Goal: Task Accomplishment & Management: Manage account settings

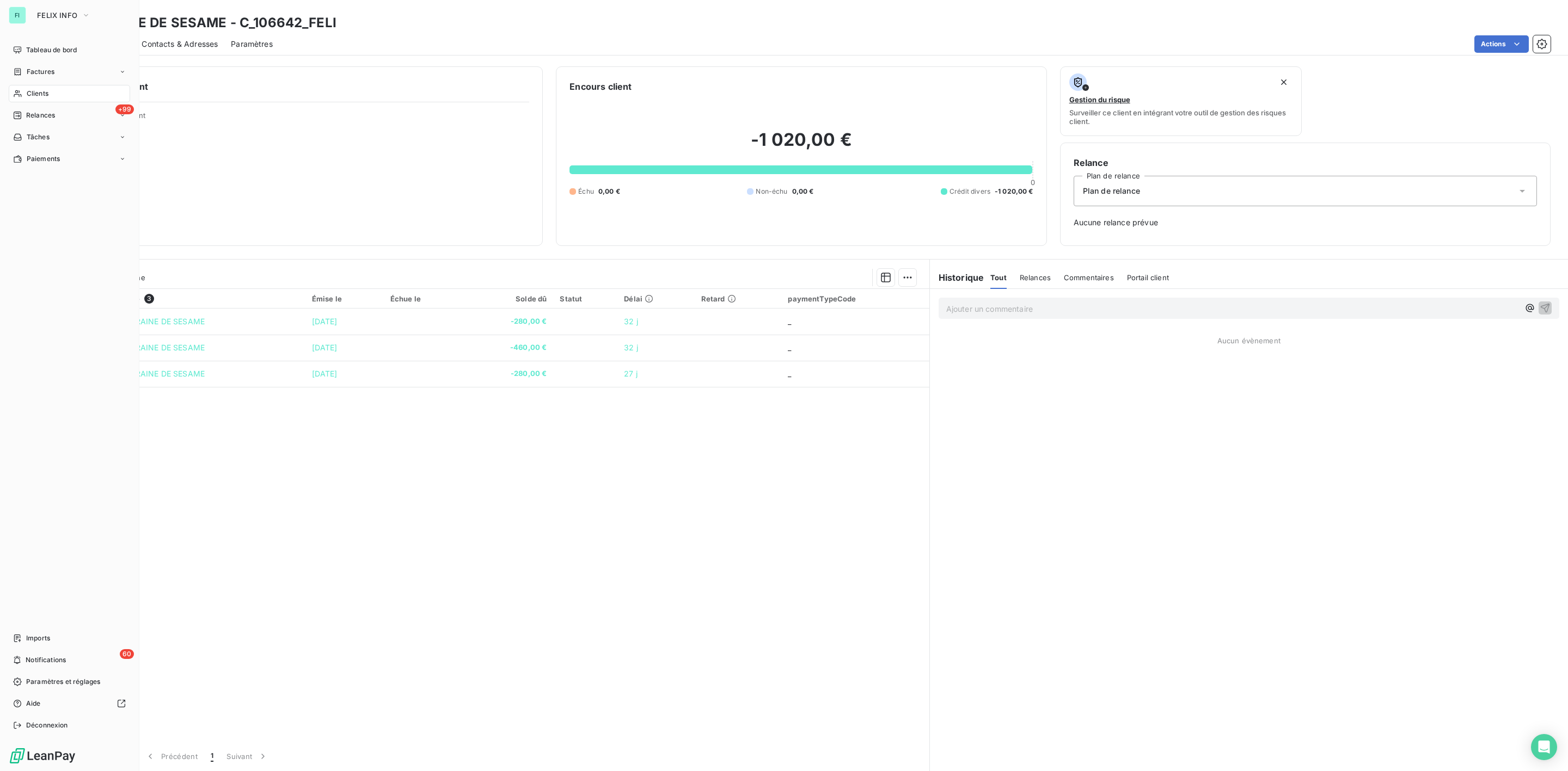
click at [40, 90] on span "Clients" at bounding box center [38, 93] width 21 height 10
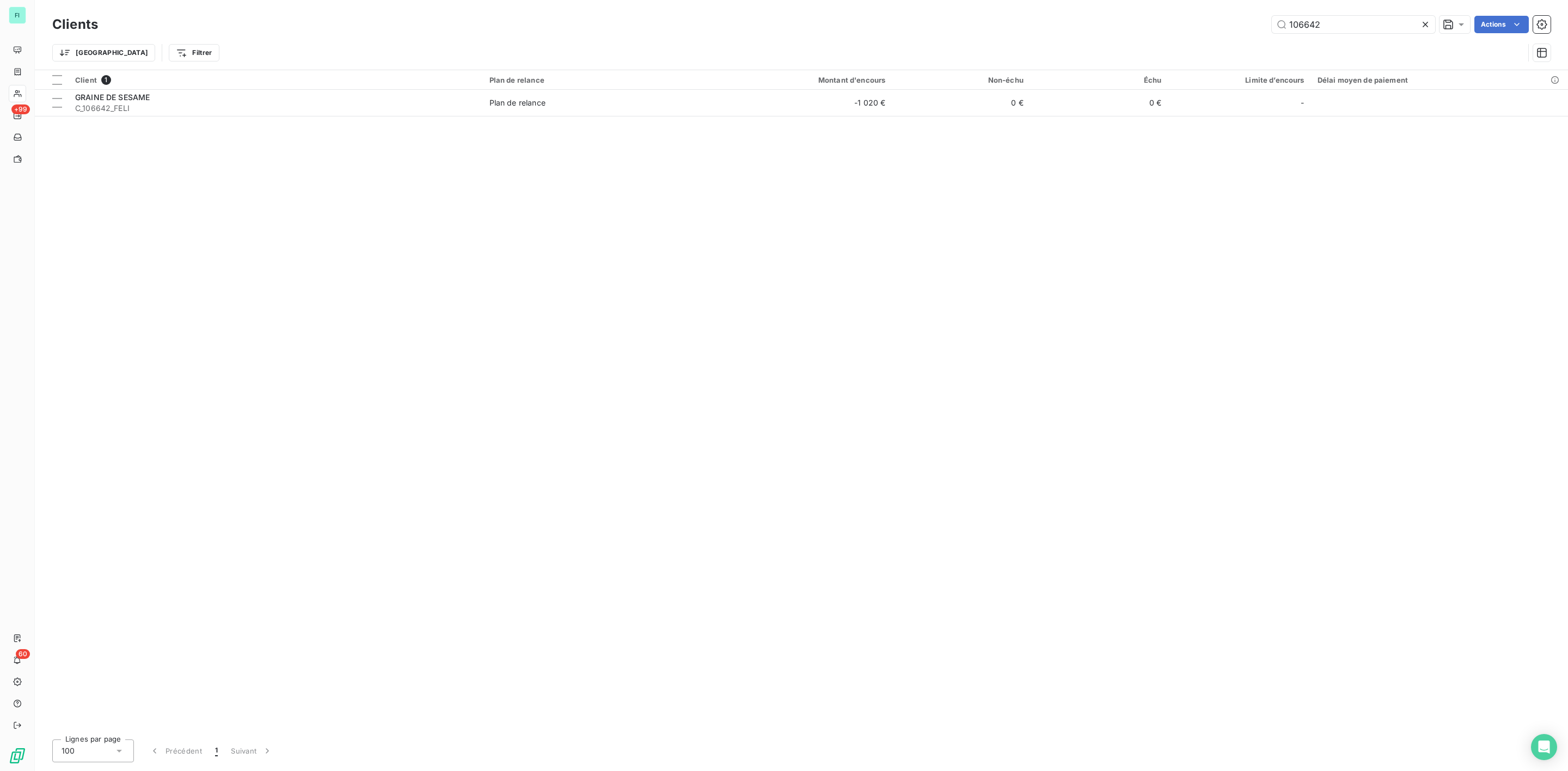
drag, startPoint x: 1345, startPoint y: 25, endPoint x: 1030, endPoint y: 30, distance: 315.0
click at [1058, 29] on div "106642 Actions" at bounding box center [831, 25] width 1440 height 18
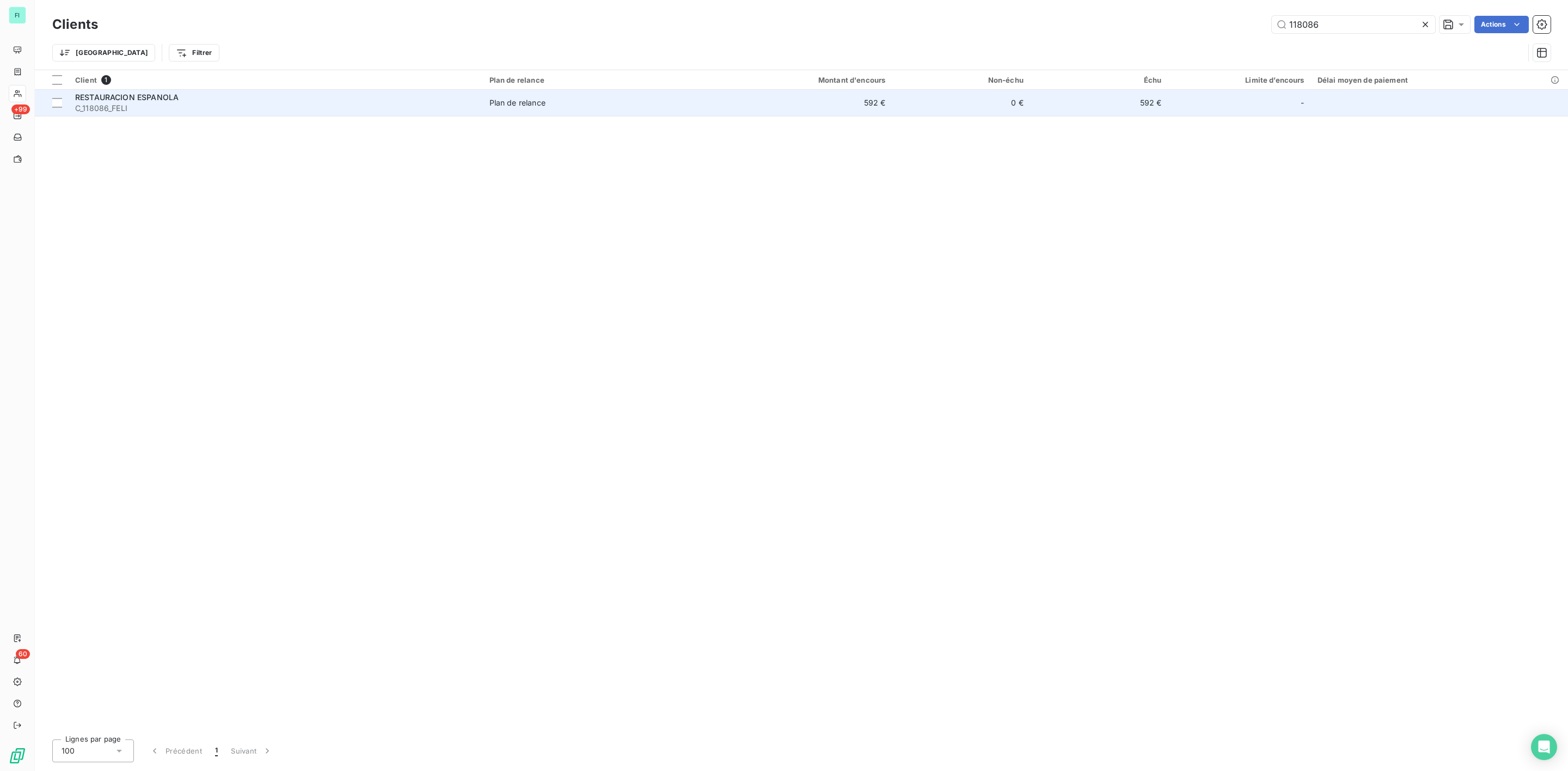
type input "118086"
click at [135, 103] on span "C_118086_FELI" at bounding box center [276, 108] width 401 height 11
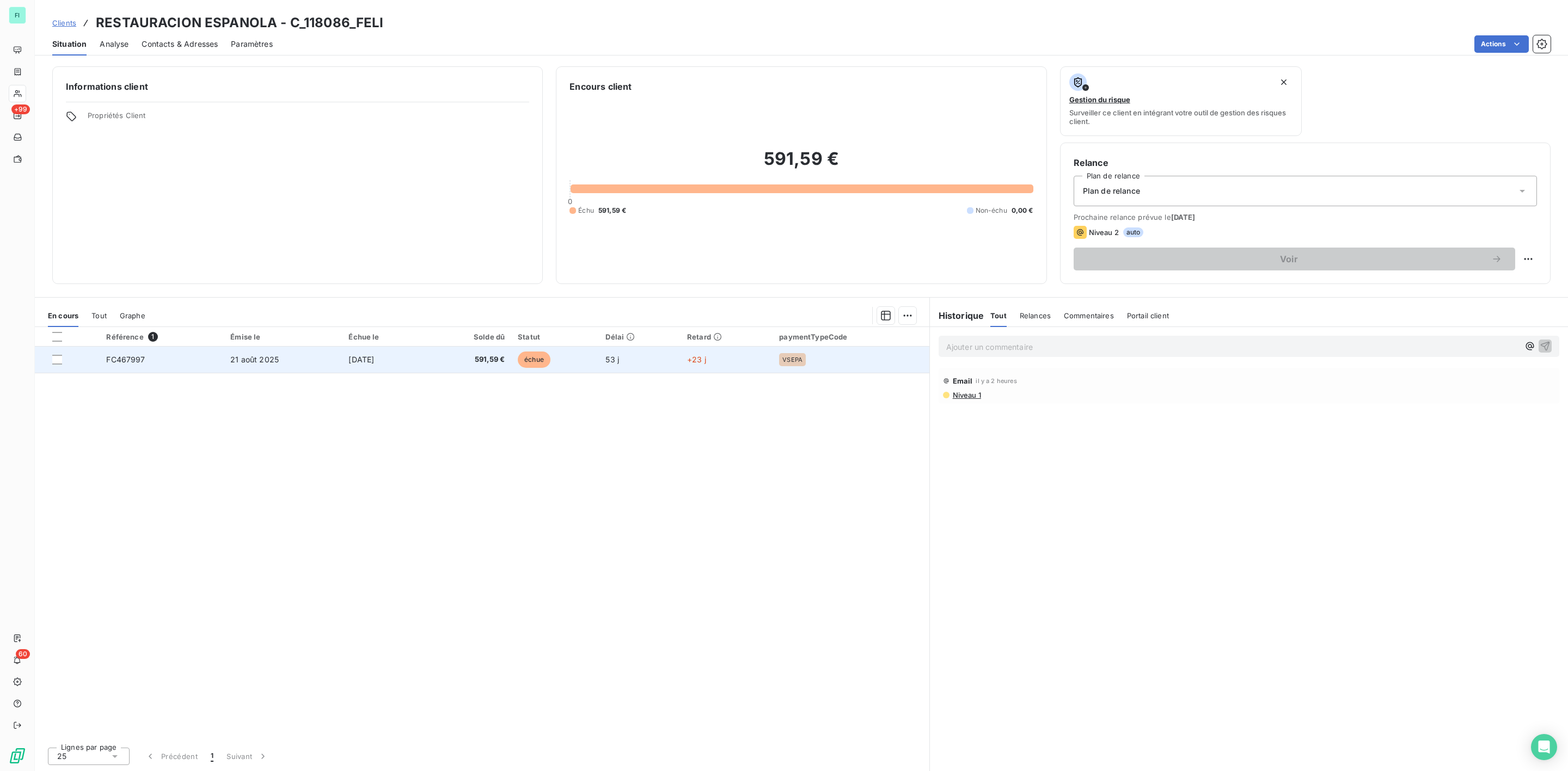
click at [421, 360] on td "20 sept. 2025" at bounding box center [383, 360] width 83 height 26
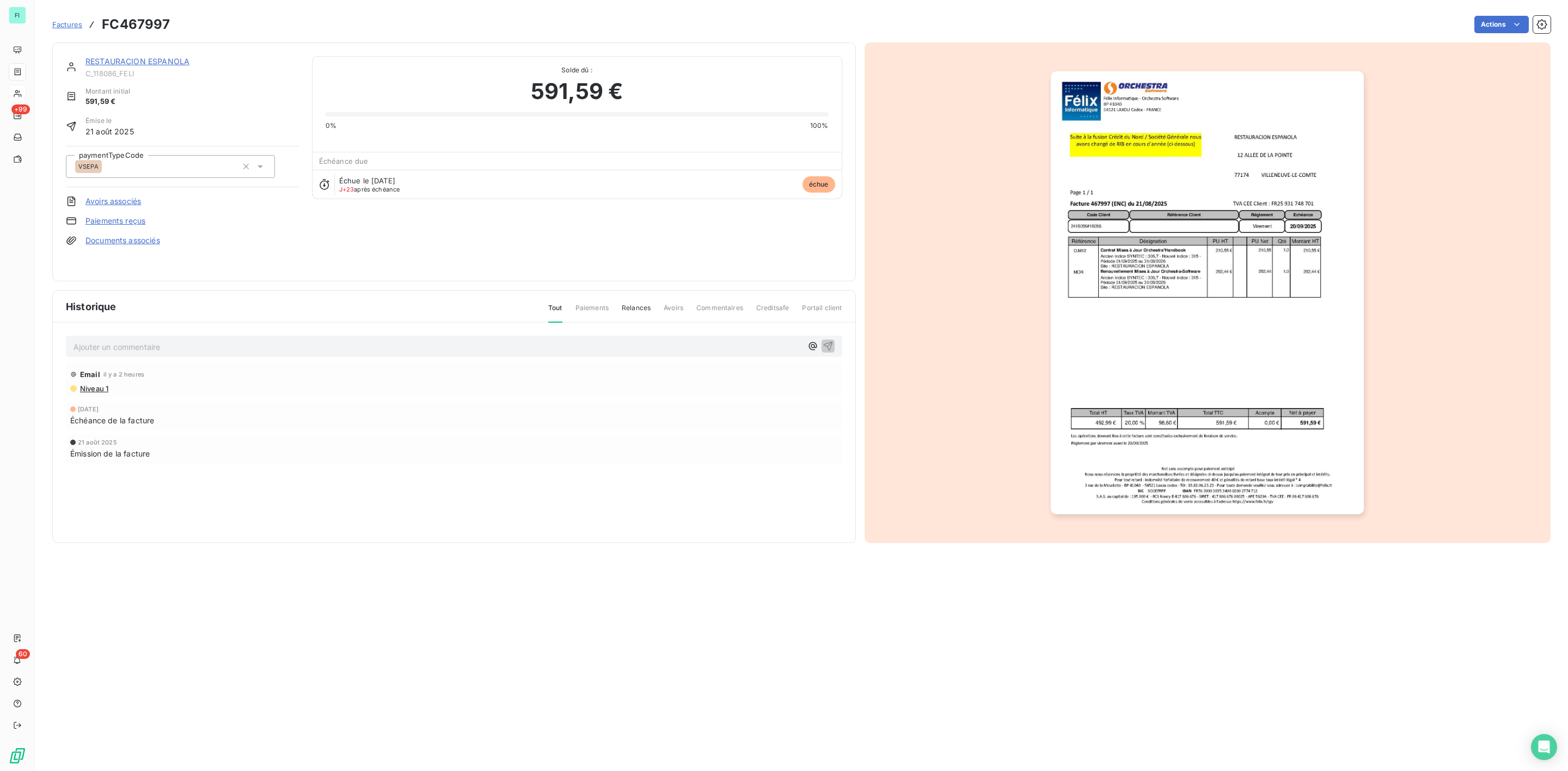
click at [1157, 272] on img "button" at bounding box center [1207, 292] width 313 height 443
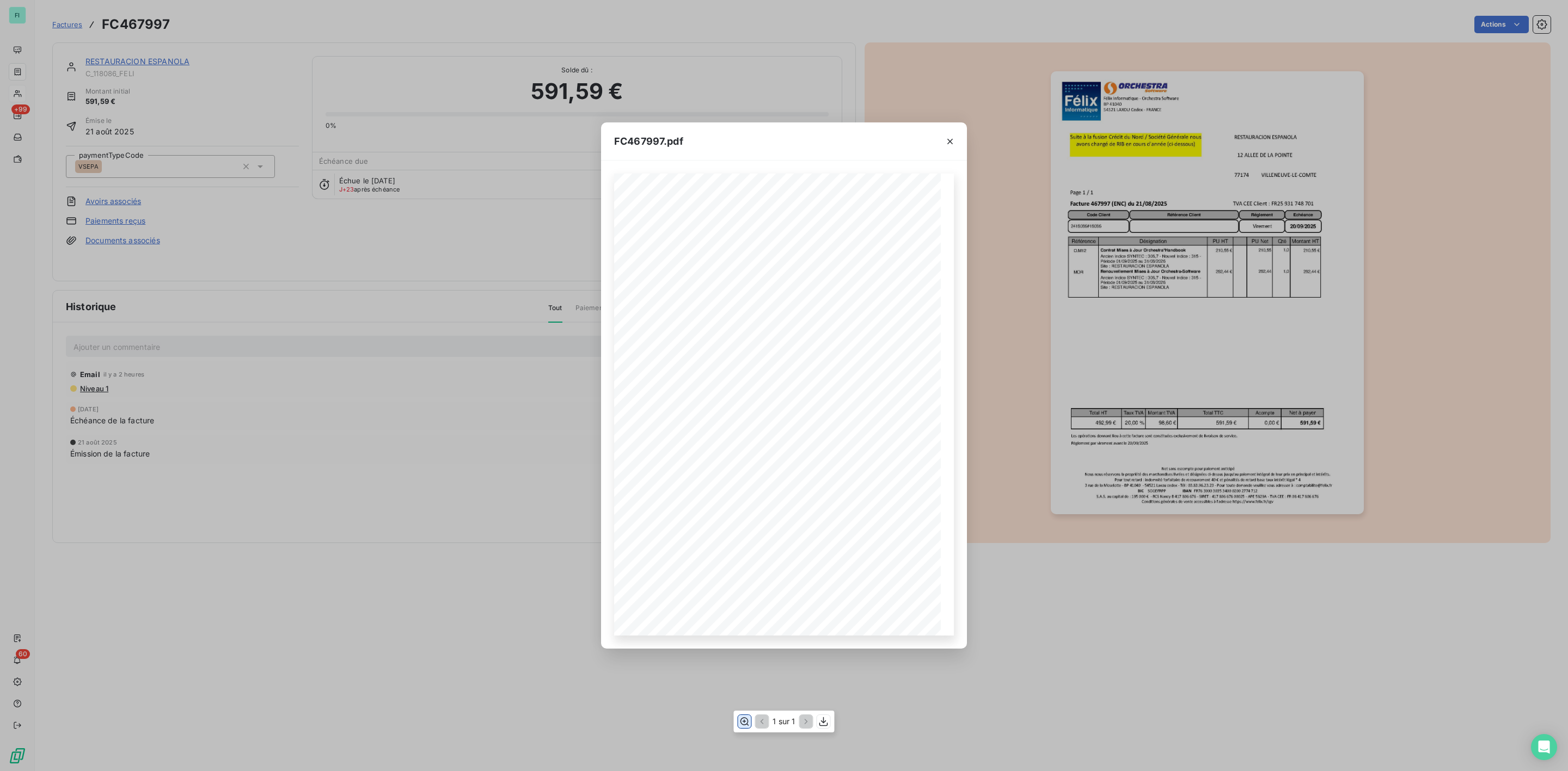
click at [745, 722] on icon "button" at bounding box center [745, 722] width 11 height 11
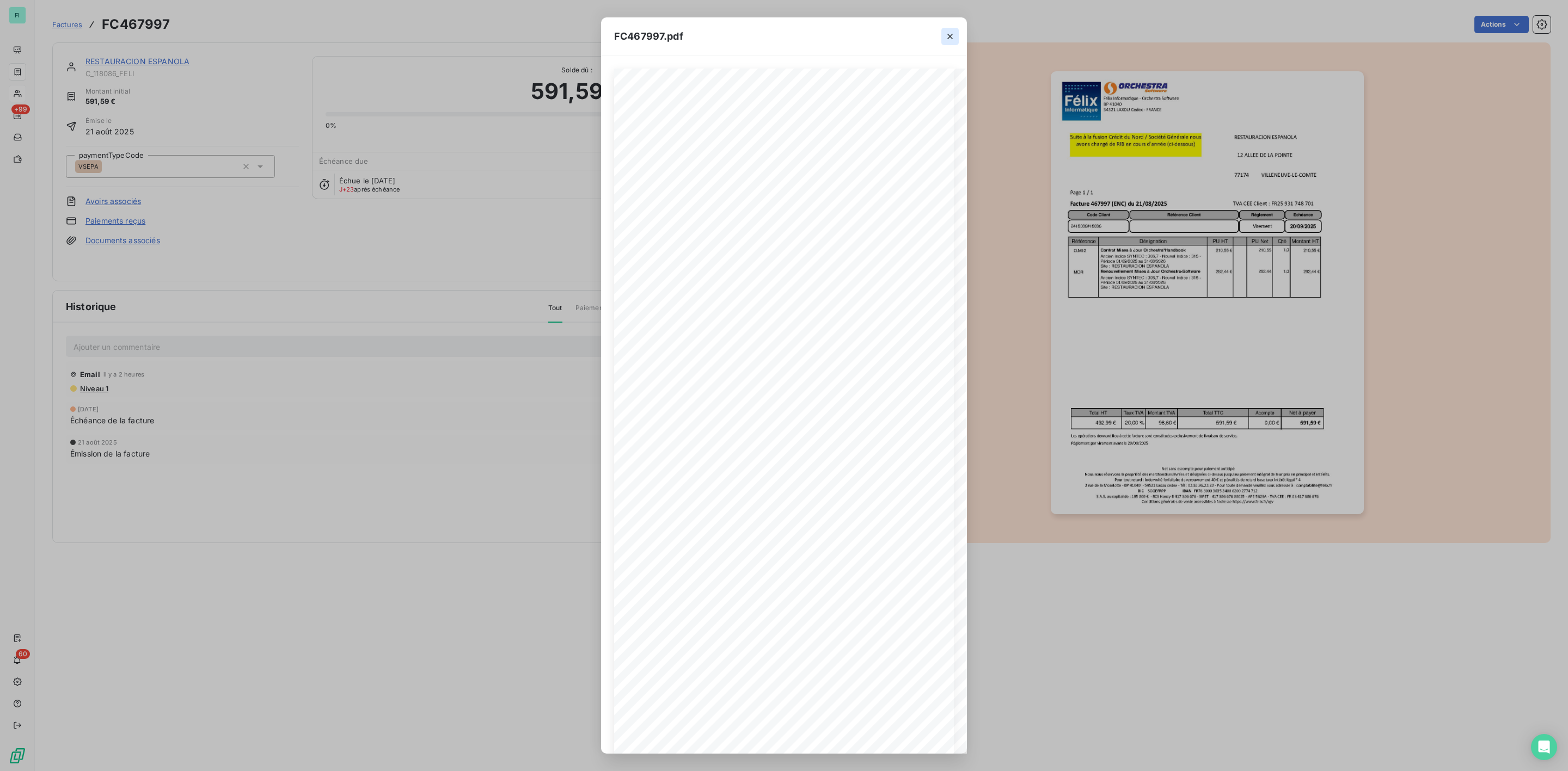
click at [950, 38] on icon "button" at bounding box center [950, 37] width 11 height 11
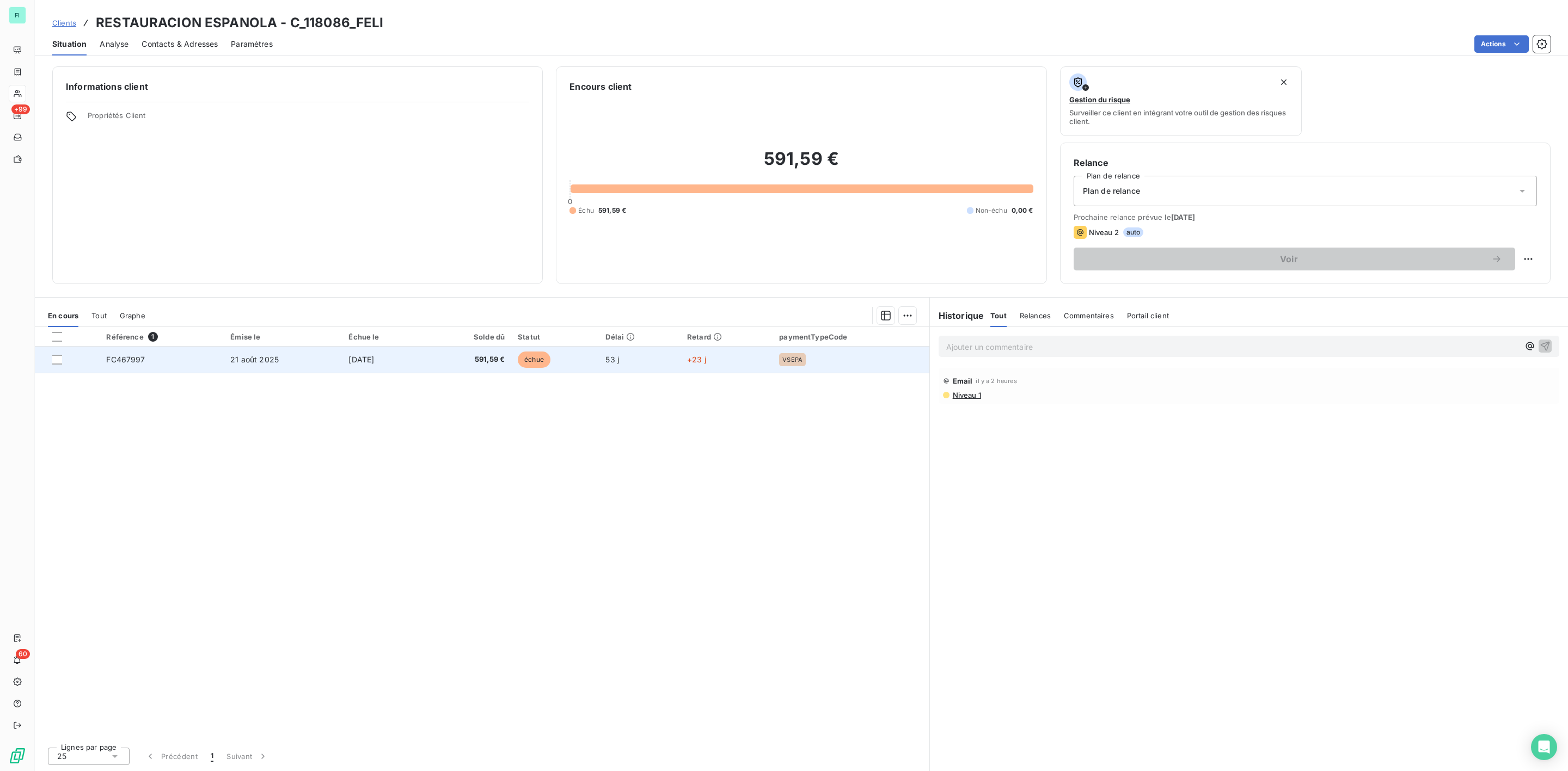
click at [358, 361] on span "20 sept. 2025" at bounding box center [361, 360] width 25 height 9
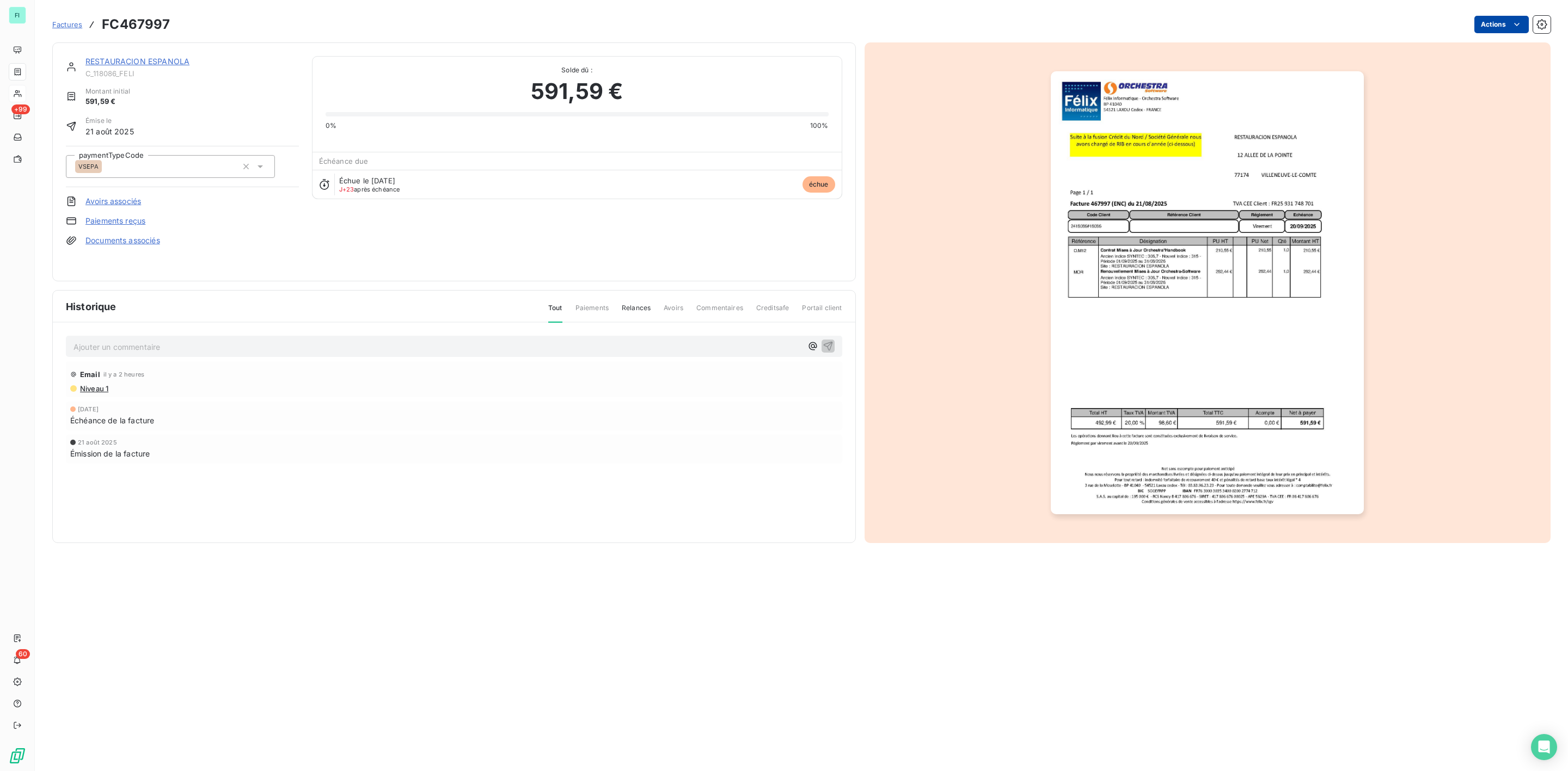
click at [1508, 28] on html "FI +99 60 Factures FC467997 Actions RESTAURACION ESPANOLA C_118086_FELI Montant…" at bounding box center [784, 385] width 1568 height 771
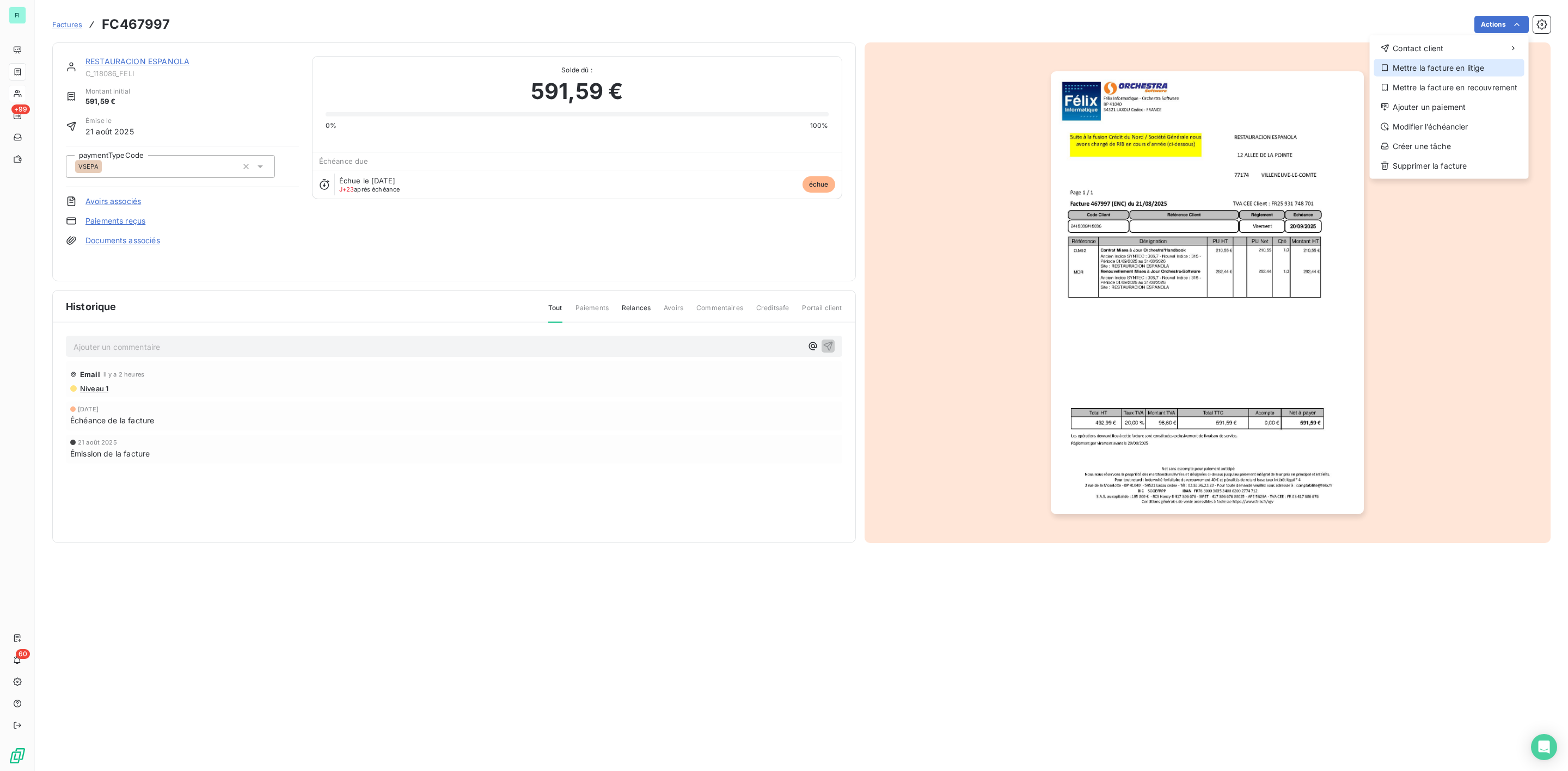
click at [1451, 67] on div "Mettre la facture en litige" at bounding box center [1449, 67] width 150 height 18
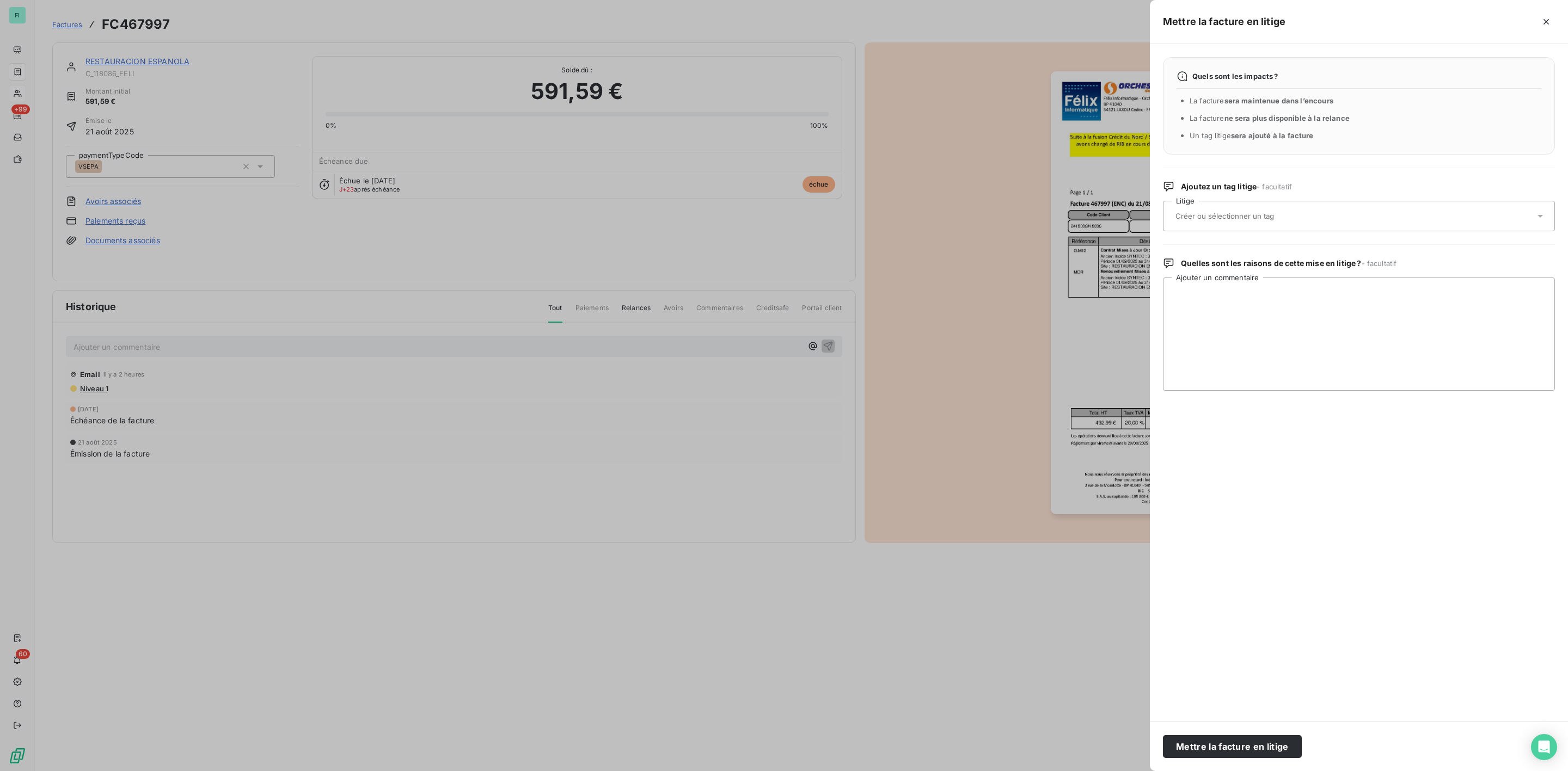
click at [1203, 212] on div at bounding box center [1354, 216] width 362 height 23
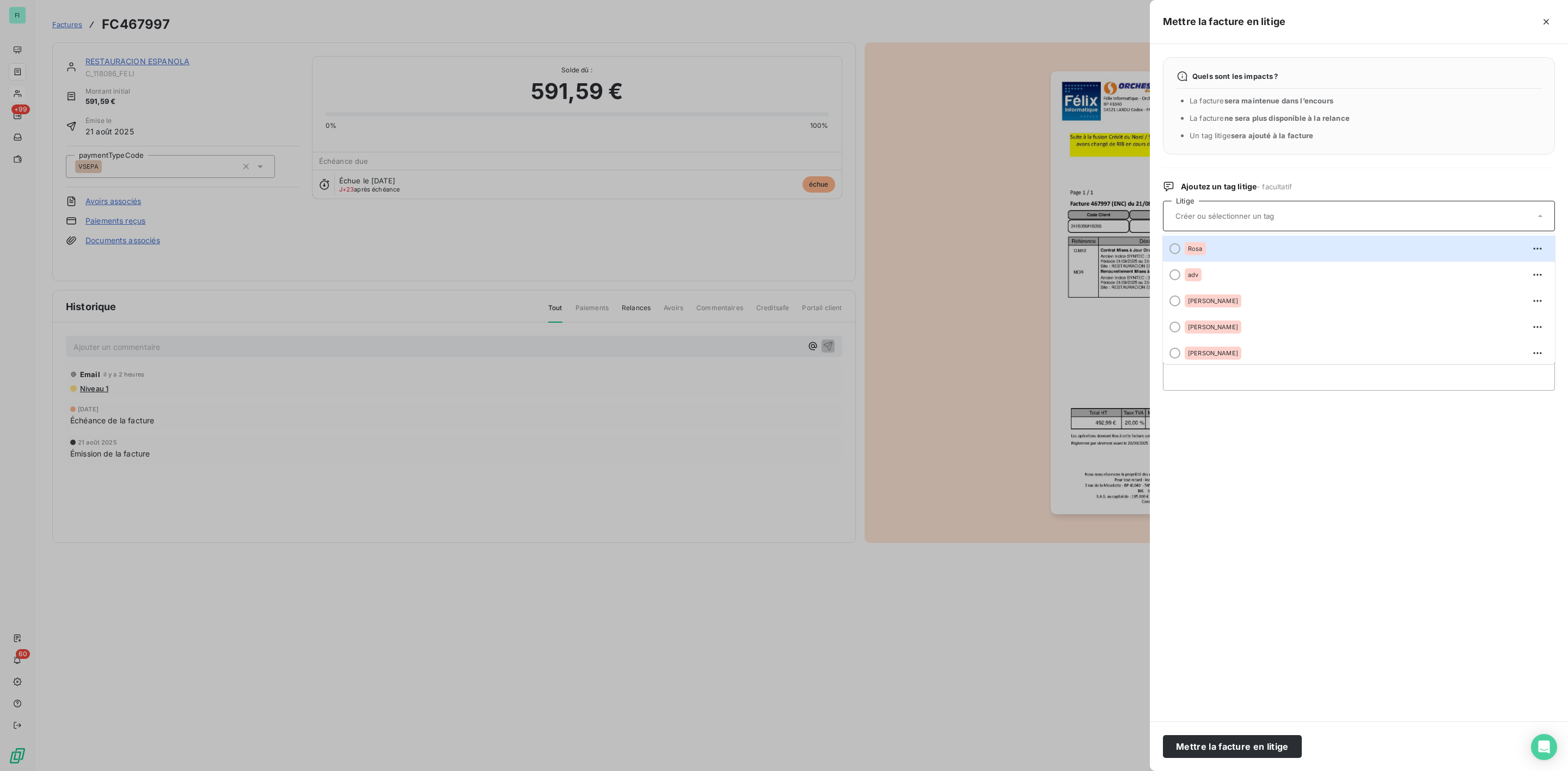
type input "n"
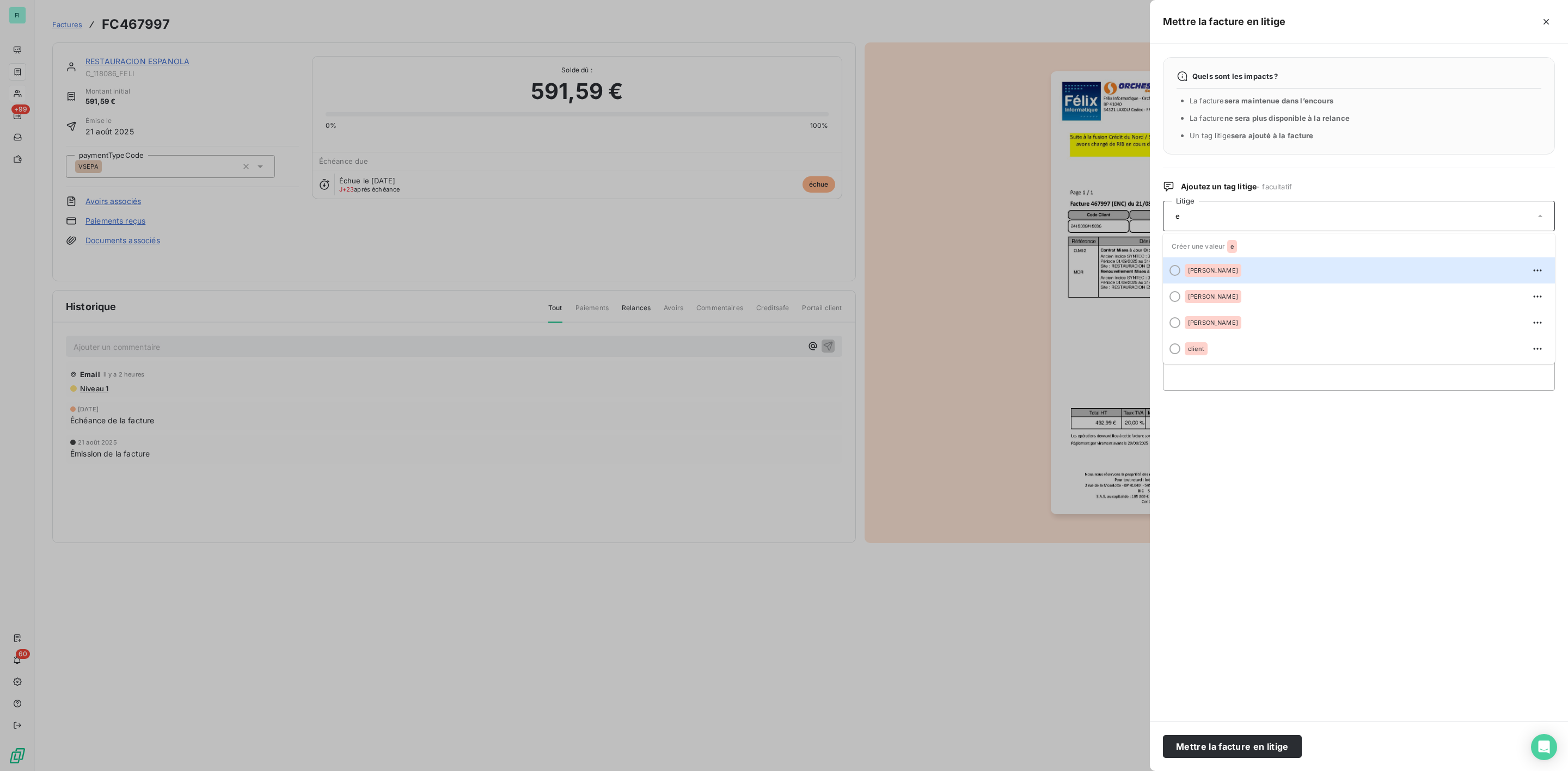
type input "e"
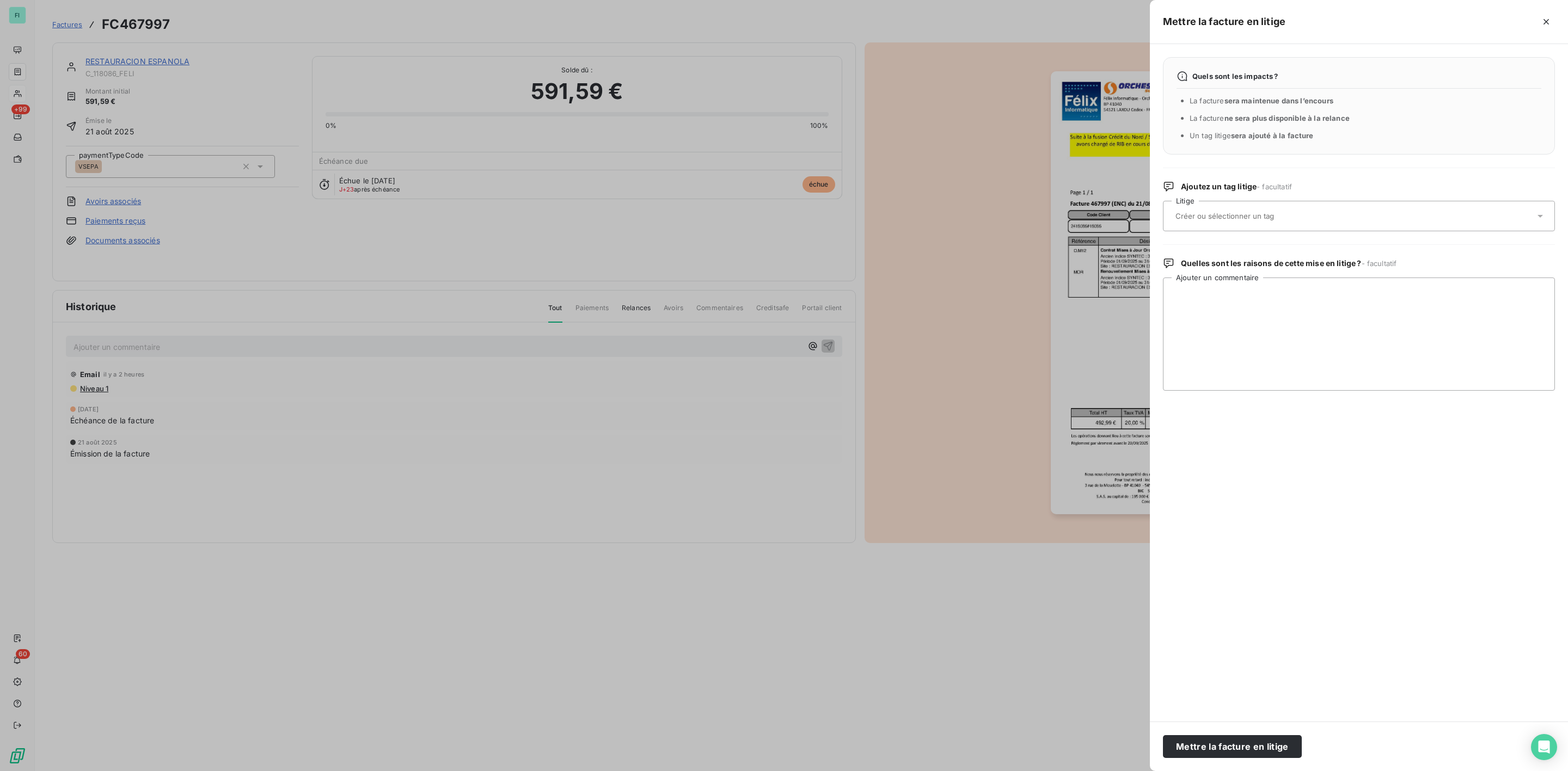
click at [536, 43] on div at bounding box center [784, 385] width 1568 height 771
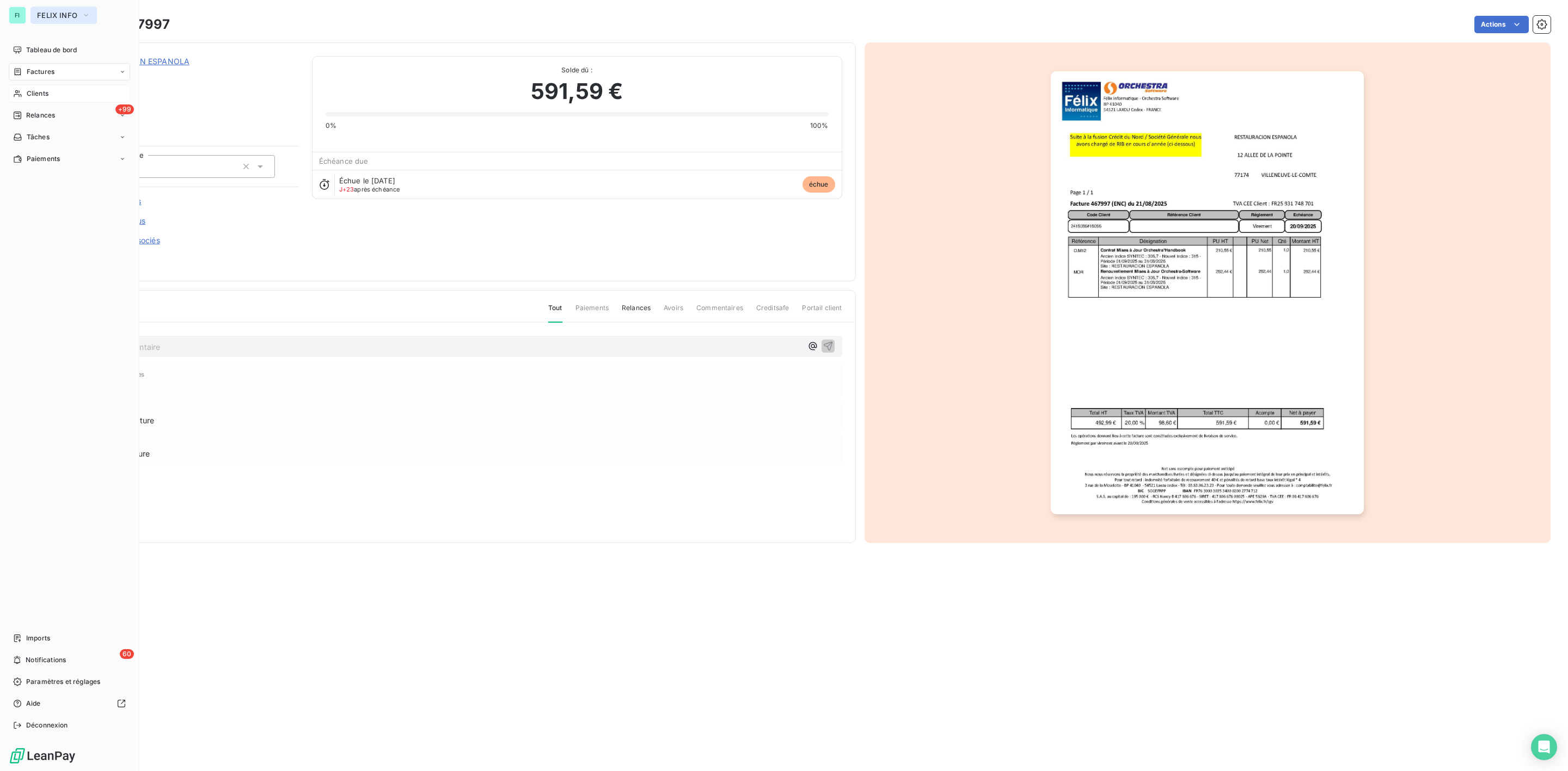
click at [46, 13] on span "FELIX INFO" at bounding box center [57, 15] width 41 height 8
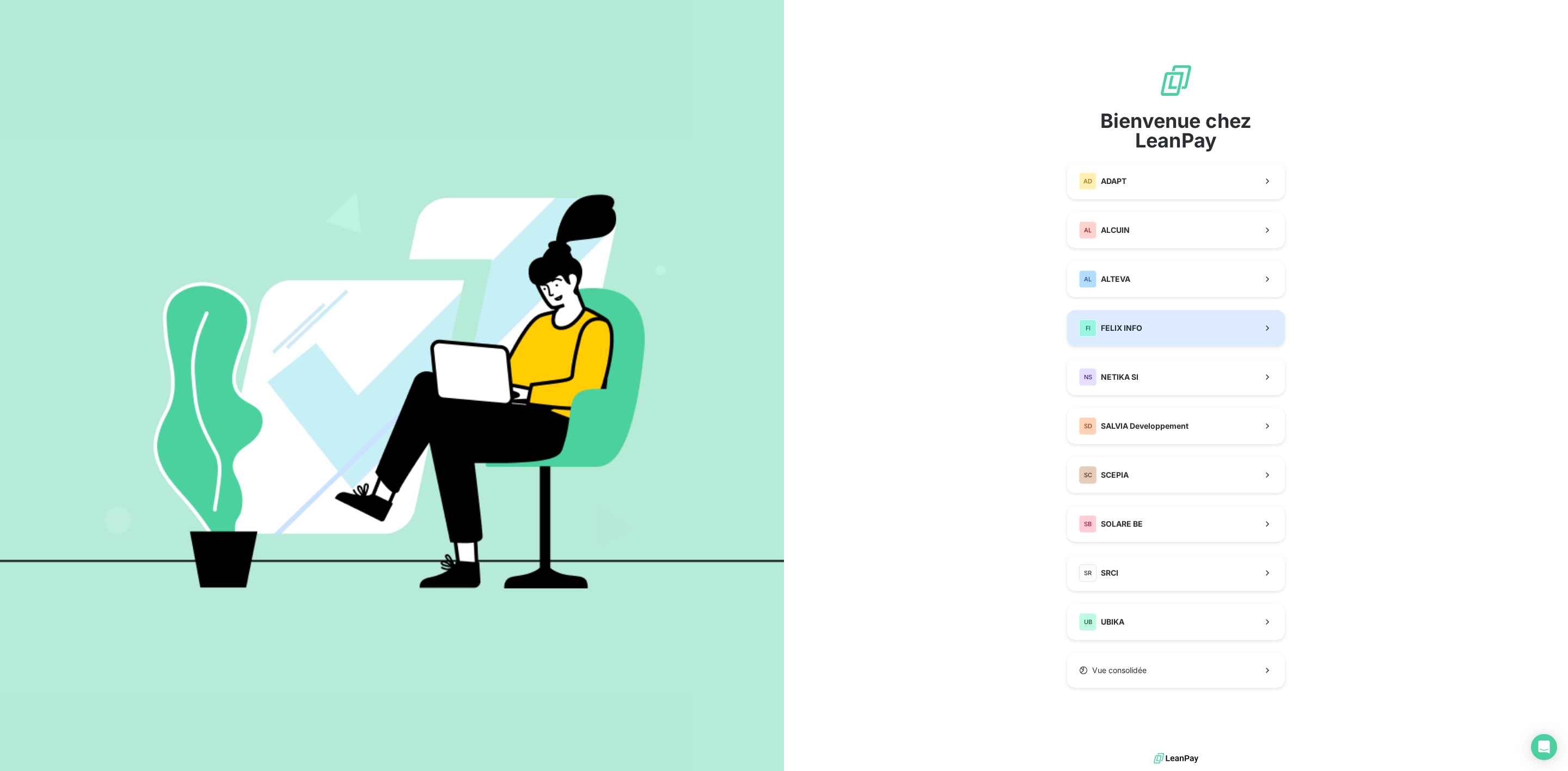
click at [1113, 315] on button "FI FELIX INFO" at bounding box center [1176, 328] width 218 height 36
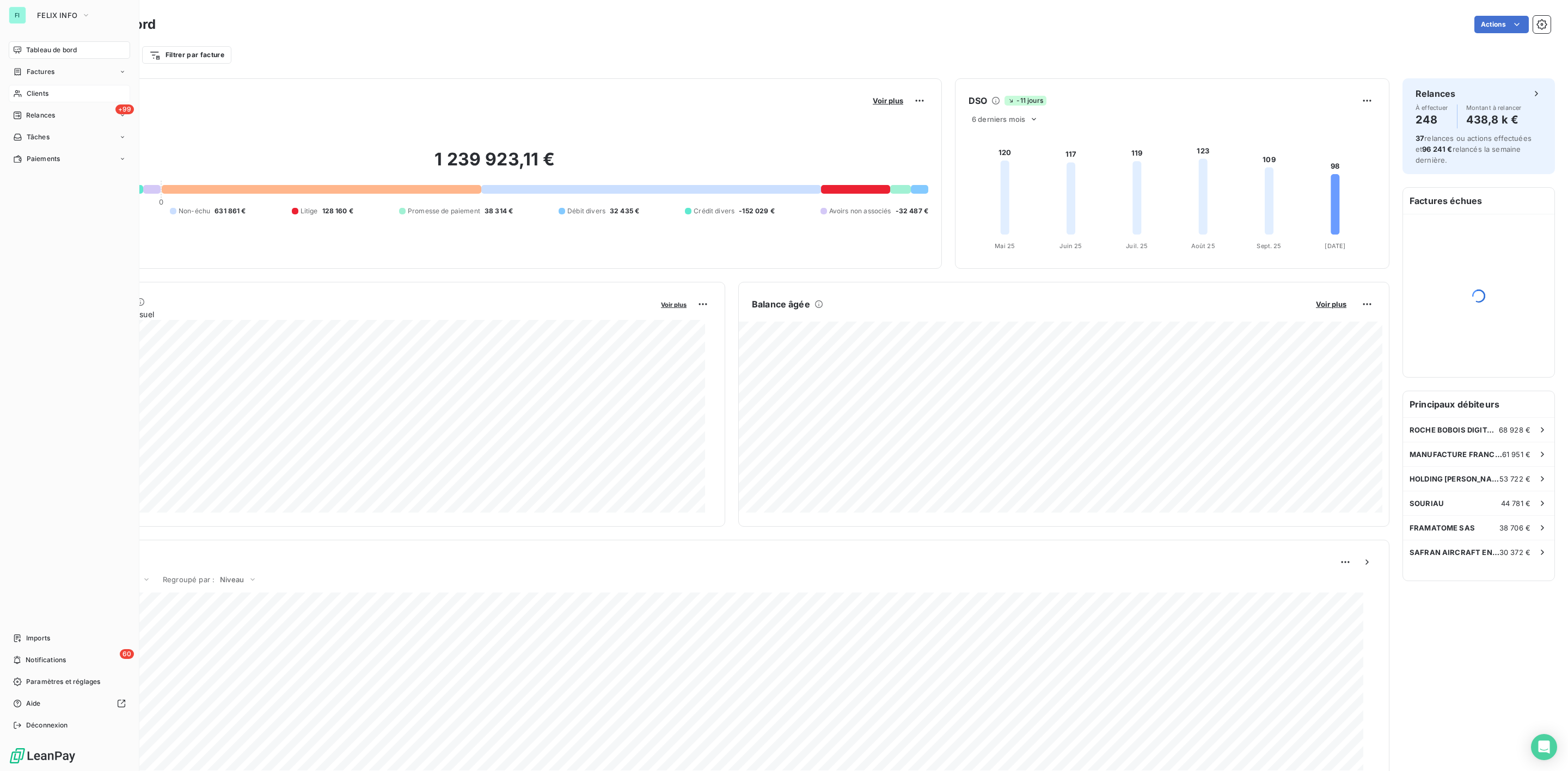
click at [37, 95] on span "Clients" at bounding box center [38, 93] width 21 height 10
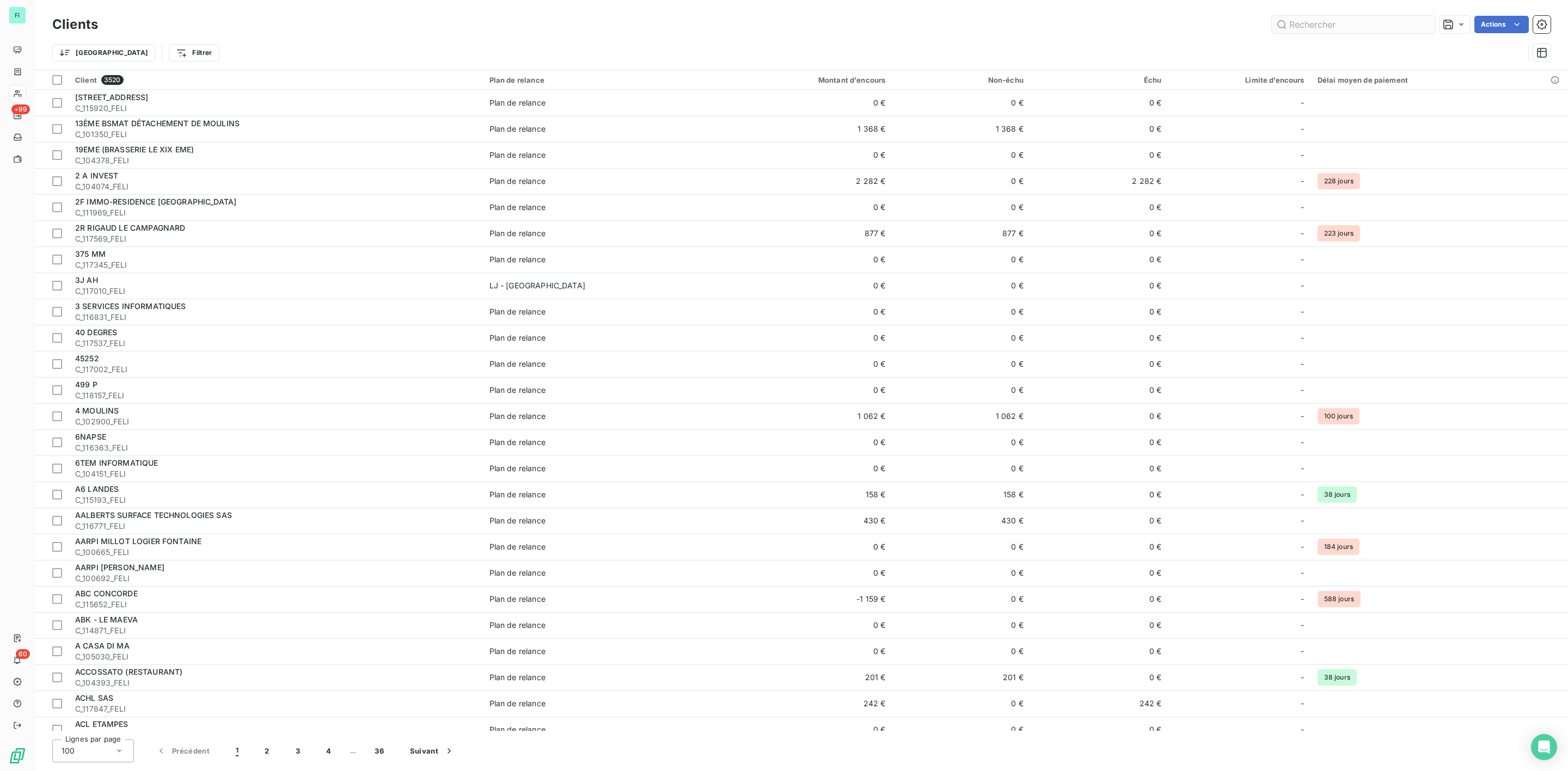
click at [1321, 26] on input "text" at bounding box center [1354, 25] width 163 height 18
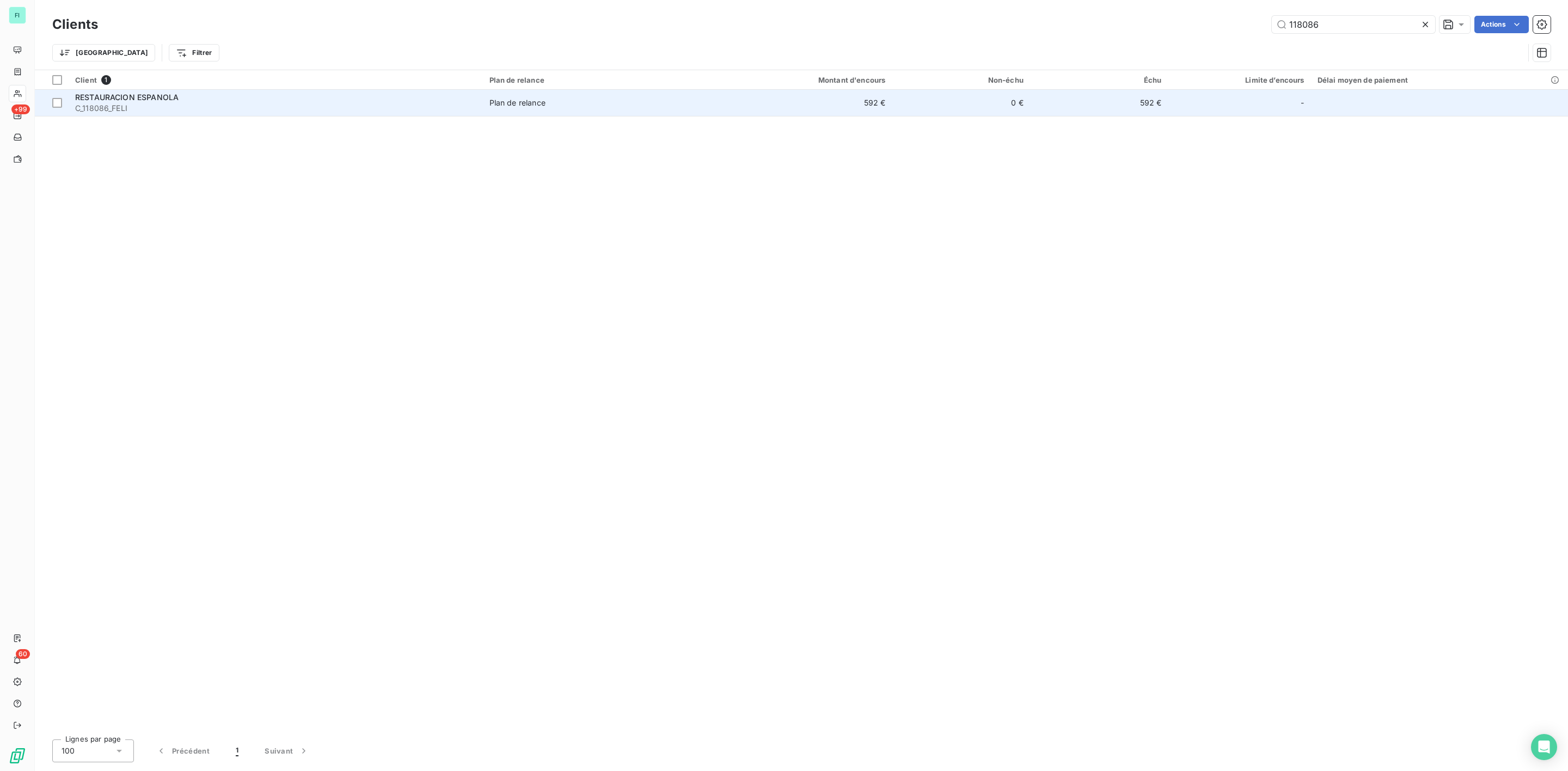
type input "118086"
click at [205, 108] on span "C_118086_FELI" at bounding box center [276, 108] width 401 height 11
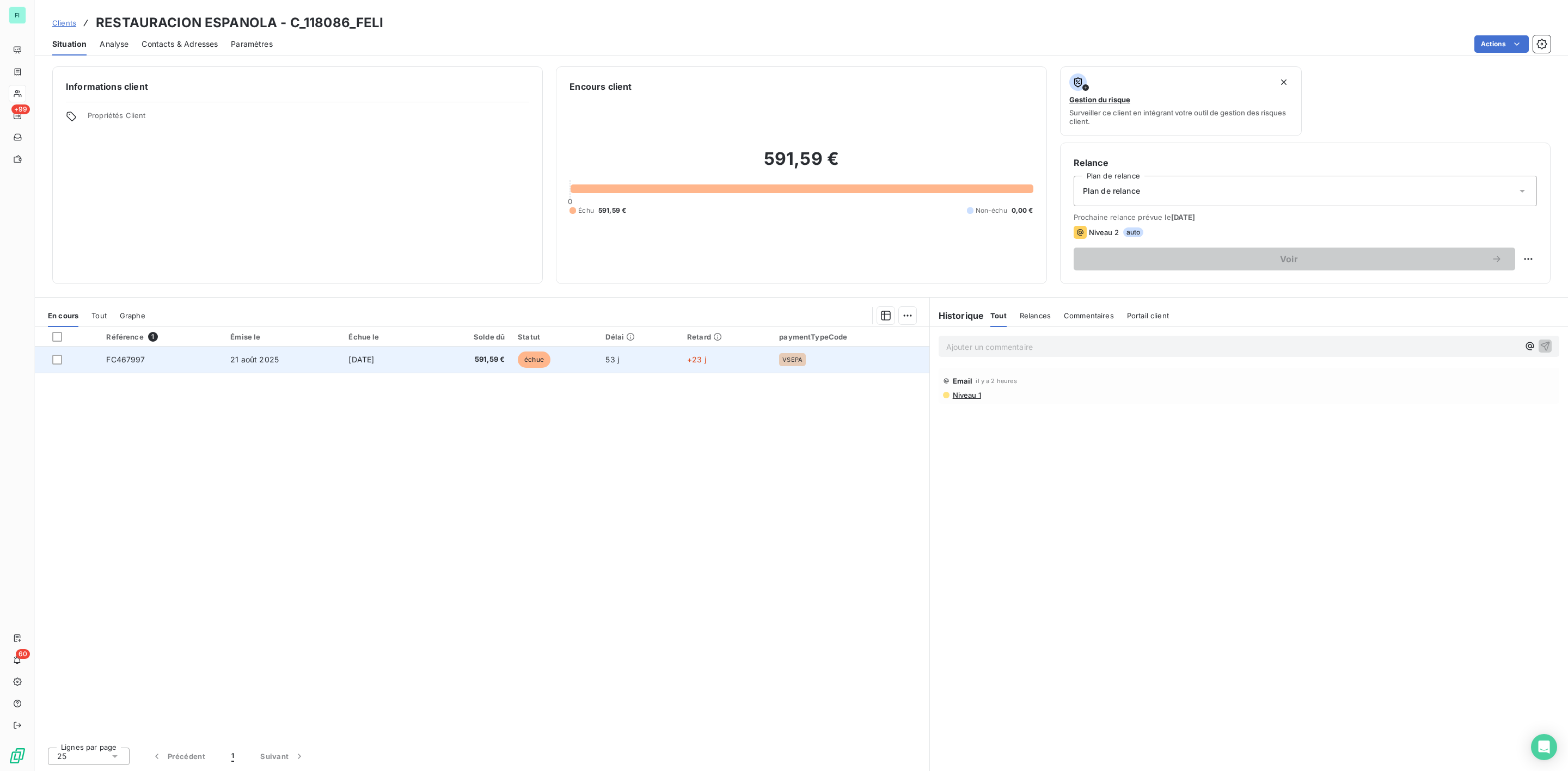
click at [505, 361] on span "591,59 €" at bounding box center [469, 360] width 72 height 11
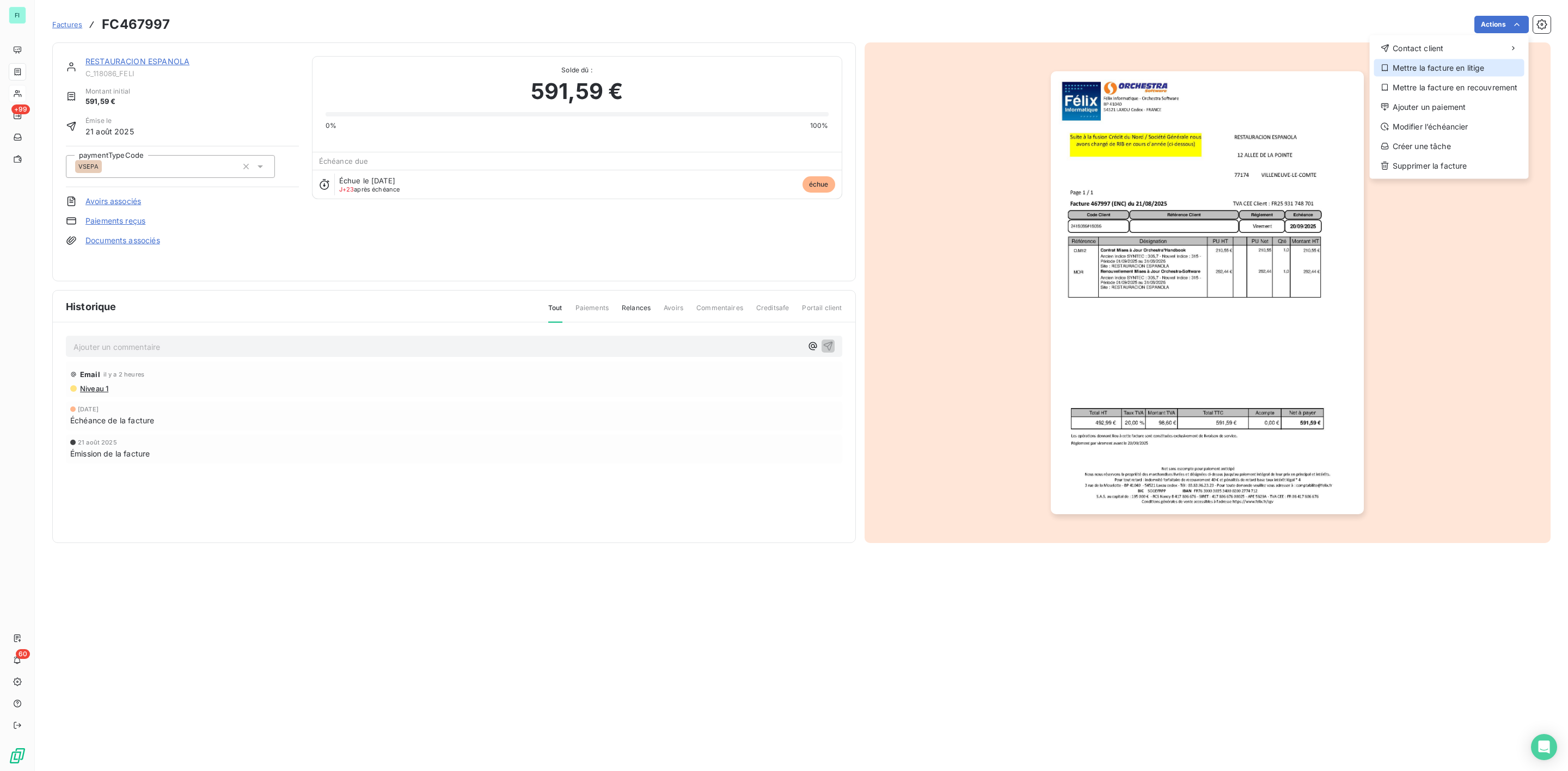
click at [1433, 70] on div "Mettre la facture en litige" at bounding box center [1449, 67] width 150 height 18
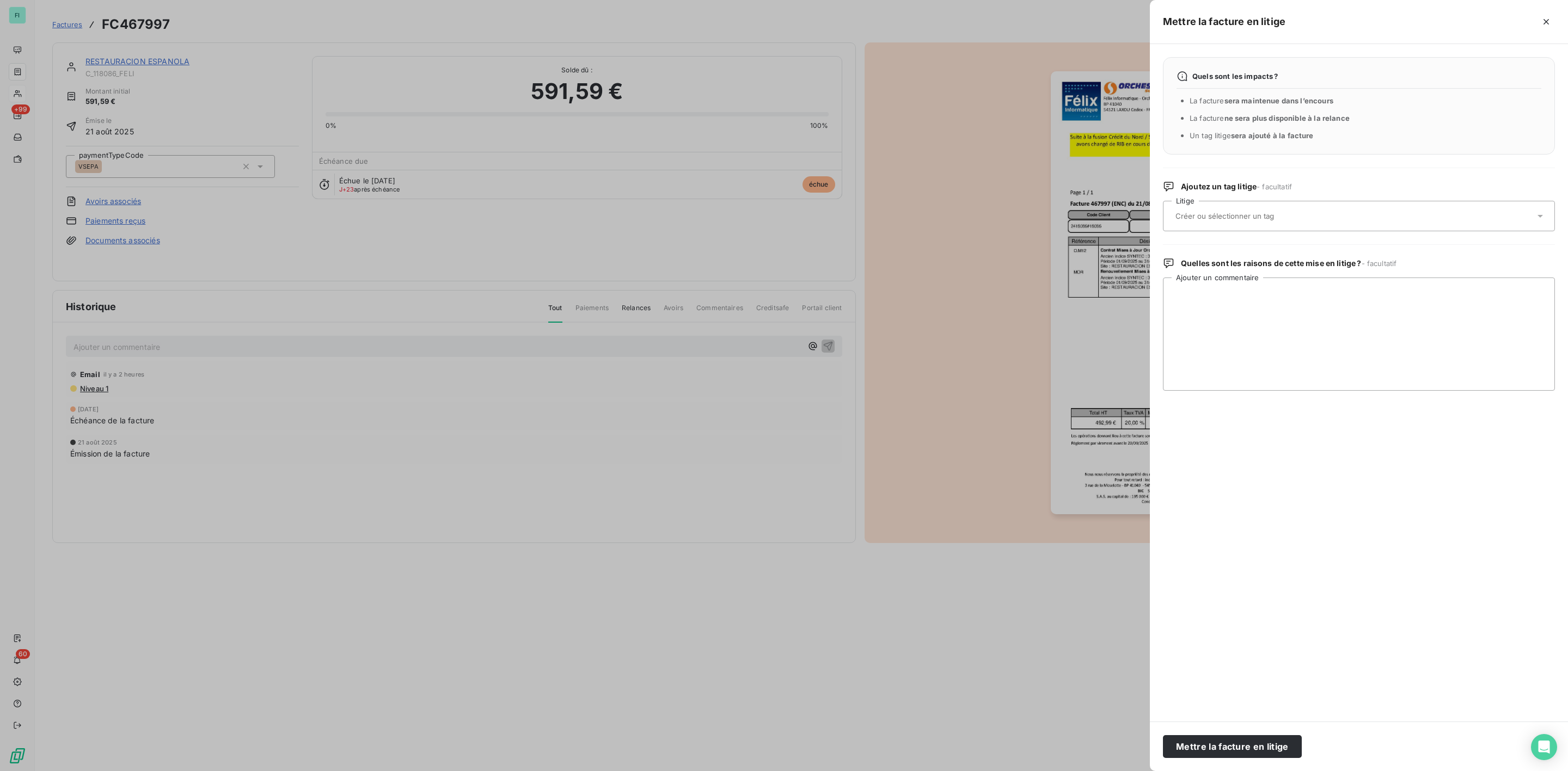
click at [1188, 217] on input "text" at bounding box center [1253, 216] width 159 height 10
type input "a"
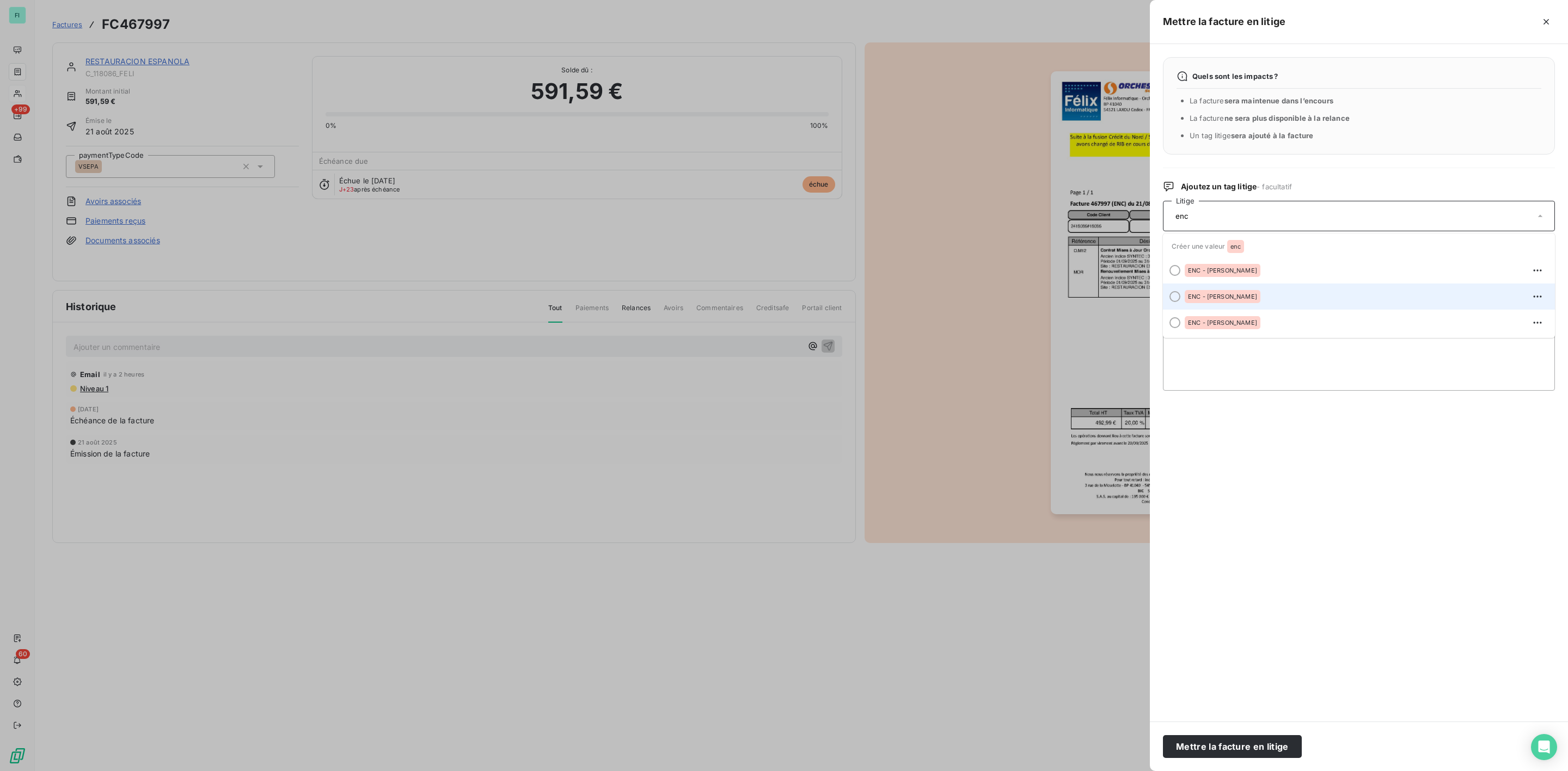
type input "enc"
click at [1232, 292] on div "ENC - Nadège" at bounding box center [1223, 296] width 76 height 13
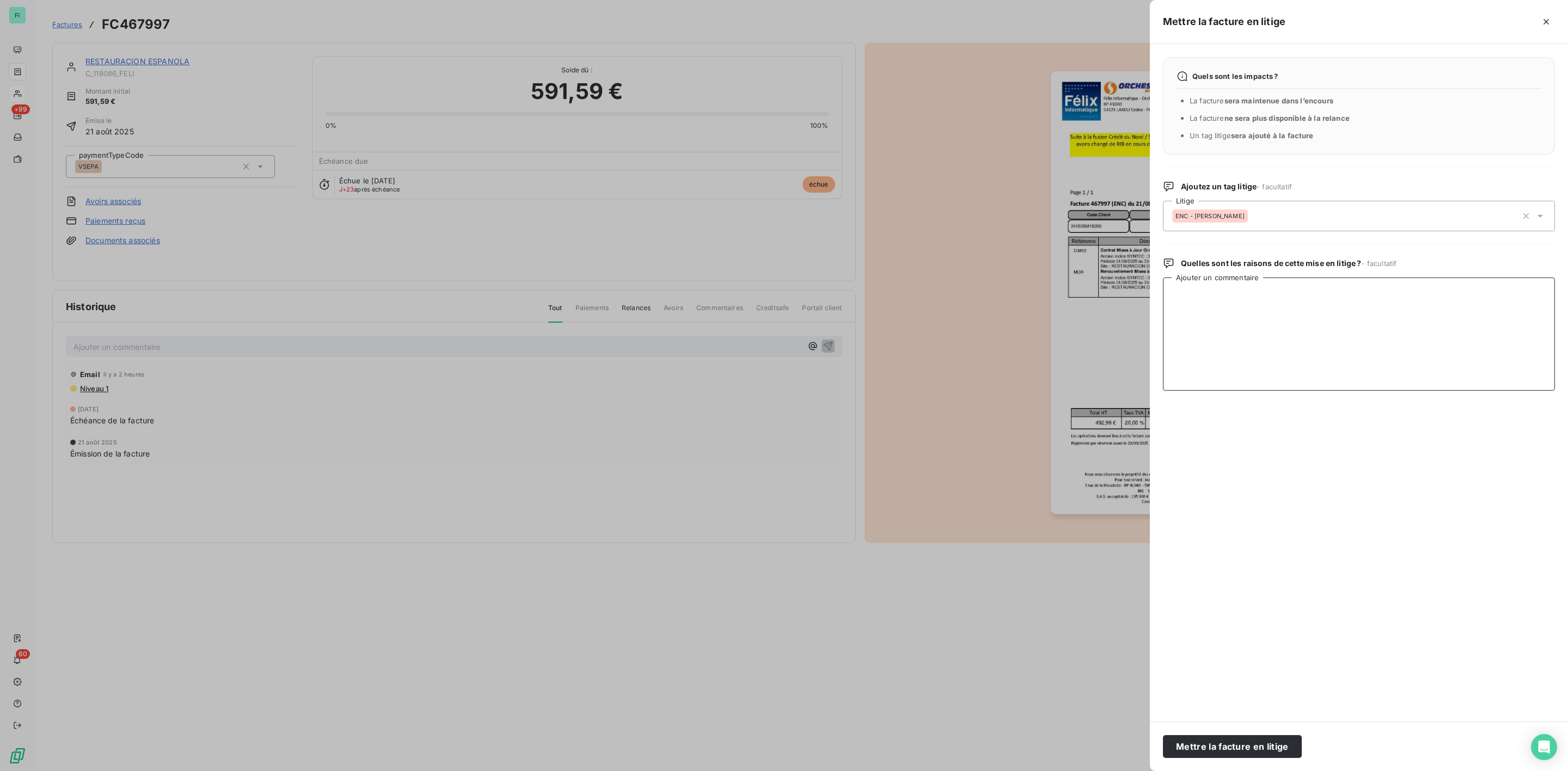
click at [1236, 305] on textarea "Ajouter un commentaire" at bounding box center [1360, 335] width 392 height 113
paste textarea "Bonjour, nous n'avons accepté aucune facture de votre part cordialement / Best …"
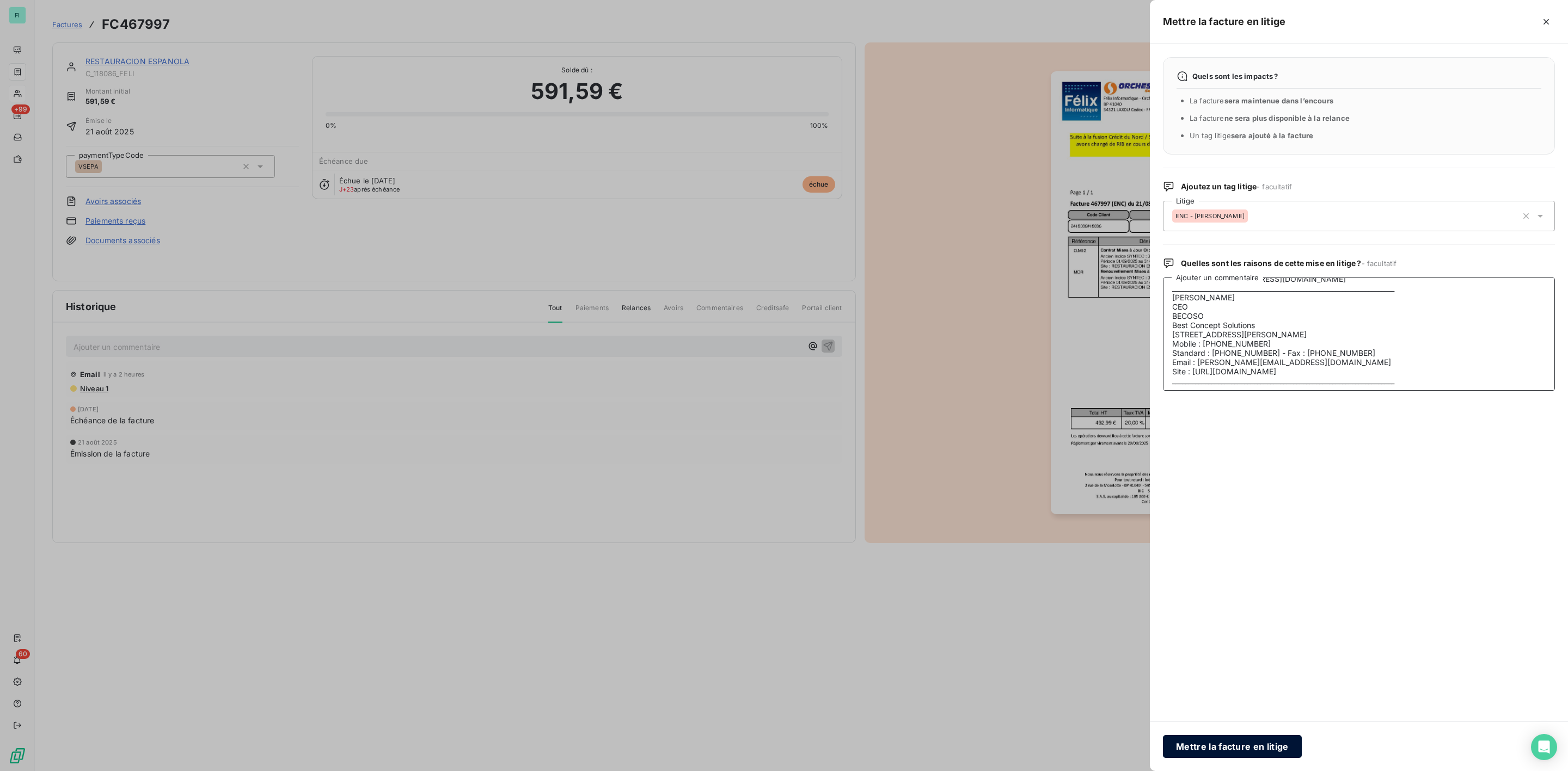
type textarea "Bonjour, nous n'avons accepté aucune facture de votre part cordialement / Best …"
click at [1243, 746] on button "Mettre la facture en litige" at bounding box center [1232, 746] width 139 height 23
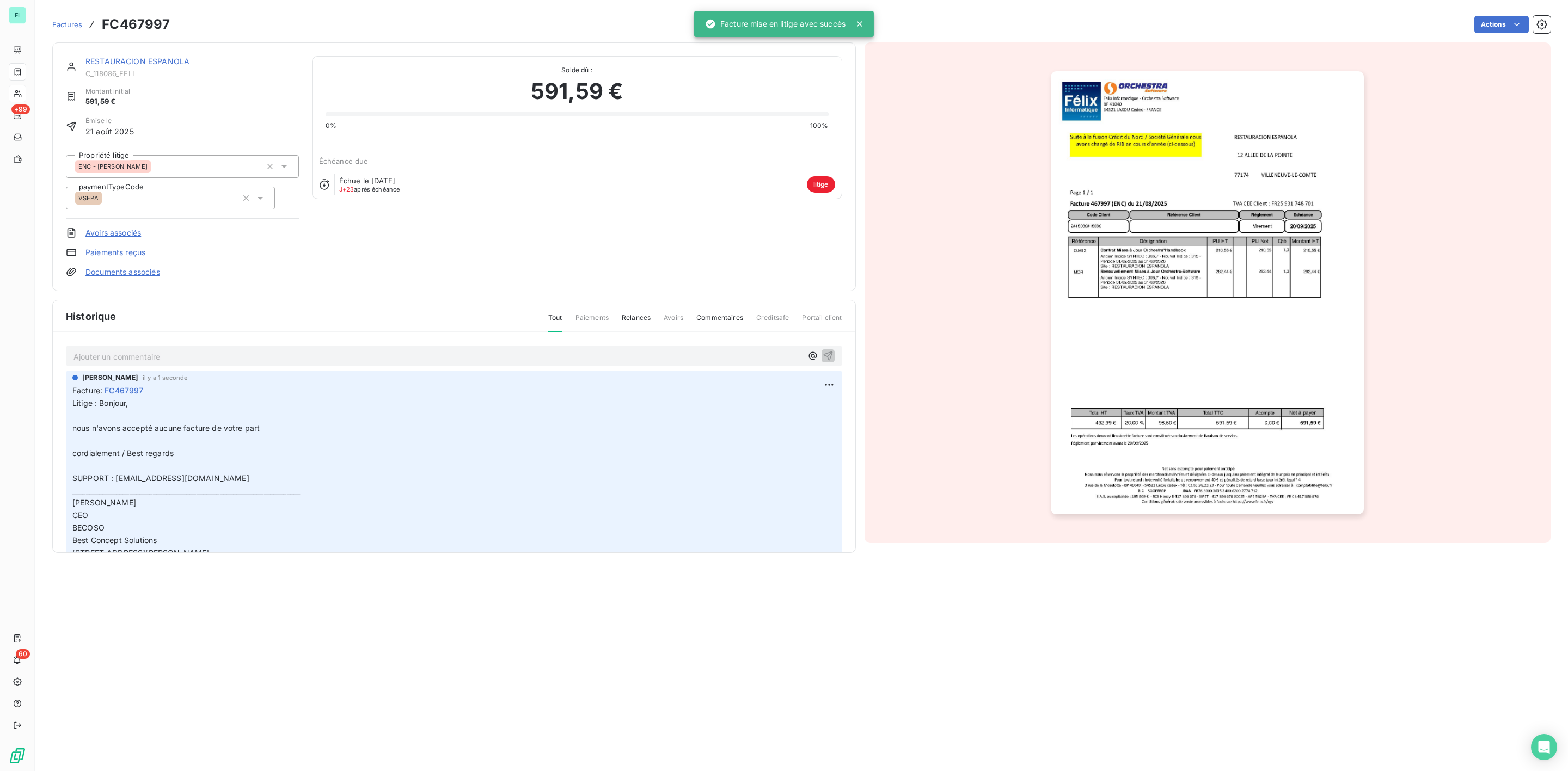
click at [167, 67] on div "RESTAURACION ESPANOLA C_118086_FELI" at bounding box center [192, 67] width 214 height 21
click at [167, 59] on link "RESTAURACION ESPANOLA" at bounding box center [138, 61] width 104 height 9
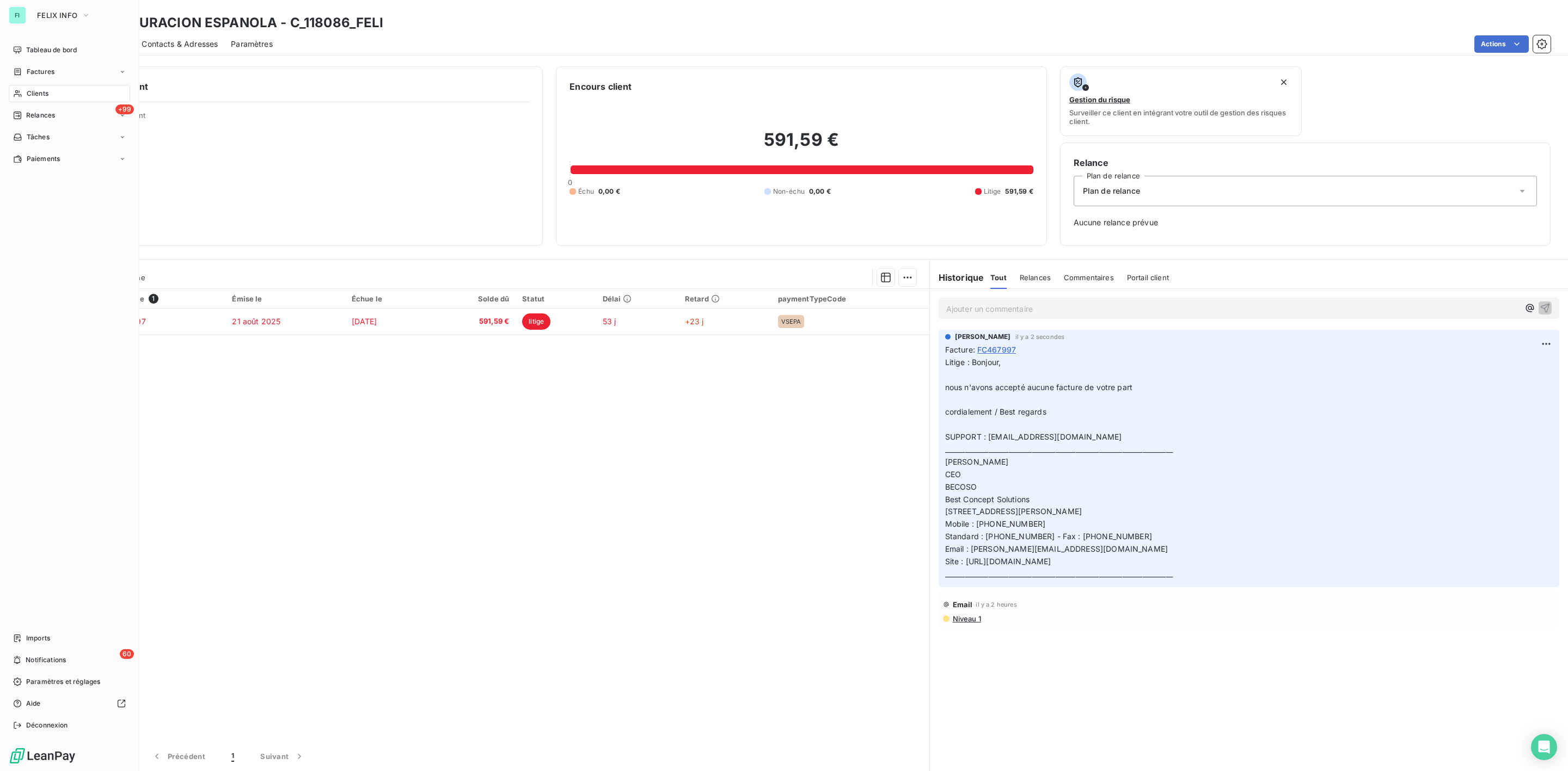
click at [28, 85] on div "Clients" at bounding box center [69, 93] width 122 height 18
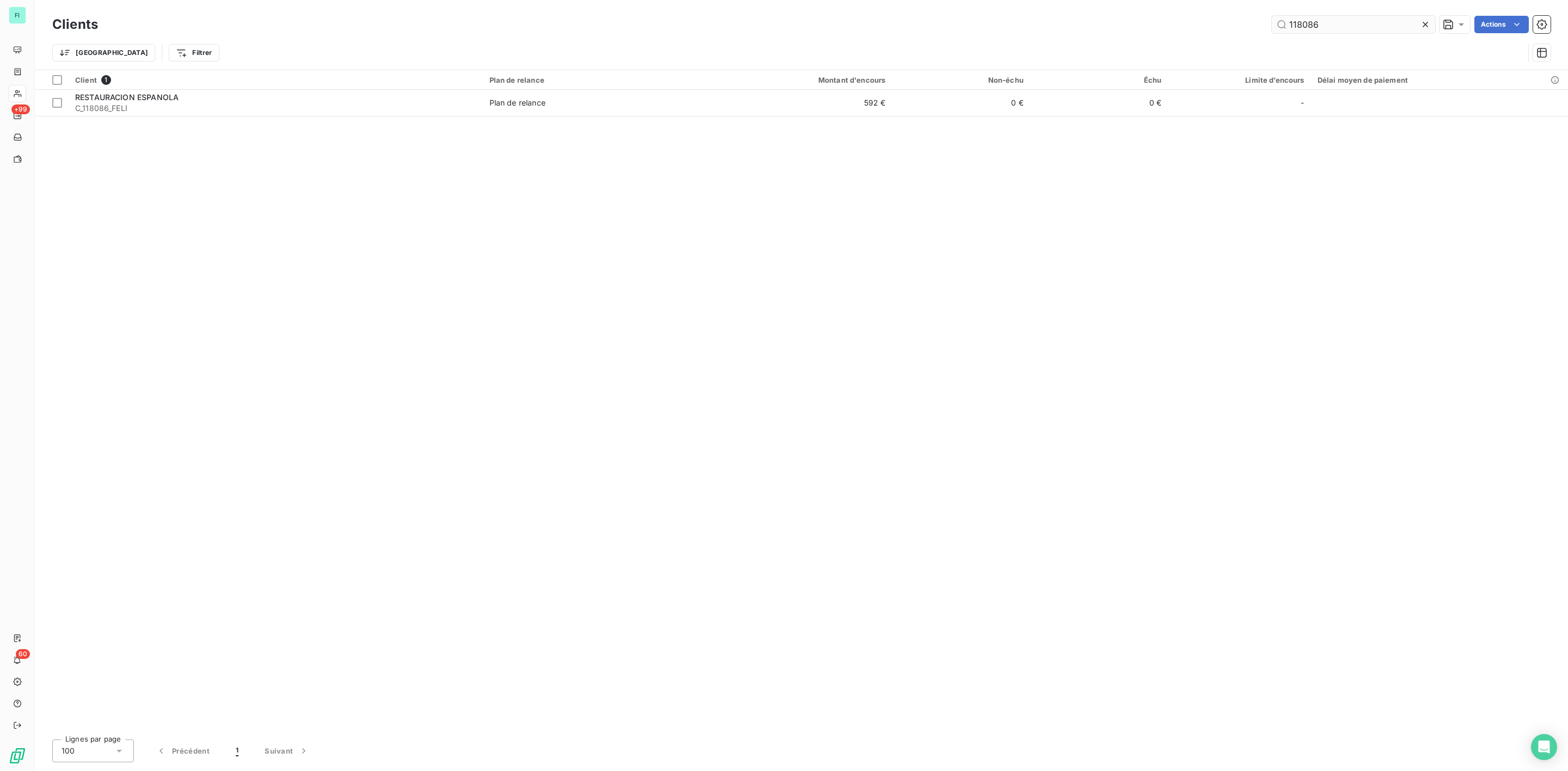
drag, startPoint x: 1332, startPoint y: 13, endPoint x: 1306, endPoint y: 23, distance: 27.9
click at [1306, 23] on div "Clients 118086 Actions" at bounding box center [801, 25] width 1498 height 23
drag, startPoint x: 1312, startPoint y: 21, endPoint x: 1186, endPoint y: 26, distance: 126.1
click at [1197, 26] on div "118086 Actions" at bounding box center [831, 25] width 1440 height 18
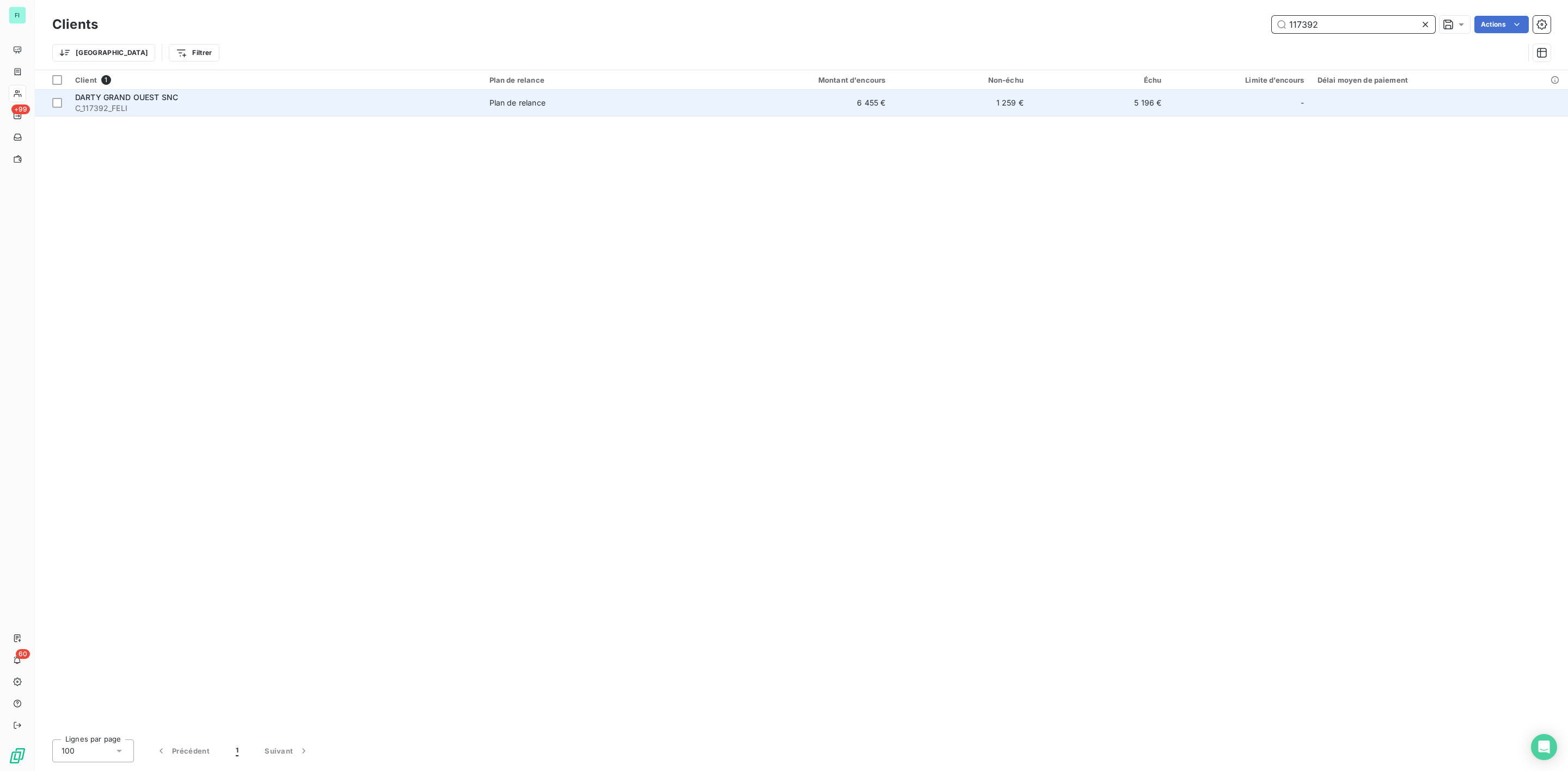
type input "117392"
click at [195, 104] on span "C_117392_FELI" at bounding box center [276, 108] width 401 height 11
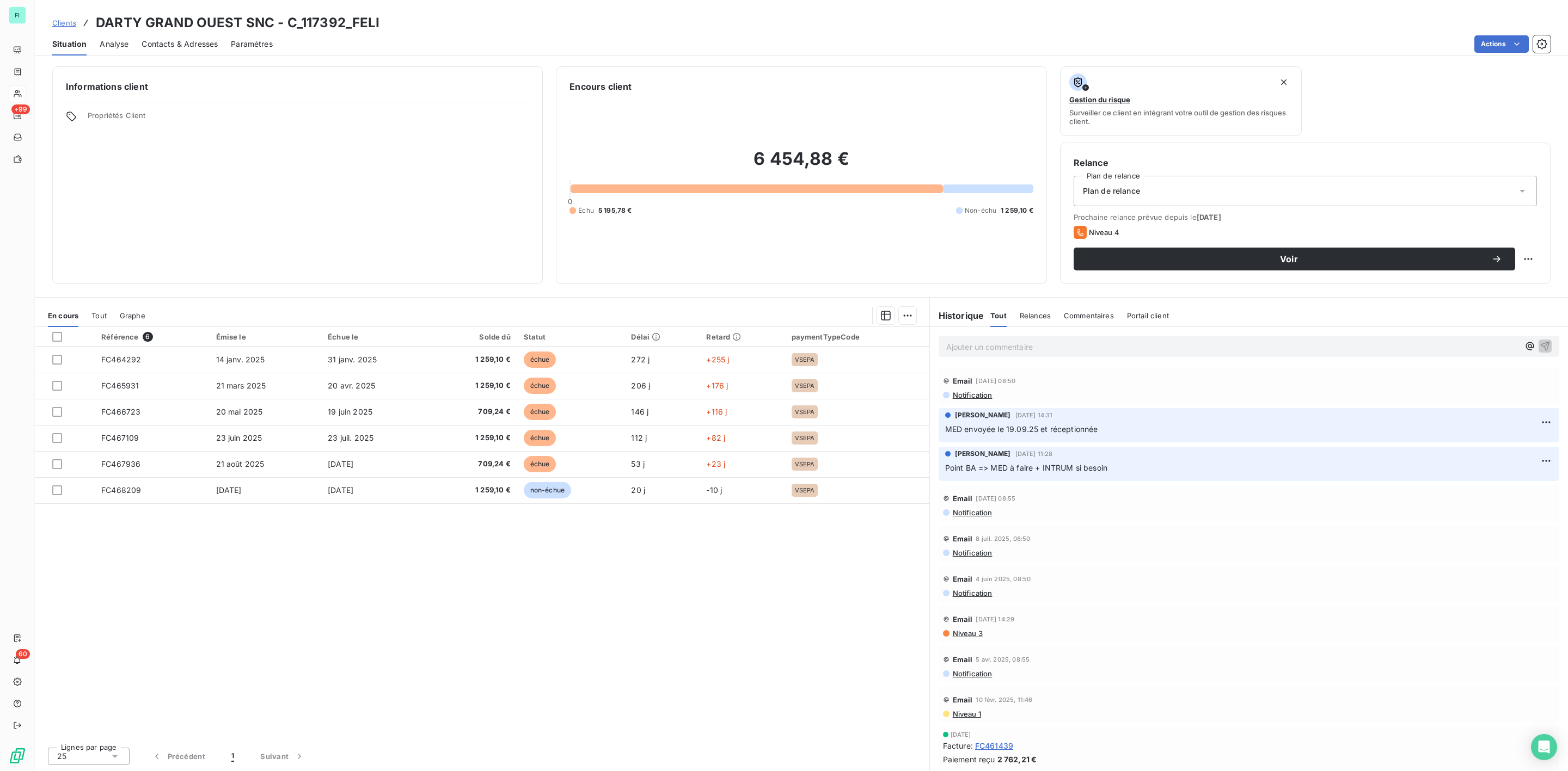
click at [198, 39] on span "Contacts & Adresses" at bounding box center [180, 44] width 77 height 11
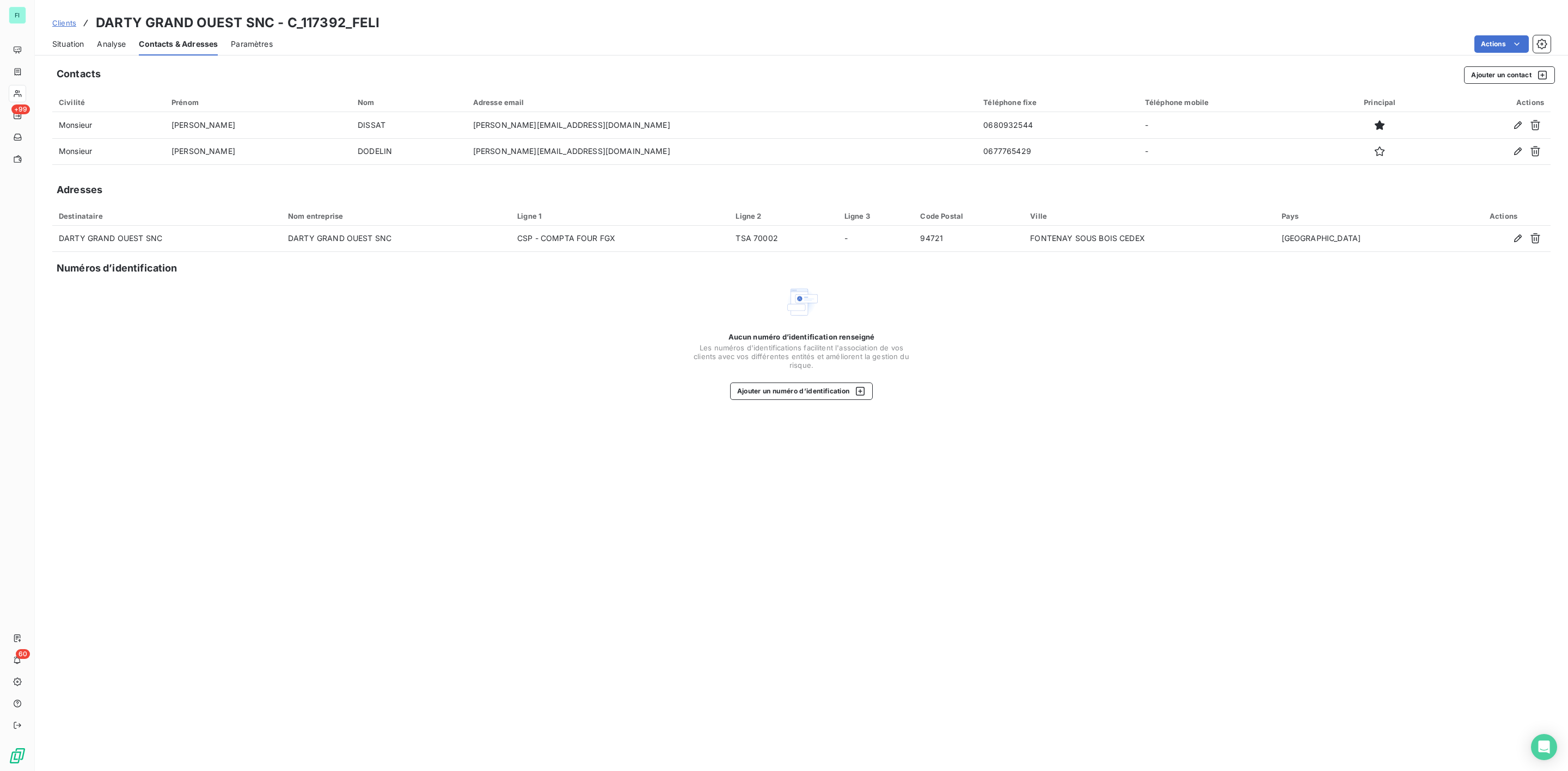
drag, startPoint x: 70, startPoint y: 41, endPoint x: 493, endPoint y: 59, distance: 423.4
click at [70, 41] on span "Situation" at bounding box center [67, 44] width 31 height 11
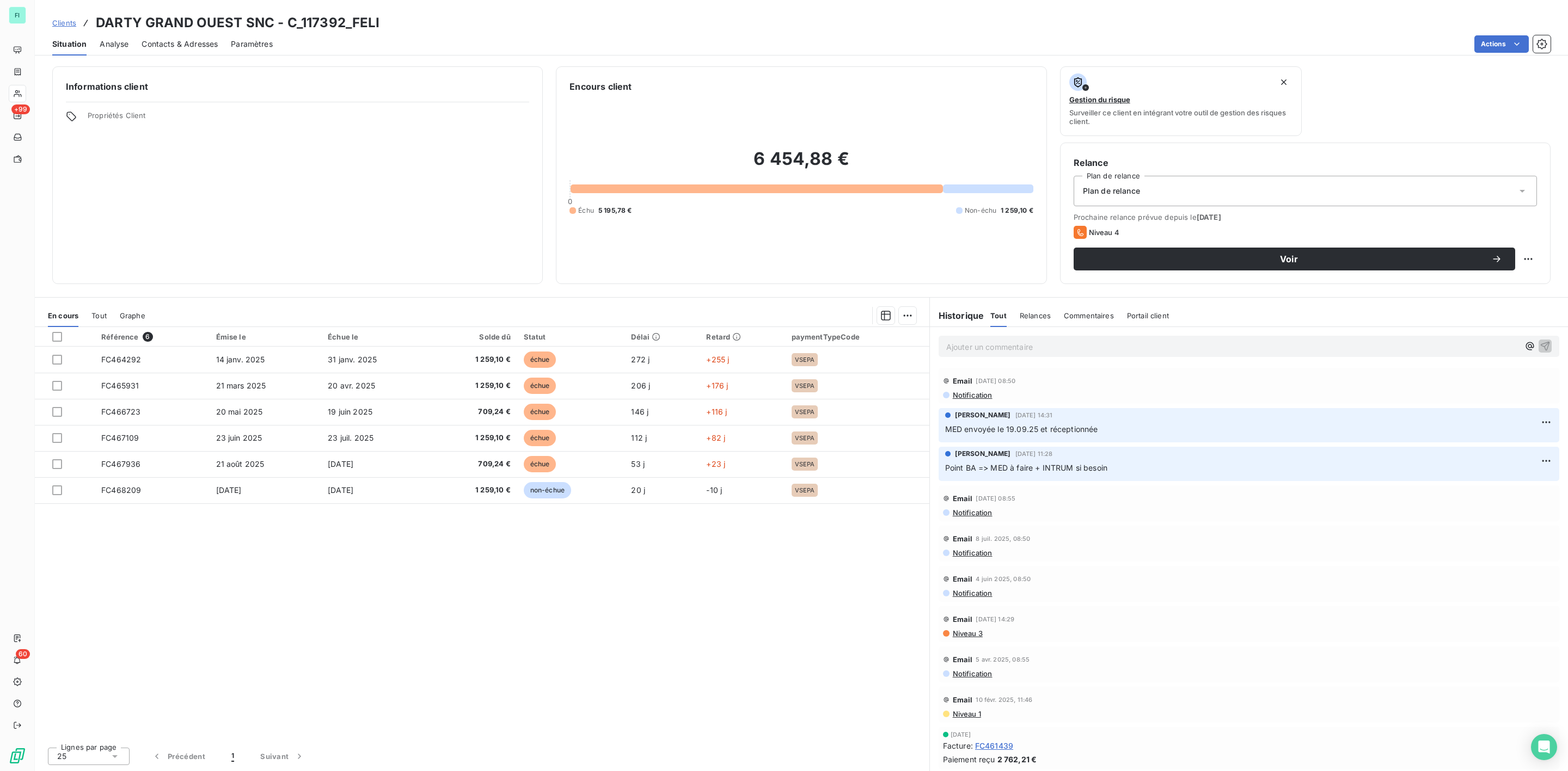
click at [984, 341] on p "Ajouter un commentaire ﻿" at bounding box center [1233, 347] width 573 height 14
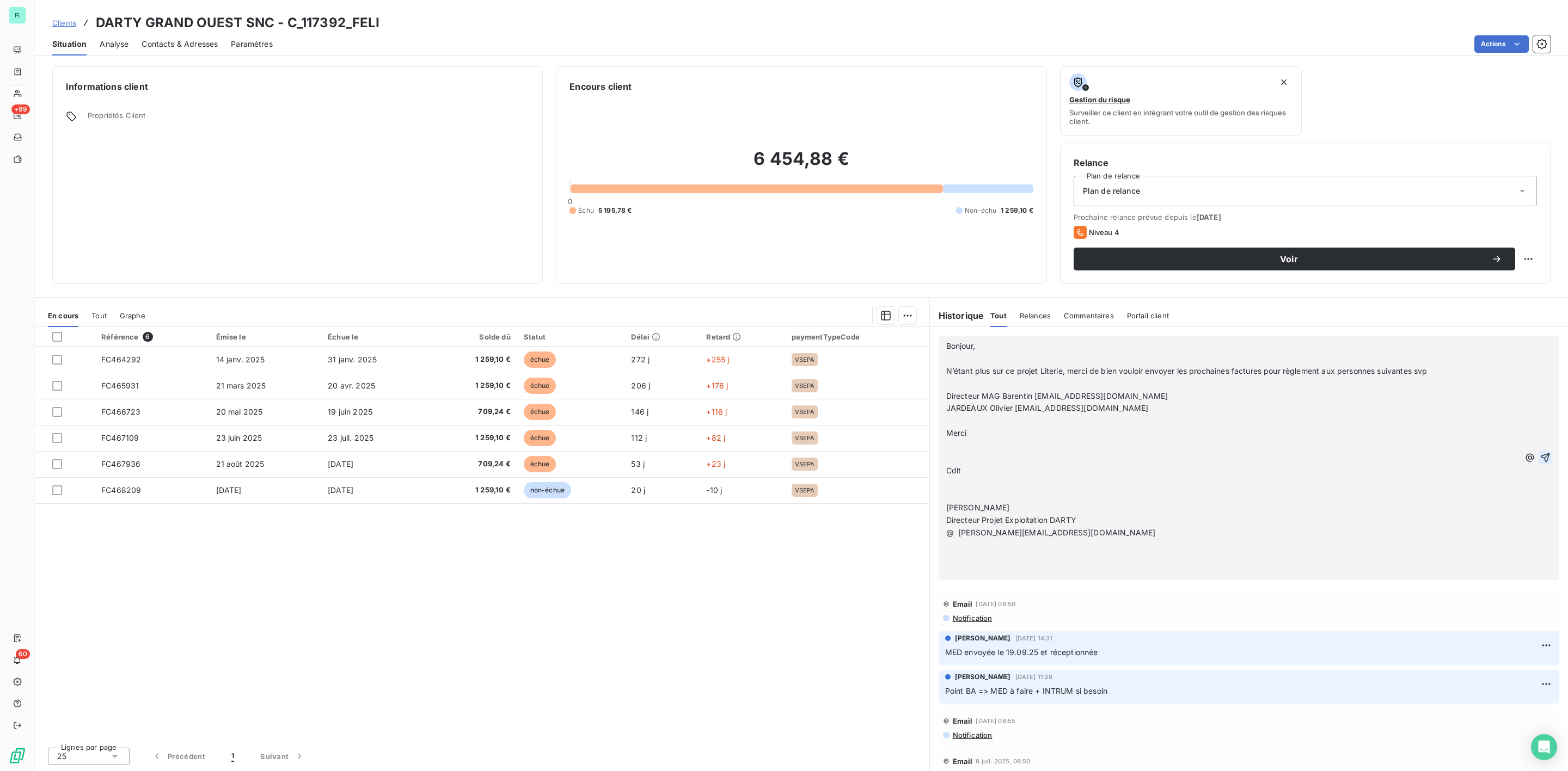
click at [1541, 456] on icon "button" at bounding box center [1546, 458] width 9 height 9
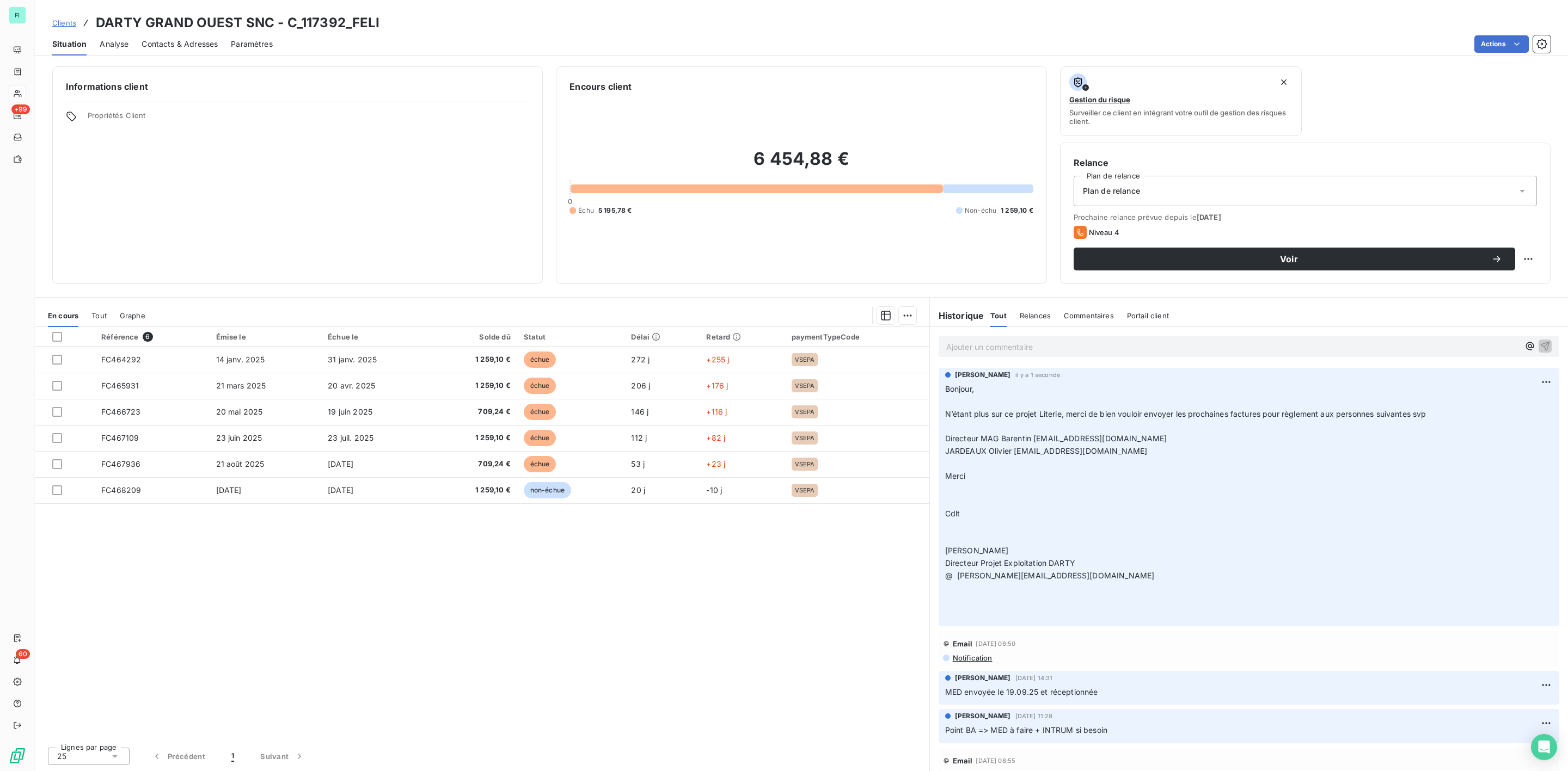
drag, startPoint x: 178, startPoint y: 48, endPoint x: 195, endPoint y: 51, distance: 17.3
click at [178, 48] on span "Contacts & Adresses" at bounding box center [180, 44] width 77 height 11
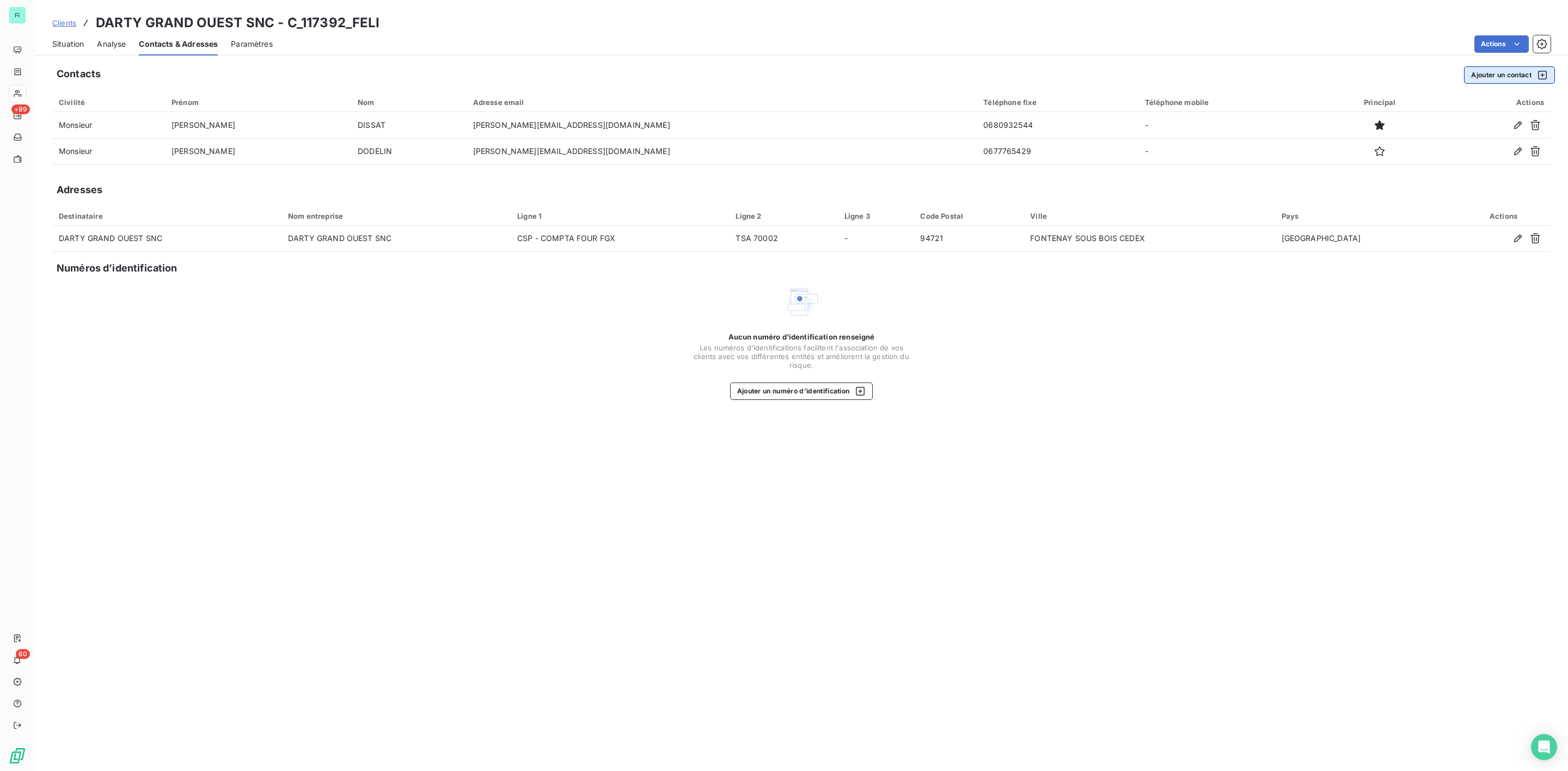
click at [1503, 74] on button "Ajouter un contact" at bounding box center [1510, 75] width 91 height 18
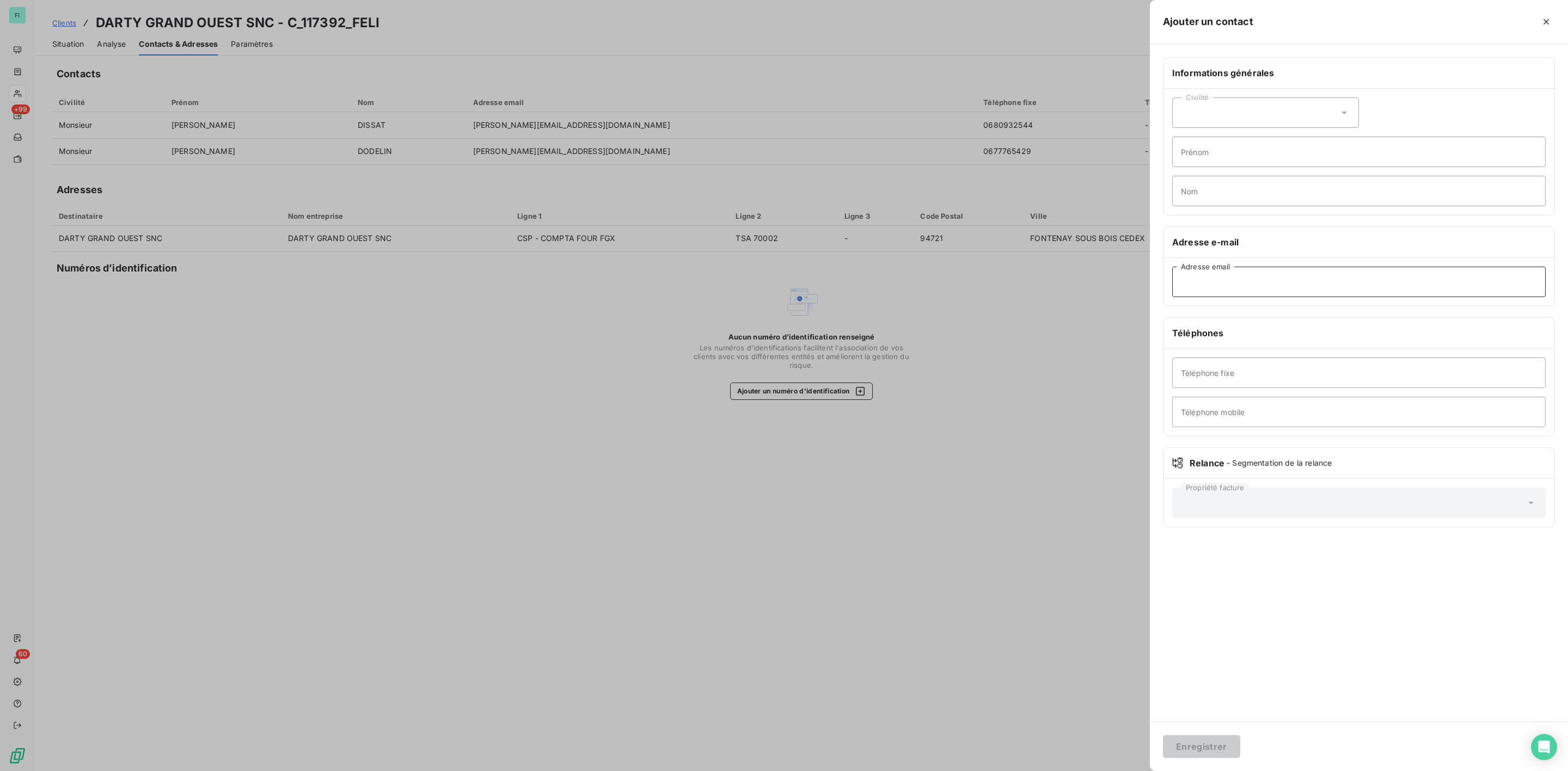
click at [1227, 291] on input "Adresse email" at bounding box center [1360, 282] width 374 height 31
paste input "dirmag.barentin@darty.fr"
type input "dirmag.barentin@darty.fr"
click at [1207, 754] on button "Enregistrer" at bounding box center [1202, 746] width 77 height 23
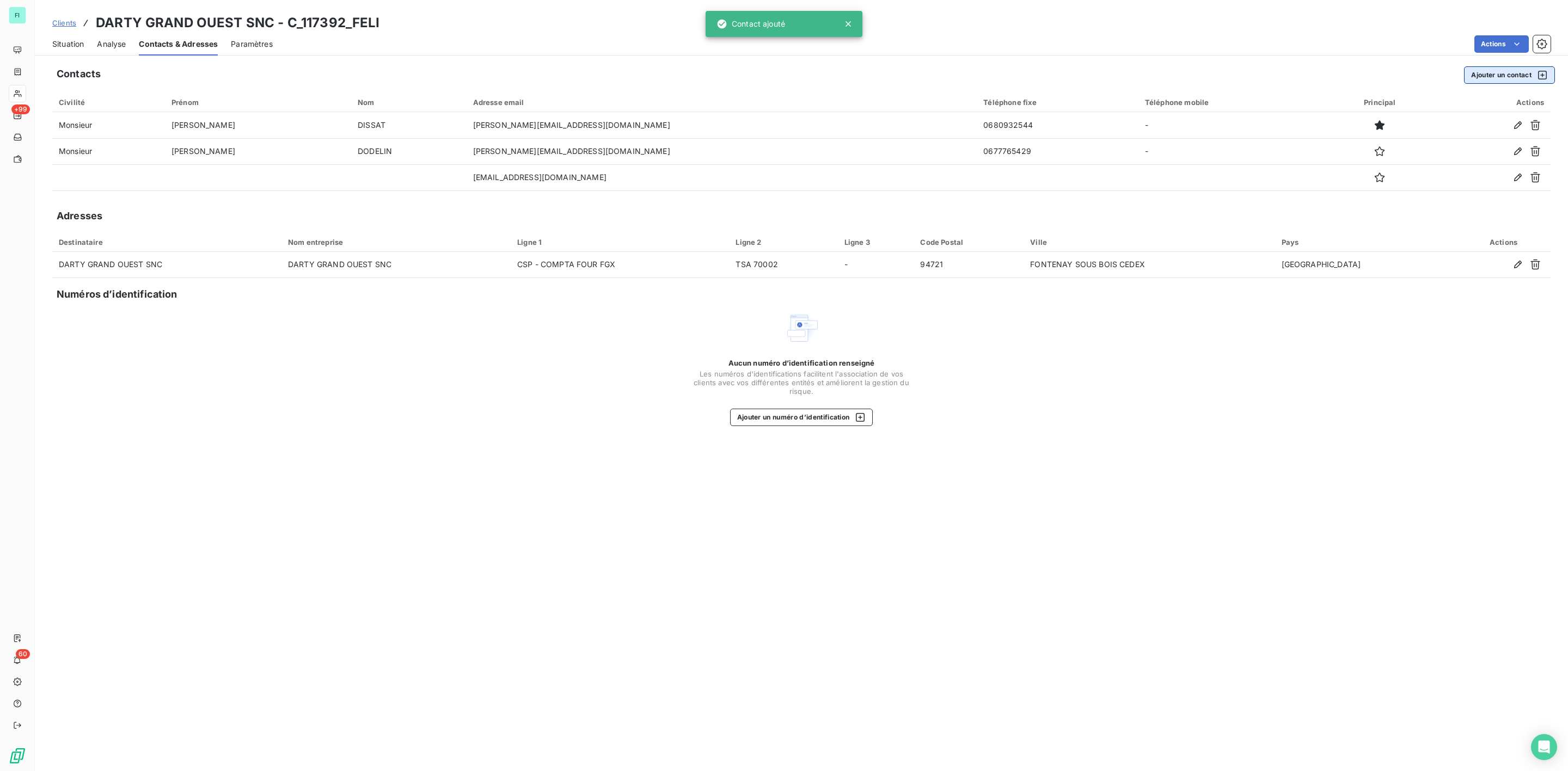
click at [1498, 74] on button "Ajouter un contact" at bounding box center [1510, 75] width 91 height 18
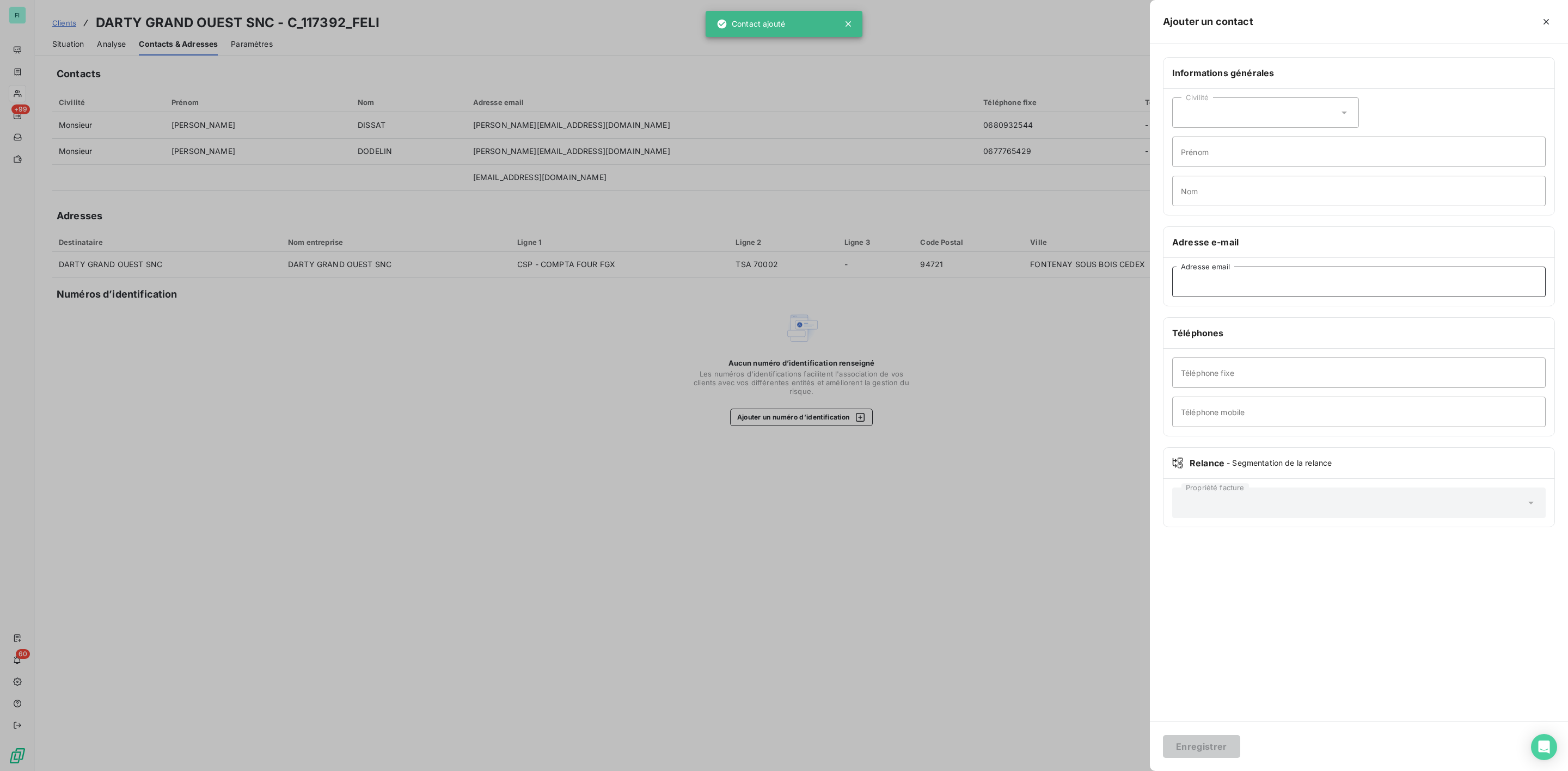
click at [1299, 279] on input "Adresse email" at bounding box center [1360, 282] width 374 height 31
paste input "olivier.jardeaux@fnacdarty.com"
type input "olivier.jardeaux@fnacdarty.com"
click at [1188, 750] on button "Enregistrer" at bounding box center [1202, 746] width 77 height 23
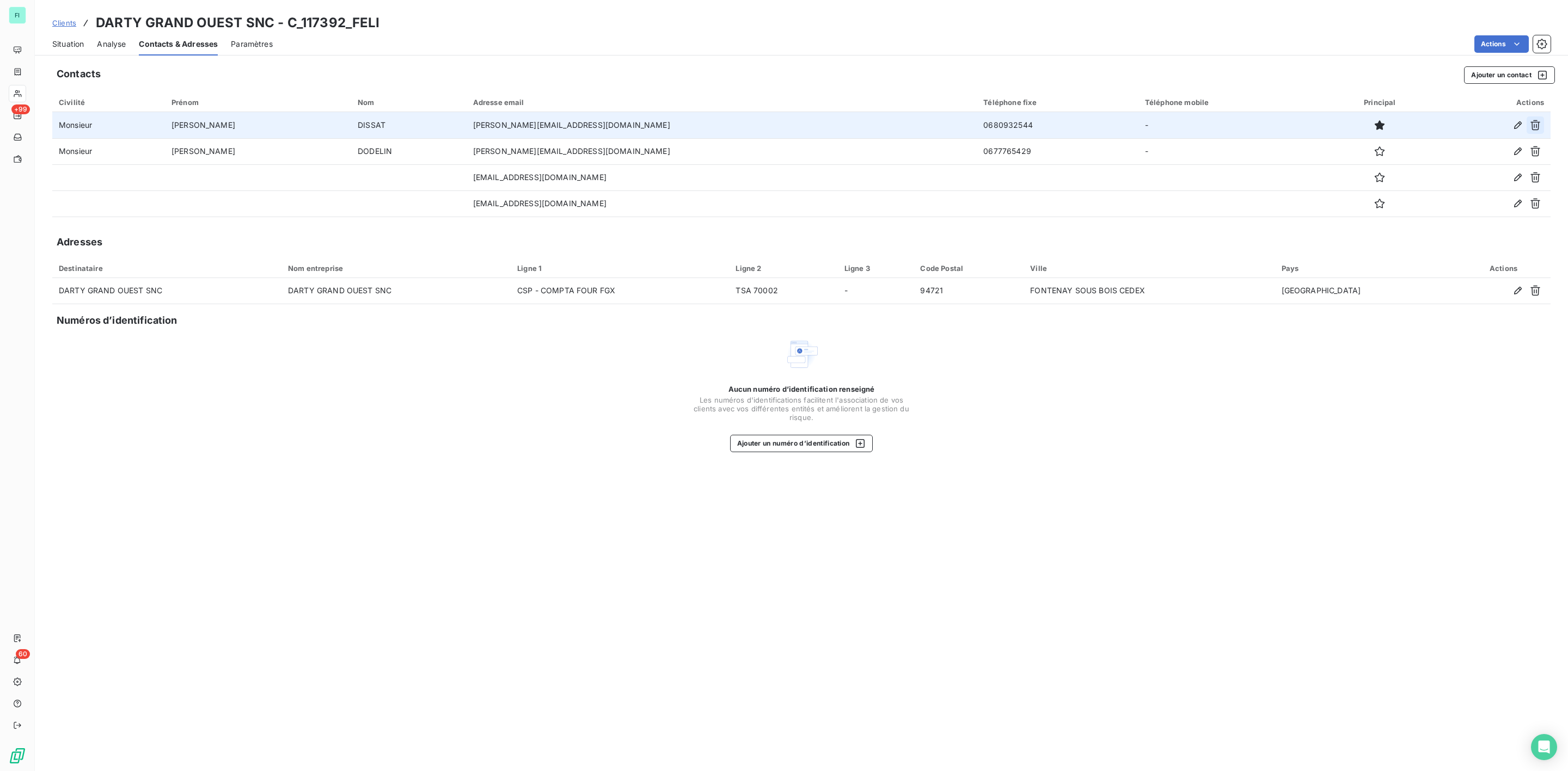
click at [1541, 124] on button "button" at bounding box center [1535, 125] width 18 height 18
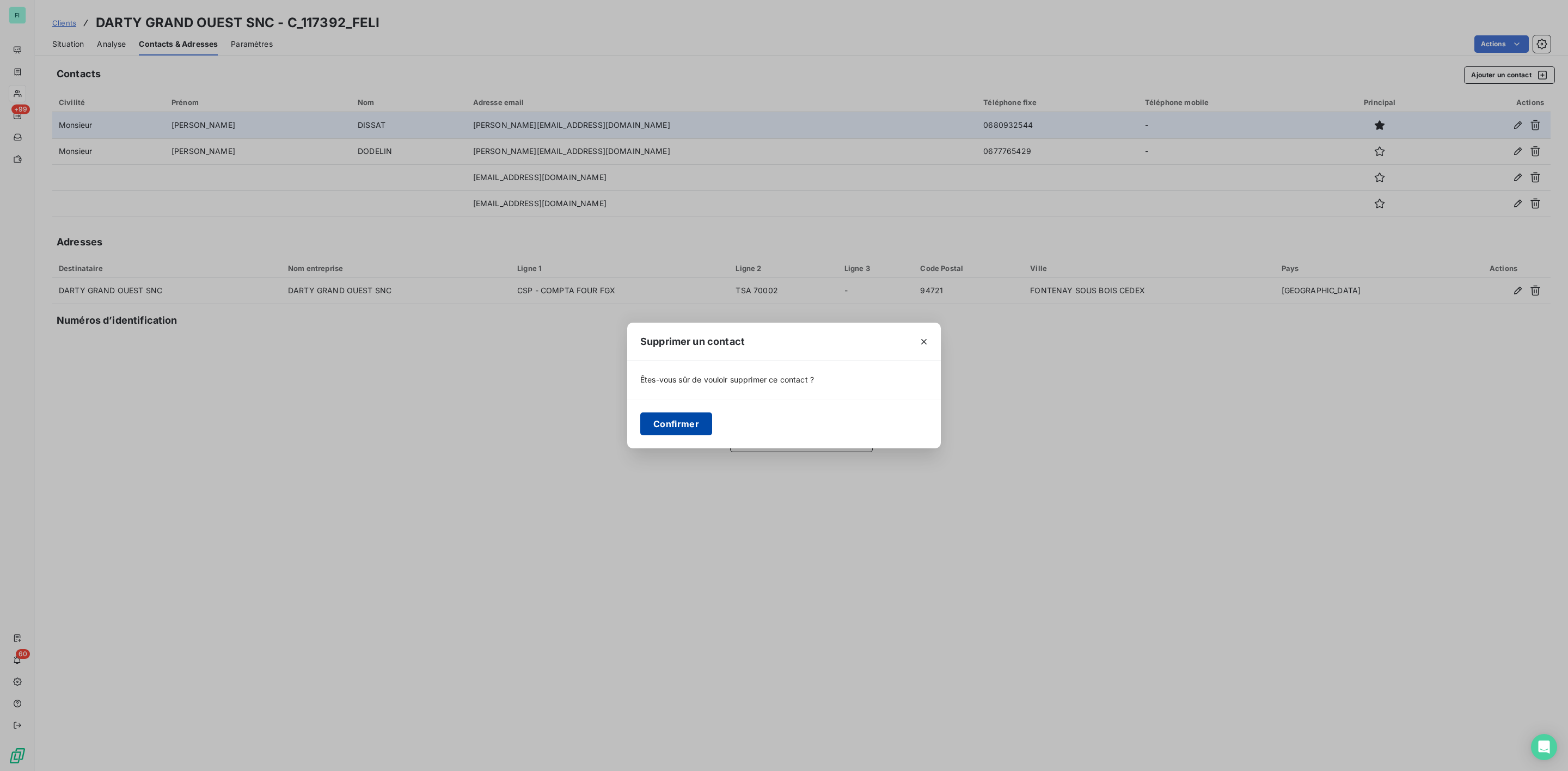
click at [679, 426] on button "Confirmer" at bounding box center [676, 424] width 72 height 23
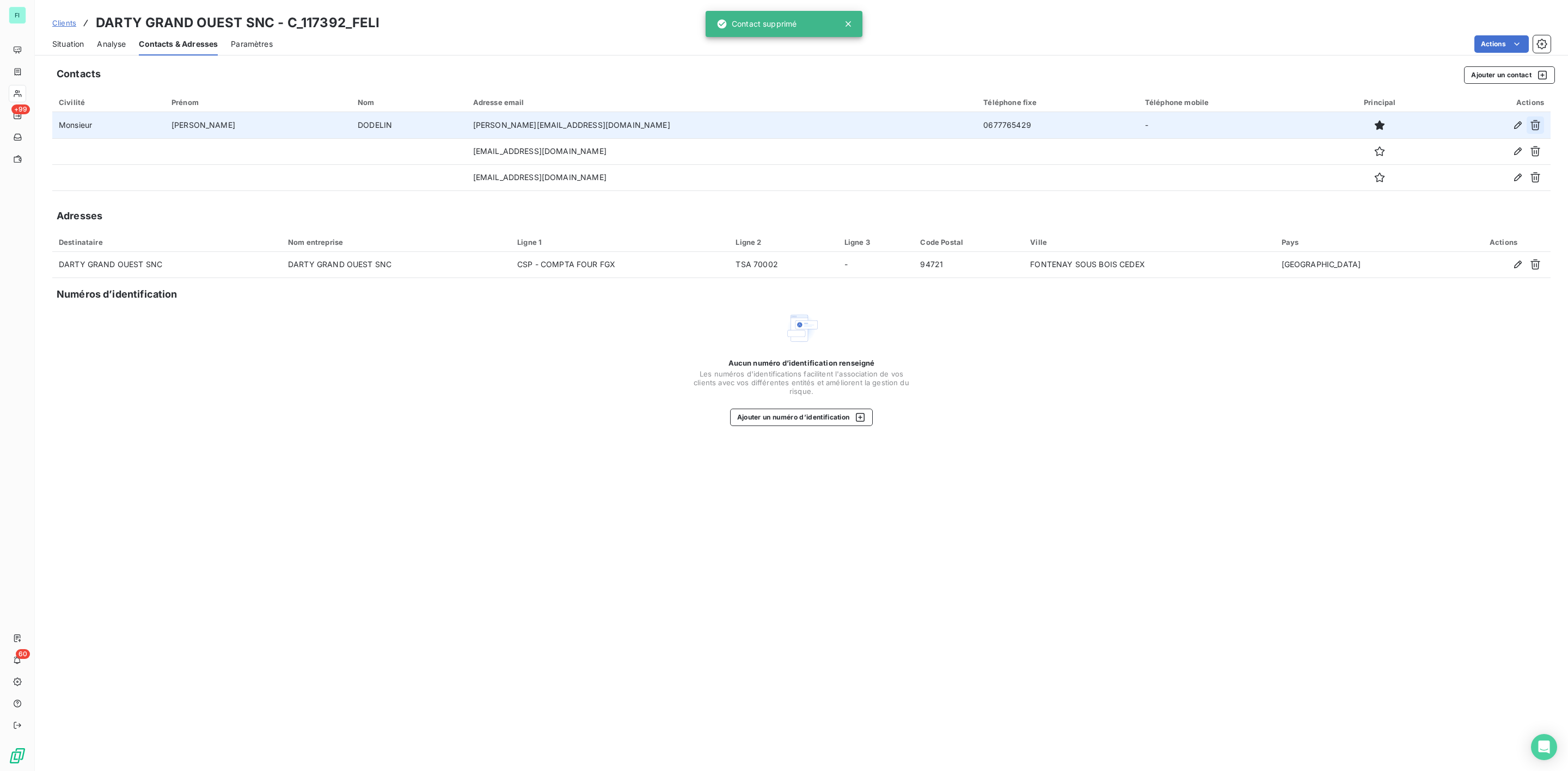
click at [1537, 125] on icon "button" at bounding box center [1536, 125] width 11 height 11
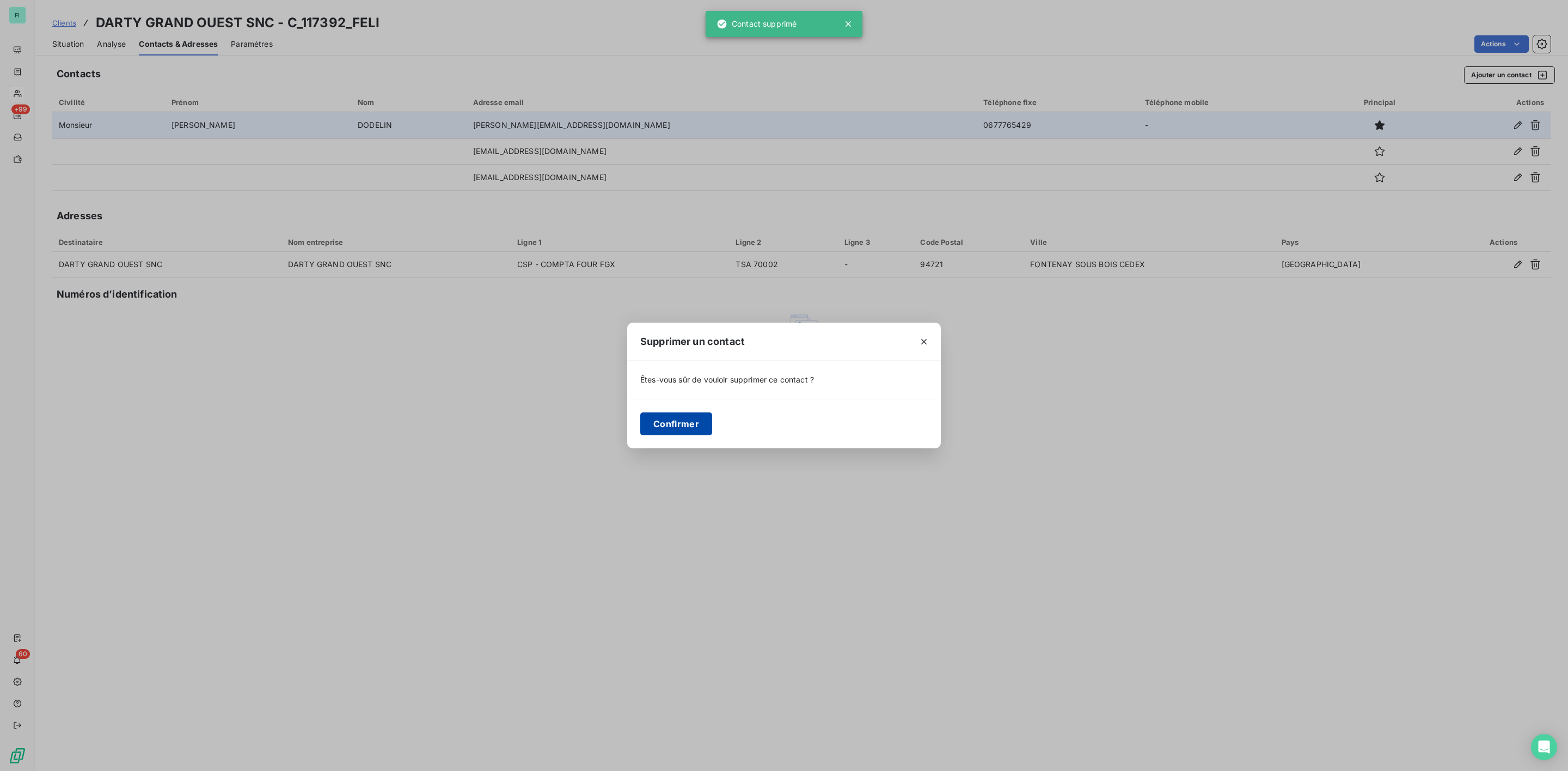
click at [692, 423] on button "Confirmer" at bounding box center [676, 424] width 72 height 23
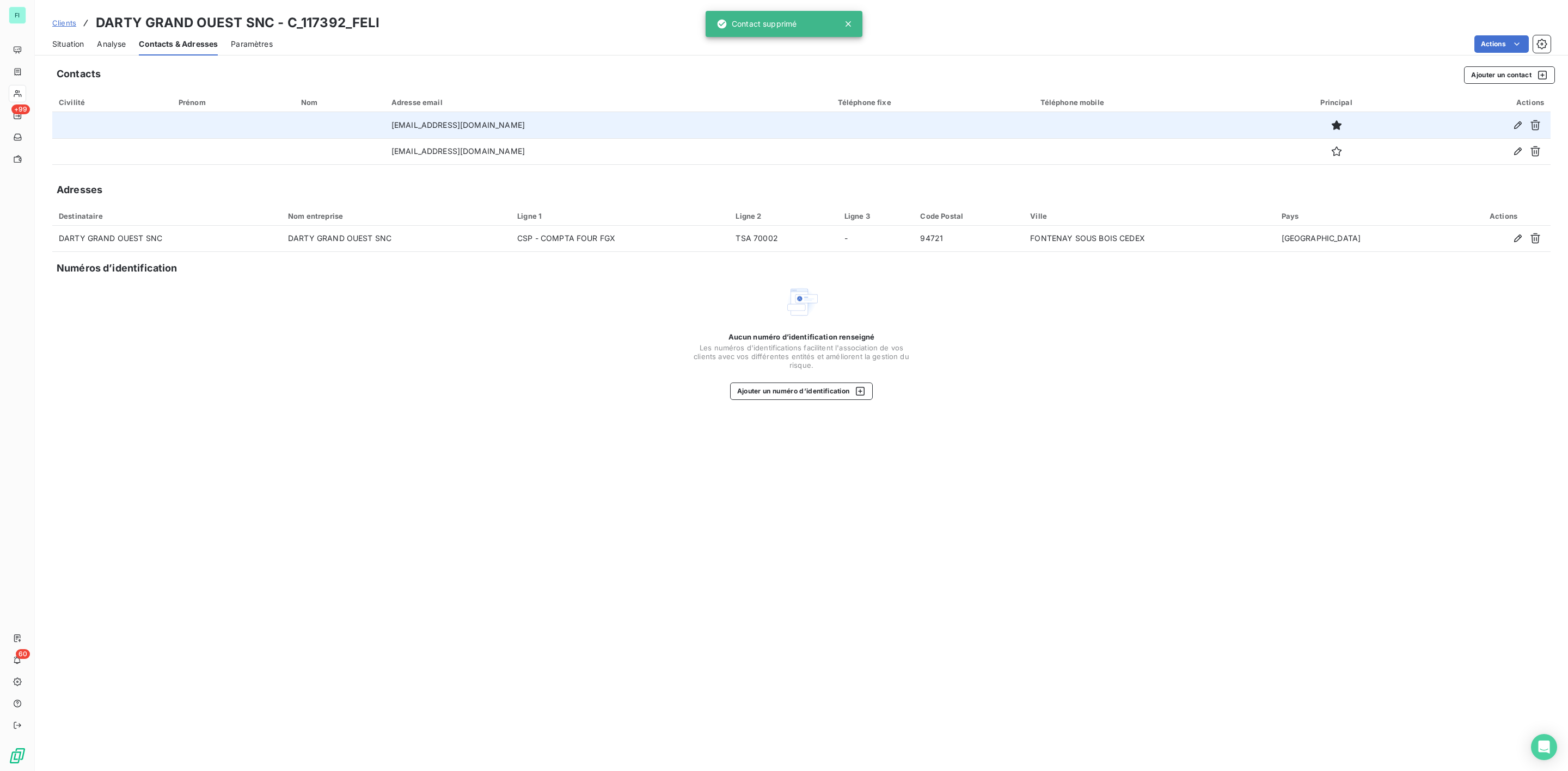
click at [73, 42] on span "Situation" at bounding box center [67, 44] width 31 height 11
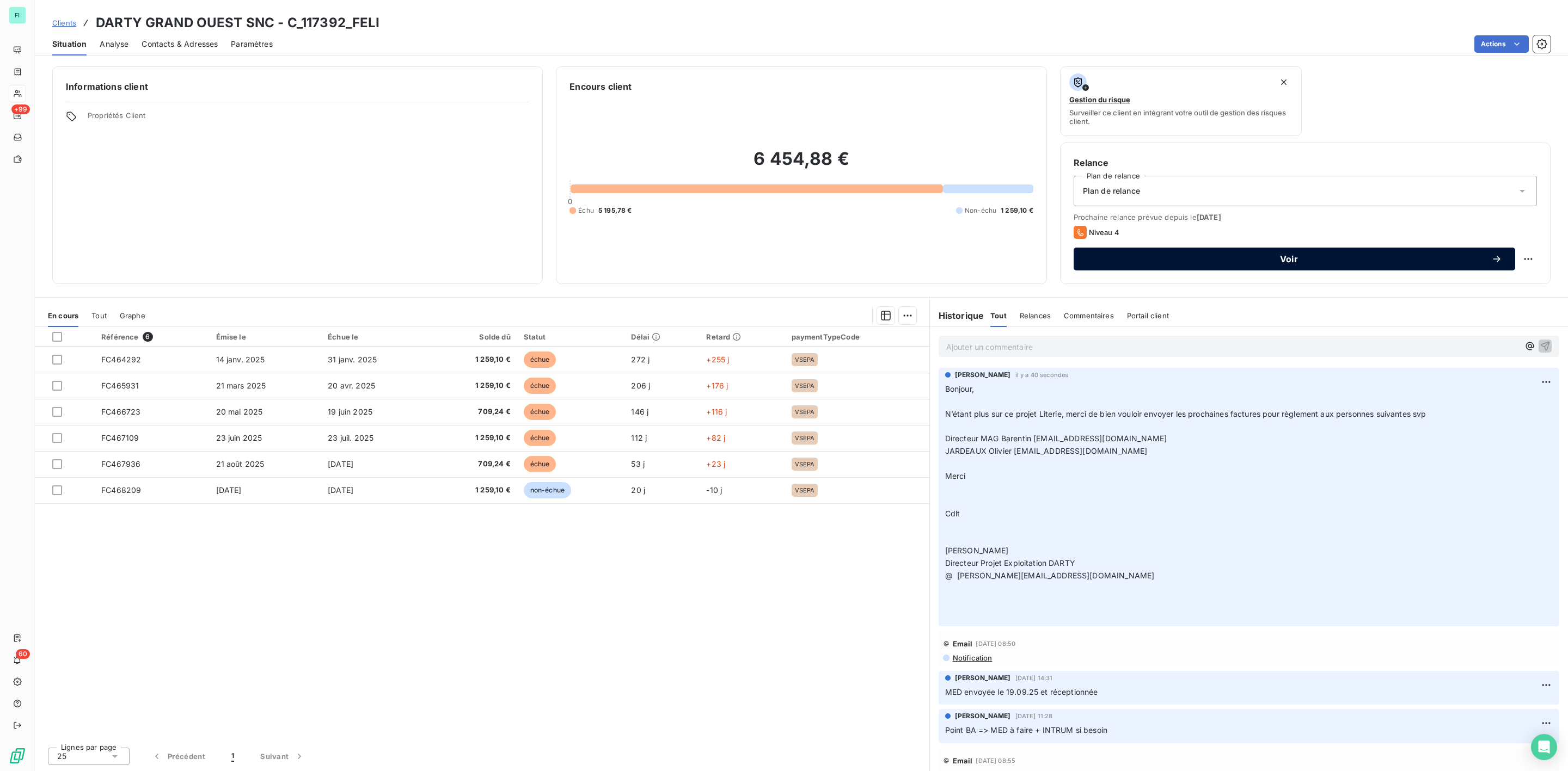
click at [1312, 256] on span "Voir" at bounding box center [1289, 259] width 404 height 8
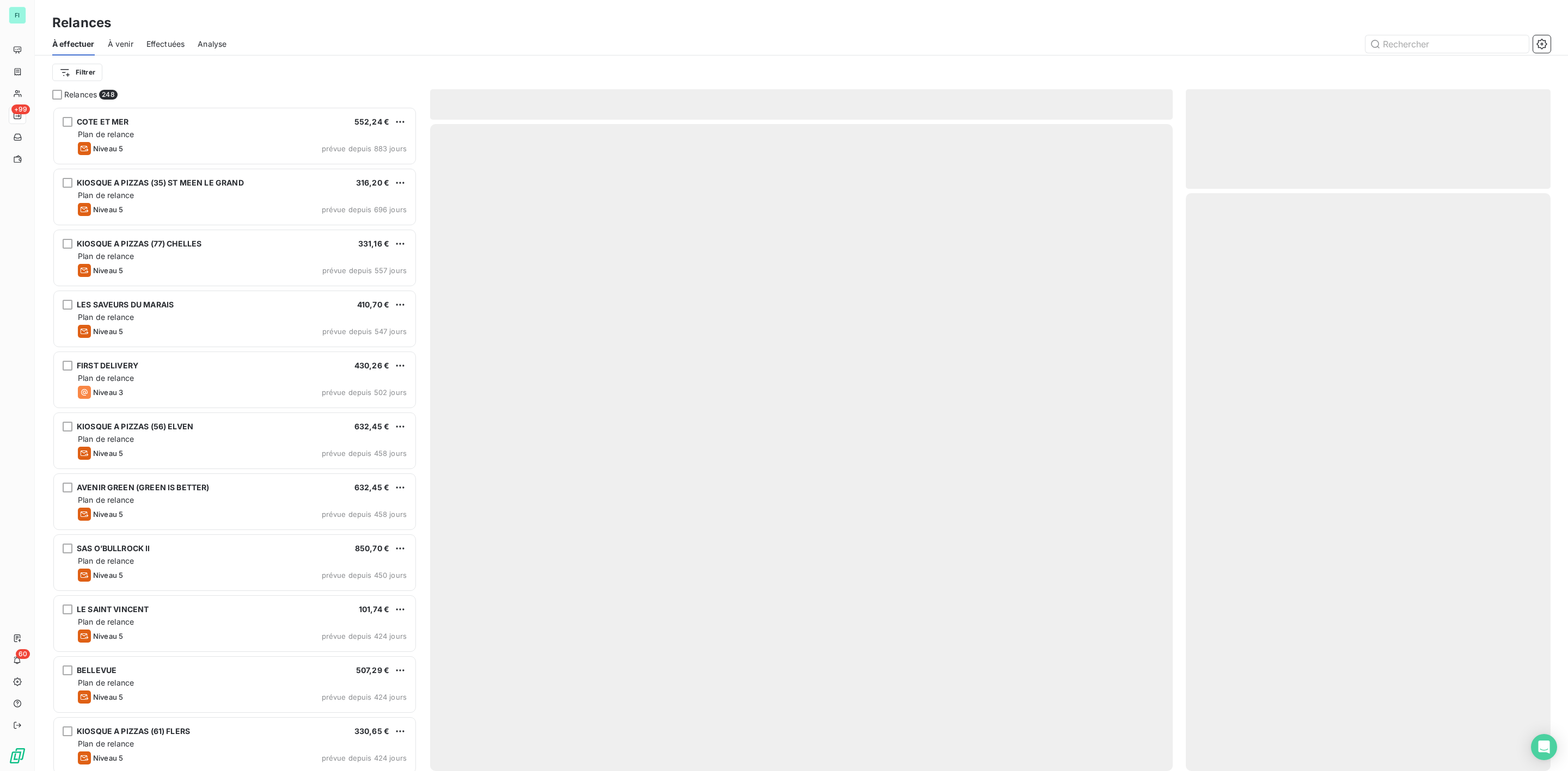
scroll to position [653, 352]
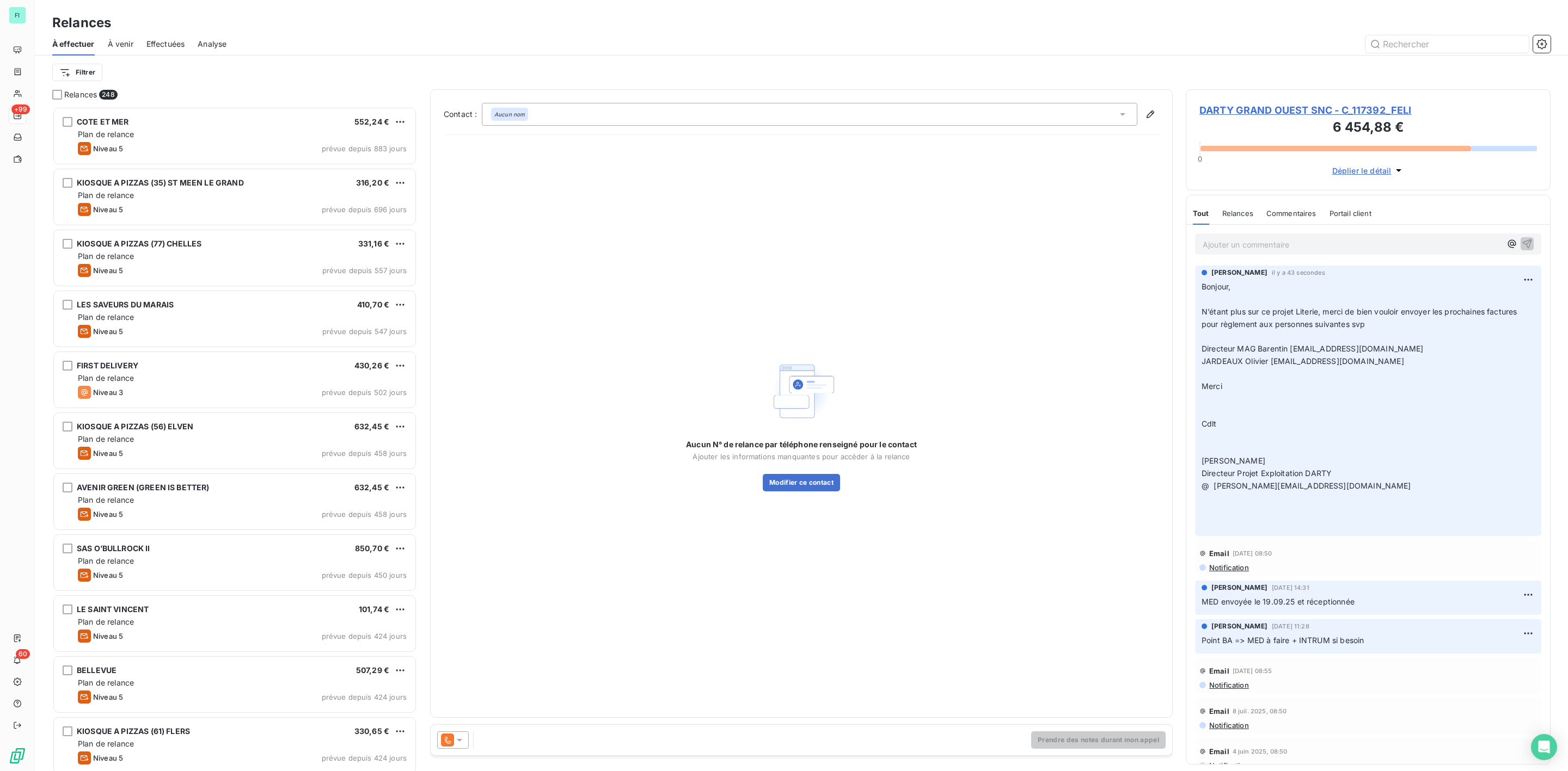
click at [456, 740] on icon at bounding box center [460, 740] width 11 height 11
click at [468, 655] on span "Niveau 2" at bounding box center [475, 653] width 33 height 11
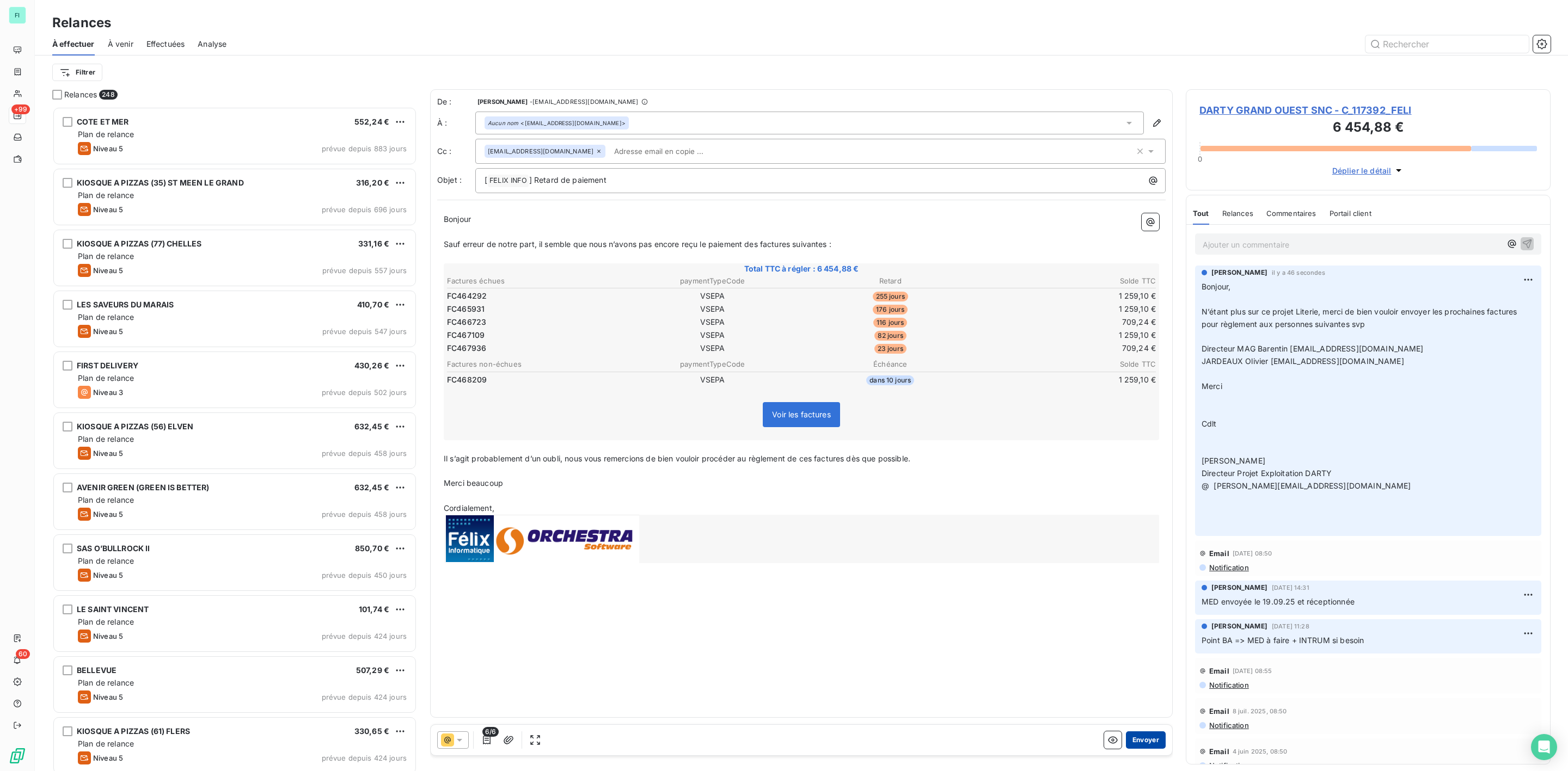
click at [1150, 739] on button "Envoyer" at bounding box center [1146, 740] width 40 height 18
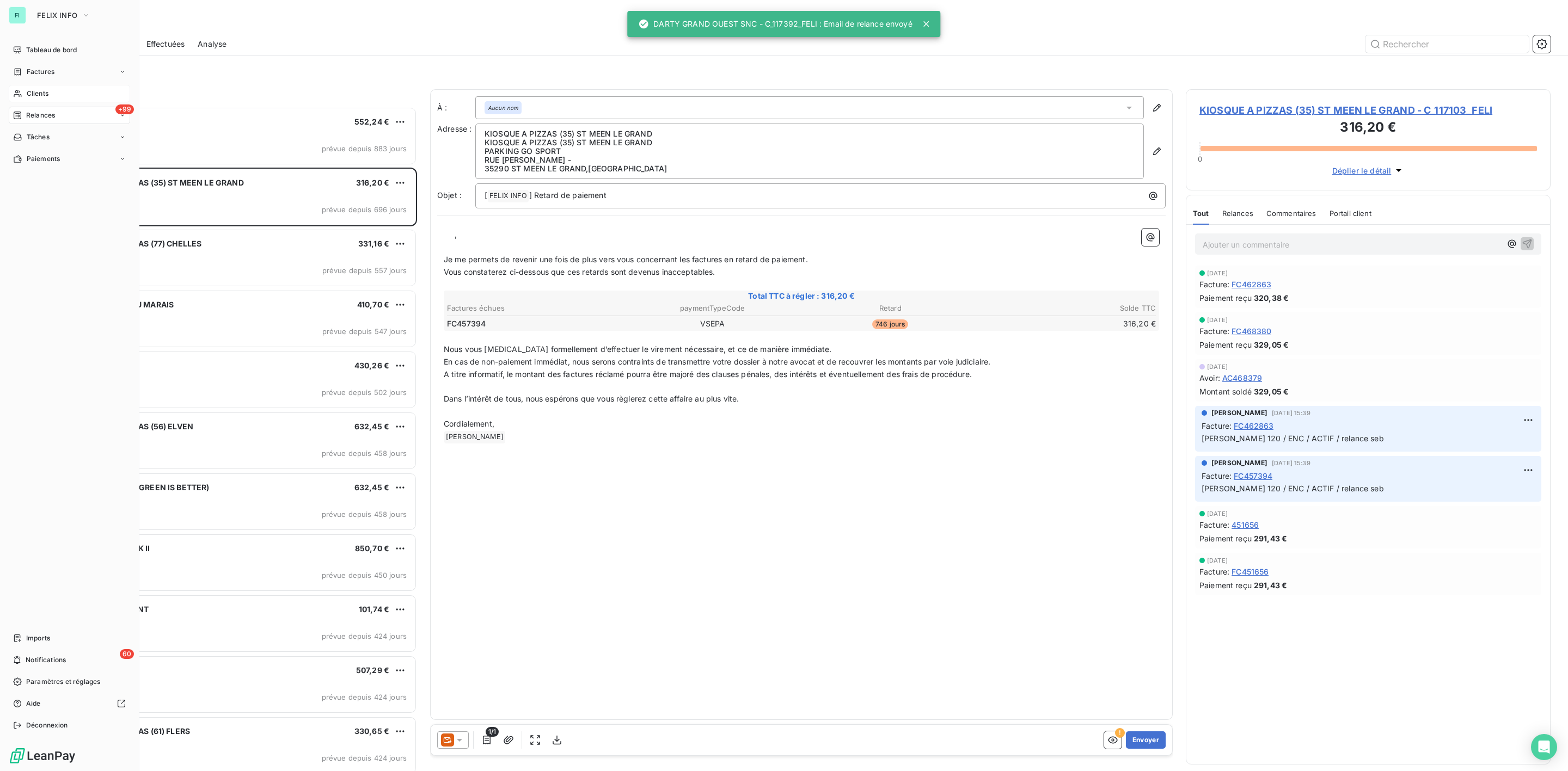
click at [34, 95] on span "Clients" at bounding box center [38, 93] width 21 height 10
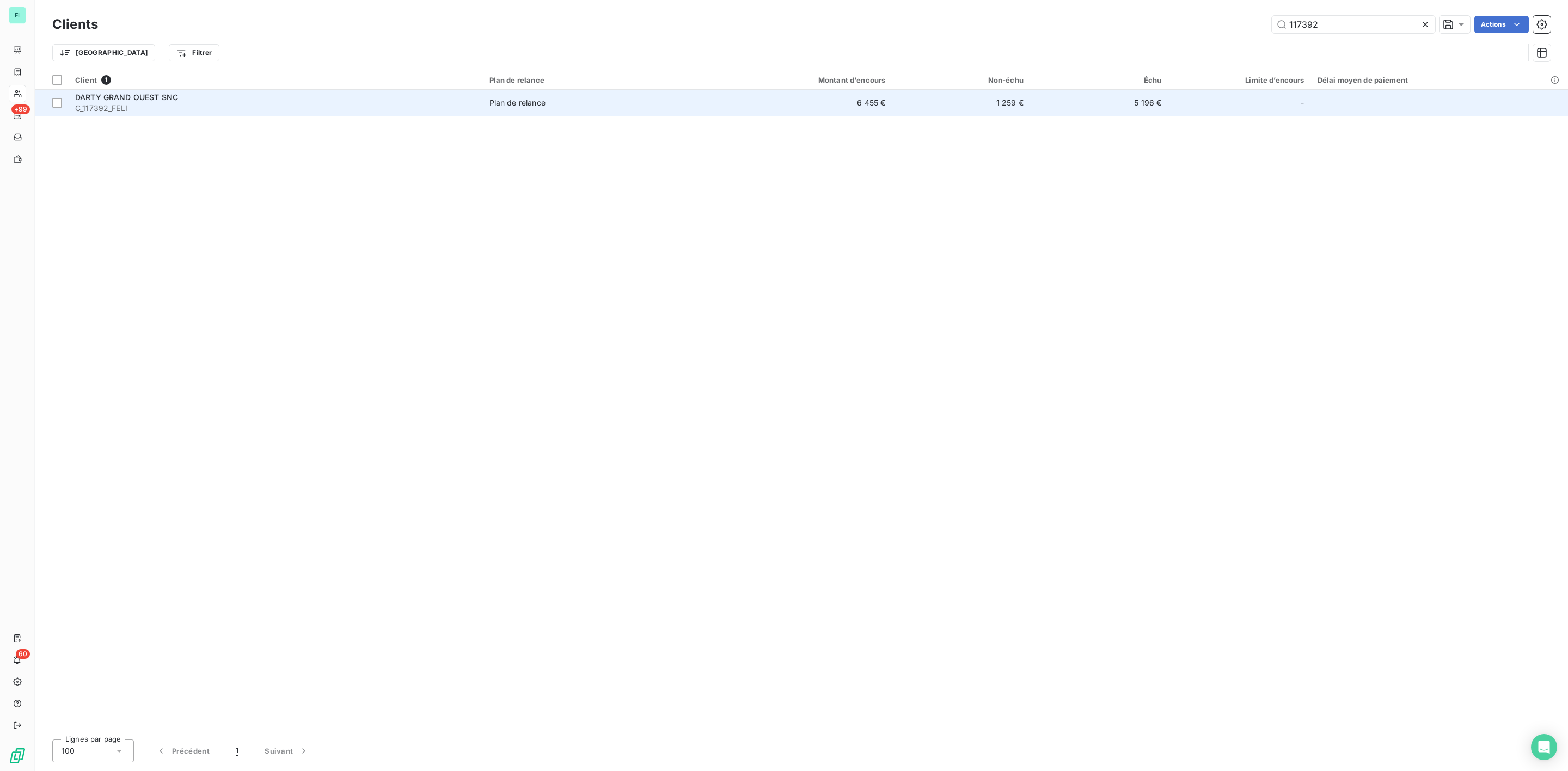
click at [453, 103] on span "C_117392_FELI" at bounding box center [276, 108] width 401 height 11
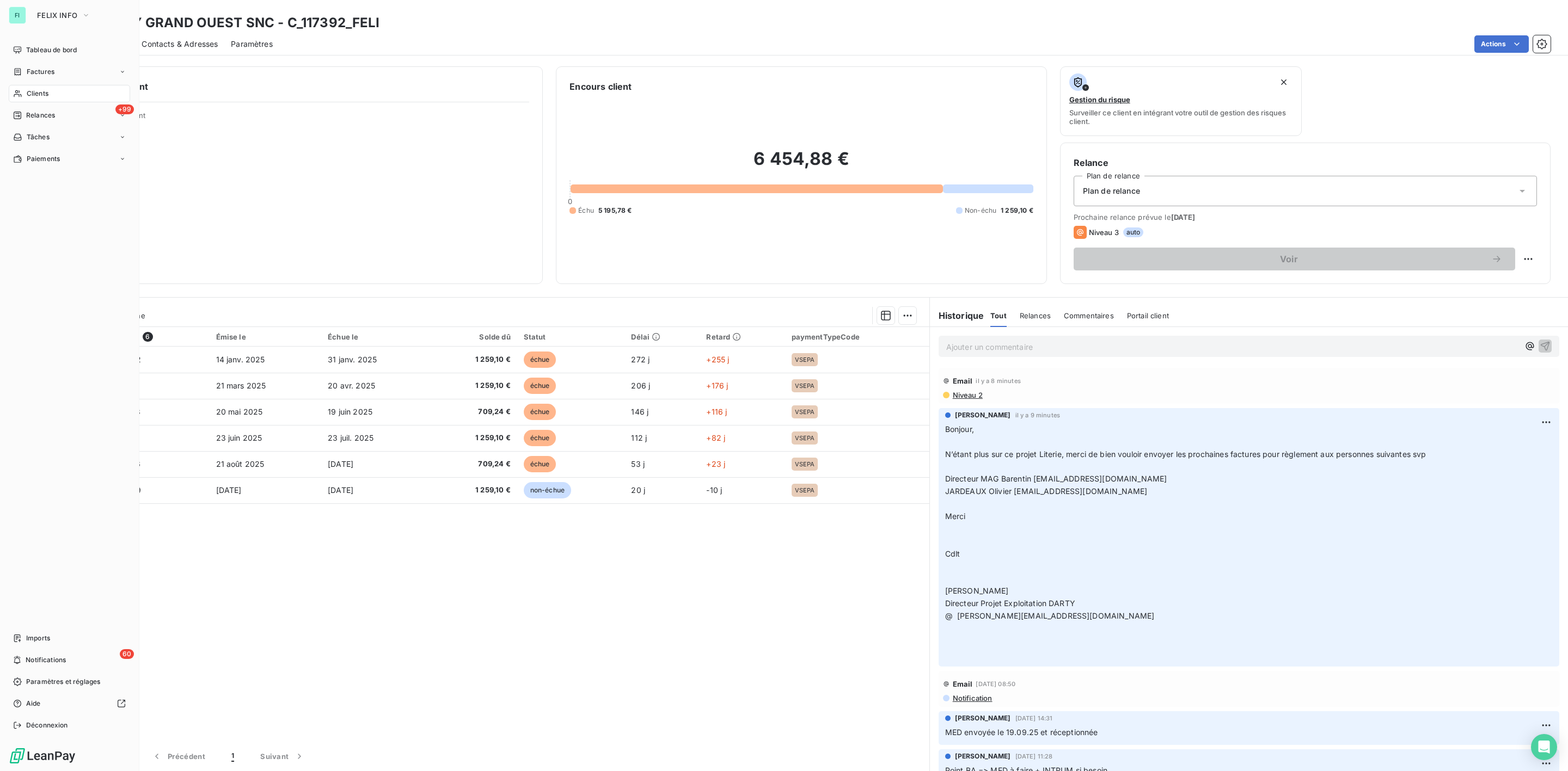
drag, startPoint x: 44, startPoint y: 90, endPoint x: 95, endPoint y: 88, distance: 51.0
click at [44, 90] on span "Clients" at bounding box center [38, 93] width 21 height 10
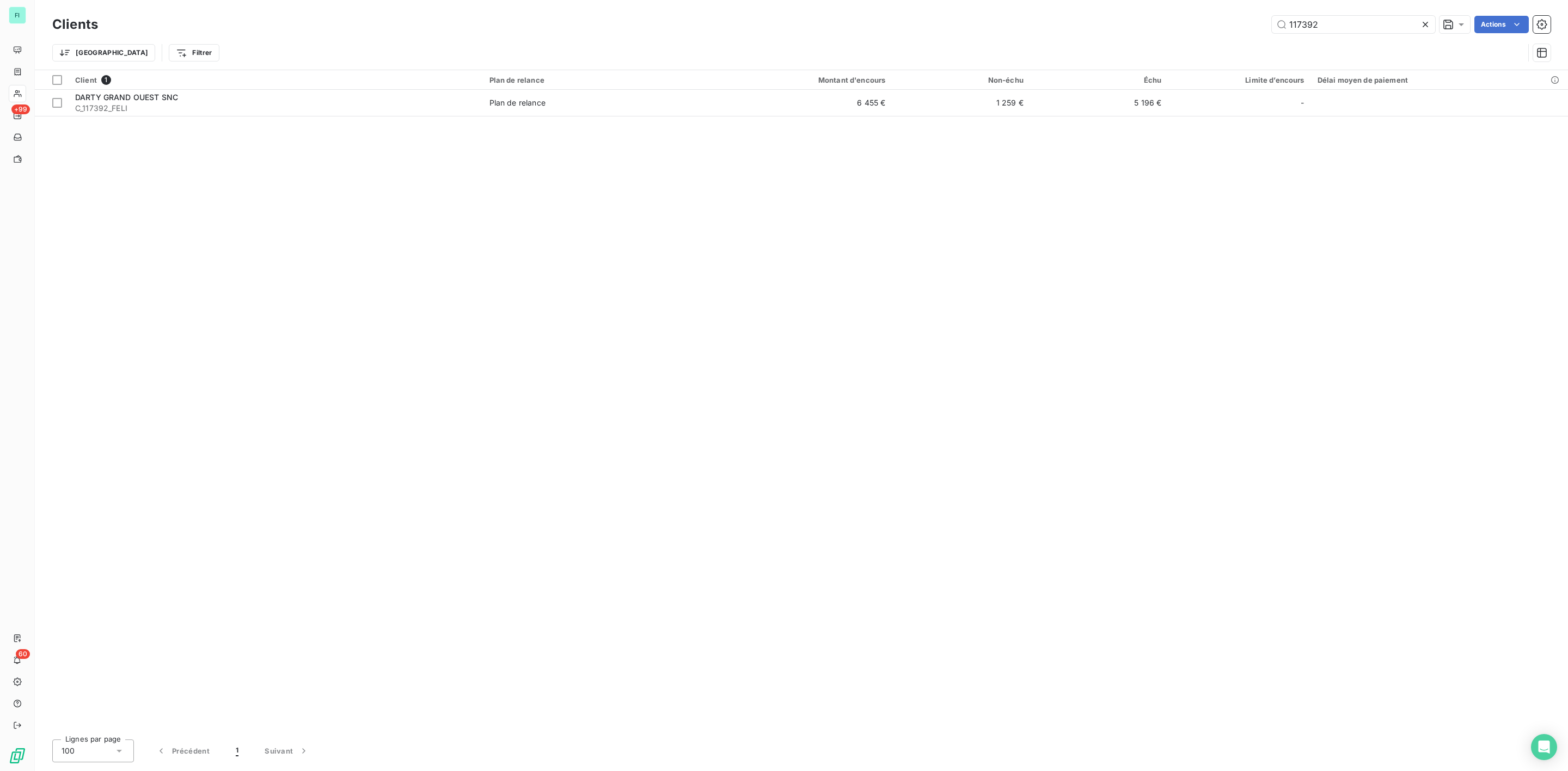
drag, startPoint x: 1337, startPoint y: 25, endPoint x: 1119, endPoint y: 30, distance: 218.1
click at [1173, 30] on div "117392 Actions" at bounding box center [831, 25] width 1440 height 18
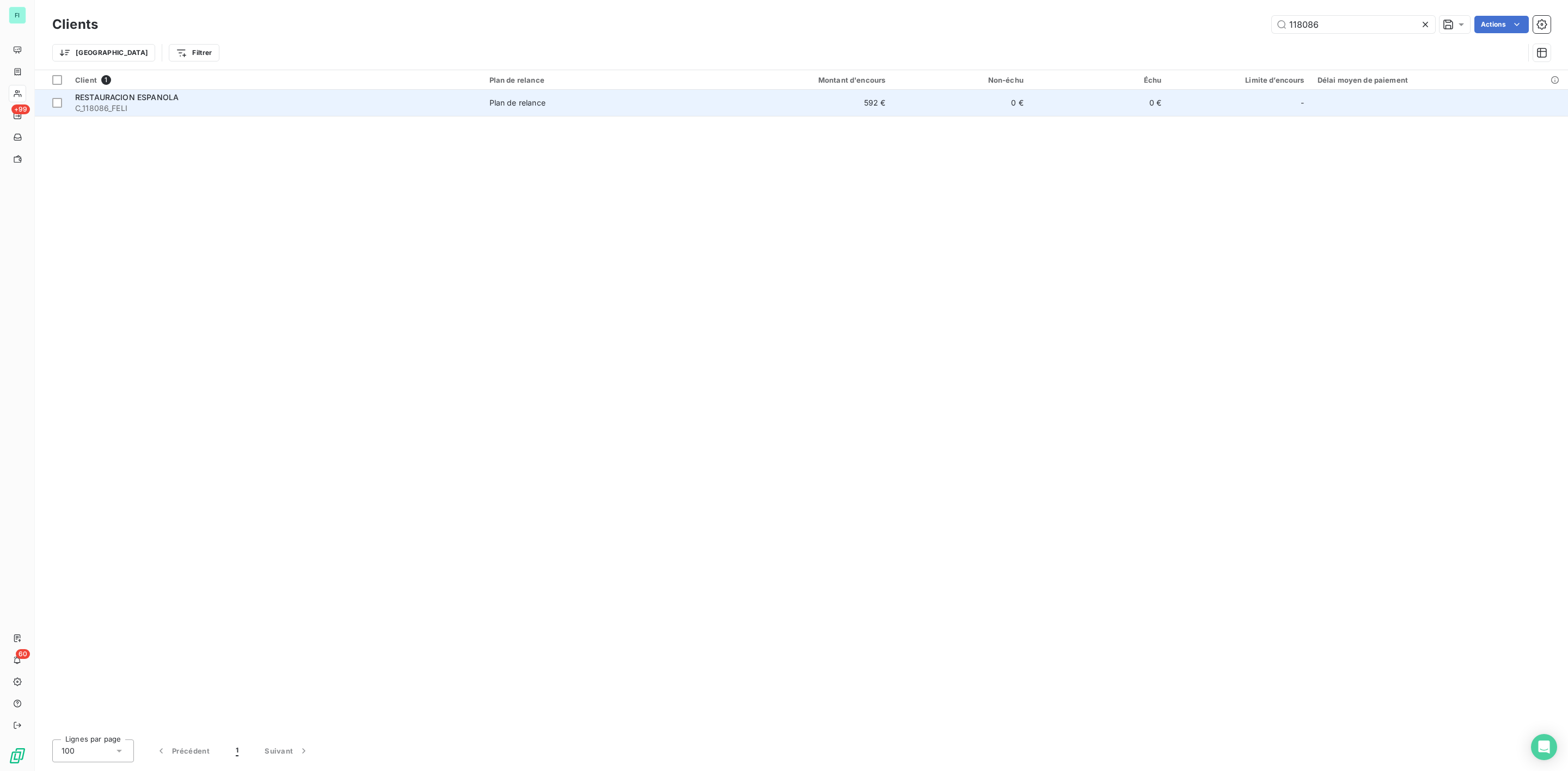
type input "118086"
click at [172, 110] on span "C_118086_FELI" at bounding box center [276, 108] width 401 height 11
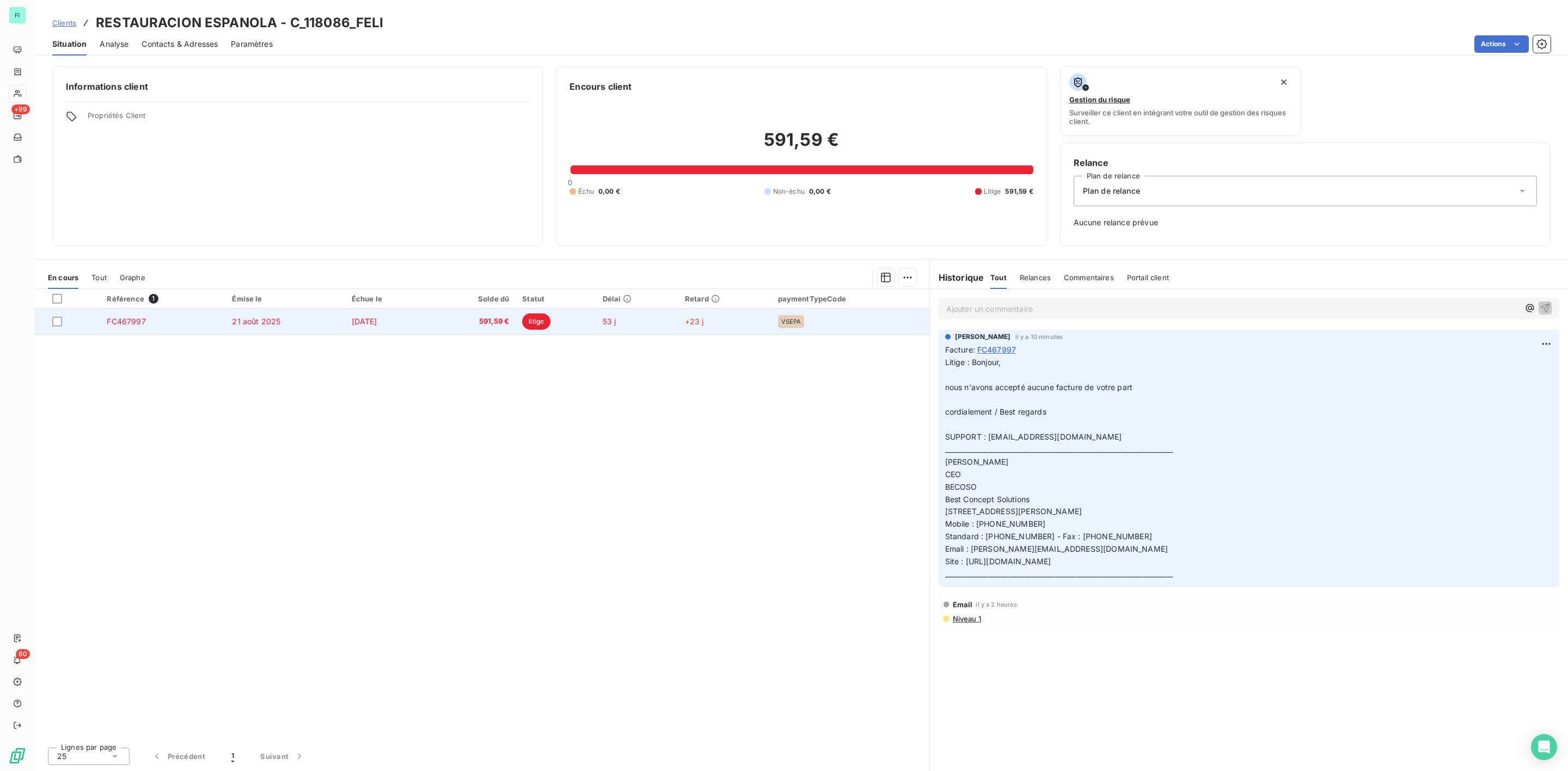
click at [551, 322] on span "litige" at bounding box center [536, 321] width 28 height 16
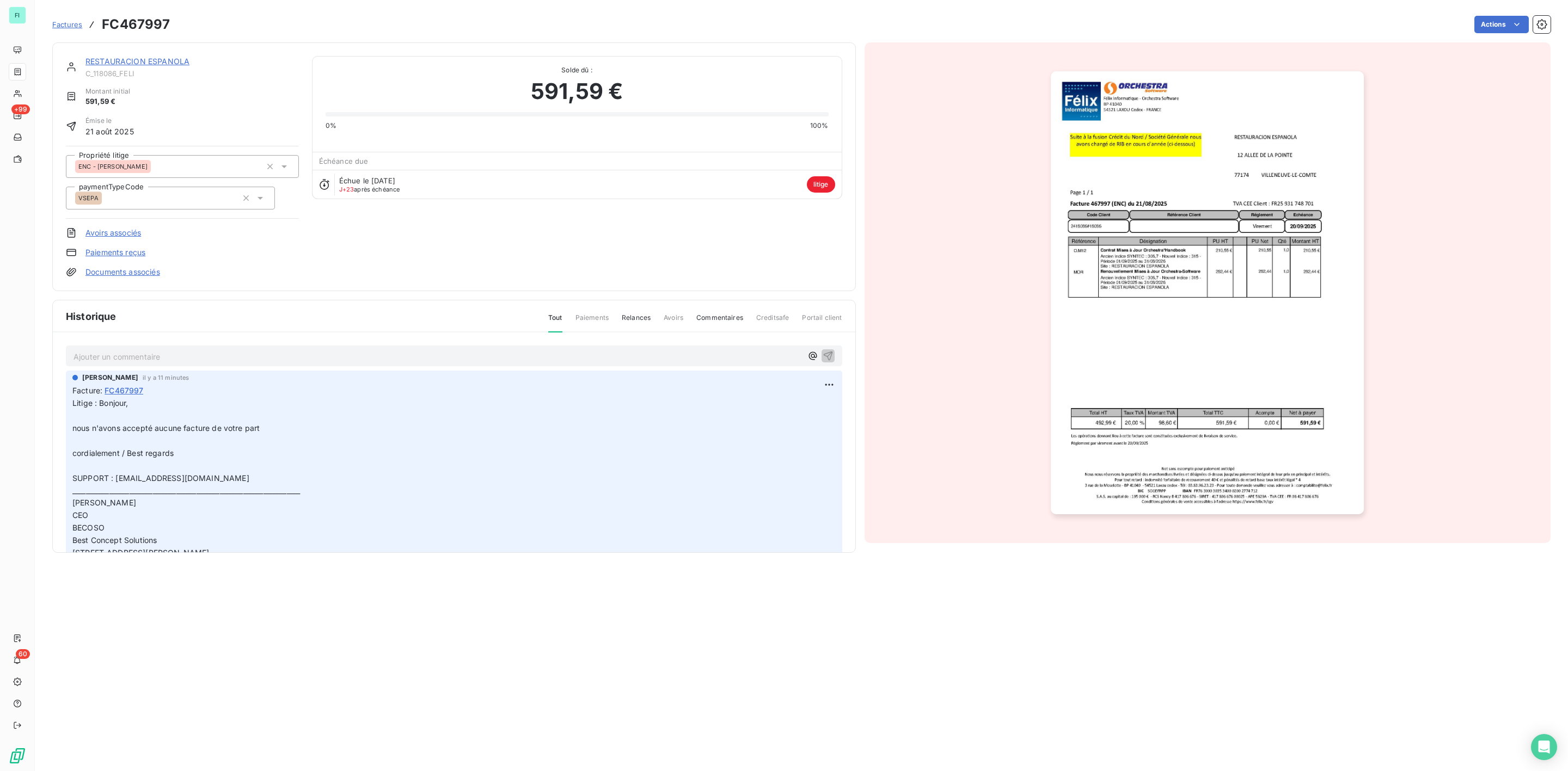
click at [114, 359] on p "Ajouter un commentaire ﻿" at bounding box center [437, 357] width 728 height 14
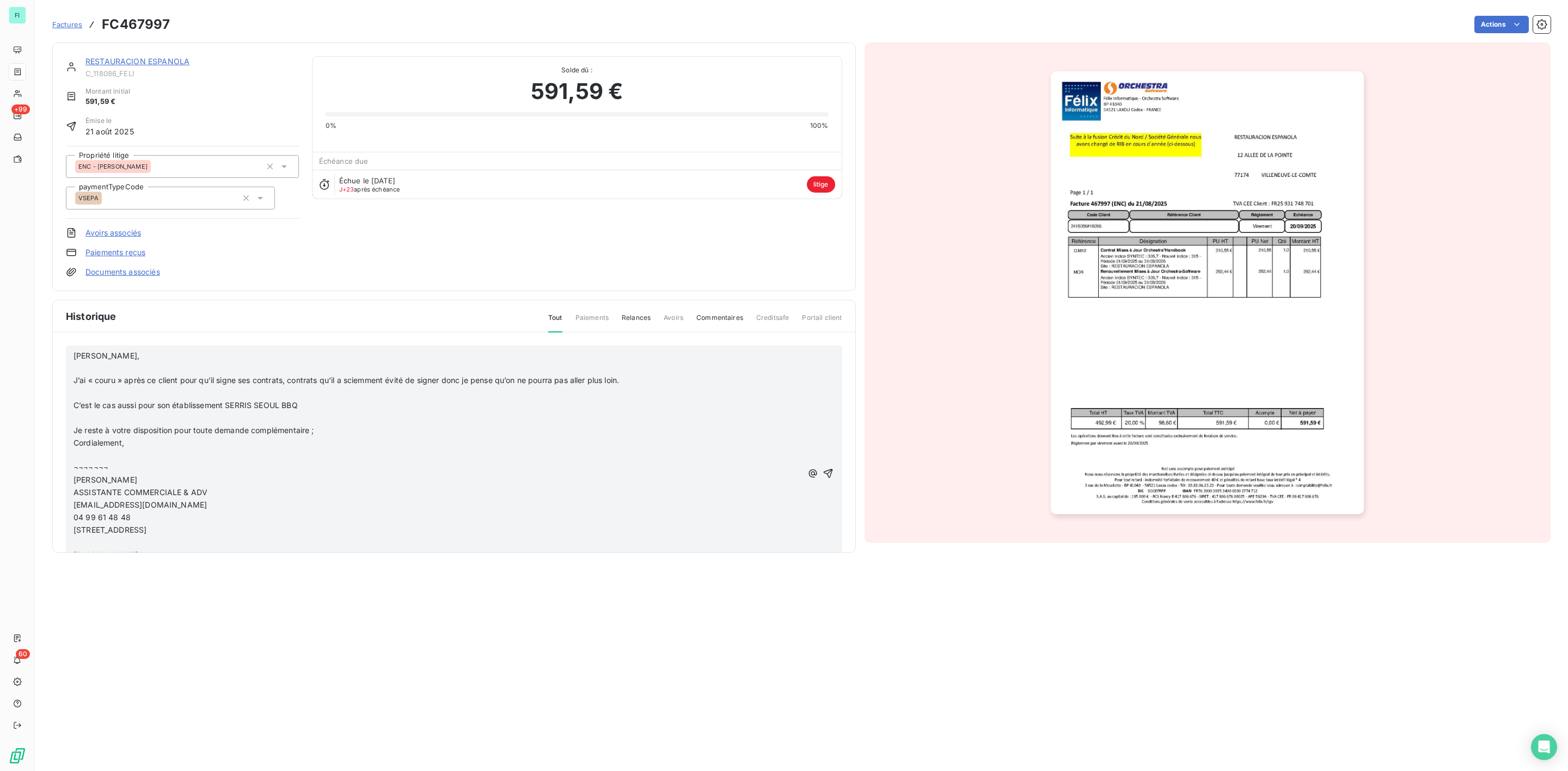
click at [73, 358] on div "Salut Sébastien, ﻿ J’ai « couru » après ce client pour qu’il signe ses contrats…" at bounding box center [454, 474] width 777 height 257
click at [77, 356] on span "Salut Sébastien," at bounding box center [106, 356] width 66 height 9
click at [72, 358] on div "Salut Sébastien, ﻿ J’ai « couru » après ce client pour qu’il signe ses contrats…" at bounding box center [454, 474] width 777 height 257
click at [75, 358] on span "Salut Sébastien," at bounding box center [106, 356] width 66 height 9
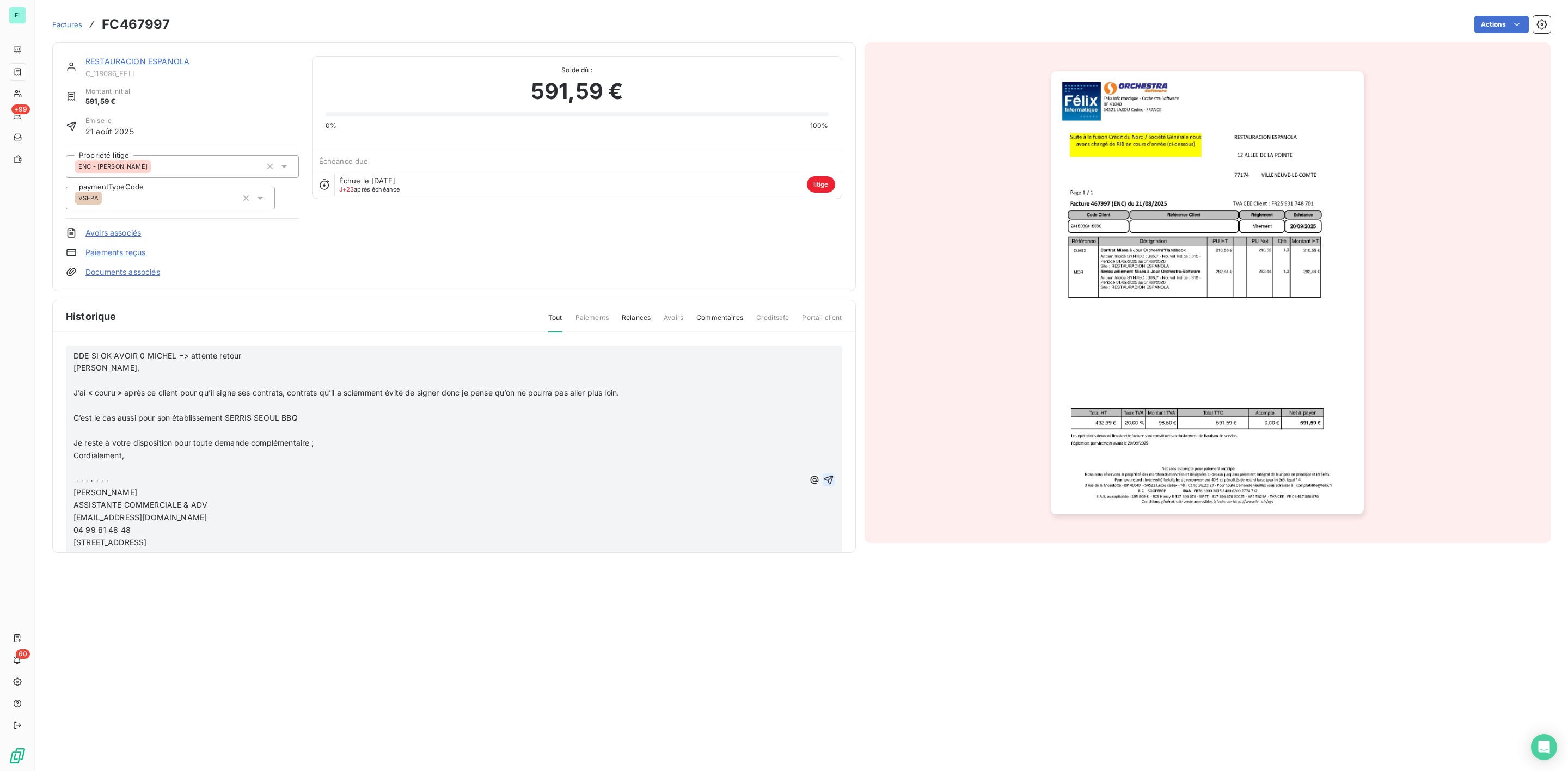
click at [823, 481] on icon "button" at bounding box center [829, 480] width 11 height 11
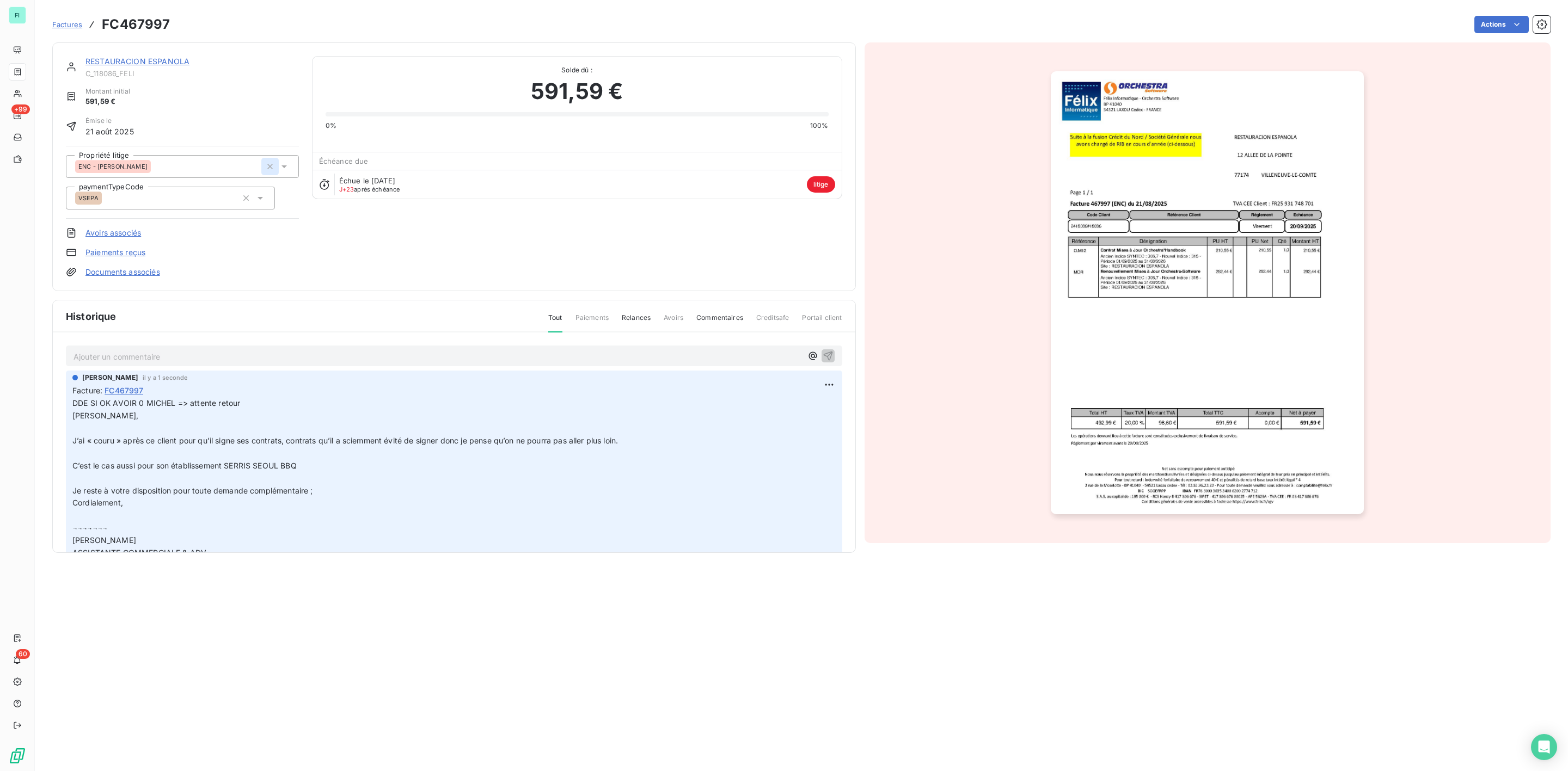
click at [267, 165] on icon "button" at bounding box center [270, 166] width 11 height 11
click at [202, 165] on div at bounding box center [177, 166] width 204 height 14
type input "enc"
click at [137, 217] on div "ENC - Michel" at bounding box center [188, 217] width 202 height 18
click at [153, 59] on link "RESTAURACION ESPANOLA" at bounding box center [138, 61] width 104 height 9
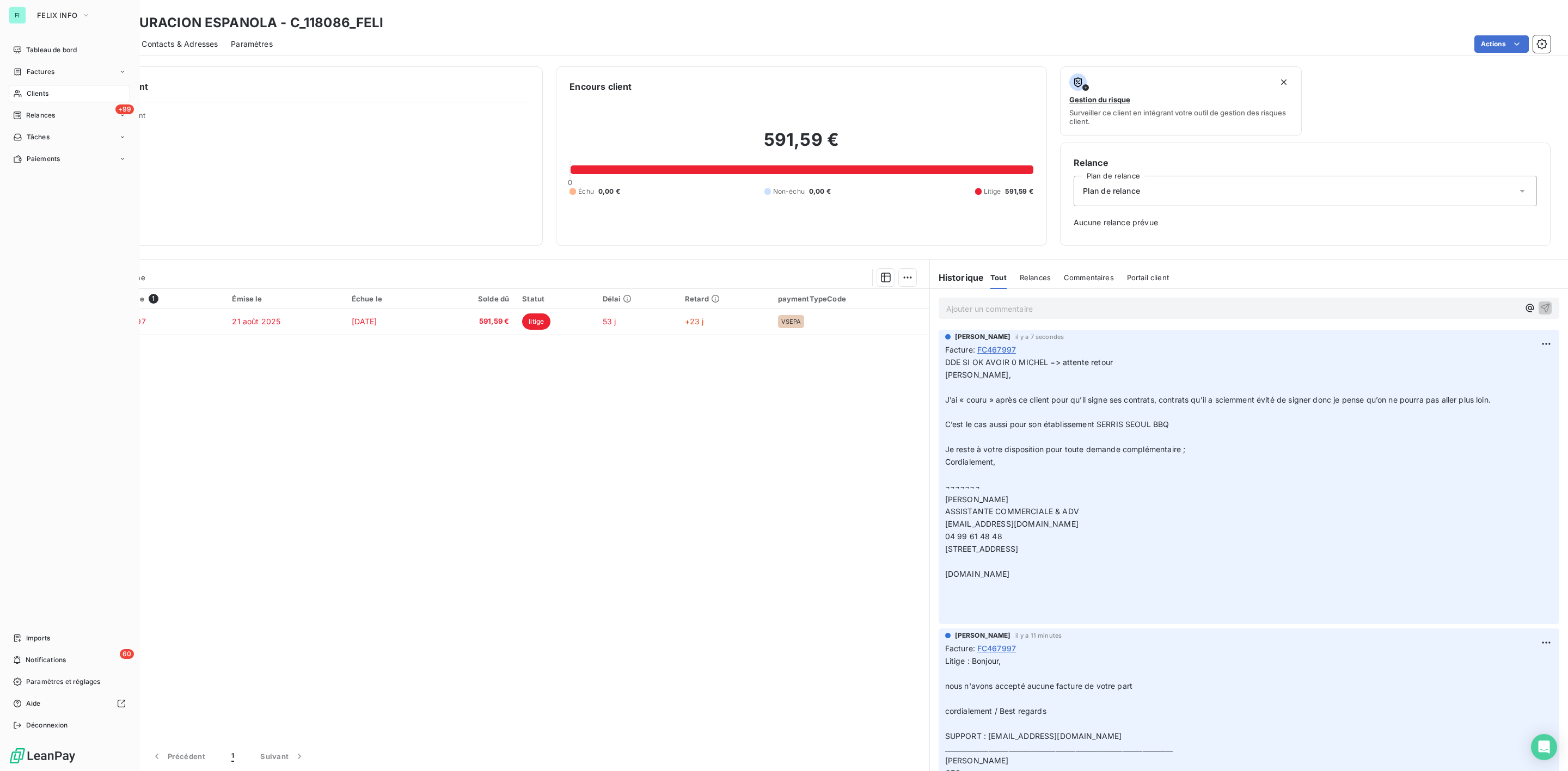
click at [28, 95] on span "Clients" at bounding box center [38, 93] width 21 height 10
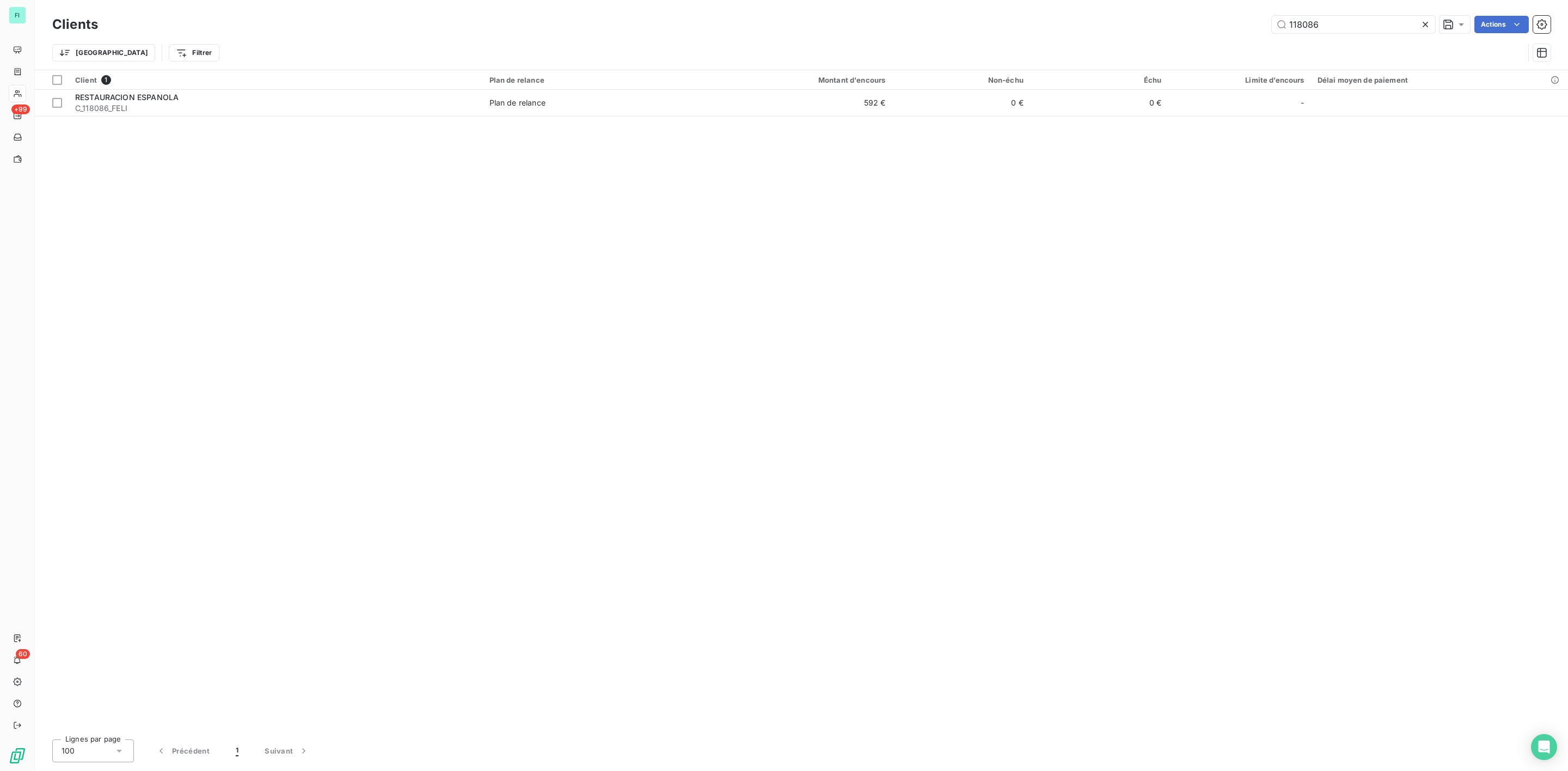
drag, startPoint x: 1338, startPoint y: 24, endPoint x: 987, endPoint y: 43, distance: 351.5
click at [1119, 33] on div "118086 Actions" at bounding box center [831, 25] width 1440 height 18
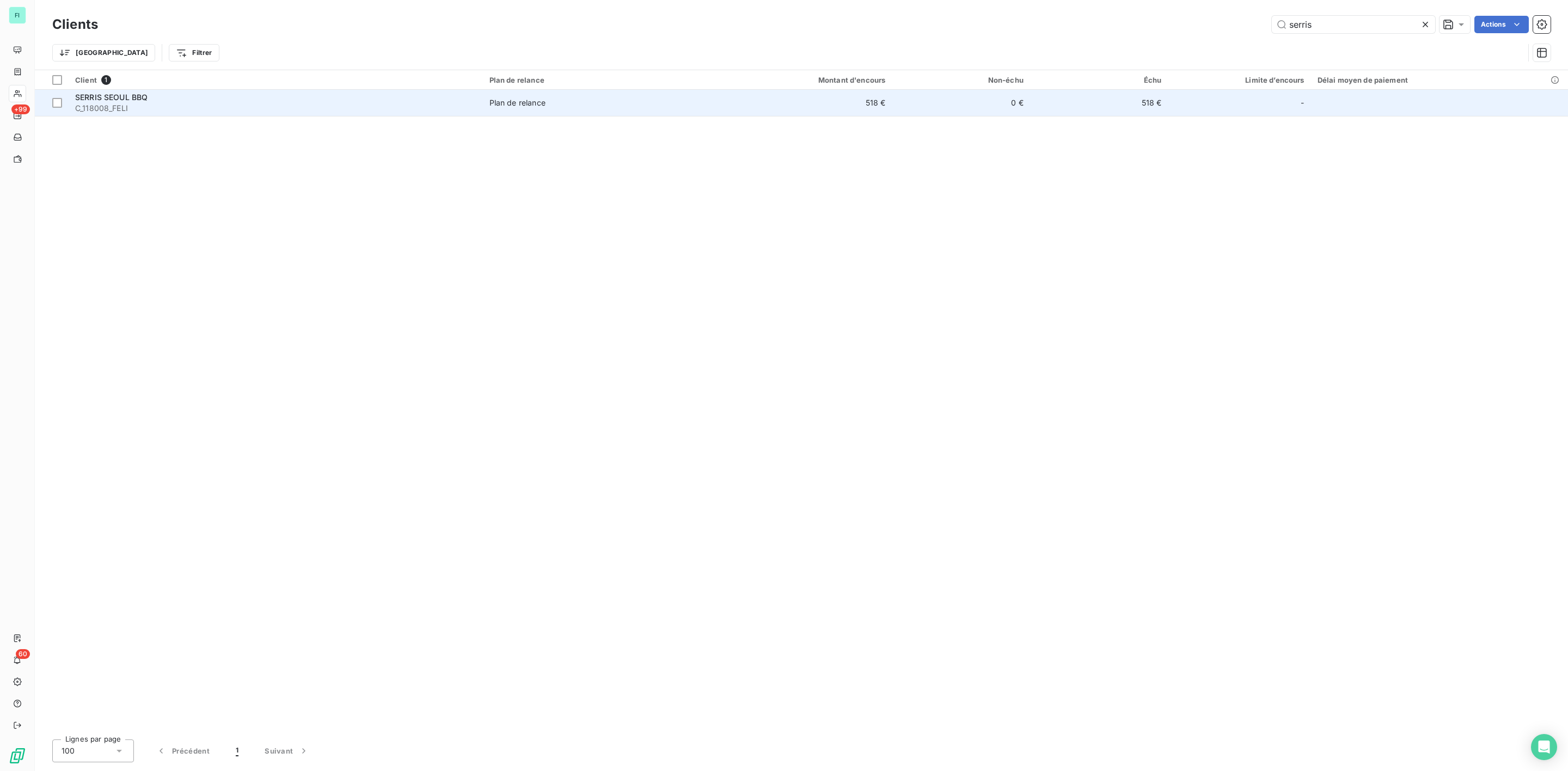
type input "serris"
click at [144, 100] on span "SERRIS SEOUL BBQ" at bounding box center [111, 97] width 73 height 9
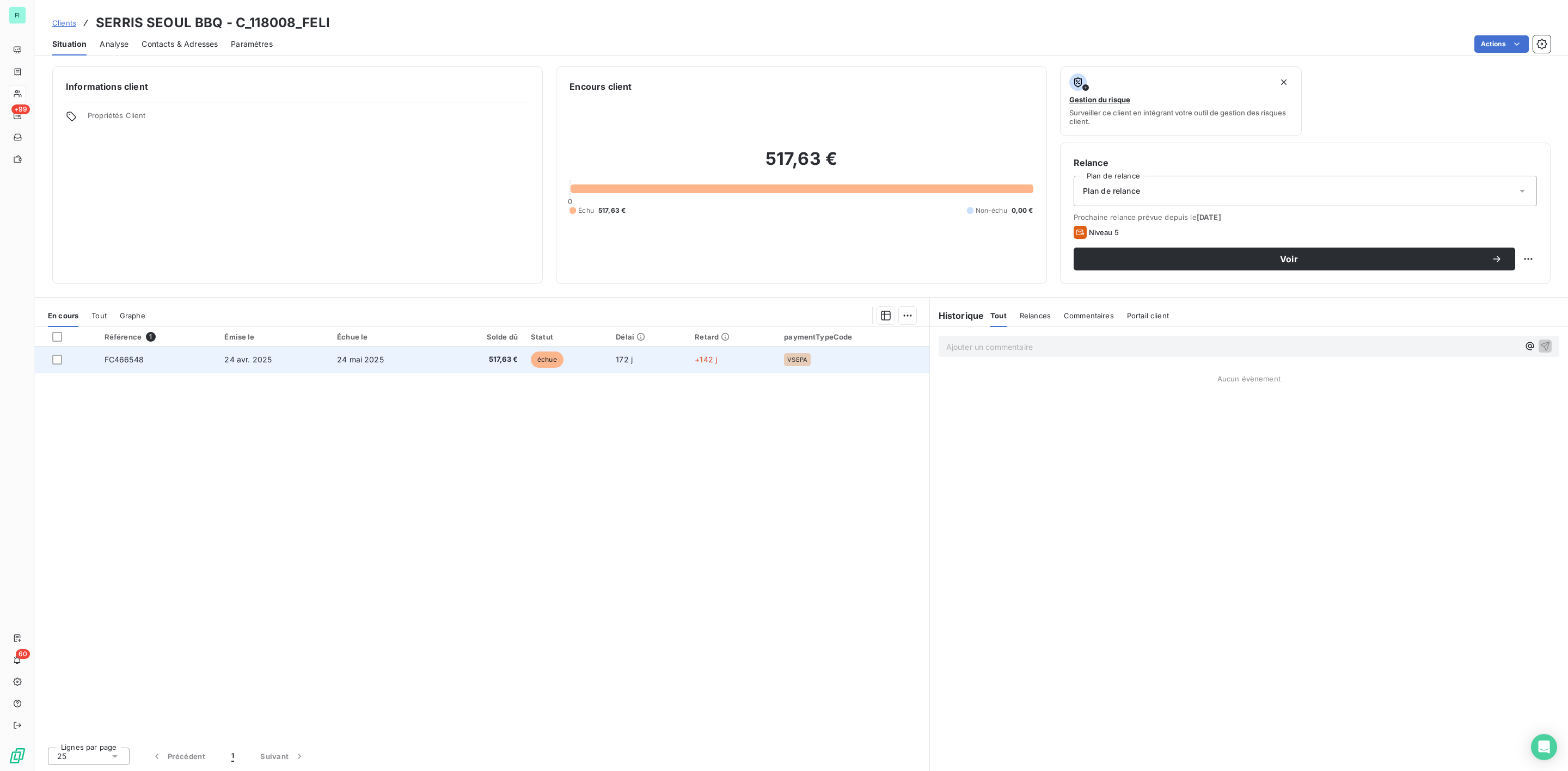
click at [229, 361] on span "24 avr. 2025" at bounding box center [248, 360] width 47 height 9
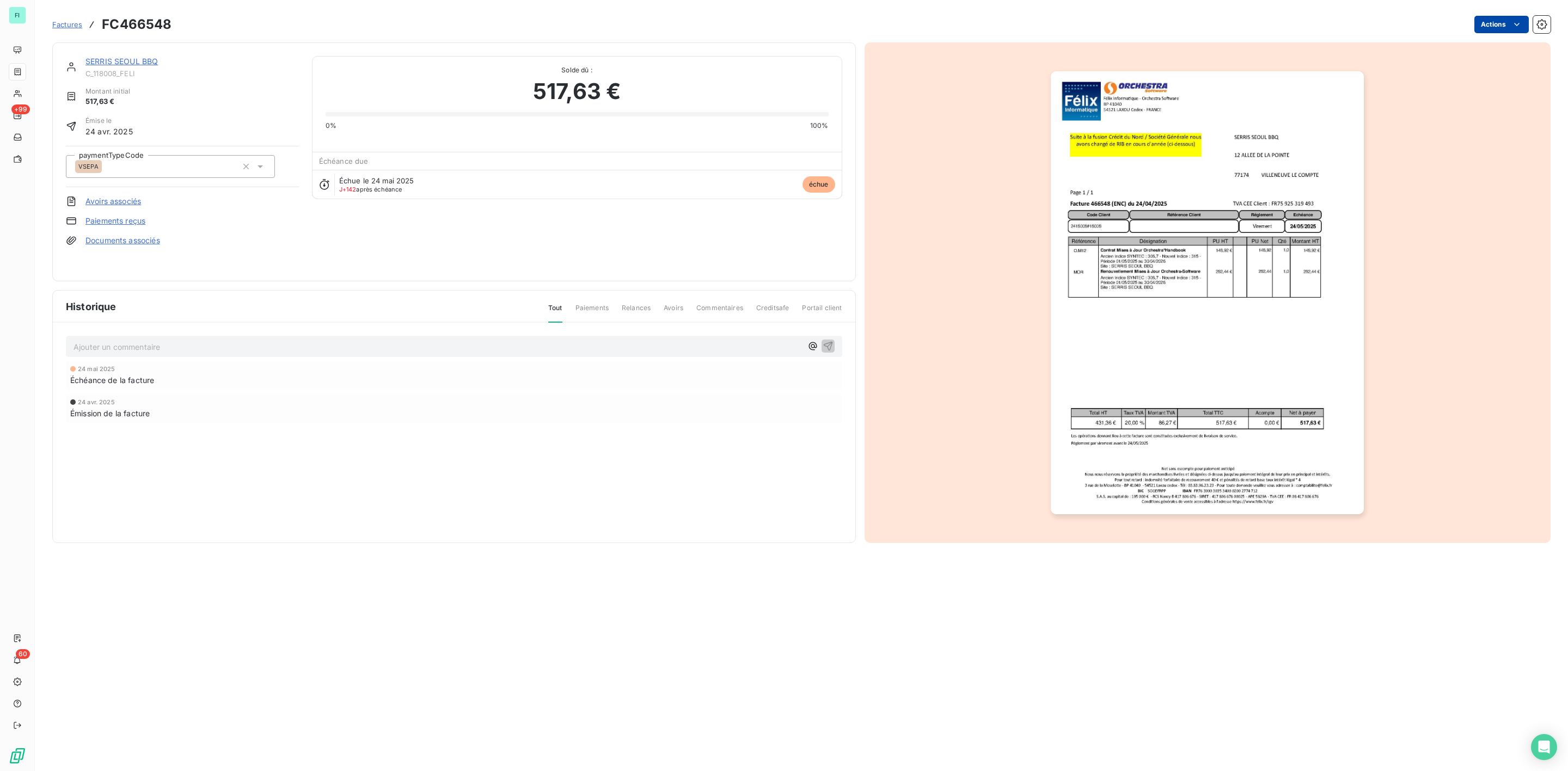
click at [1508, 27] on html "FI +99 60 Factures FC466548 Actions SERRIS SEOUL BBQ C_118008_FELI Montant init…" at bounding box center [784, 385] width 1568 height 771
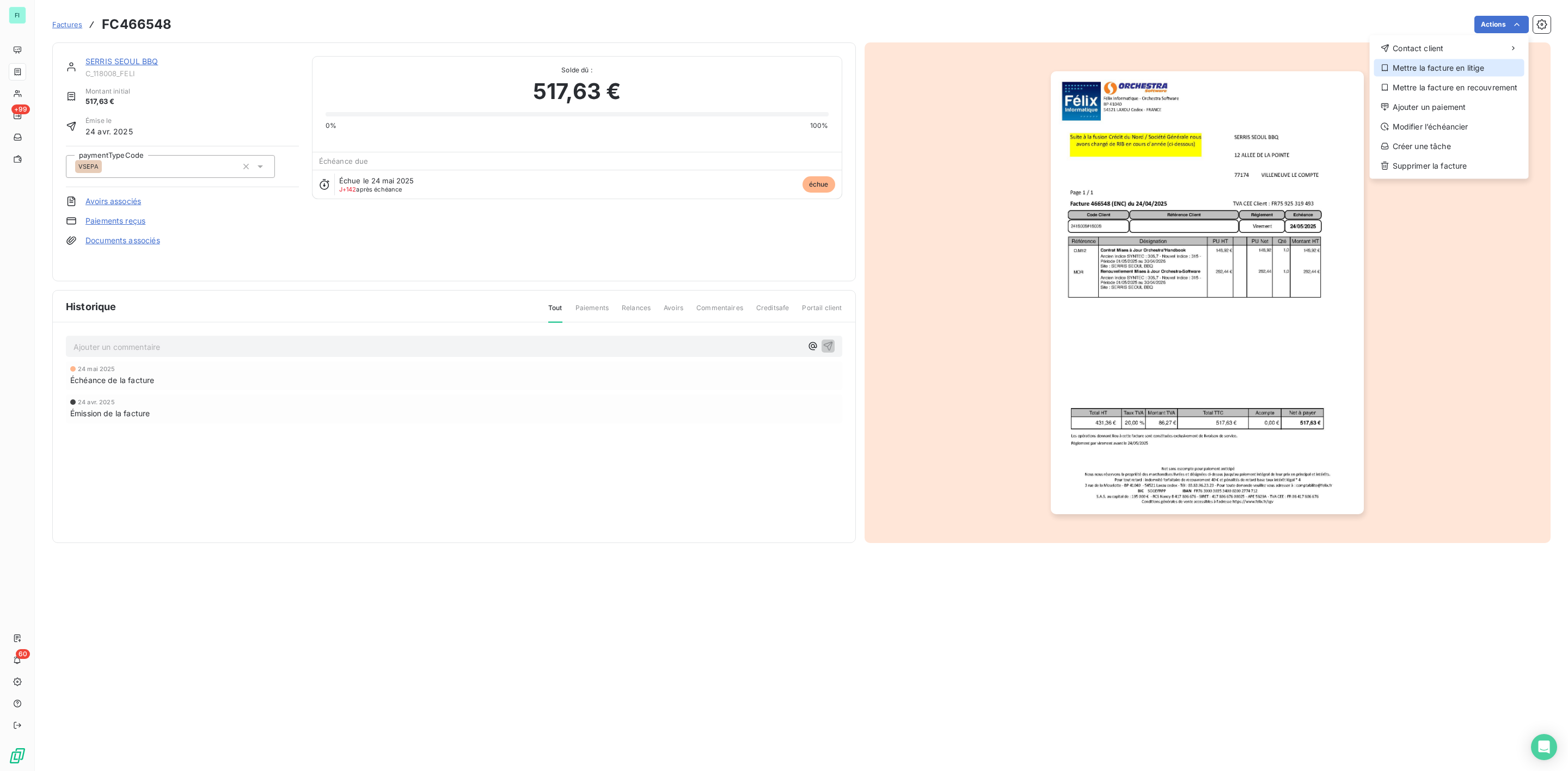
click at [1436, 67] on div "Mettre la facture en litige" at bounding box center [1449, 67] width 150 height 18
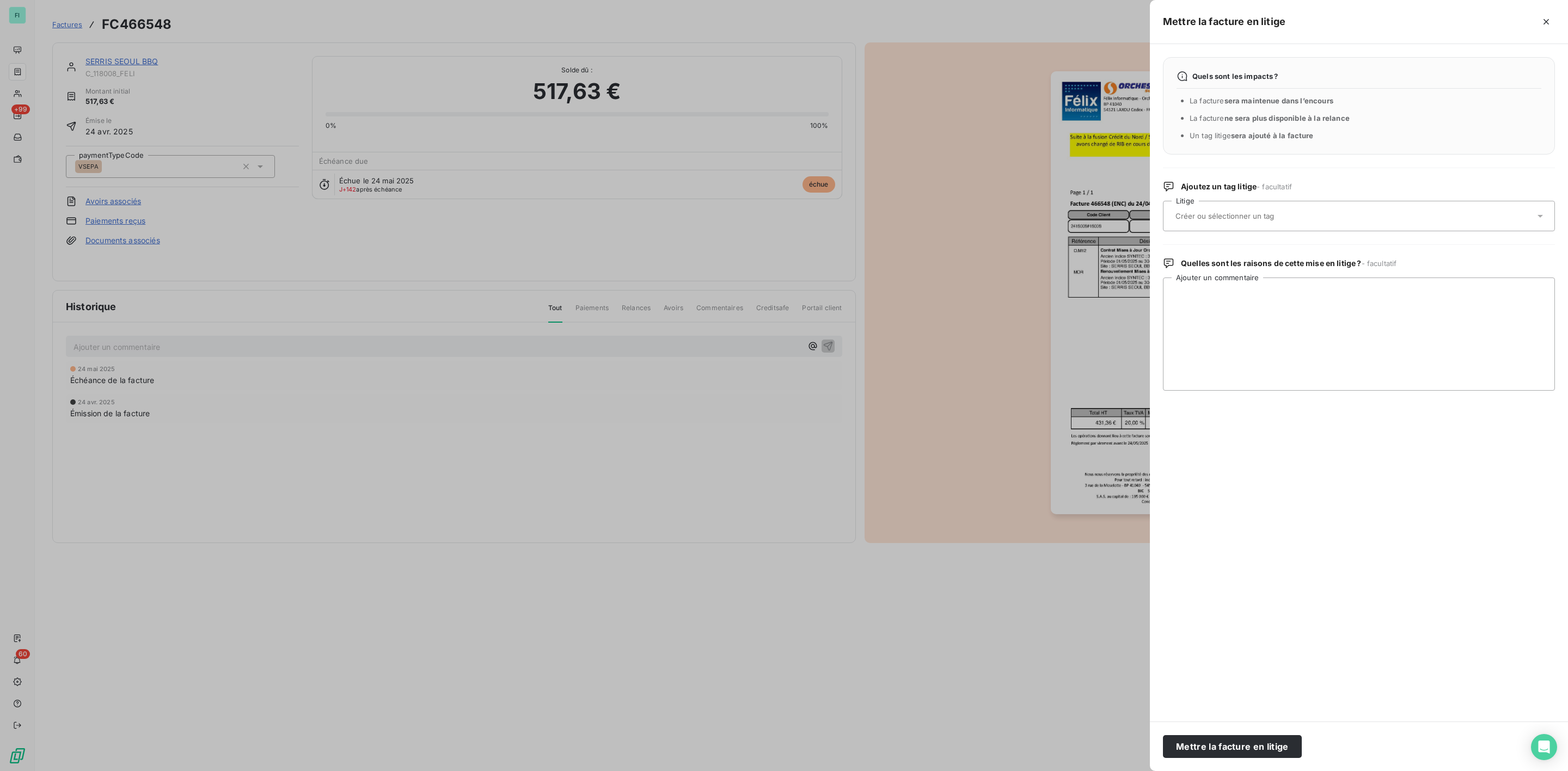
click at [1214, 219] on input "text" at bounding box center [1253, 216] width 159 height 10
type input "enc"
click at [1216, 273] on span "ENC - Michel" at bounding box center [1223, 270] width 69 height 7
click at [1240, 286] on textarea "Ajouter un commentaire" at bounding box center [1360, 335] width 392 height 113
paste textarea "Salut Sébastien, J’ai « couru » après ce client pour qu’il signe ses contrats, …"
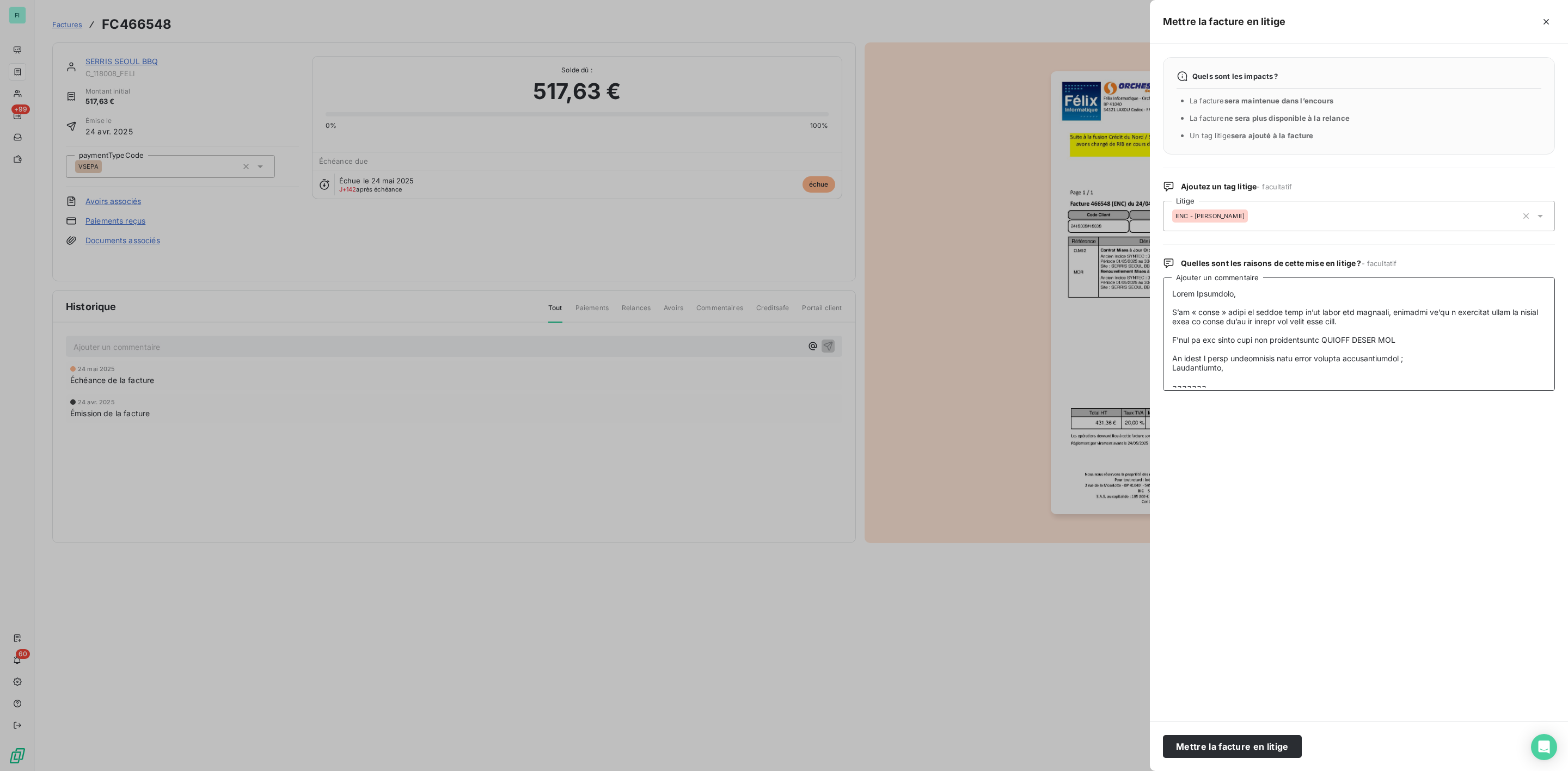
click at [1171, 295] on textarea "Ajouter un commentaire" at bounding box center [1360, 335] width 392 height 113
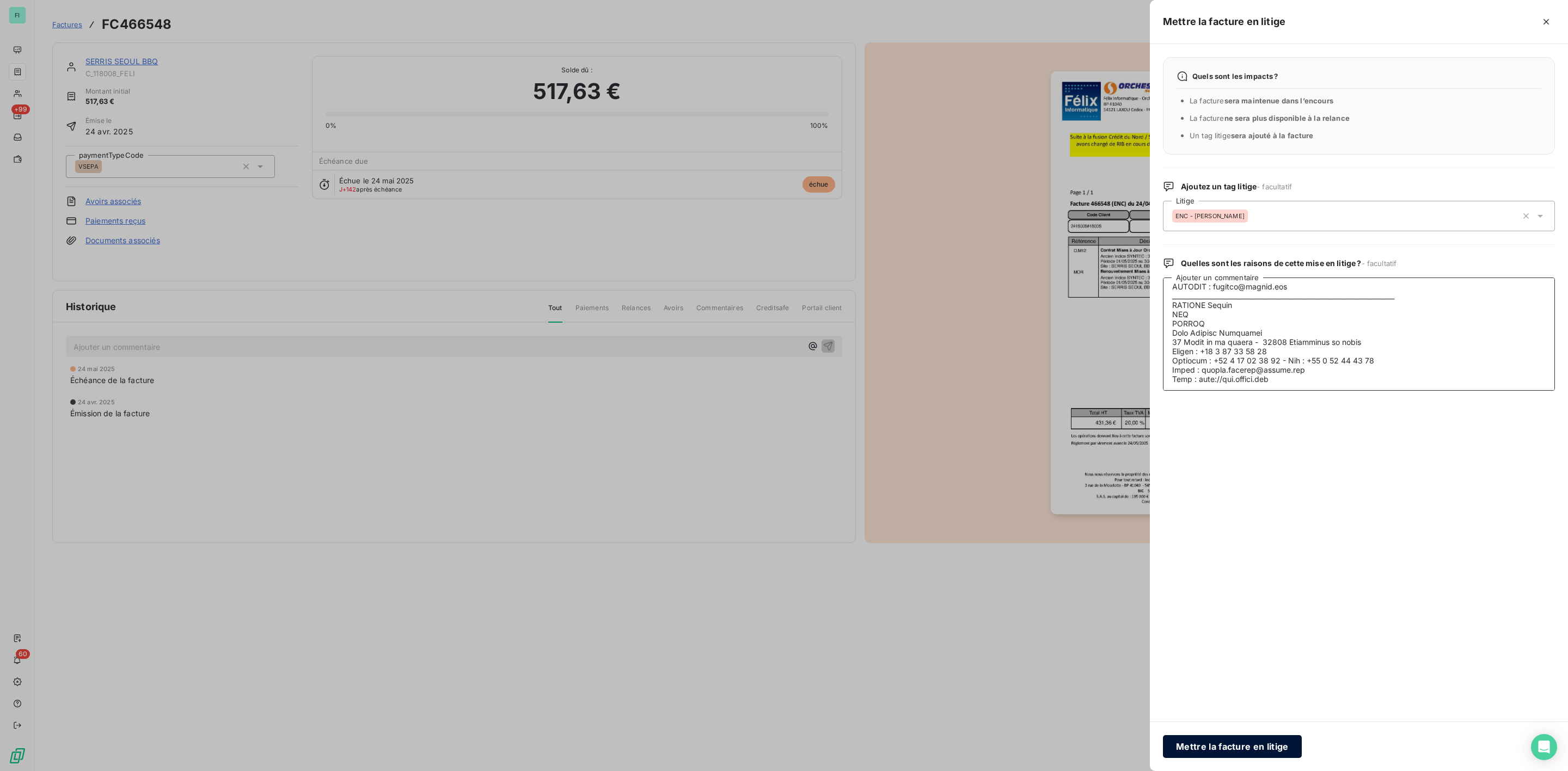
type textarea "DDE A MICHEL SI OK AVOIR => attente retour Salut Sébastien, J’ai « couru » aprè…"
click at [1237, 746] on button "Mettre la facture en litige" at bounding box center [1232, 746] width 139 height 23
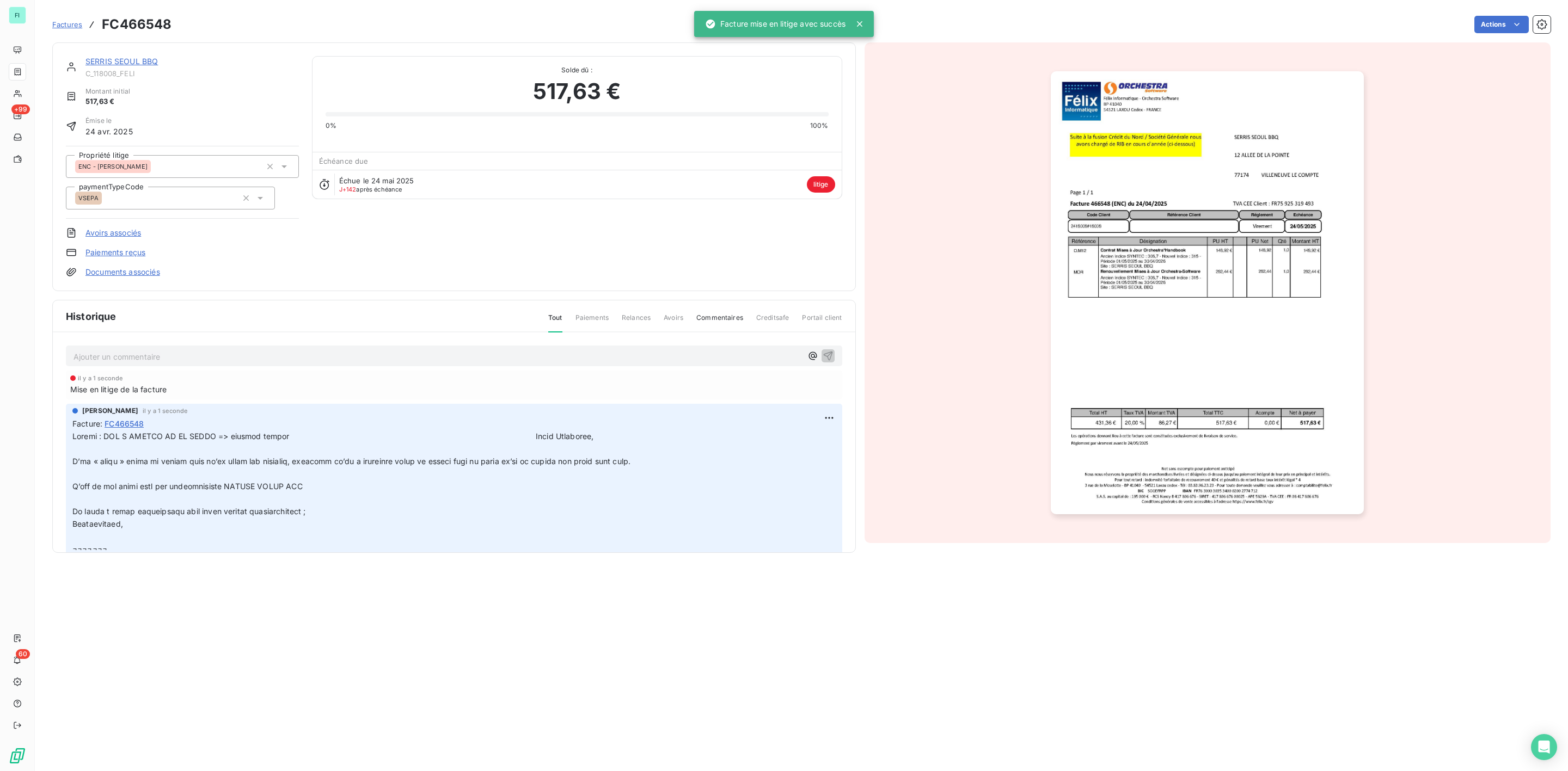
click at [133, 61] on link "SERRIS SEOUL BBQ" at bounding box center [122, 61] width 73 height 9
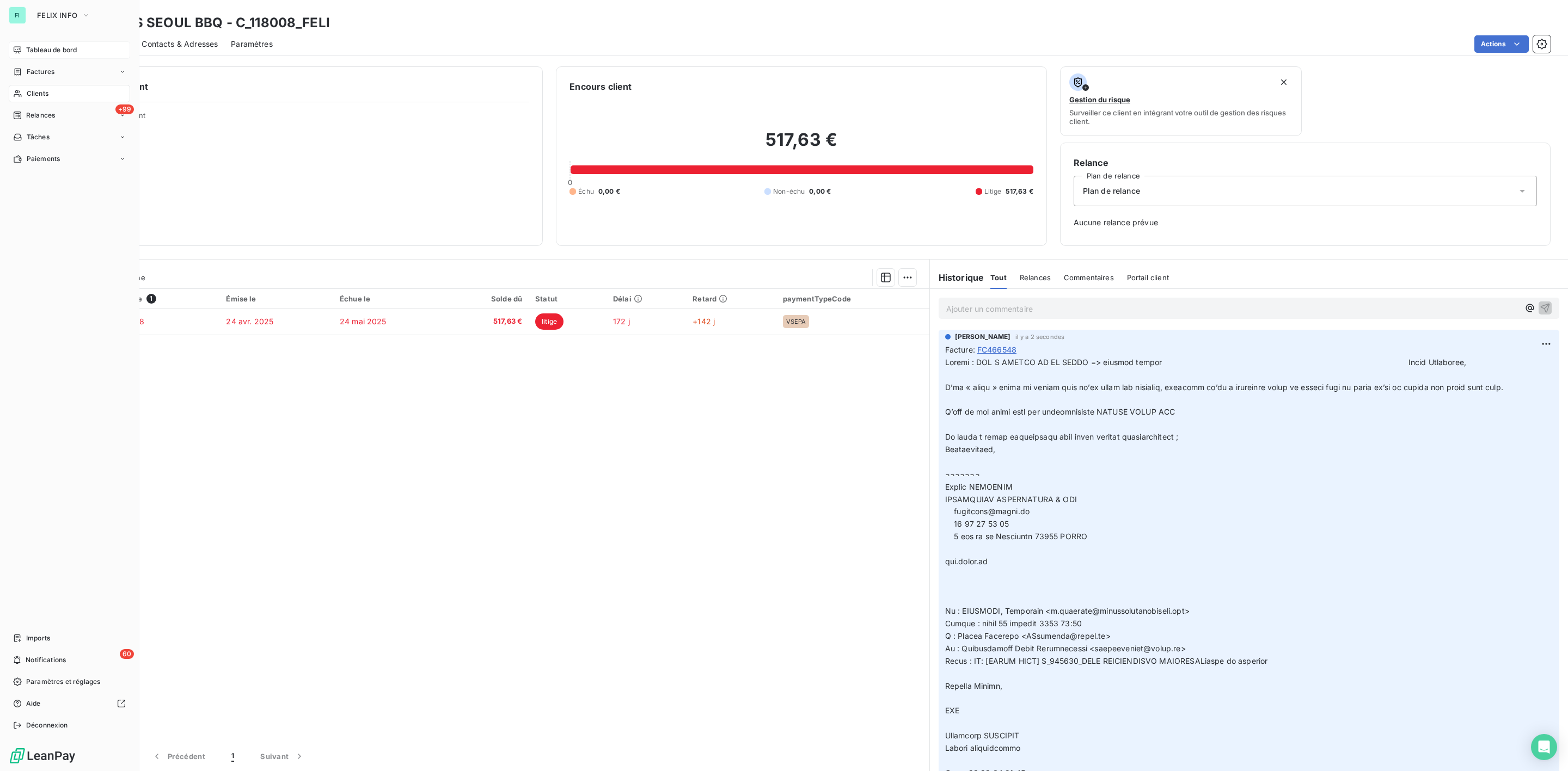
click at [50, 49] on span "Tableau de bord" at bounding box center [51, 50] width 51 height 10
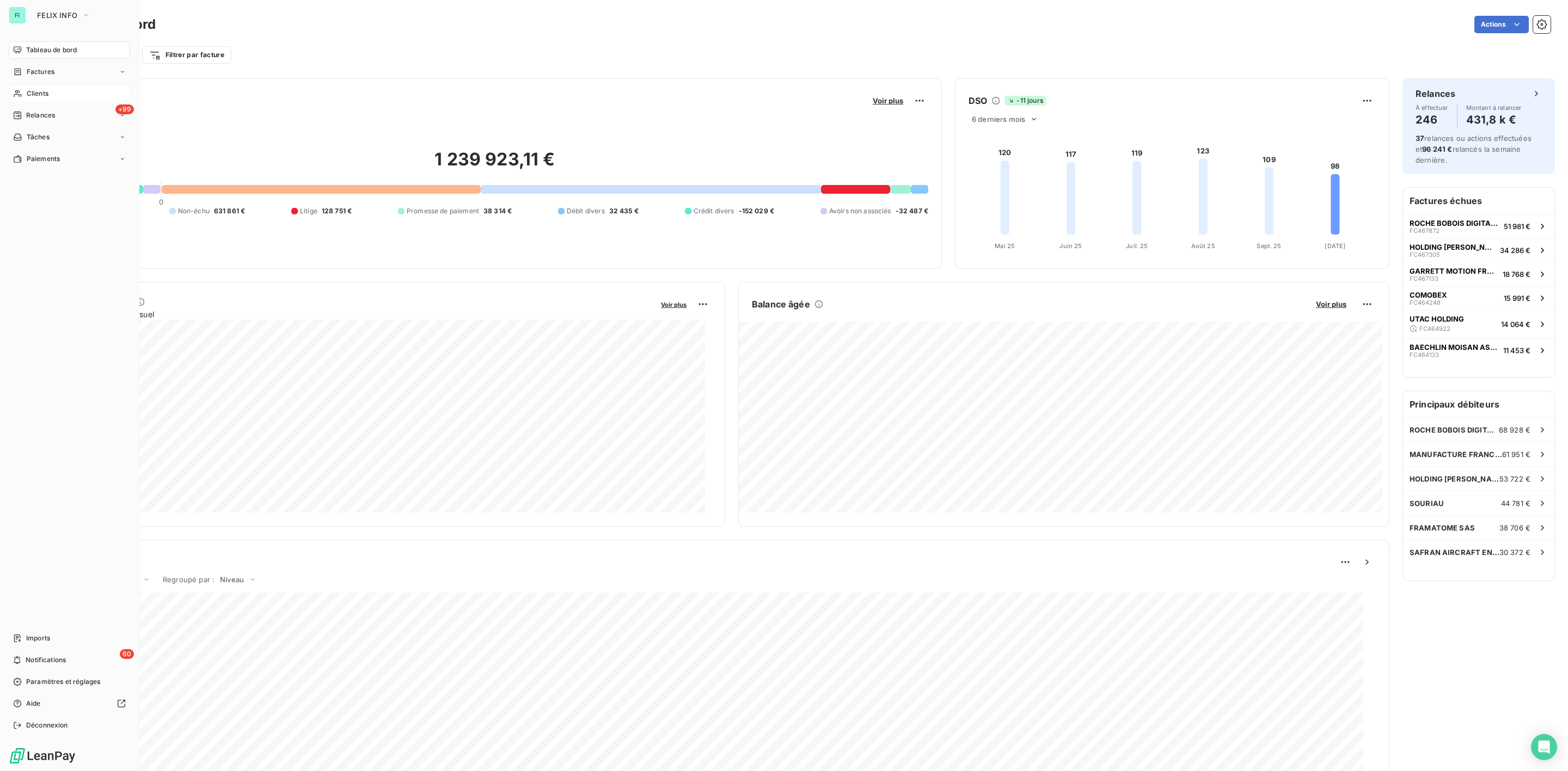
drag, startPoint x: 28, startPoint y: 89, endPoint x: 59, endPoint y: 89, distance: 31.0
click at [28, 89] on span "Clients" at bounding box center [38, 93] width 21 height 10
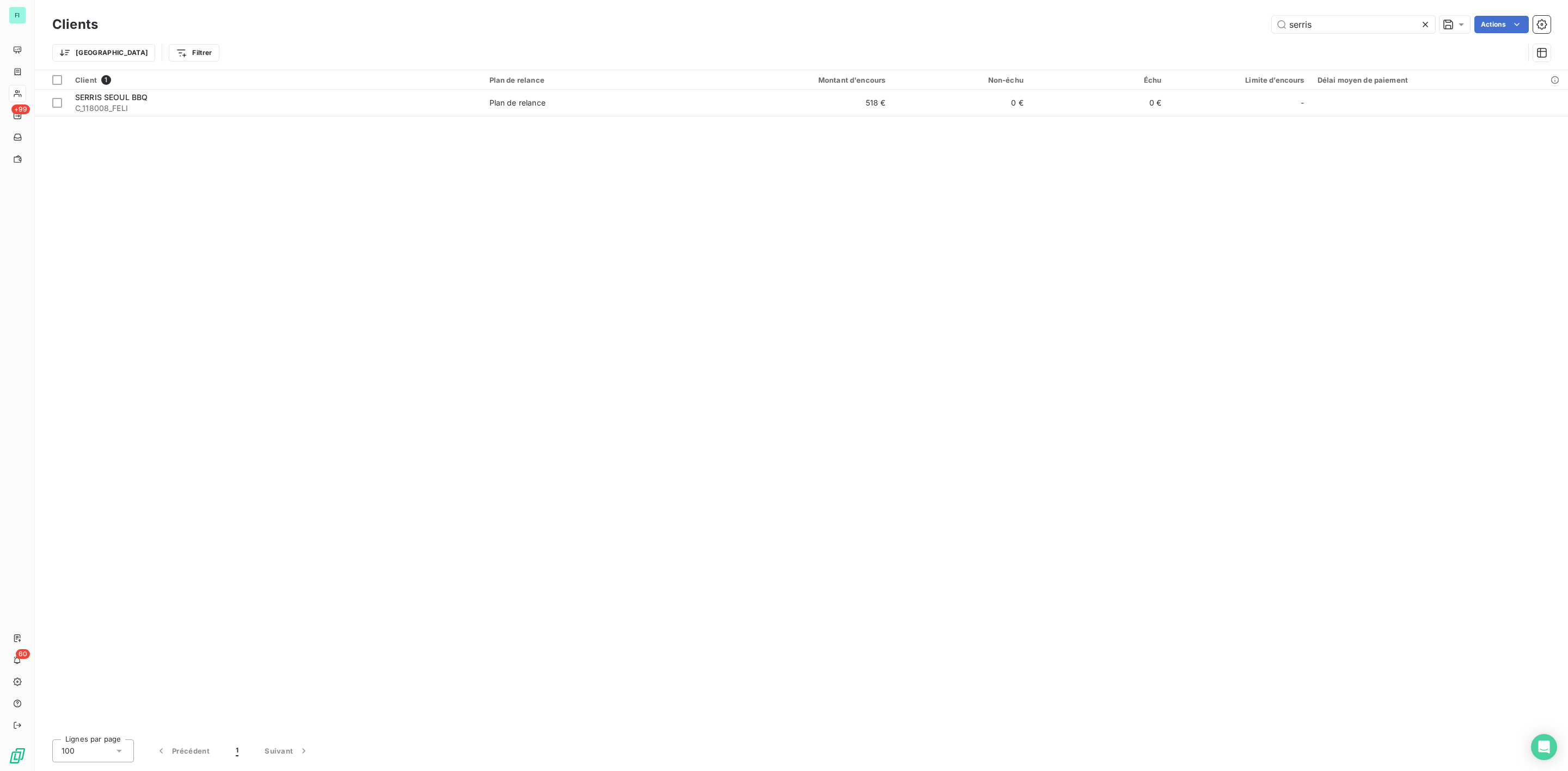
drag, startPoint x: 1340, startPoint y: 24, endPoint x: 1197, endPoint y: 28, distance: 143.1
click at [1219, 28] on div "serris Actions" at bounding box center [831, 25] width 1440 height 18
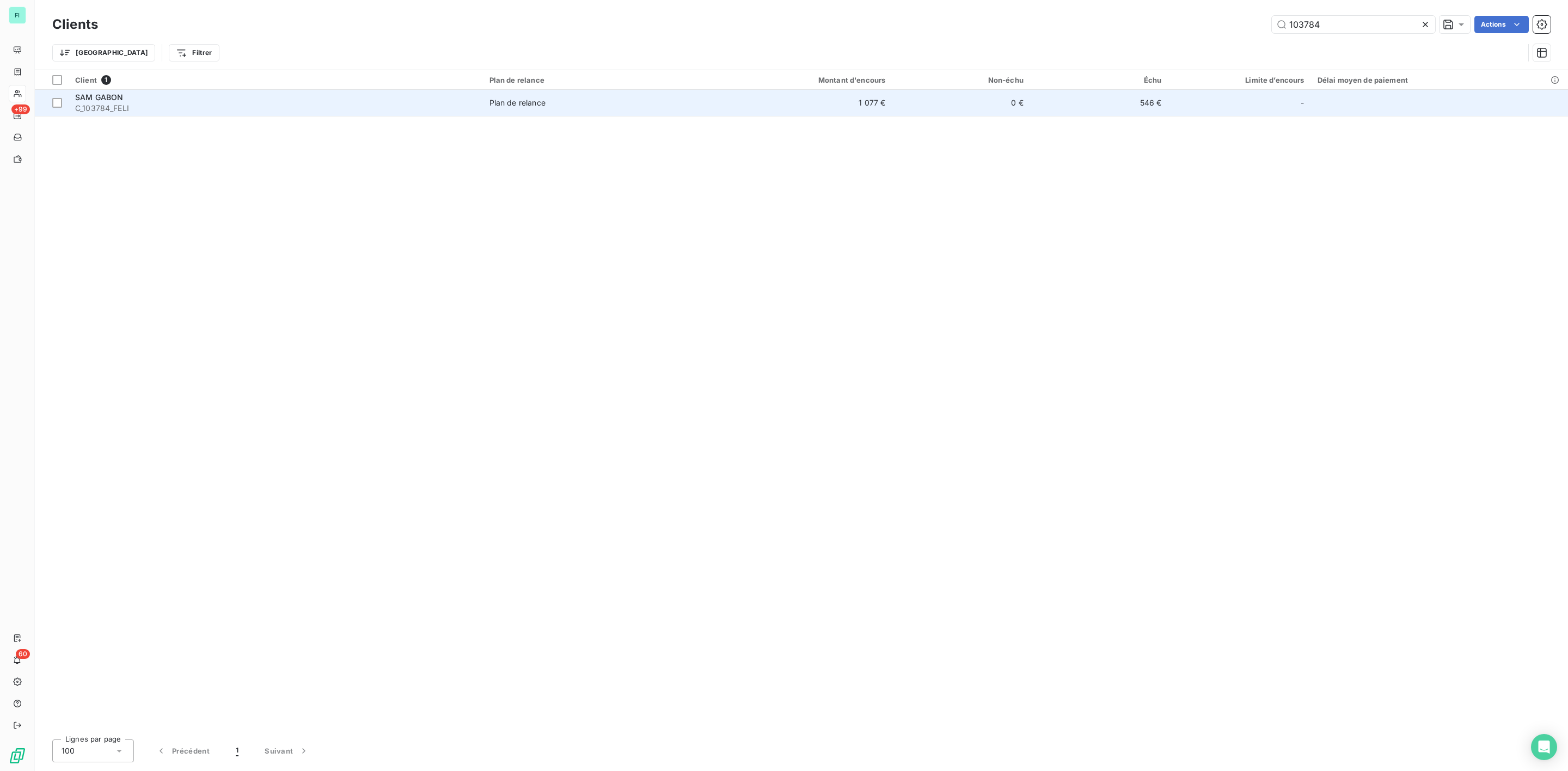
type input "103784"
click at [155, 95] on div "SAM GABON" at bounding box center [276, 97] width 401 height 11
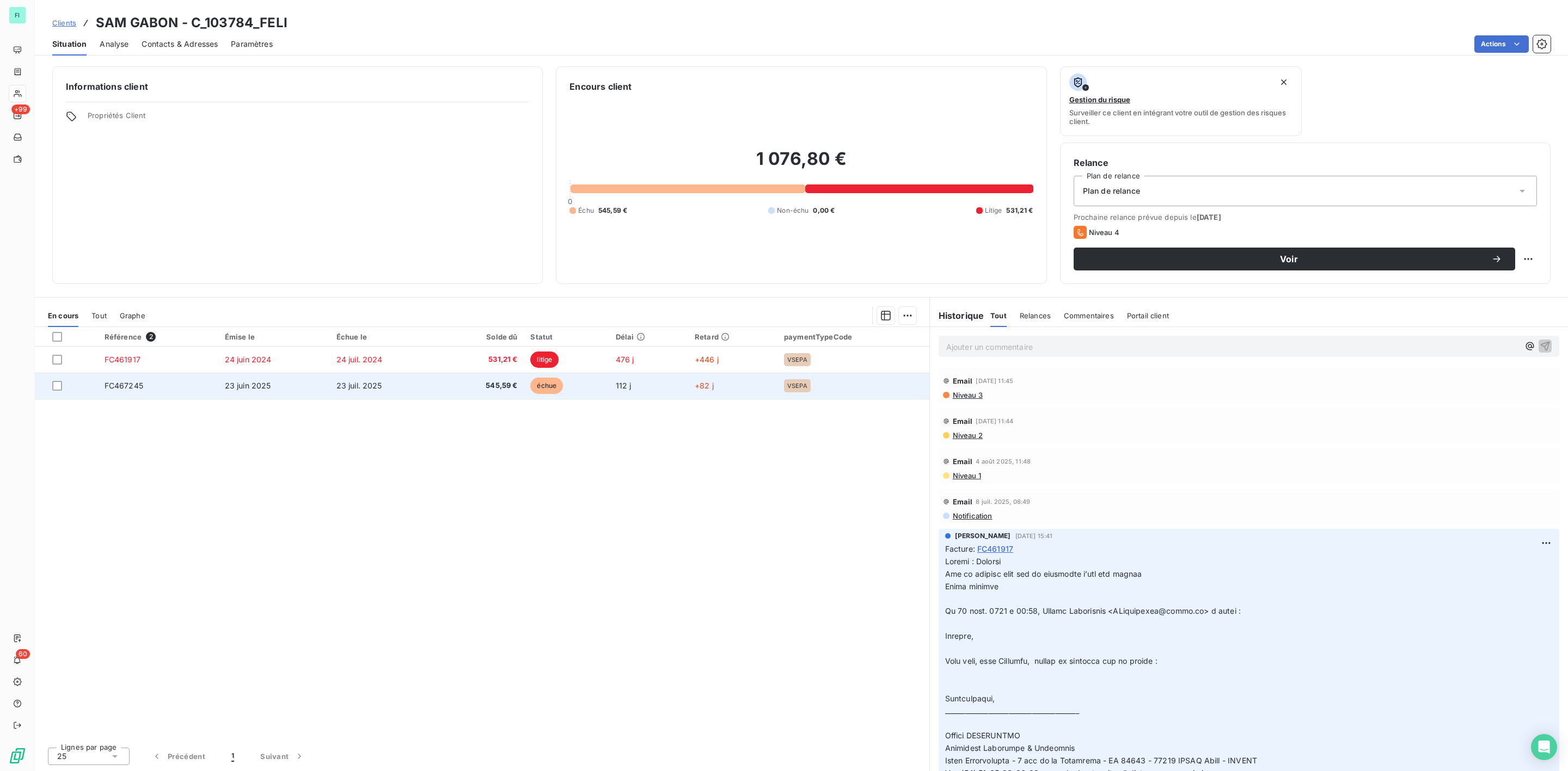
click at [363, 386] on span "23 juil. 2025" at bounding box center [359, 386] width 46 height 9
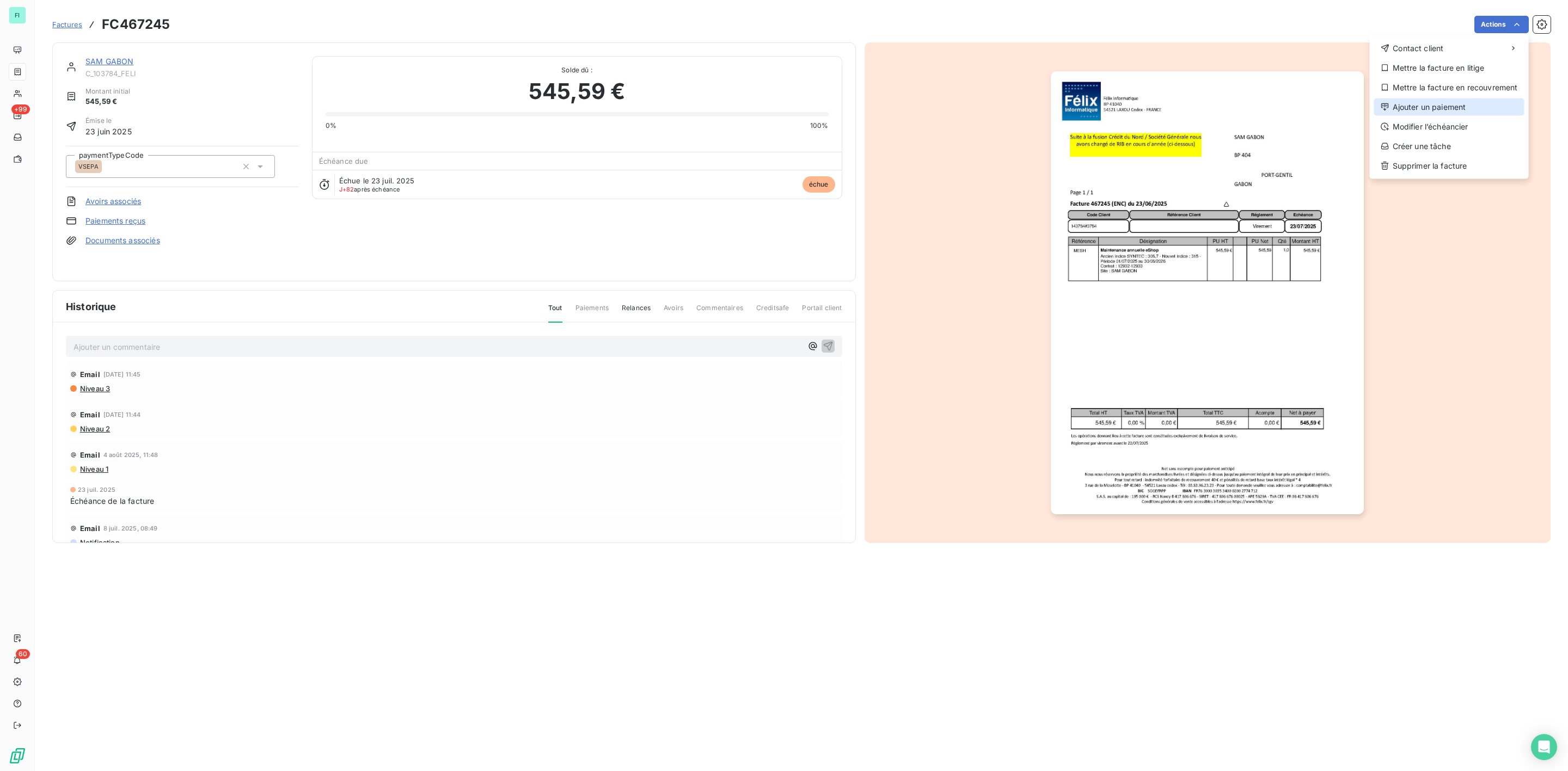
click at [1464, 105] on div "Ajouter un paiement" at bounding box center [1449, 107] width 150 height 18
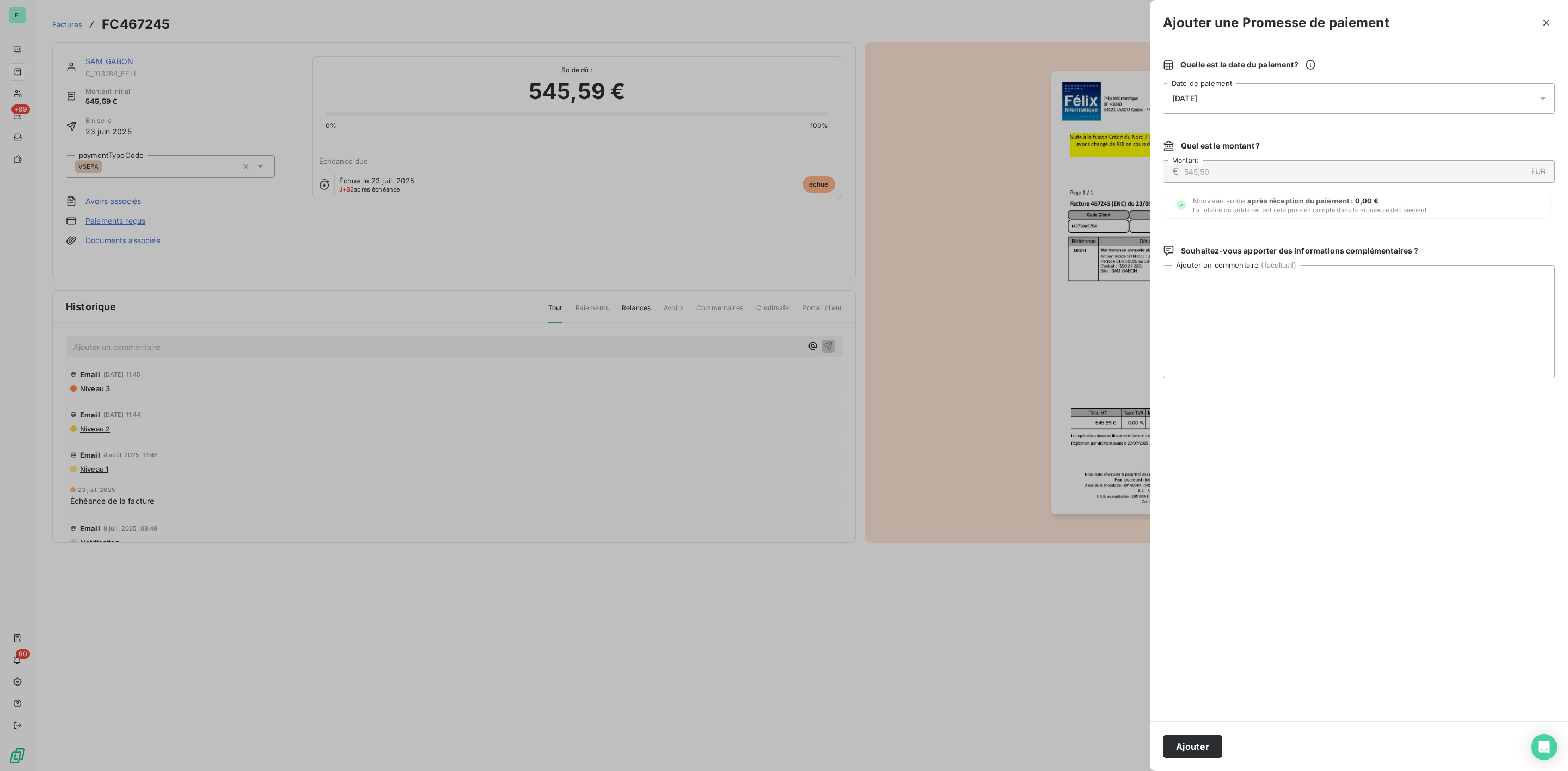
click at [1187, 104] on div "[DATE]" at bounding box center [1360, 99] width 392 height 31
click at [1282, 276] on button "31" at bounding box center [1282, 276] width 21 height 21
click at [1396, 286] on textarea "Ajouter un commentaire ( facultatif )" at bounding box center [1360, 322] width 392 height 113
paste textarea "Bonjour, Je prends connaissance de votre relance. Celle-ci a été envoyée à l’ad…"
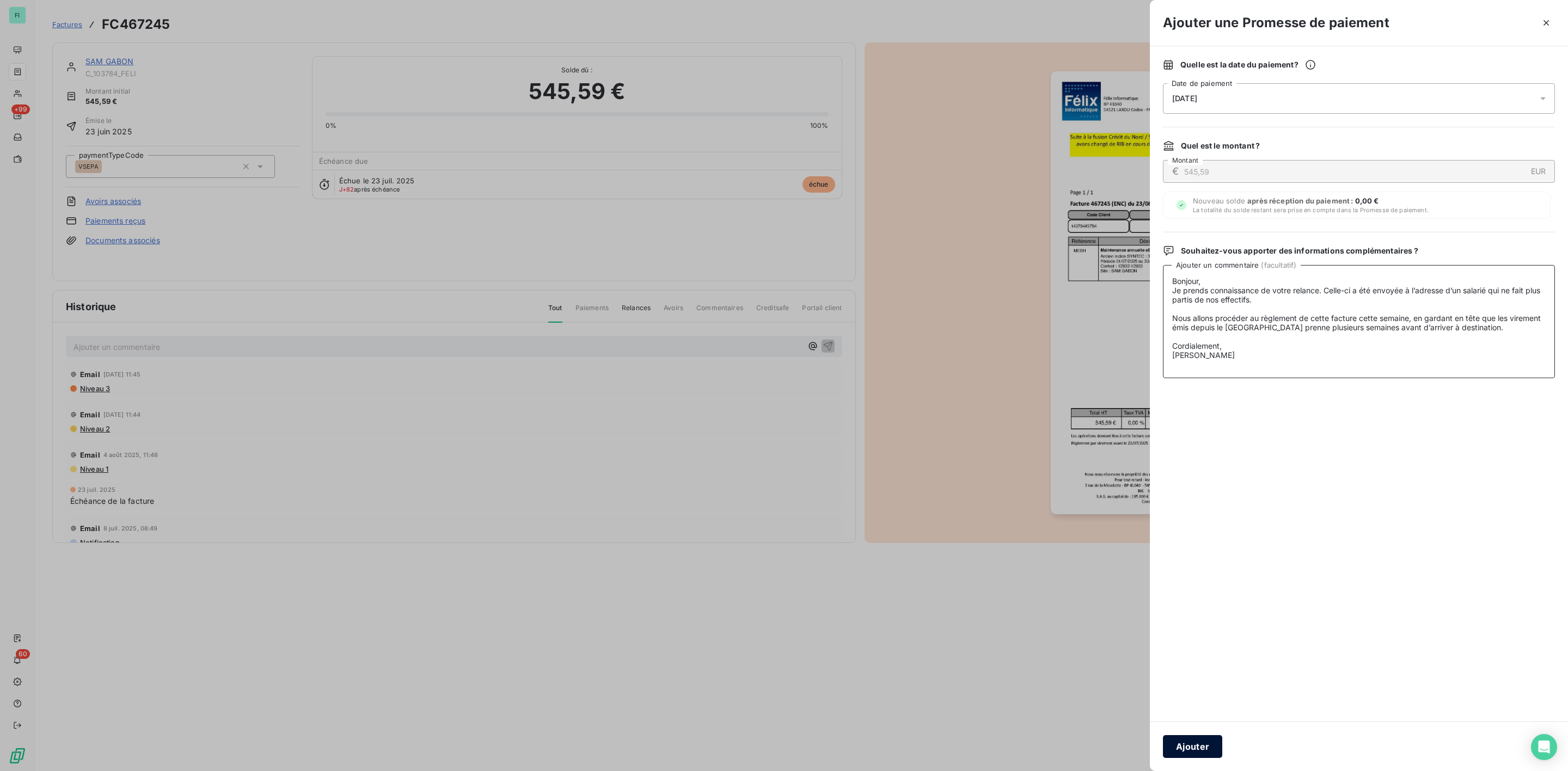
type textarea "Bonjour, Je prends connaissance de votre relance. Celle-ci a été envoyée à l’ad…"
click at [1180, 740] on button "Ajouter" at bounding box center [1193, 746] width 59 height 23
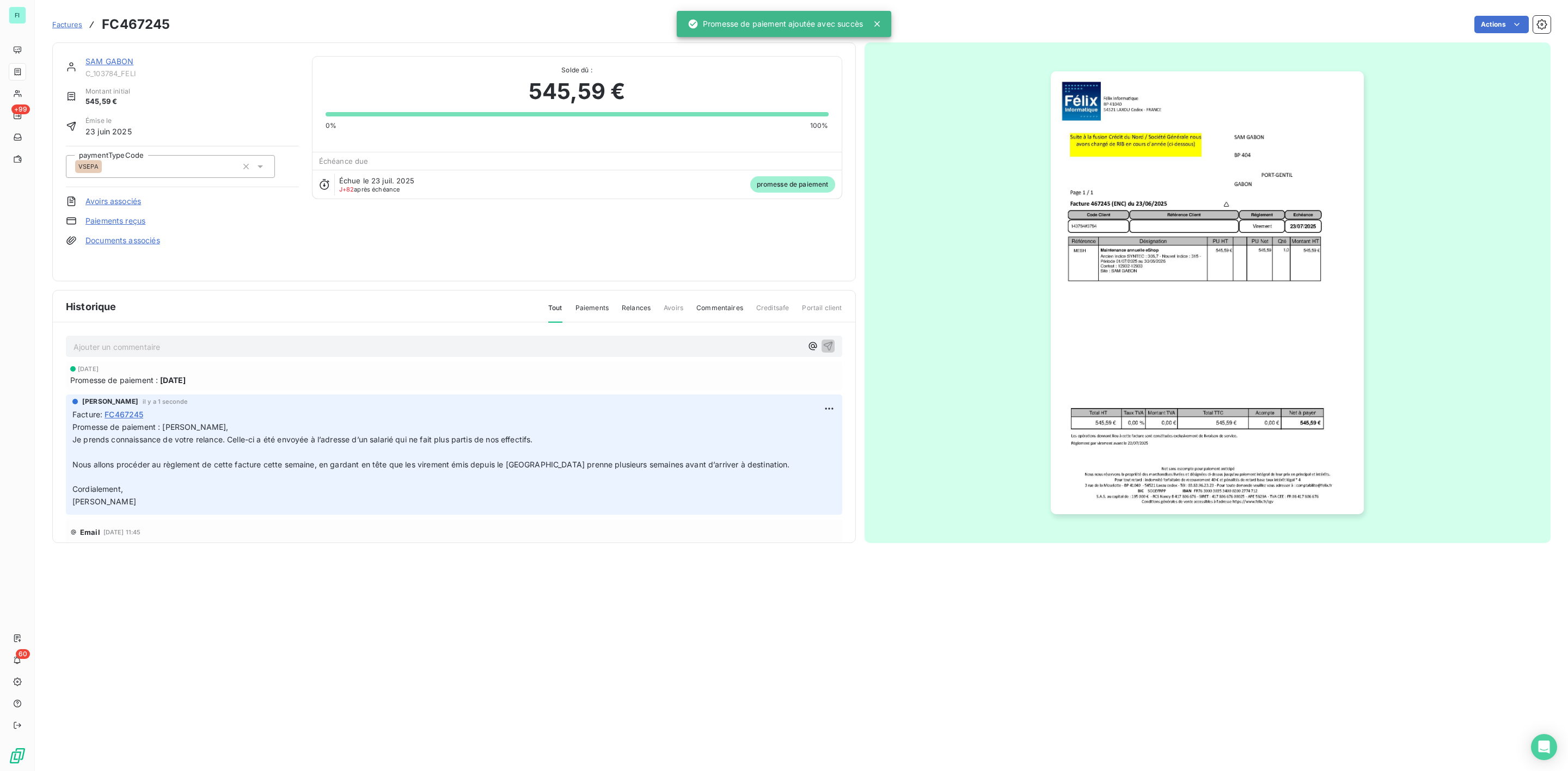
click at [110, 60] on link "SAM GABON" at bounding box center [110, 61] width 48 height 9
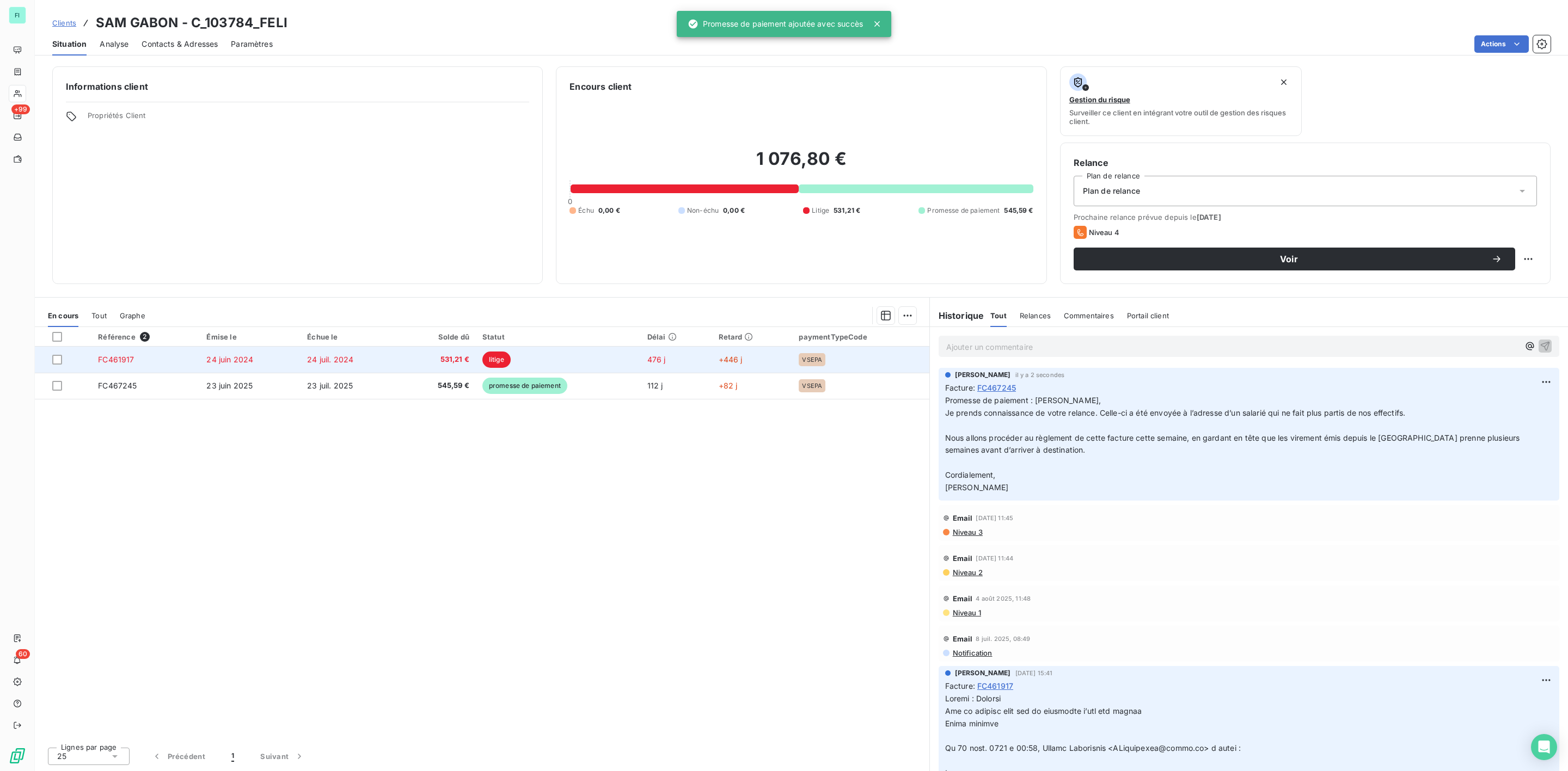
click at [353, 358] on td "24 juil. 2024" at bounding box center [350, 360] width 100 height 26
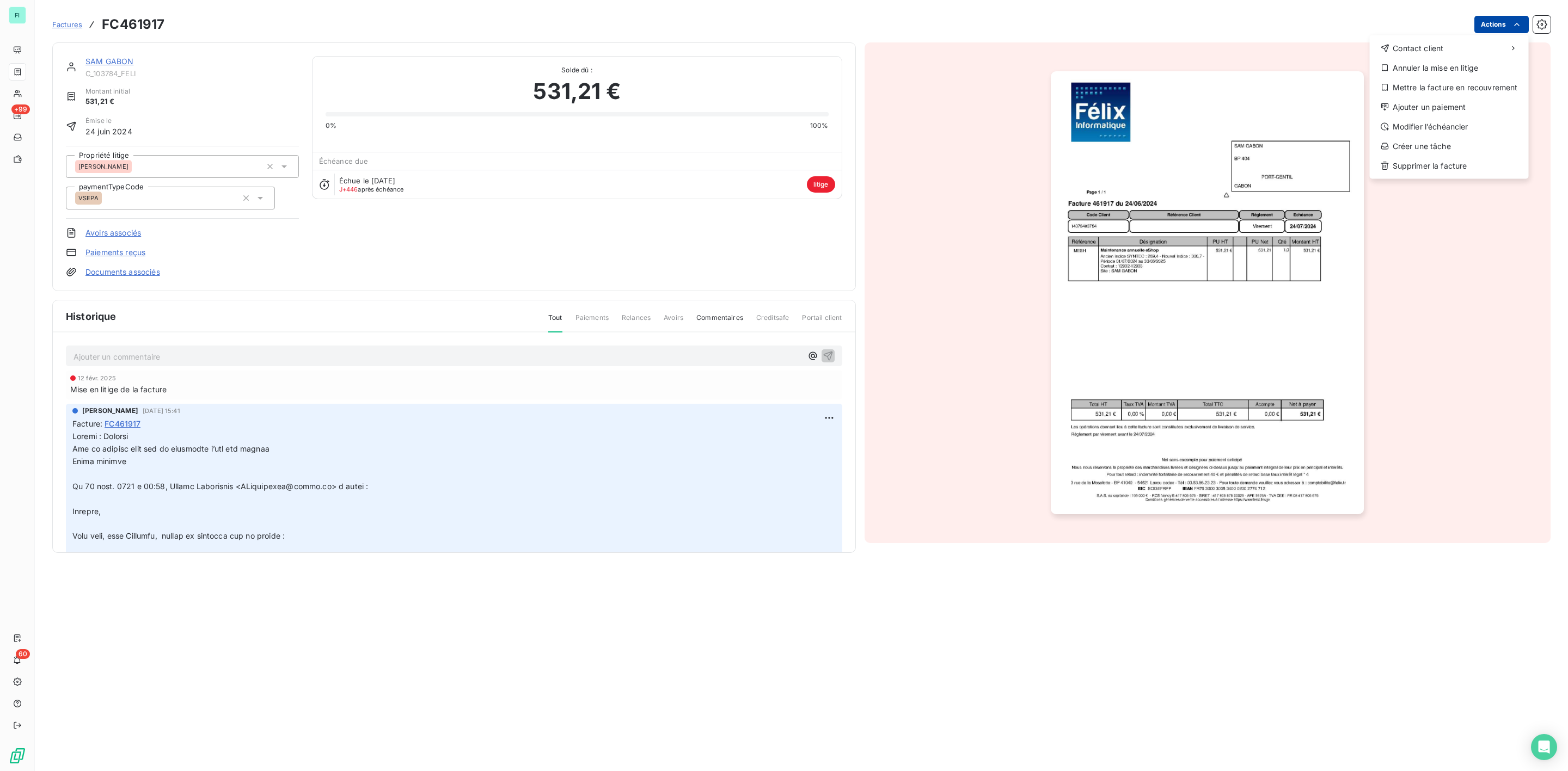
click at [1518, 31] on html "FI +99 60 Factures FC461917 Actions Contact client Annuler la mise en litige Me…" at bounding box center [784, 385] width 1568 height 771
click at [1468, 69] on div "Annuler la mise en litige" at bounding box center [1449, 67] width 150 height 18
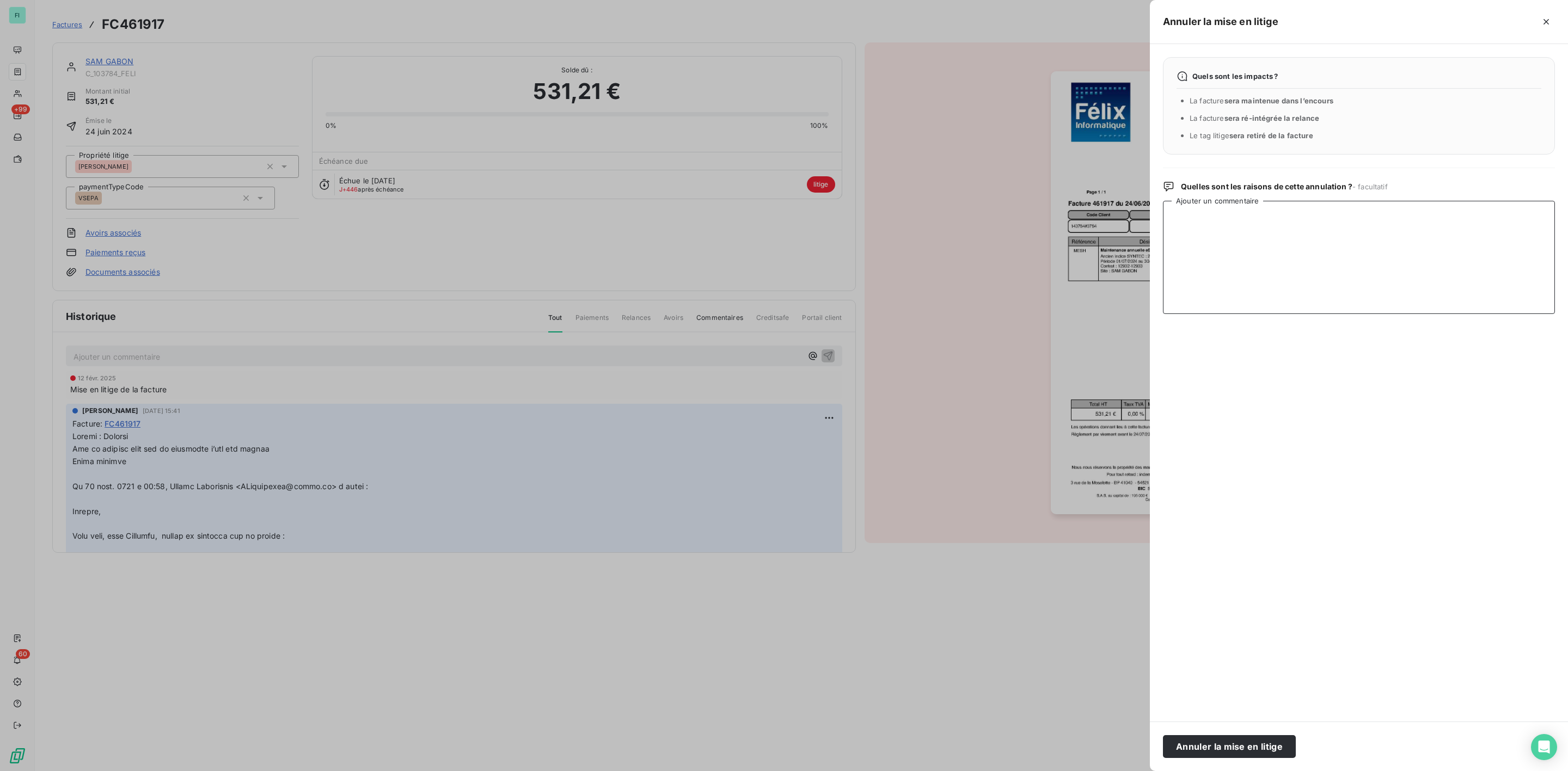
click at [1184, 232] on textarea "Ajouter un commentaire" at bounding box center [1360, 257] width 392 height 113
click at [1412, 216] on textarea "REMIS EN RELANCE SUITE MAIL RECU SUR FACTURE 467245" at bounding box center [1360, 257] width 392 height 113
paste textarea "Bonjour, Je prends connaissance de votre relance. Celle-ci a été envoyée à l’ad…"
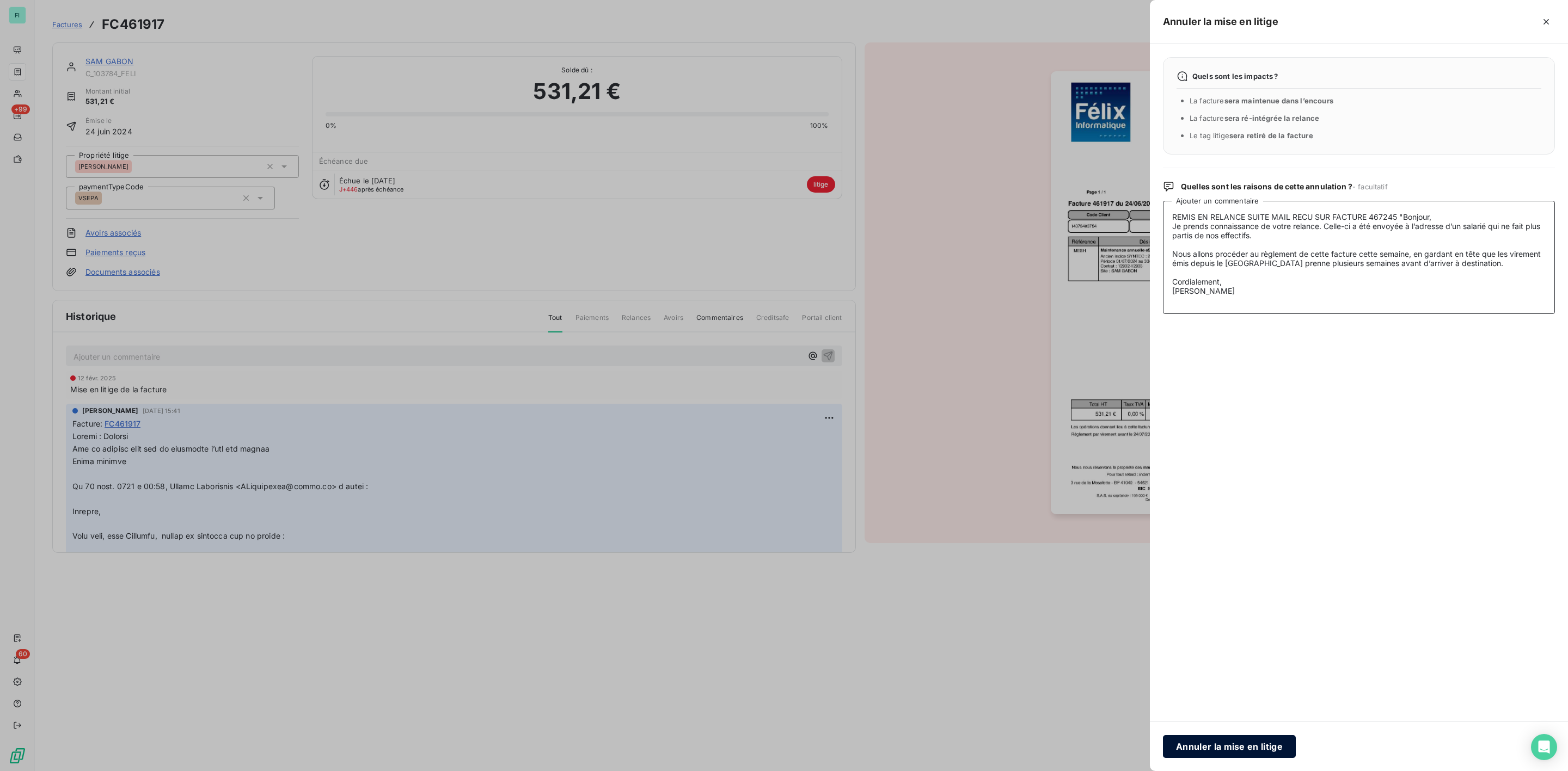
type textarea "REMIS EN RELANCE SUITE MAIL RECU SUR FACTURE 467245 "Bonjour, Je prends connais…"
click at [1246, 750] on button "Annuler la mise en litige" at bounding box center [1229, 746] width 133 height 23
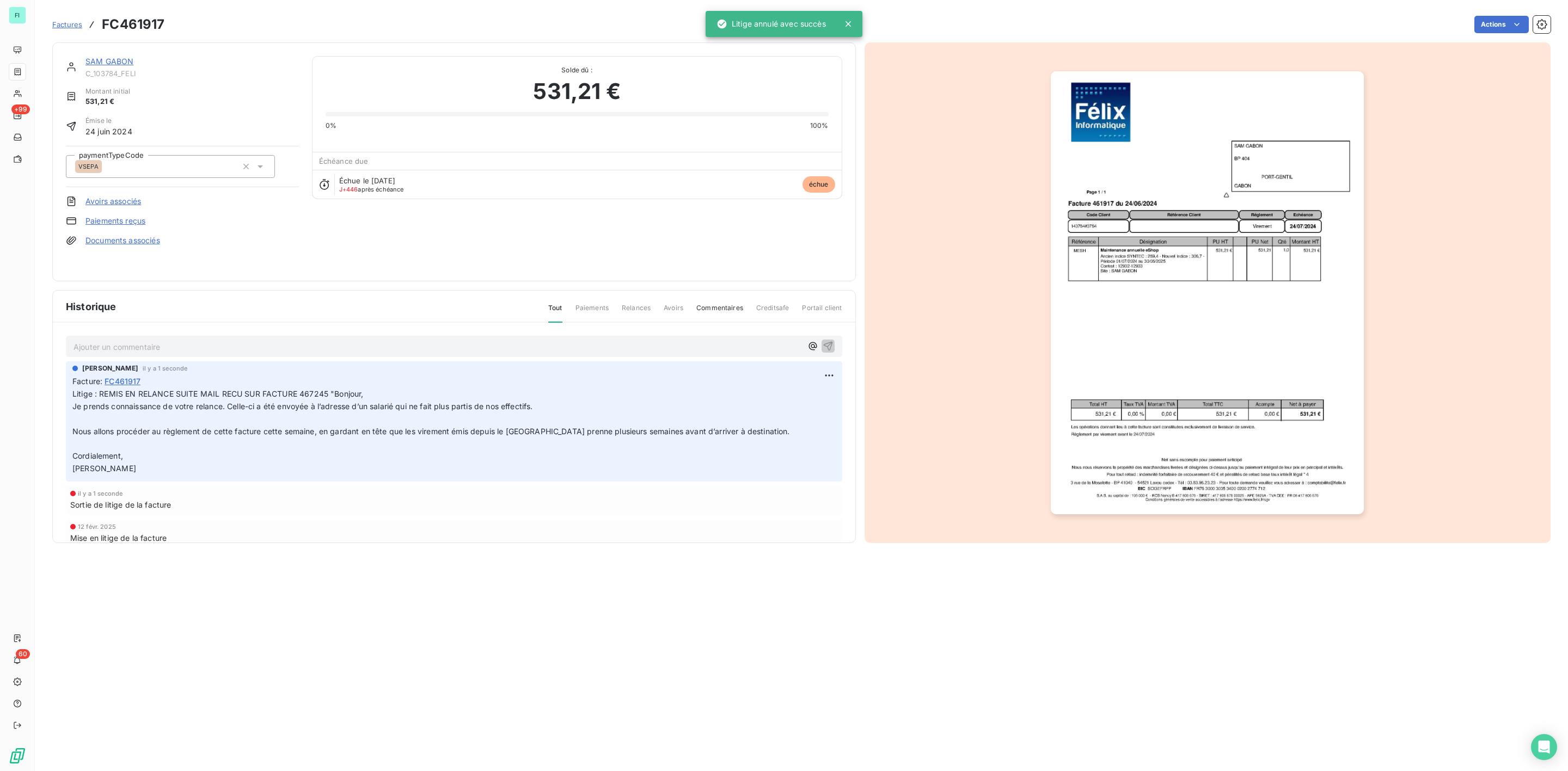
click at [114, 63] on link "SAM GABON" at bounding box center [110, 61] width 48 height 9
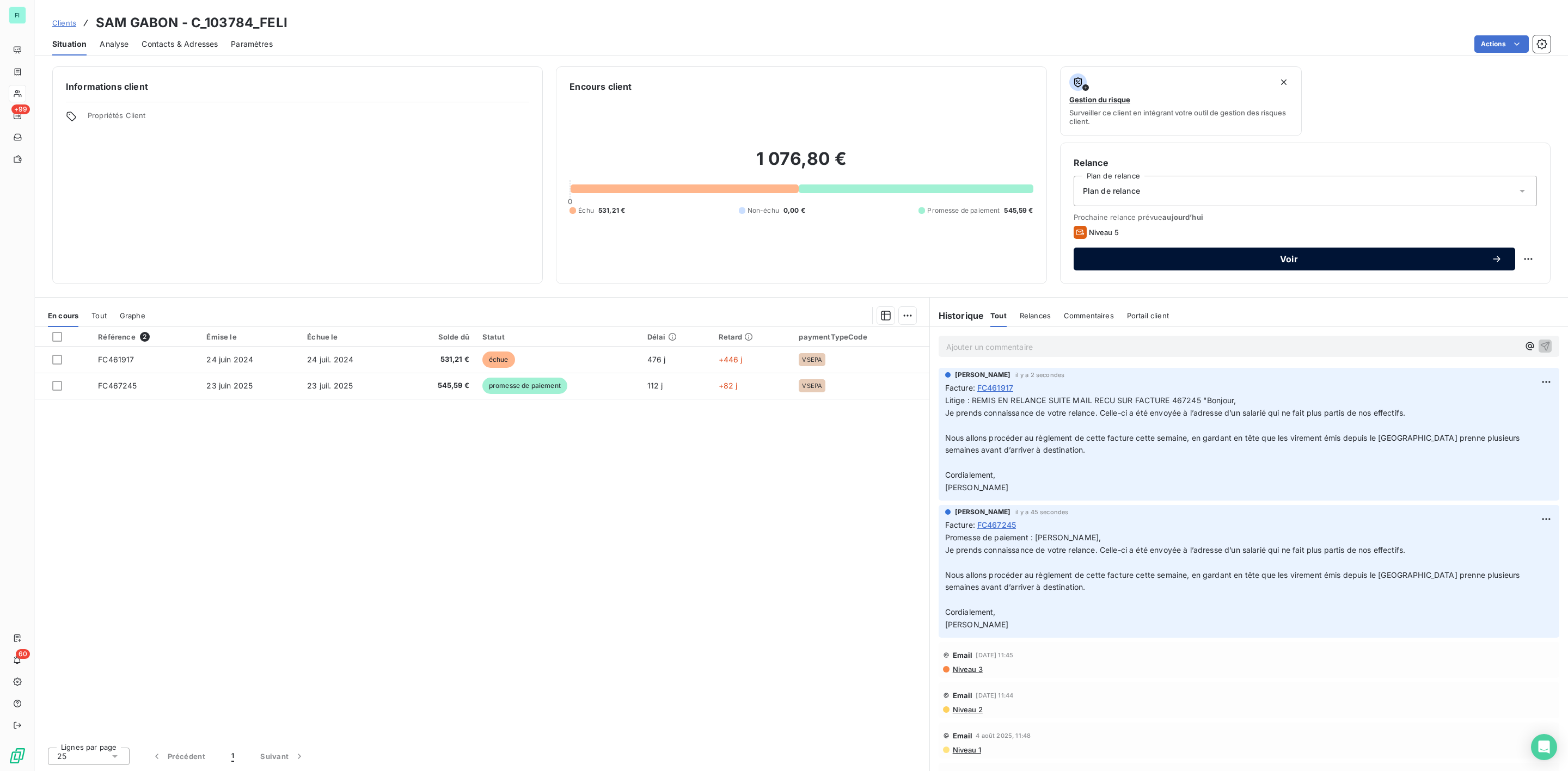
click at [1265, 257] on span "Voir" at bounding box center [1289, 259] width 404 height 8
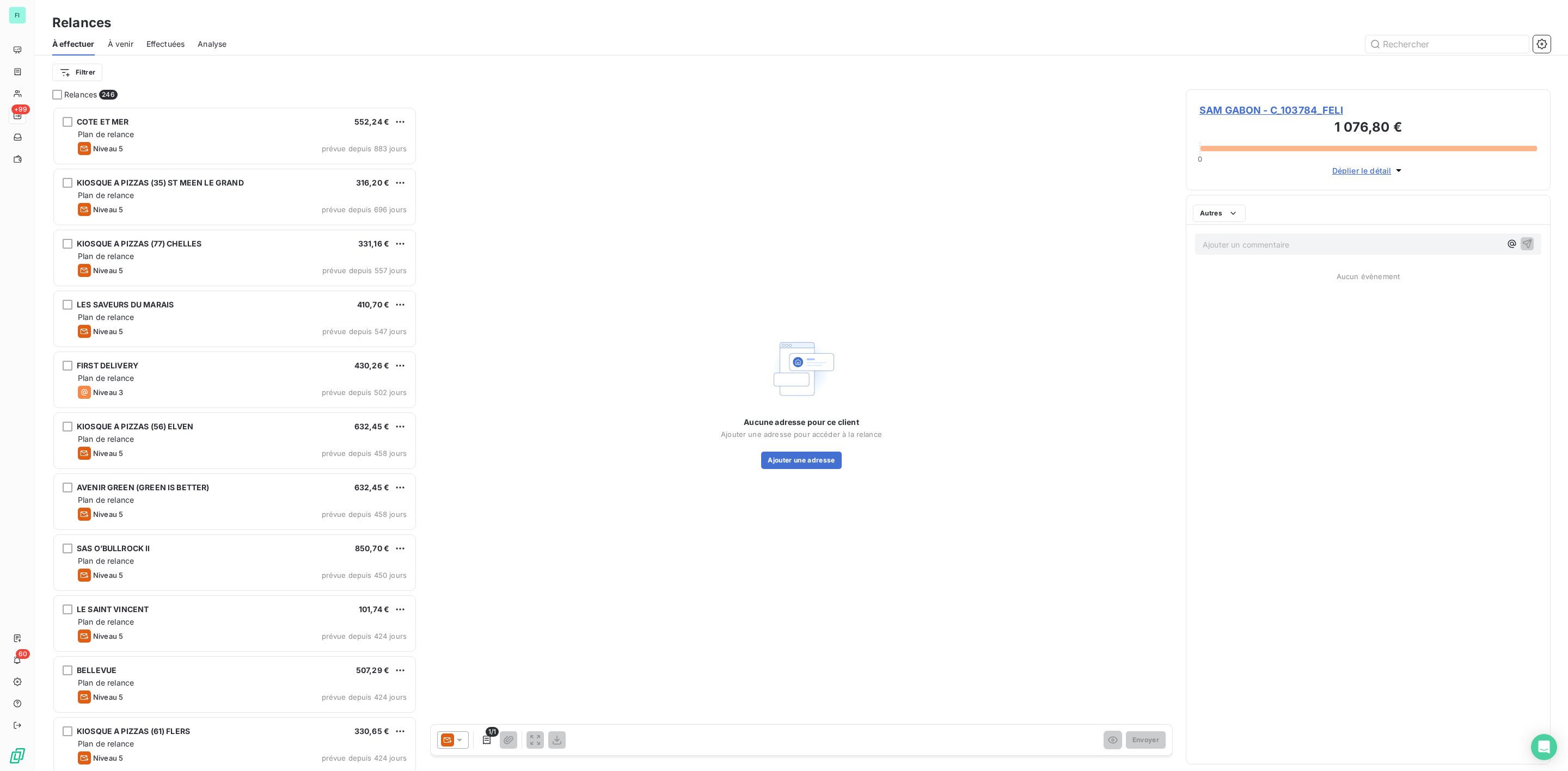
scroll to position [653, 352]
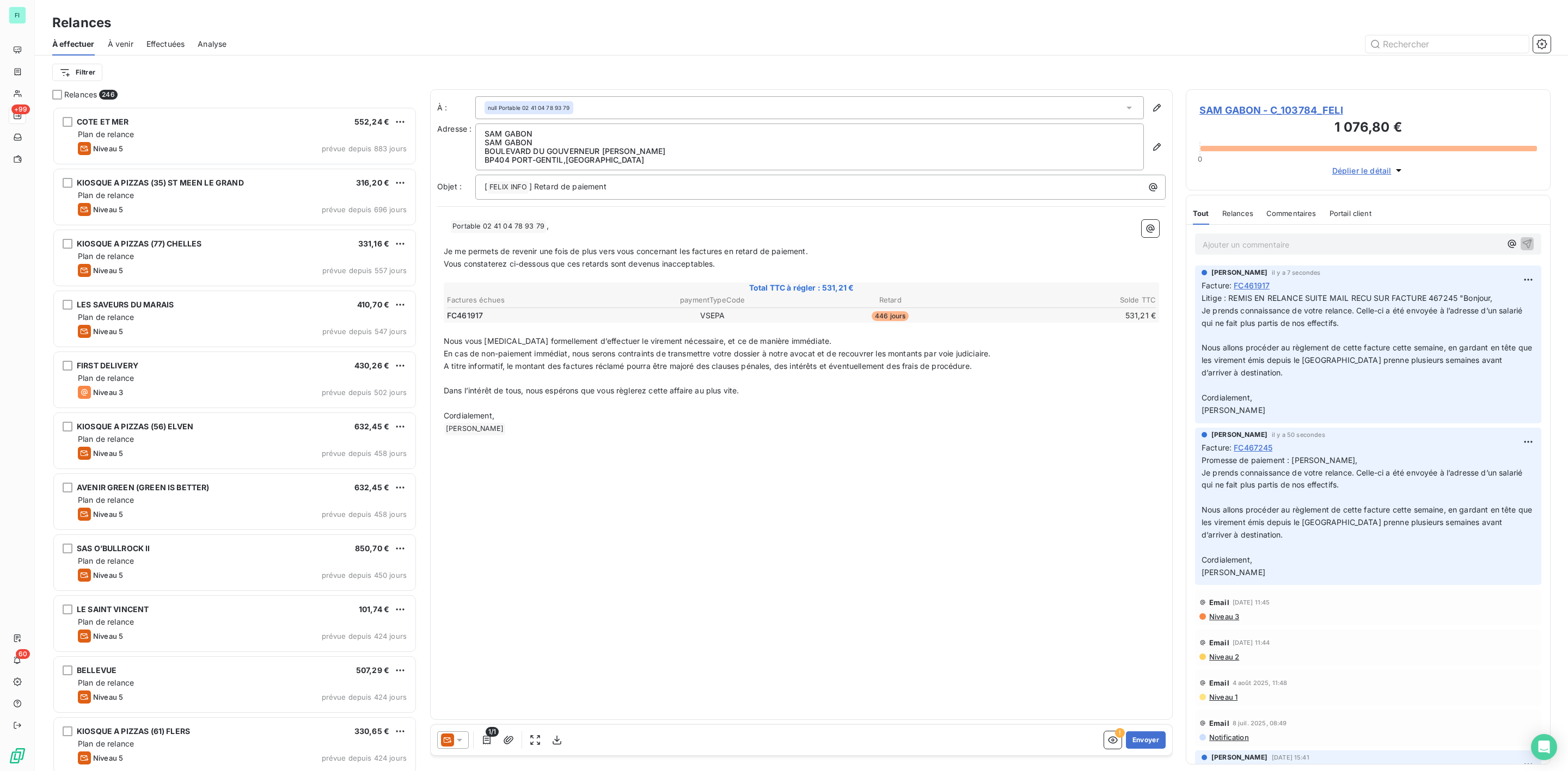
click at [1298, 109] on span "SAM GABON - C_103784_FELI" at bounding box center [1368, 109] width 338 height 15
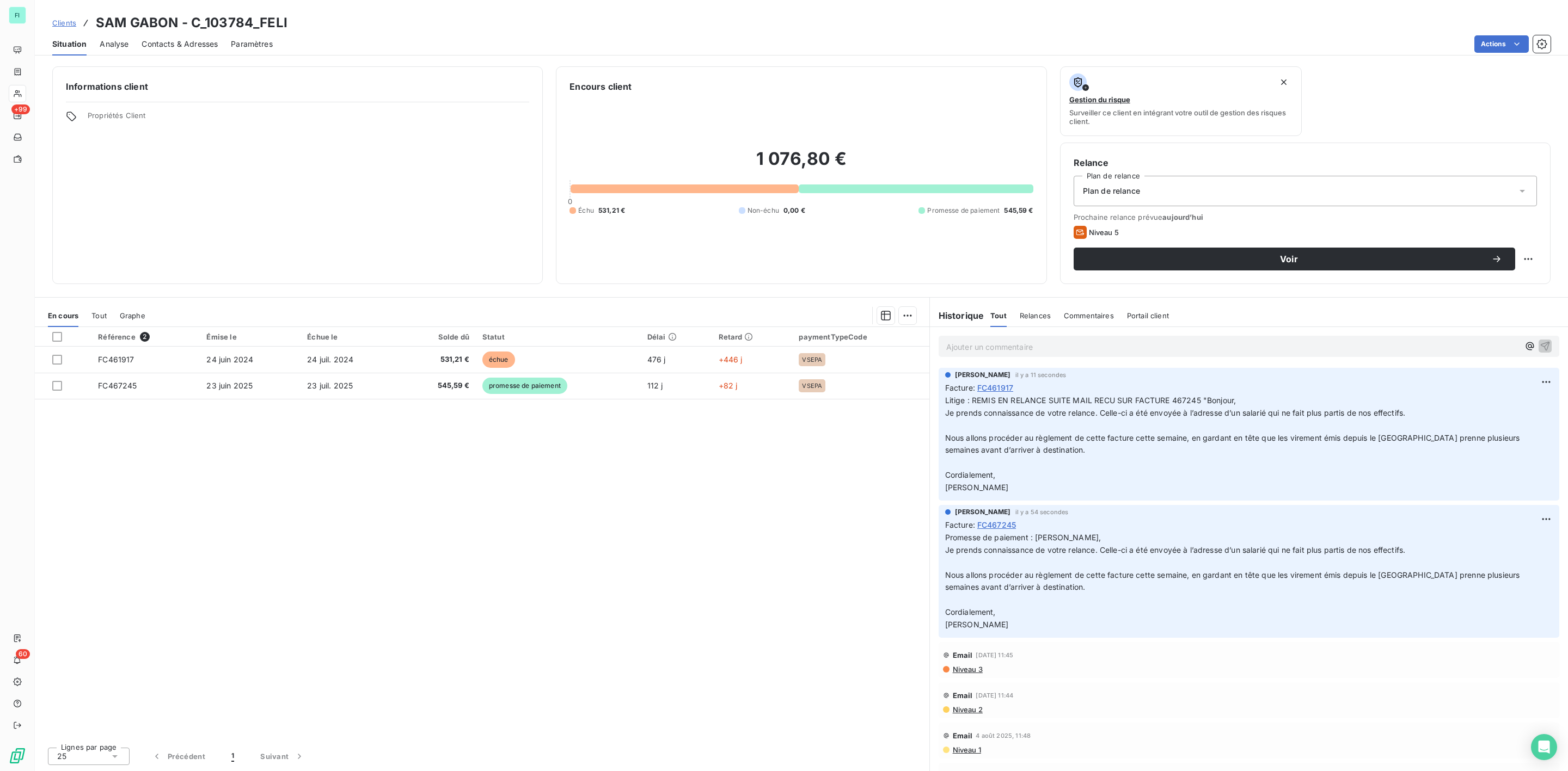
click at [188, 42] on span "Contacts & Adresses" at bounding box center [180, 44] width 77 height 11
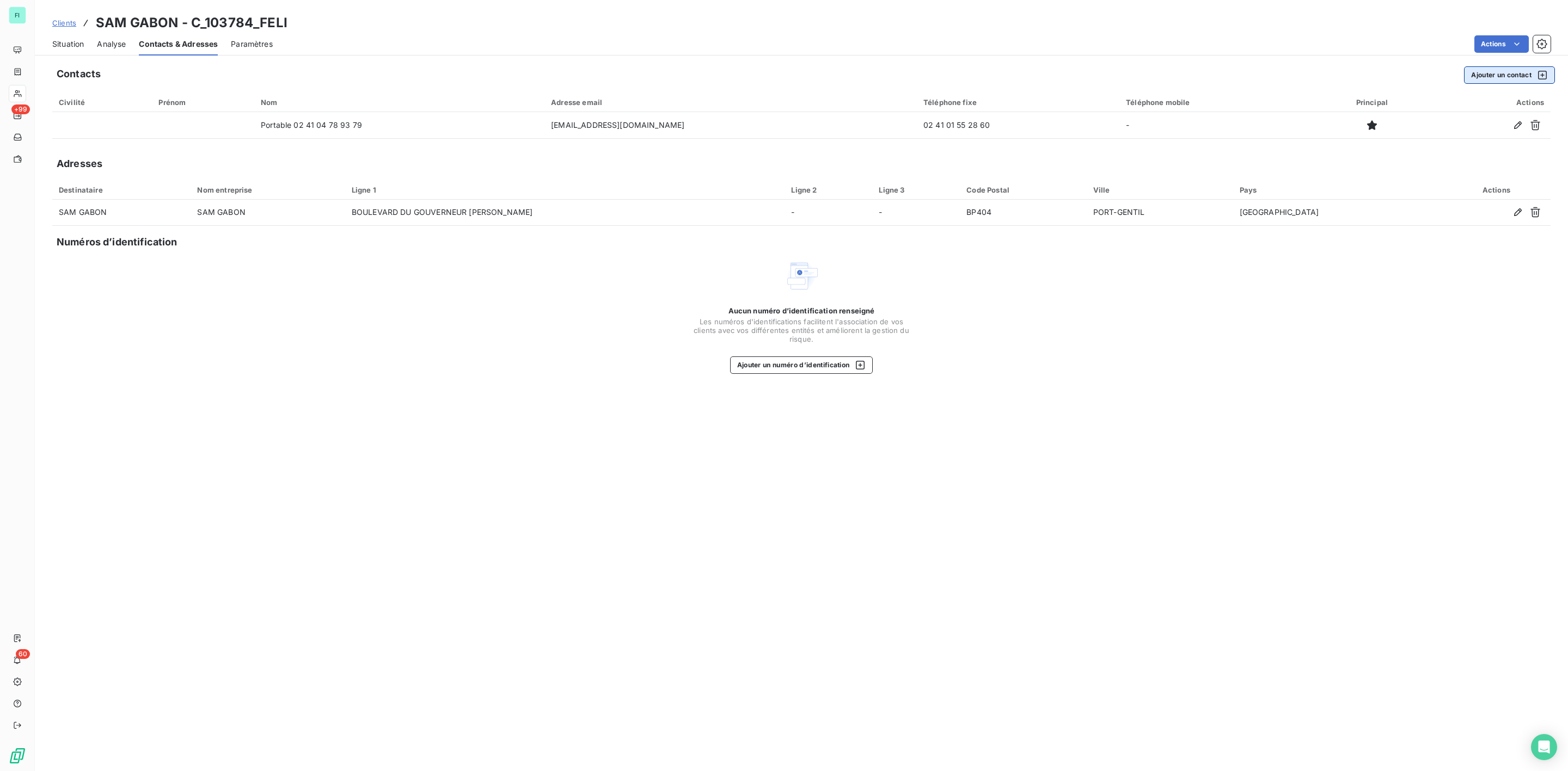
click at [1491, 80] on button "Ajouter un contact" at bounding box center [1510, 75] width 91 height 18
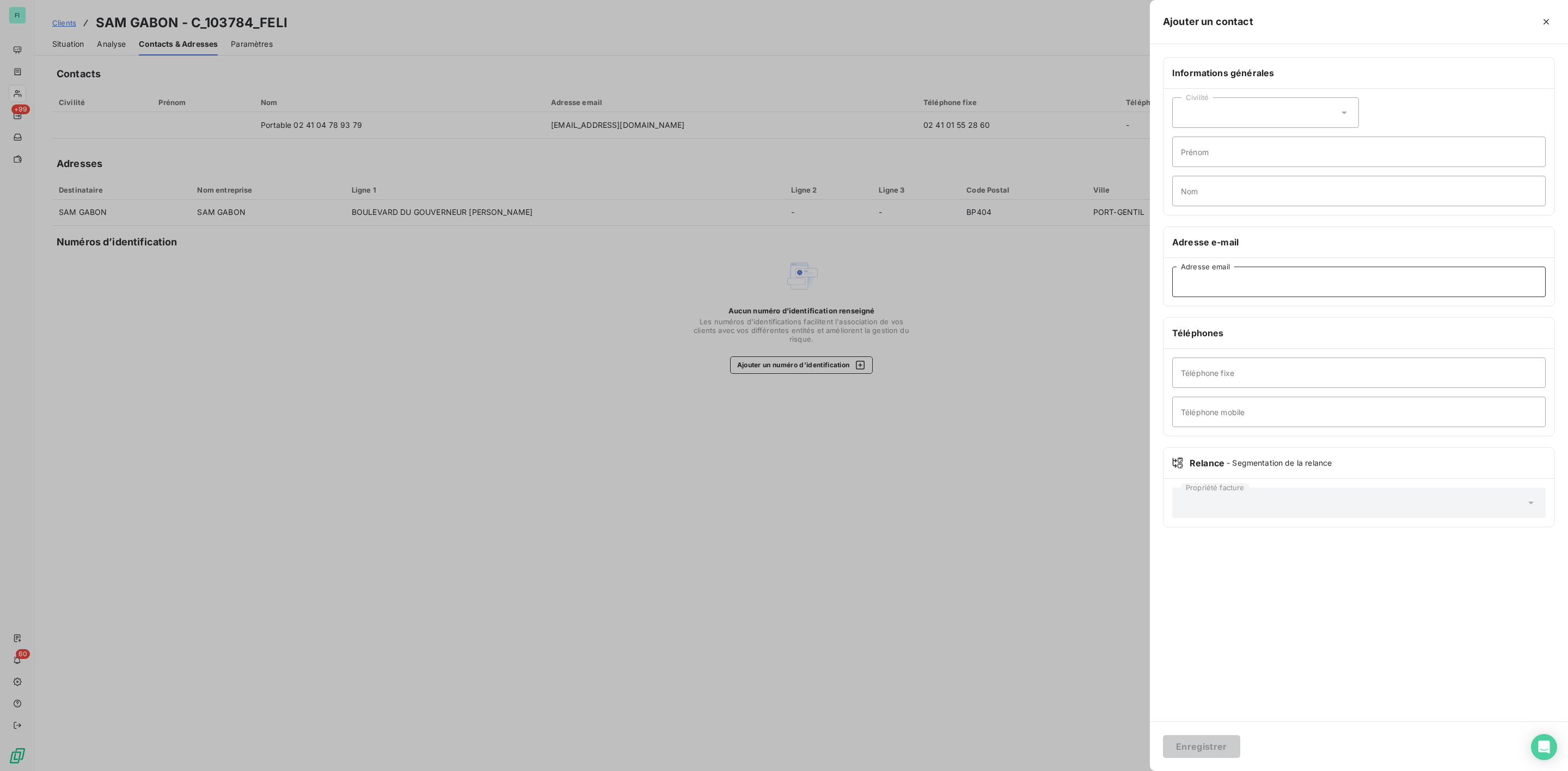
click at [1242, 295] on input "Adresse email" at bounding box center [1360, 282] width 374 height 31
paste input "stephane.ladrech@daron-group.com"
type input "stephane.ladrech@daron-group.com"
click at [1182, 739] on button "Enregistrer" at bounding box center [1202, 746] width 77 height 23
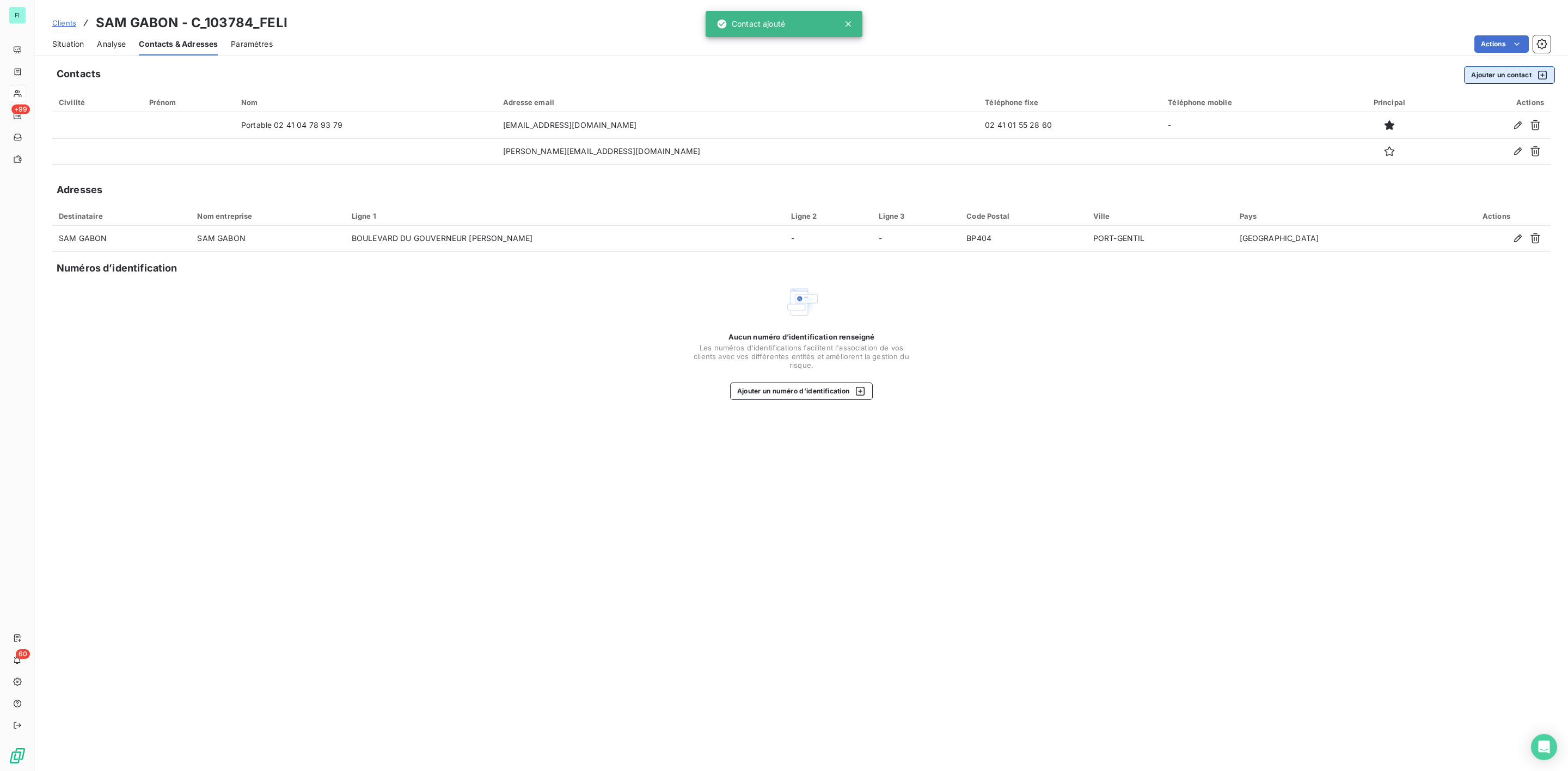
click at [1501, 77] on button "Ajouter un contact" at bounding box center [1510, 75] width 91 height 18
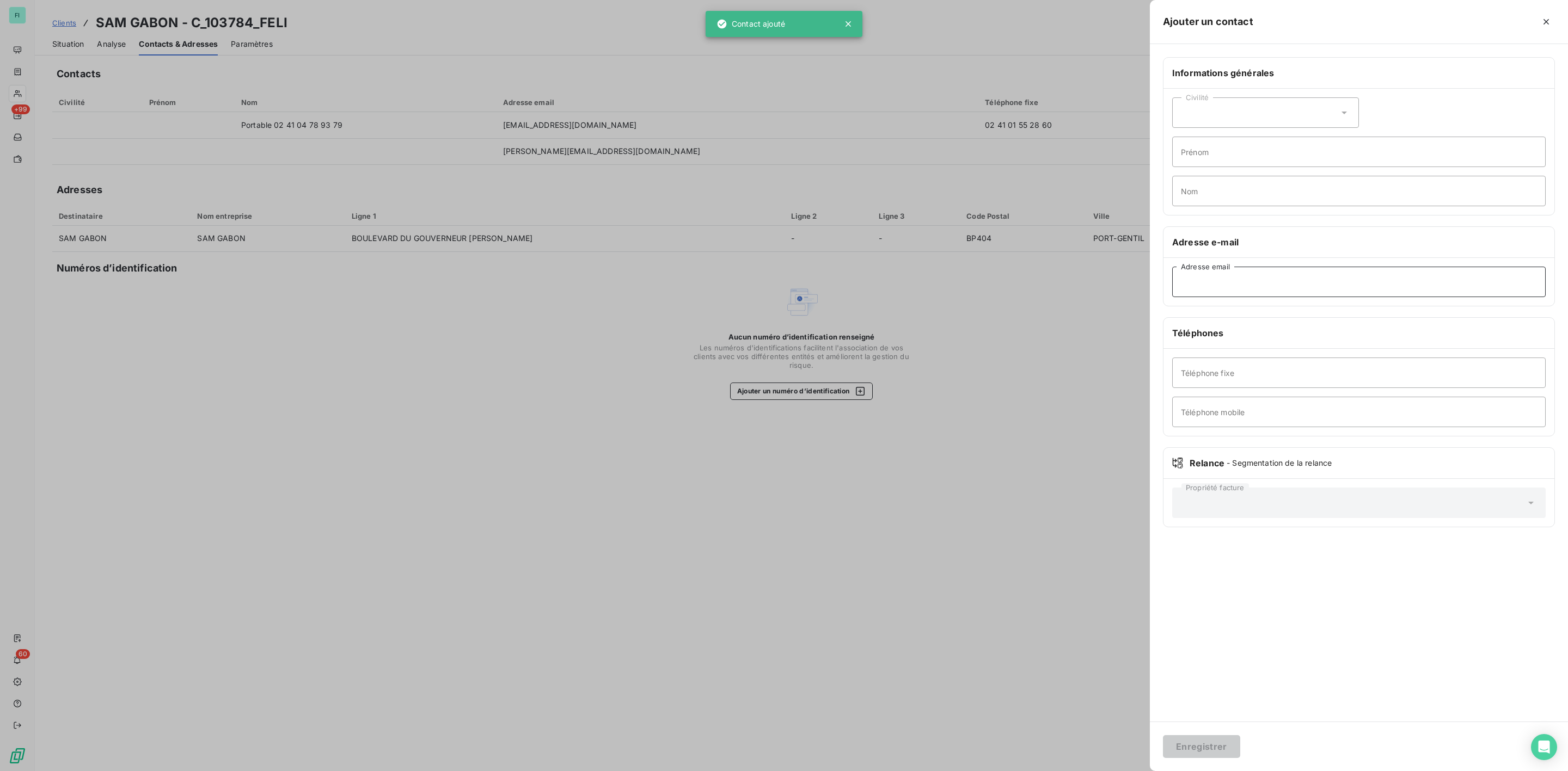
click at [1246, 279] on input "Adresse email" at bounding box center [1360, 282] width 374 height 31
paste input "nancy.igondhjo@daron-group.com"
type input "nancy.igondhjo@daron-group.com"
click at [1216, 737] on button "Enregistrer" at bounding box center [1202, 746] width 77 height 23
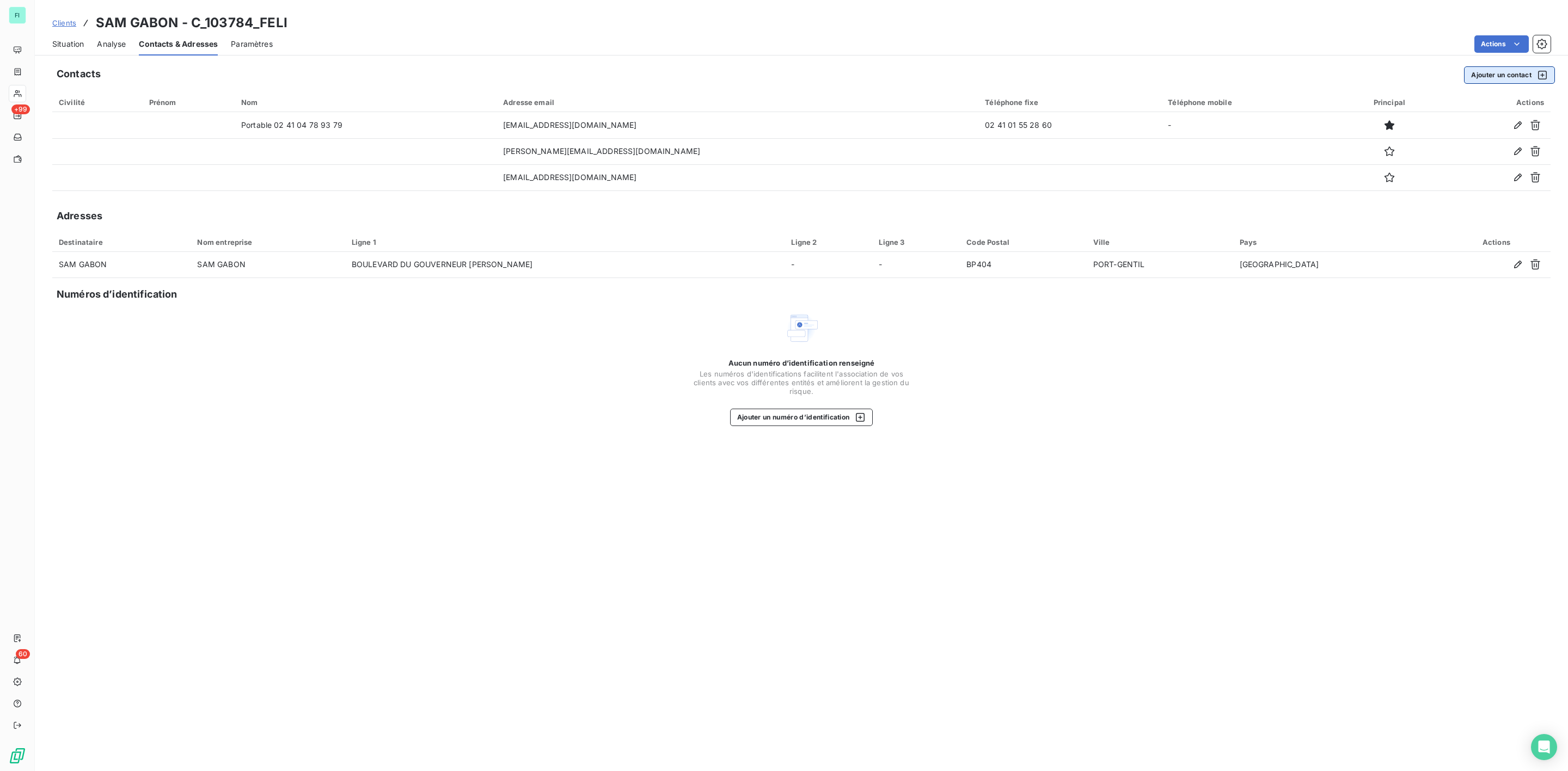
click at [1511, 74] on button "Ajouter un contact" at bounding box center [1510, 75] width 91 height 18
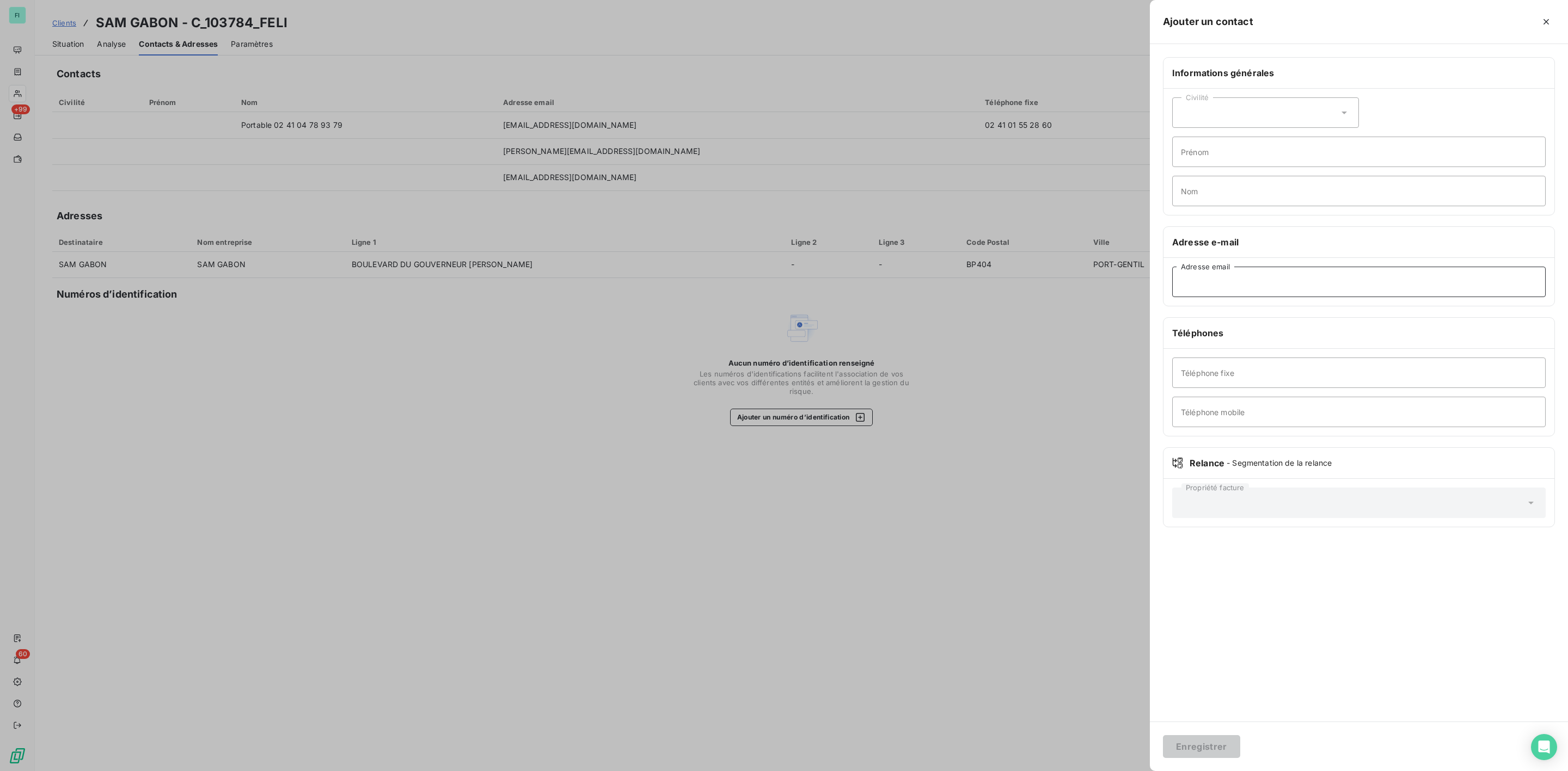
click at [1295, 283] on input "Adresse email" at bounding box center [1360, 282] width 374 height 31
paste input "thomas.laissy@daron-group.com"
type input "thomas.laissy@daron-group.com"
click at [1216, 743] on button "Enregistrer" at bounding box center [1202, 746] width 77 height 23
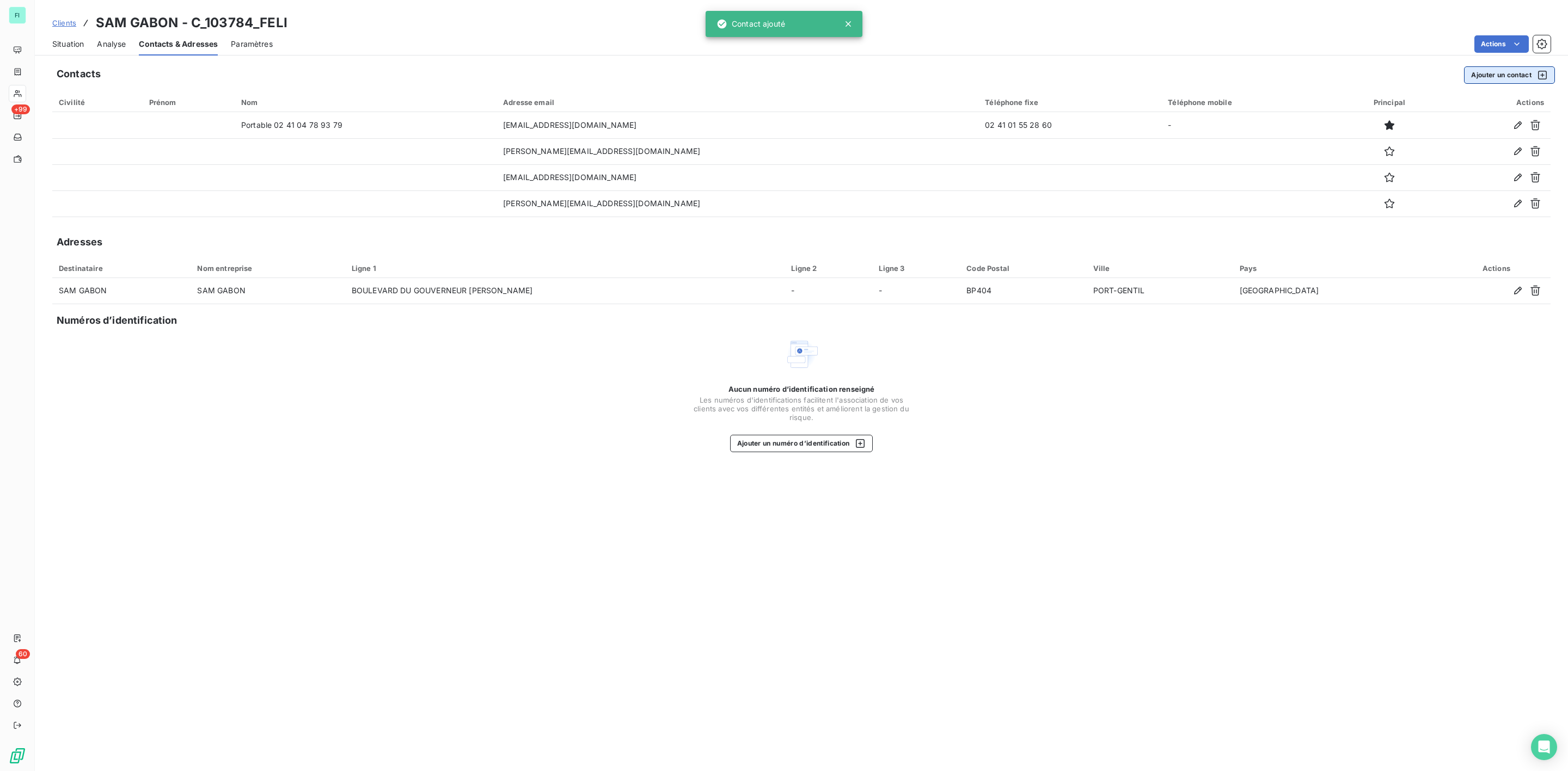
click at [1521, 72] on button "Ajouter un contact" at bounding box center [1510, 75] width 91 height 18
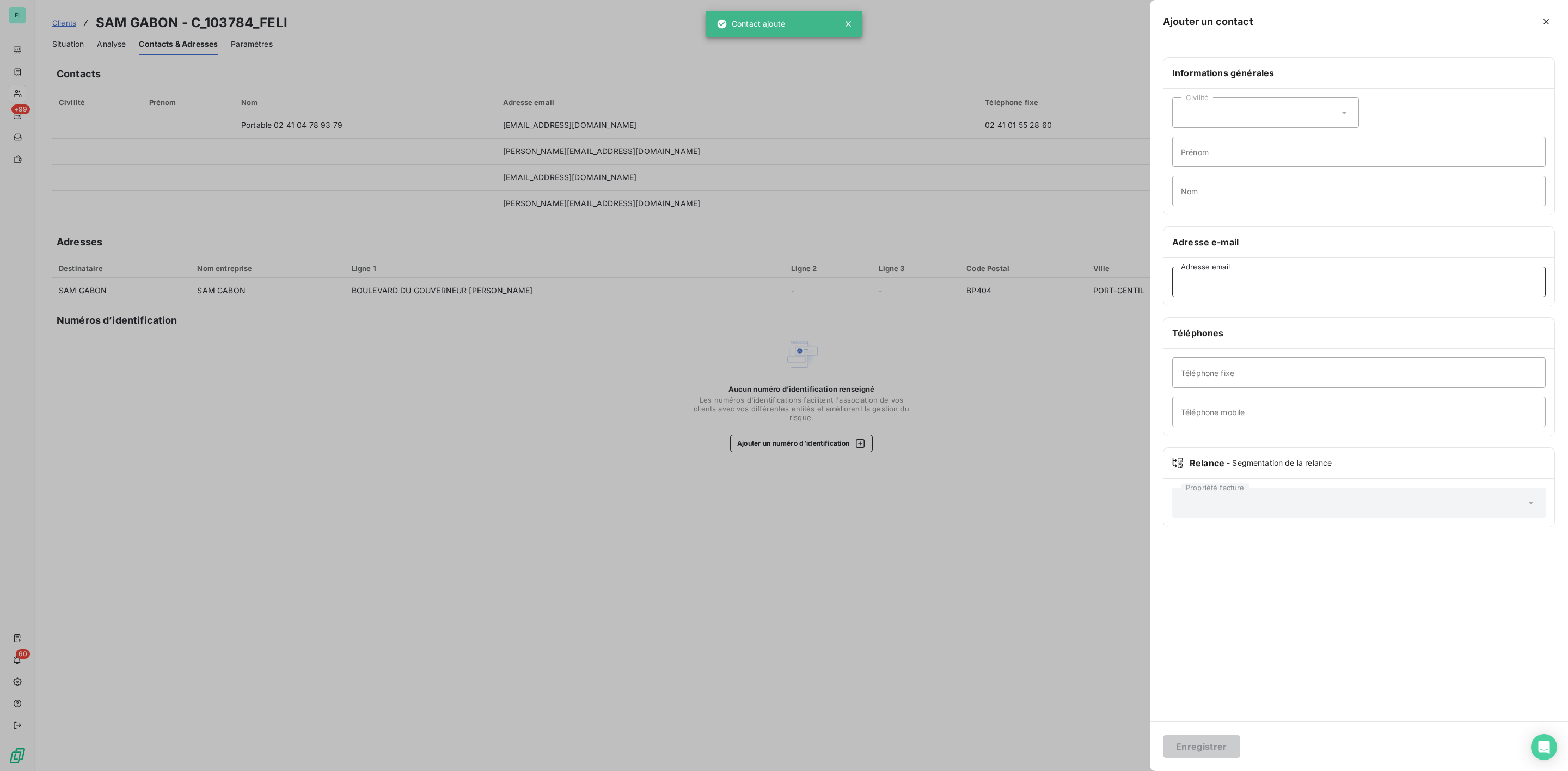
click at [1269, 292] on input "Adresse email" at bounding box center [1360, 282] width 374 height 31
paste input "lassource.mounguegui@daron-group.com"
type input "lassource.mounguegui@daron-group.com"
click at [1203, 743] on button "Enregistrer" at bounding box center [1202, 746] width 77 height 23
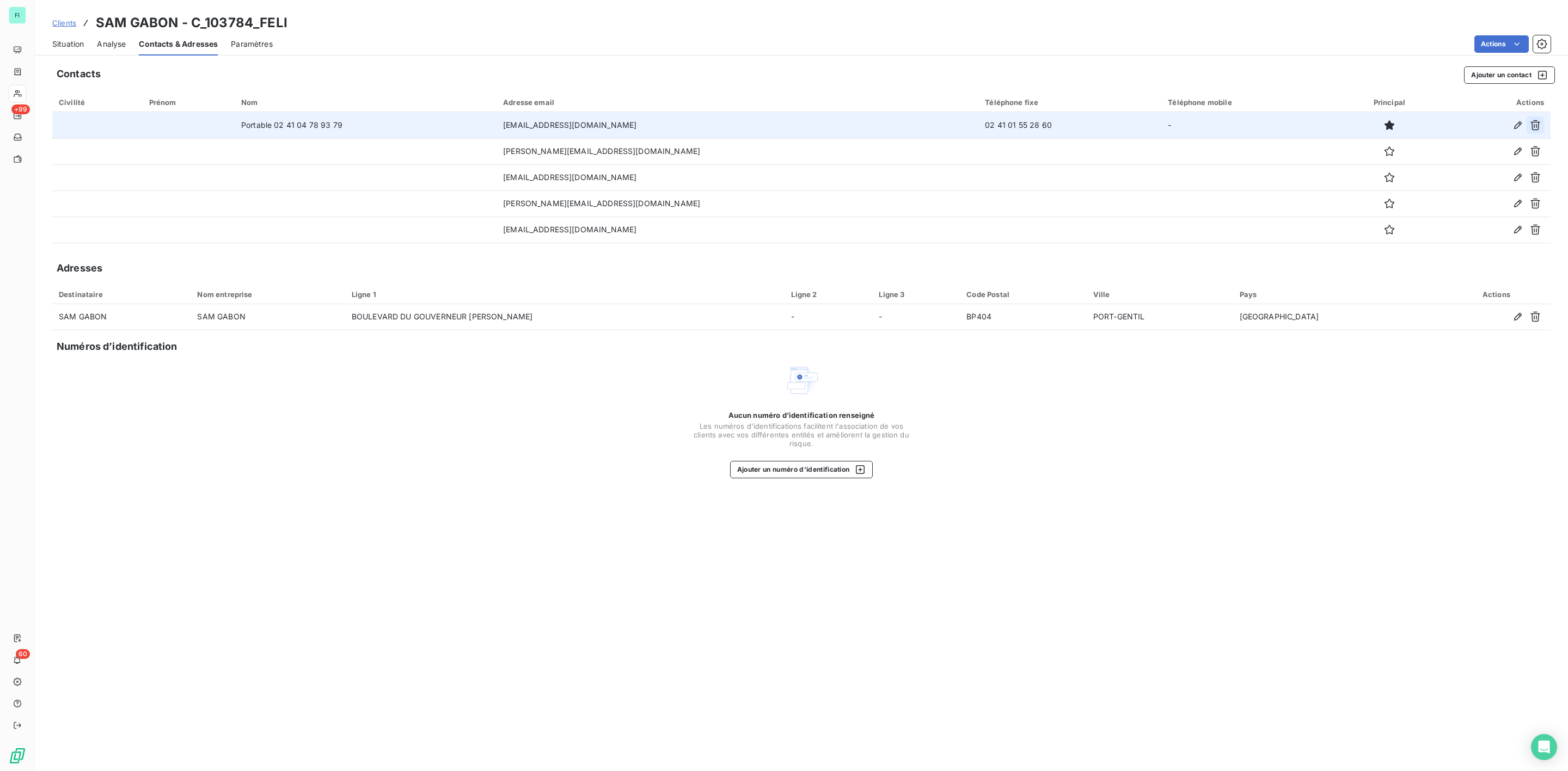
click at [1538, 122] on icon "button" at bounding box center [1535, 126] width 10 height 11
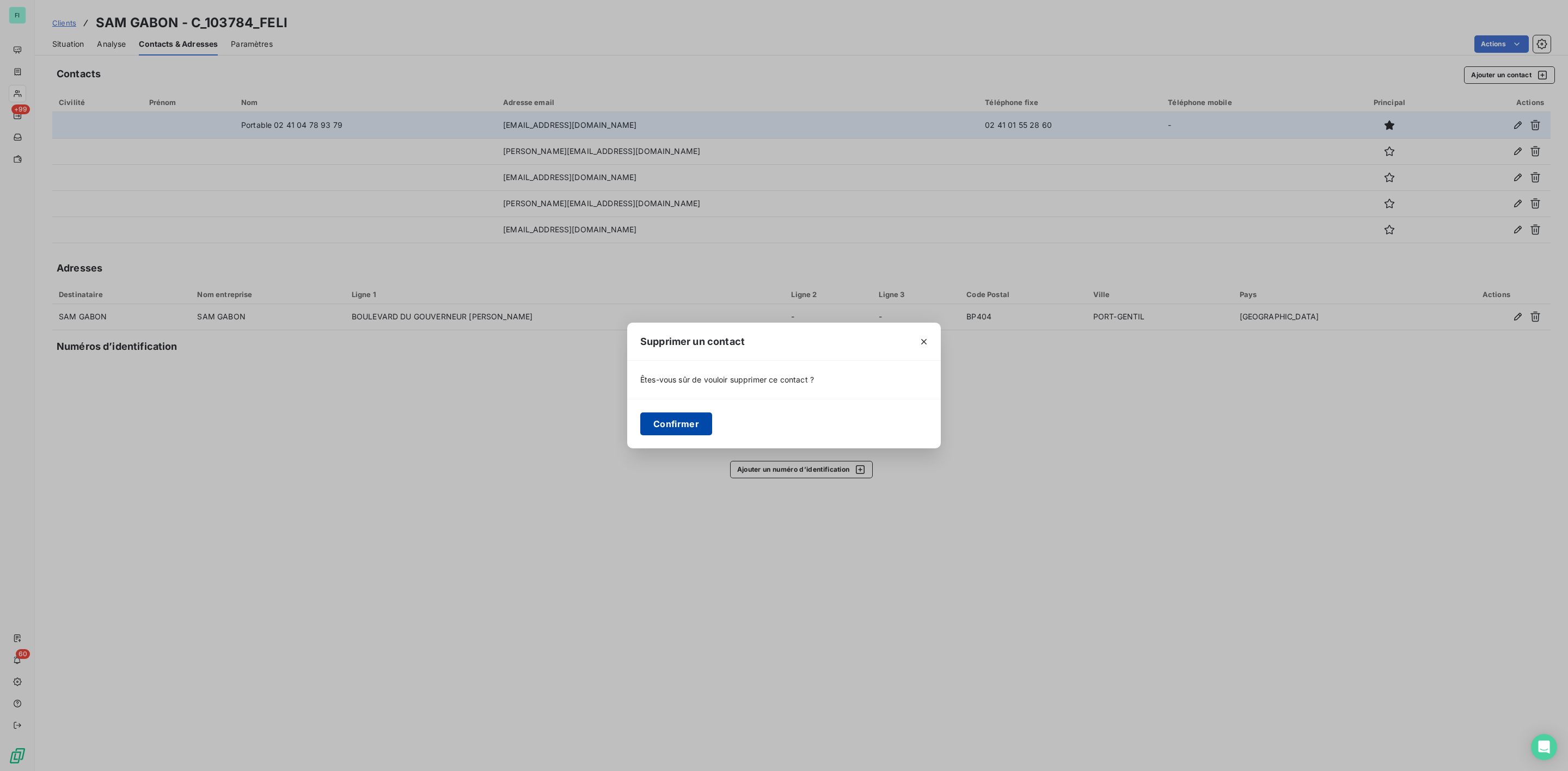
click at [682, 423] on button "Confirmer" at bounding box center [676, 424] width 72 height 23
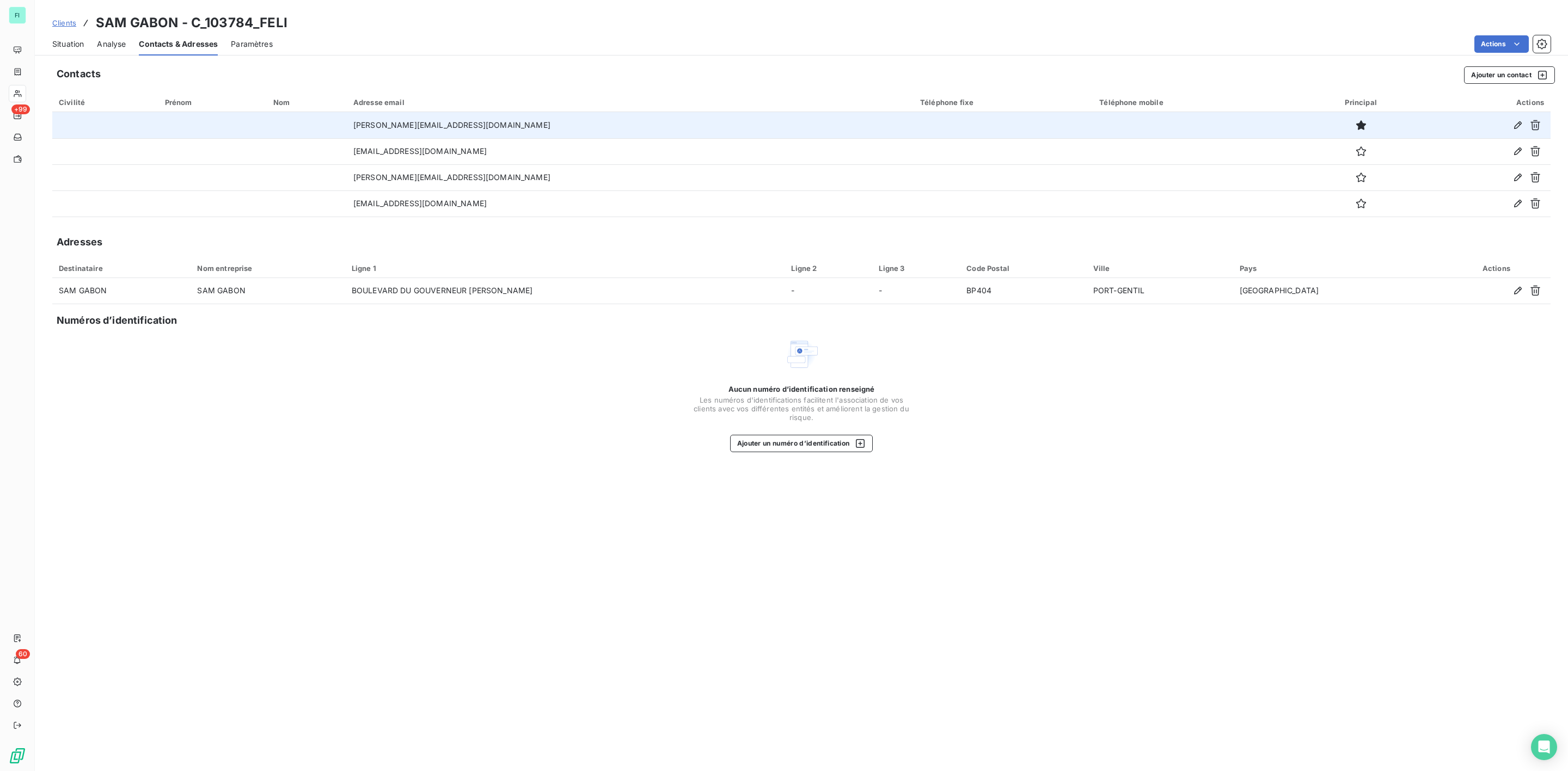
drag, startPoint x: 79, startPoint y: 42, endPoint x: 88, endPoint y: 44, distance: 9.2
click at [79, 42] on span "Situation" at bounding box center [67, 44] width 31 height 11
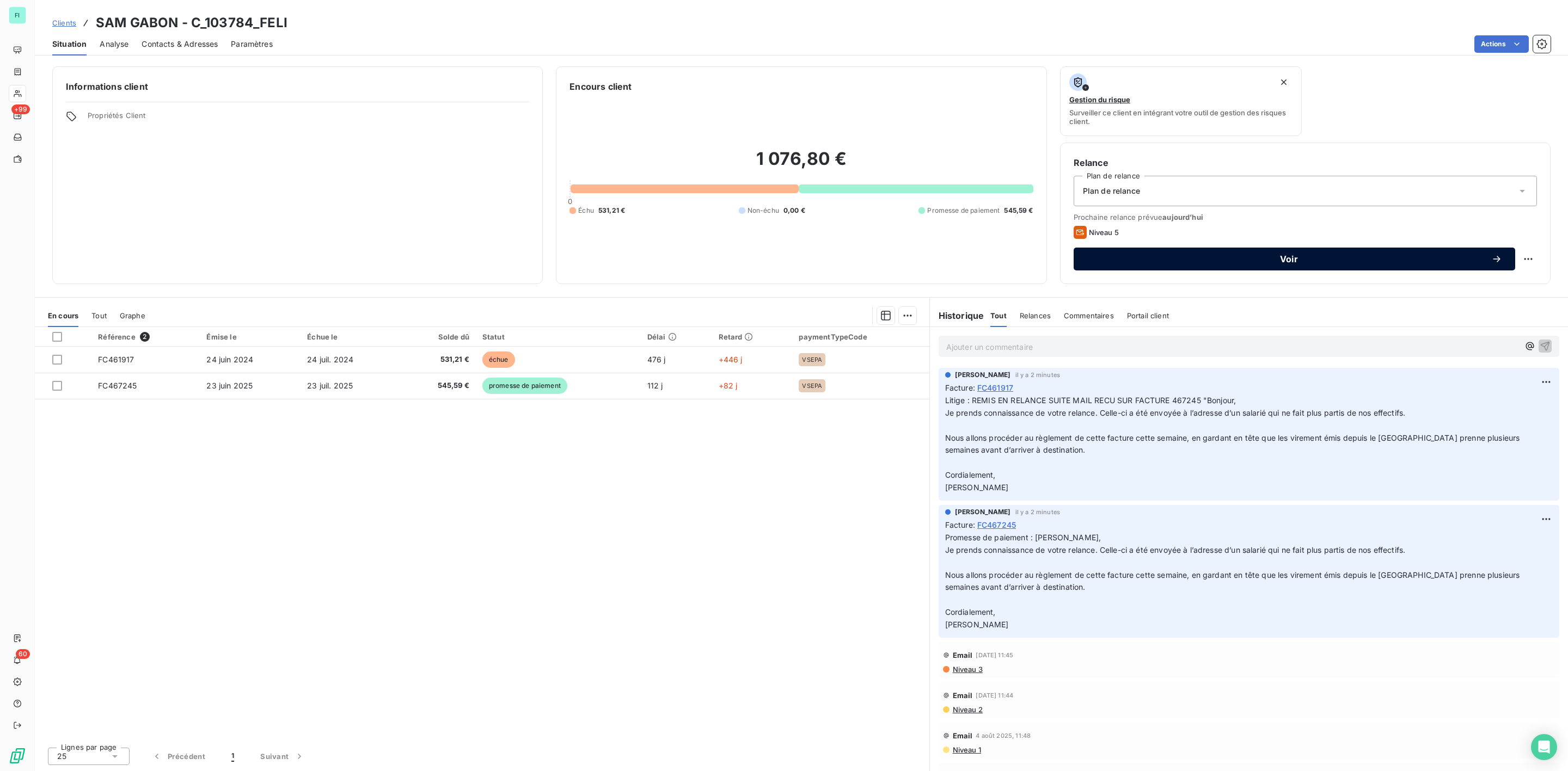
click at [1273, 263] on span "Voir" at bounding box center [1289, 259] width 404 height 8
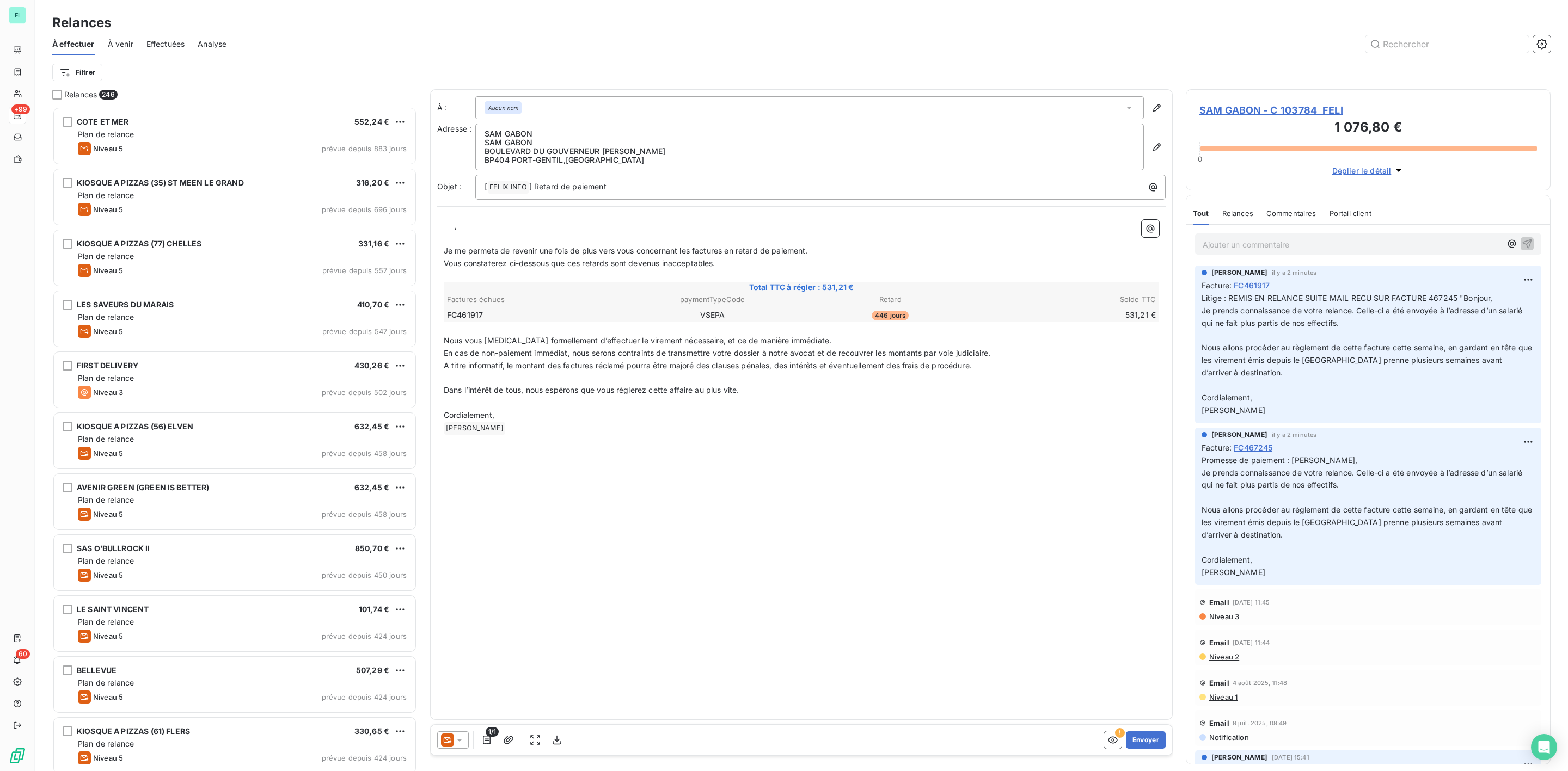
scroll to position [653, 352]
click at [460, 741] on icon at bounding box center [460, 740] width 11 height 11
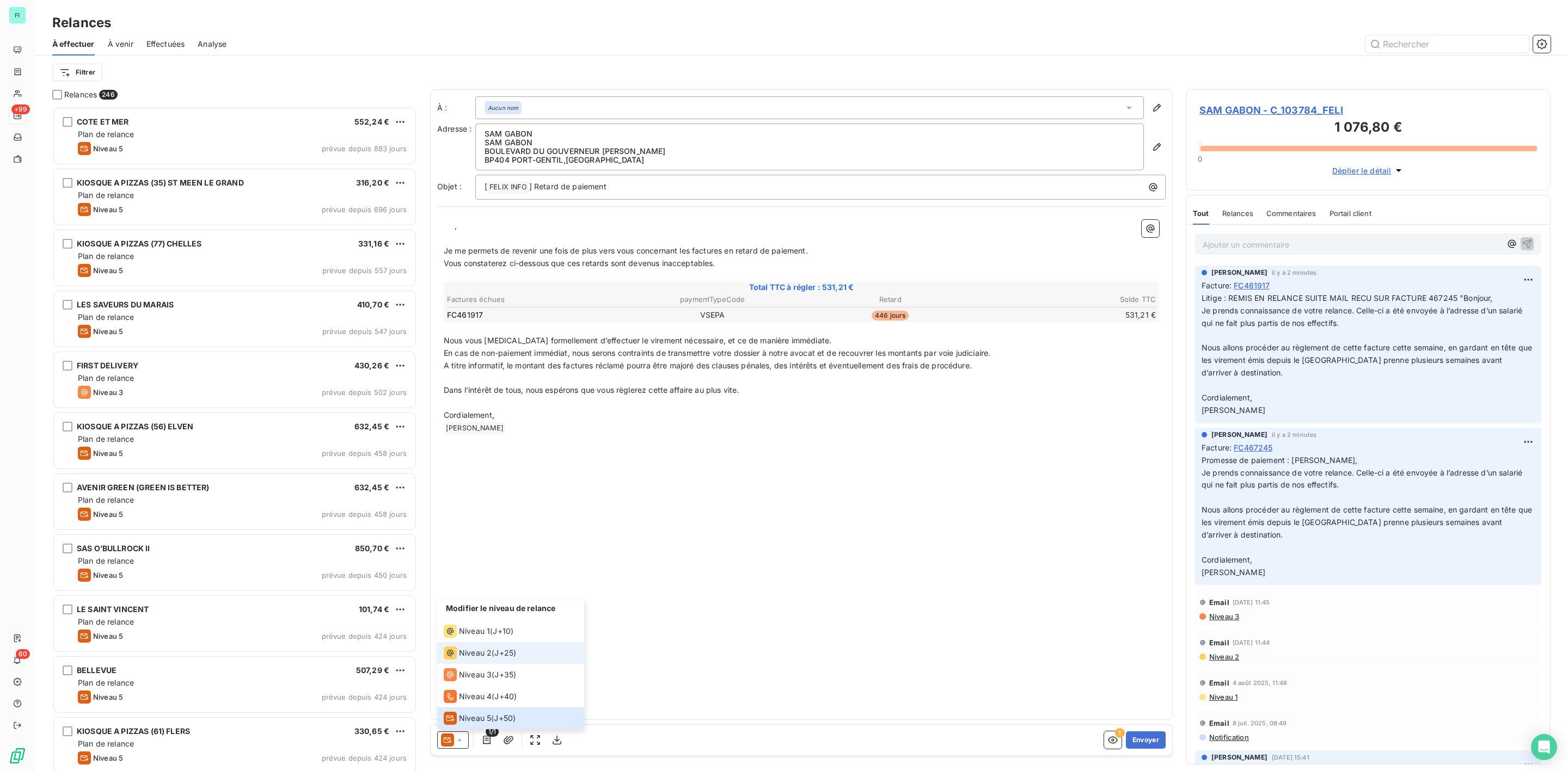
click at [463, 653] on span "Niveau 2" at bounding box center [475, 653] width 33 height 11
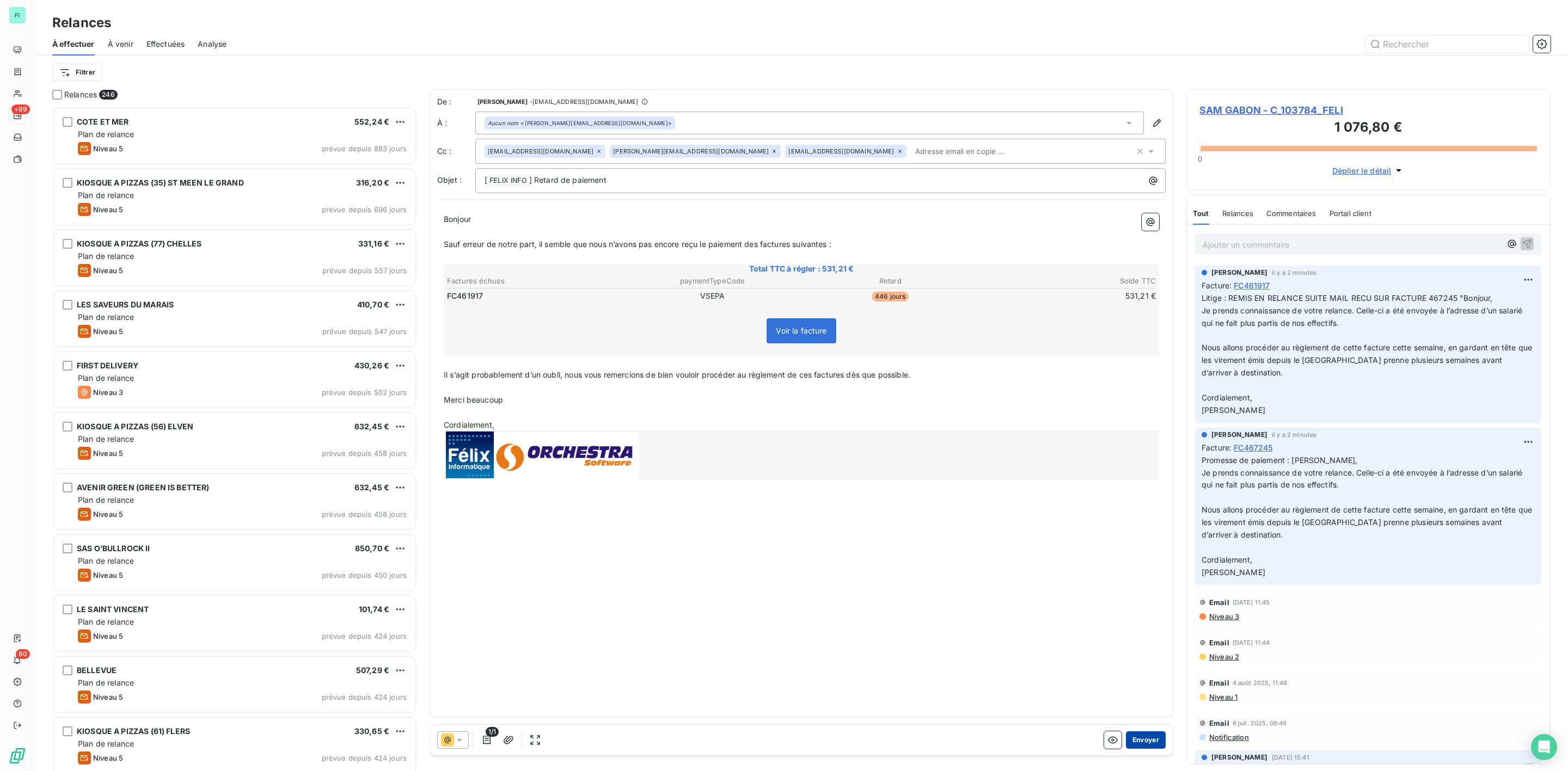
click at [1145, 740] on button "Envoyer" at bounding box center [1146, 740] width 40 height 18
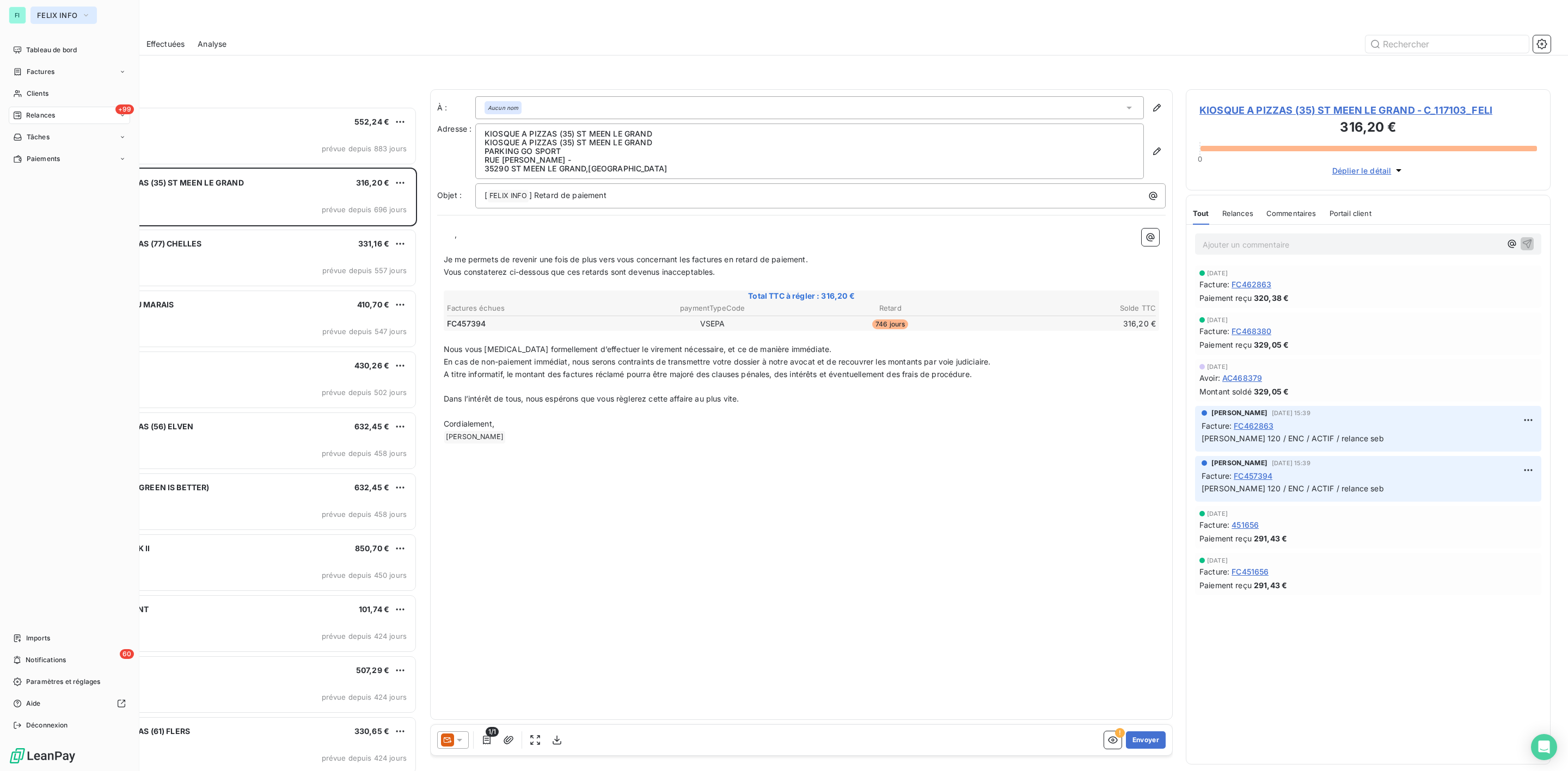
click at [57, 8] on button "FELIX INFO" at bounding box center [64, 15] width 67 height 18
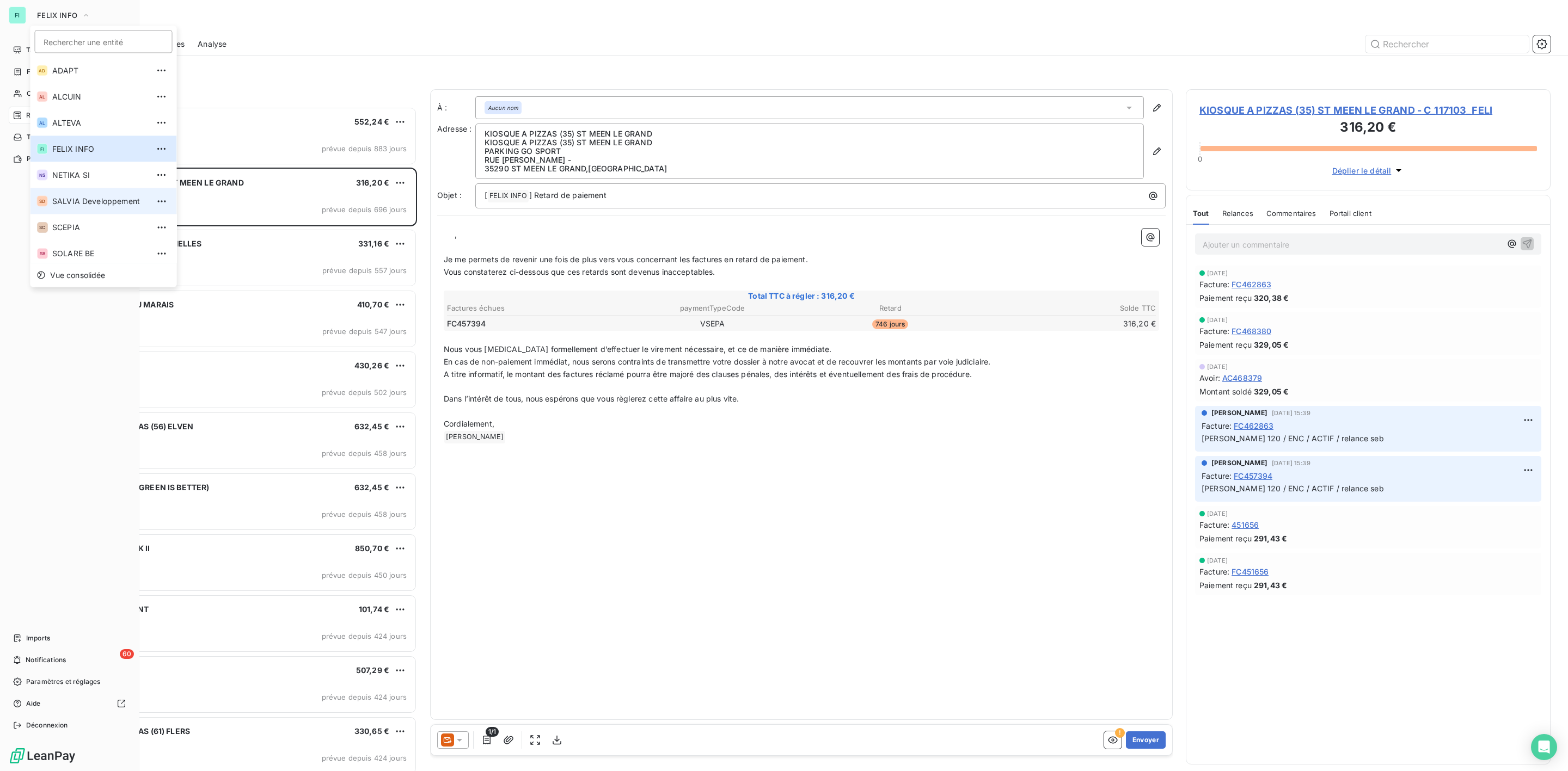
click at [69, 198] on span "SALVIA Developpement" at bounding box center [100, 201] width 97 height 11
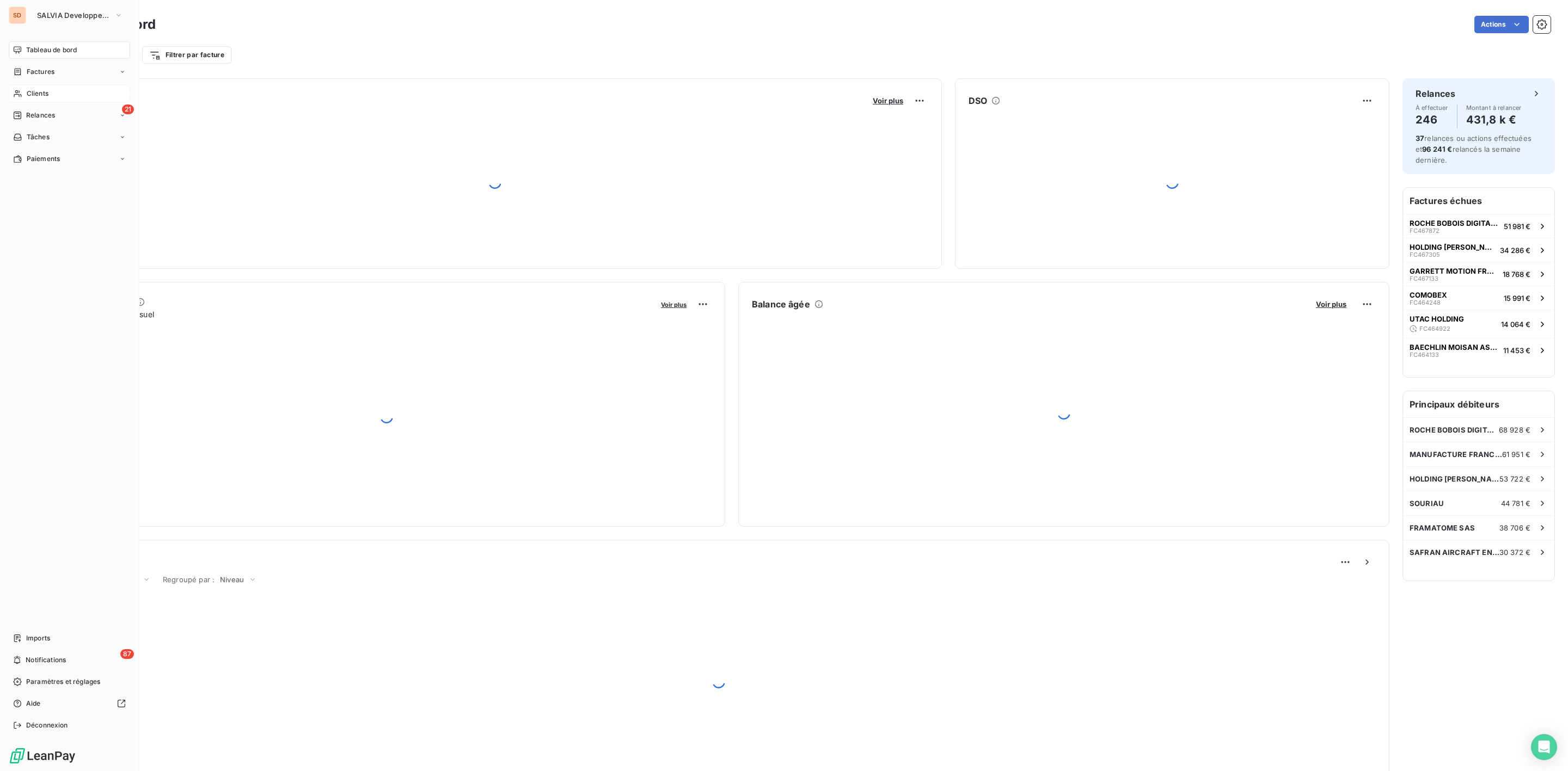
click at [42, 93] on span "Clients" at bounding box center [38, 93] width 21 height 10
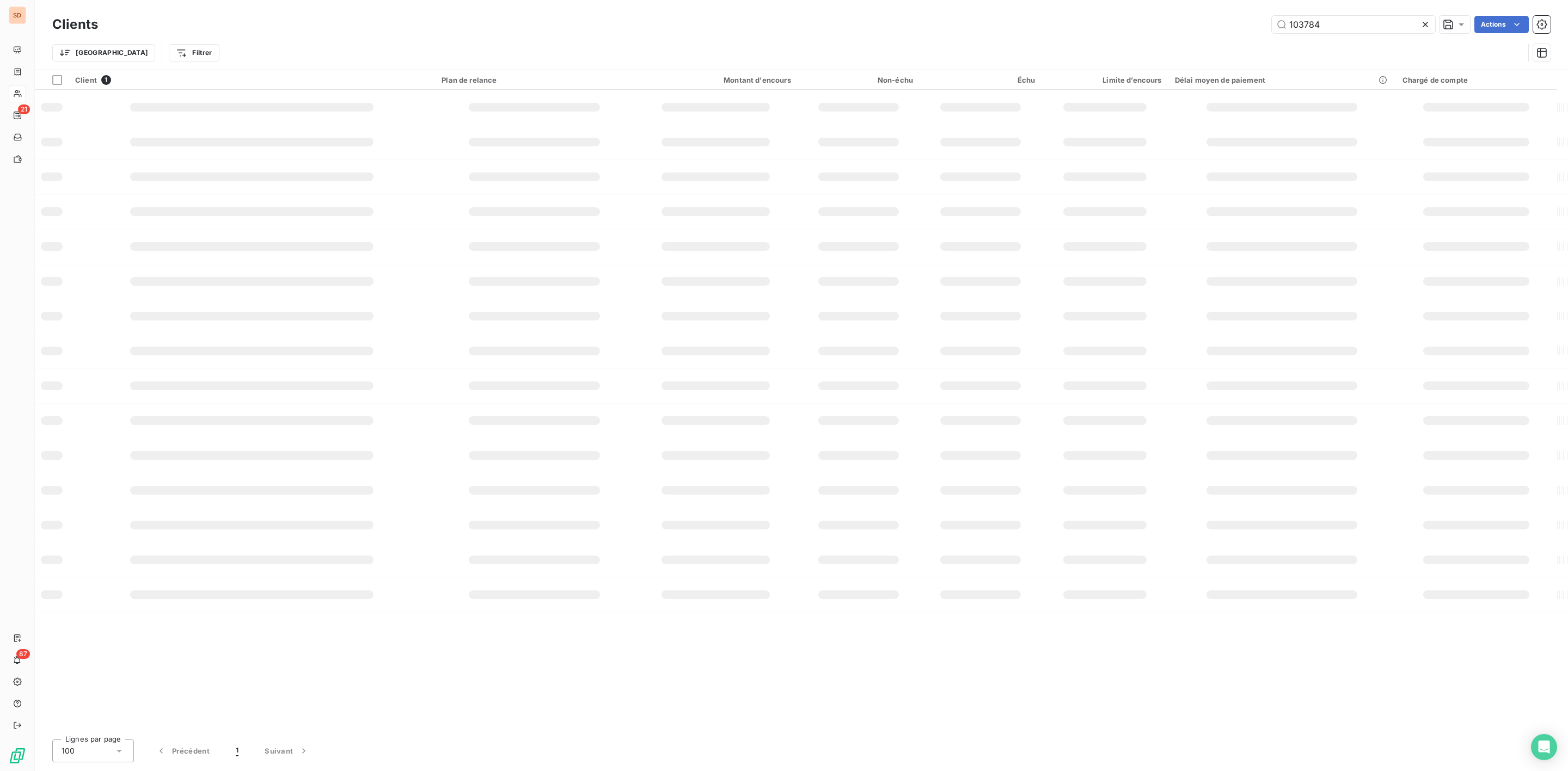
drag, startPoint x: 1340, startPoint y: 26, endPoint x: 987, endPoint y: 49, distance: 353.7
click at [1100, 40] on div "Clients 103784 Actions Trier Filtrer" at bounding box center [801, 41] width 1498 height 57
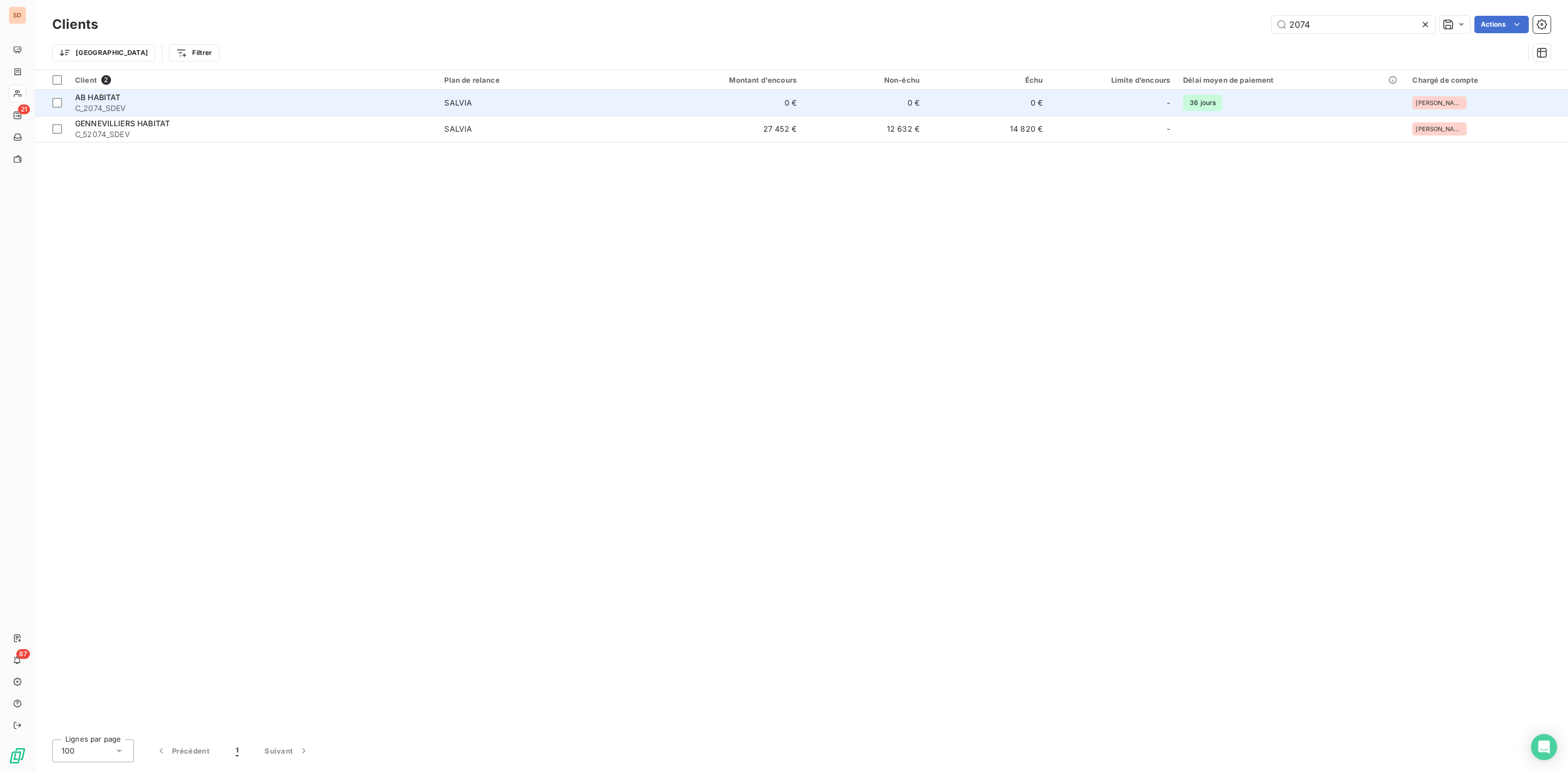
type input "2074"
click at [182, 101] on div "AB HABITAT" at bounding box center [253, 97] width 356 height 11
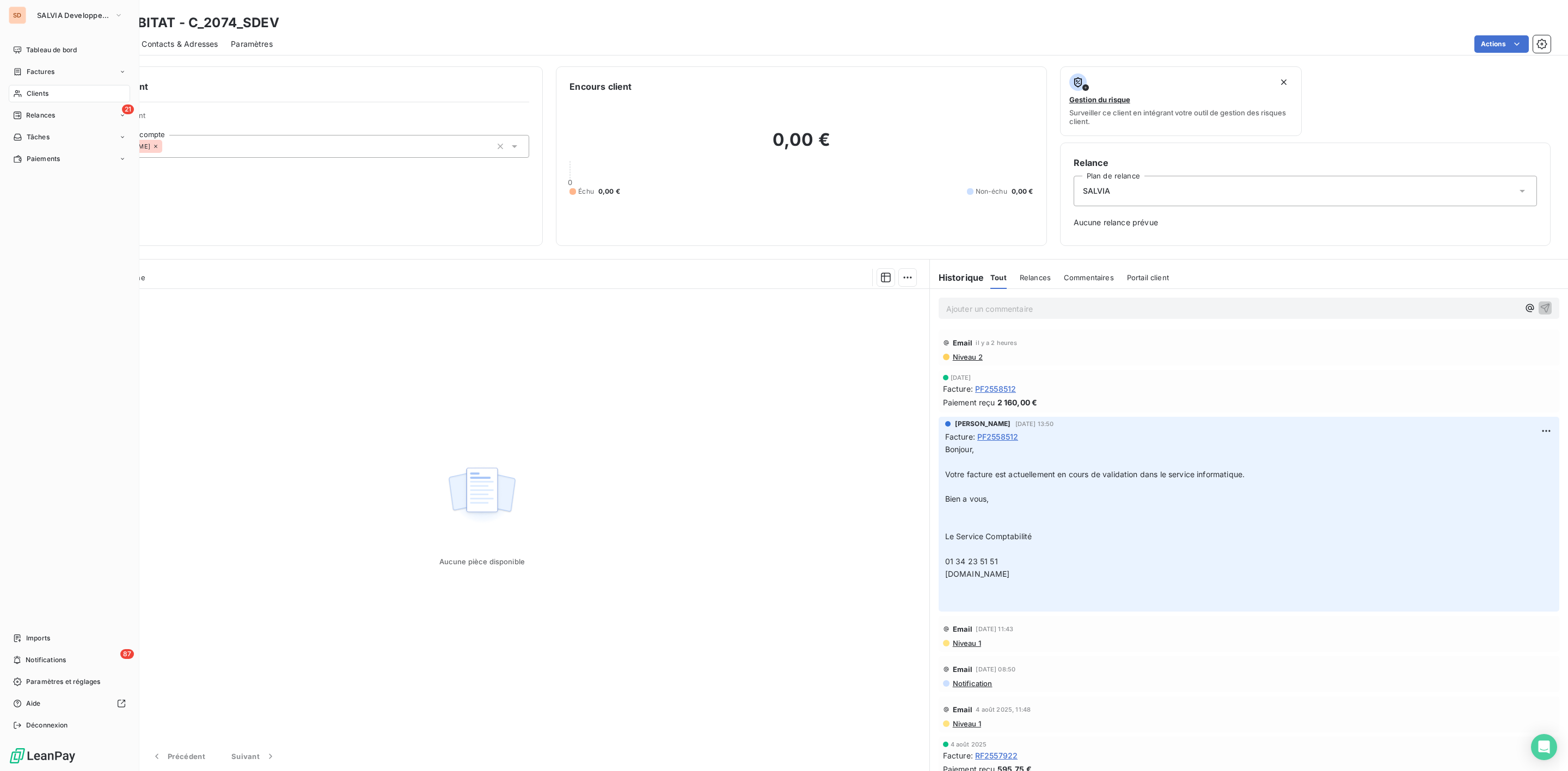
drag, startPoint x: 25, startPoint y: 88, endPoint x: 56, endPoint y: 88, distance: 31.0
click at [25, 88] on div "Clients" at bounding box center [69, 93] width 122 height 18
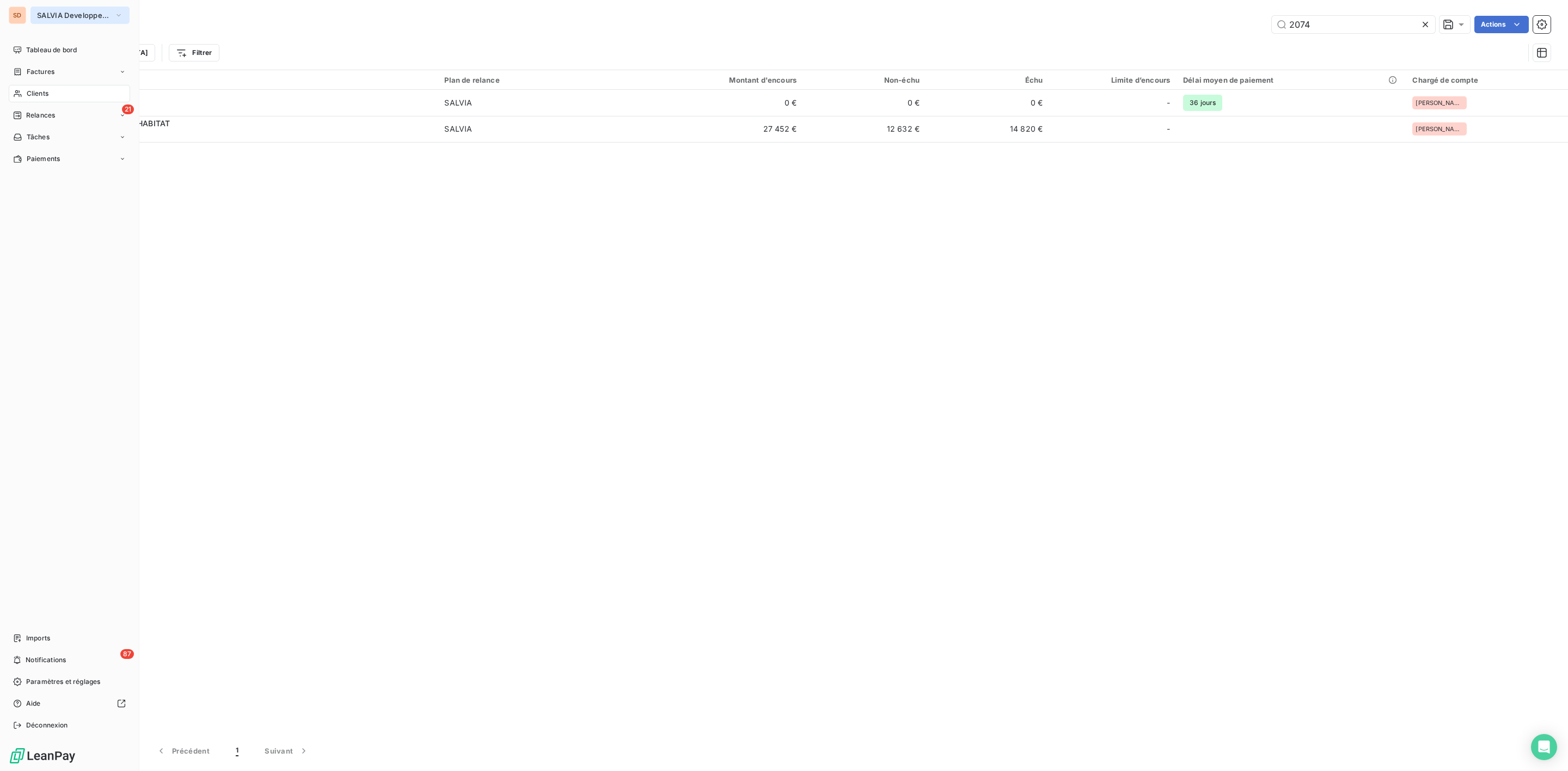
click at [38, 8] on button "SALVIA Developpement" at bounding box center [80, 15] width 99 height 18
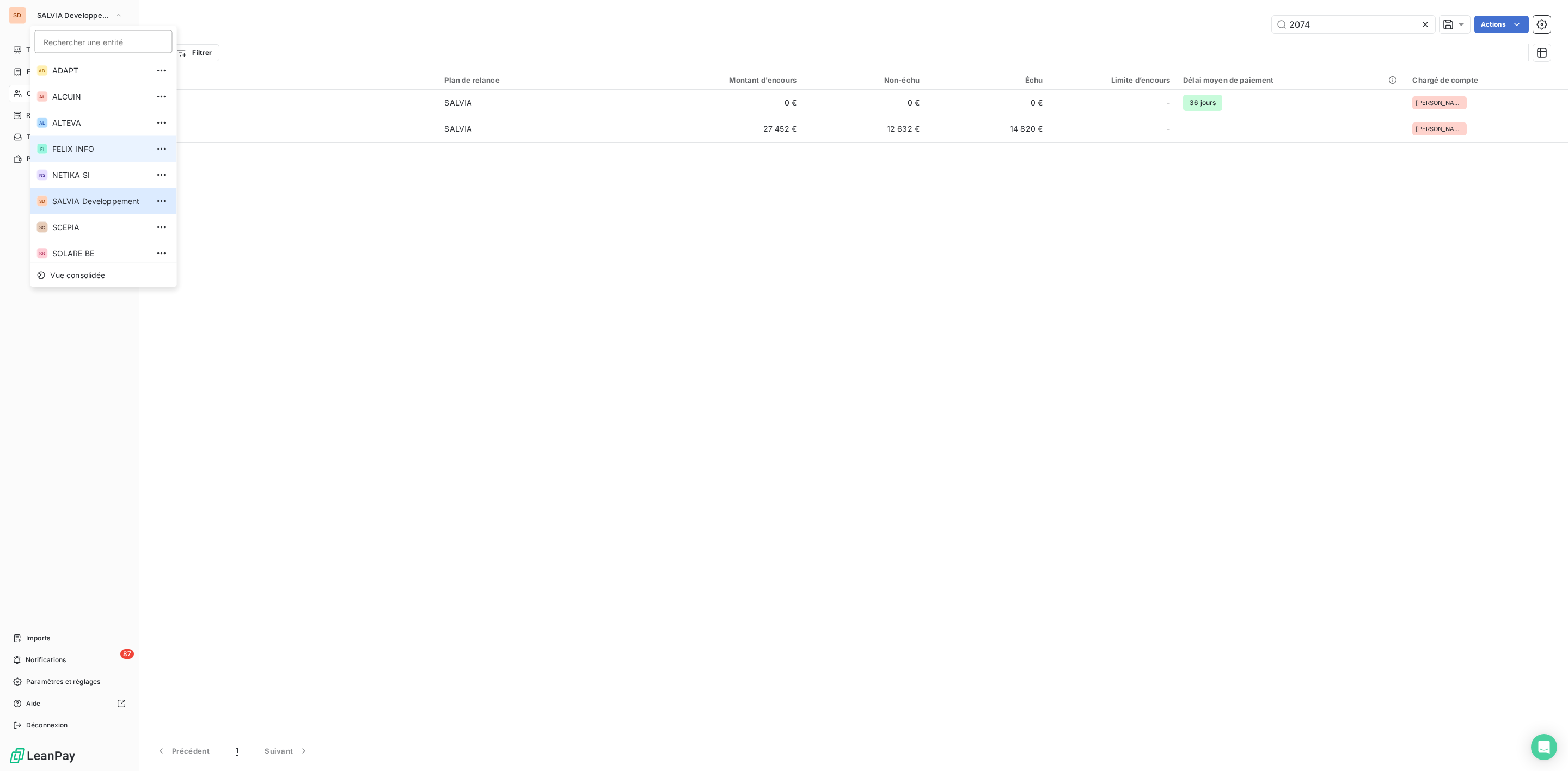
click at [77, 147] on span "FELIX INFO" at bounding box center [100, 149] width 97 height 11
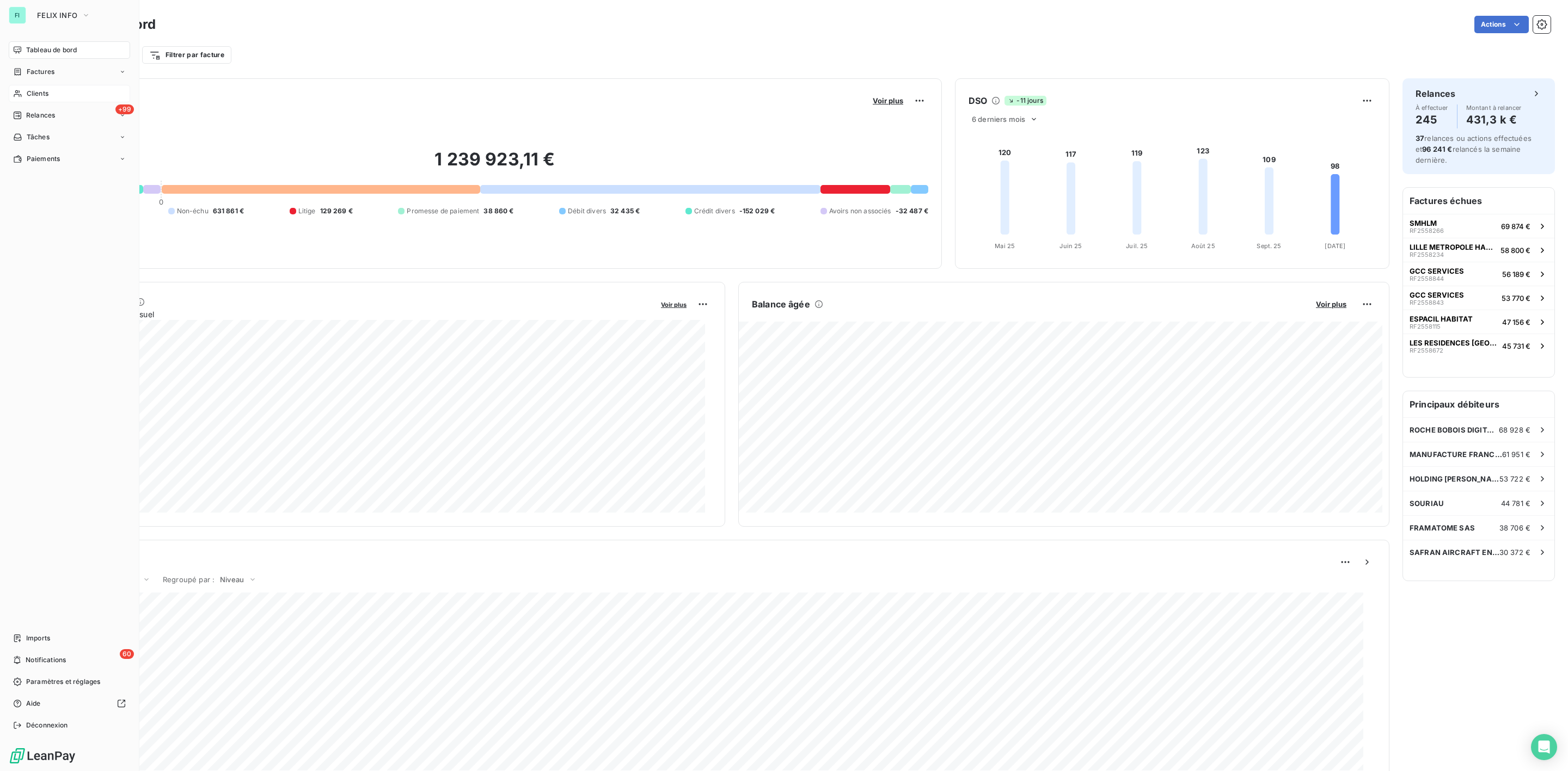
click at [46, 95] on span "Clients" at bounding box center [38, 93] width 21 height 10
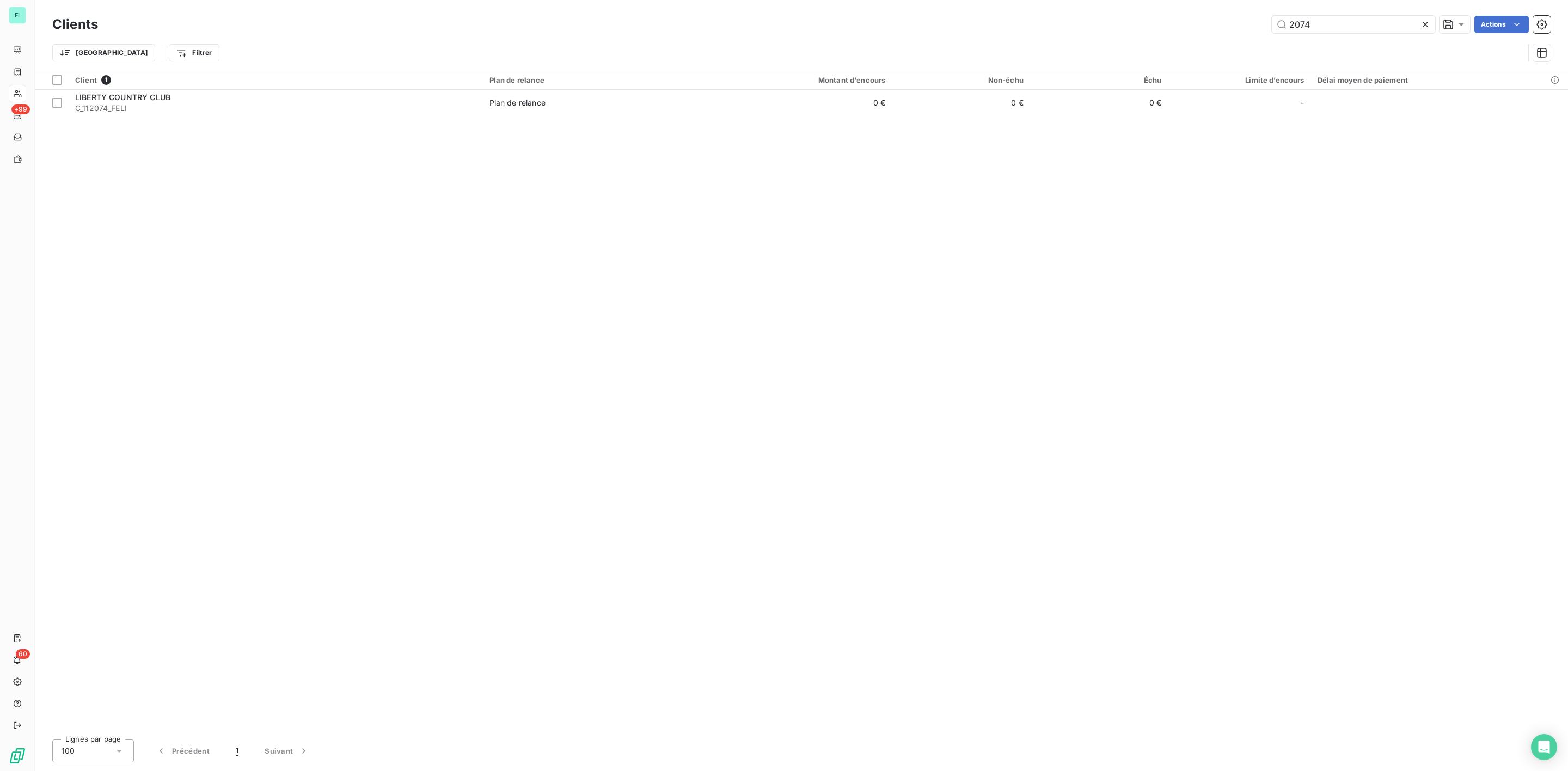
drag, startPoint x: 1327, startPoint y: 25, endPoint x: 1026, endPoint y: 29, distance: 301.0
click at [1110, 27] on div "2074 Actions" at bounding box center [831, 25] width 1440 height 18
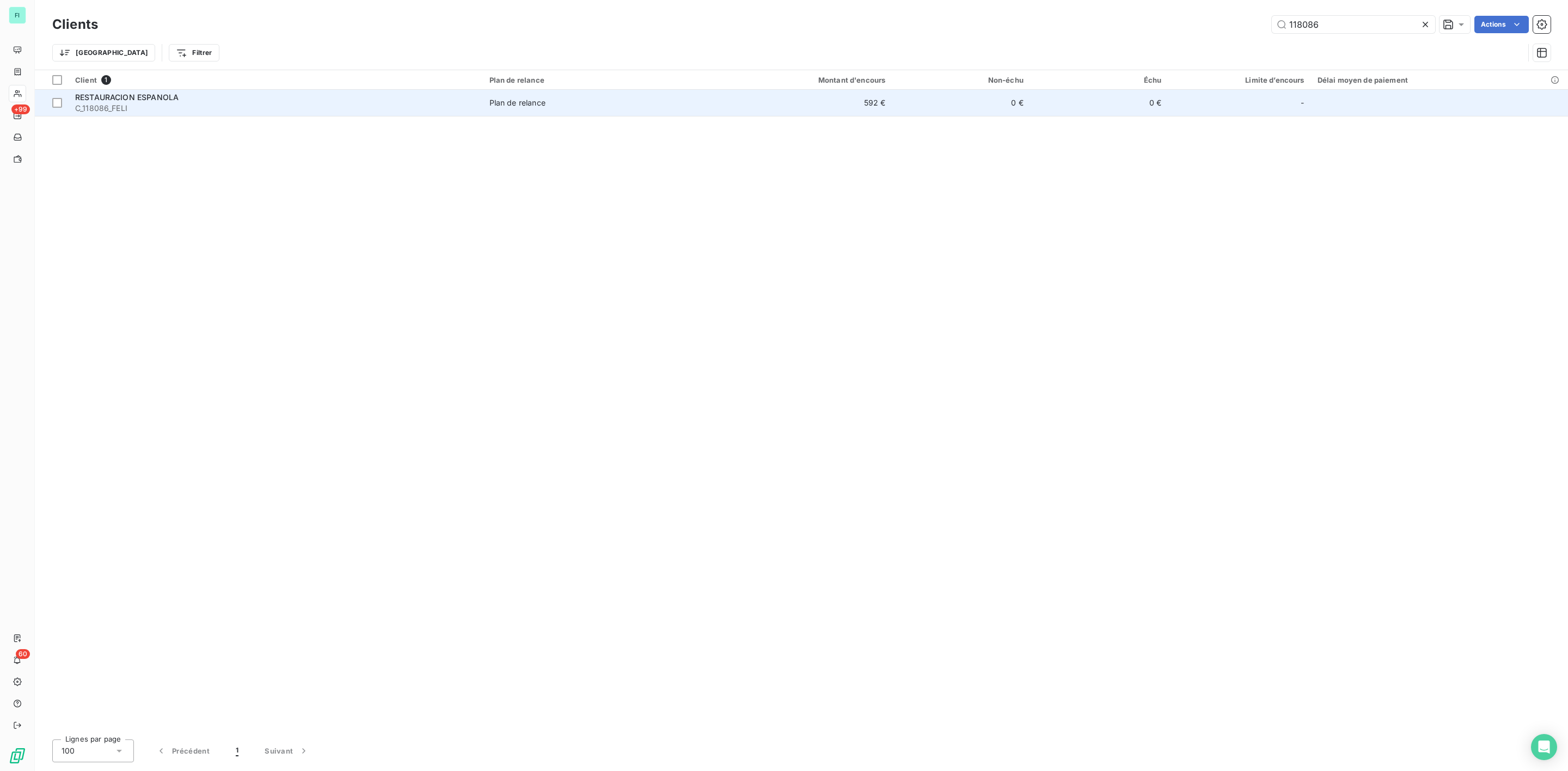
type input "118086"
click at [169, 105] on span "C_118086_FELI" at bounding box center [276, 108] width 401 height 11
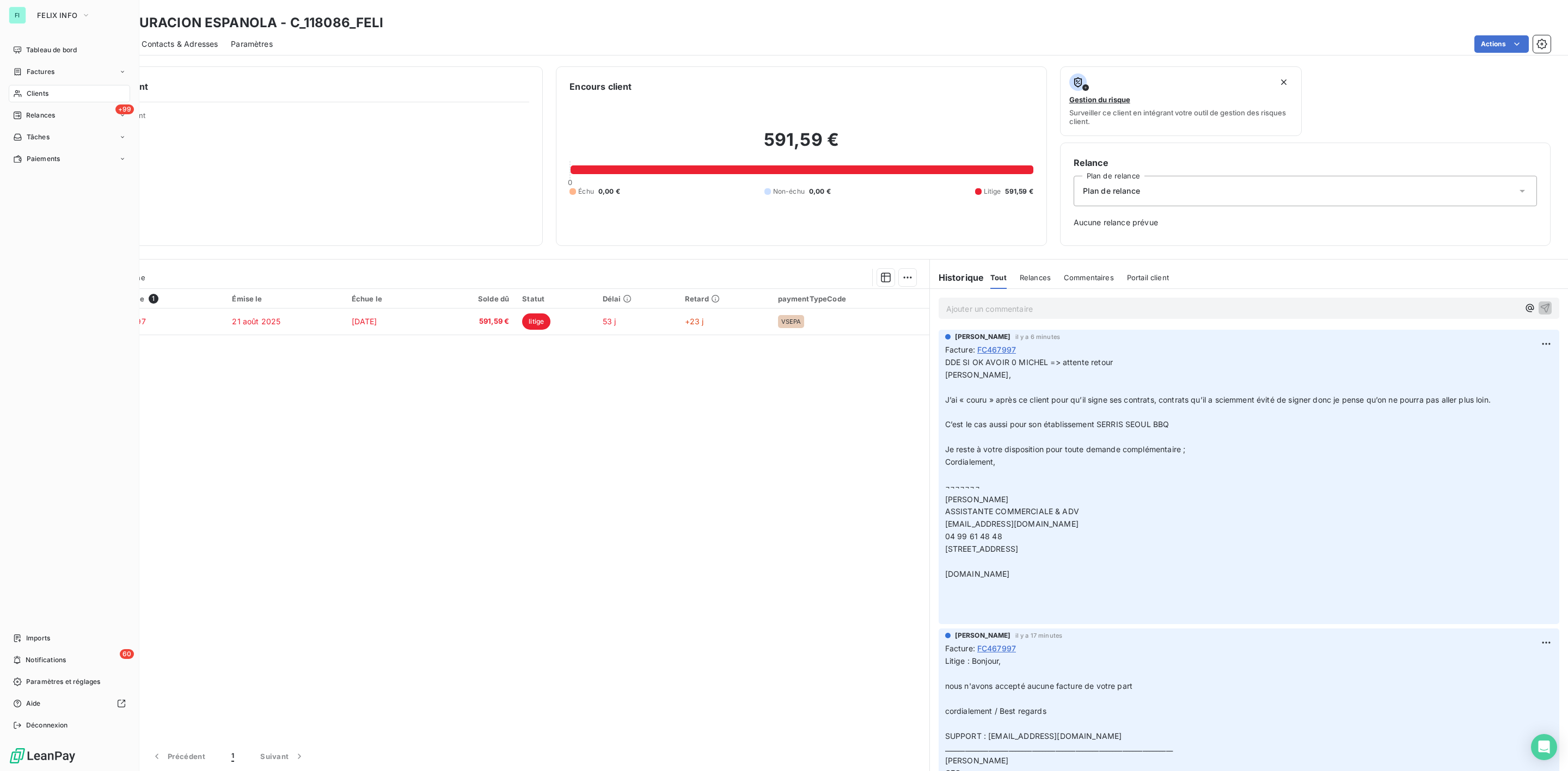
click at [34, 96] on span "Clients" at bounding box center [38, 93] width 21 height 10
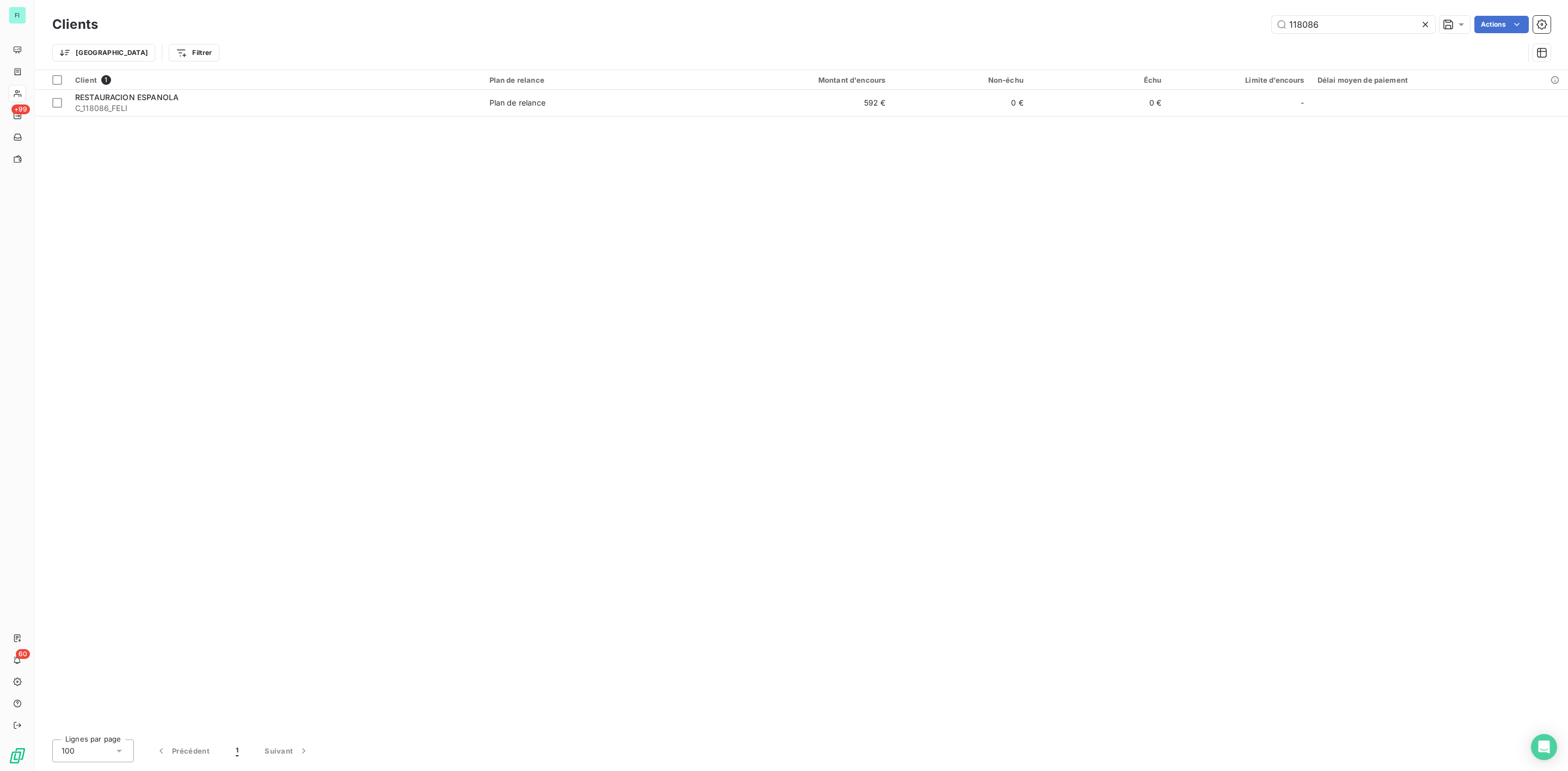
drag, startPoint x: 1337, startPoint y: 21, endPoint x: 998, endPoint y: 21, distance: 339.0
click at [1107, 21] on div "118086 Actions" at bounding box center [831, 25] width 1440 height 18
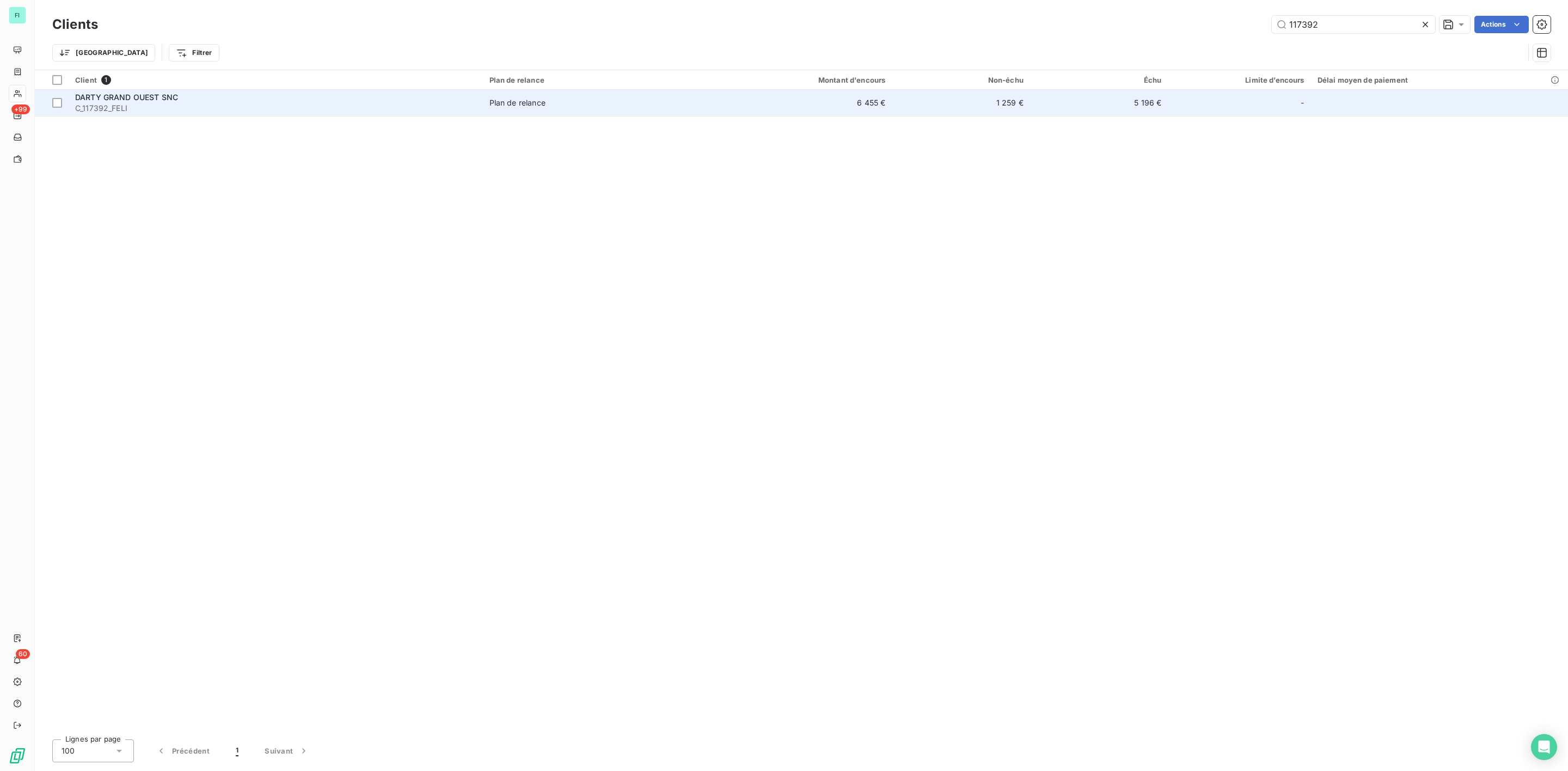
type input "117392"
drag, startPoint x: 338, startPoint y: 112, endPoint x: 338, endPoint y: 103, distance: 9.0
click at [338, 106] on span "C_117392_FELI" at bounding box center [276, 108] width 401 height 11
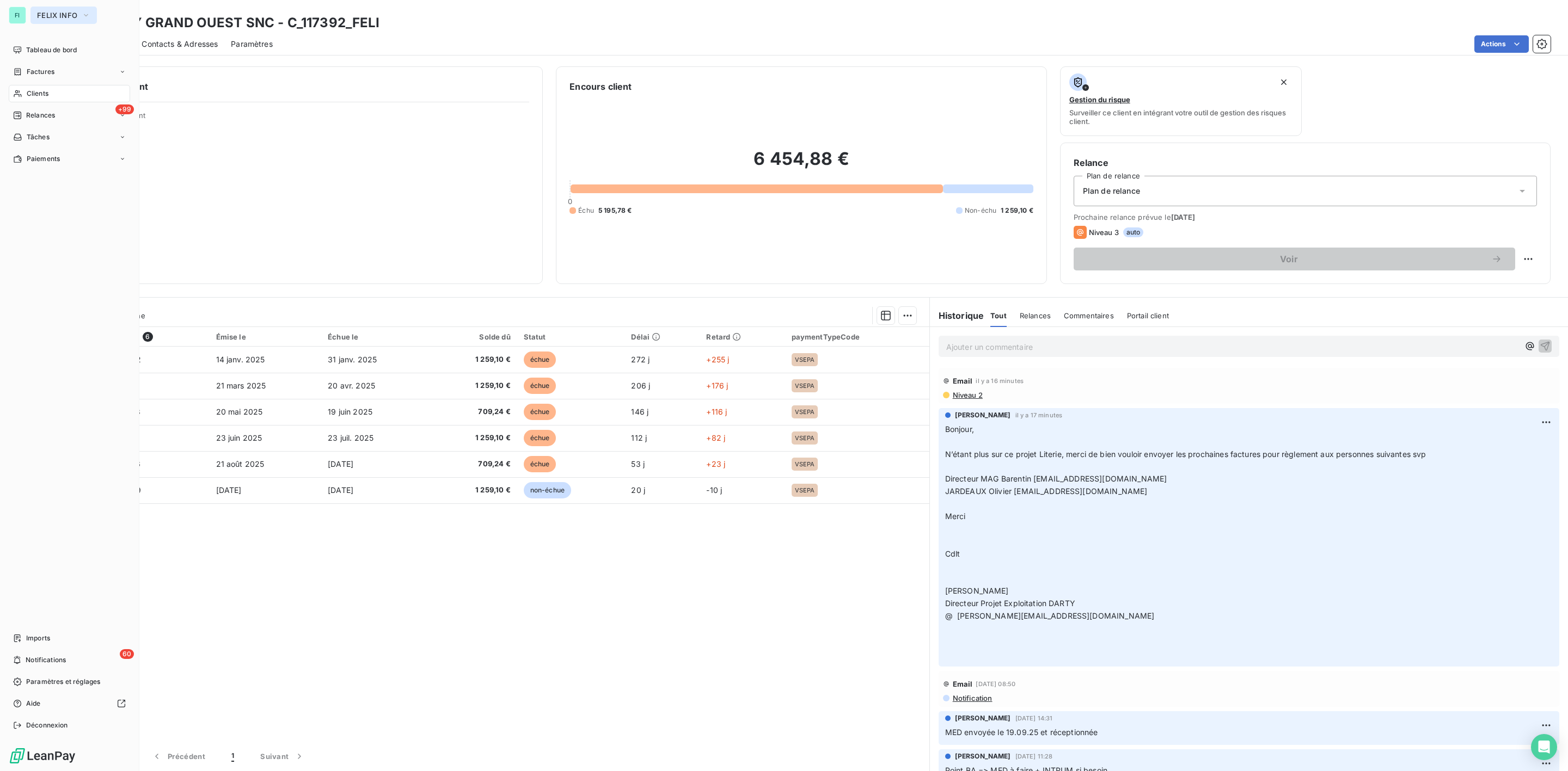
click at [49, 15] on span "FELIX INFO" at bounding box center [57, 15] width 41 height 8
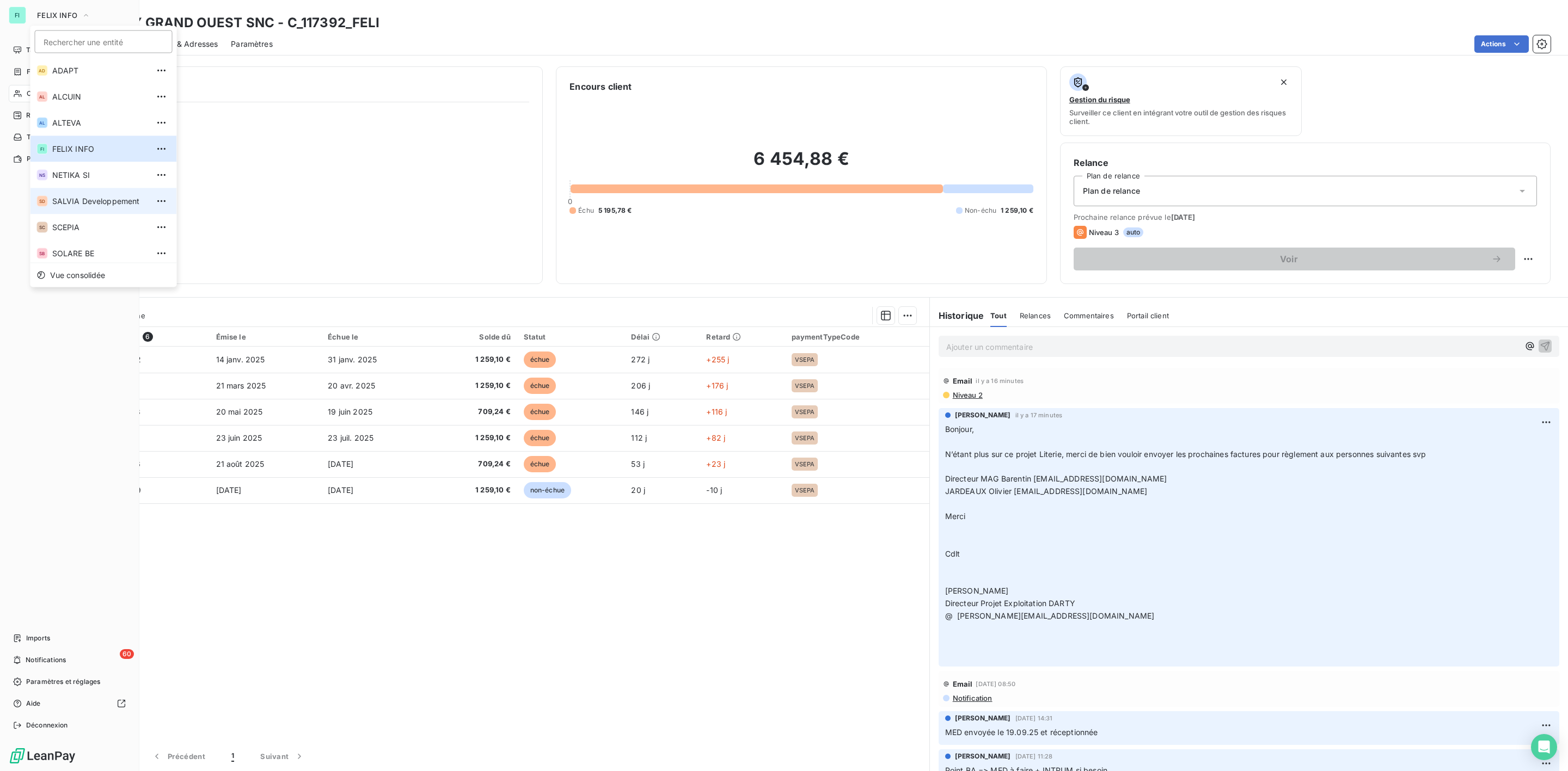
click at [67, 197] on span "SALVIA Developpement" at bounding box center [100, 201] width 97 height 11
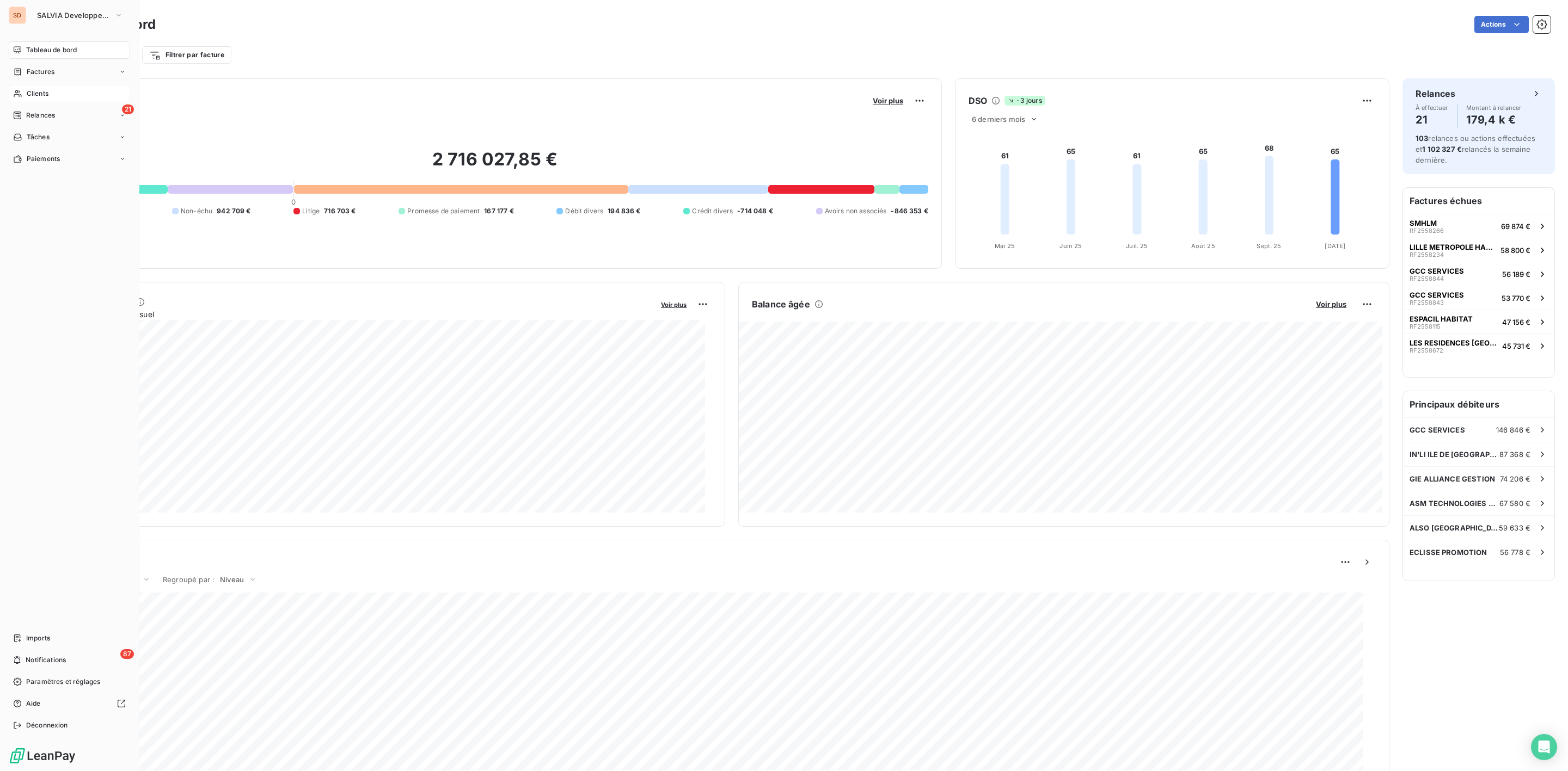
click at [52, 92] on div "Clients" at bounding box center [69, 93] width 122 height 18
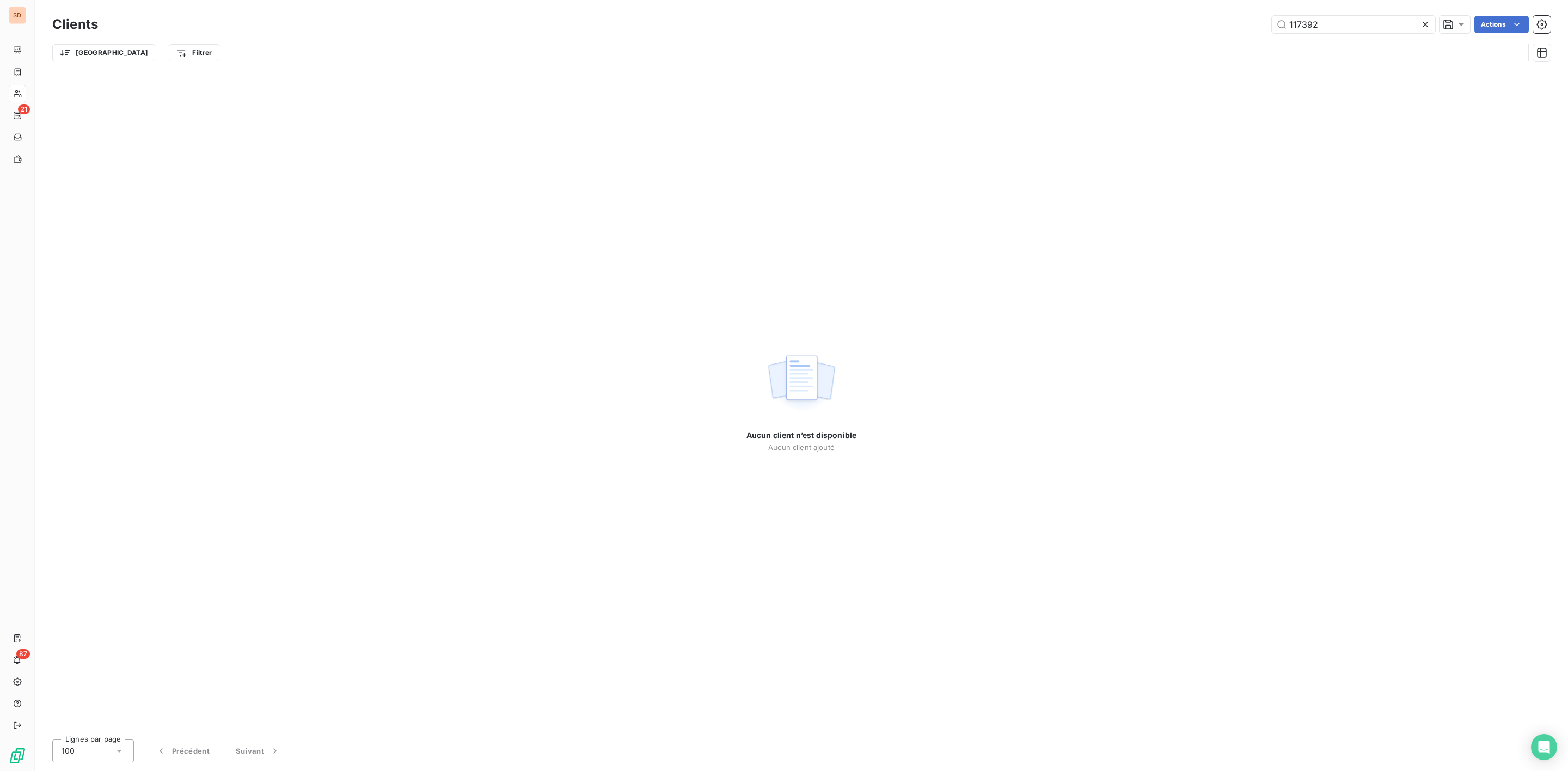
drag, startPoint x: 1348, startPoint y: 21, endPoint x: 1008, endPoint y: 21, distance: 340.0
click at [1090, 21] on div "117392 Actions" at bounding box center [831, 25] width 1440 height 18
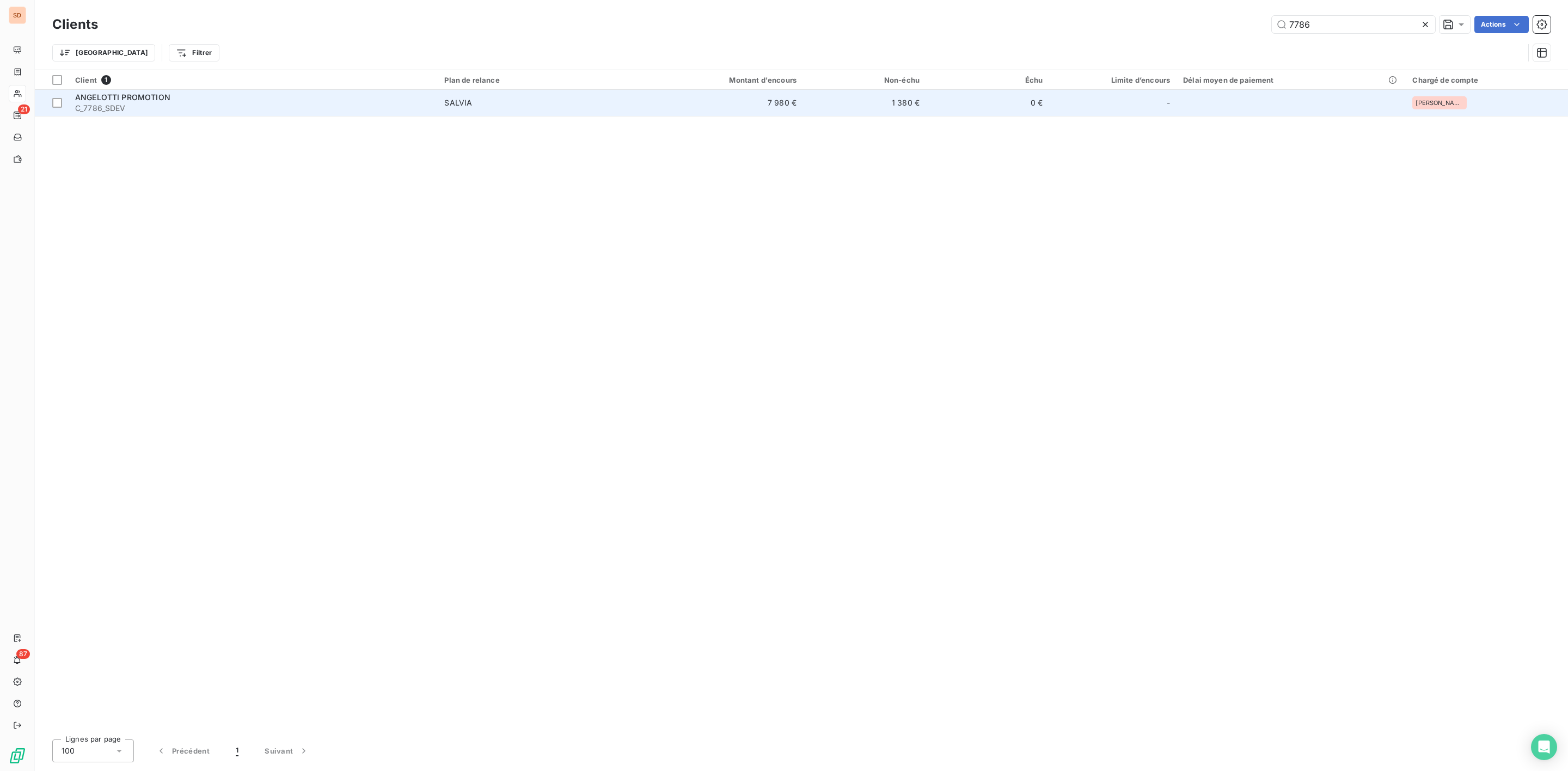
type input "7786"
click at [254, 108] on span "C_7786_SDEV" at bounding box center [253, 108] width 356 height 11
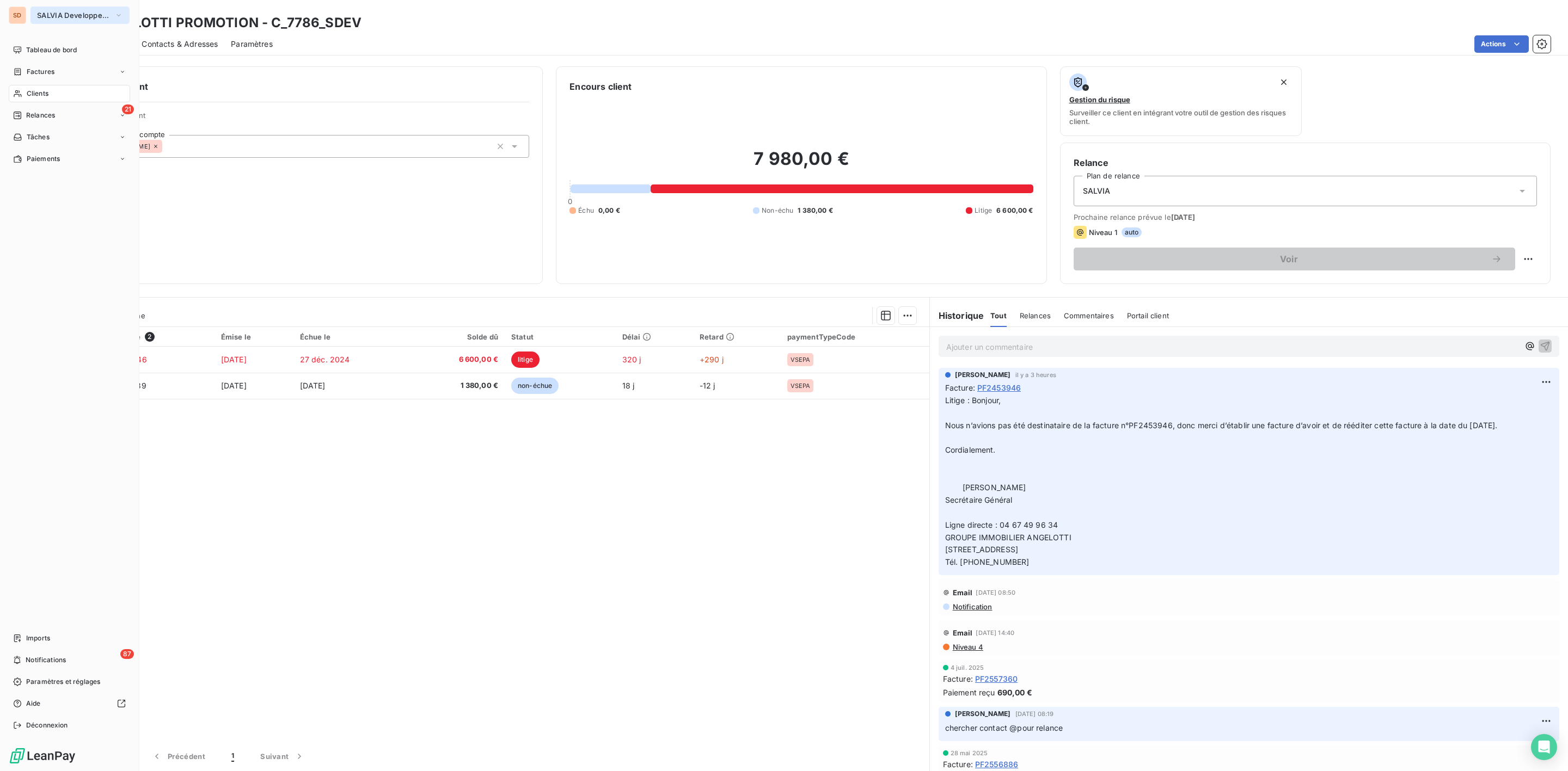
click at [48, 8] on button "SALVIA Developpement" at bounding box center [80, 15] width 99 height 18
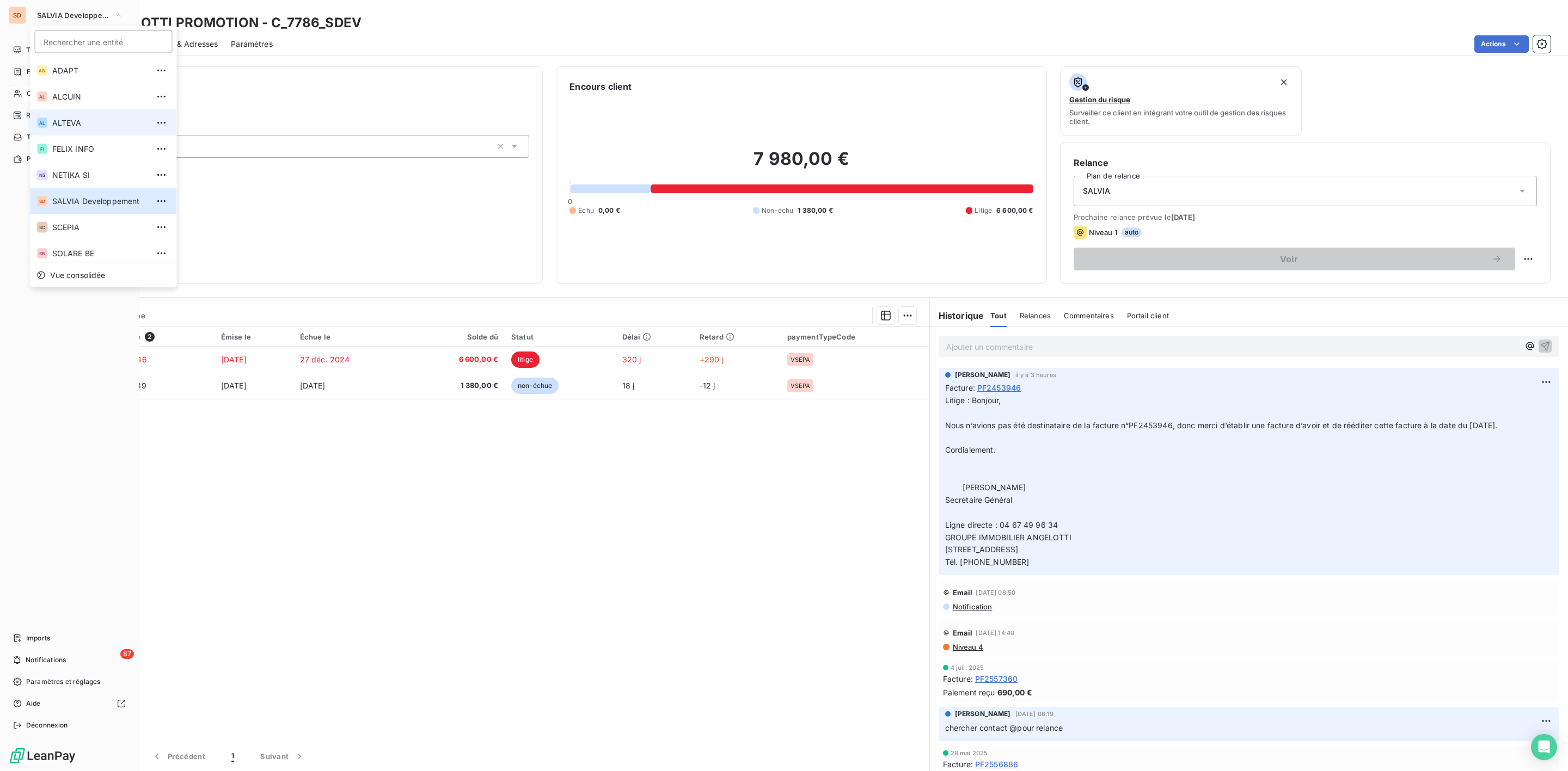
click at [64, 119] on span "ALTEVA" at bounding box center [100, 123] width 97 height 11
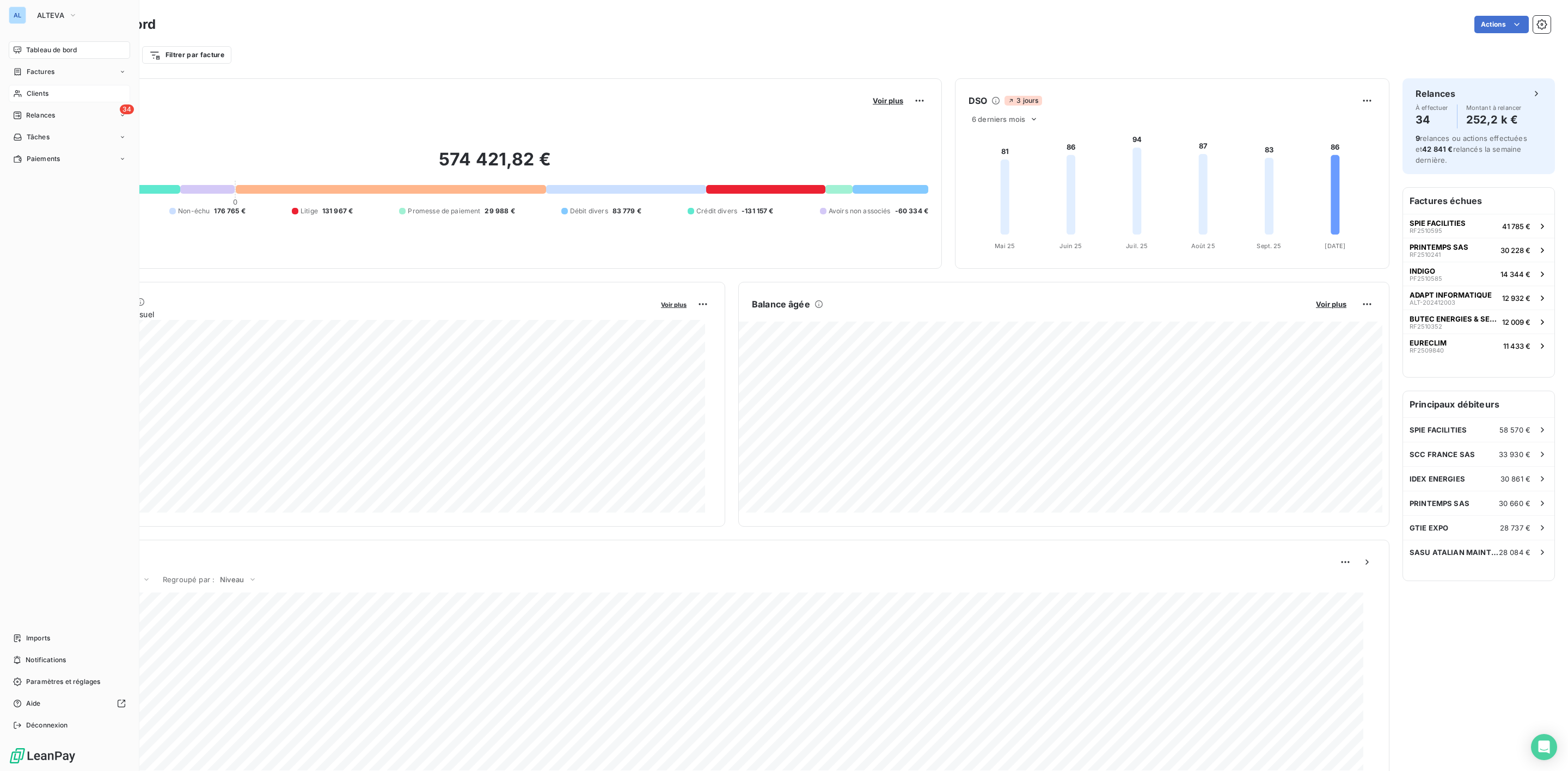
click at [43, 93] on span "Clients" at bounding box center [38, 93] width 21 height 10
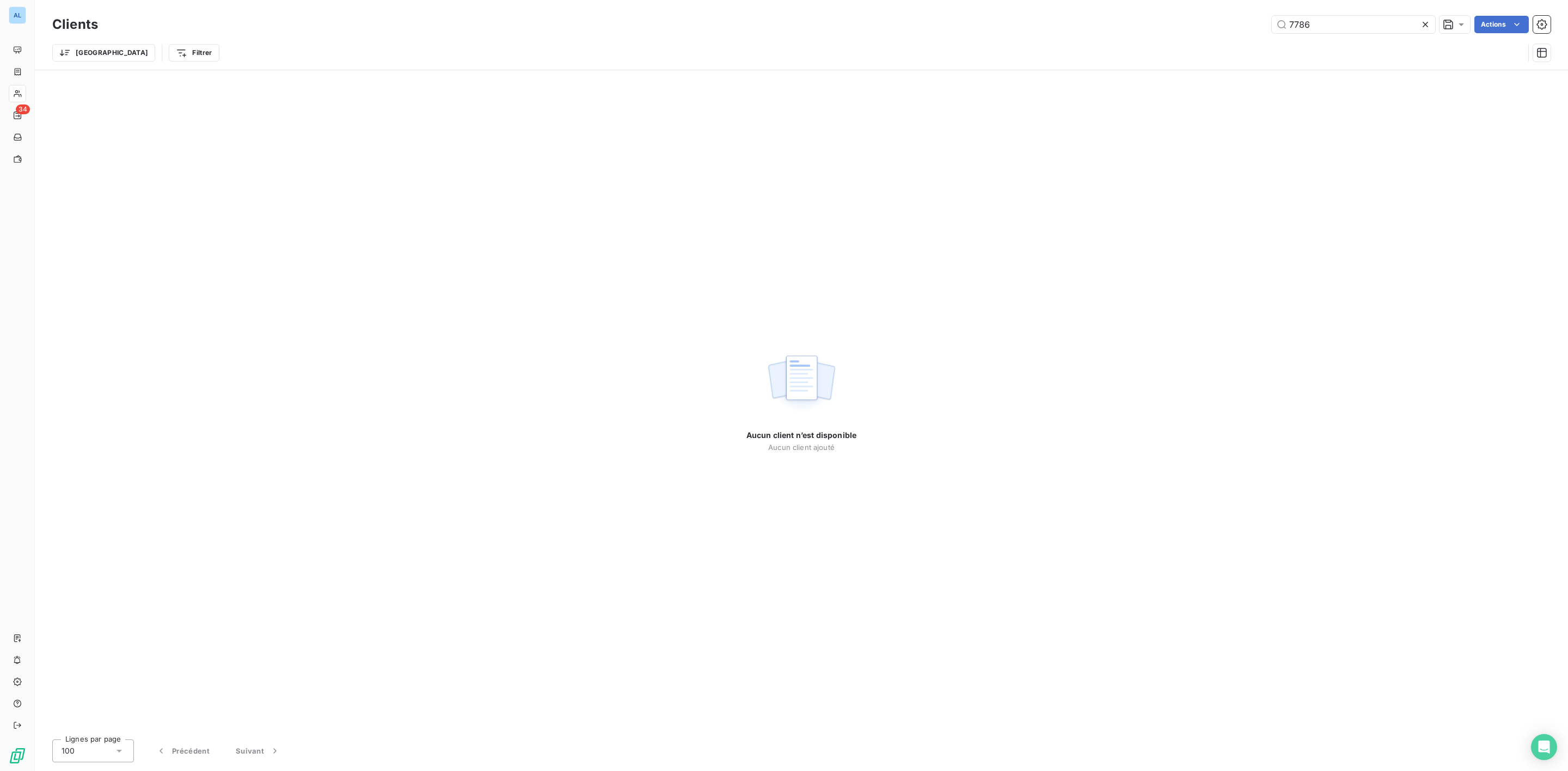
drag, startPoint x: 1135, startPoint y: 28, endPoint x: 1031, endPoint y: 34, distance: 104.2
click at [1074, 33] on div "7786 Actions" at bounding box center [831, 25] width 1440 height 18
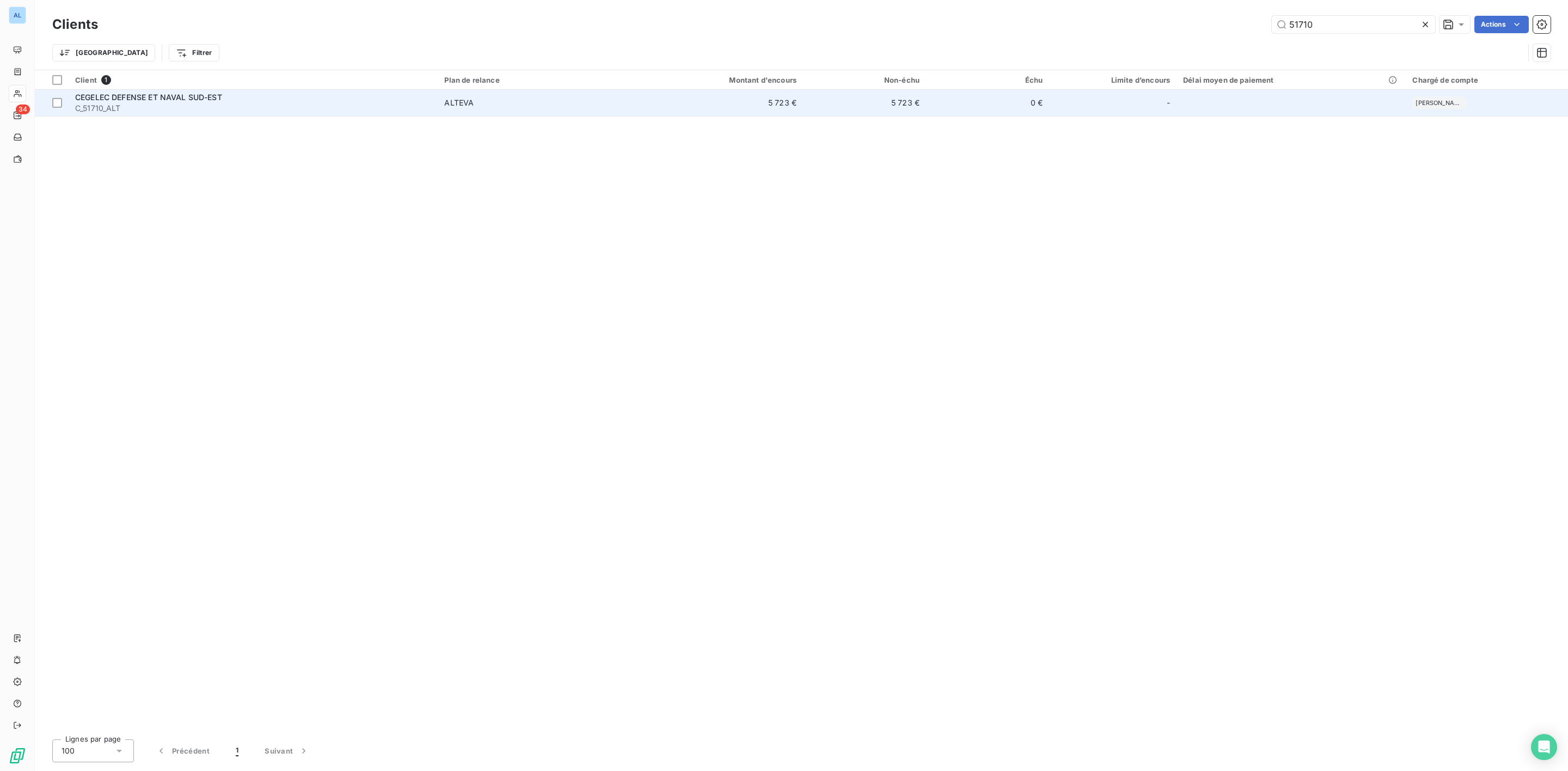
type input "51710"
click at [209, 100] on span "CEGELEC DEFENSE ET NAVAL SUD-EST" at bounding box center [149, 97] width 147 height 9
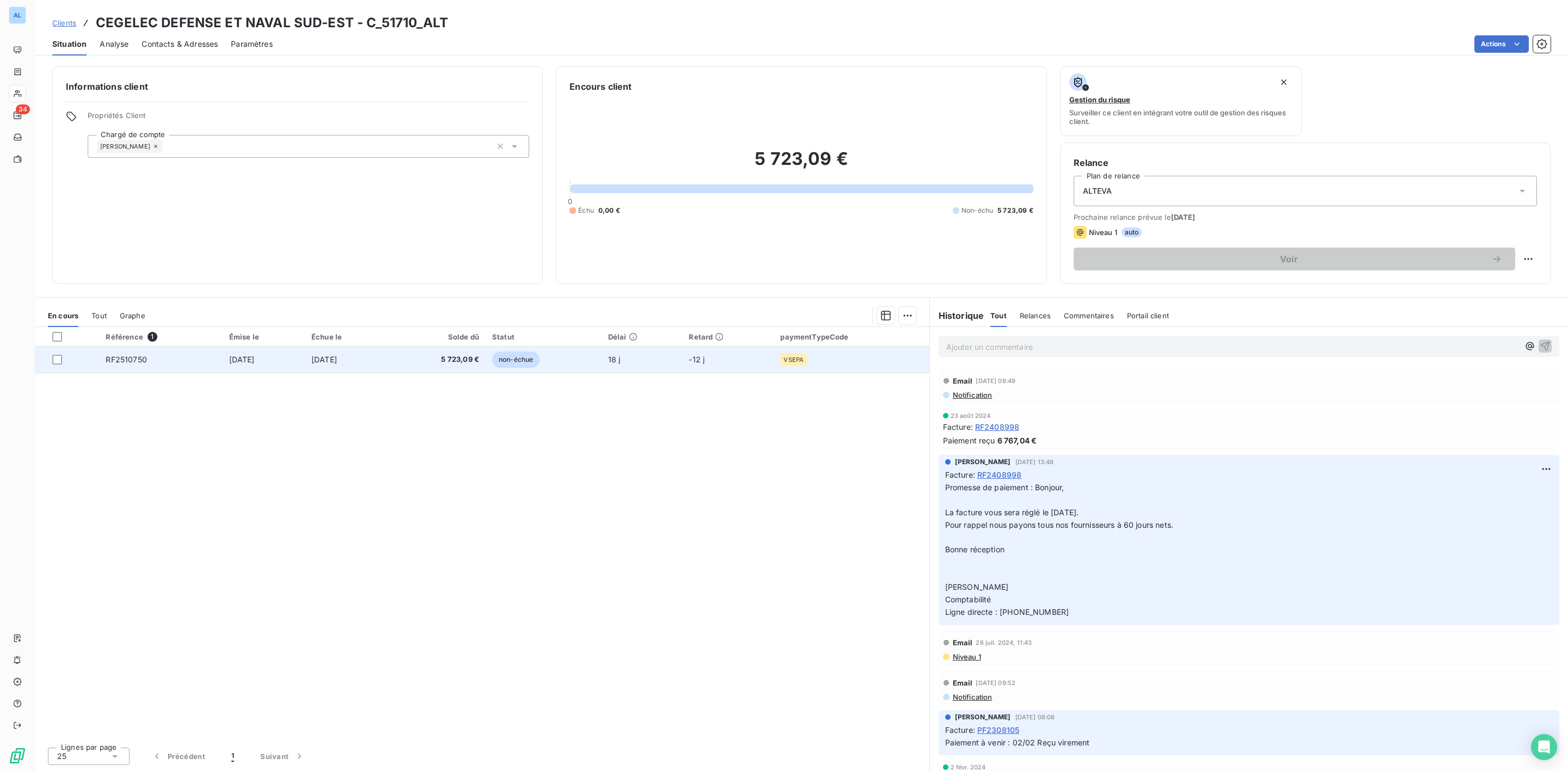
click at [376, 358] on td "[DATE]" at bounding box center [346, 360] width 83 height 26
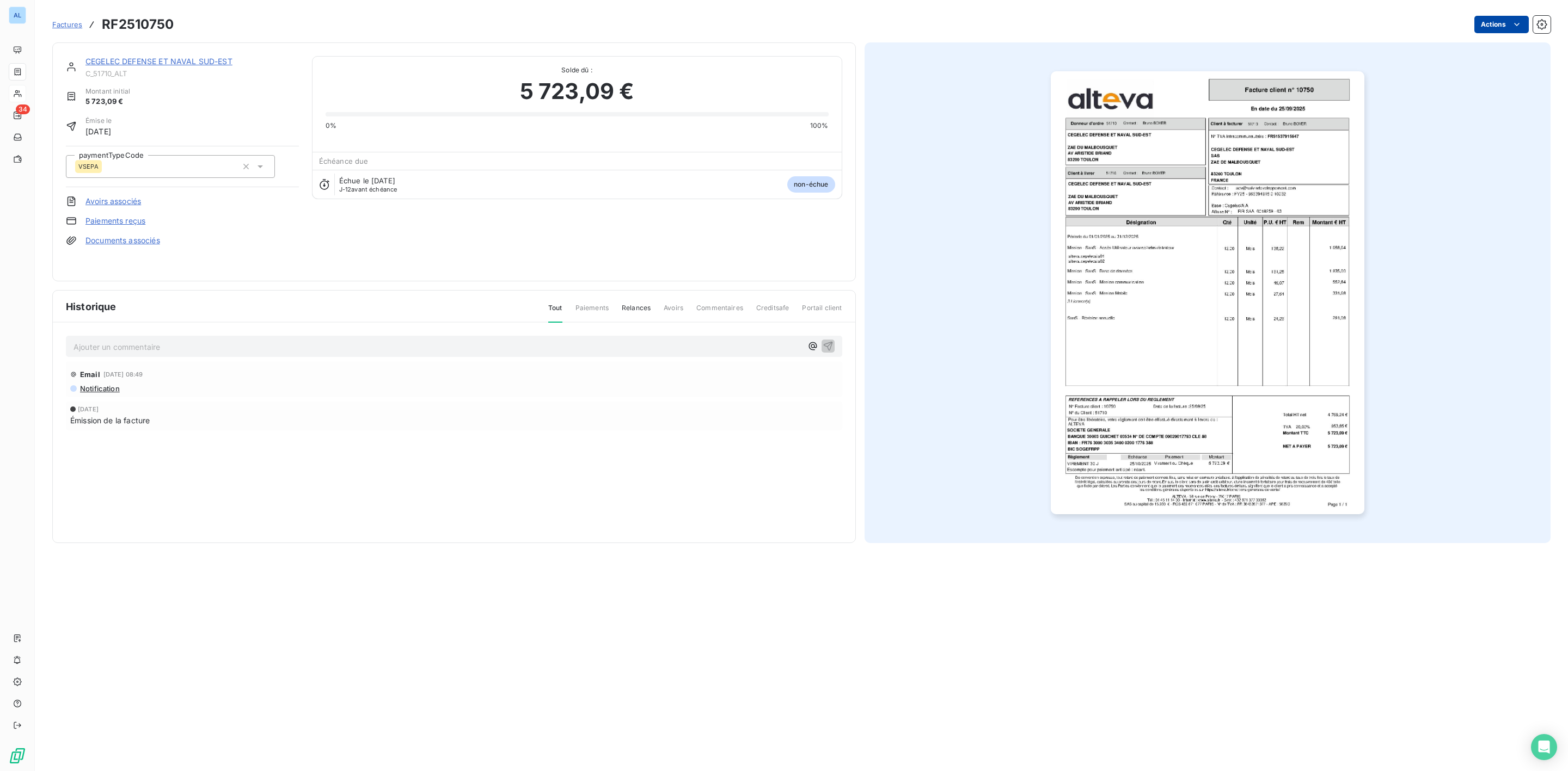
click at [1507, 31] on html "AL 34 Factures RF2510750 Actions CEGELEC DEFENSE ET NAVAL SUD-EST C_51710_ALT M…" at bounding box center [784, 385] width 1568 height 771
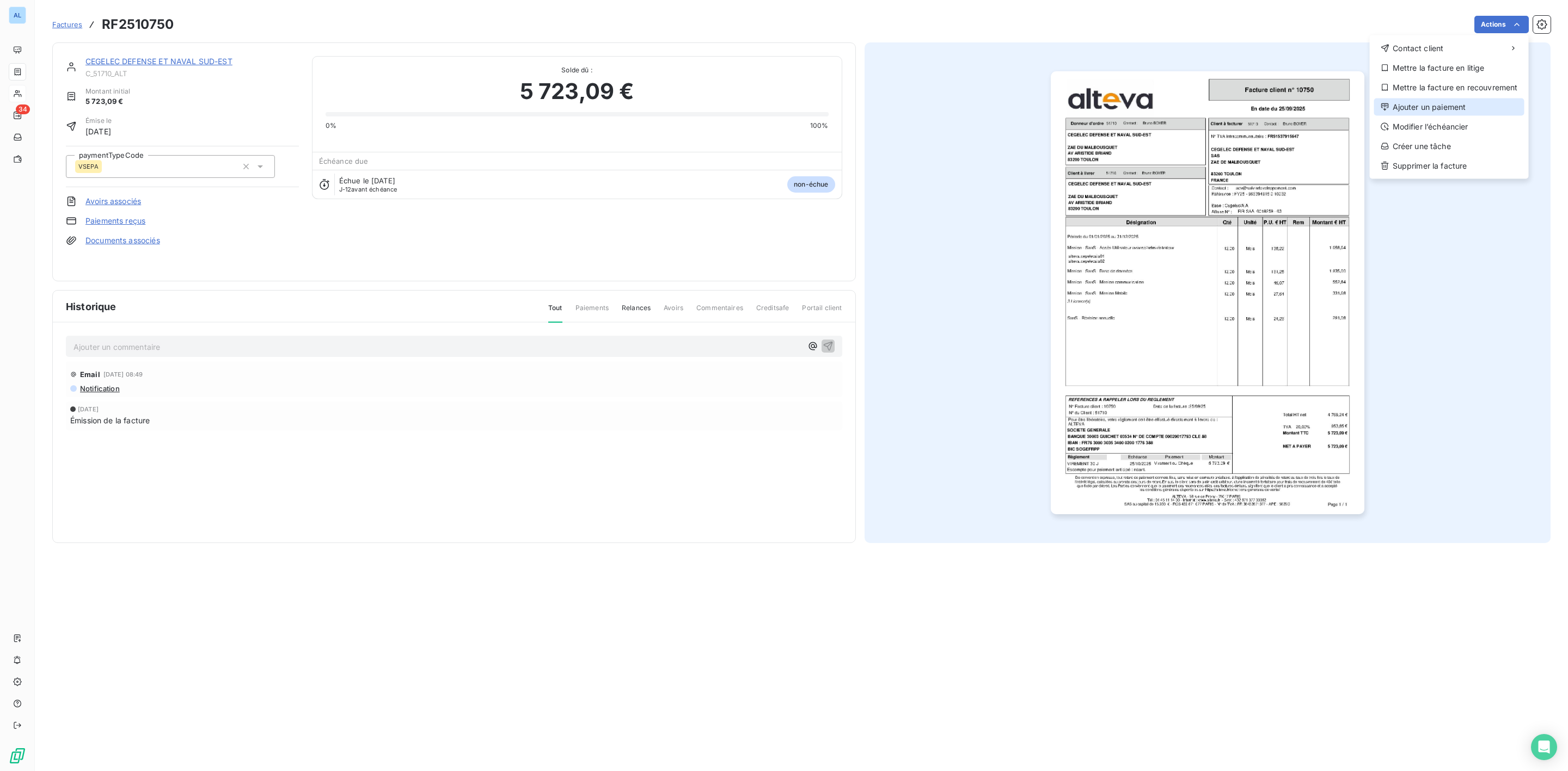
click at [1461, 103] on div "Ajouter un paiement" at bounding box center [1449, 107] width 150 height 18
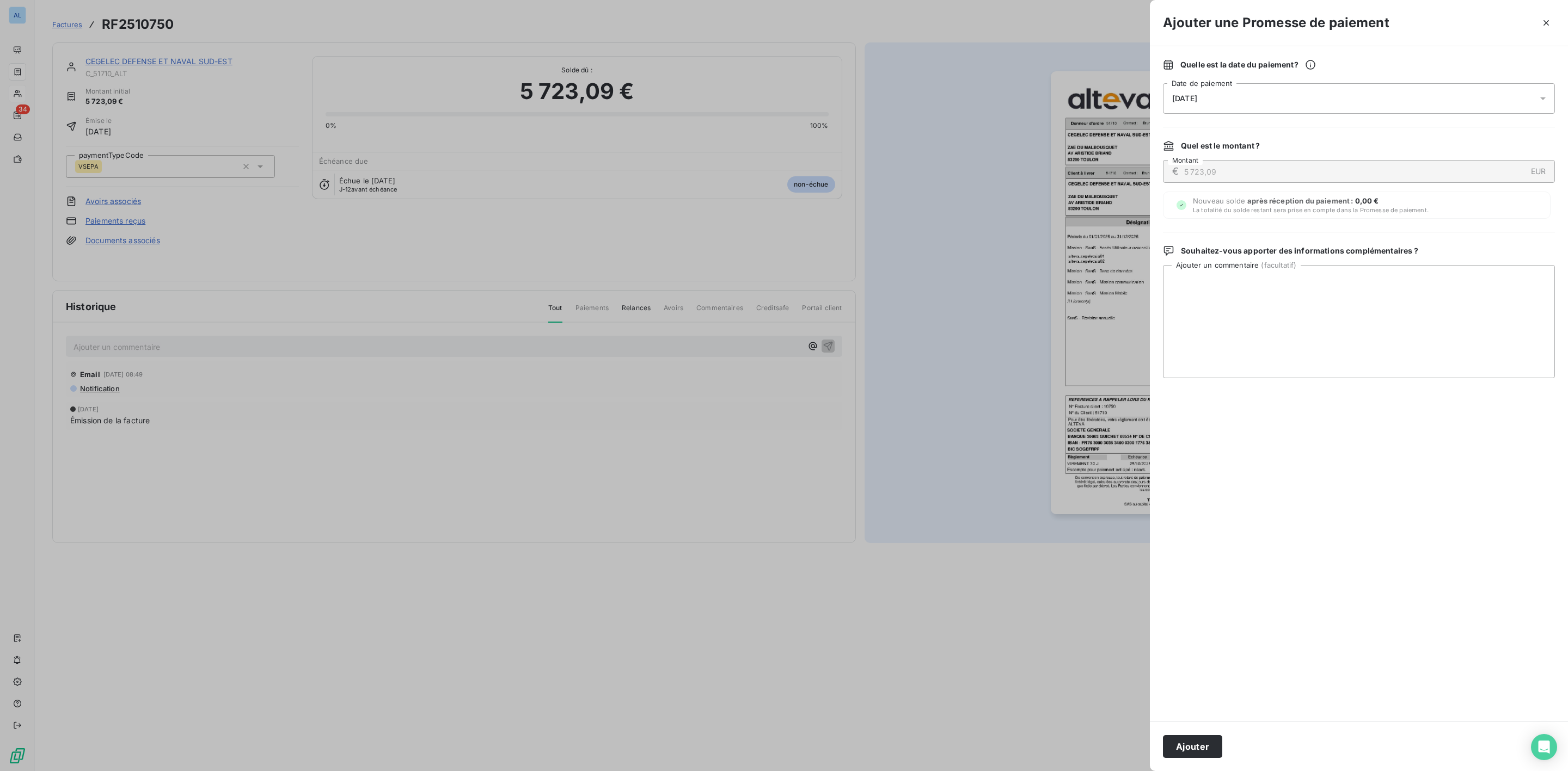
click at [1540, 101] on icon at bounding box center [1543, 99] width 11 height 11
click at [1324, 140] on button "Go to next month" at bounding box center [1325, 145] width 21 height 21
click at [1259, 276] on button "27" at bounding box center [1260, 276] width 21 height 21
click at [1400, 287] on textarea "Ajouter un commentaire ( facultatif )" at bounding box center [1360, 322] width 392 height 113
paste textarea "Bonjour, La facture vous sera réglée le 20/11/2025 car pour info nous réglons à…"
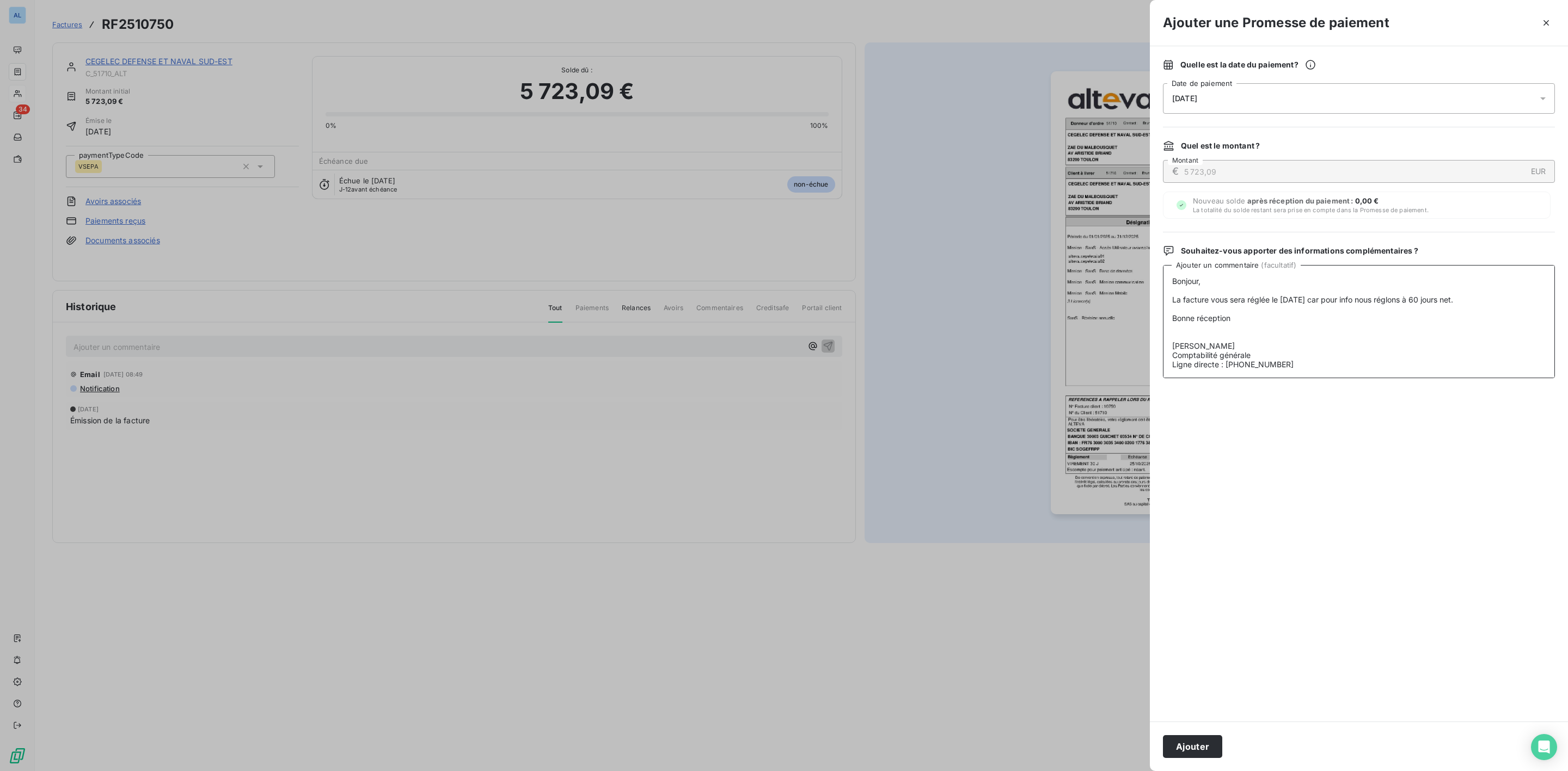
scroll to position [52, 0]
type textarea "Bonjour, La facture vous sera réglée le 20/11/2025 car pour info nous réglons à…"
click at [1191, 746] on button "Ajouter" at bounding box center [1193, 746] width 59 height 23
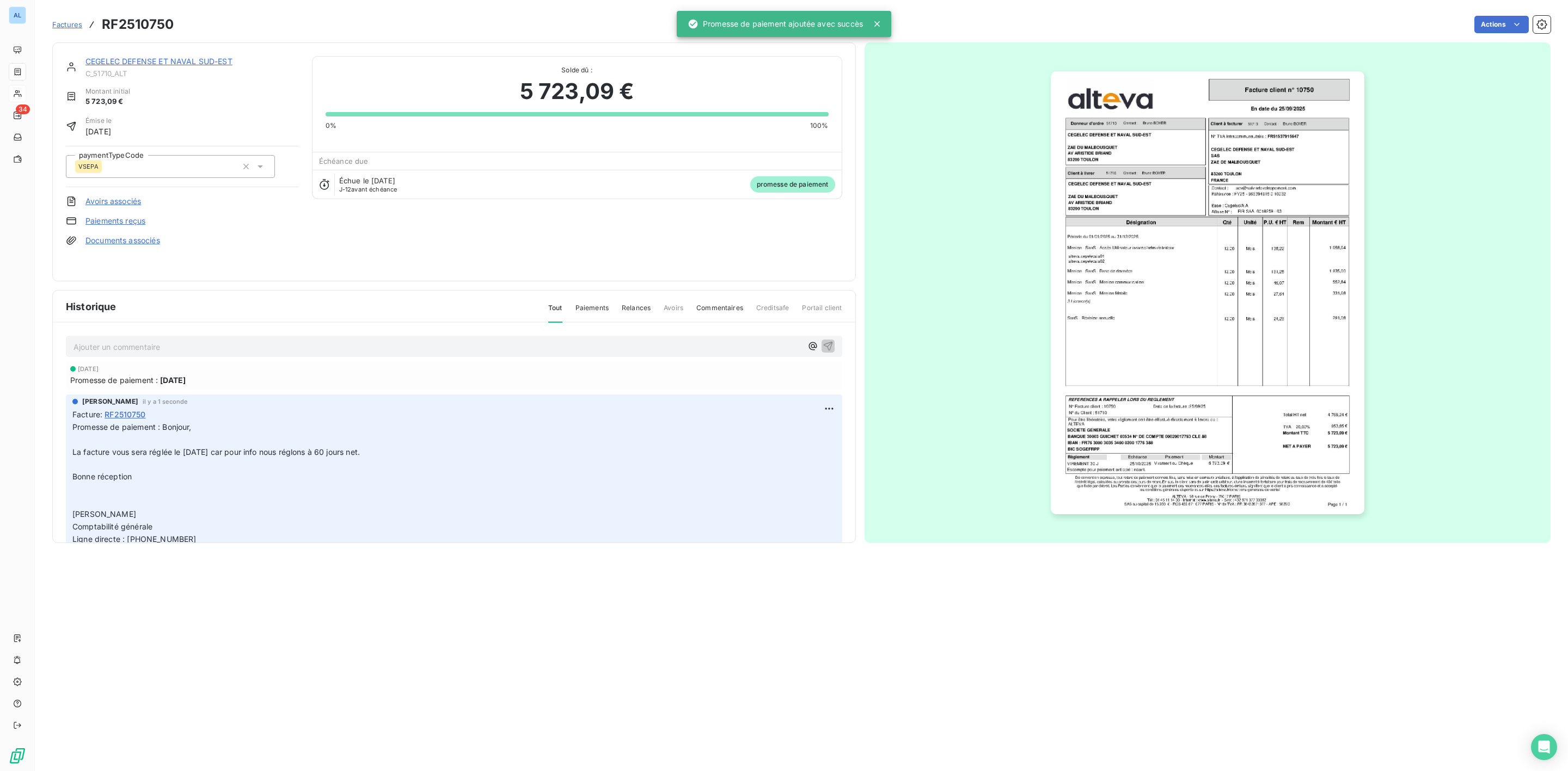
click at [176, 67] on div "CEGELEC DEFENSE ET NAVAL SUD-EST" at bounding box center [192, 61] width 214 height 11
click at [175, 61] on link "CEGELEC DEFENSE ET NAVAL SUD-EST" at bounding box center [159, 61] width 147 height 9
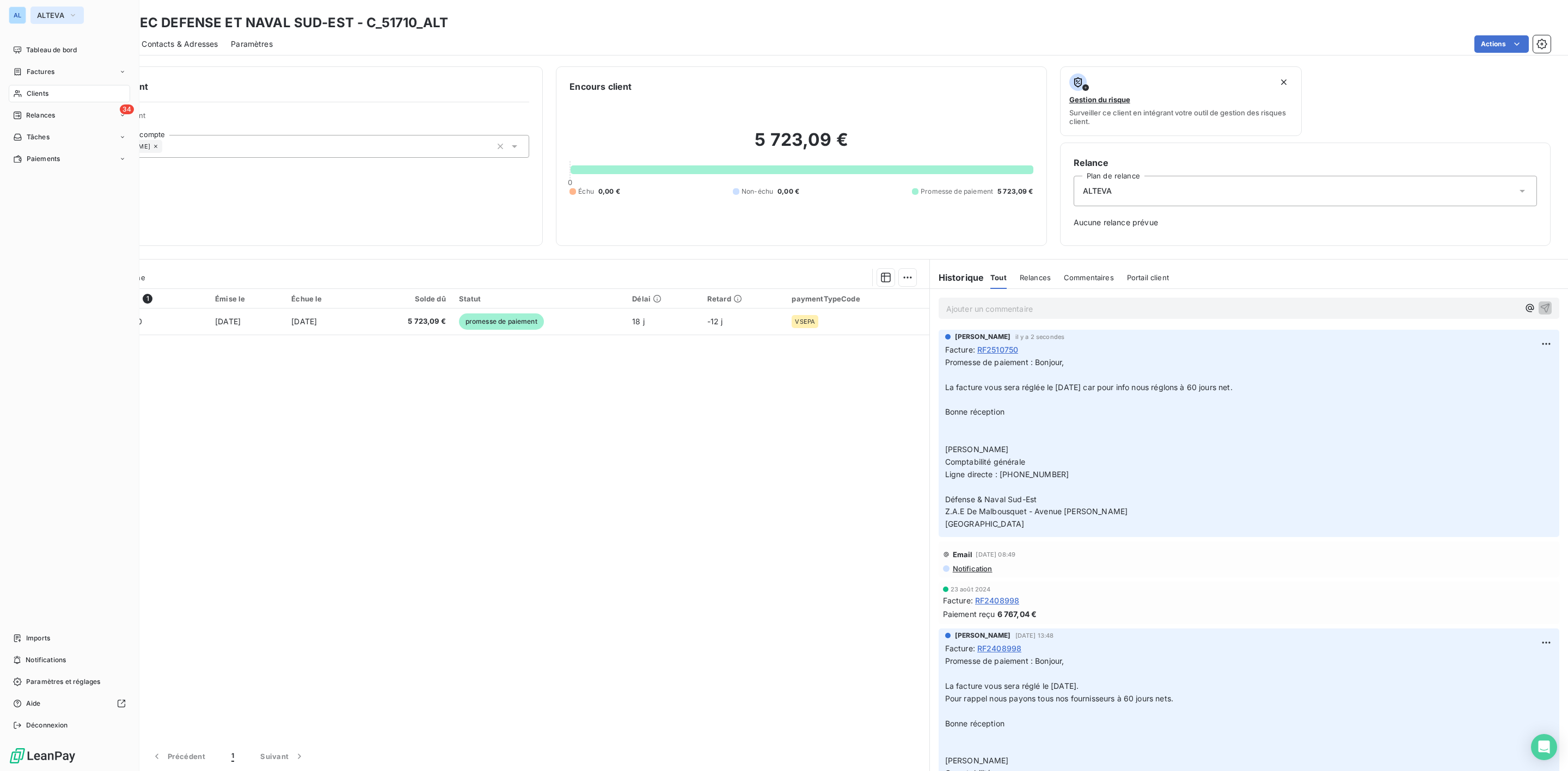
click at [53, 15] on span "ALTEVA" at bounding box center [51, 15] width 28 height 8
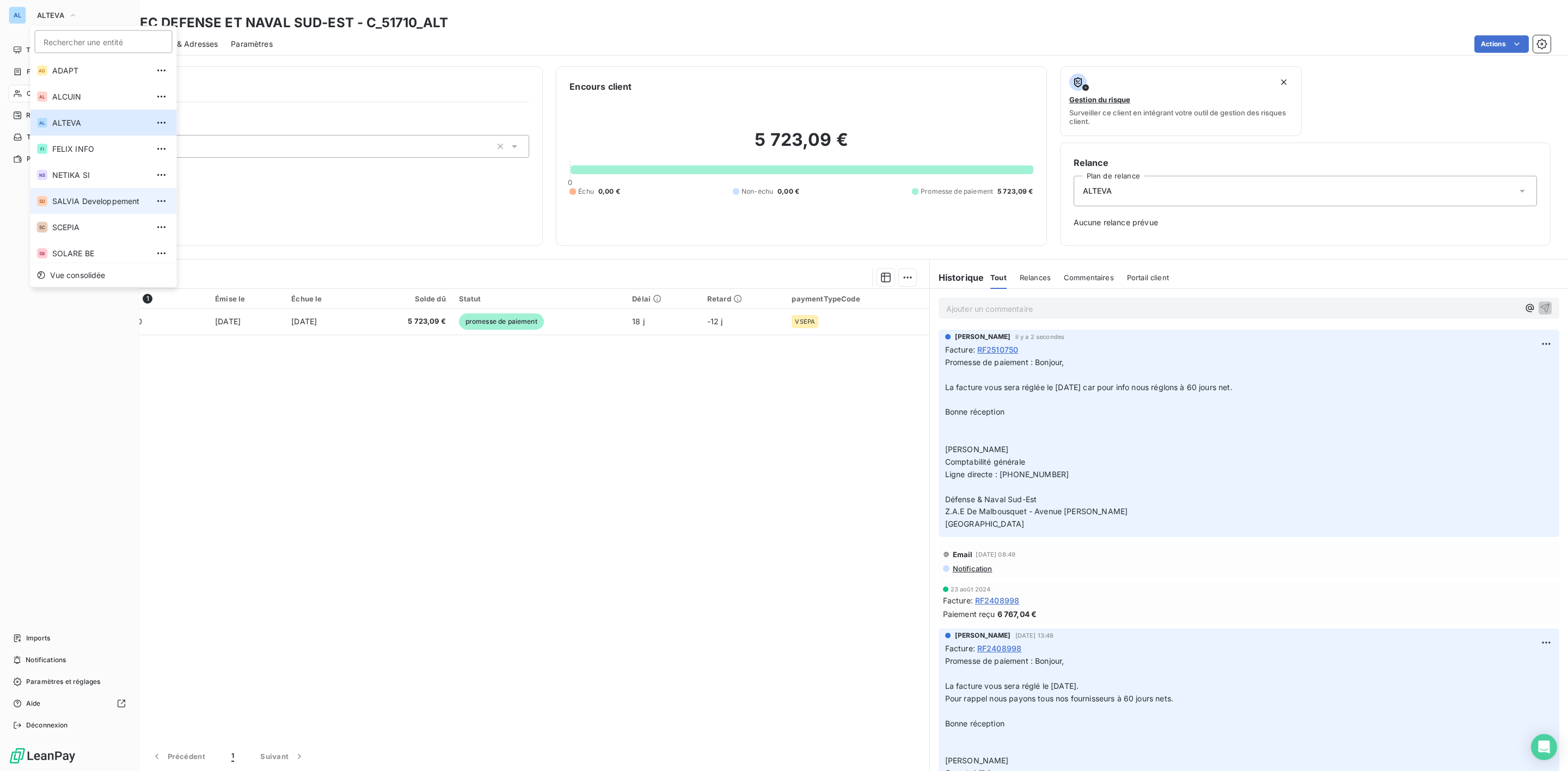
click at [64, 208] on li "SD SALVIA Developpement" at bounding box center [103, 201] width 146 height 26
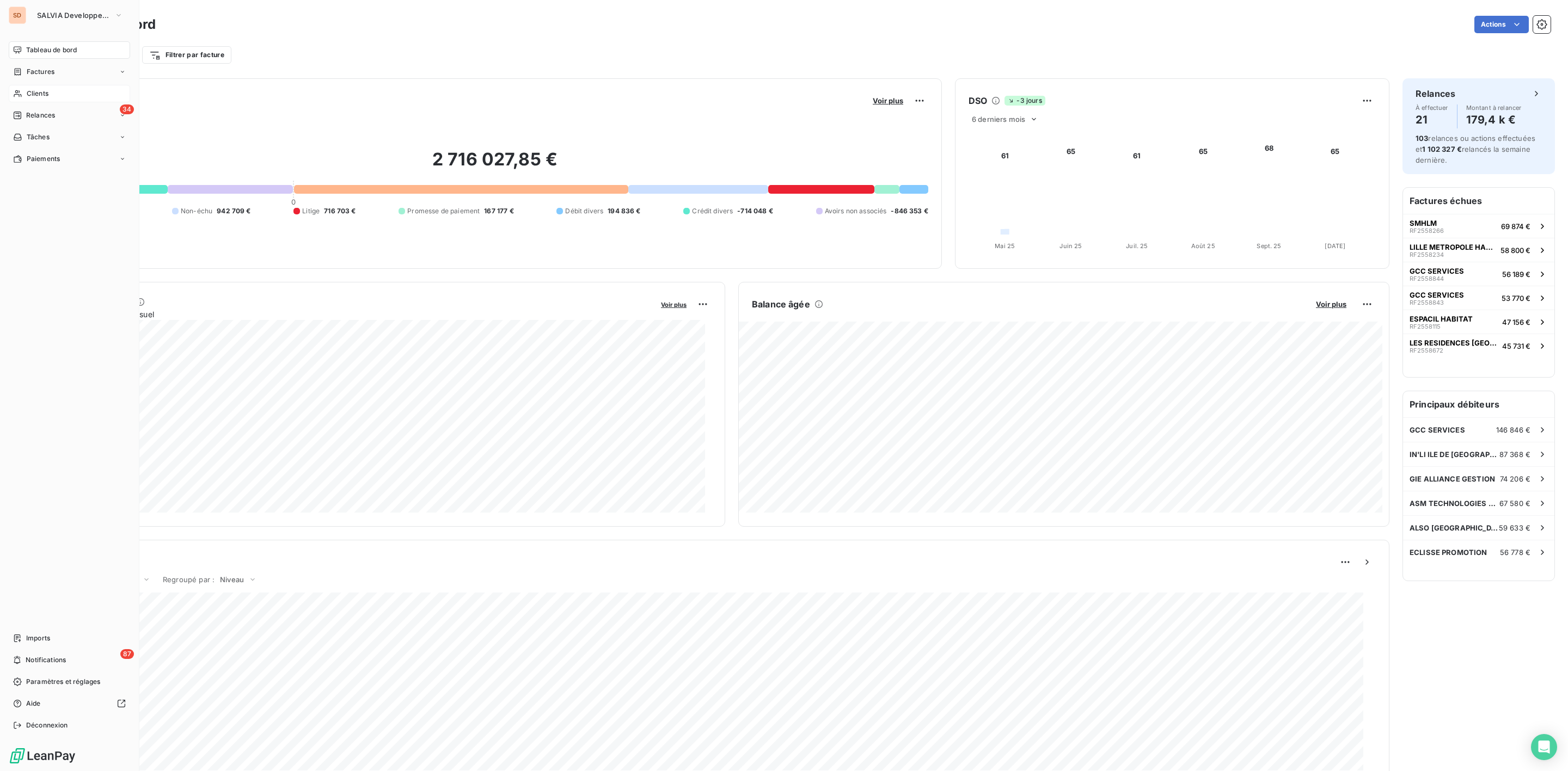
click at [39, 87] on div "Clients" at bounding box center [69, 93] width 122 height 18
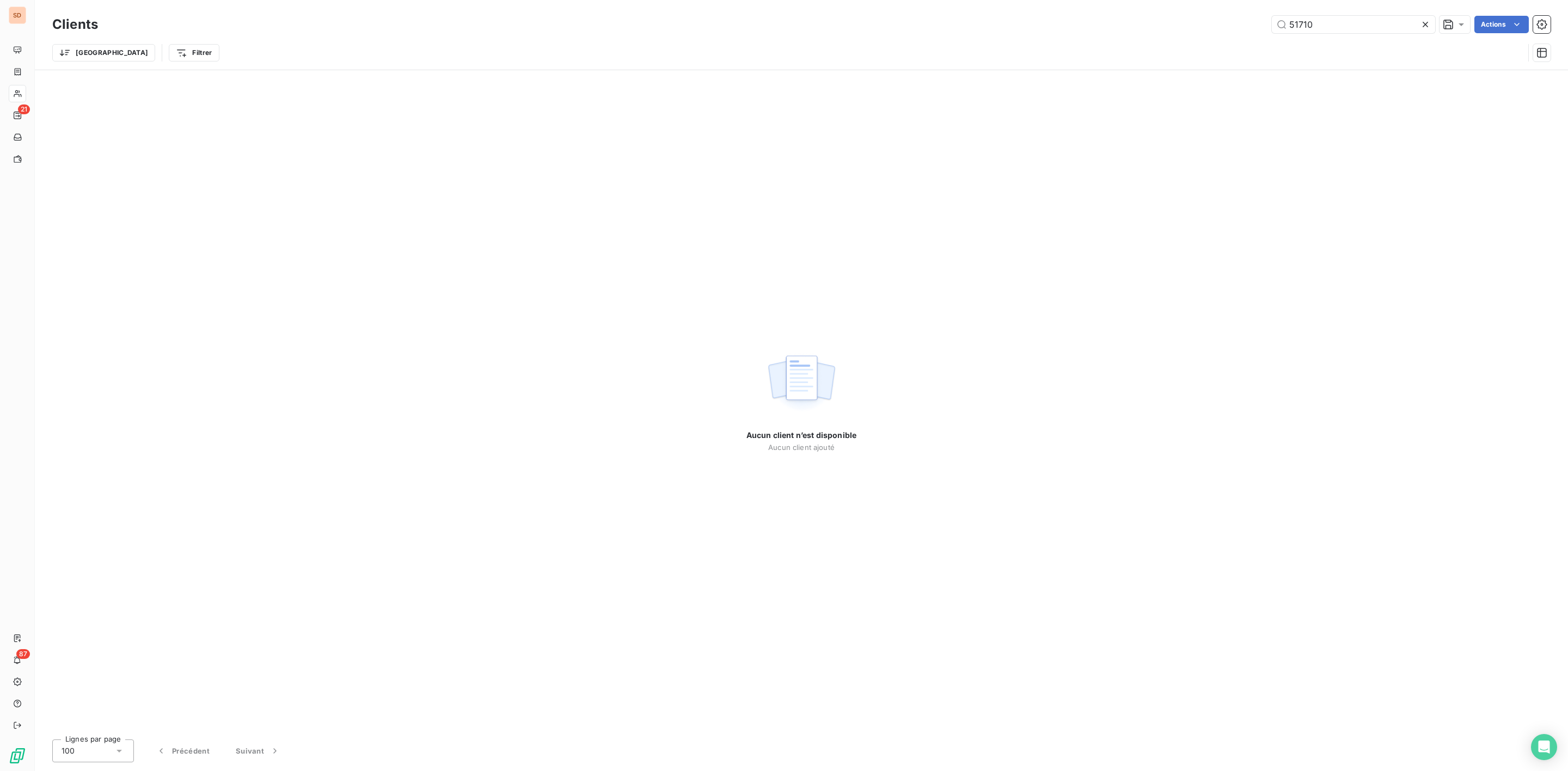
drag, startPoint x: 1348, startPoint y: 28, endPoint x: 1154, endPoint y: 34, distance: 194.1
click at [1203, 33] on div "Clients 51710 Actions" at bounding box center [801, 25] width 1498 height 23
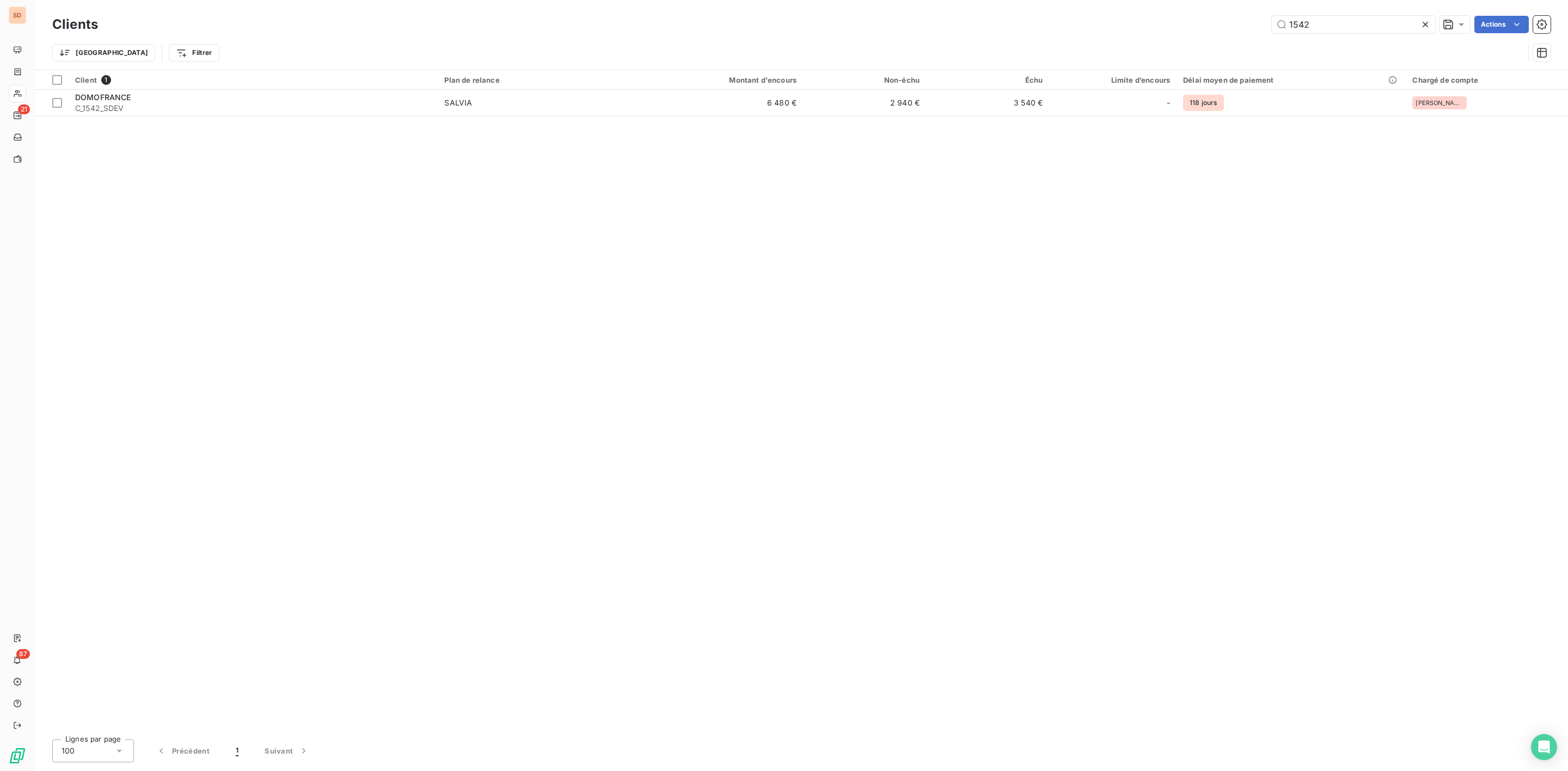
type input "1542"
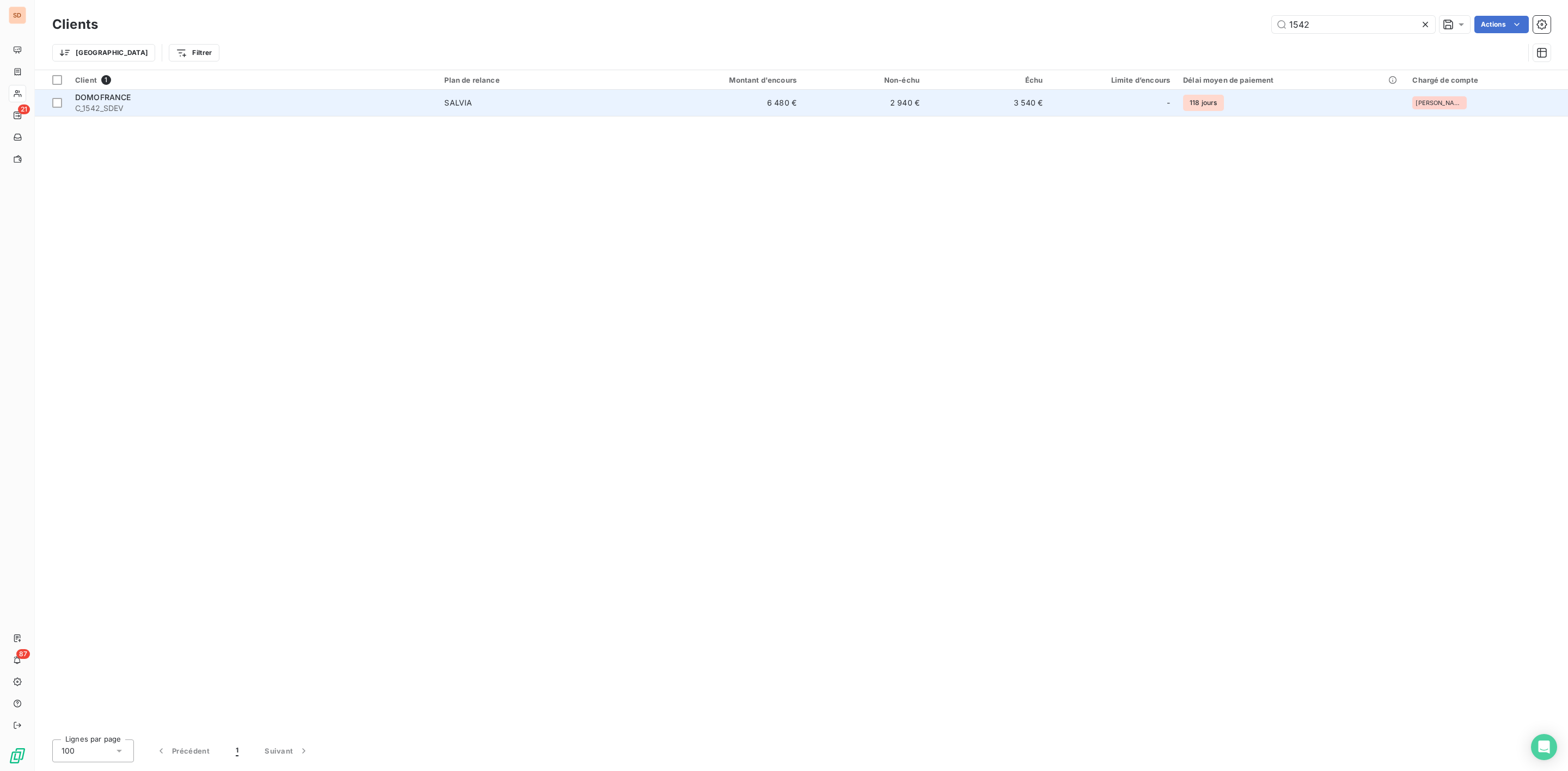
click at [457, 100] on div "SALVIA" at bounding box center [458, 103] width 28 height 11
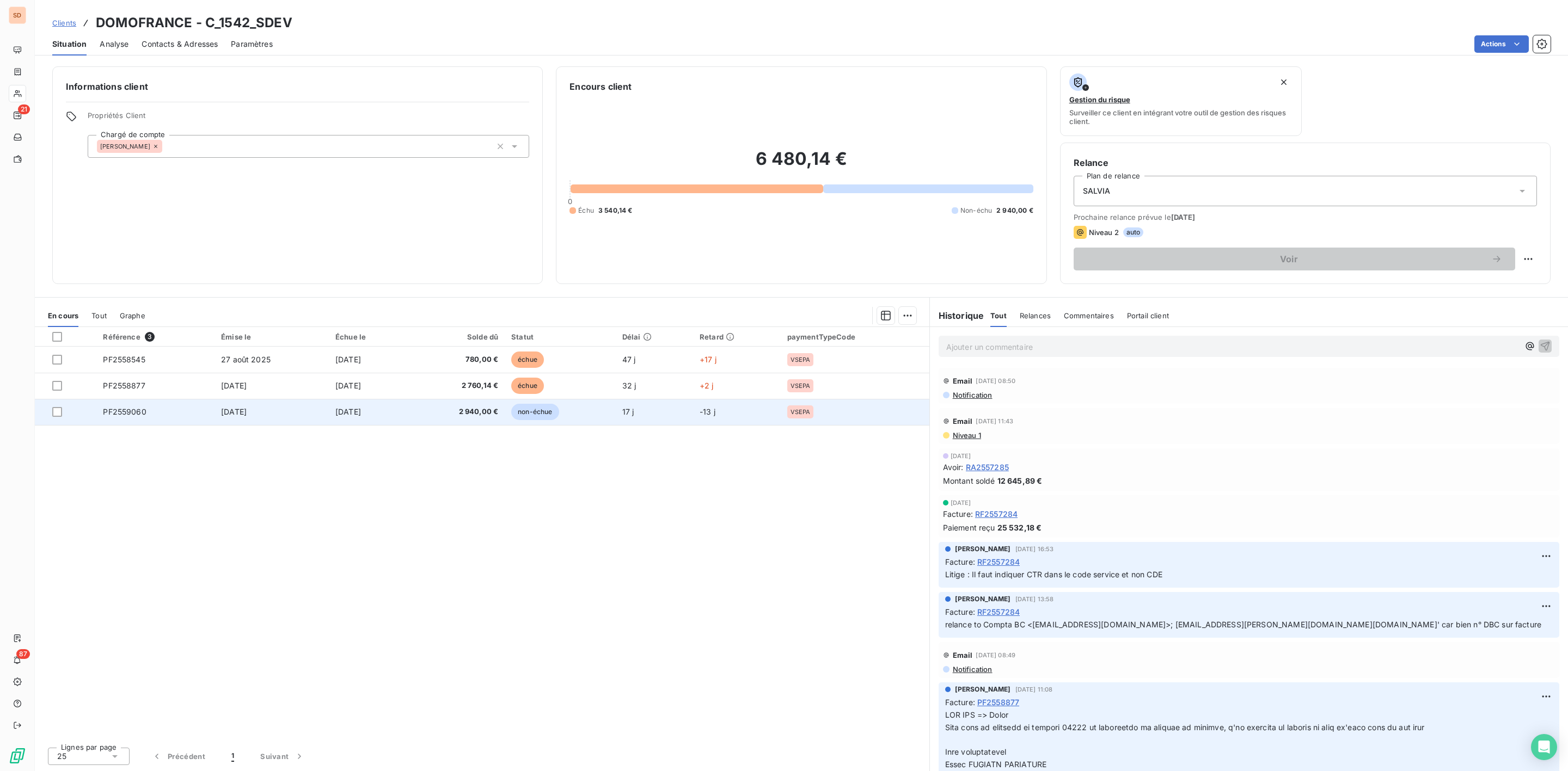
click at [401, 415] on td "26 oct. 2025" at bounding box center [368, 412] width 80 height 26
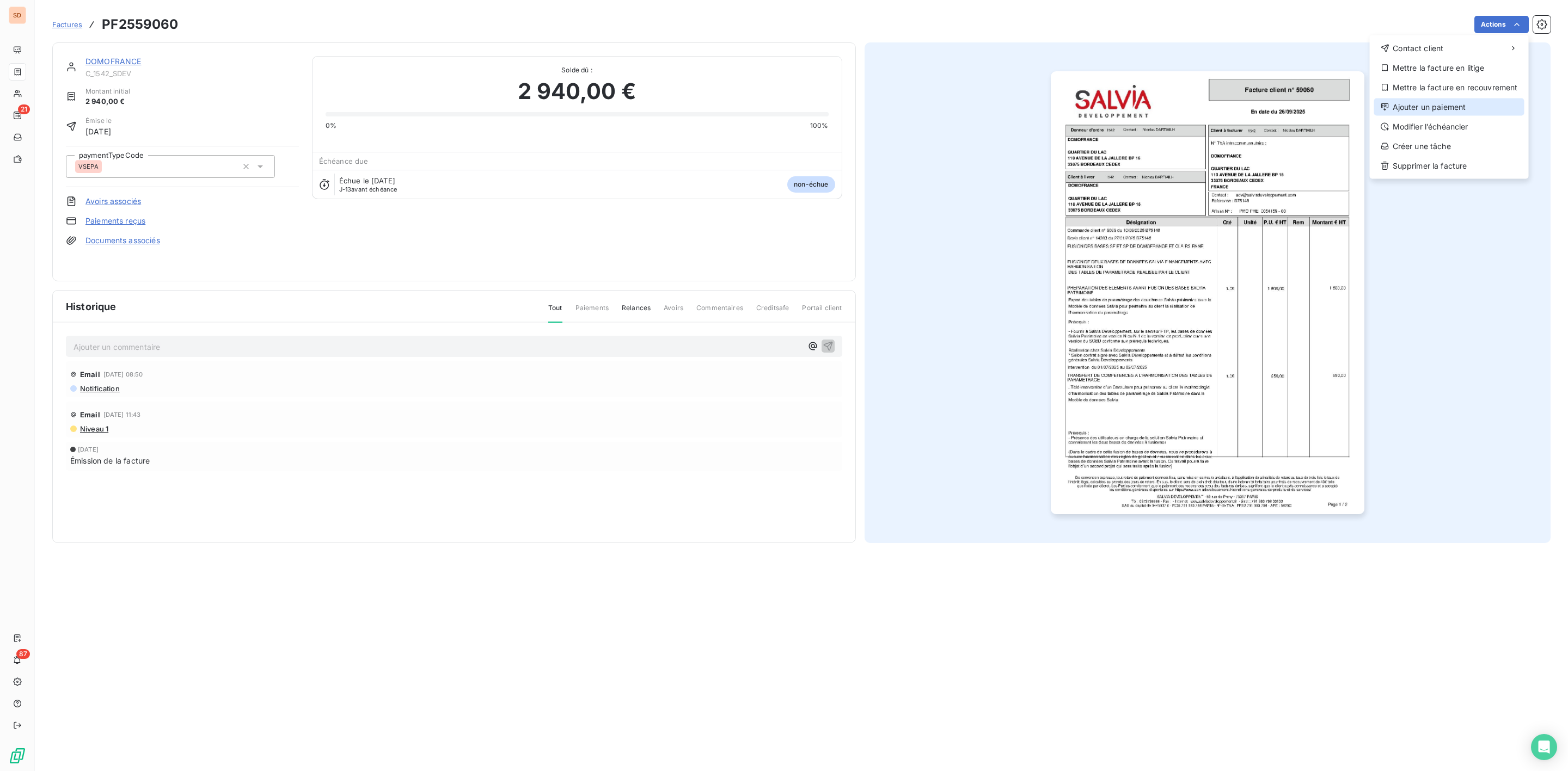
click at [1444, 100] on div "Ajouter un paiement" at bounding box center [1449, 107] width 150 height 18
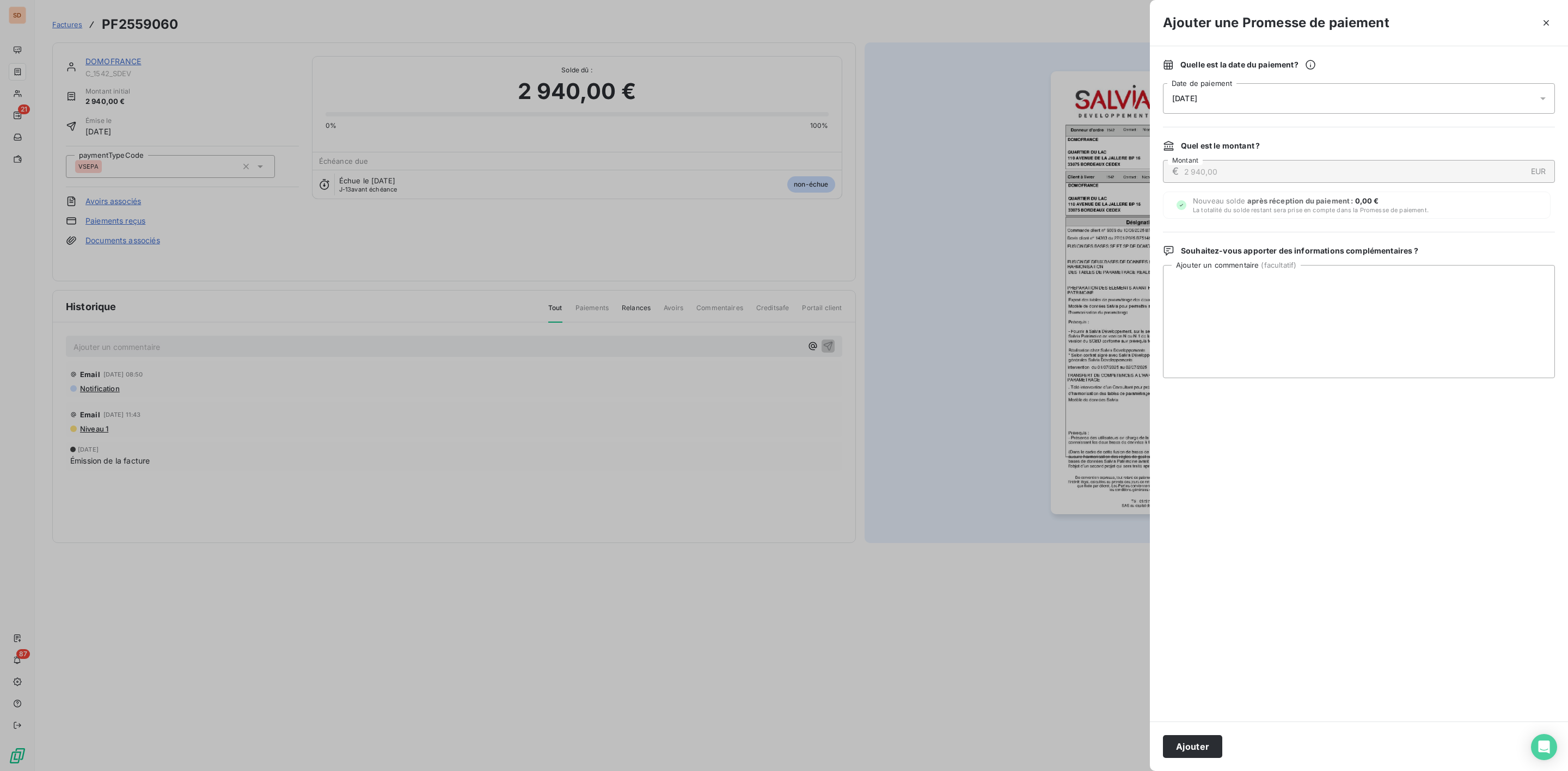
click at [1197, 98] on span "[DATE]" at bounding box center [1185, 98] width 25 height 8
click at [1327, 146] on icon "Go to next month" at bounding box center [1326, 145] width 5 height 8
click at [1216, 253] on button "18" at bounding box center [1216, 254] width 21 height 21
click at [1432, 281] on textarea "Ajouter un commentaire ( facultatif )" at bounding box center [1360, 322] width 392 height 113
paste textarea "Bonjour, Nous vous informons que votre facture datée du 29/09/2025 ne pourra pa…"
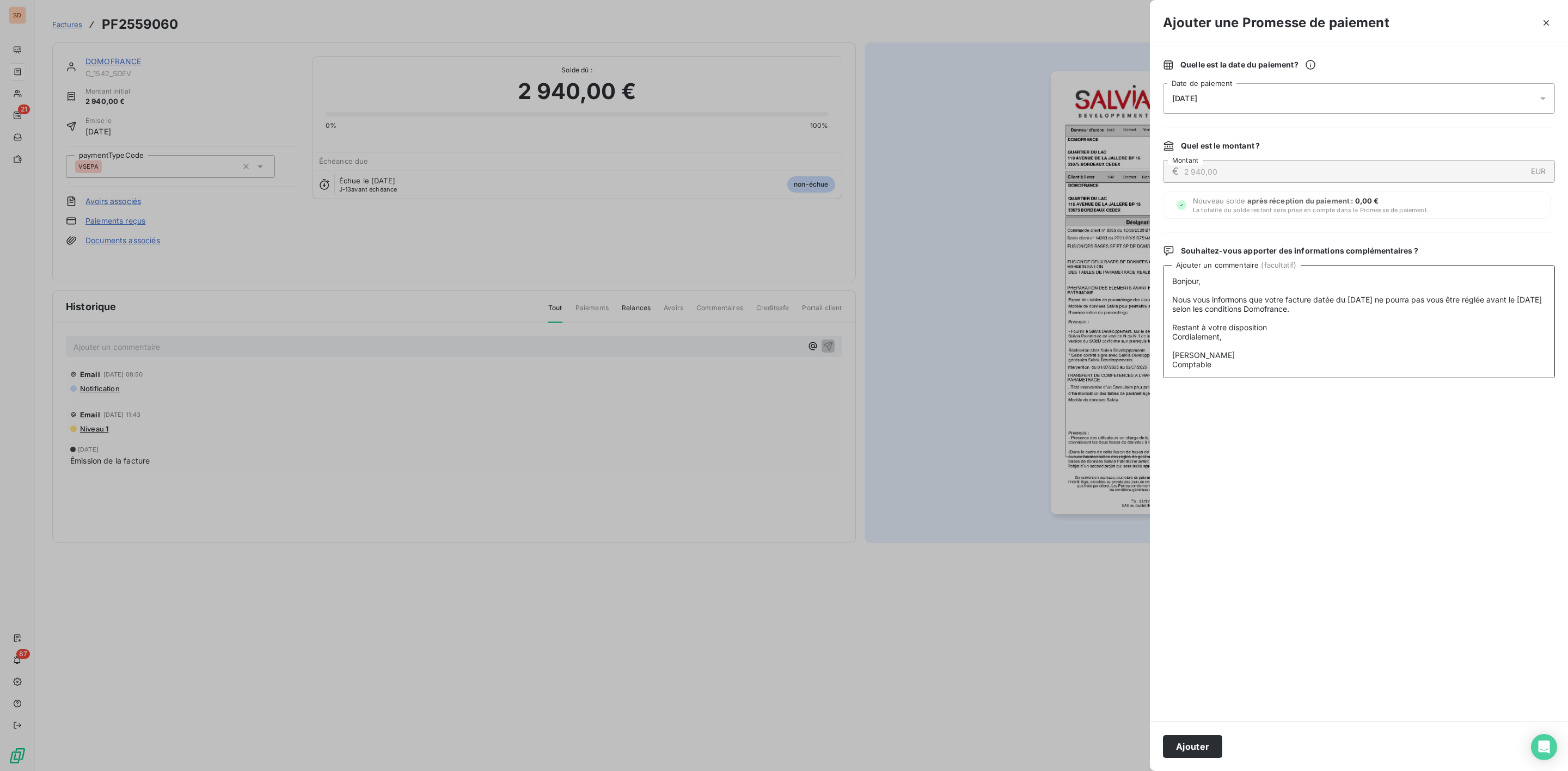
scroll to position [106, 0]
type textarea "Bonjour, Nous vous informons que votre facture datée du 29/09/2025 ne pourra pa…"
click at [1193, 756] on button "Ajouter" at bounding box center [1193, 746] width 59 height 23
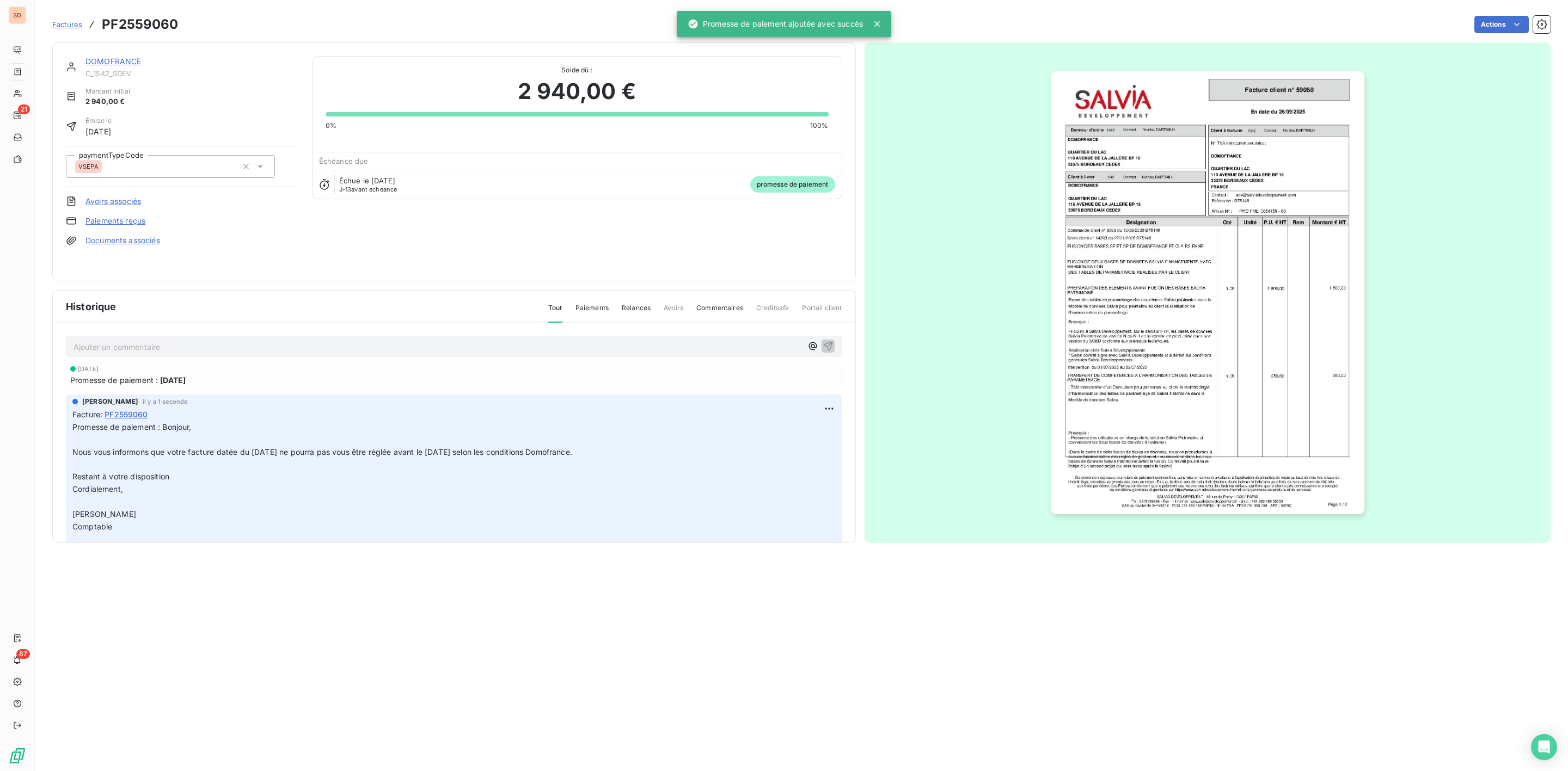
click at [108, 63] on link "DOMOFRANCE" at bounding box center [113, 61] width 56 height 9
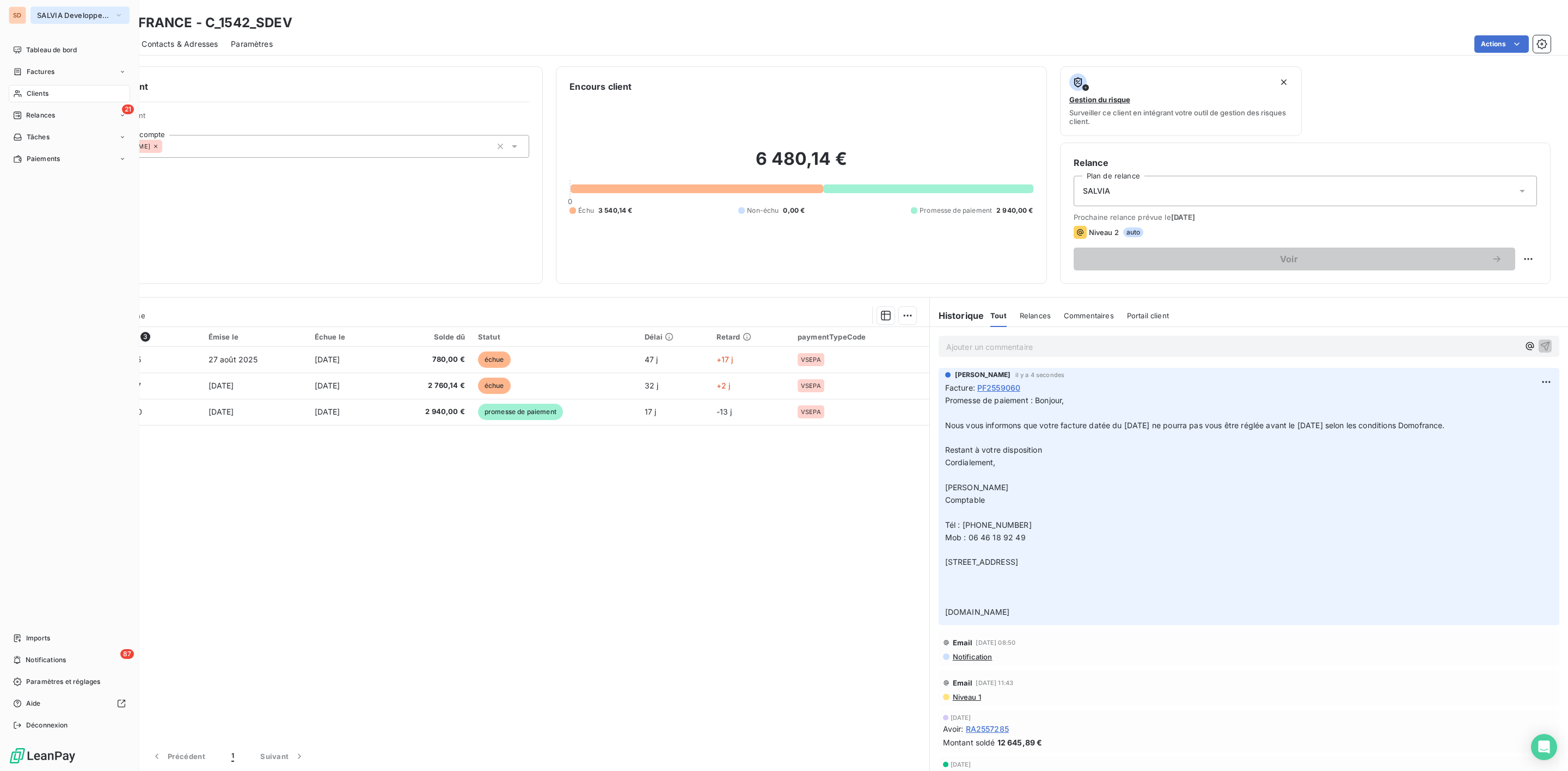
click at [57, 10] on button "SALVIA Developpement" at bounding box center [80, 15] width 99 height 18
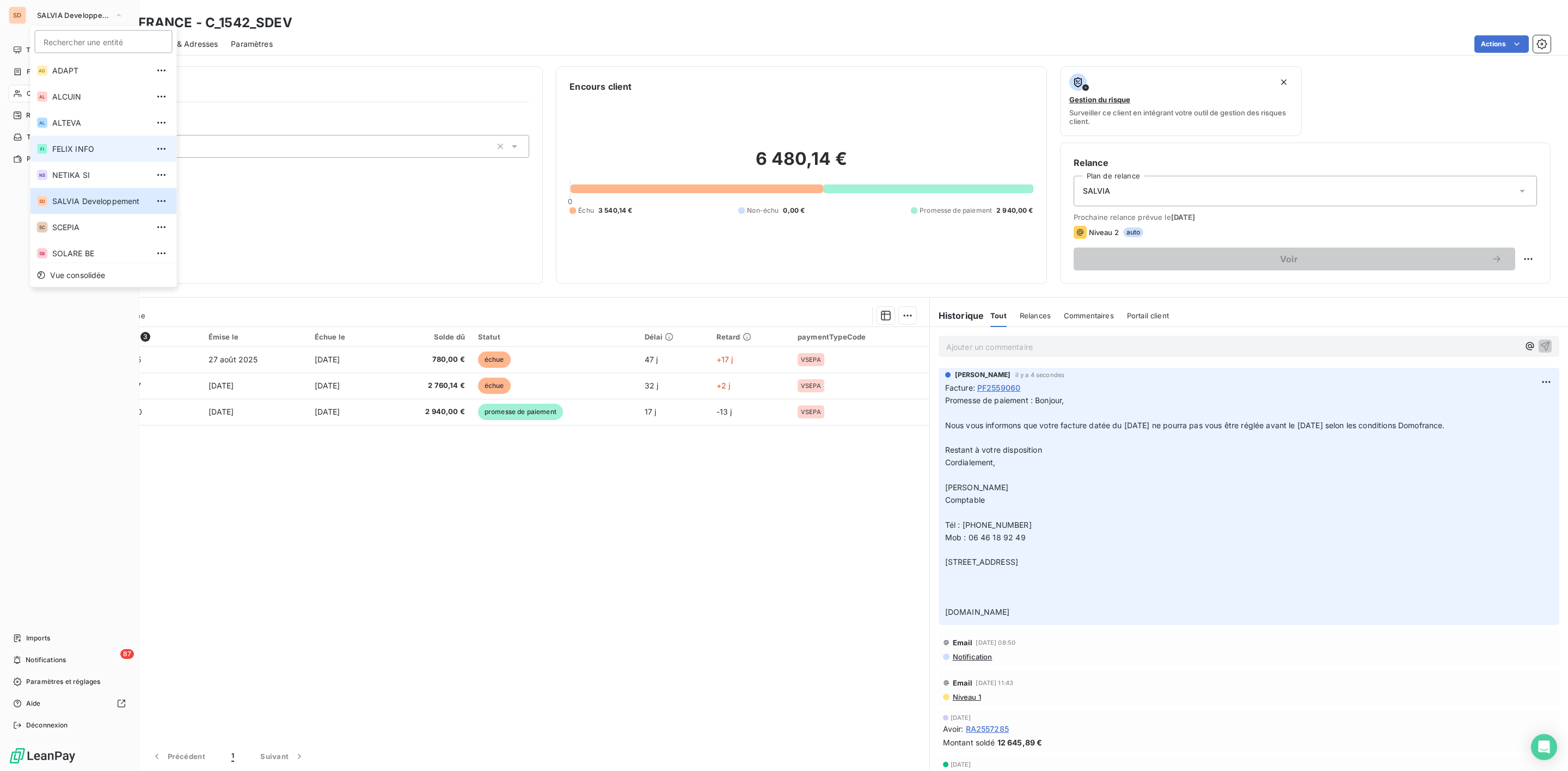
click at [67, 150] on span "FELIX INFO" at bounding box center [100, 149] width 97 height 11
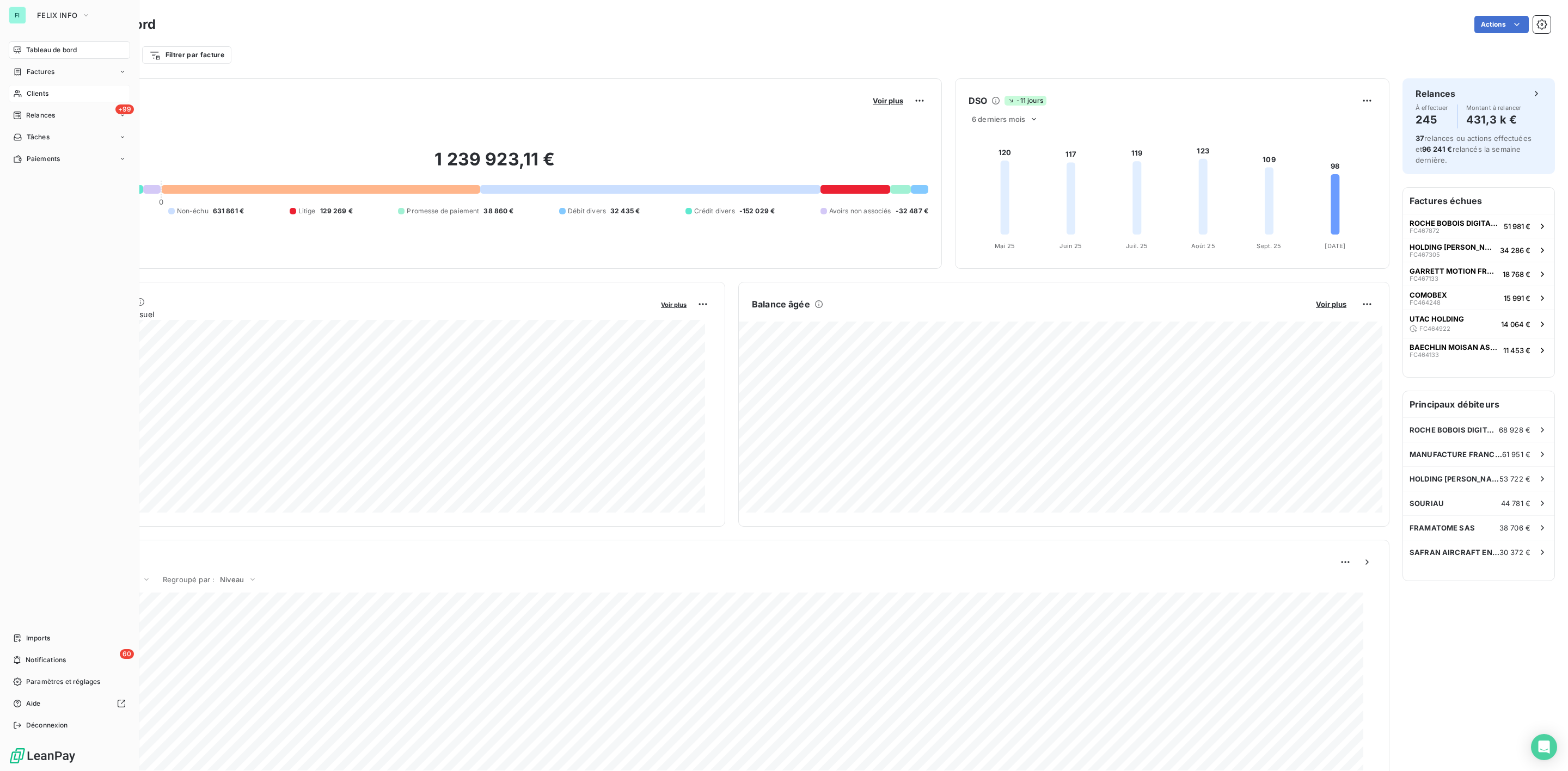
click at [34, 93] on span "Clients" at bounding box center [38, 93] width 21 height 10
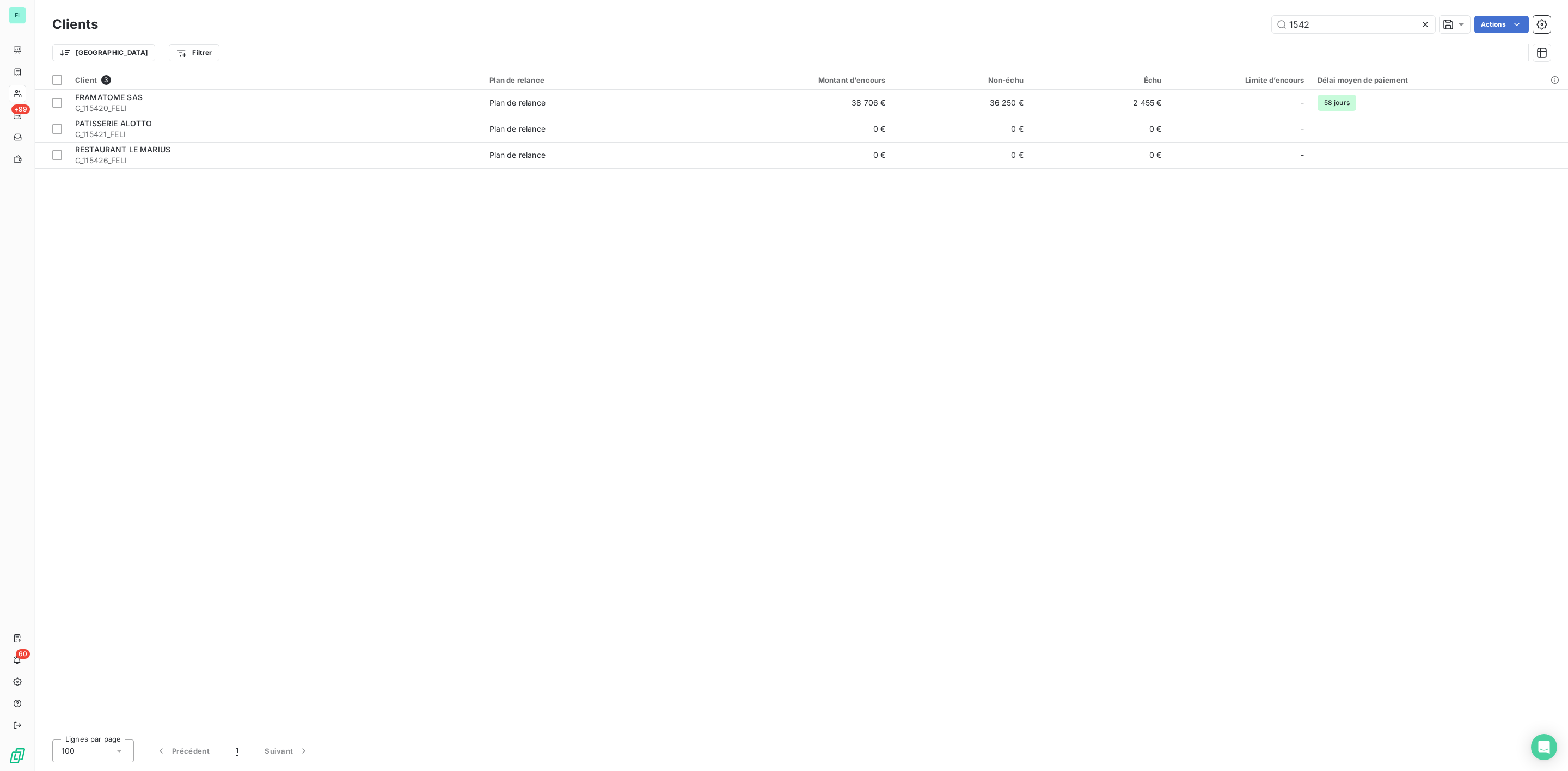
drag, startPoint x: 1324, startPoint y: 23, endPoint x: 1099, endPoint y: 27, distance: 225.0
click at [1167, 26] on div "1542 Actions" at bounding box center [831, 25] width 1440 height 18
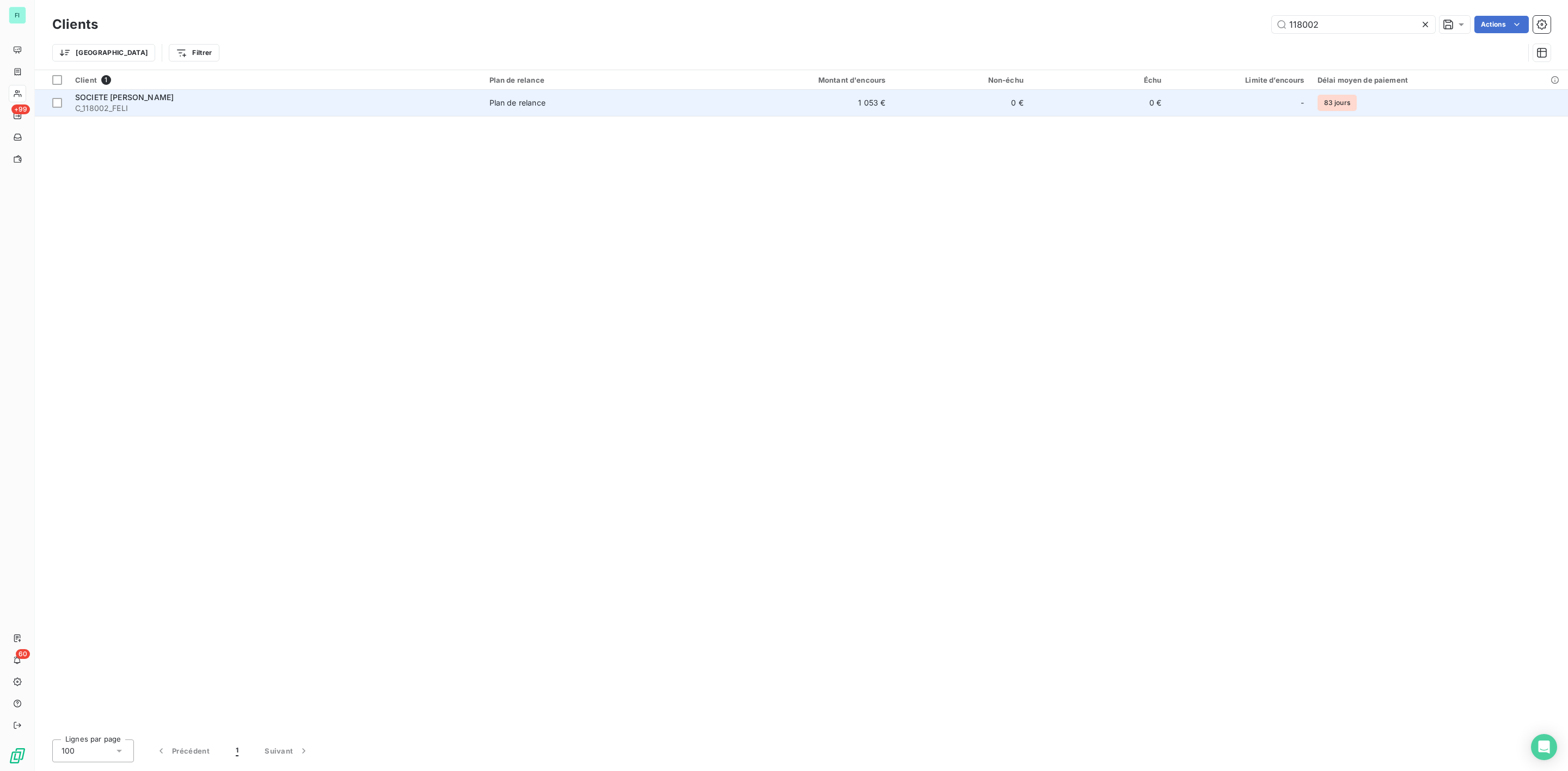
type input "118002"
click at [298, 99] on div "SOCIETE KAP MONTLOUIS" at bounding box center [276, 97] width 401 height 11
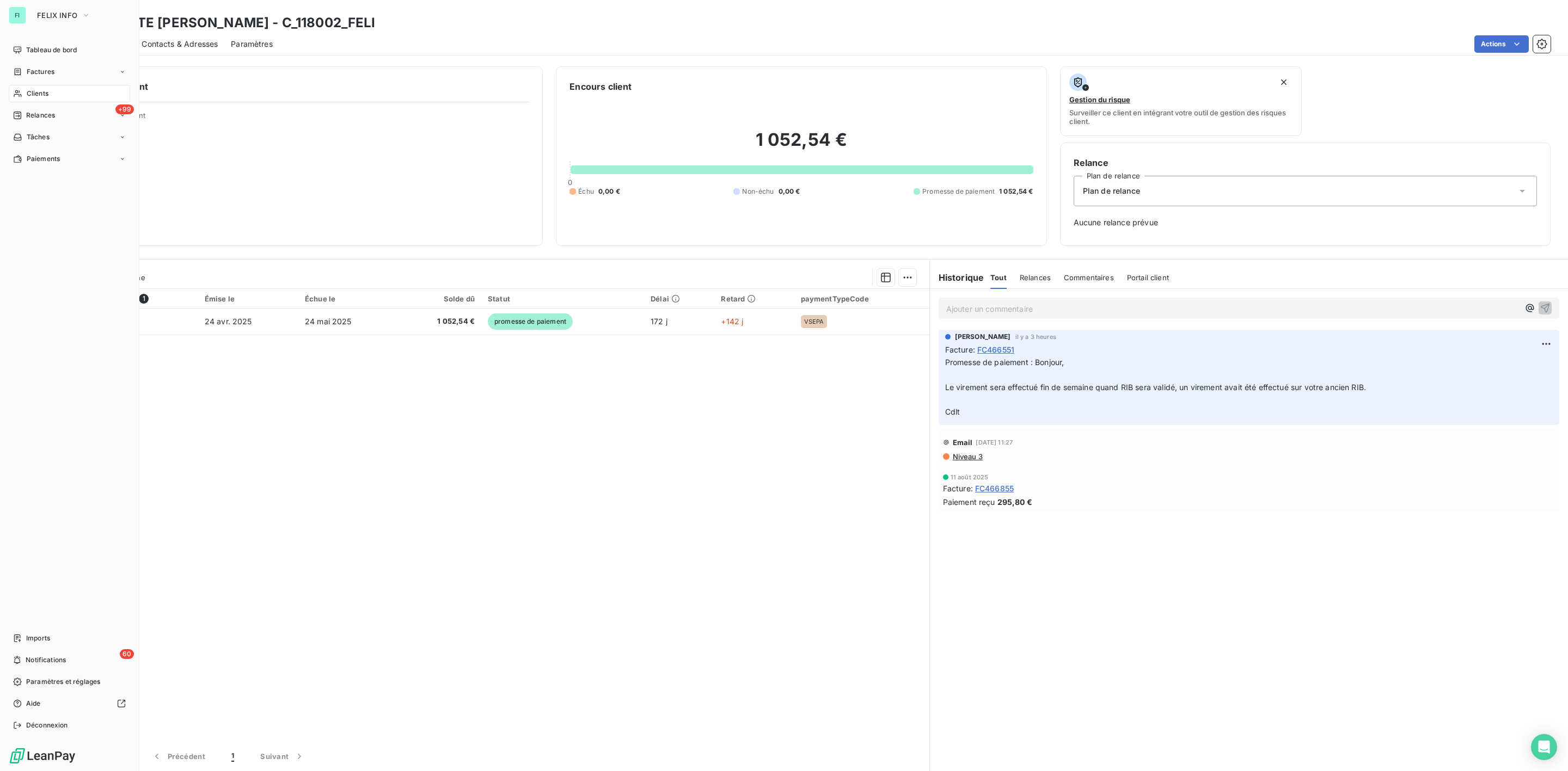
click at [42, 98] on span "Clients" at bounding box center [38, 93] width 21 height 10
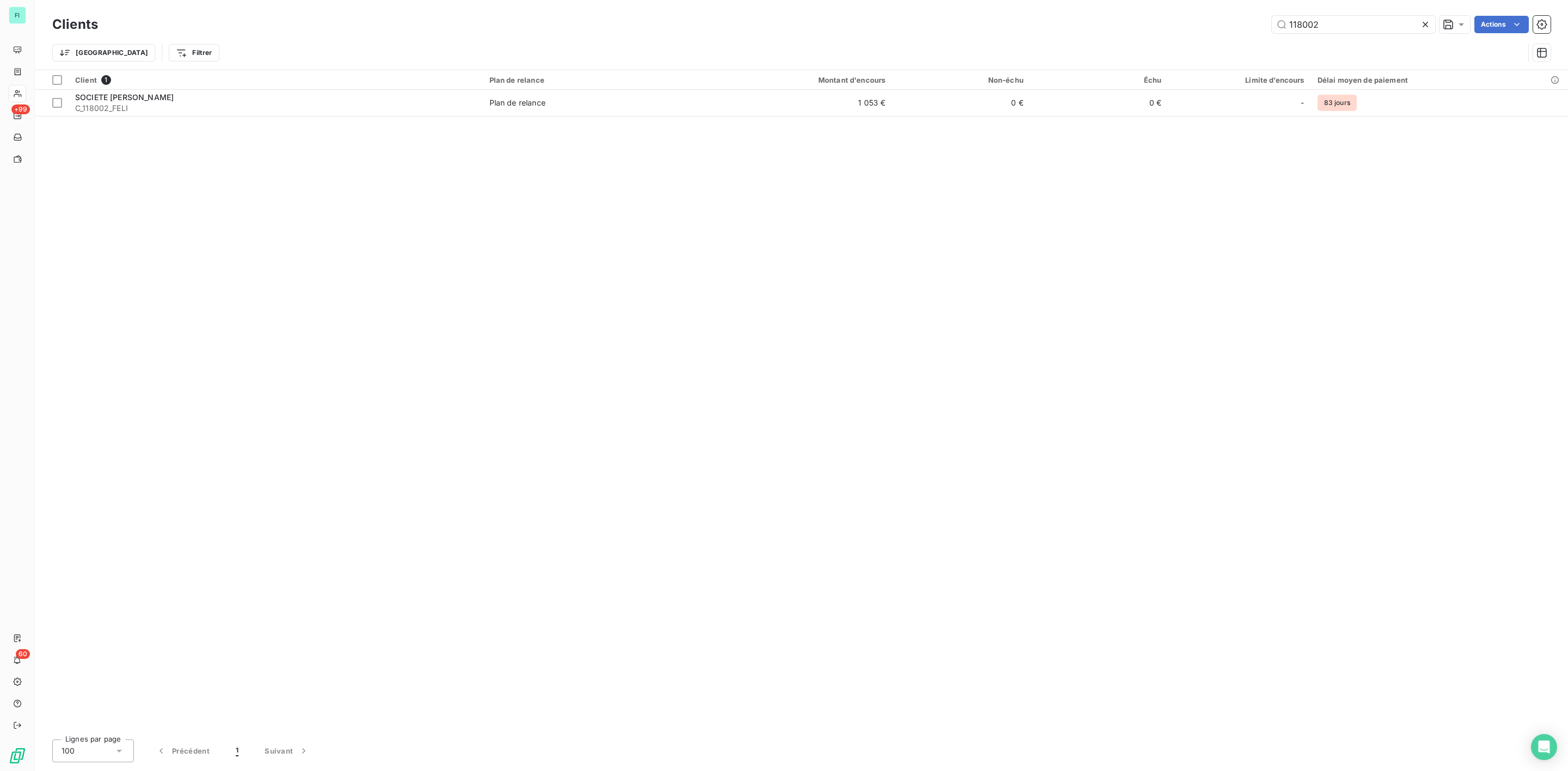
drag, startPoint x: 1370, startPoint y: 25, endPoint x: 1160, endPoint y: 31, distance: 210.1
click at [1177, 31] on div "118002 Actions" at bounding box center [831, 25] width 1440 height 18
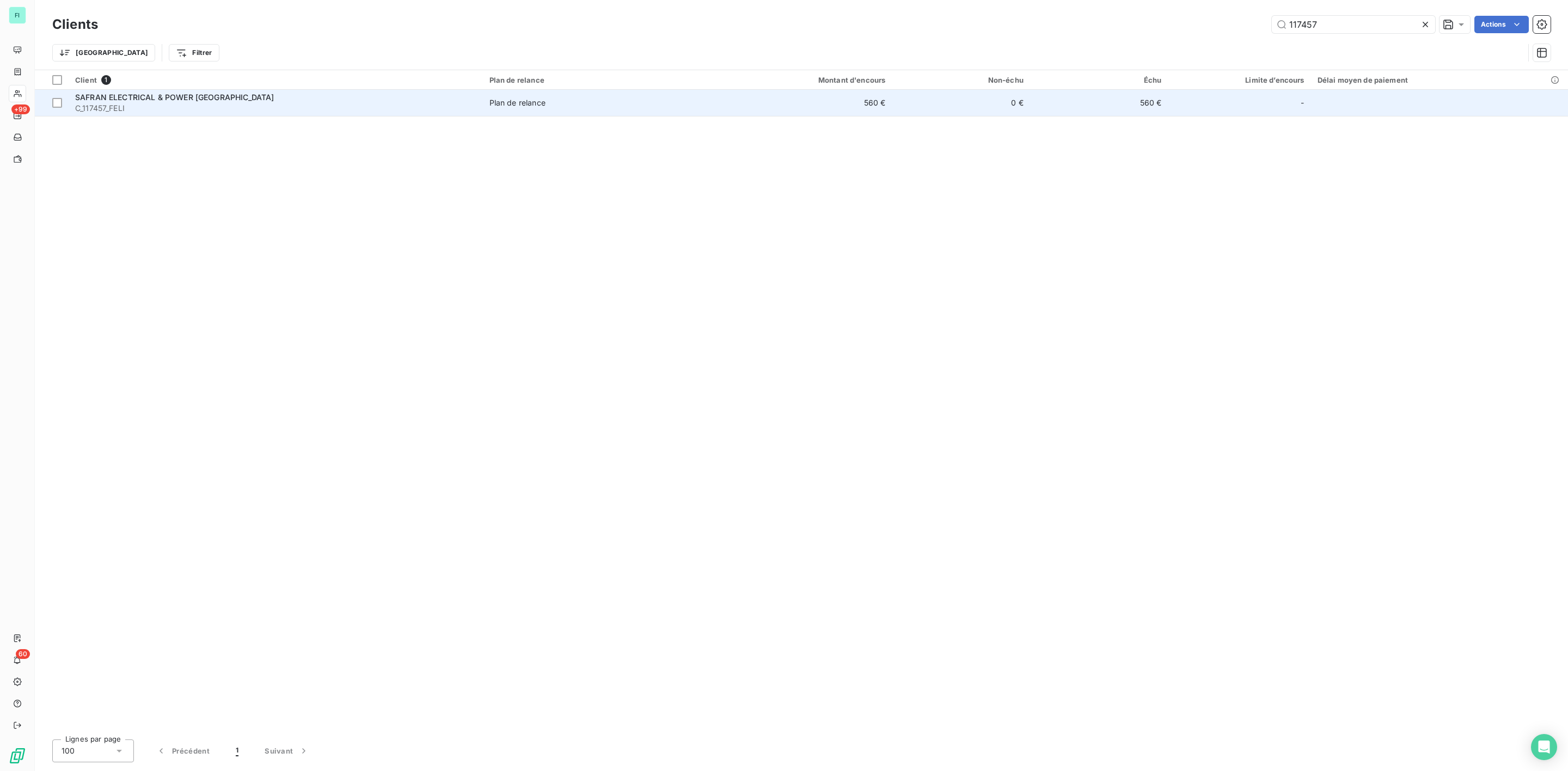
type input "117457"
click at [224, 104] on span "C_117457_FELI" at bounding box center [276, 108] width 401 height 11
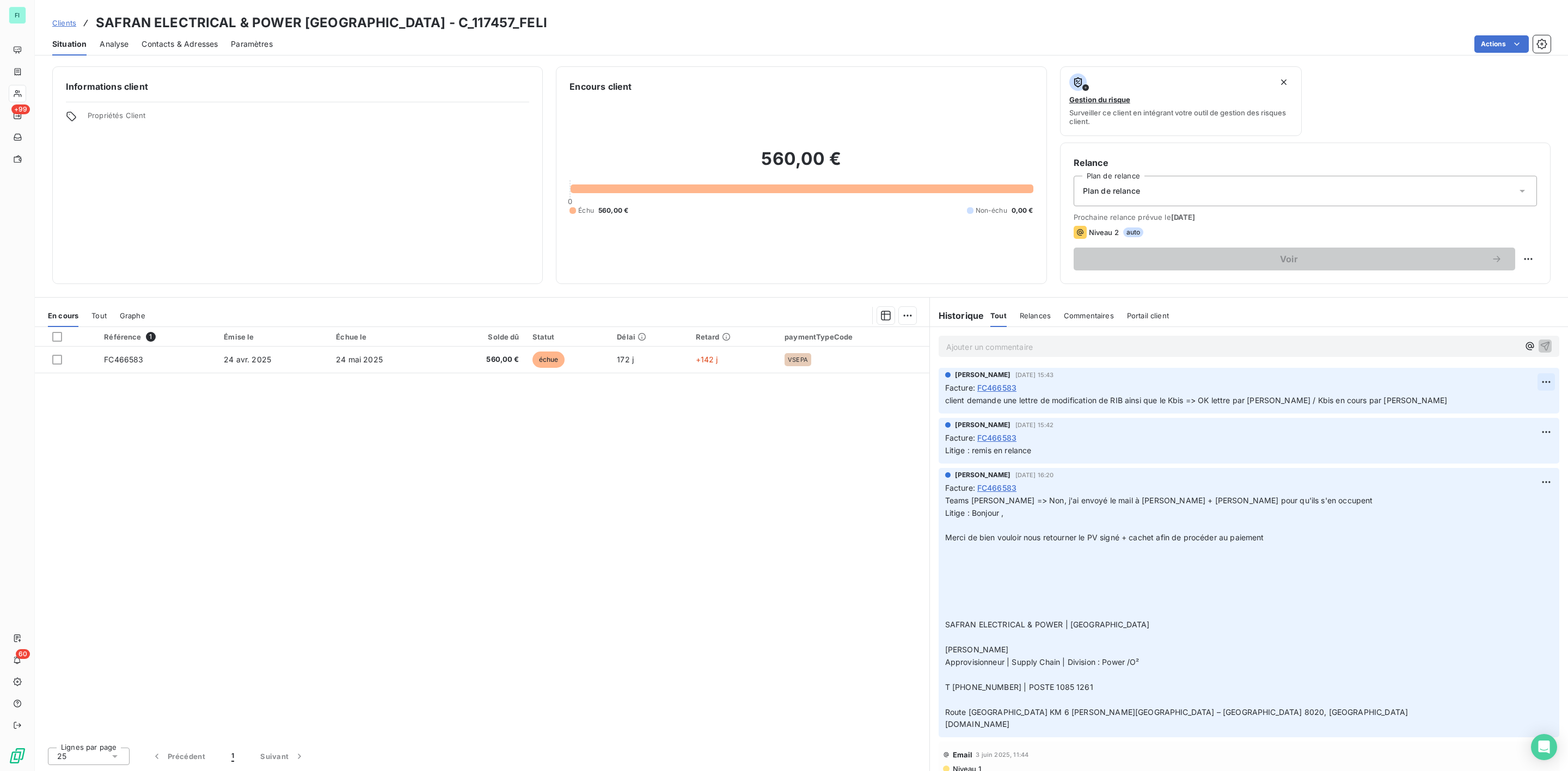
click at [1530, 379] on html "FI +99 60 Clients SAFRAN ELECTRICAL & POWER TUNISIE - C_117457_FELI Situation A…" at bounding box center [784, 385] width 1568 height 771
click at [1494, 405] on div "Editer" at bounding box center [1508, 407] width 61 height 18
click at [1541, 403] on icon "button" at bounding box center [1547, 400] width 11 height 11
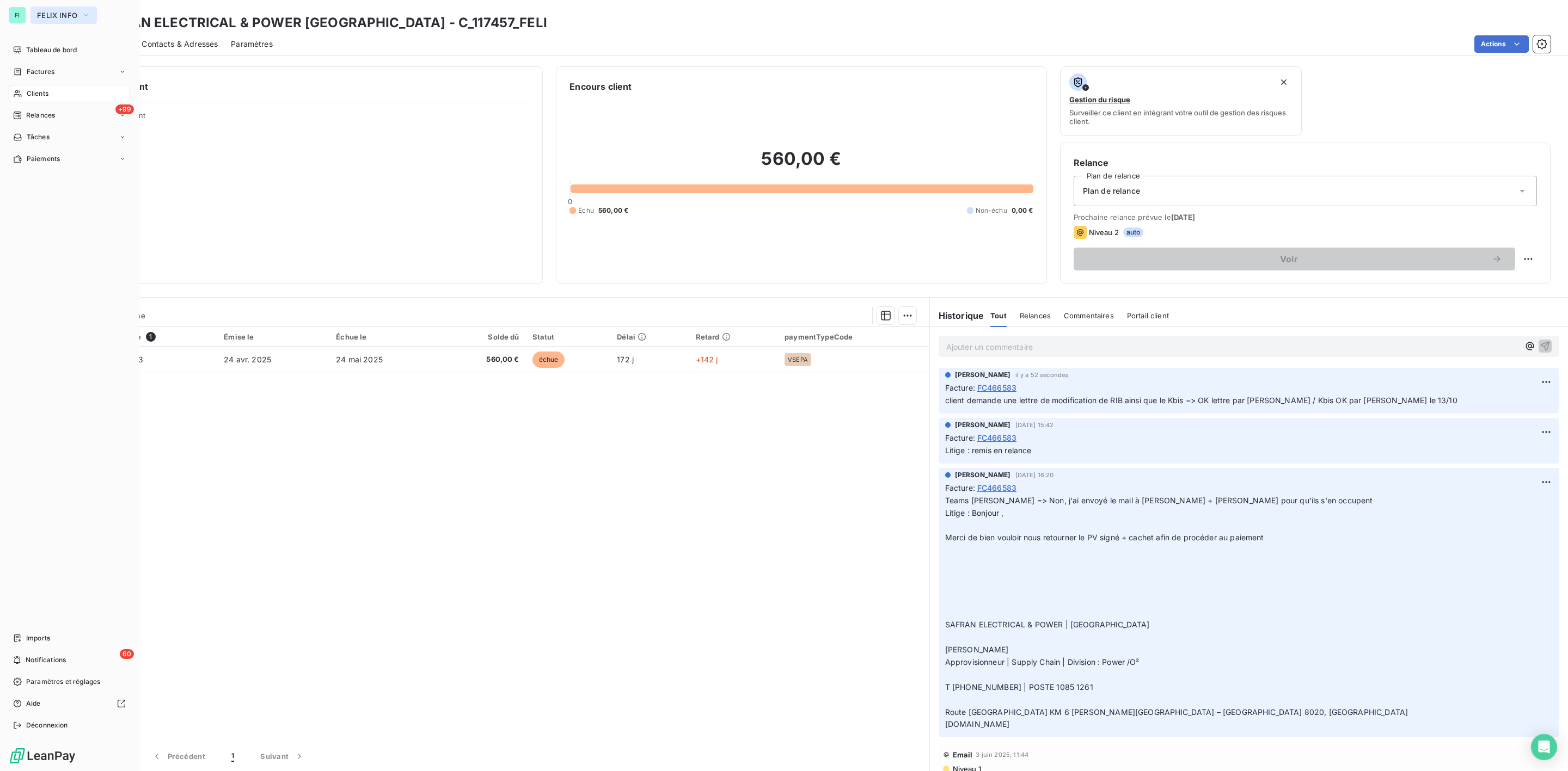
click at [56, 13] on span "FELIX INFO" at bounding box center [57, 15] width 41 height 8
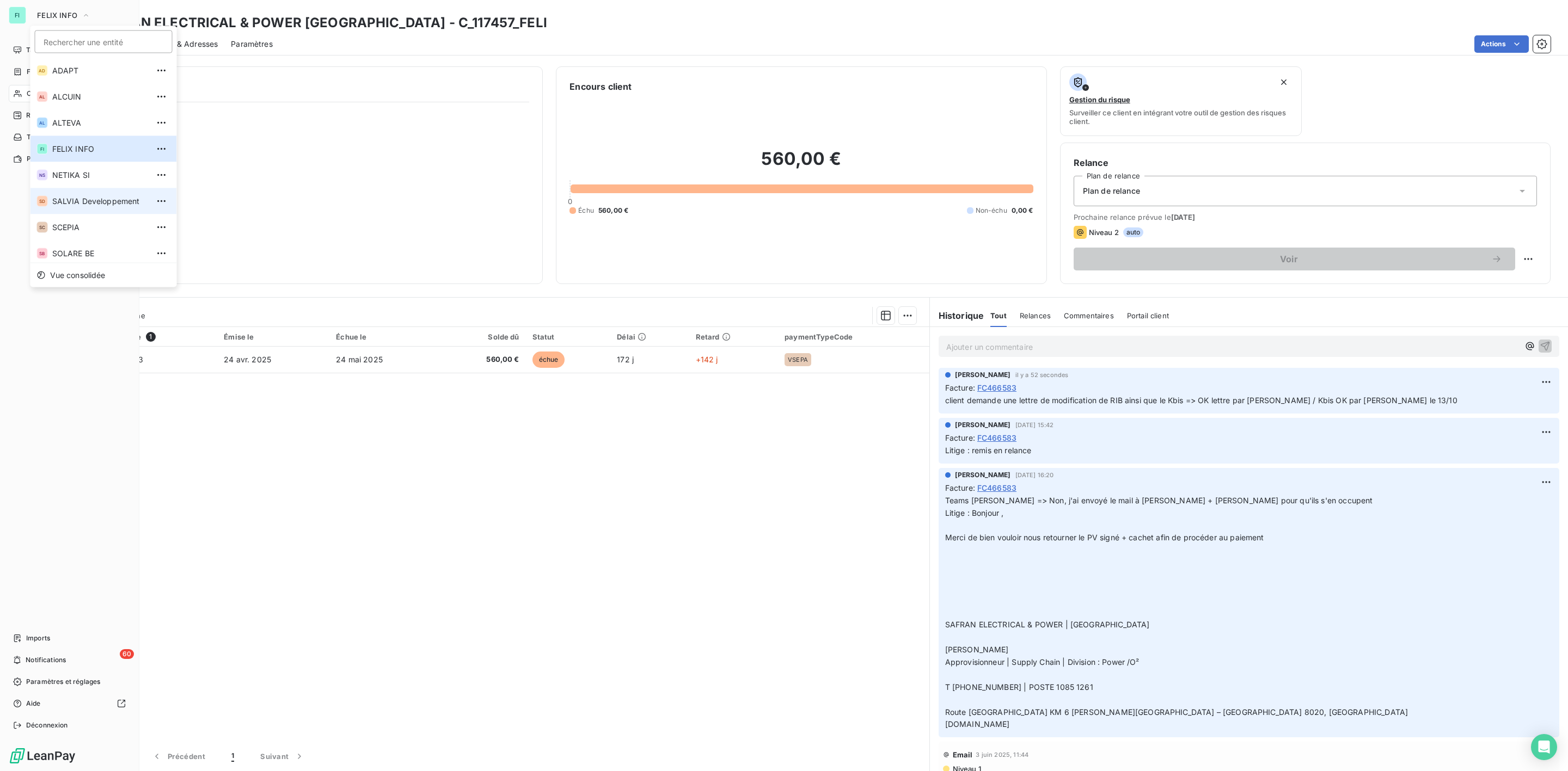
click at [57, 197] on span "SALVIA Developpement" at bounding box center [100, 201] width 97 height 11
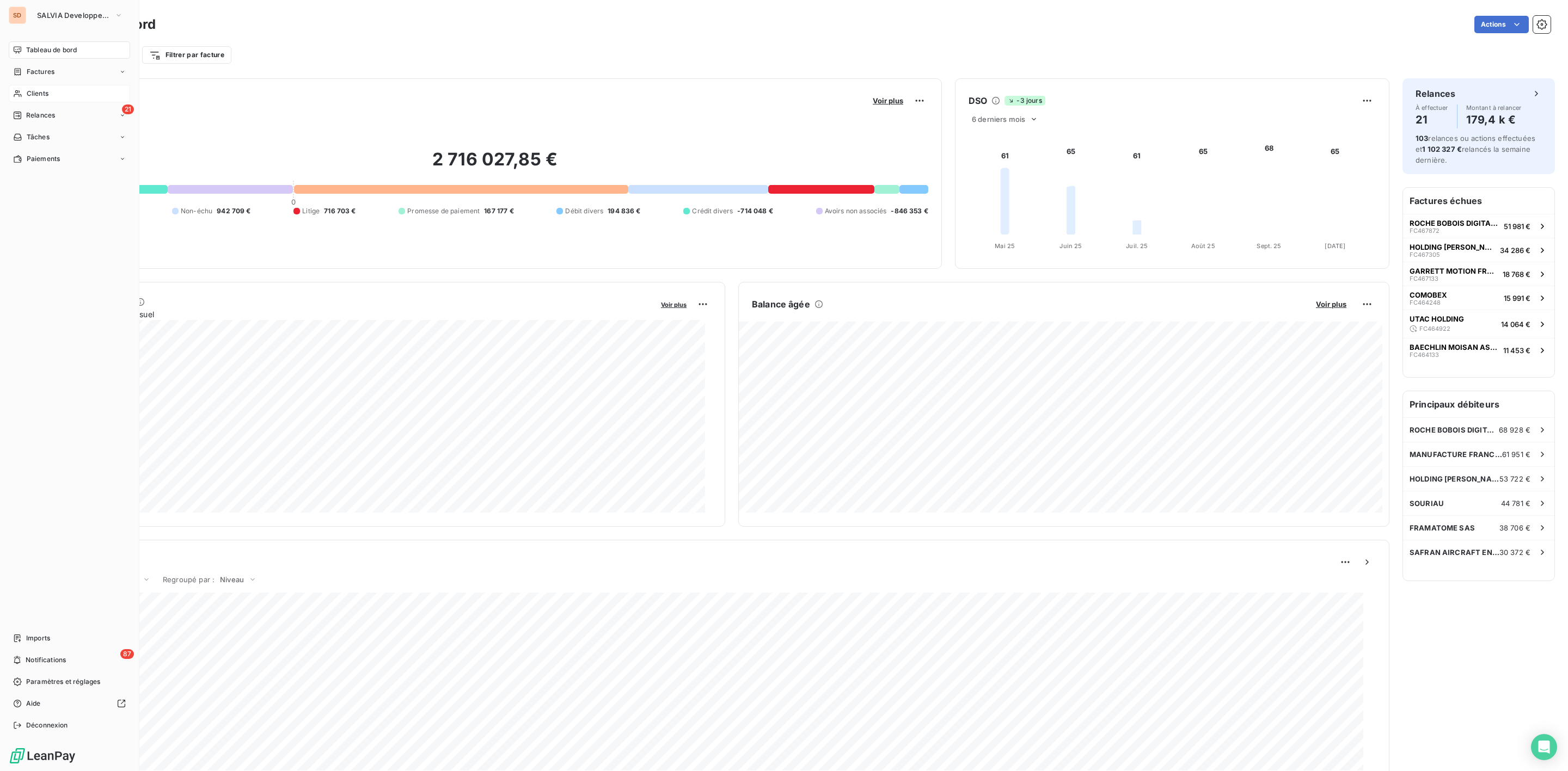
click at [40, 95] on span "Clients" at bounding box center [38, 93] width 21 height 10
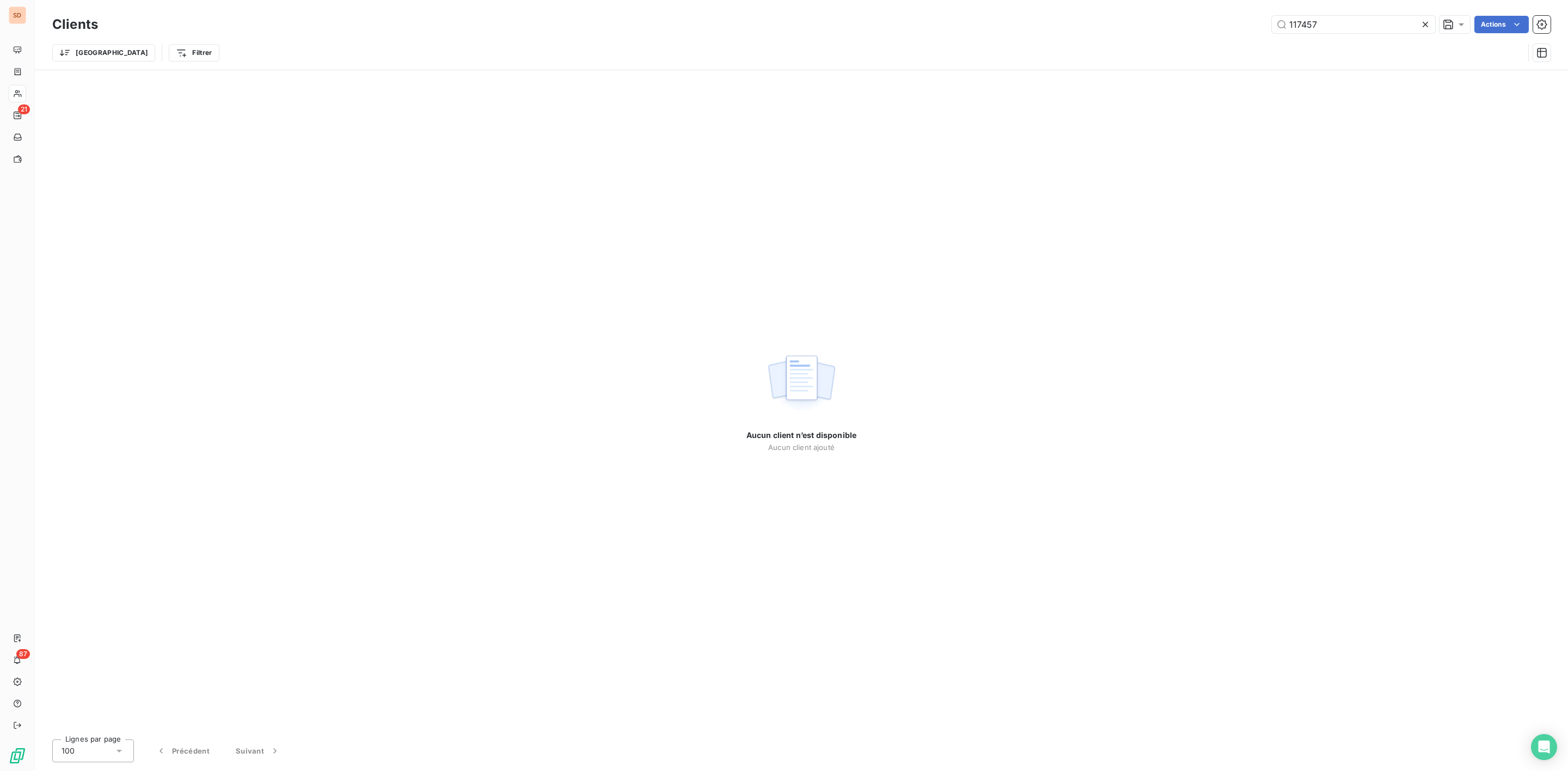
drag, startPoint x: 1343, startPoint y: 18, endPoint x: 1171, endPoint y: 21, distance: 172.0
click at [1183, 21] on div "117457 Actions" at bounding box center [831, 25] width 1440 height 18
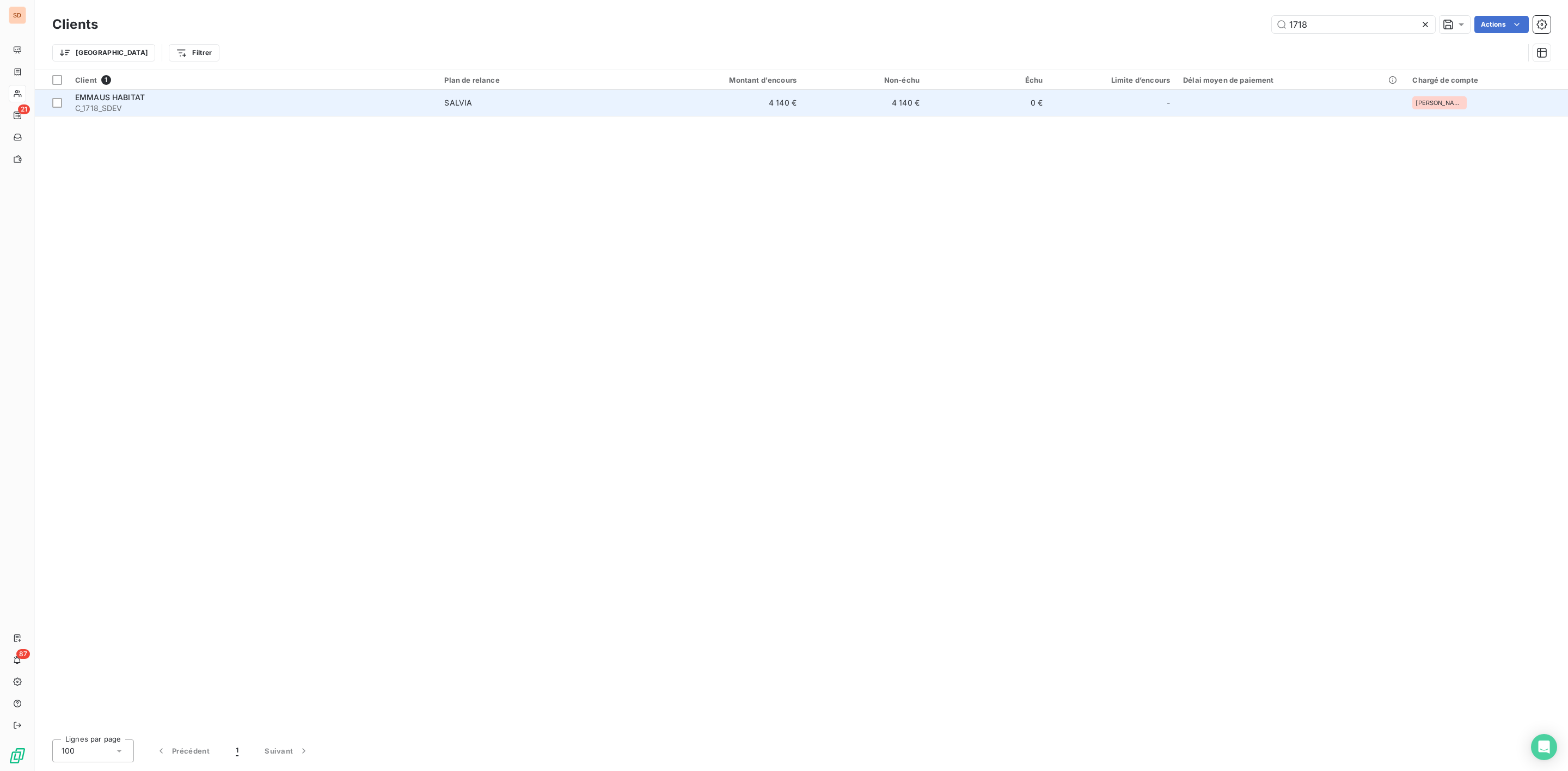
type input "1718"
click at [165, 102] on div "EMMAUS HABITAT" at bounding box center [253, 97] width 356 height 11
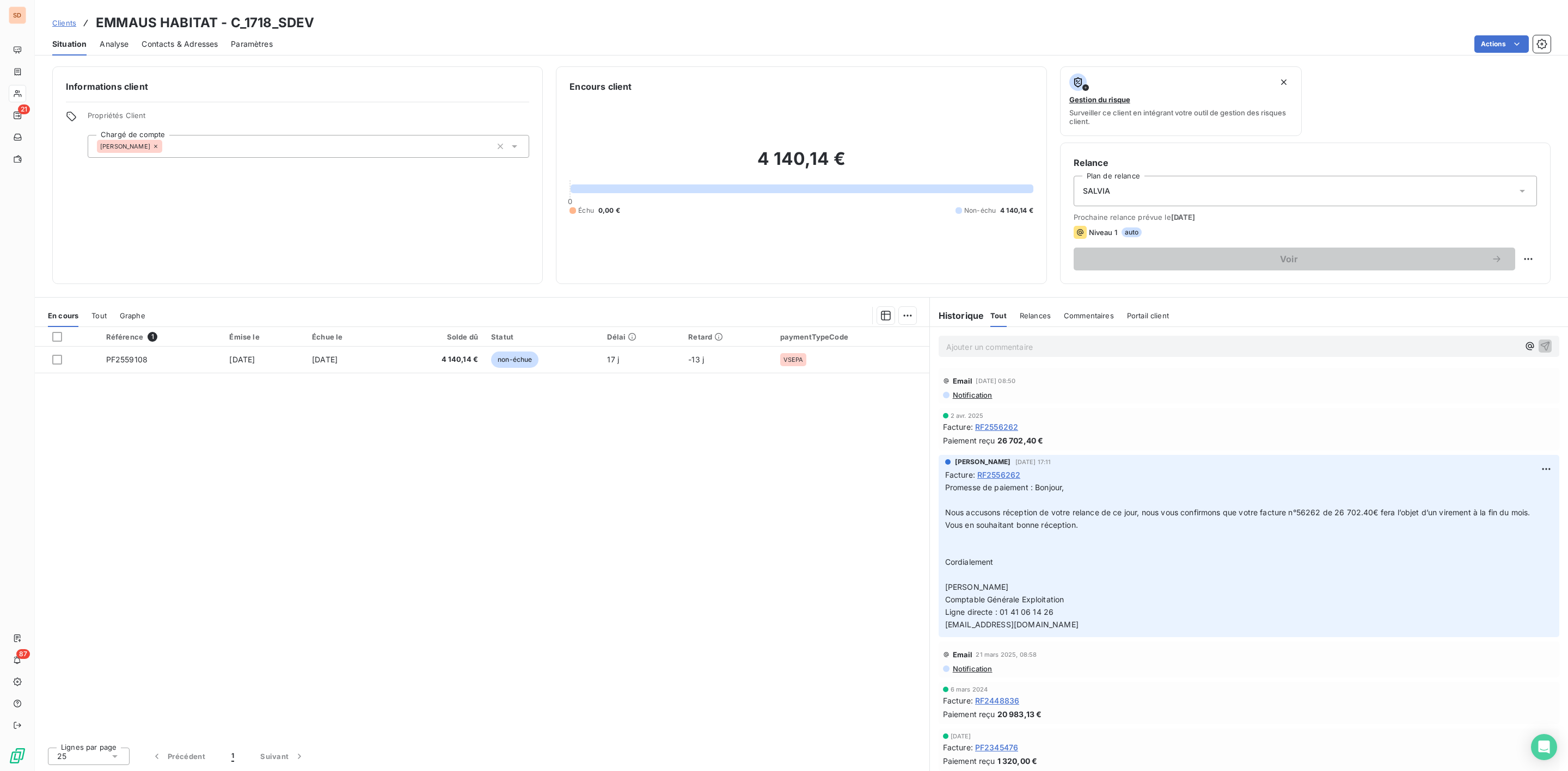
click at [189, 40] on span "Contacts & Adresses" at bounding box center [180, 44] width 77 height 11
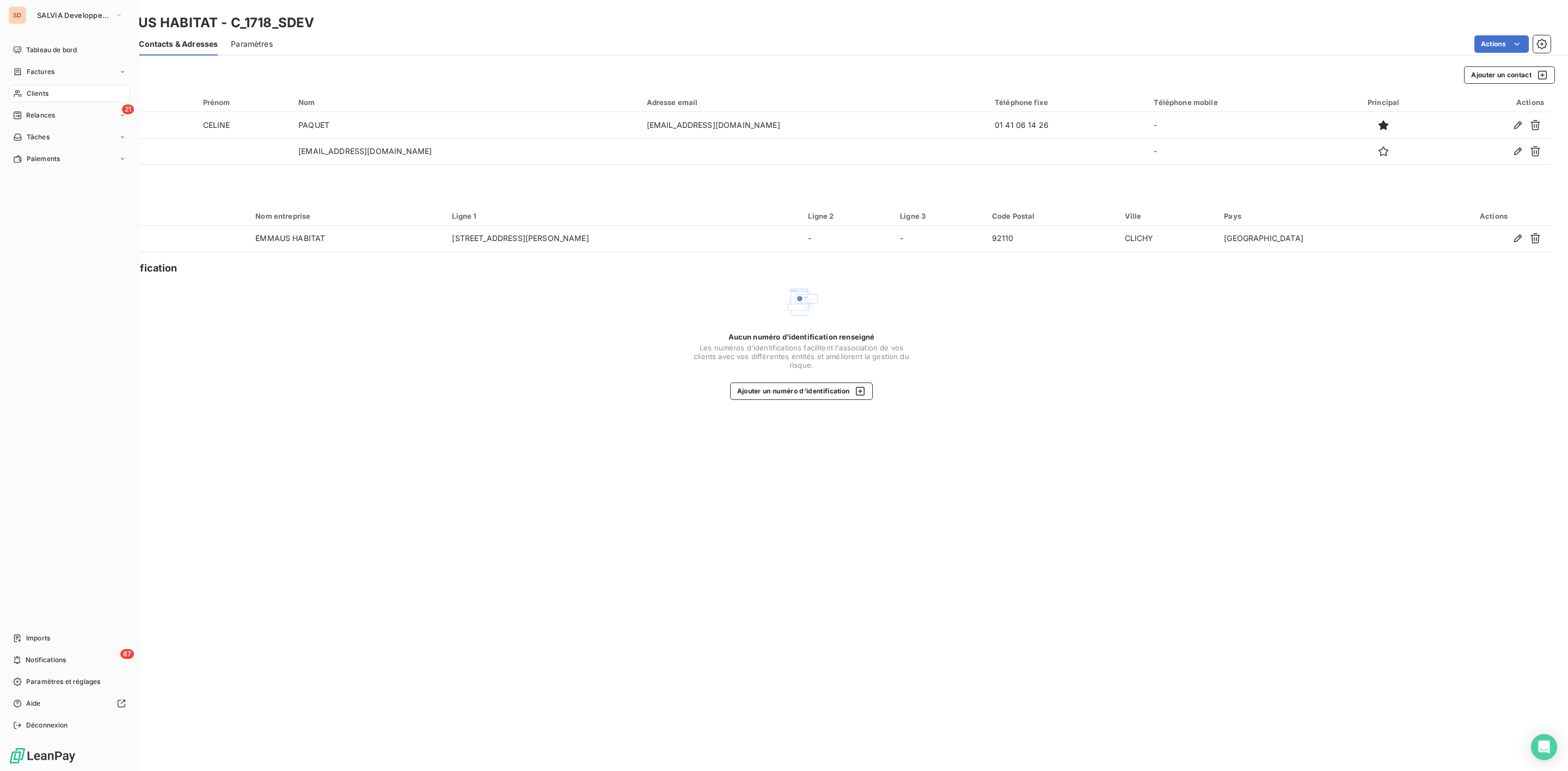
click at [39, 92] on span "Clients" at bounding box center [38, 93] width 21 height 10
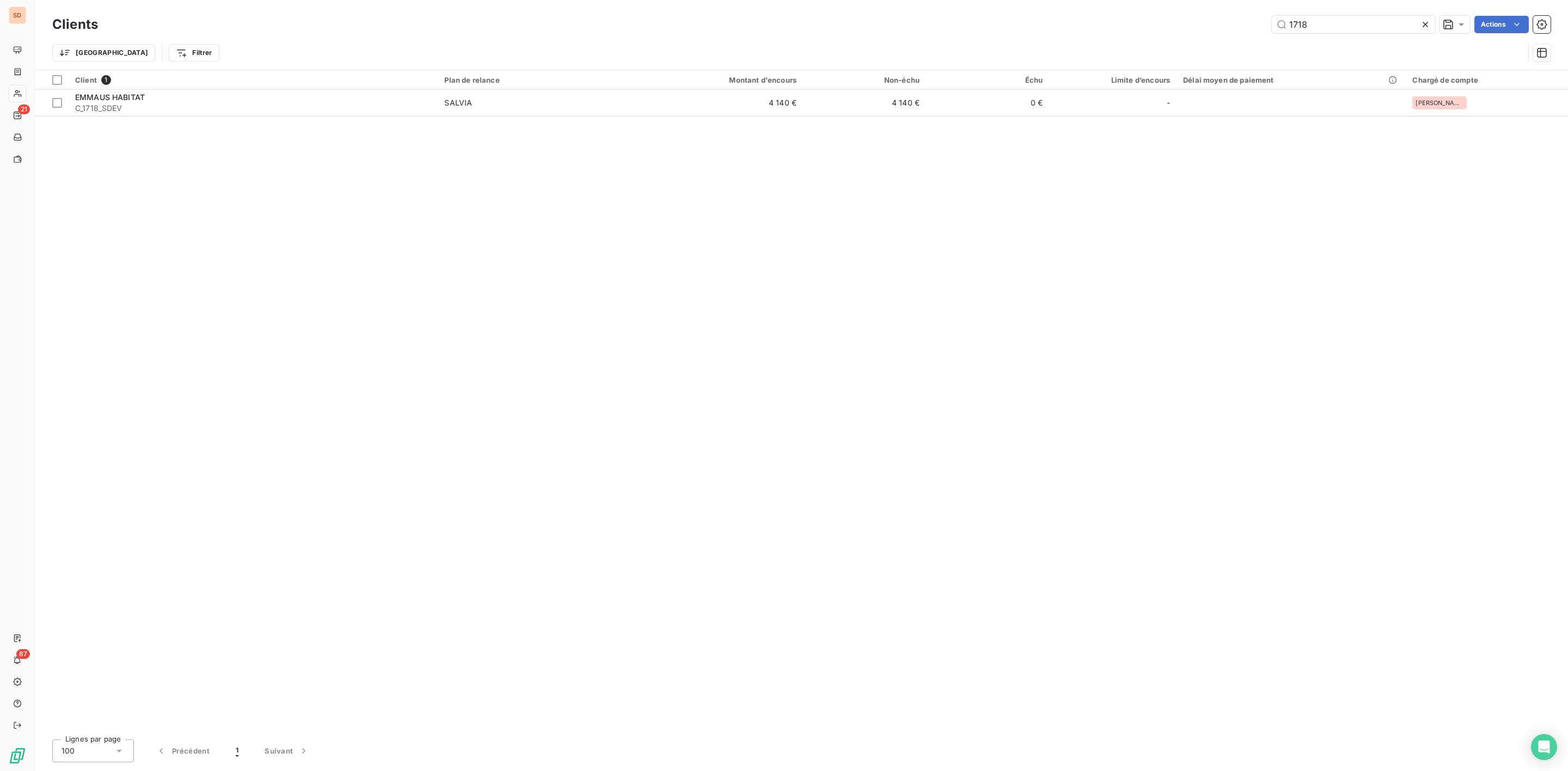
drag, startPoint x: 1354, startPoint y: 27, endPoint x: 1010, endPoint y: 38, distance: 344.2
click at [1010, 38] on div "Clients 1718 Actions Trier Filtrer" at bounding box center [801, 41] width 1498 height 57
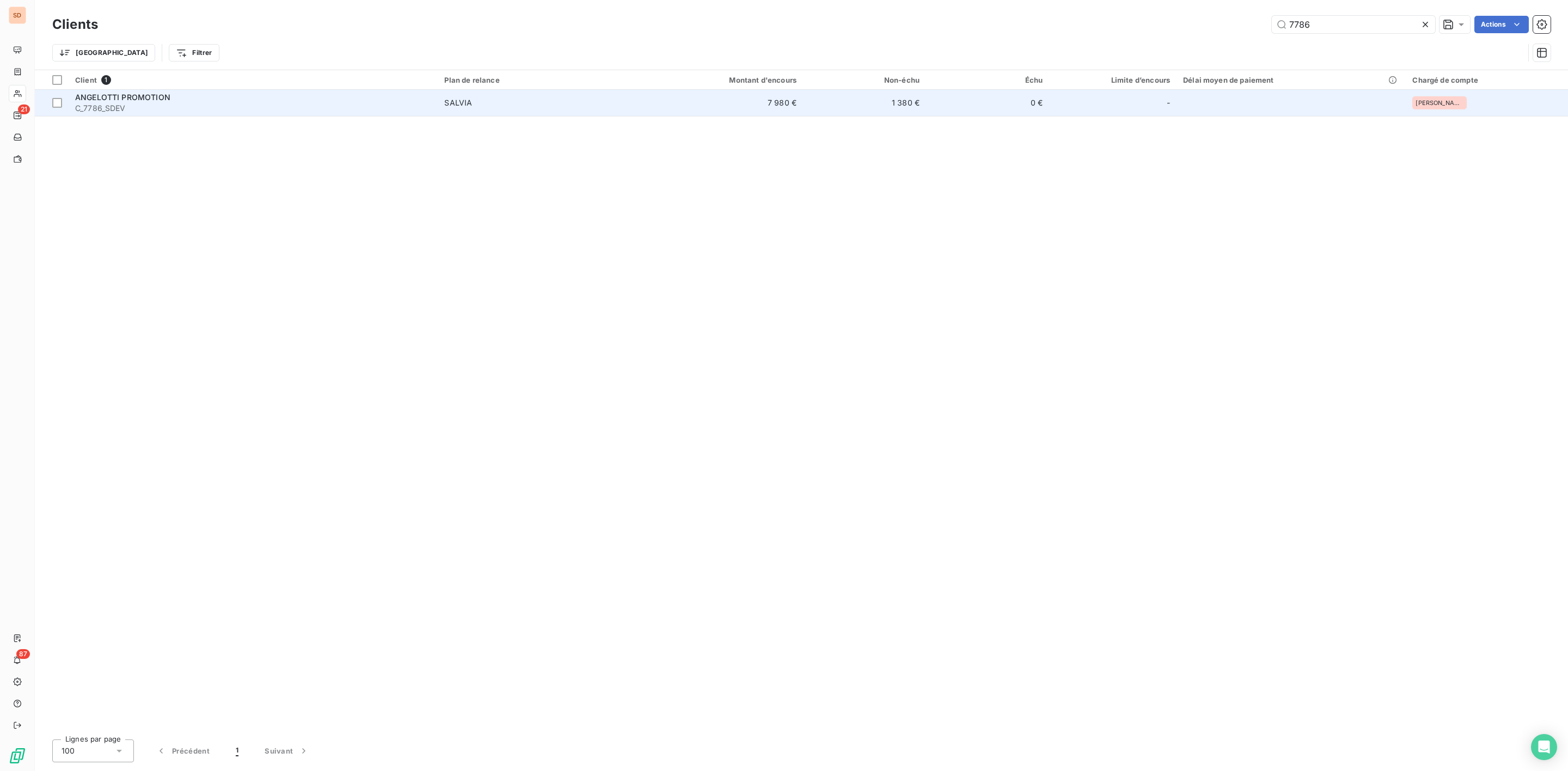
type input "7786"
click at [195, 95] on div "ANGELOTTI PROMOTION" at bounding box center [253, 97] width 356 height 11
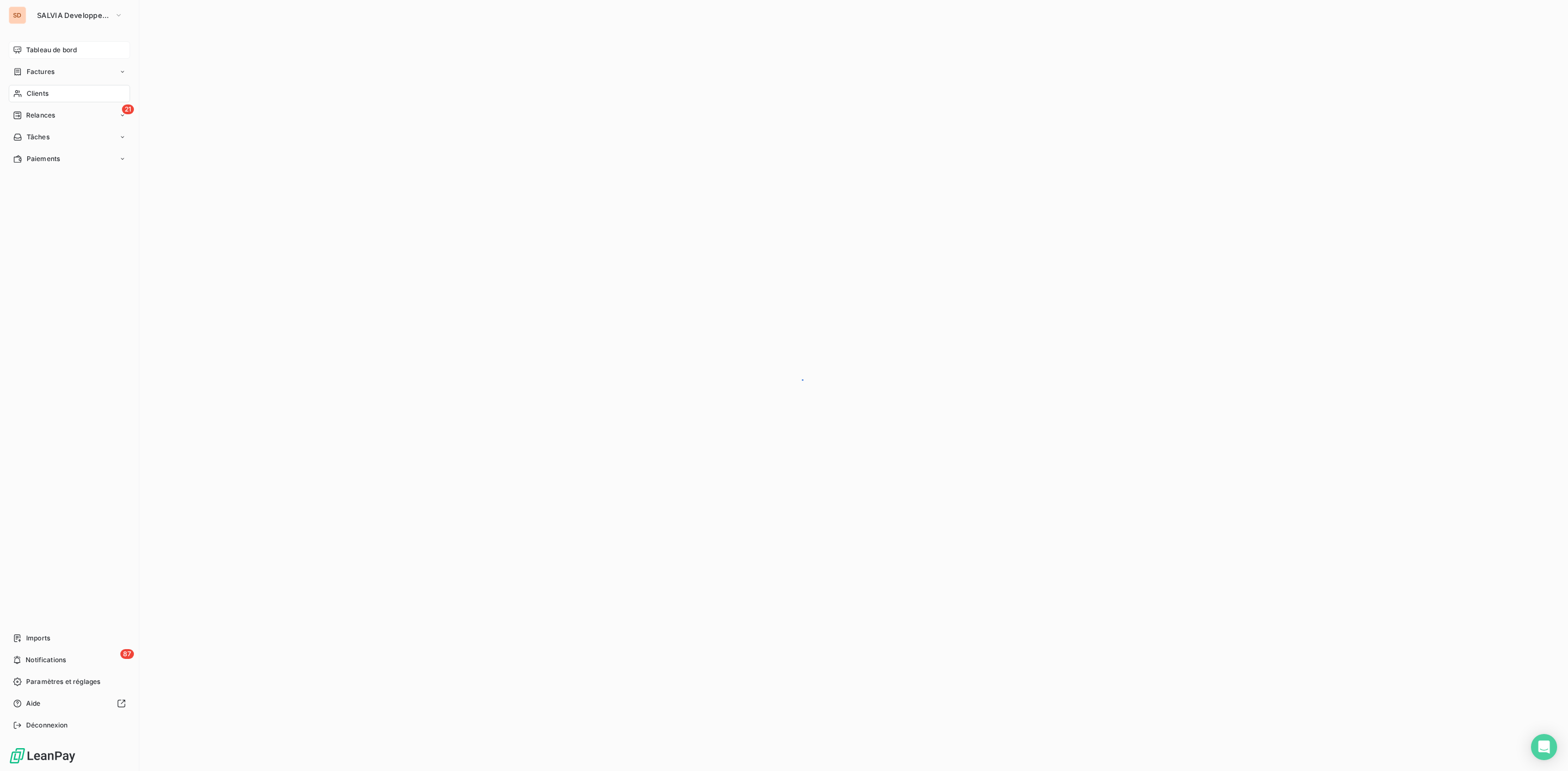
click at [47, 48] on span "Tableau de bord" at bounding box center [51, 50] width 51 height 10
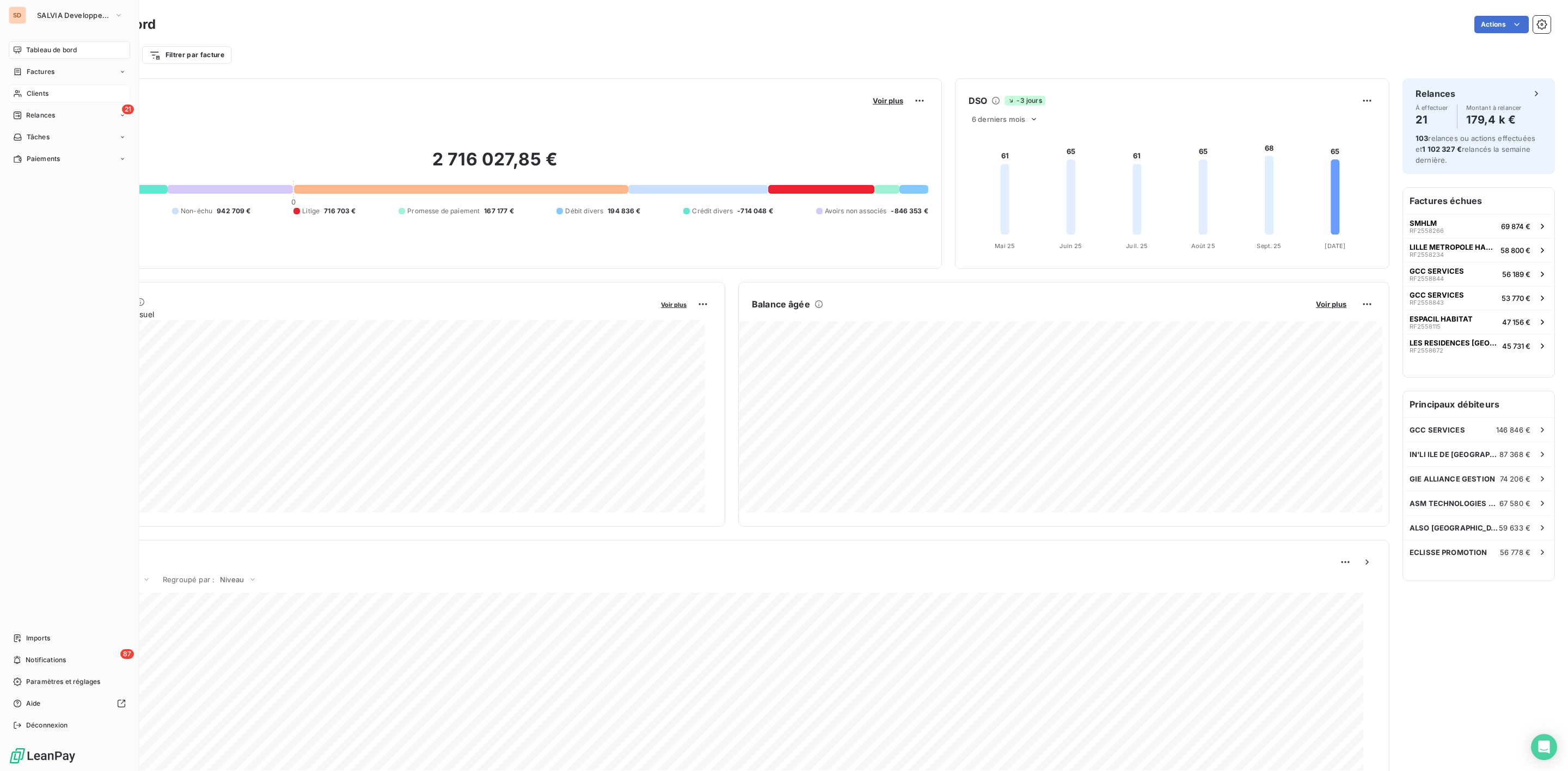
click at [24, 95] on div "Clients" at bounding box center [69, 93] width 122 height 18
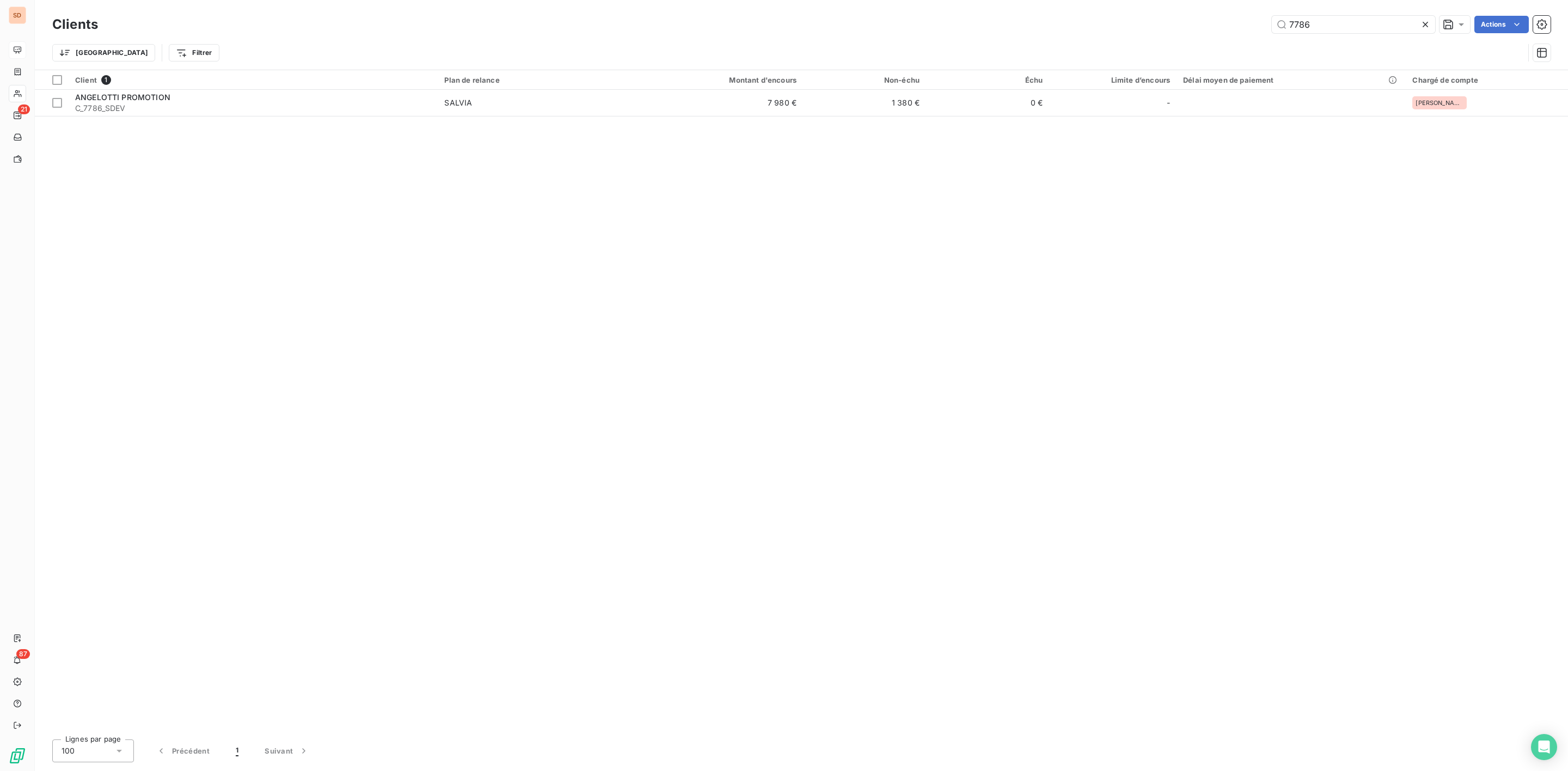
click at [719, 116] on div "Client 1 Plan de relance Montant d'encours Non-échu Échu Limite d’encours Délai…" at bounding box center [801, 400] width 1534 height 661
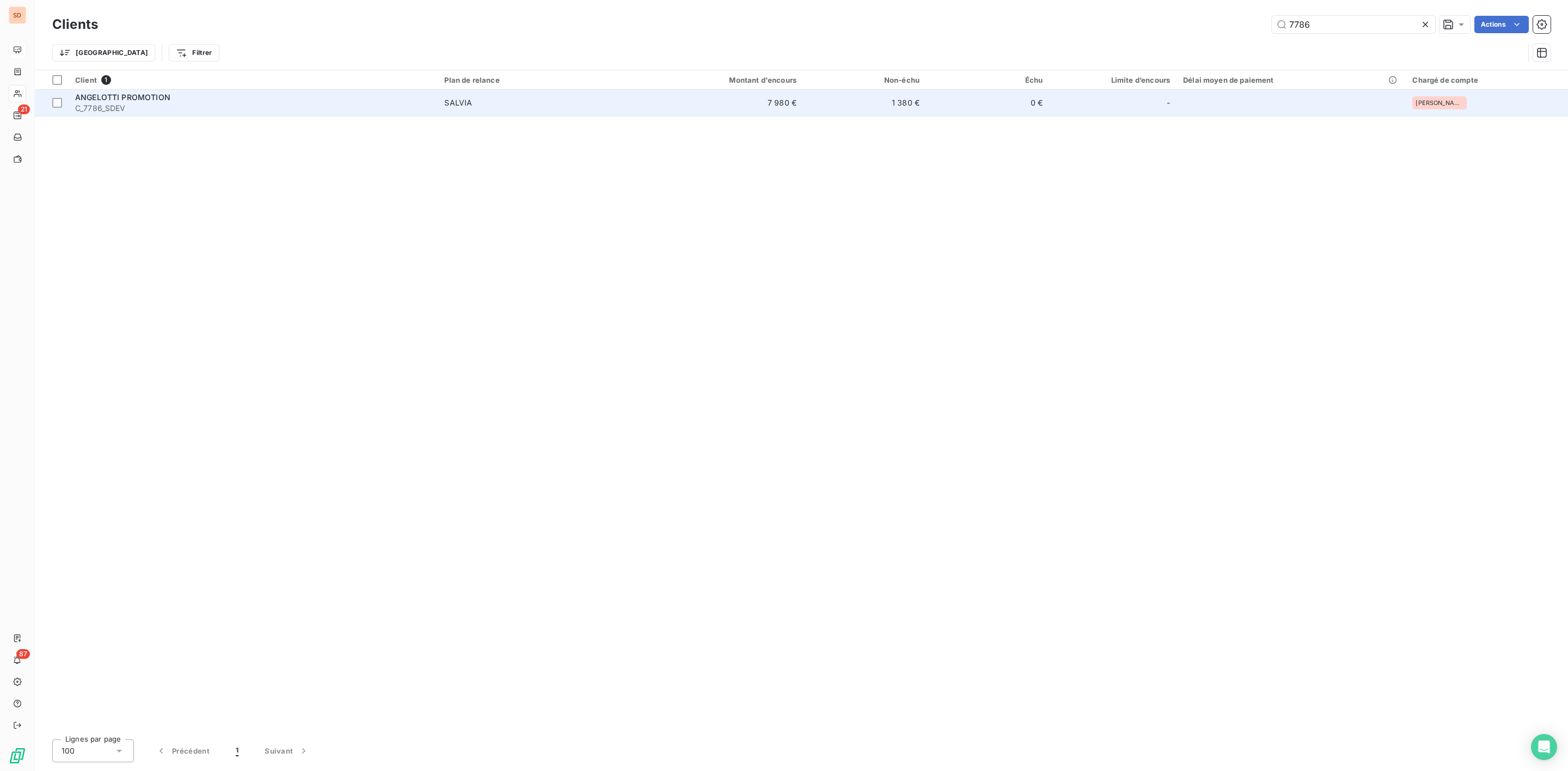
click at [711, 108] on td "7 980 €" at bounding box center [720, 103] width 165 height 26
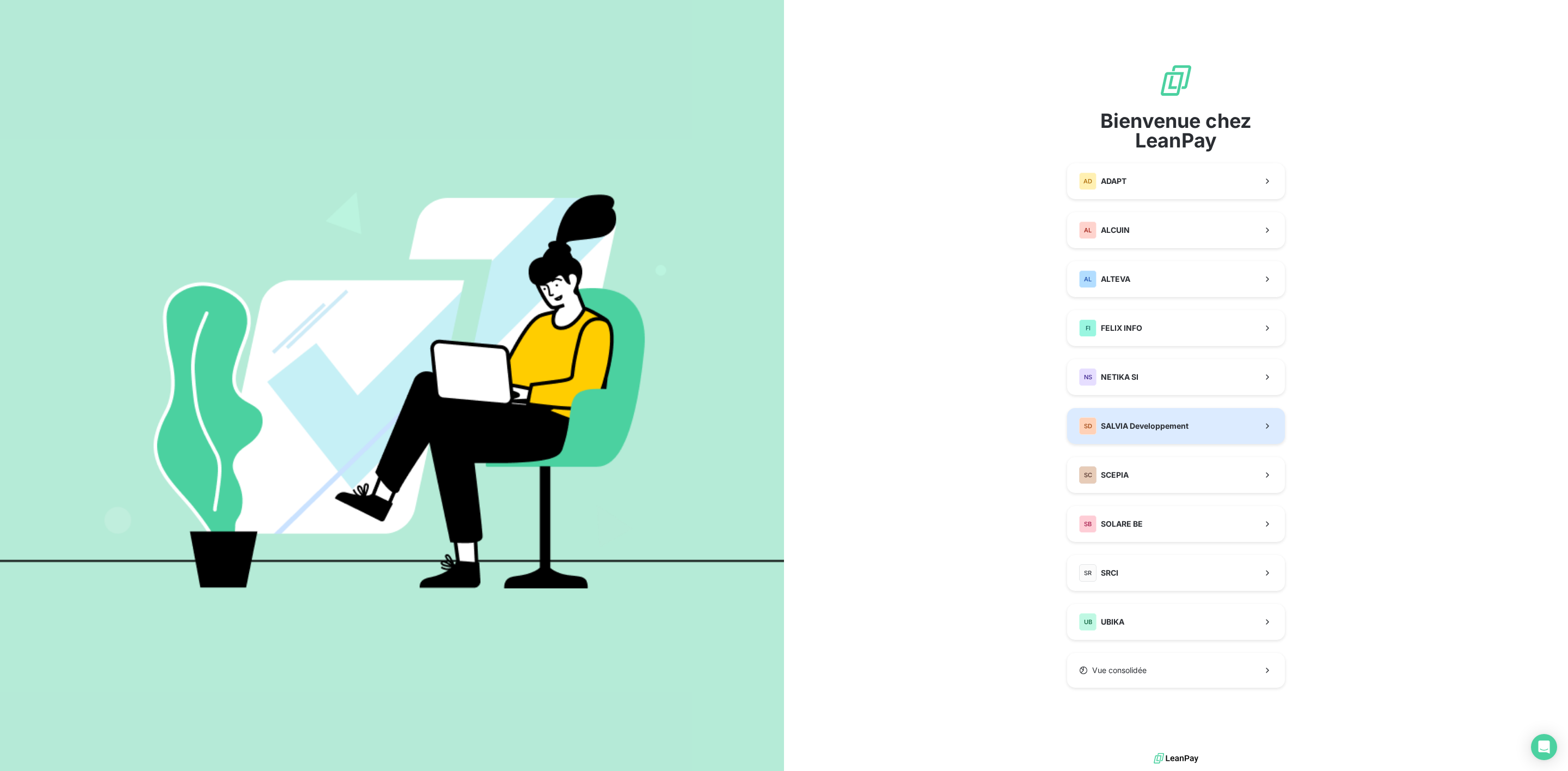
click at [1162, 423] on span "SALVIA Developpement" at bounding box center [1144, 426] width 87 height 11
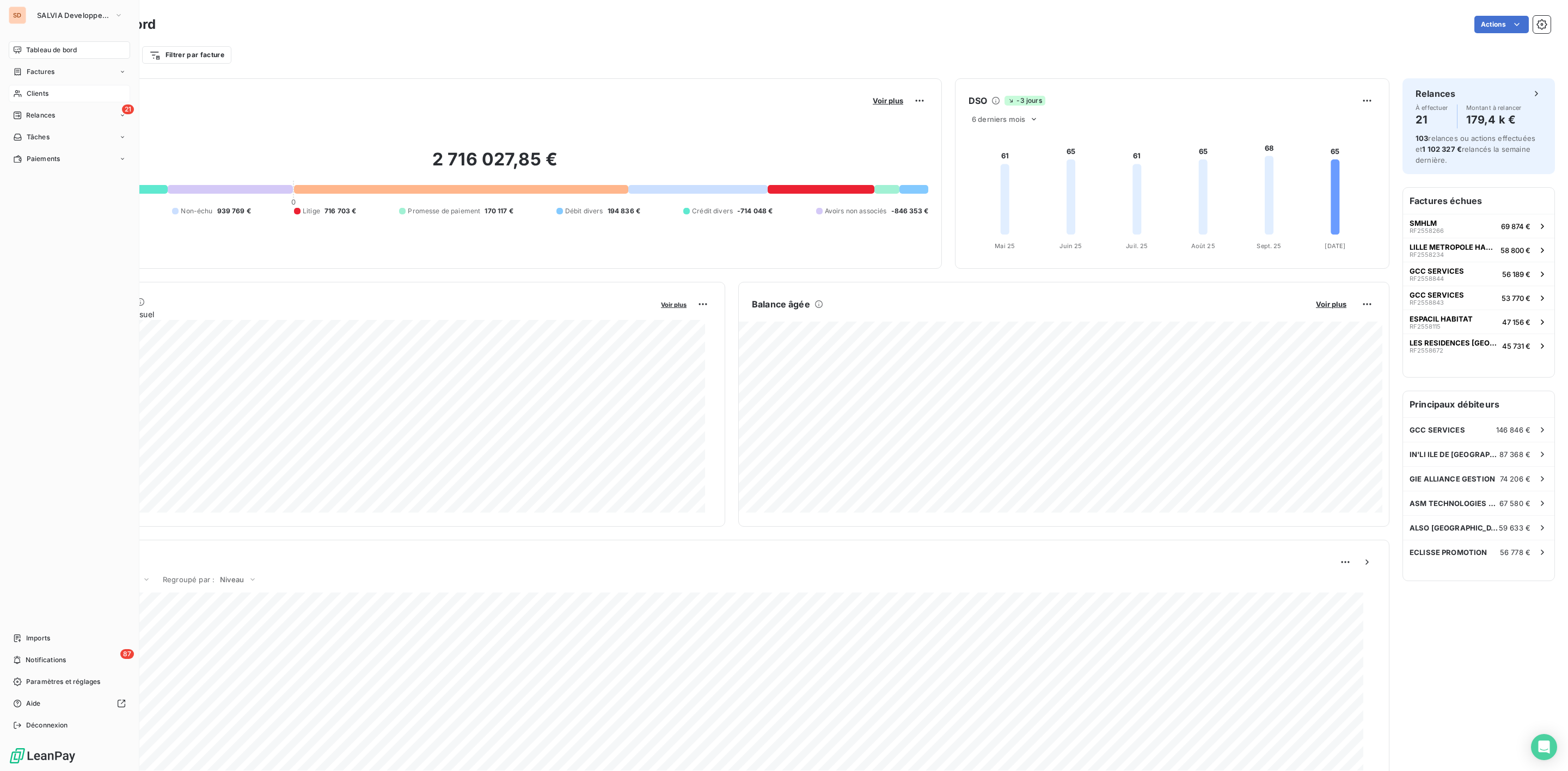
click at [31, 89] on span "Clients" at bounding box center [38, 93] width 21 height 10
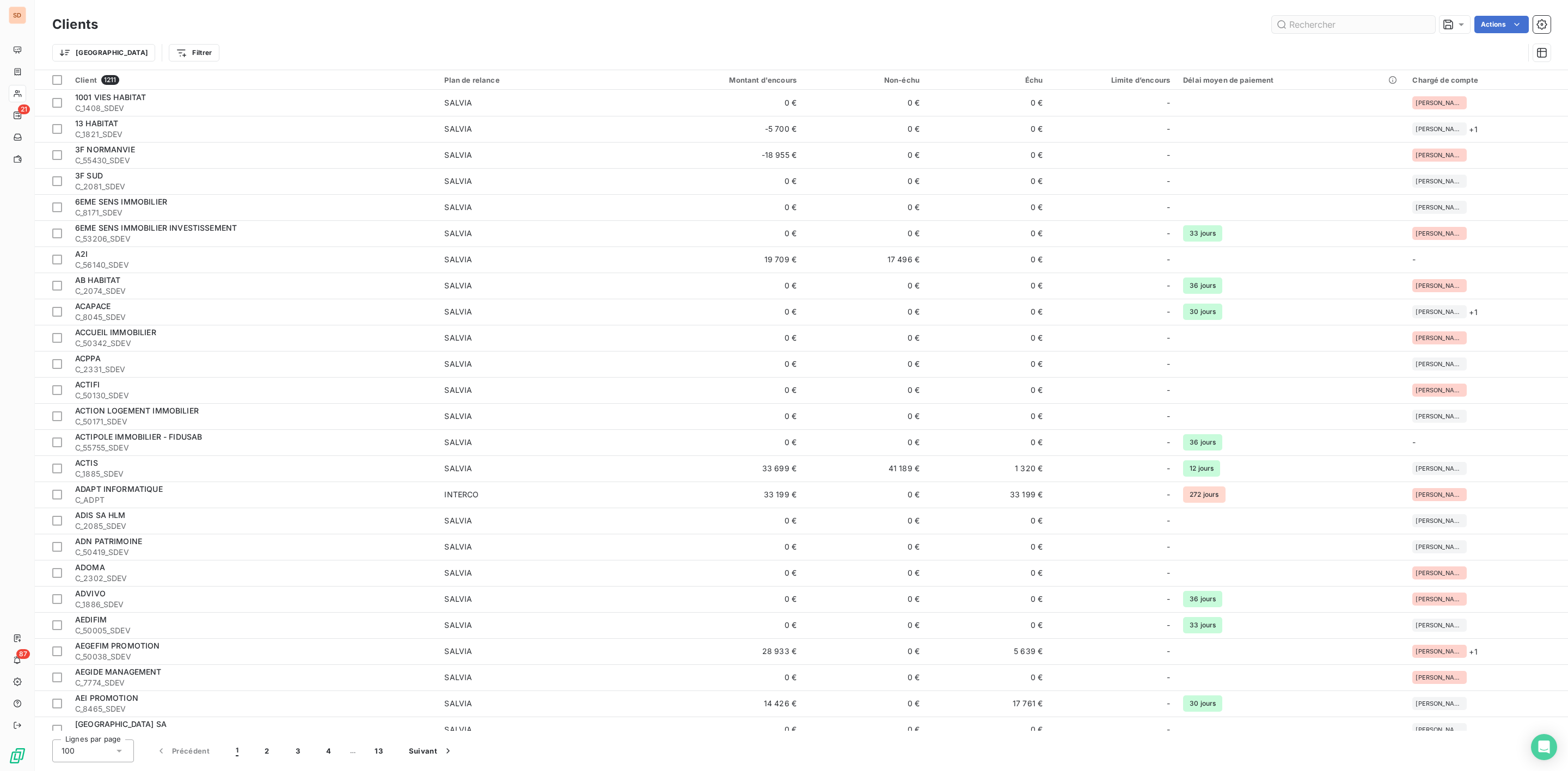
click at [1314, 24] on input "text" at bounding box center [1354, 25] width 163 height 18
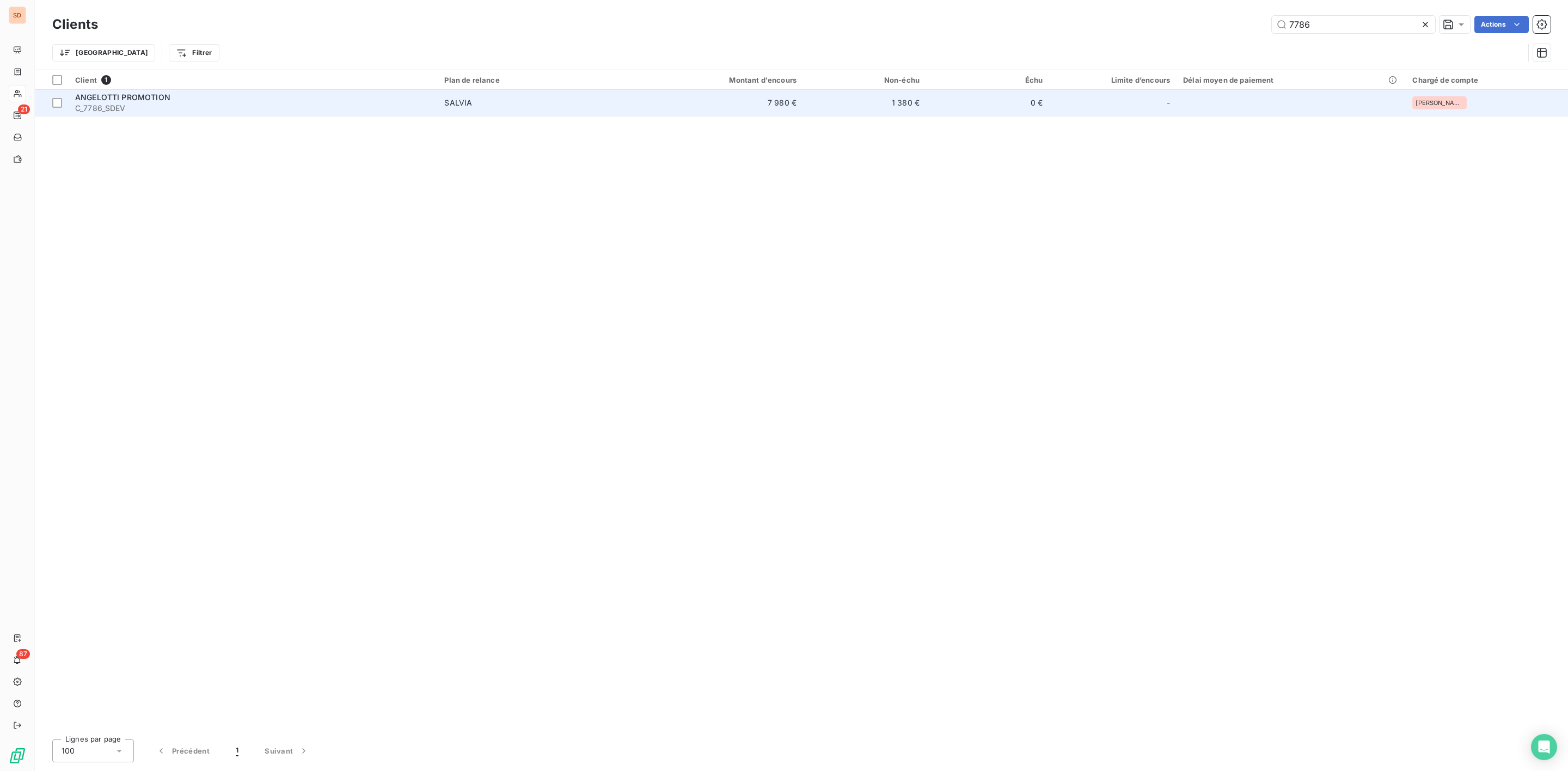
type input "7786"
click at [209, 101] on div "ANGELOTTI PROMOTION" at bounding box center [253, 97] width 356 height 11
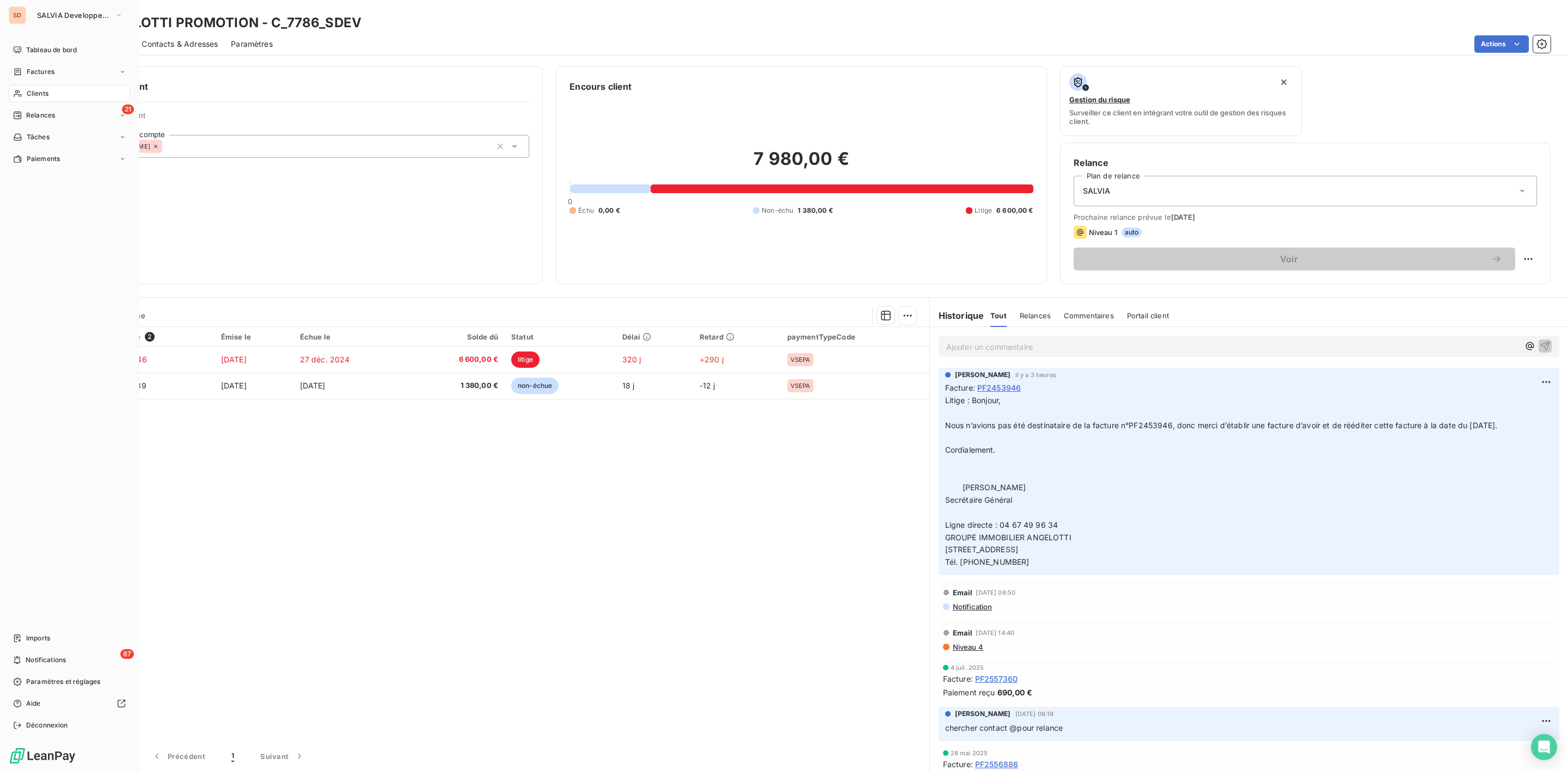
drag, startPoint x: 30, startPoint y: 91, endPoint x: 77, endPoint y: 88, distance: 47.1
click at [30, 91] on span "Clients" at bounding box center [38, 93] width 21 height 10
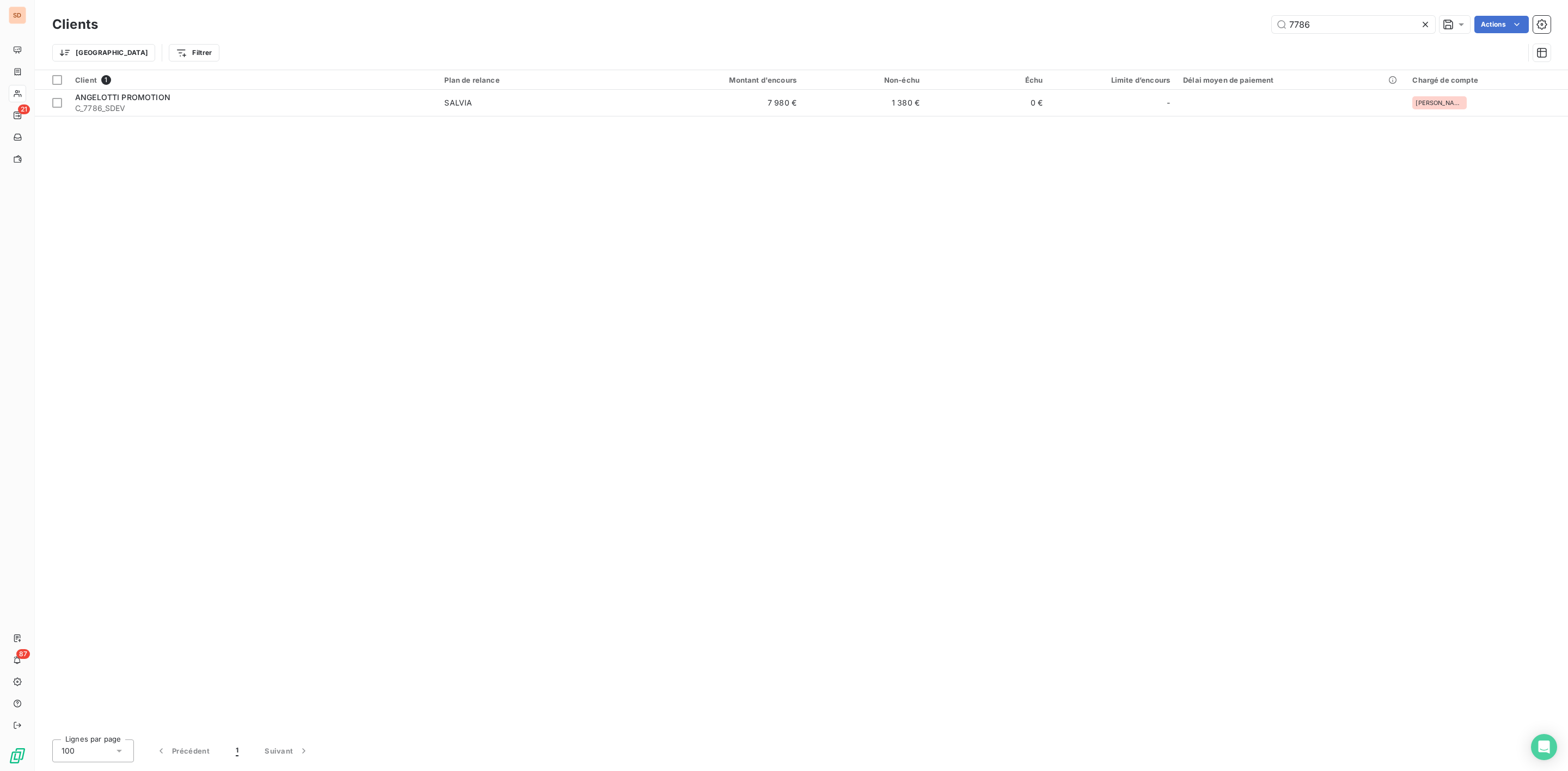
drag, startPoint x: 1321, startPoint y: 15, endPoint x: 1111, endPoint y: 15, distance: 210.0
click at [1146, 16] on div "7786 Actions" at bounding box center [831, 25] width 1440 height 18
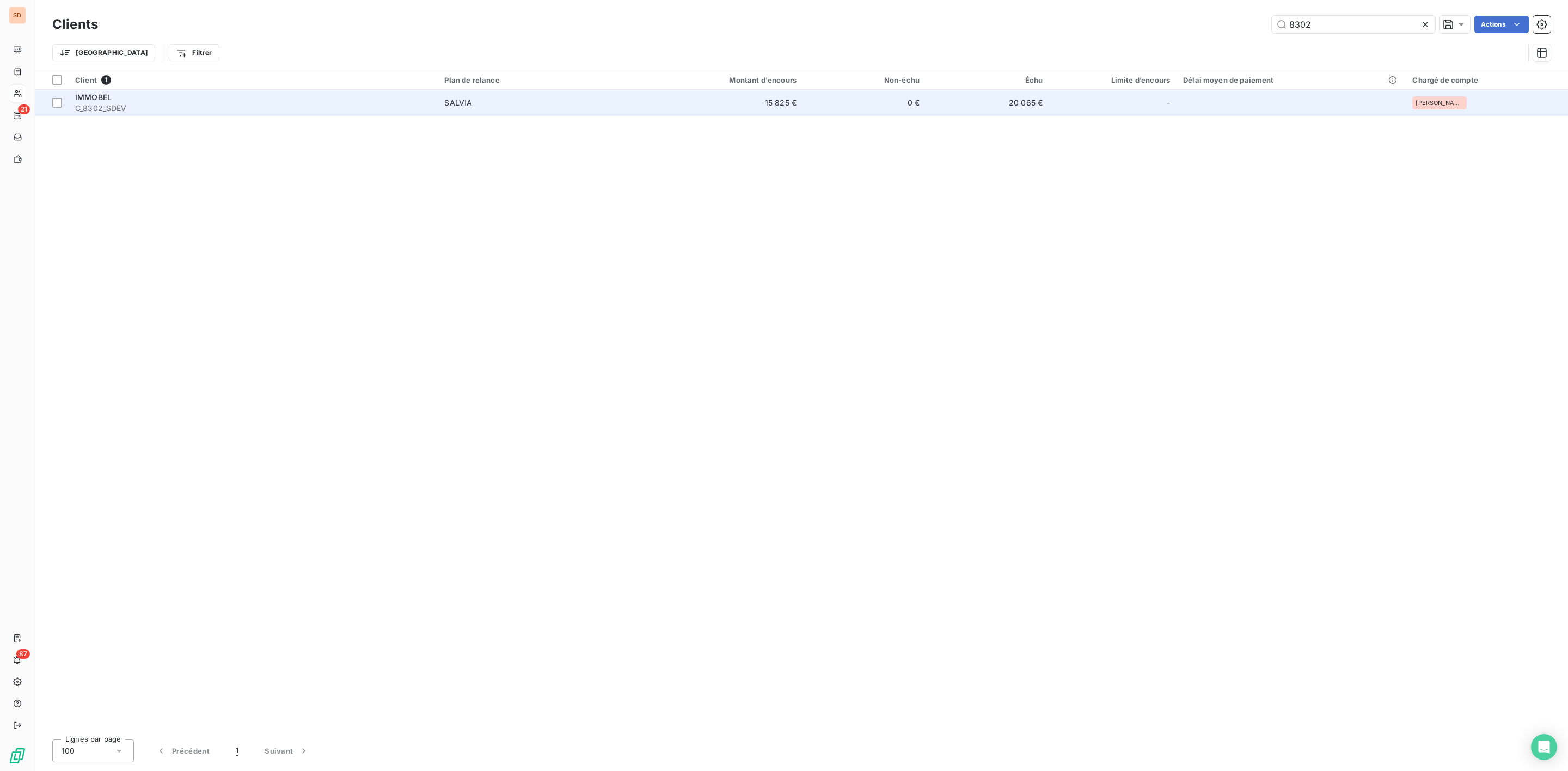
type input "8302"
click at [140, 108] on span "C_8302_SDEV" at bounding box center [253, 108] width 356 height 11
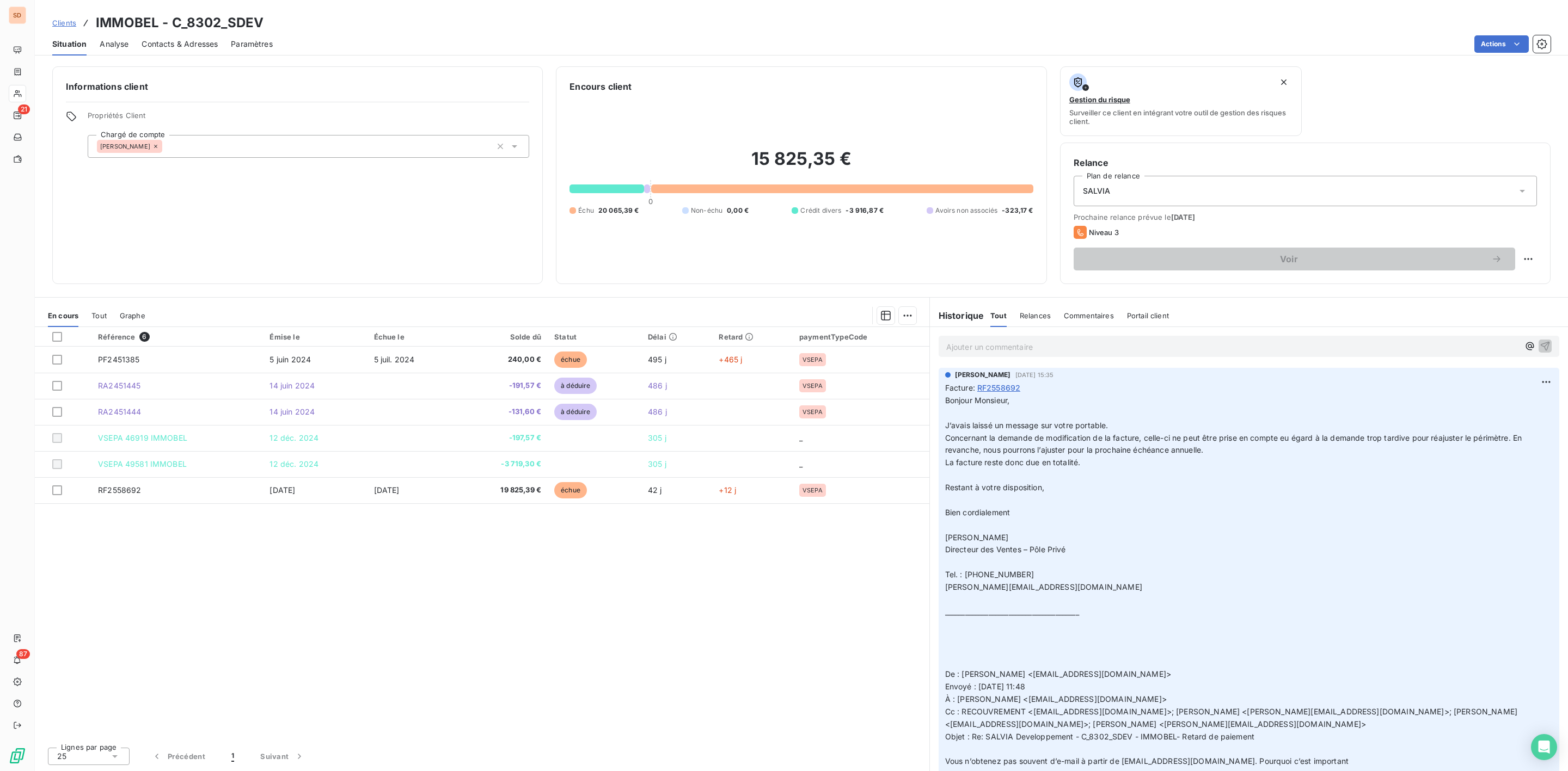
click at [977, 344] on p "Ajouter un commentaire ﻿" at bounding box center [1233, 347] width 573 height 14
click at [1540, 348] on icon "button" at bounding box center [1545, 345] width 11 height 11
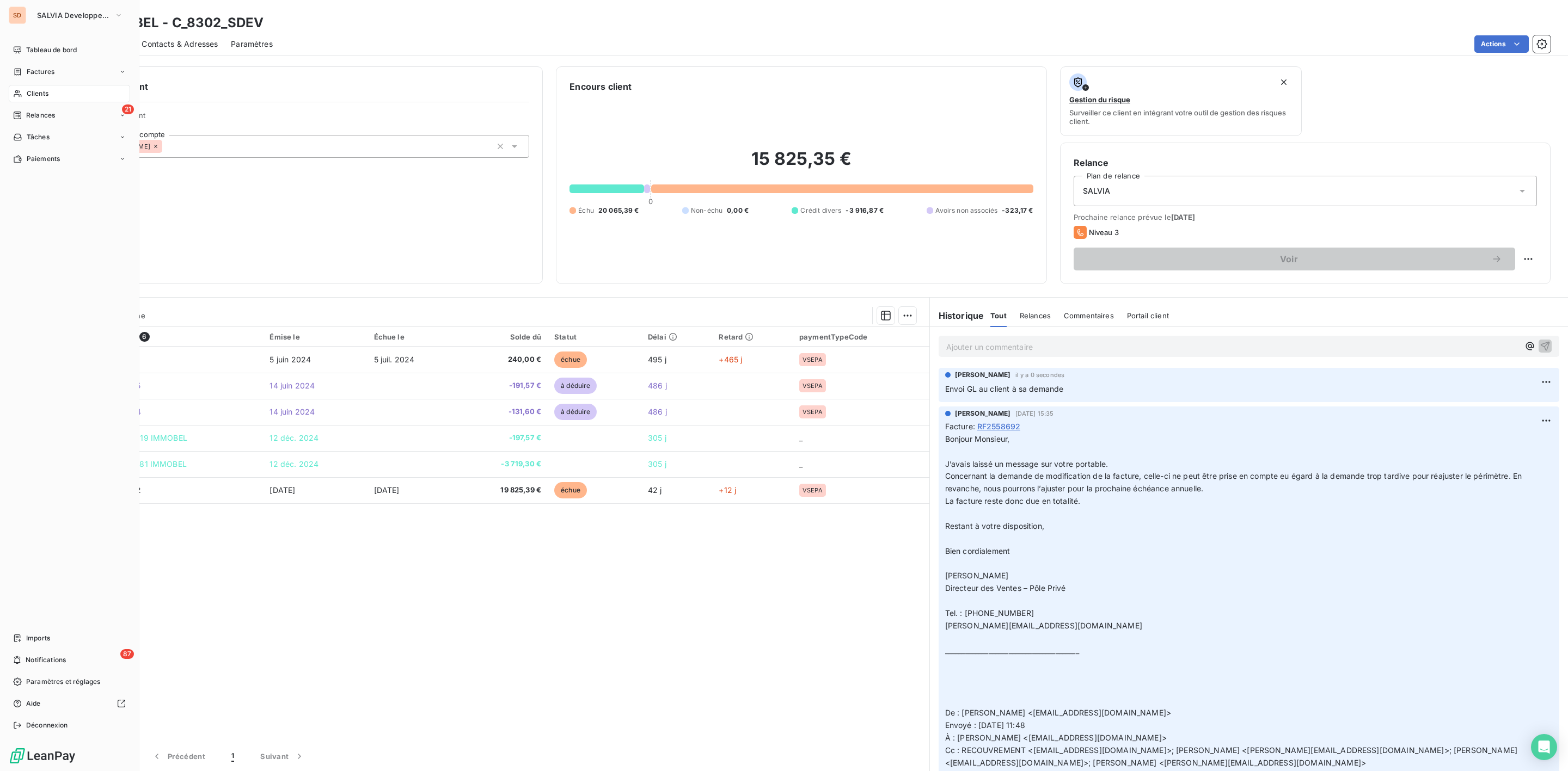
click at [51, 89] on div "Clients" at bounding box center [69, 93] width 122 height 18
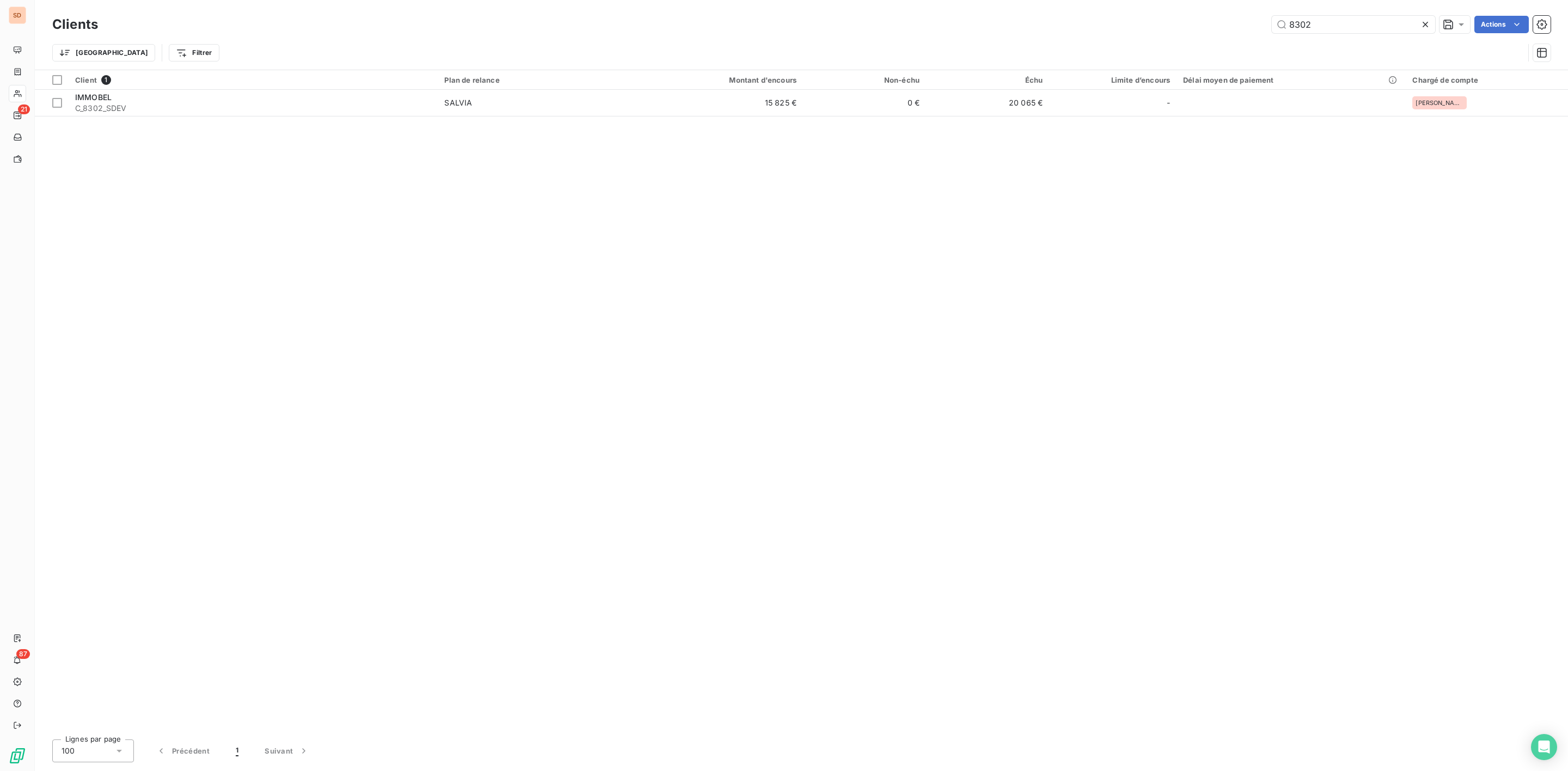
drag, startPoint x: 1329, startPoint y: 21, endPoint x: 1118, endPoint y: 21, distance: 211.0
click at [1188, 21] on div "8302 Actions" at bounding box center [831, 25] width 1440 height 18
type input "fdi"
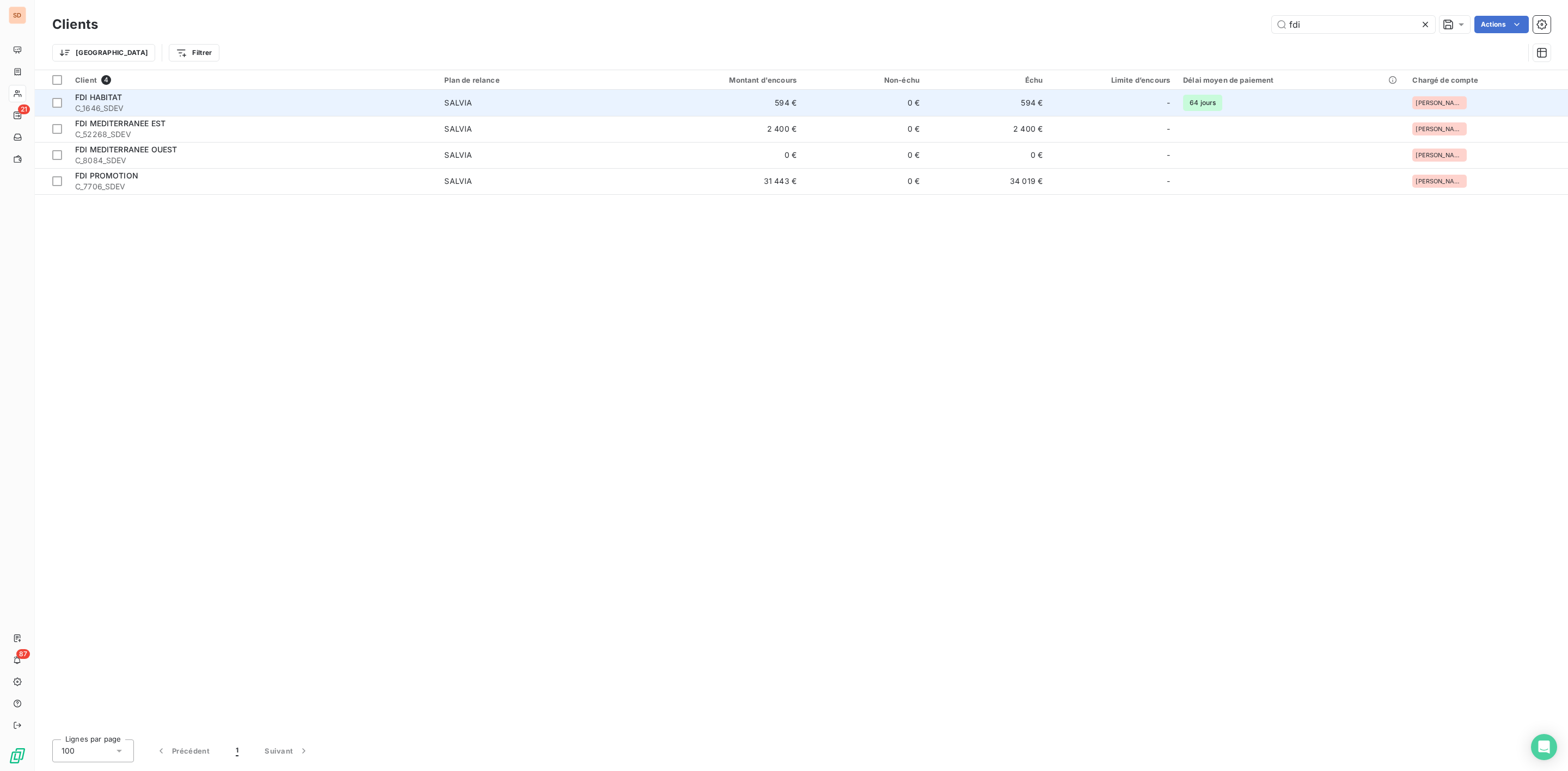
click at [254, 97] on div "FDI HABITAT" at bounding box center [253, 97] width 356 height 11
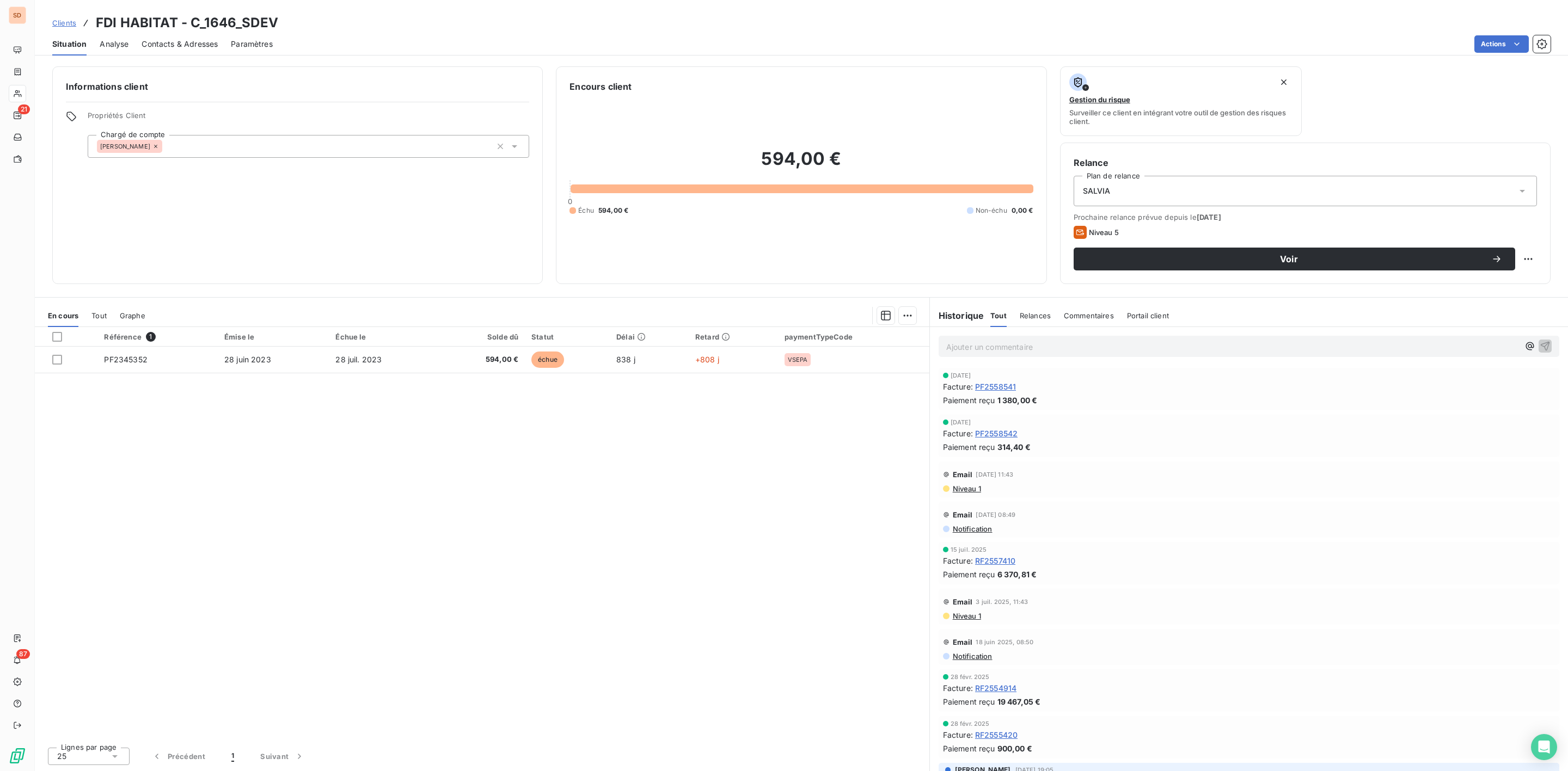
click at [167, 46] on span "Contacts & Adresses" at bounding box center [180, 44] width 77 height 11
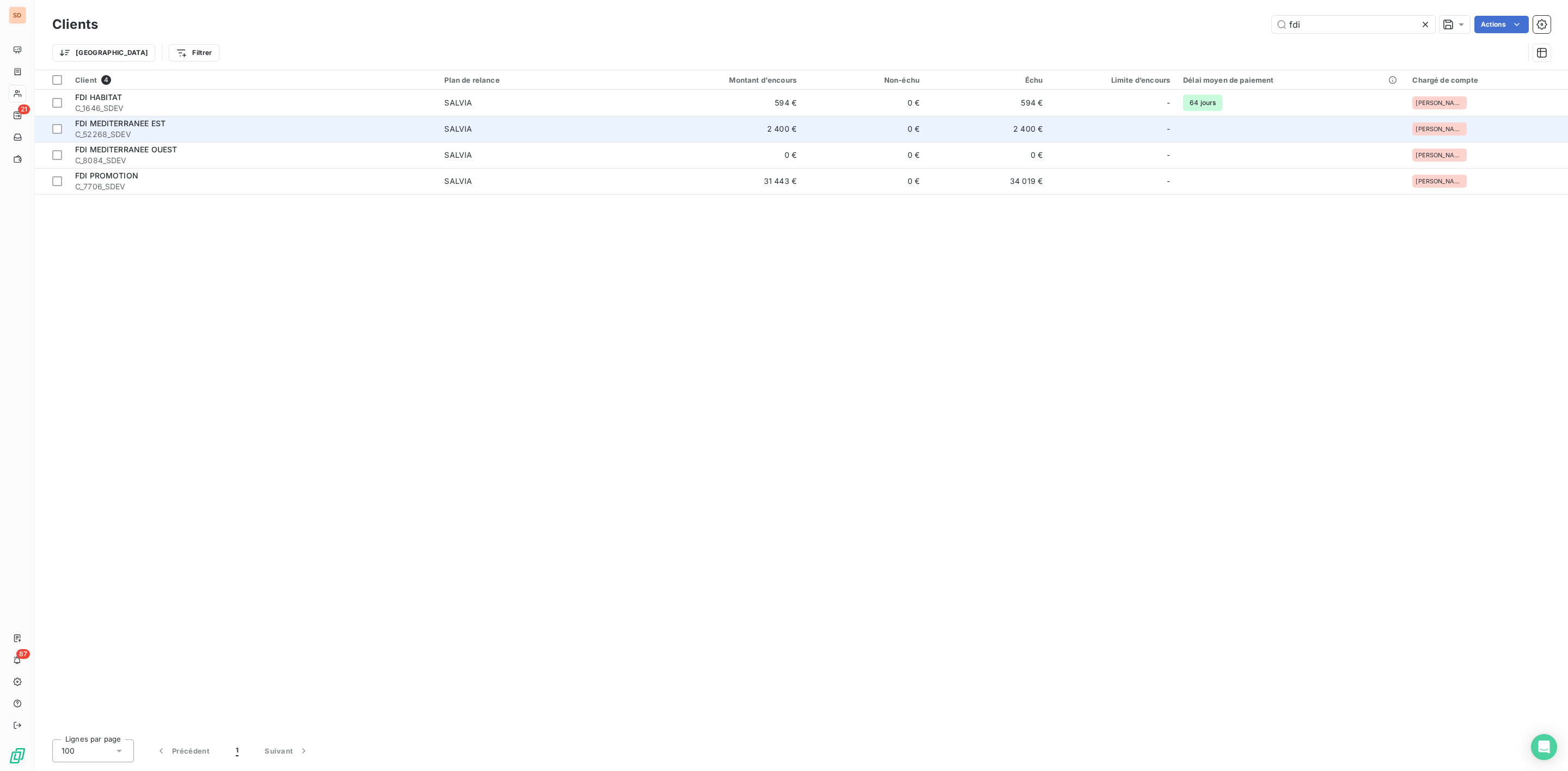
click at [175, 131] on span "C_52268_SDEV" at bounding box center [253, 134] width 356 height 11
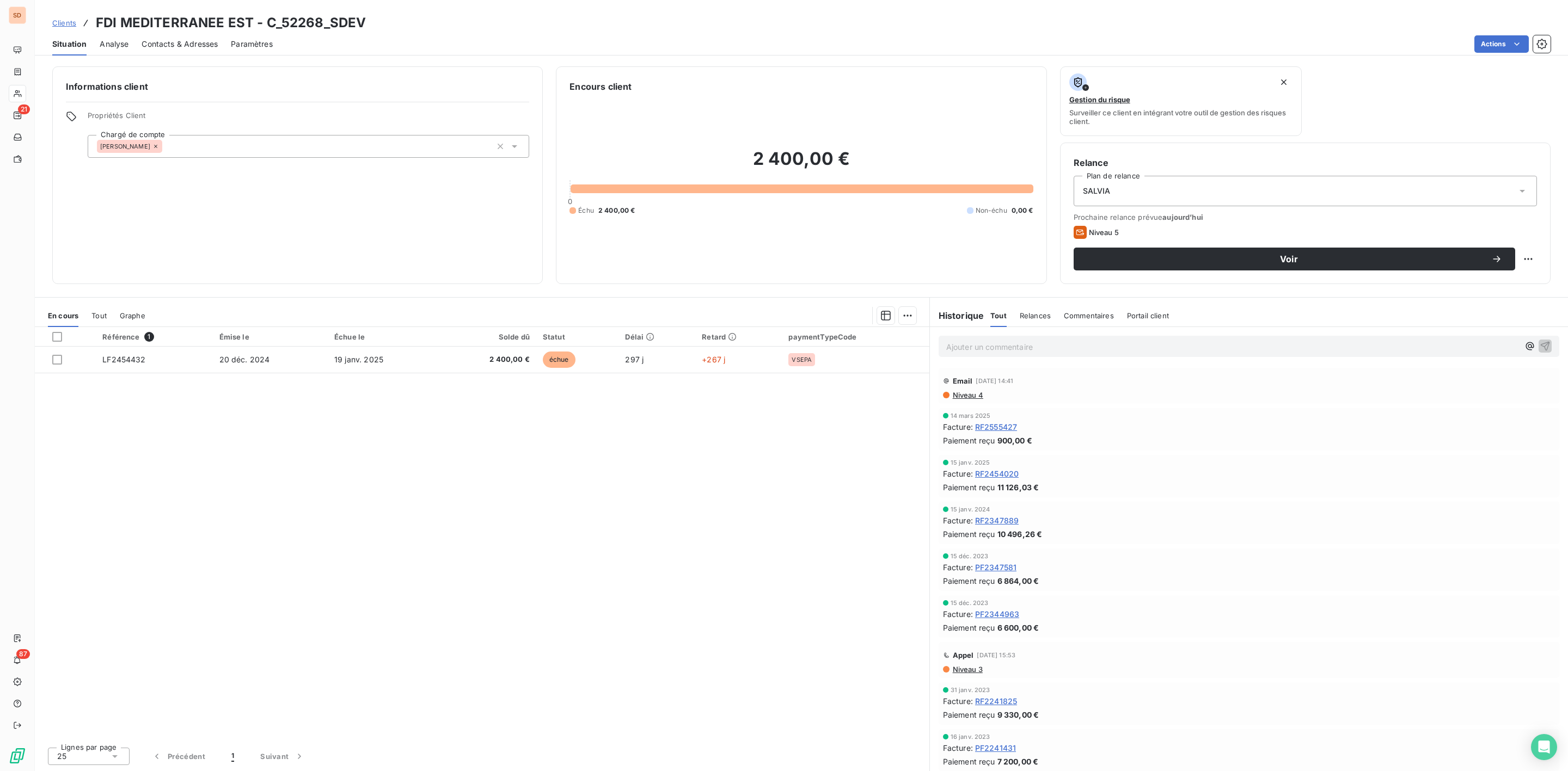
click at [193, 48] on span "Contacts & Adresses" at bounding box center [180, 44] width 77 height 11
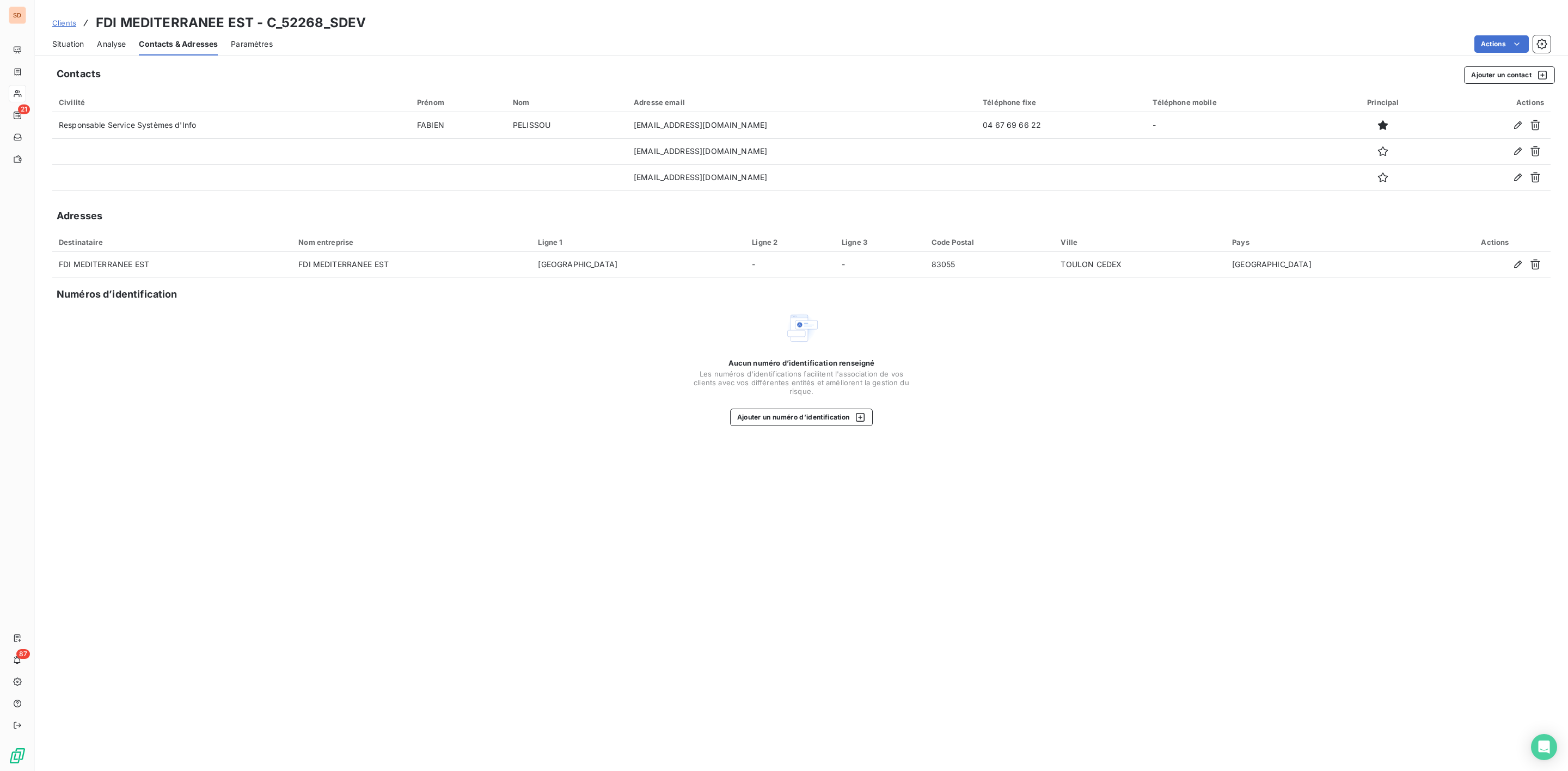
click at [69, 42] on span "Situation" at bounding box center [67, 44] width 31 height 11
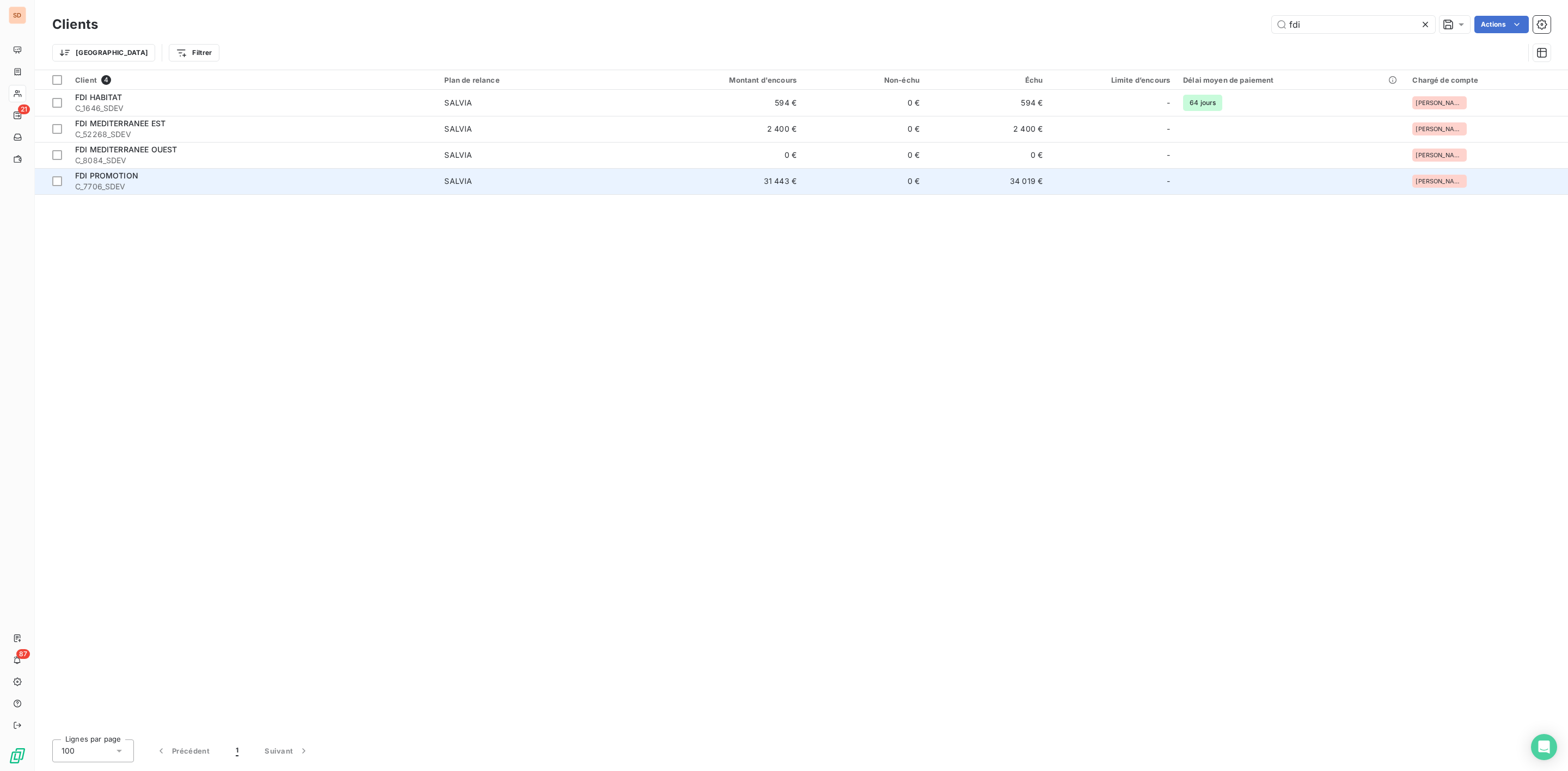
click at [326, 185] on span "C_7706_SDEV" at bounding box center [253, 187] width 356 height 11
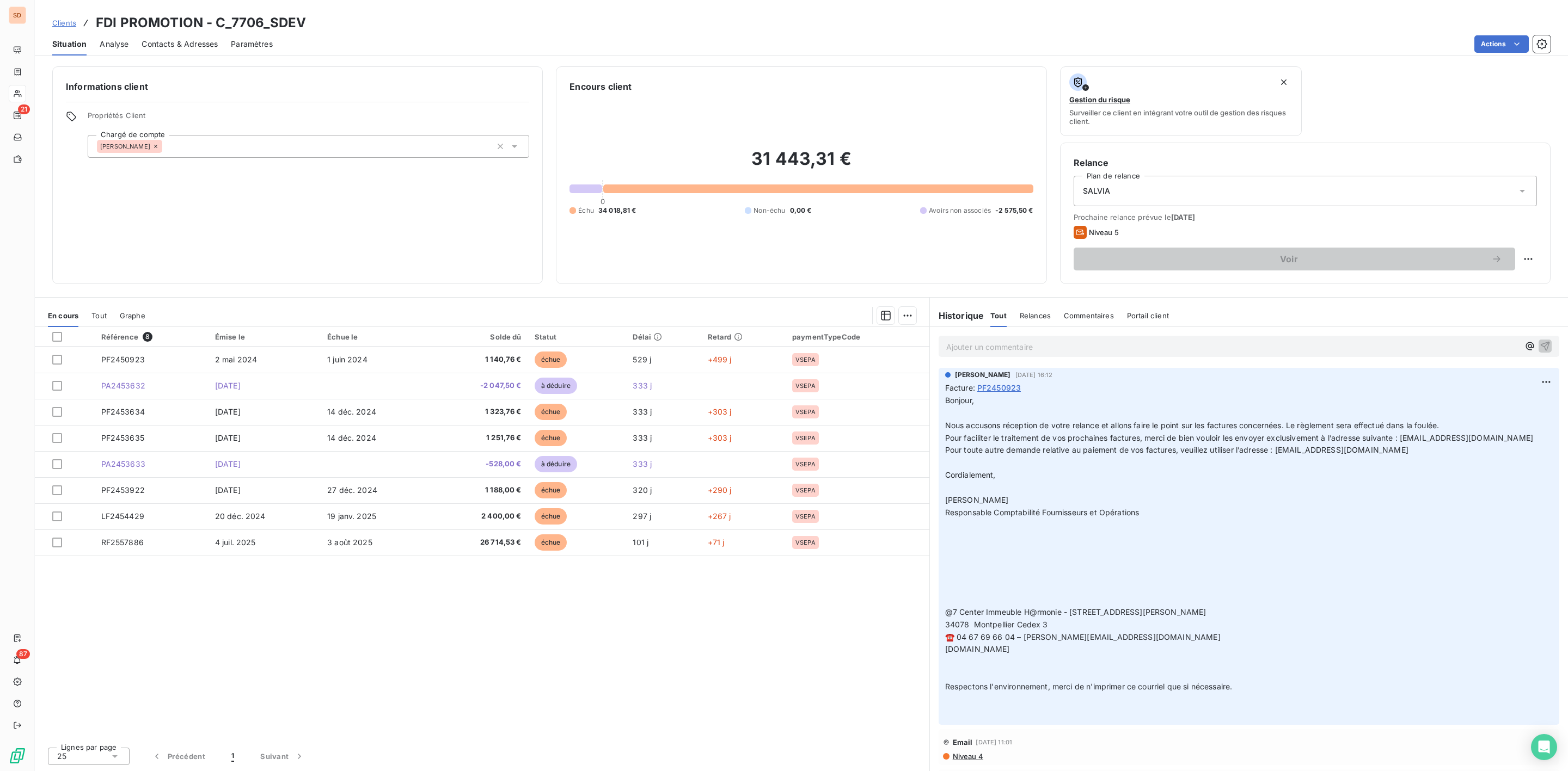
click at [153, 41] on span "Contacts & Adresses" at bounding box center [180, 44] width 77 height 11
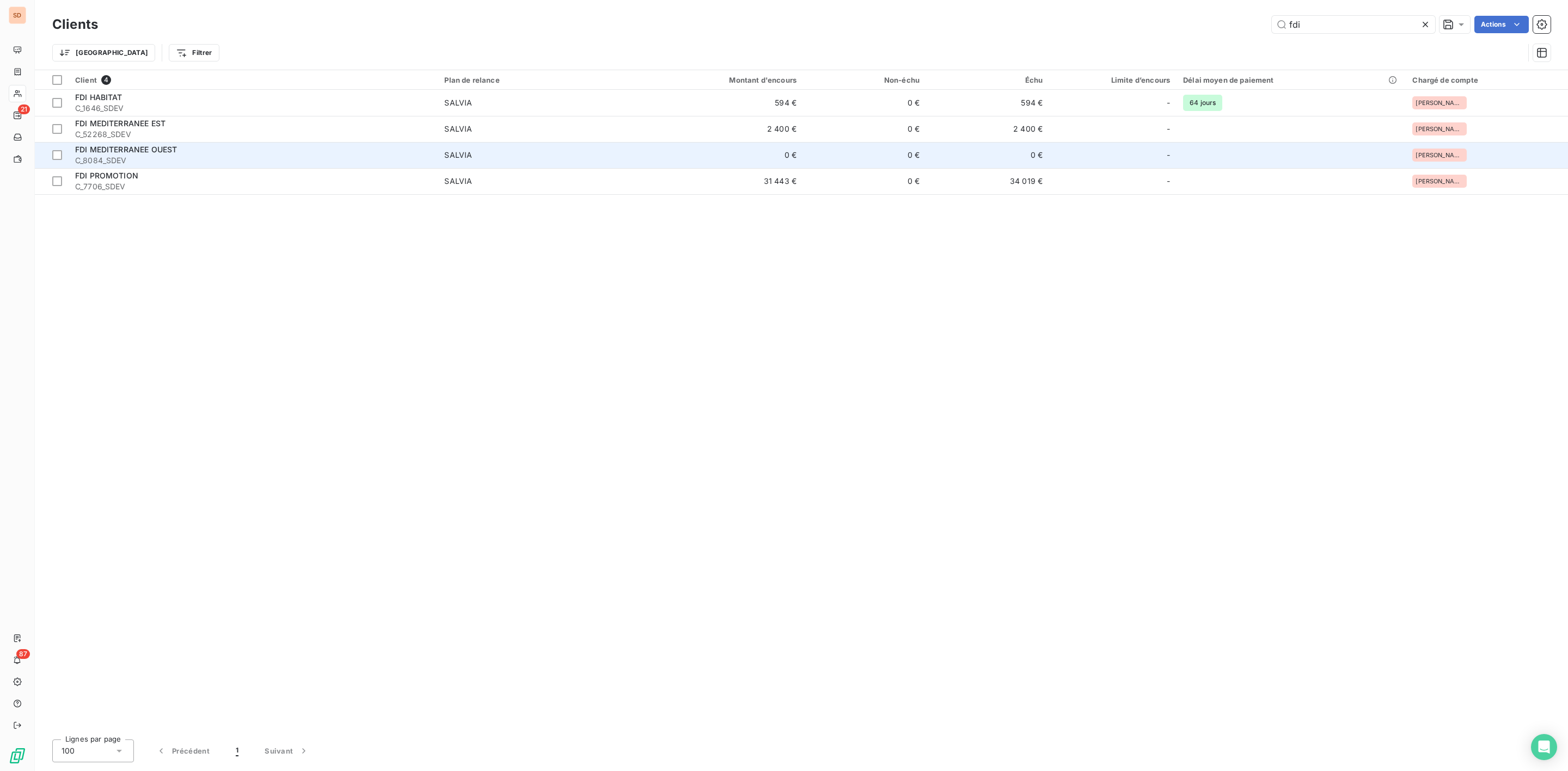
click at [149, 157] on span "C_8084_SDEV" at bounding box center [253, 161] width 356 height 11
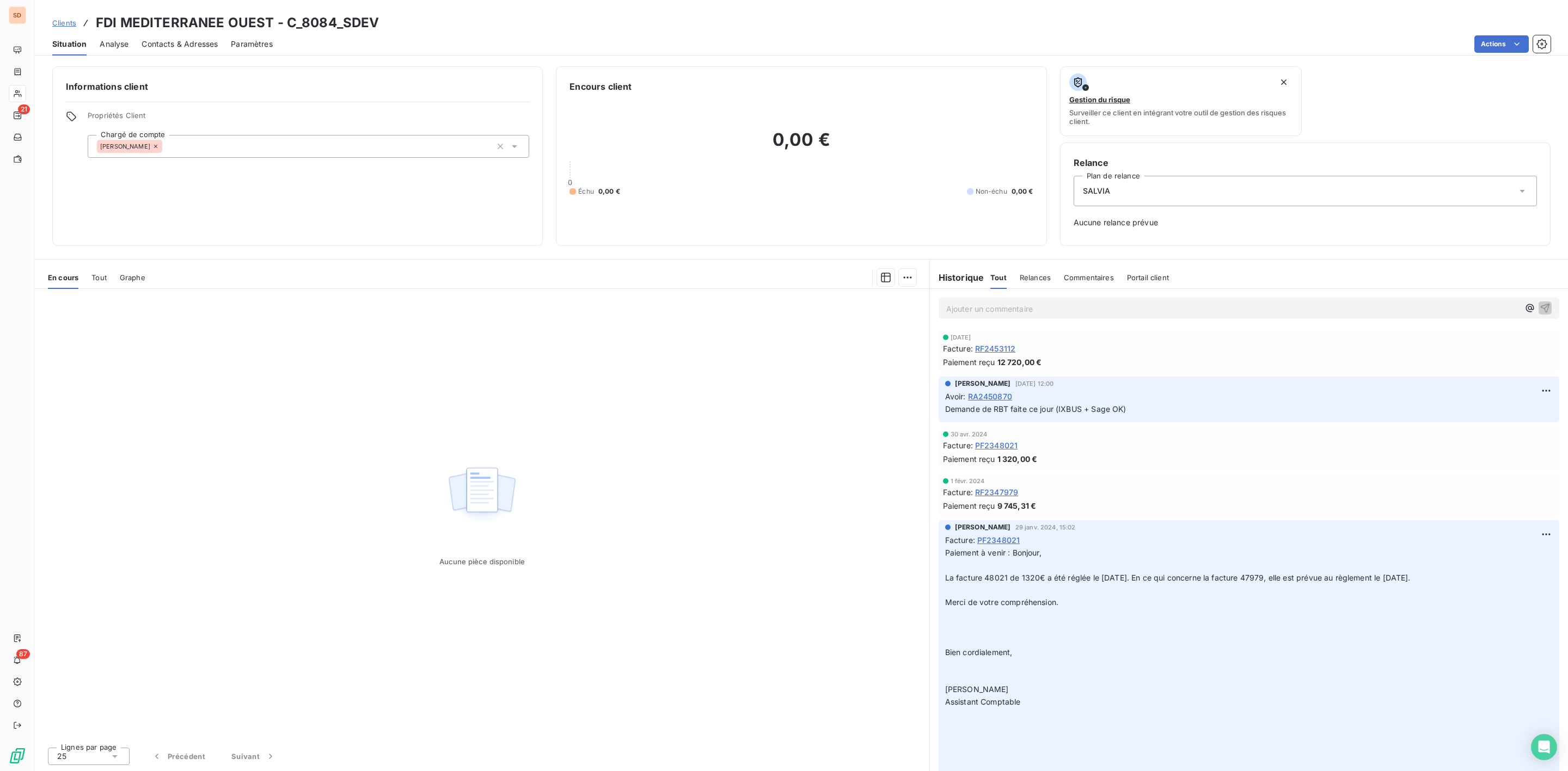
click at [180, 41] on span "Contacts & Adresses" at bounding box center [180, 44] width 77 height 11
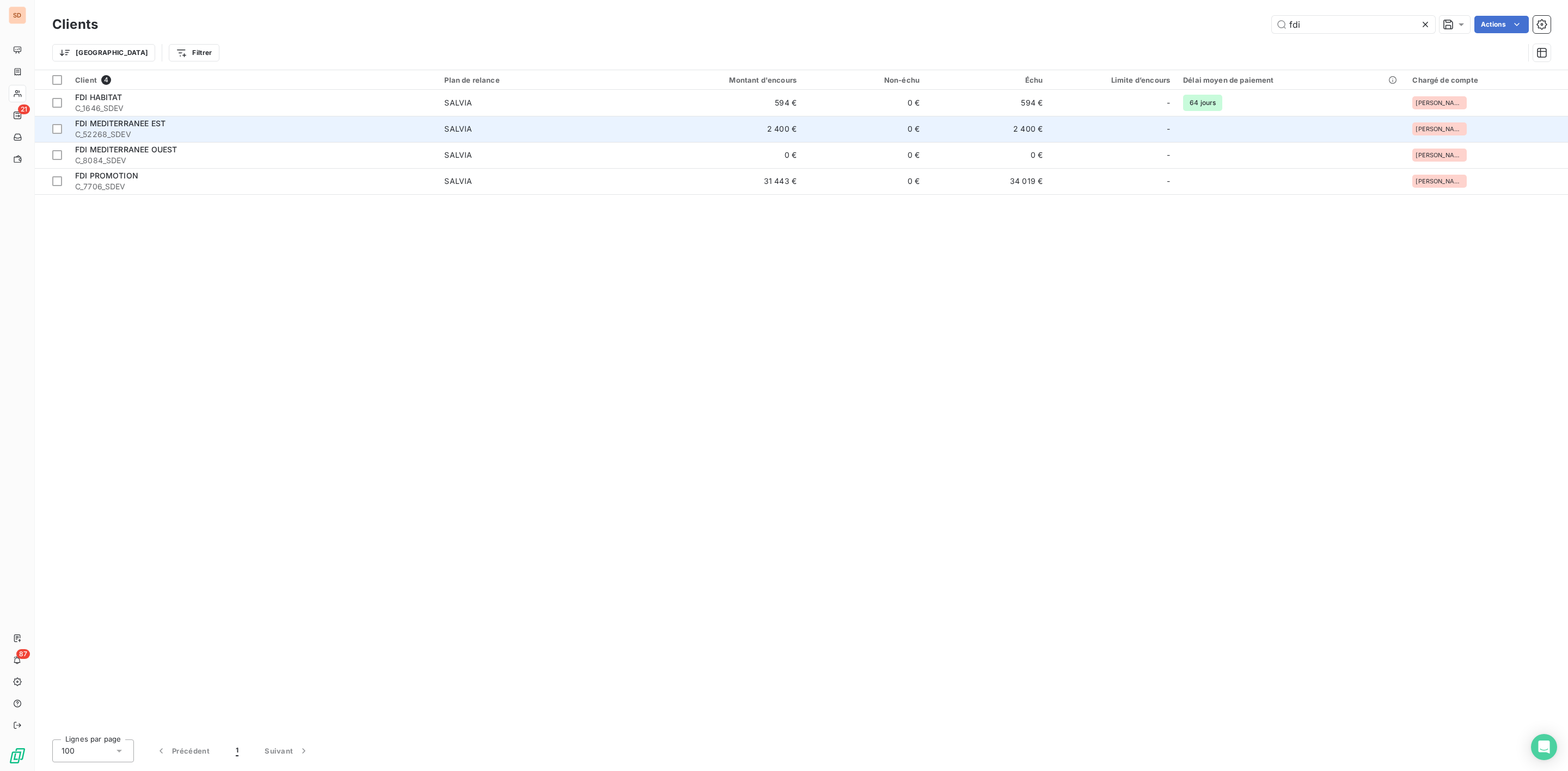
click at [308, 119] on div "FDI MEDITERRANEE EST" at bounding box center [253, 123] width 356 height 11
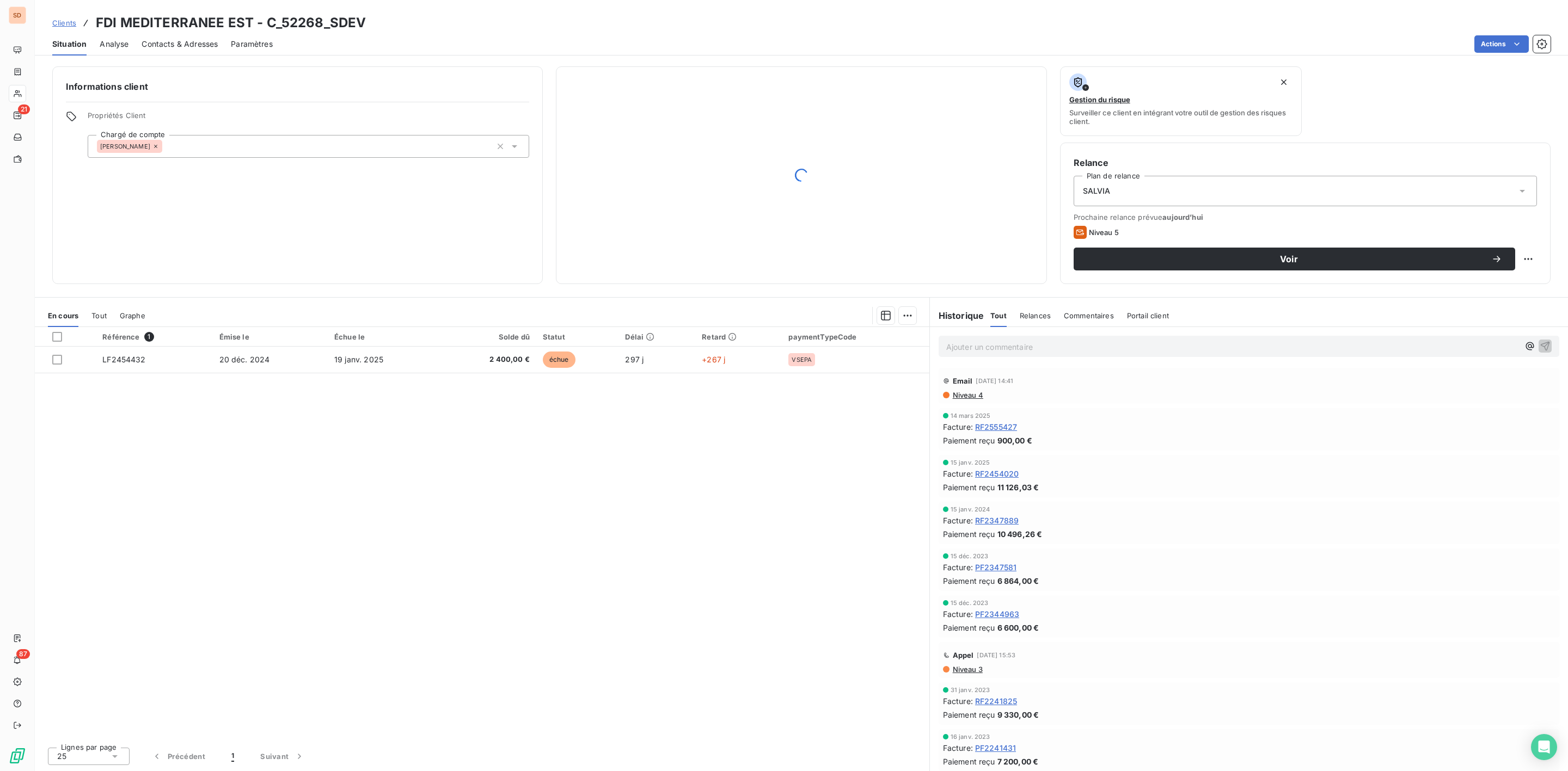
click at [198, 41] on span "Contacts & Adresses" at bounding box center [180, 44] width 77 height 11
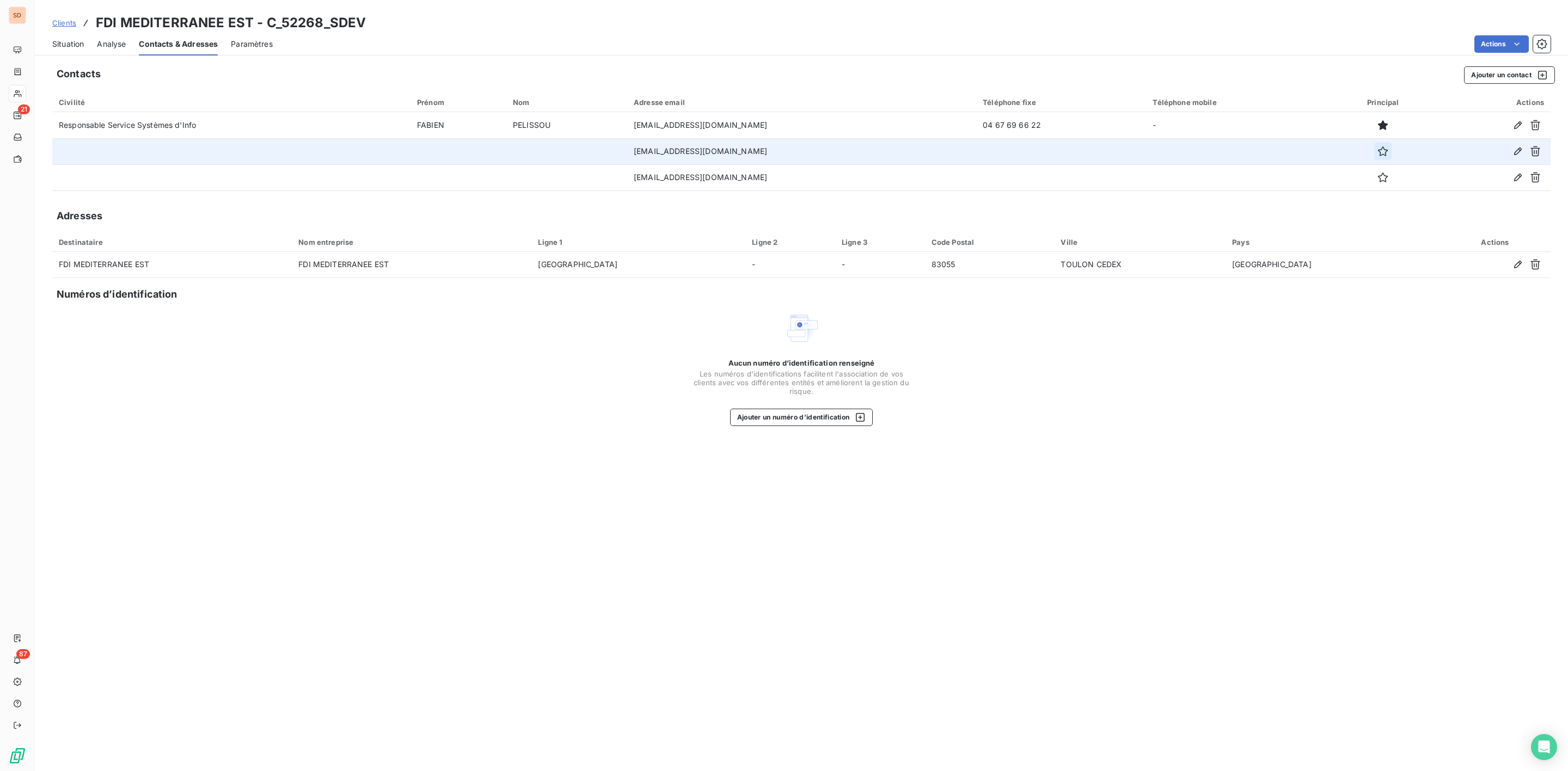
click at [1378, 149] on icon "button" at bounding box center [1383, 151] width 10 height 10
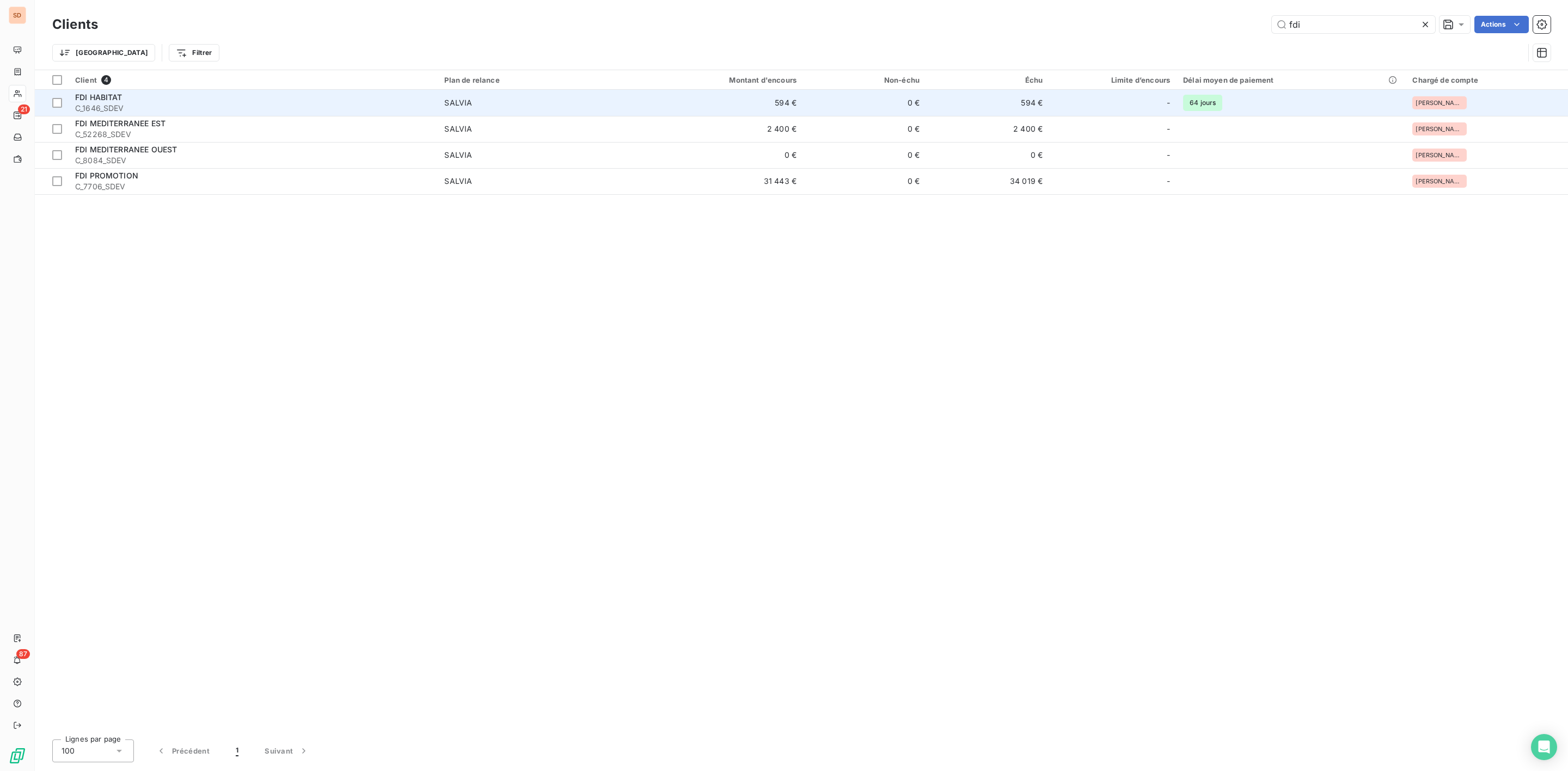
click at [229, 101] on div "FDI HABITAT" at bounding box center [253, 97] width 356 height 11
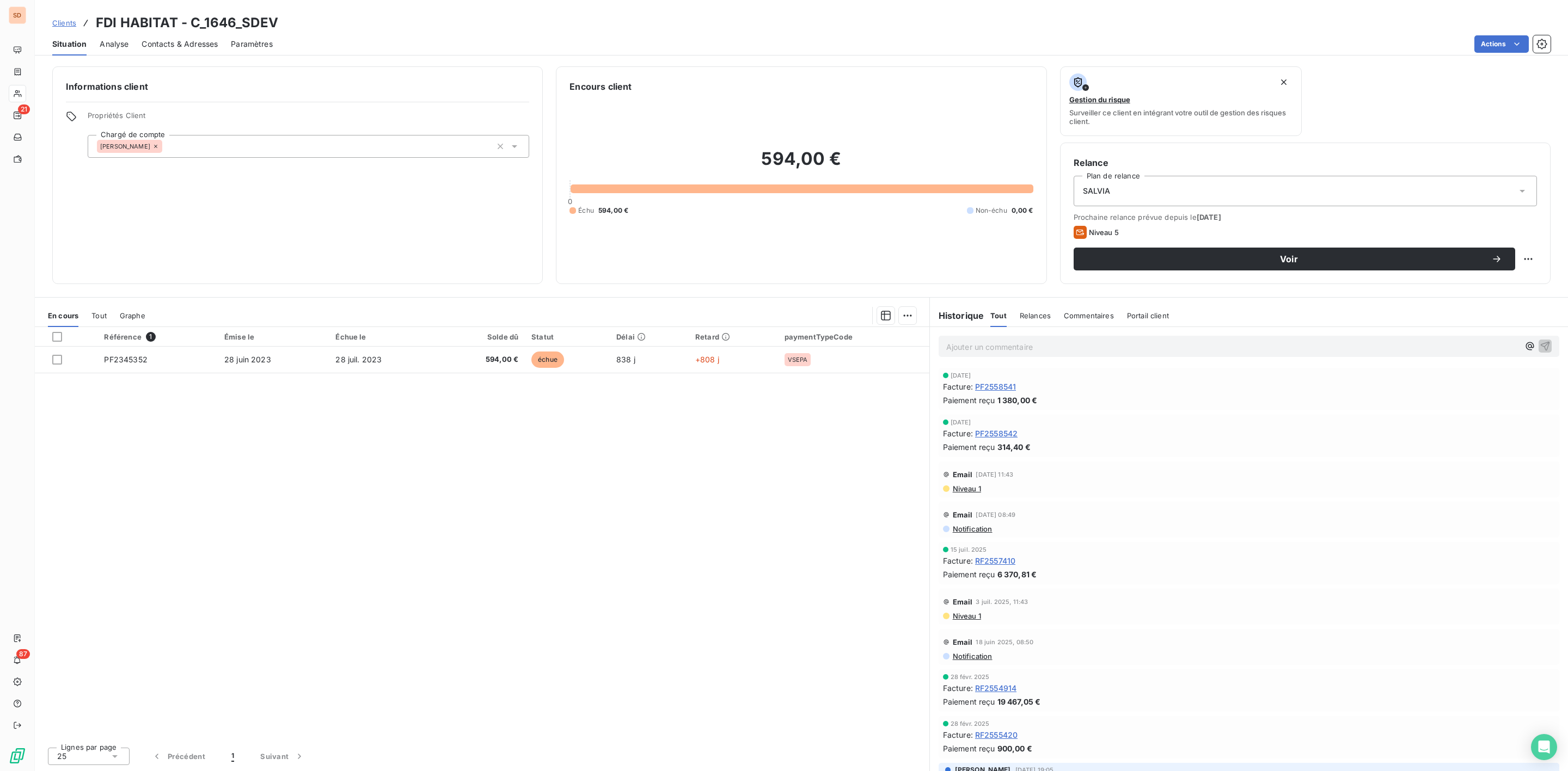
click at [162, 41] on span "Contacts & Adresses" at bounding box center [180, 44] width 77 height 11
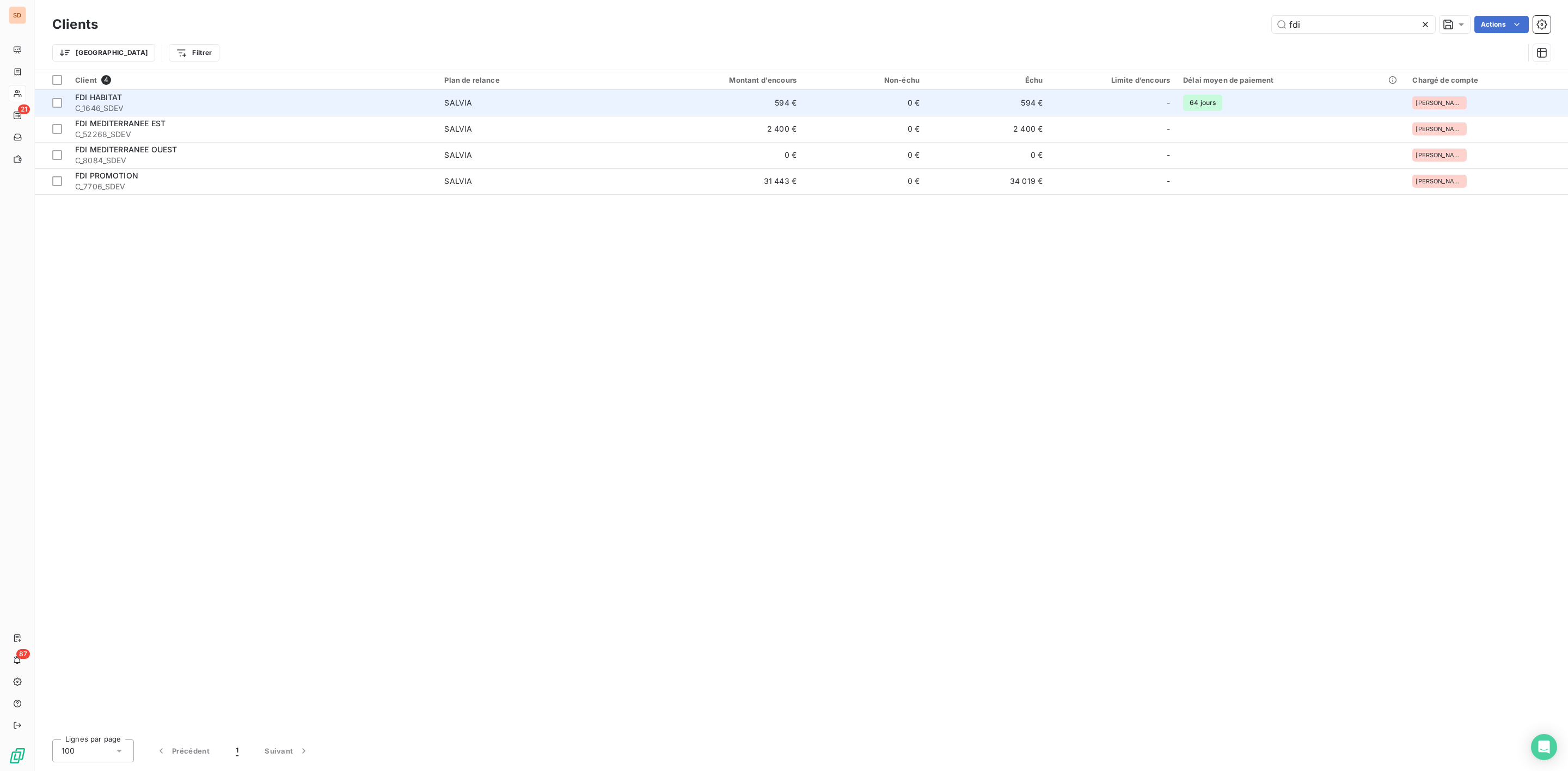
click at [229, 98] on div "FDI HABITAT" at bounding box center [253, 97] width 356 height 11
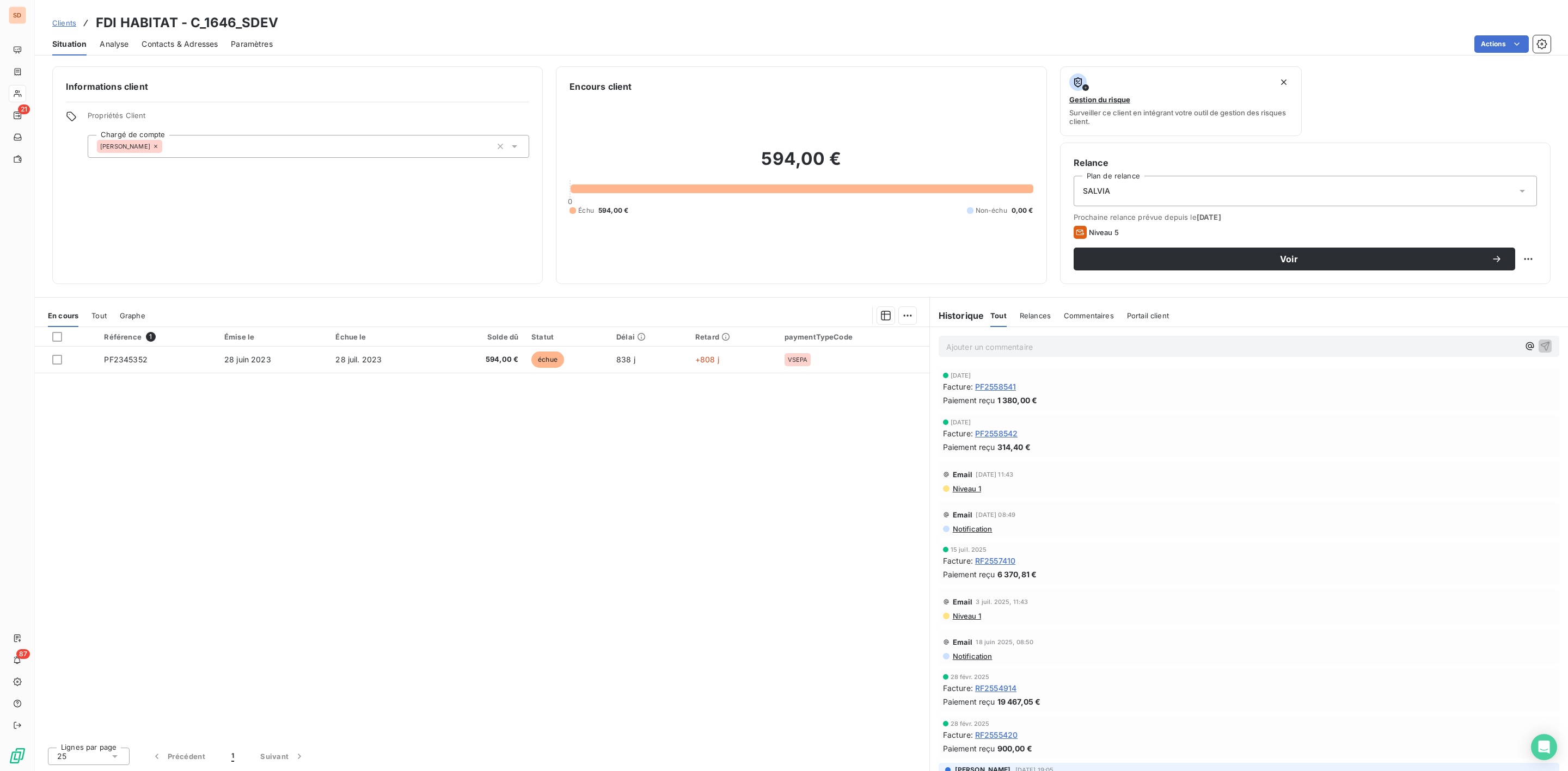
click at [191, 42] on span "Contacts & Adresses" at bounding box center [180, 44] width 77 height 11
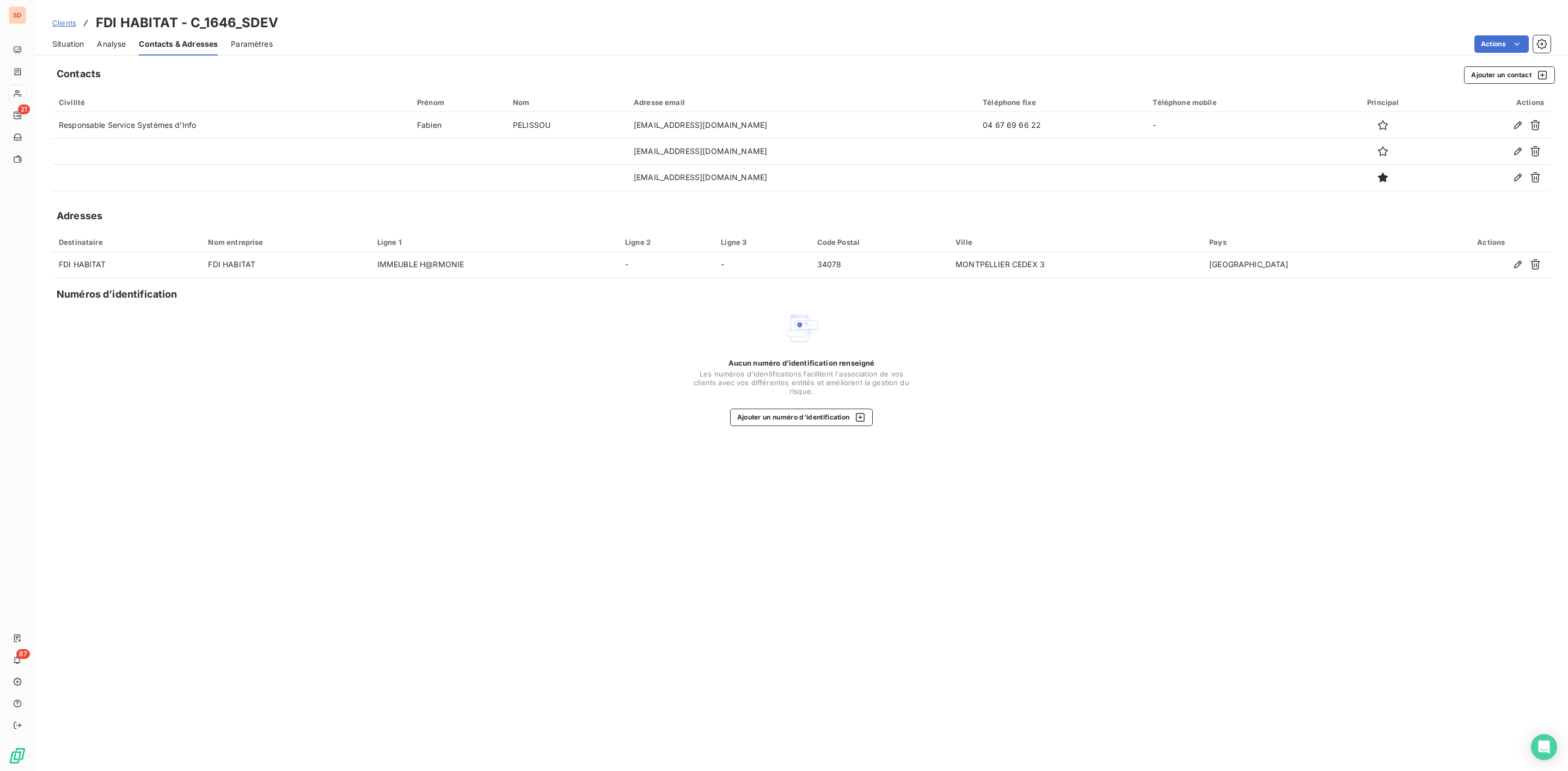
click at [69, 44] on span "Situation" at bounding box center [67, 44] width 31 height 11
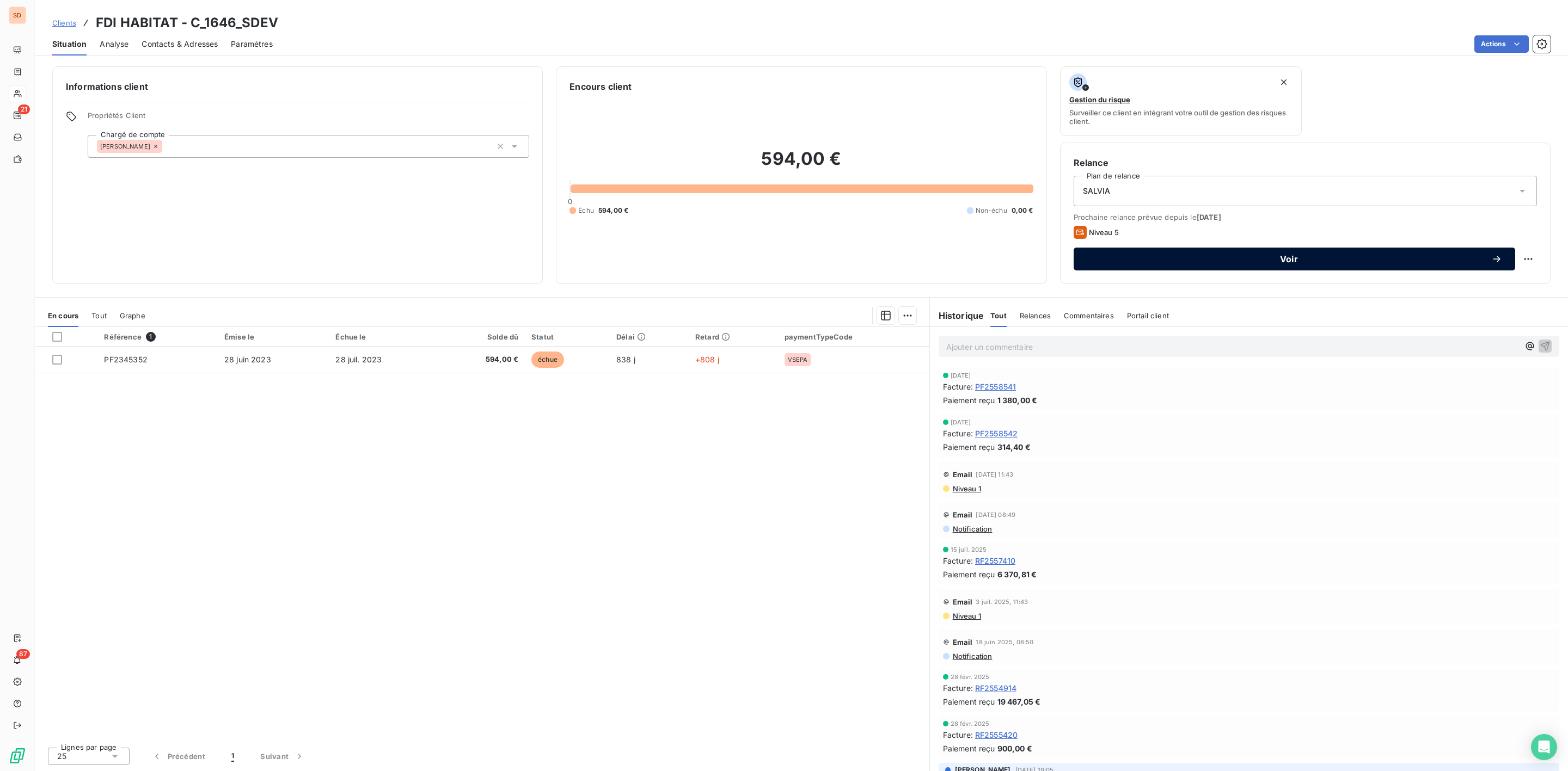
click at [1296, 258] on span "Voir" at bounding box center [1289, 259] width 404 height 8
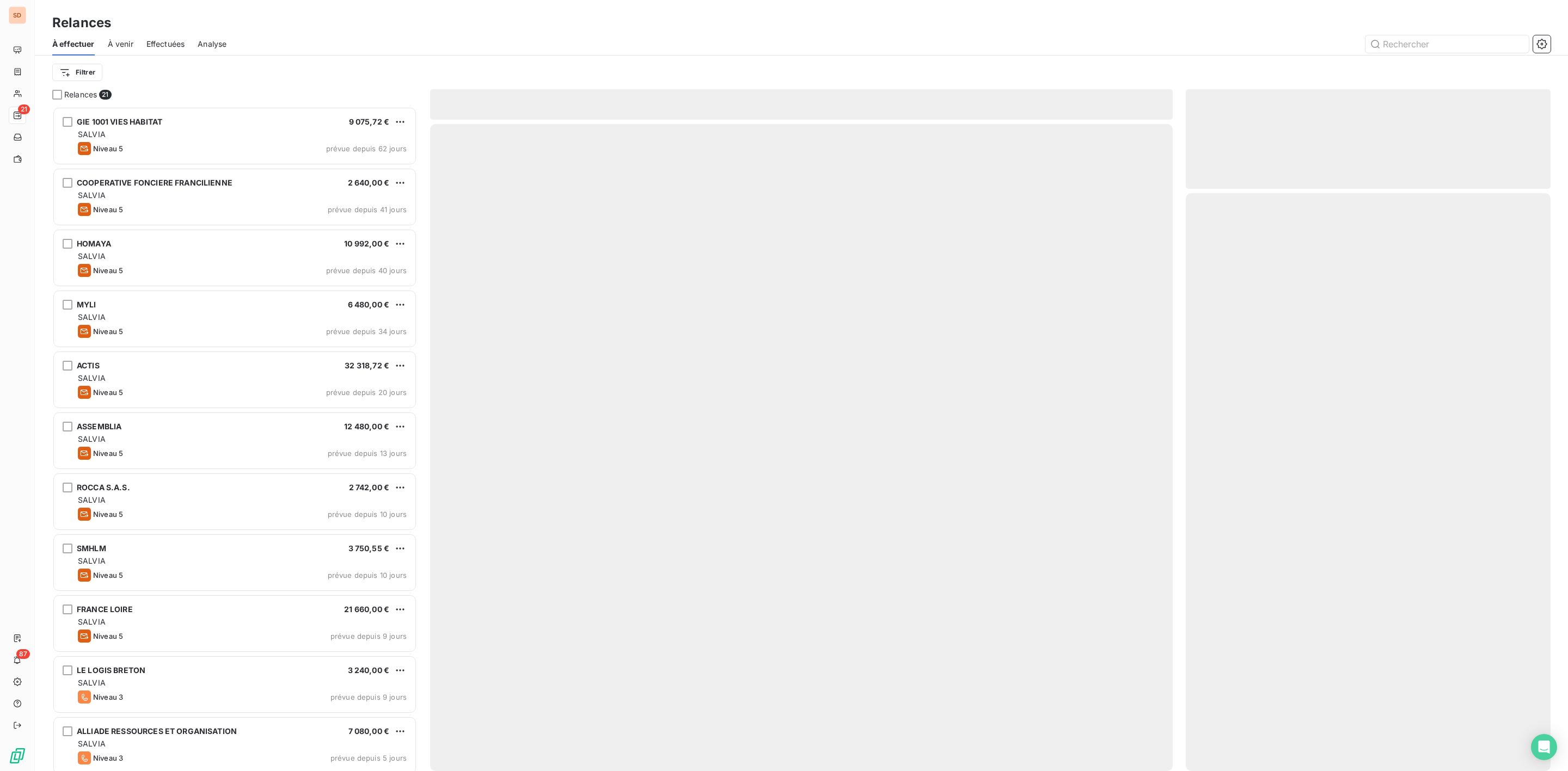
scroll to position [653, 352]
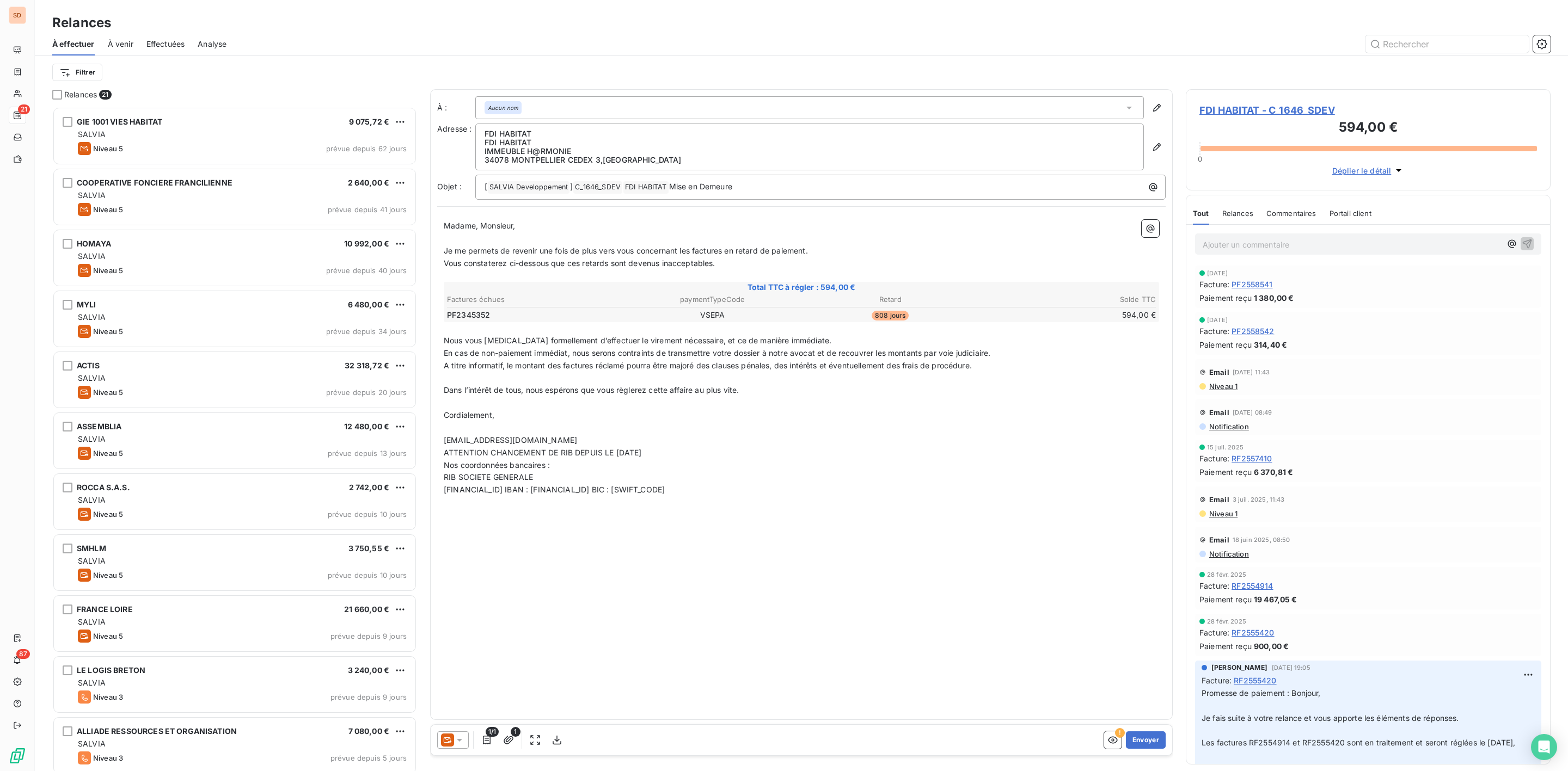
click at [463, 743] on icon at bounding box center [460, 740] width 11 height 11
click at [464, 688] on li "Niveau 4 ( J+35 )" at bounding box center [511, 697] width 147 height 21
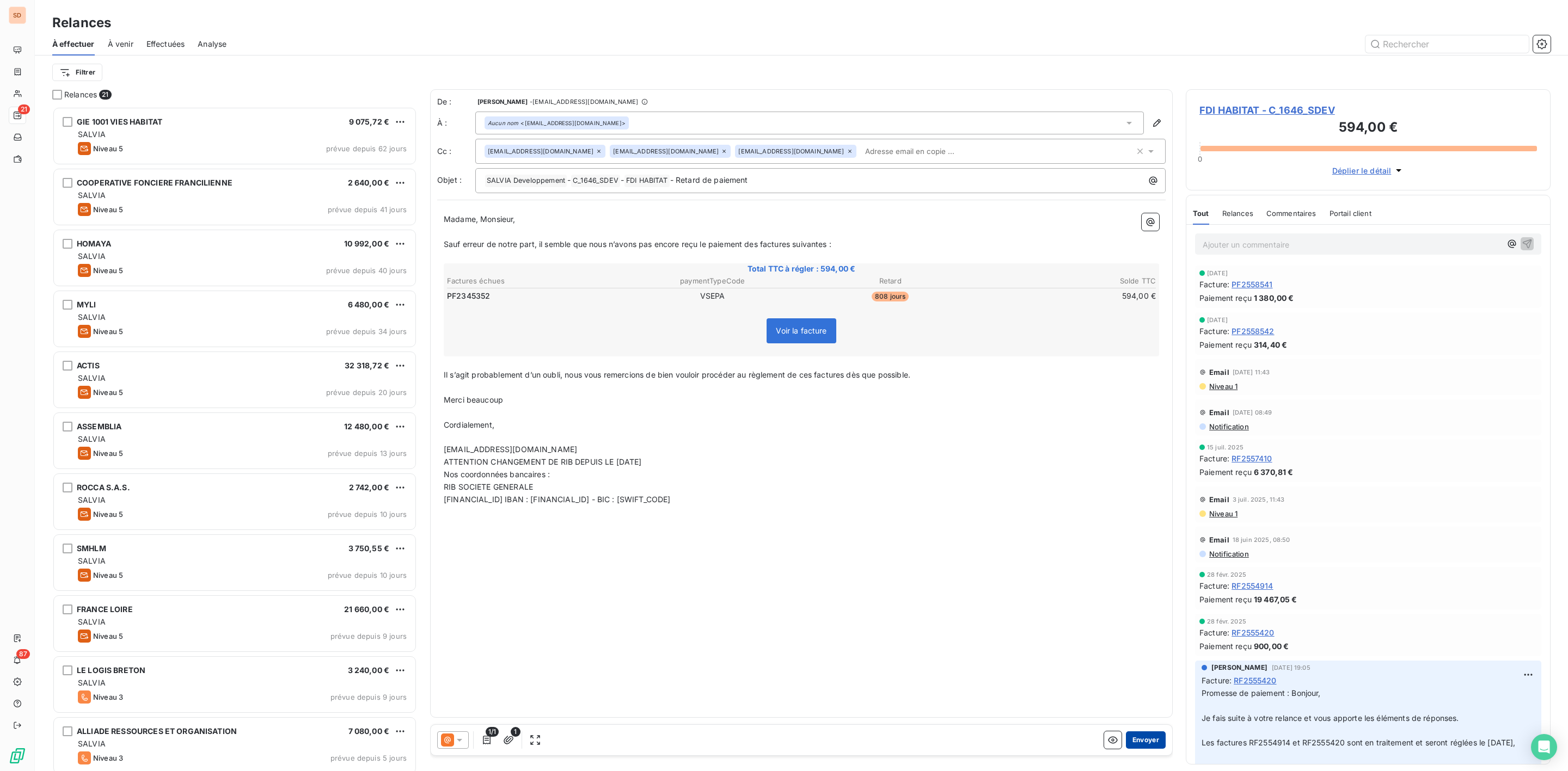
click at [1149, 737] on button "Envoyer" at bounding box center [1146, 740] width 40 height 18
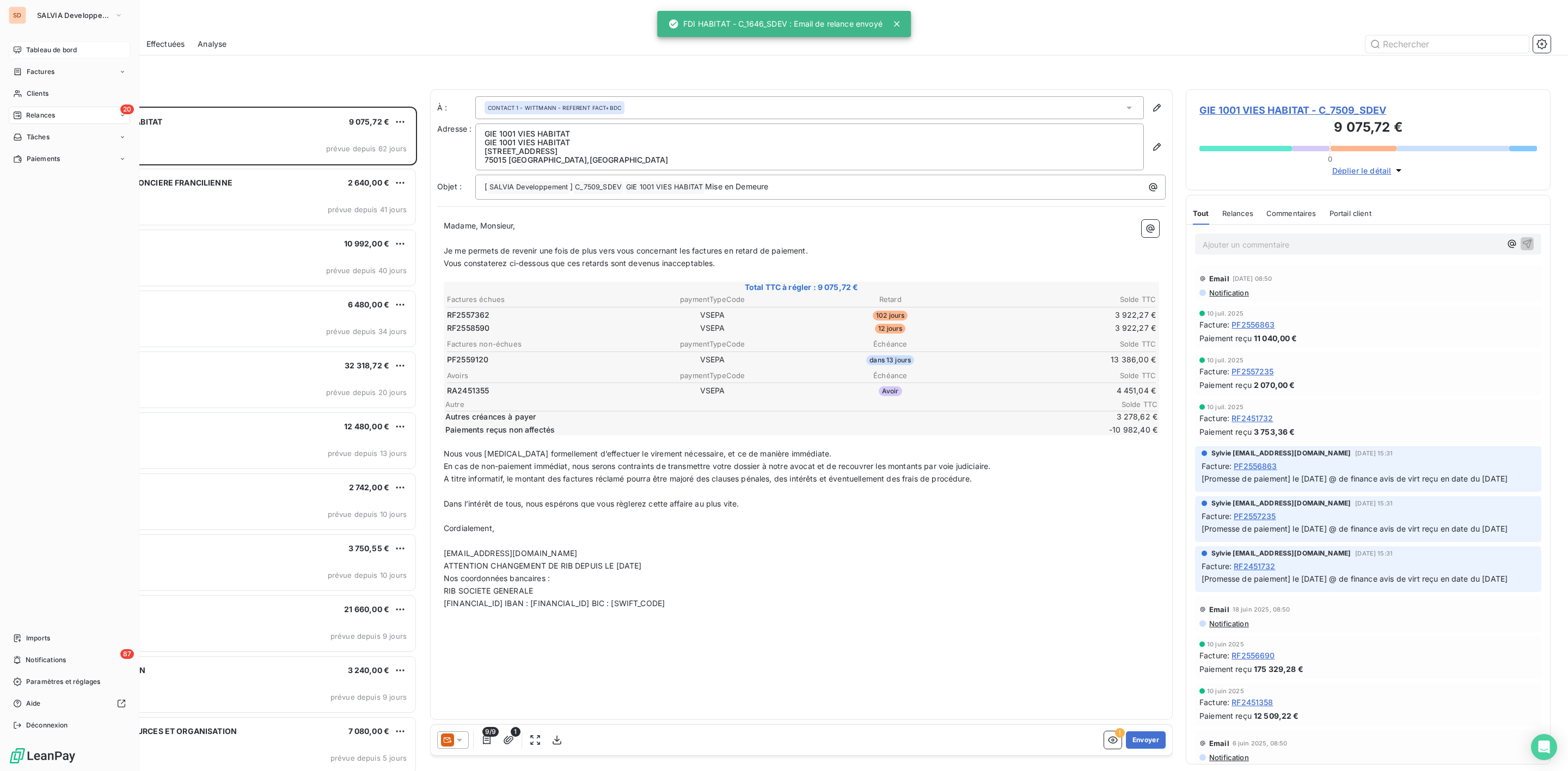
click at [28, 49] on span "Tableau de bord" at bounding box center [51, 50] width 51 height 10
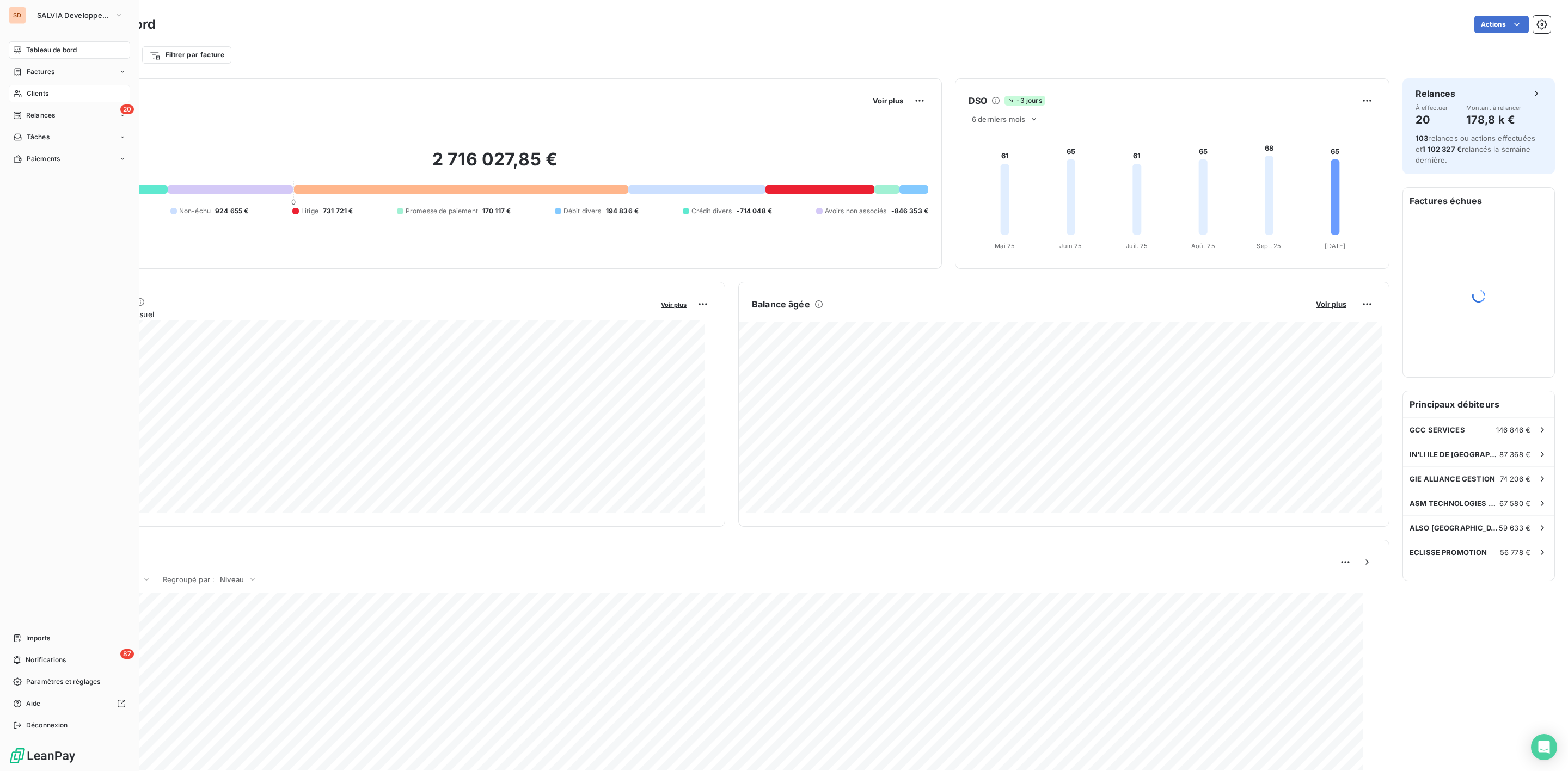
click at [34, 89] on span "Clients" at bounding box center [38, 93] width 21 height 10
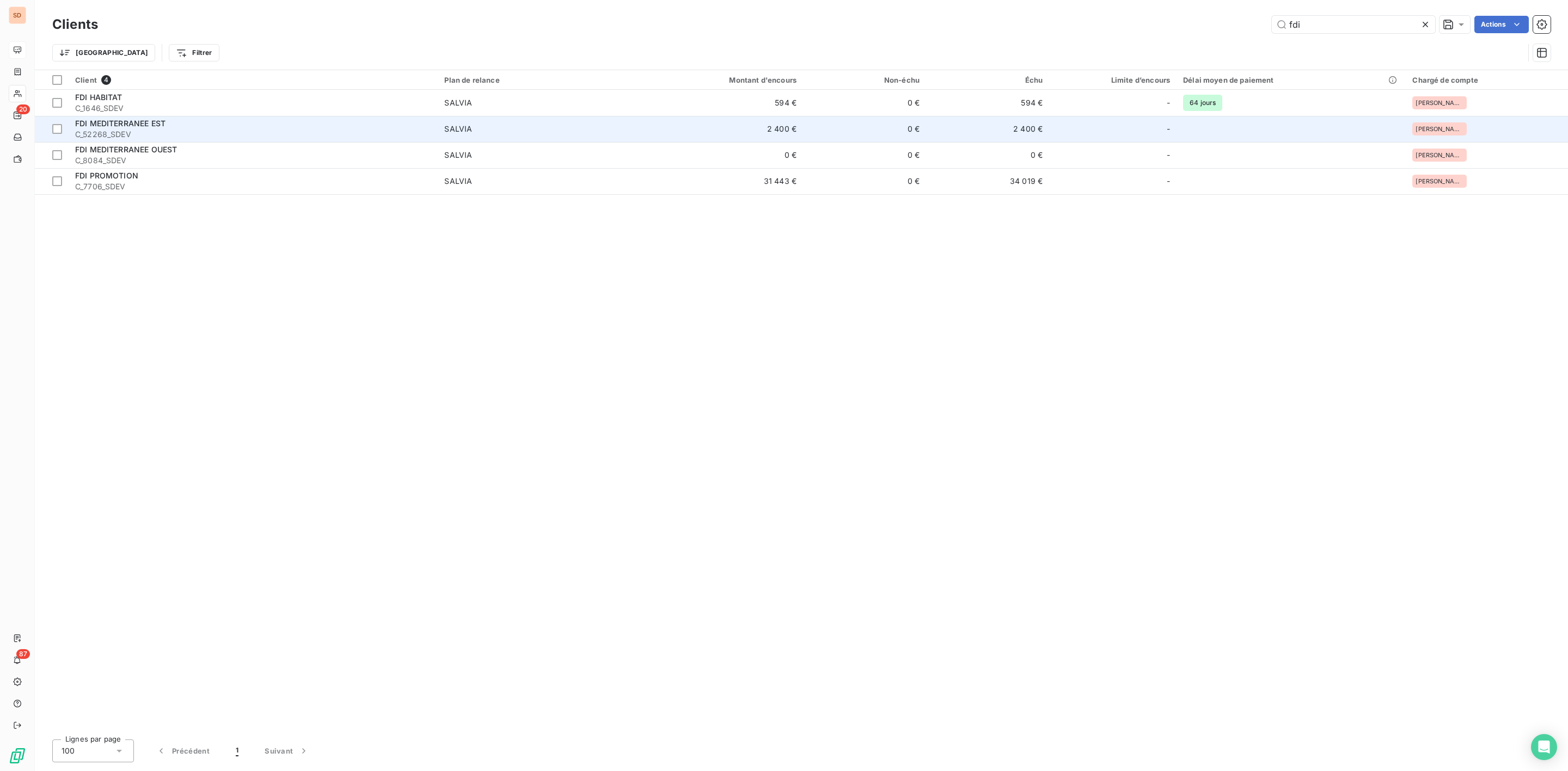
click at [385, 123] on div "FDI MEDITERRANEE EST" at bounding box center [253, 123] width 356 height 11
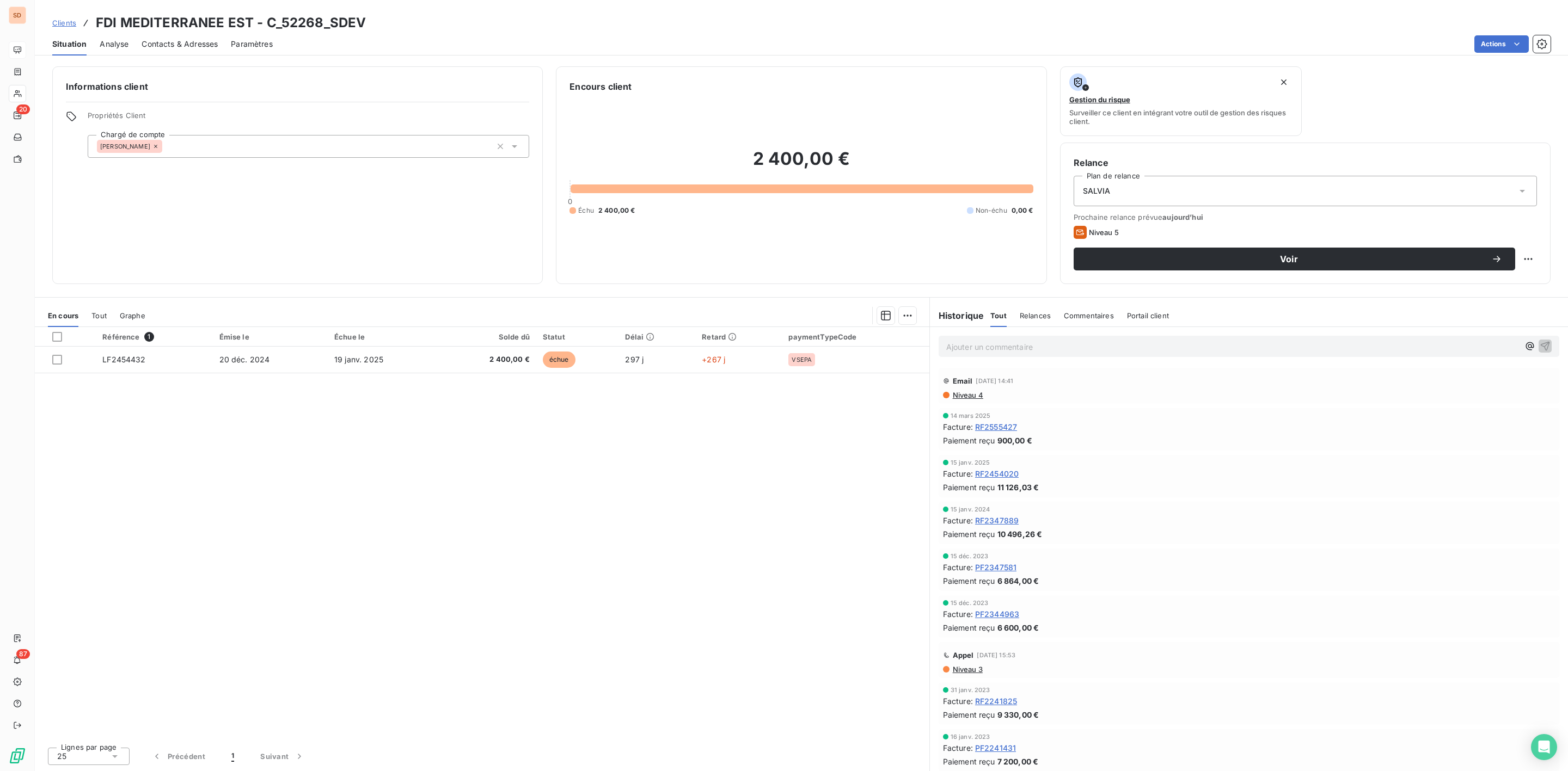
click at [175, 48] on span "Contacts & Adresses" at bounding box center [180, 44] width 77 height 11
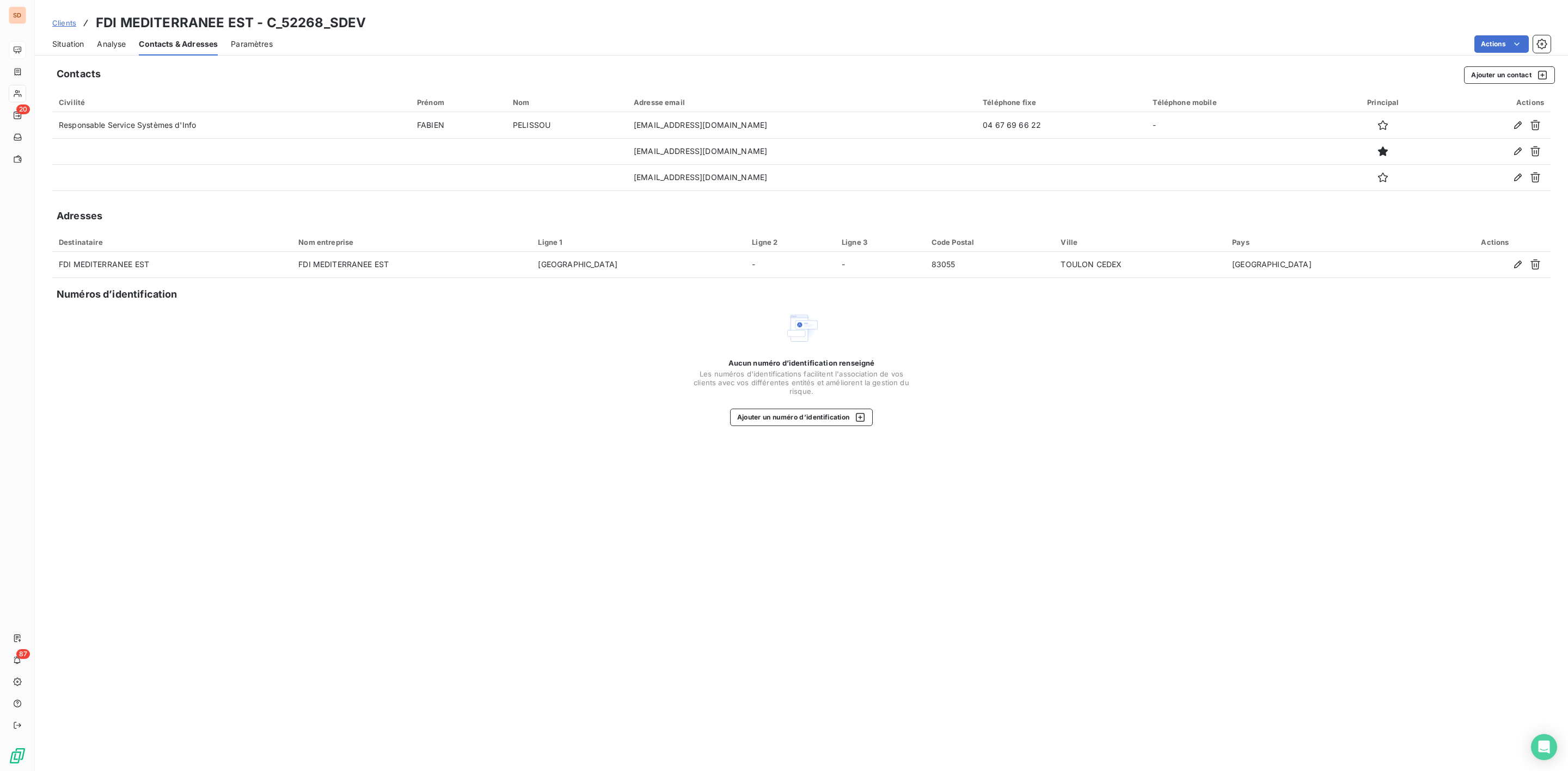
click at [67, 46] on span "Situation" at bounding box center [67, 44] width 31 height 11
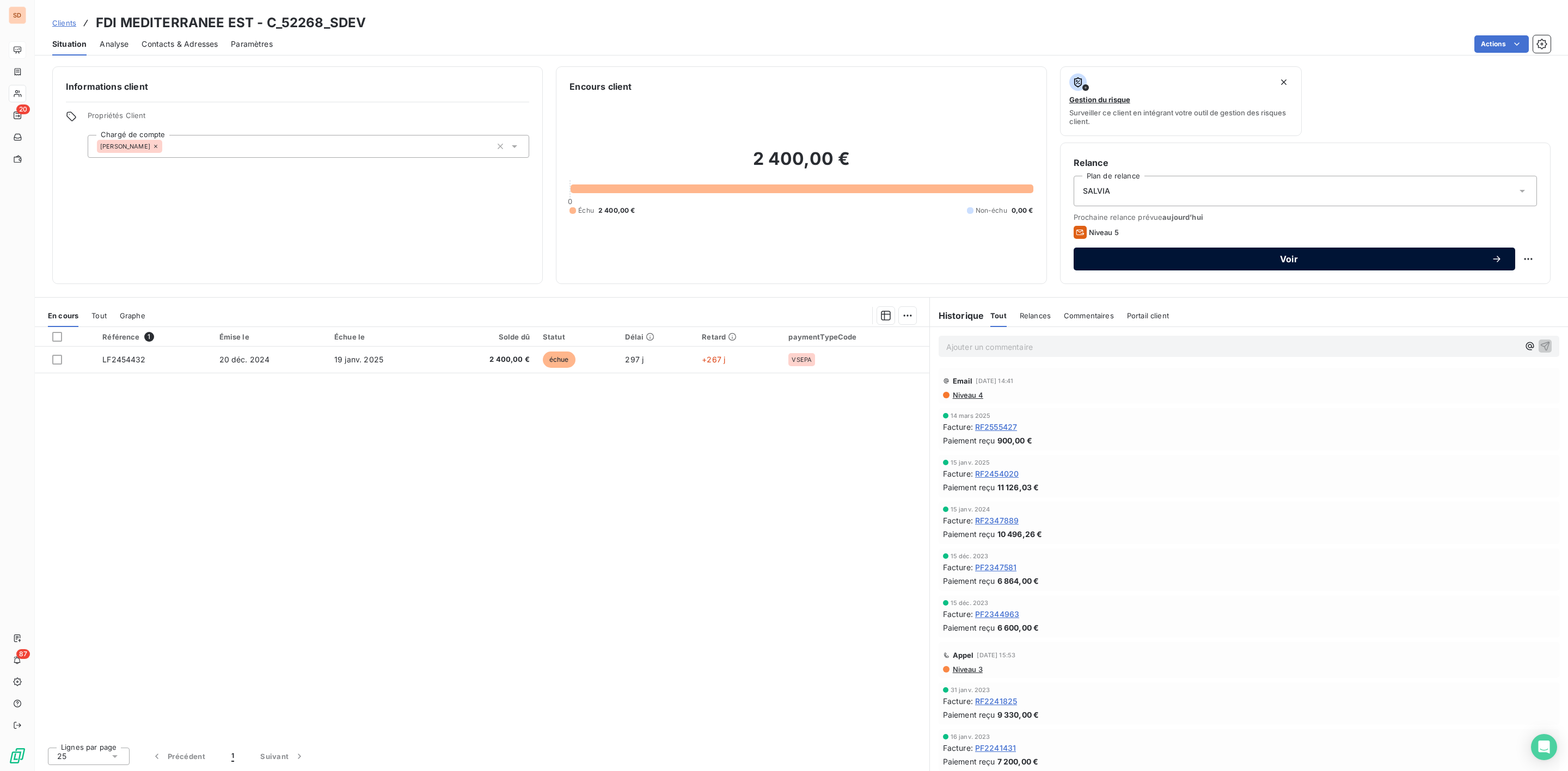
click at [1268, 265] on button "Voir" at bounding box center [1295, 259] width 442 height 23
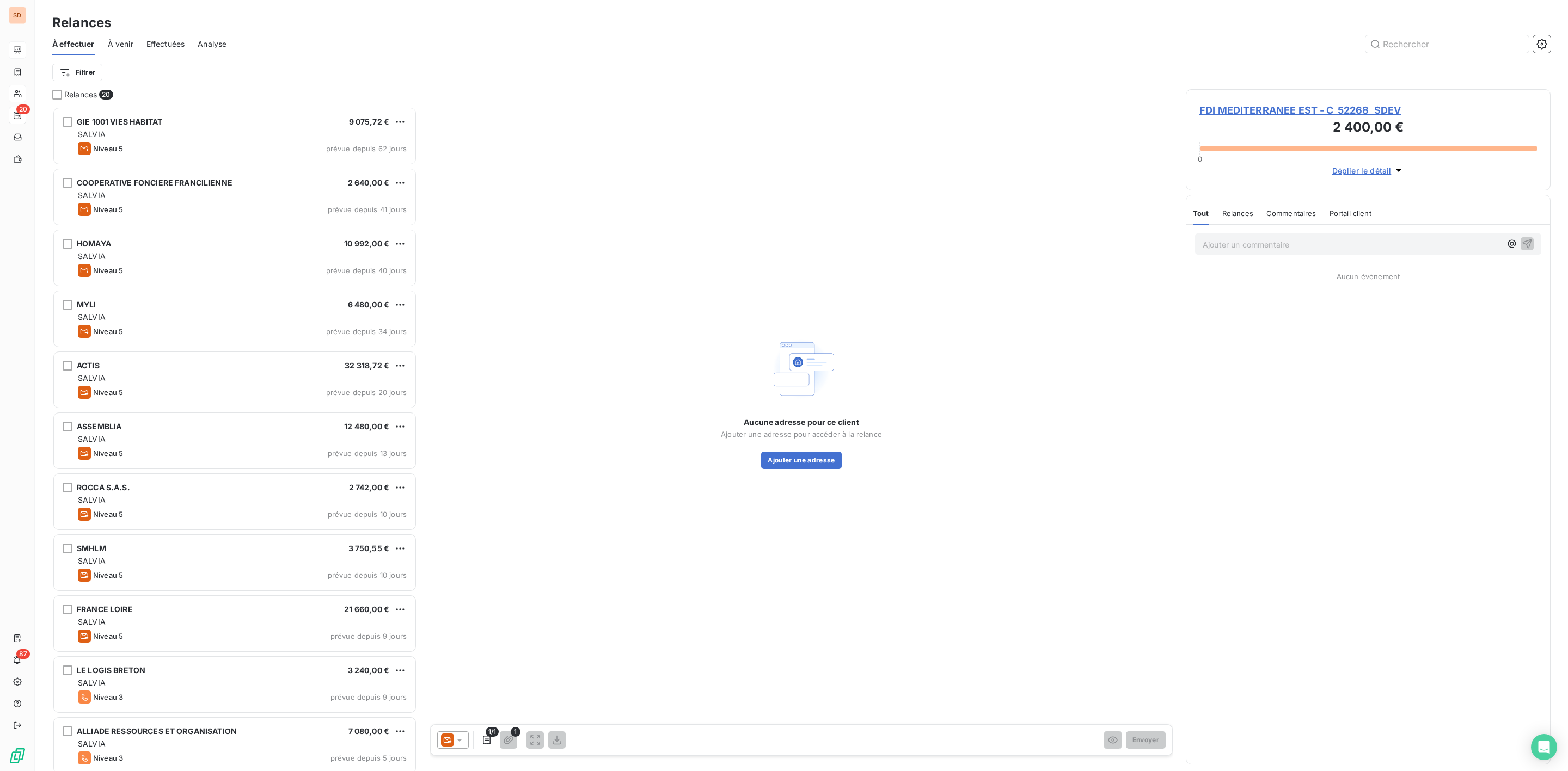
scroll to position [653, 352]
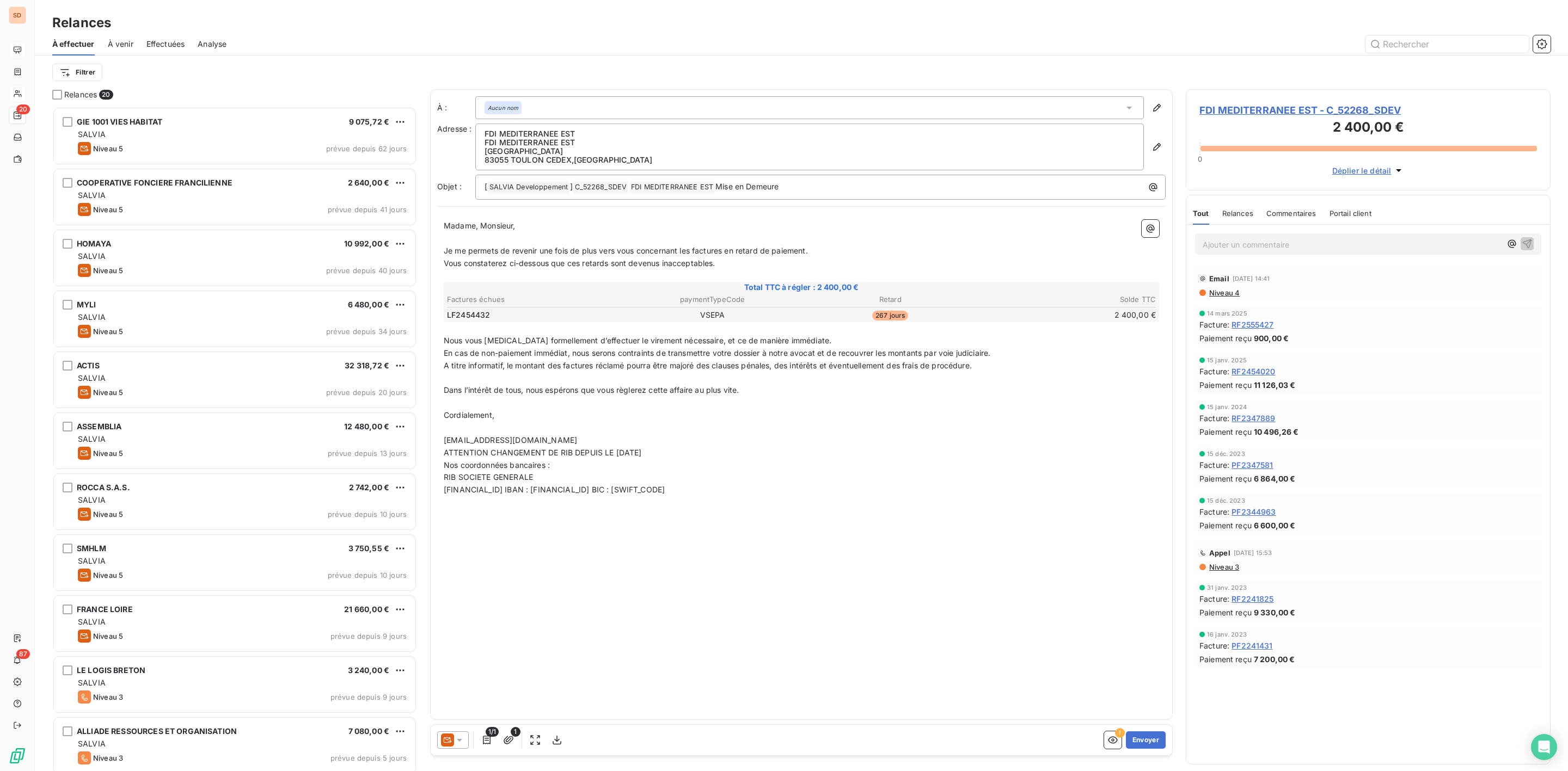
click at [463, 741] on icon at bounding box center [460, 740] width 11 height 11
click at [472, 691] on span "Niveau 4" at bounding box center [475, 697] width 33 height 11
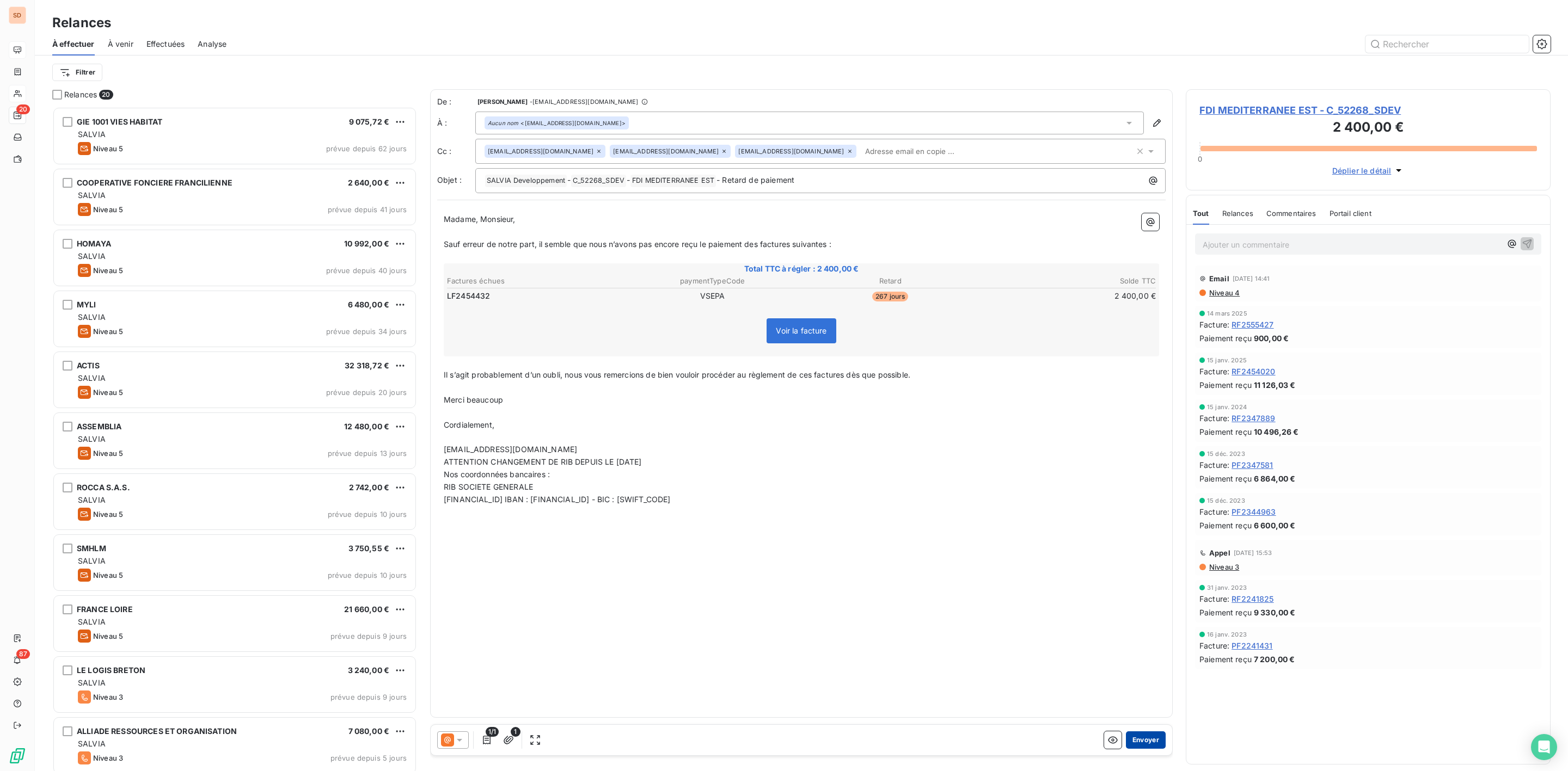
click at [1146, 742] on button "Envoyer" at bounding box center [1146, 740] width 40 height 18
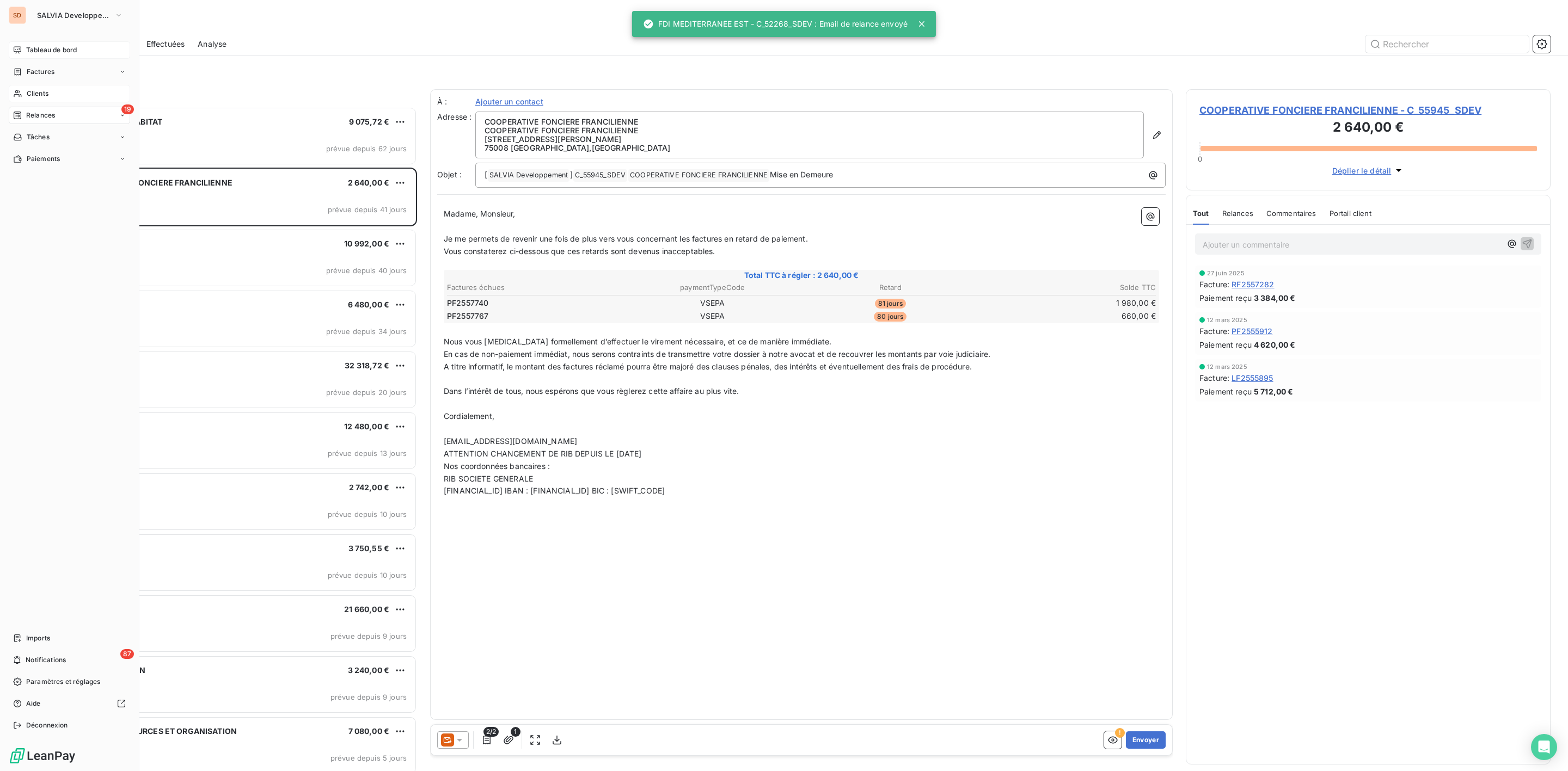
click at [29, 95] on span "Clients" at bounding box center [38, 93] width 21 height 10
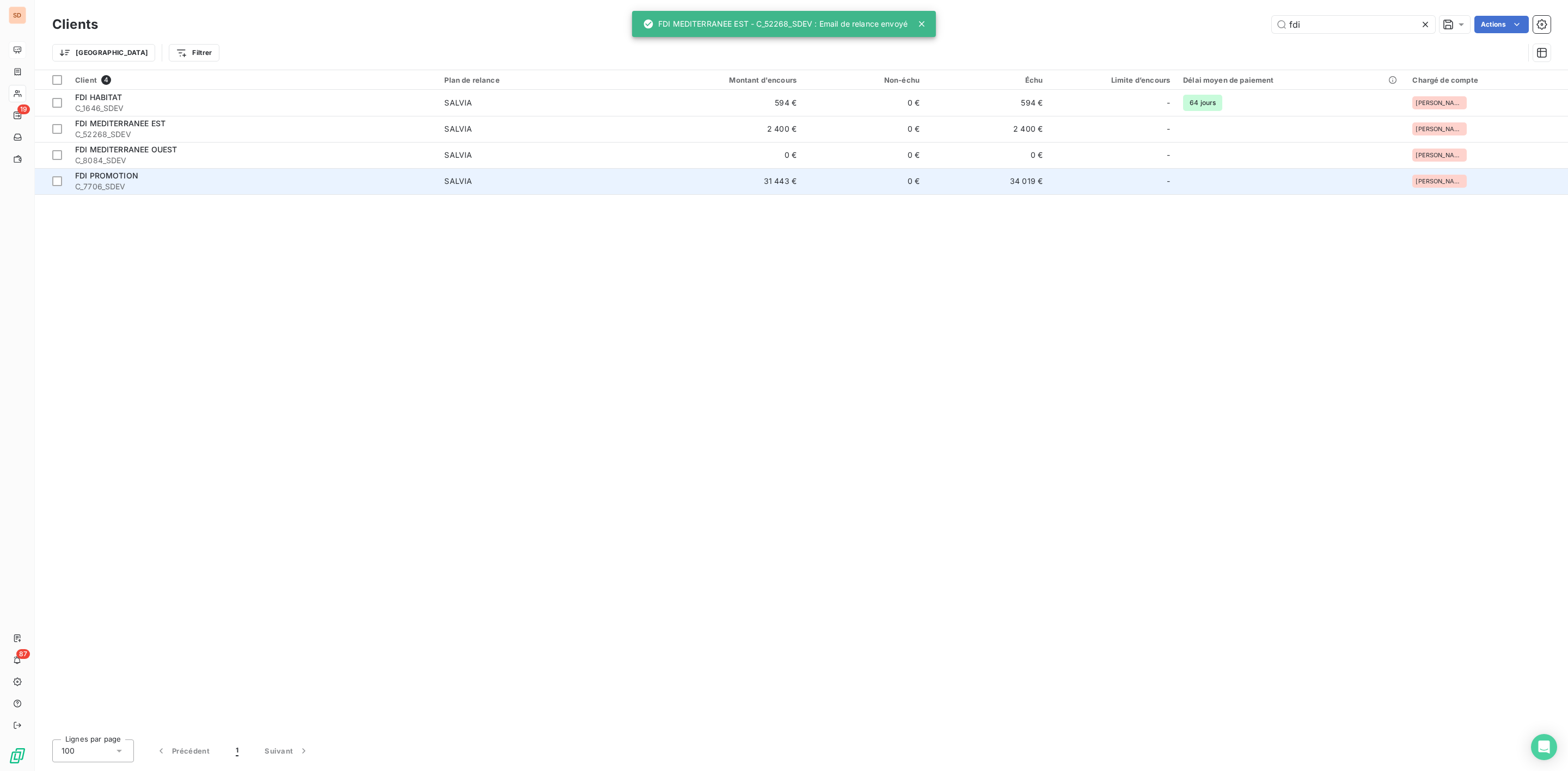
click at [457, 174] on td "SALVIA" at bounding box center [538, 181] width 200 height 26
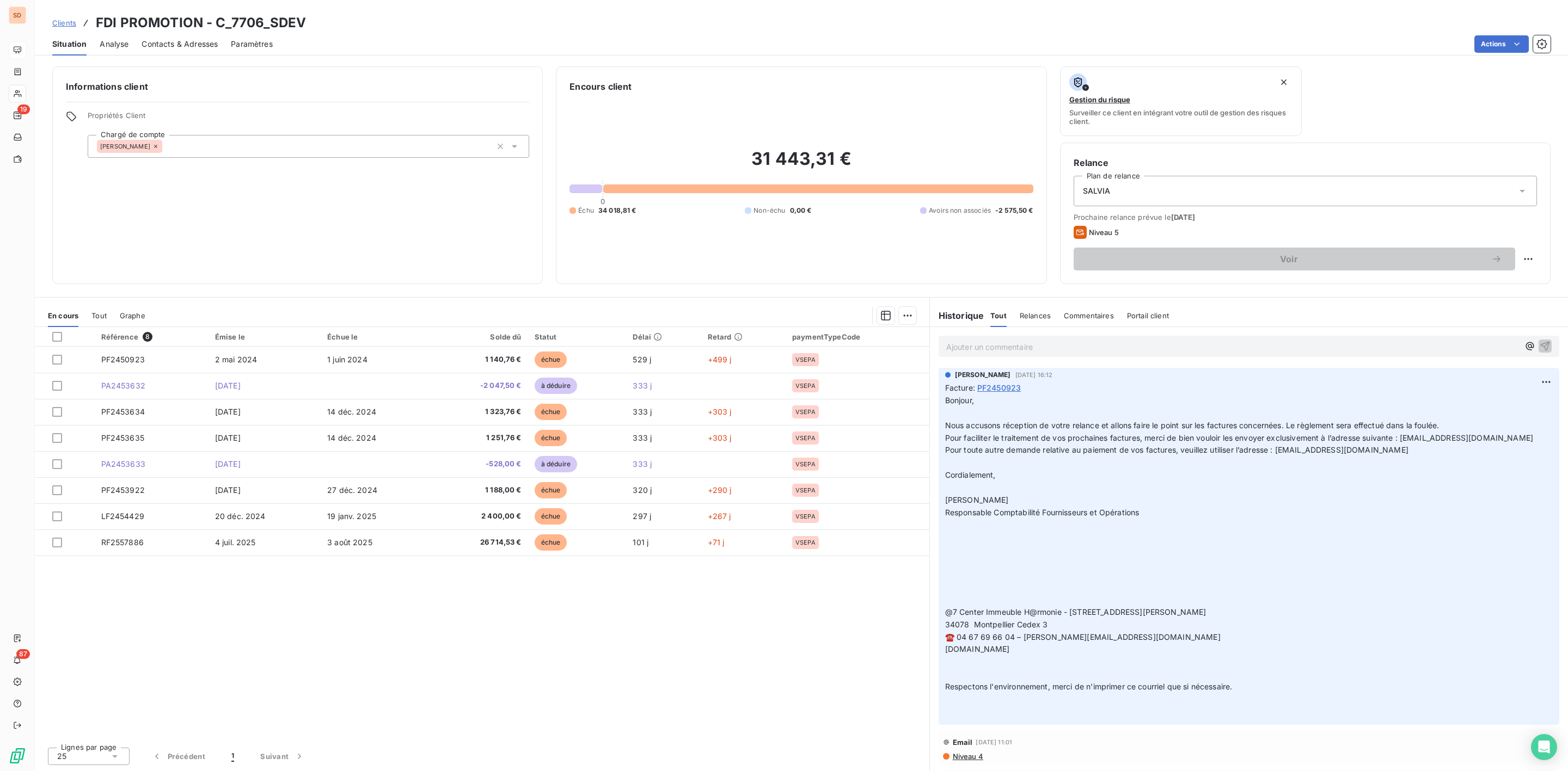
click at [175, 41] on span "Contacts & Adresses" at bounding box center [180, 44] width 77 height 11
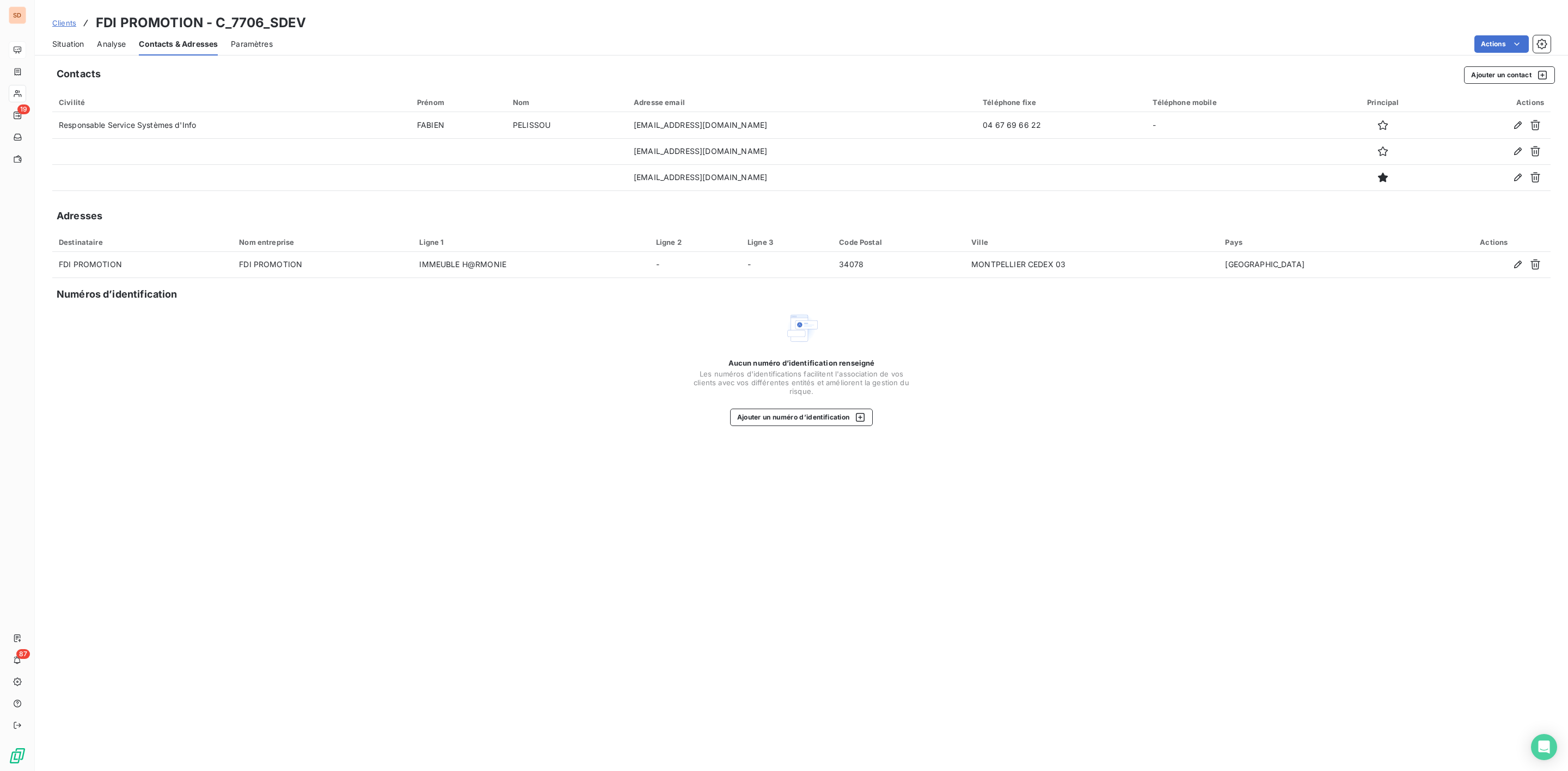
click at [75, 38] on span "Situation" at bounding box center [67, 44] width 31 height 11
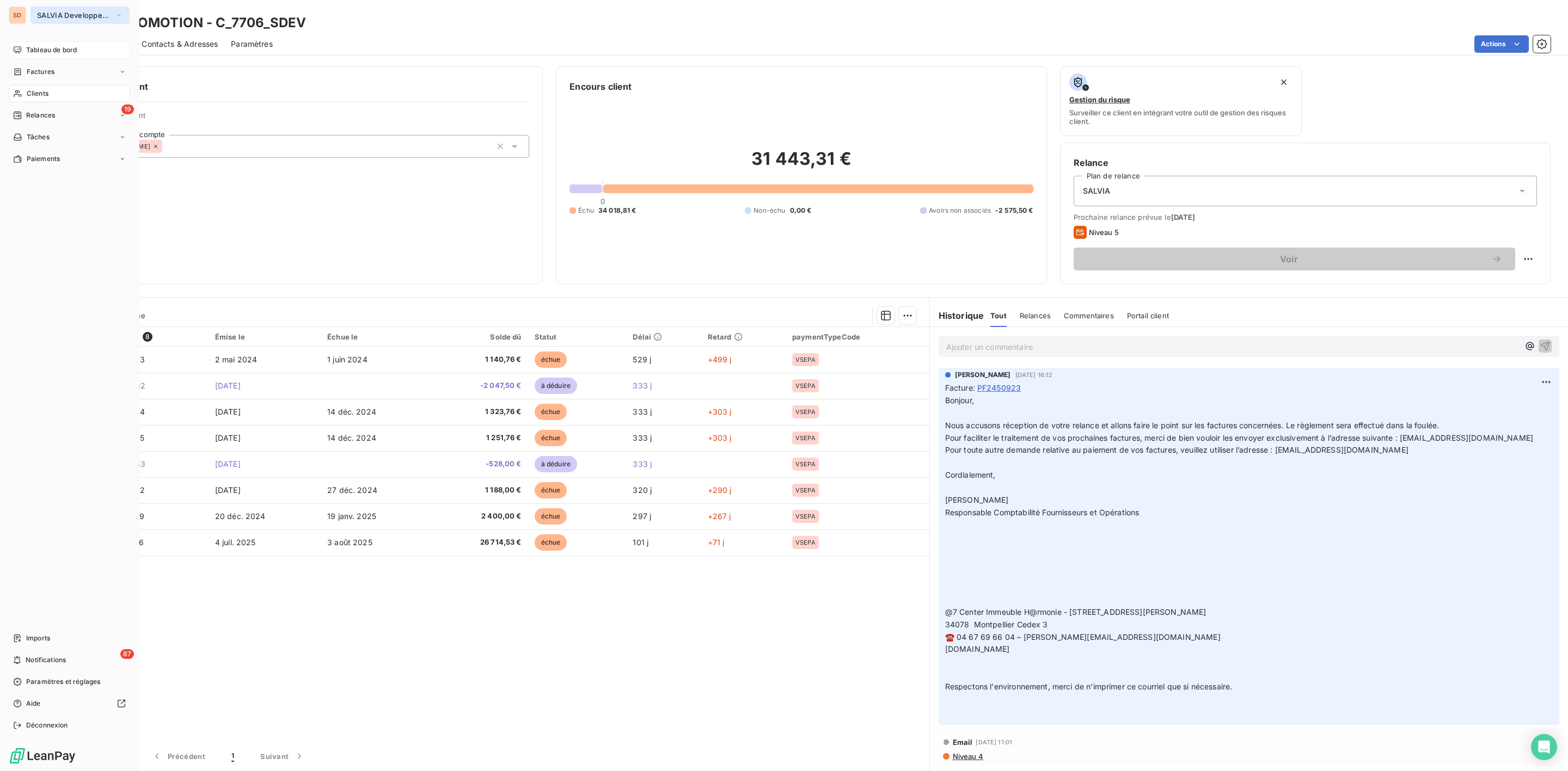
click at [46, 10] on button "SALVIA Developpement" at bounding box center [80, 15] width 99 height 18
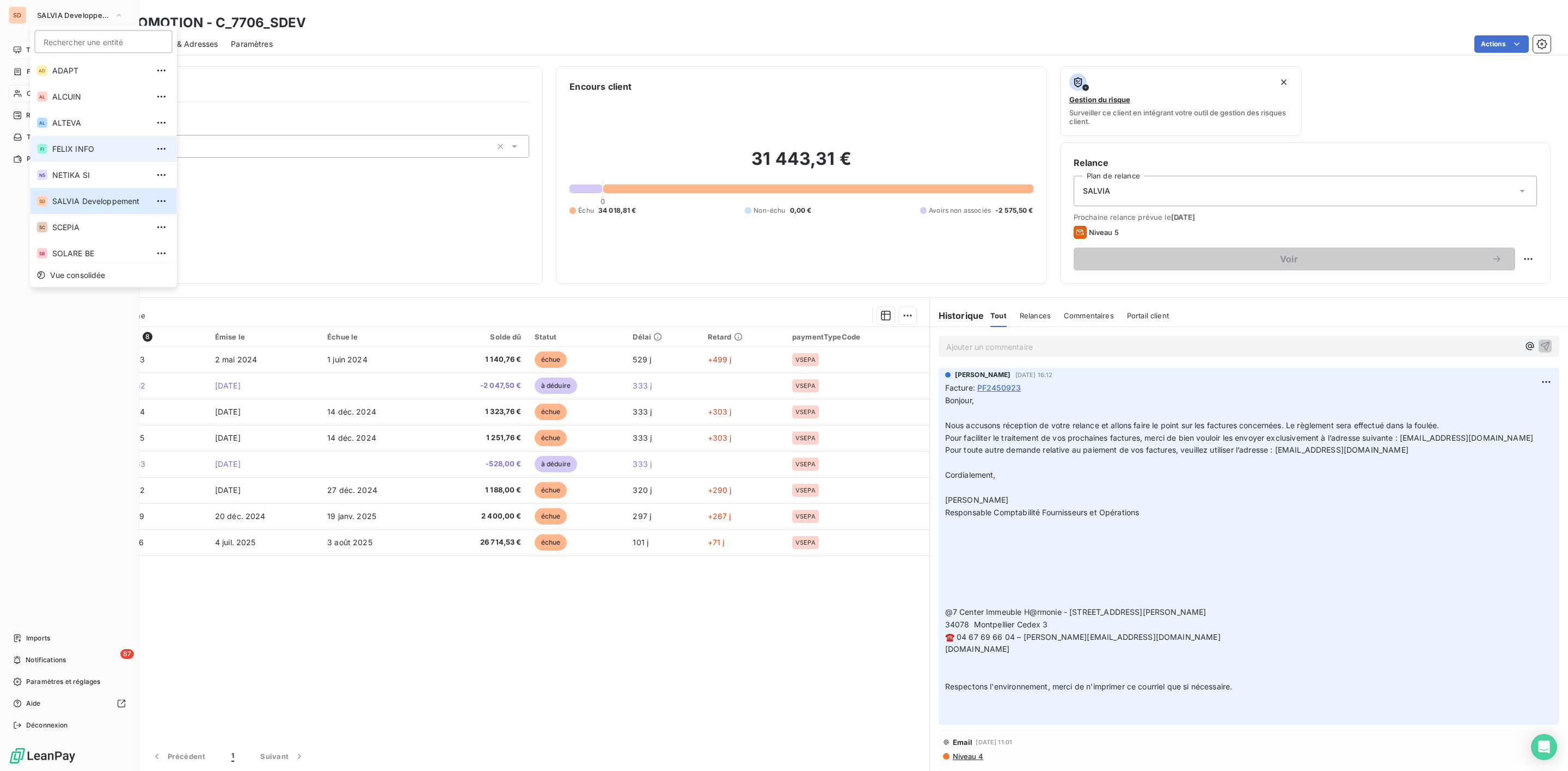
click at [76, 146] on span "FELIX INFO" at bounding box center [100, 149] width 97 height 11
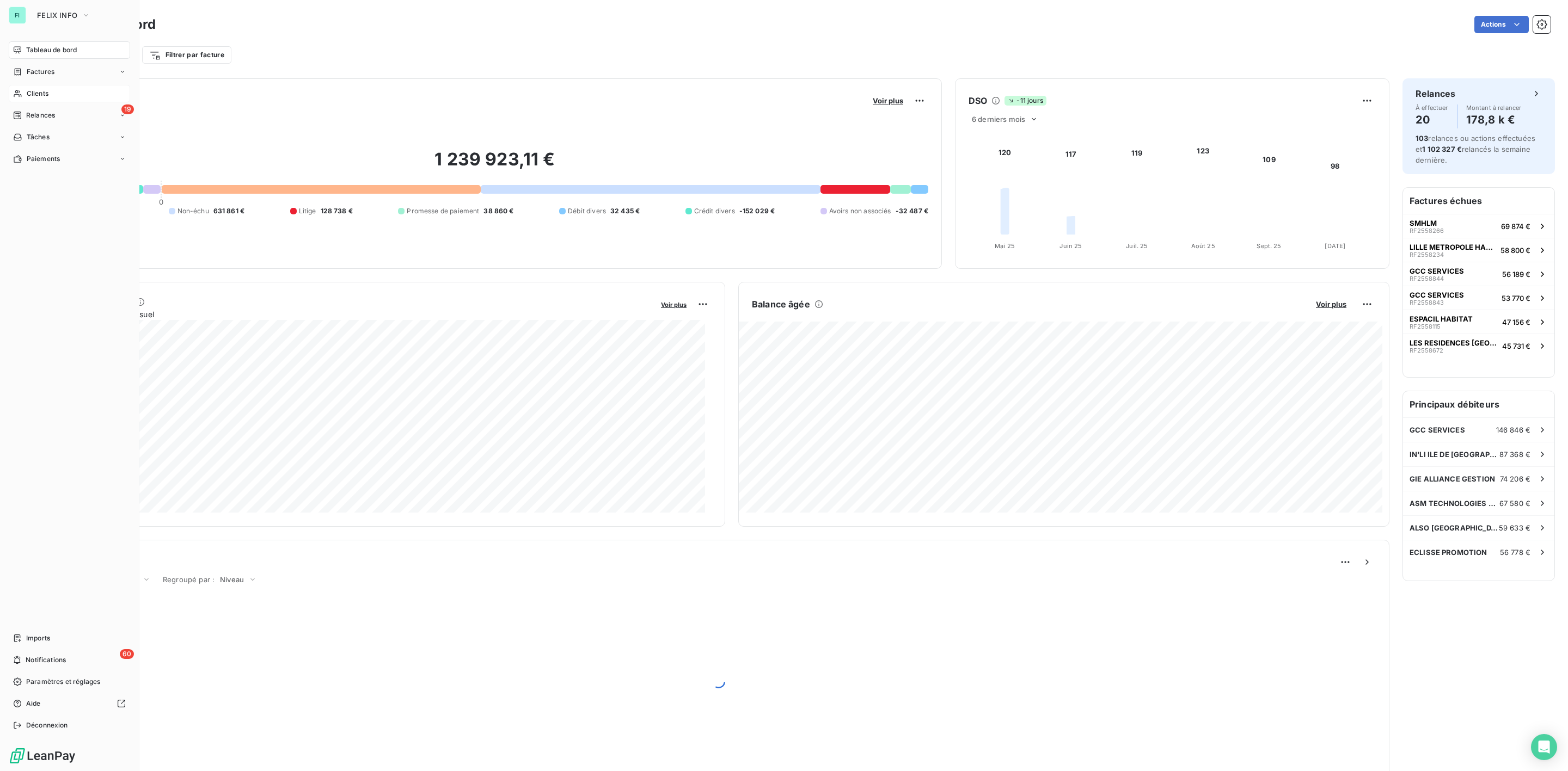
click at [34, 93] on span "Clients" at bounding box center [38, 93] width 21 height 10
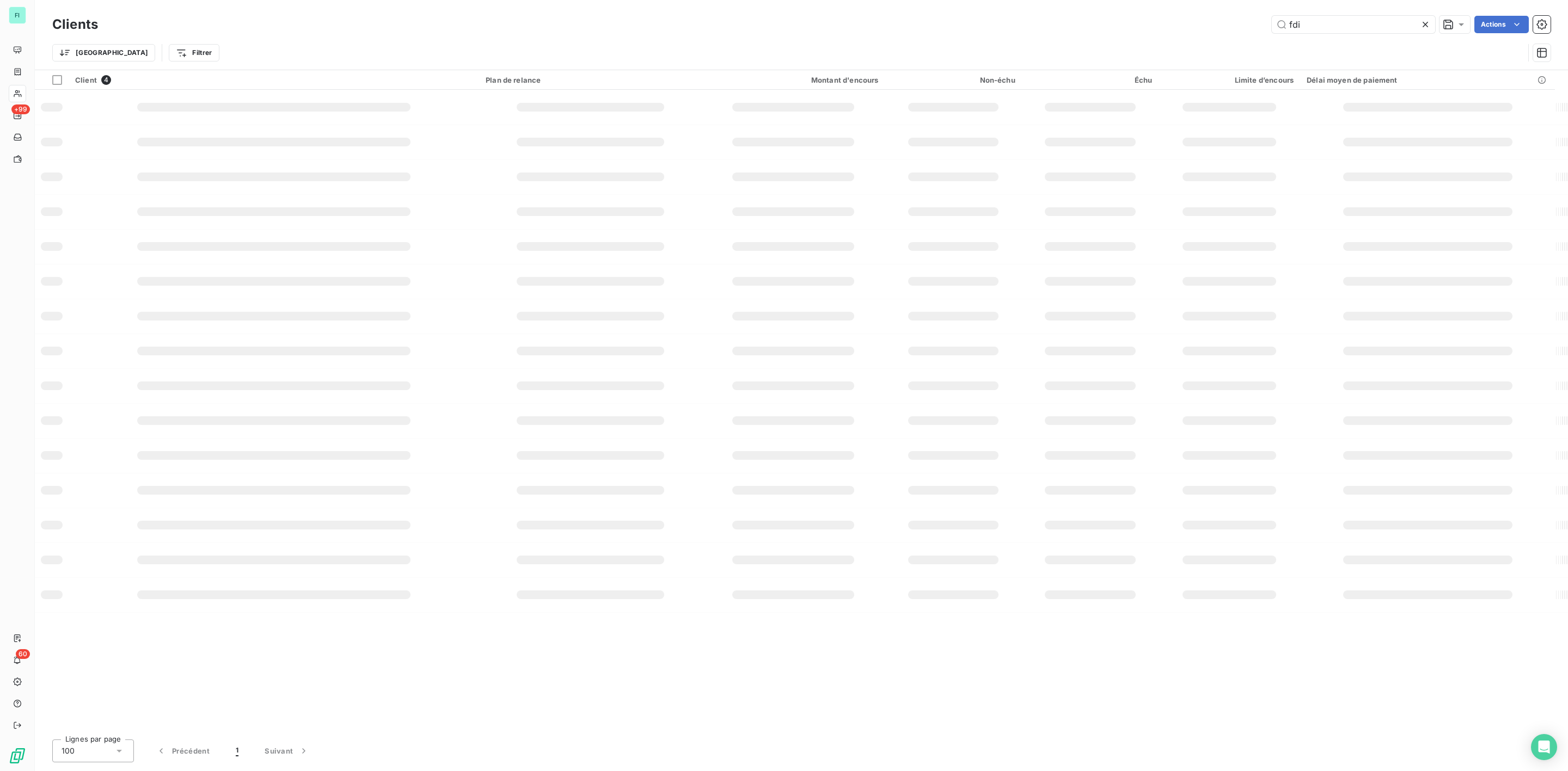
drag, startPoint x: 1204, startPoint y: 24, endPoint x: 1111, endPoint y: 24, distance: 93.0
click at [1134, 24] on div "fdi Actions" at bounding box center [831, 25] width 1440 height 18
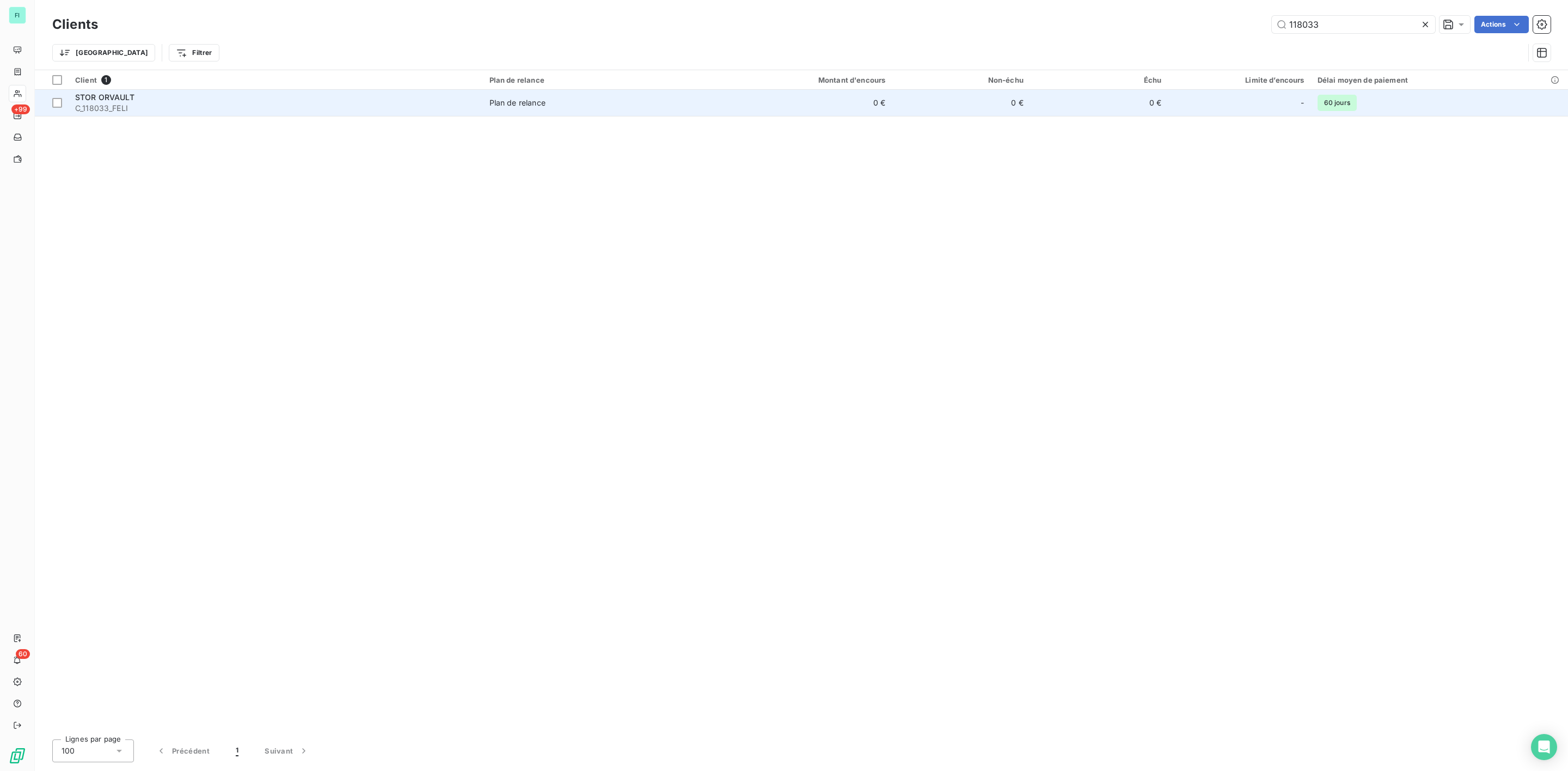
type input "118033"
click at [165, 102] on div "STOR ORVAULT" at bounding box center [276, 97] width 401 height 11
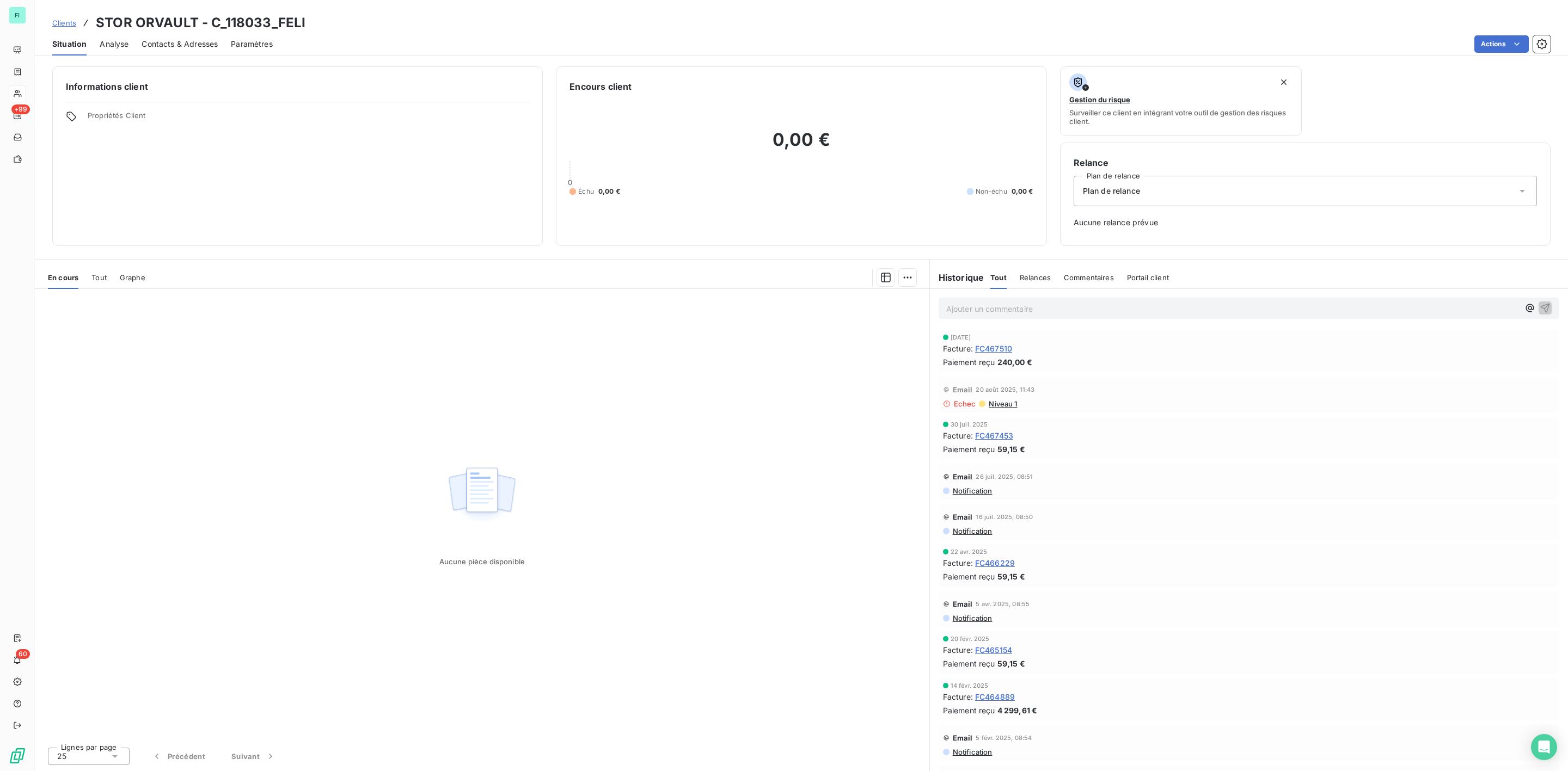
click at [174, 46] on span "Contacts & Adresses" at bounding box center [180, 44] width 77 height 11
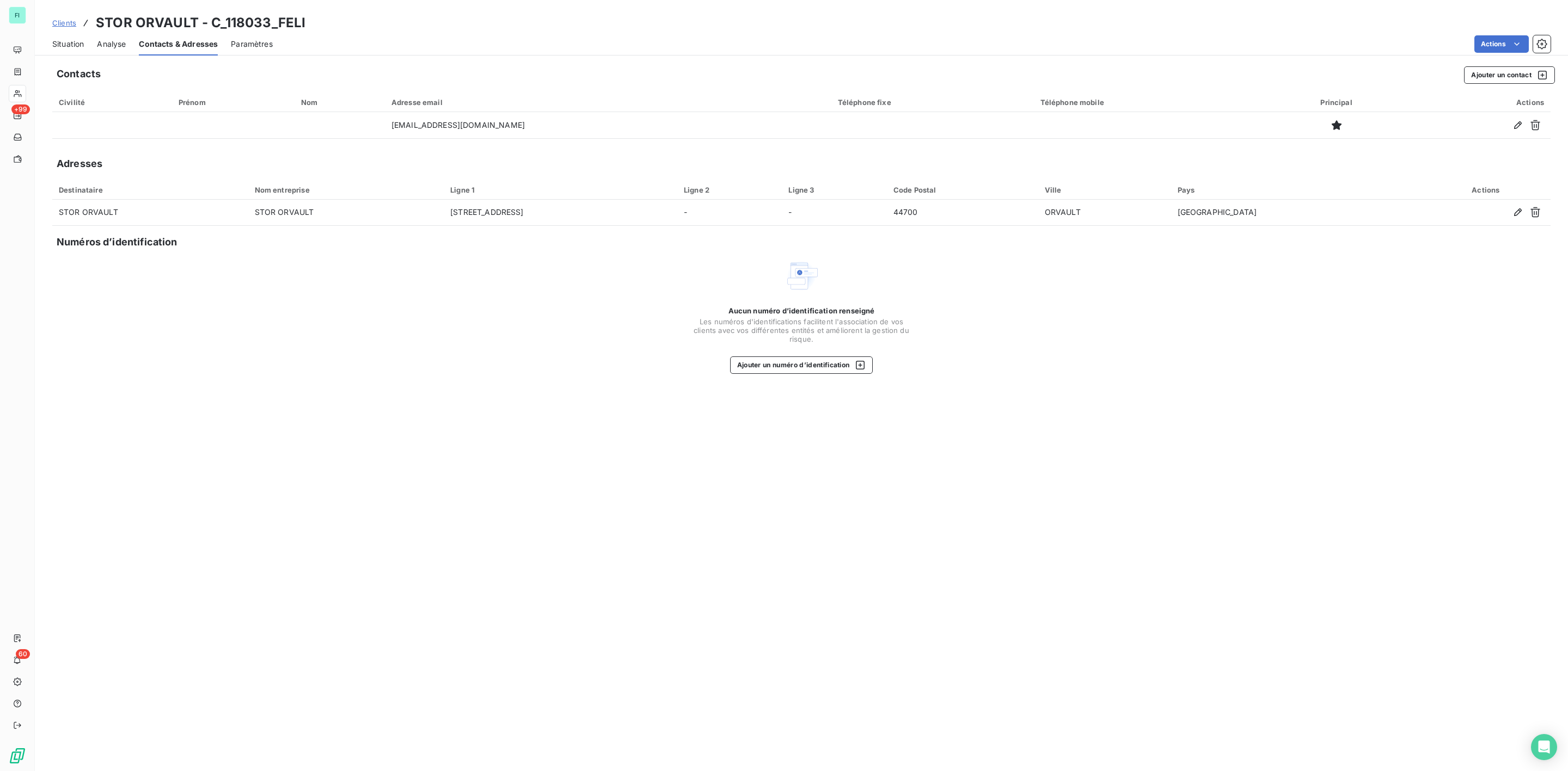
click at [74, 44] on span "Situation" at bounding box center [67, 44] width 31 height 11
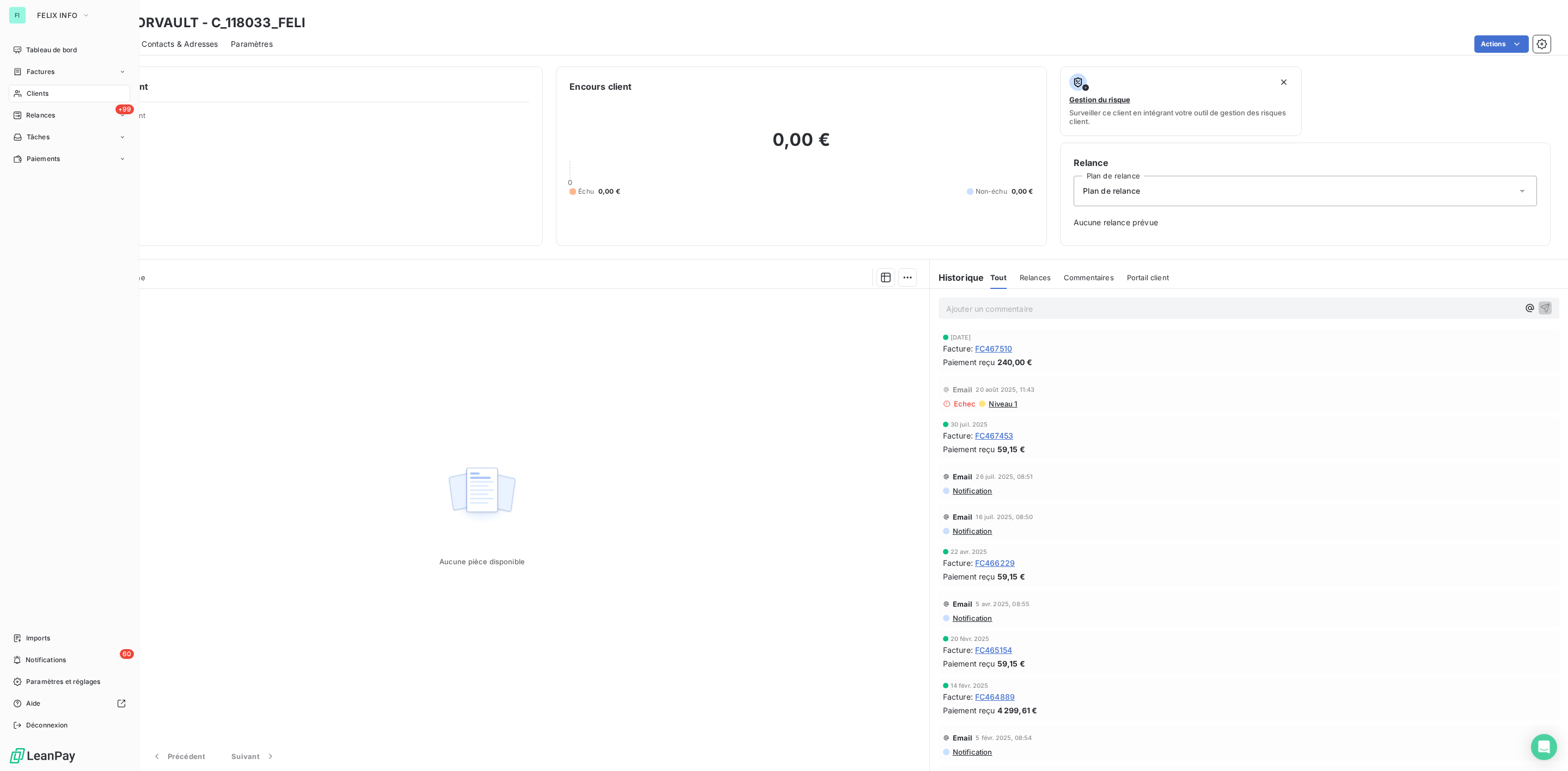
drag, startPoint x: 38, startPoint y: 90, endPoint x: 74, endPoint y: 83, distance: 36.7
click at [38, 90] on span "Clients" at bounding box center [38, 93] width 21 height 10
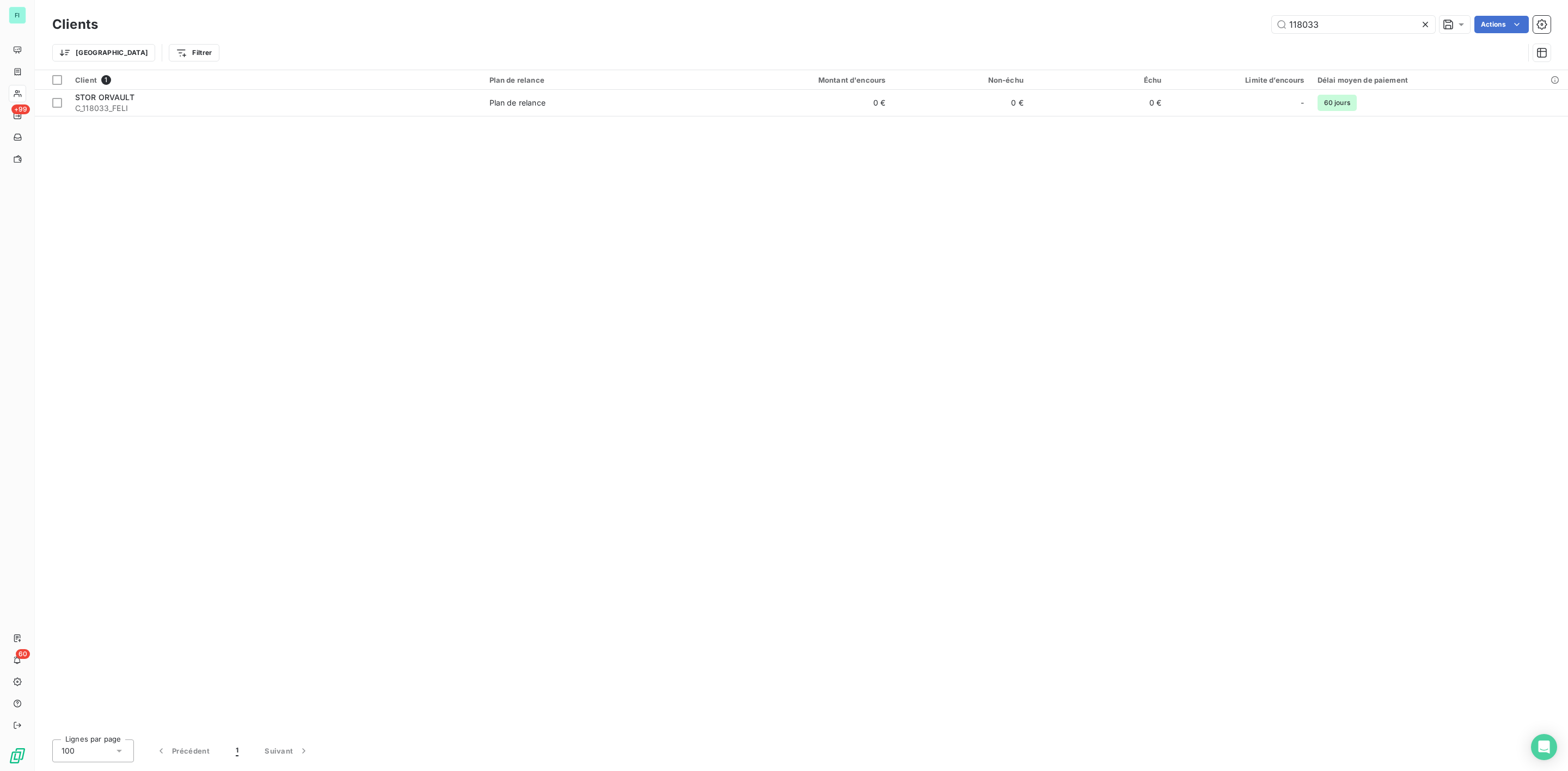
drag, startPoint x: 1344, startPoint y: 26, endPoint x: 1152, endPoint y: 23, distance: 192.0
click at [1200, 26] on div "118033 Actions" at bounding box center [831, 25] width 1440 height 18
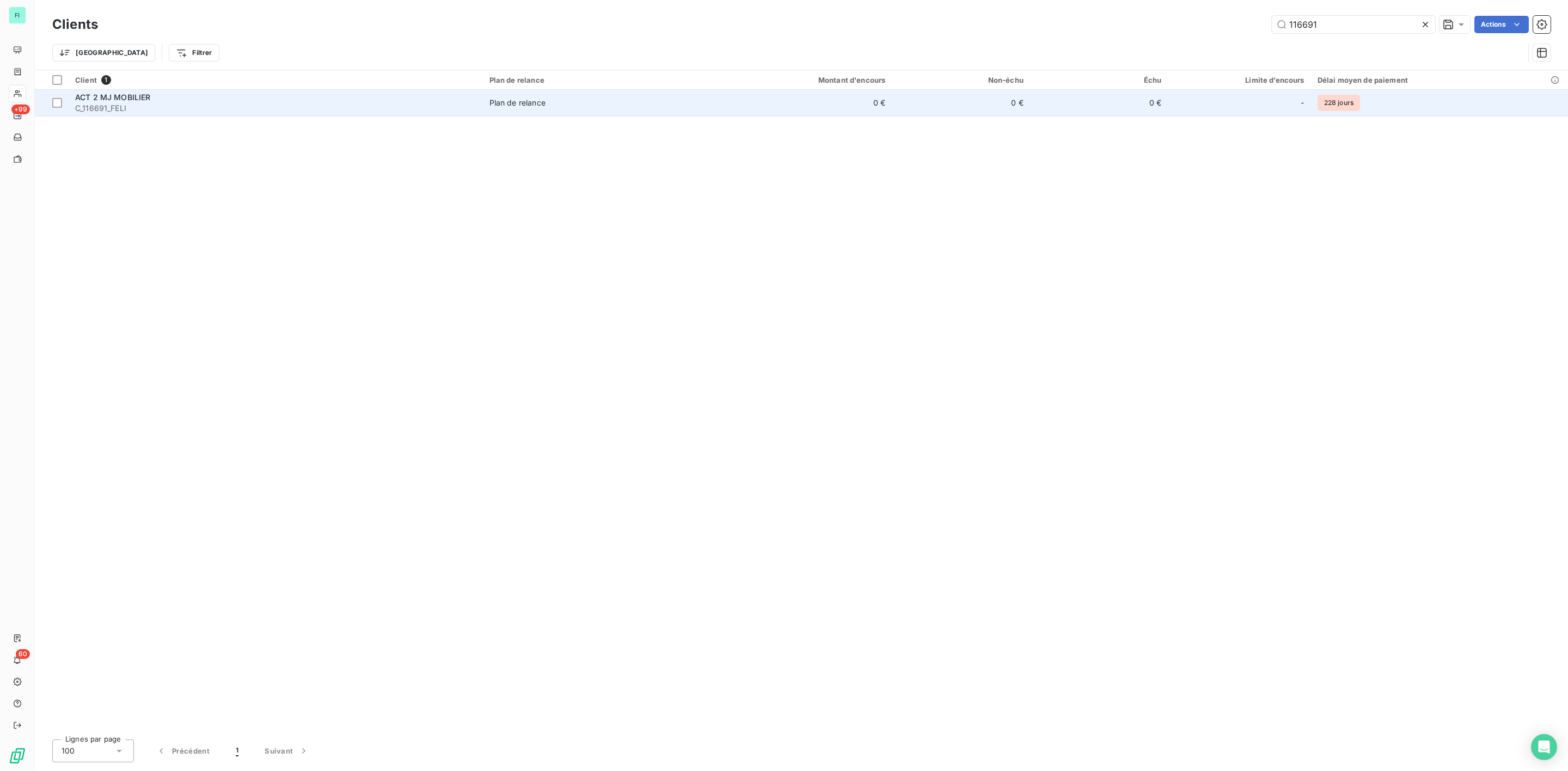
type input "116691"
click at [176, 109] on span "C_116691_FELI" at bounding box center [276, 108] width 401 height 11
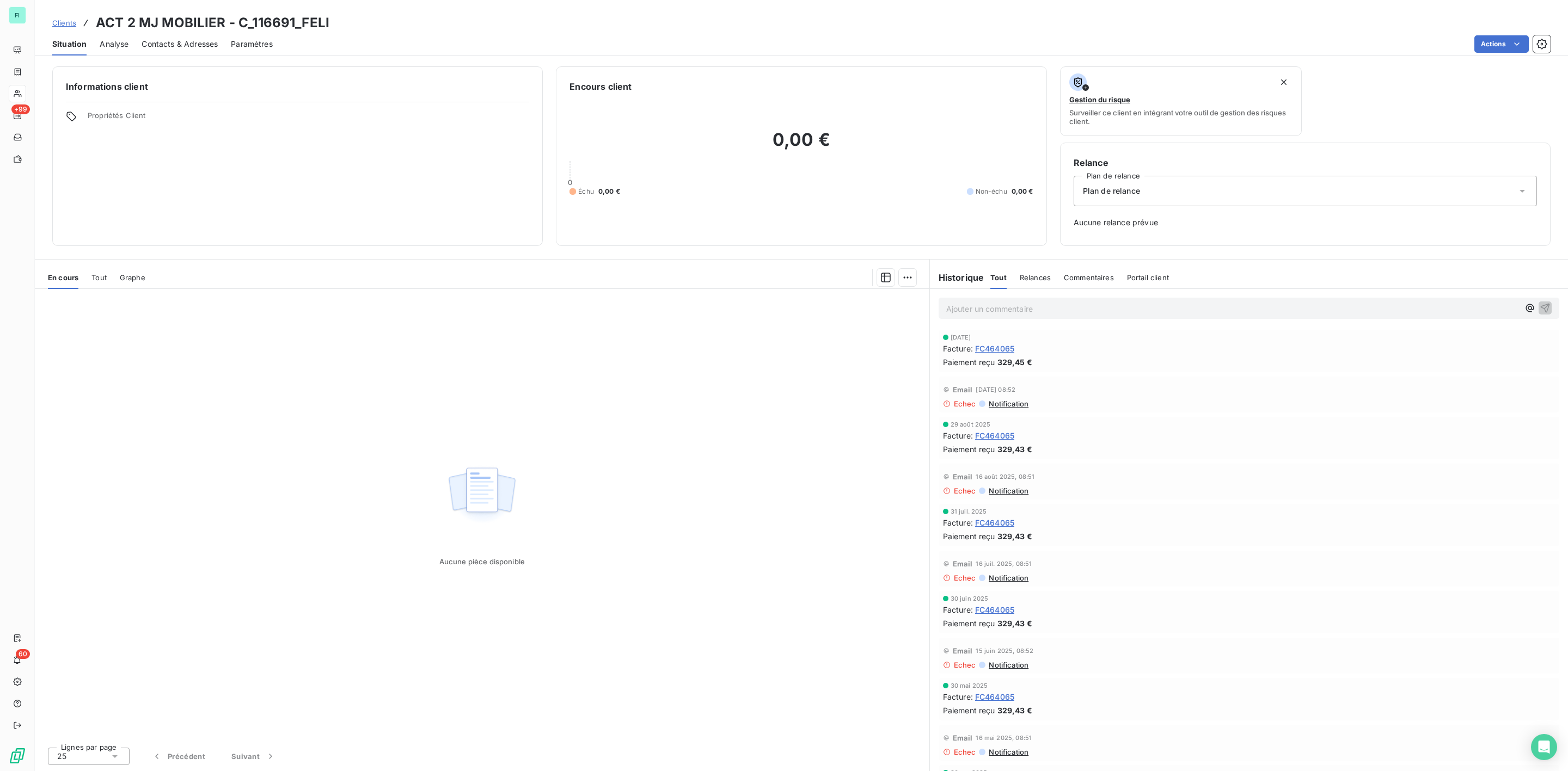
click at [167, 42] on span "Contacts & Adresses" at bounding box center [180, 44] width 77 height 11
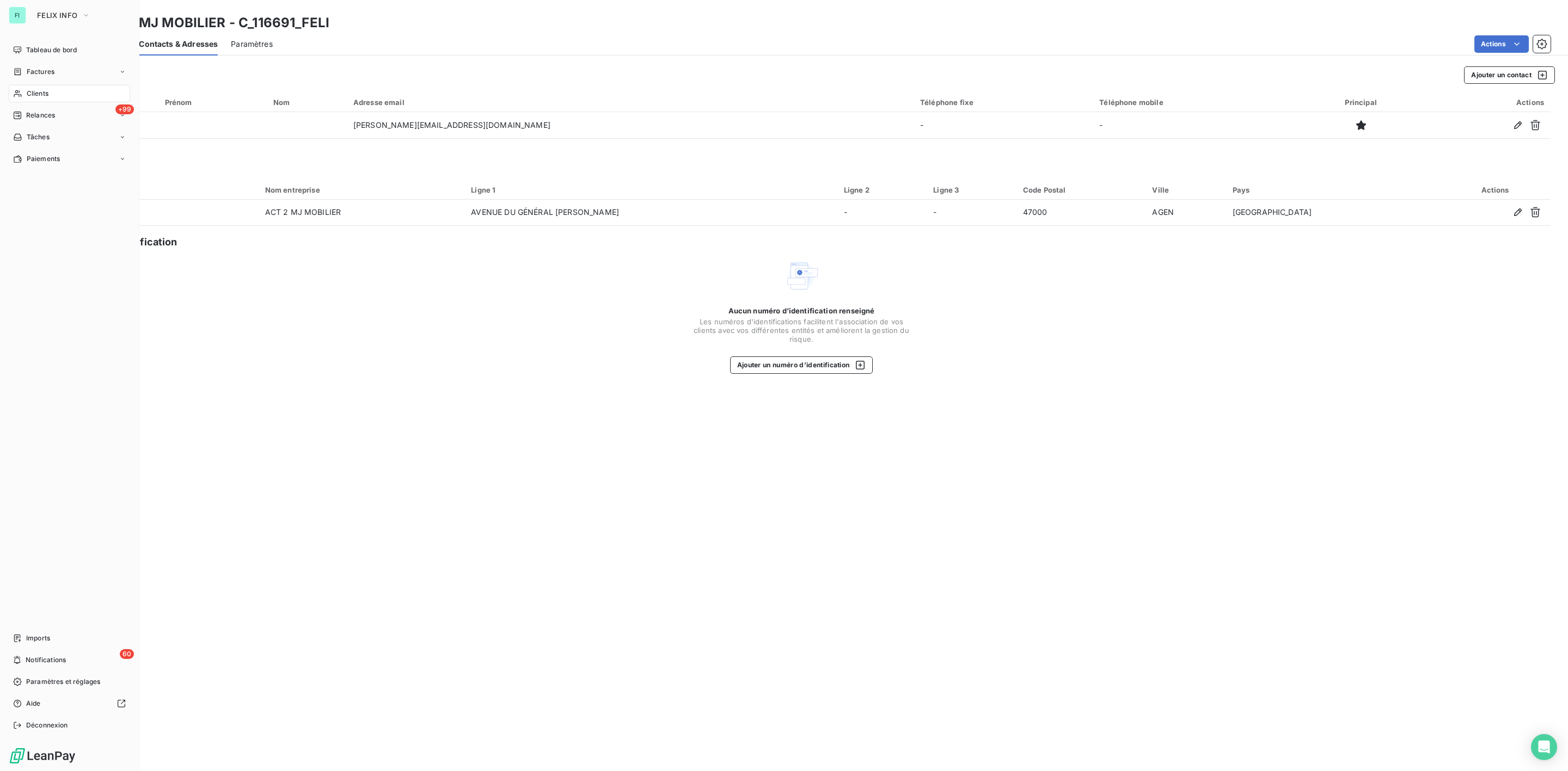
drag, startPoint x: 39, startPoint y: 93, endPoint x: 70, endPoint y: 90, distance: 31.1
click at [39, 93] on span "Clients" at bounding box center [38, 93] width 21 height 10
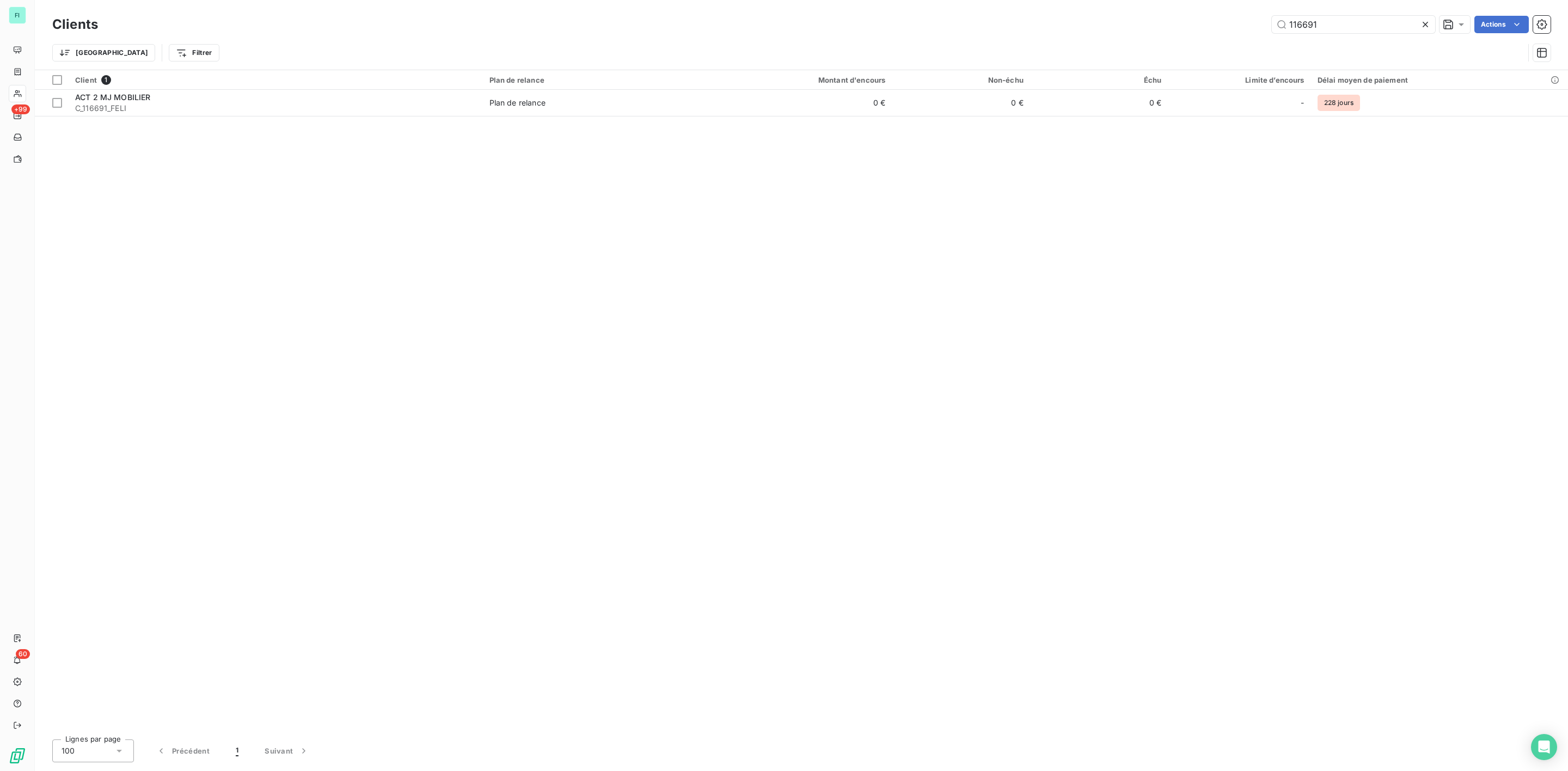
drag, startPoint x: 1318, startPoint y: 20, endPoint x: 1185, endPoint y: 20, distance: 133.0
click at [1219, 20] on div "116691 Actions" at bounding box center [831, 25] width 1440 height 18
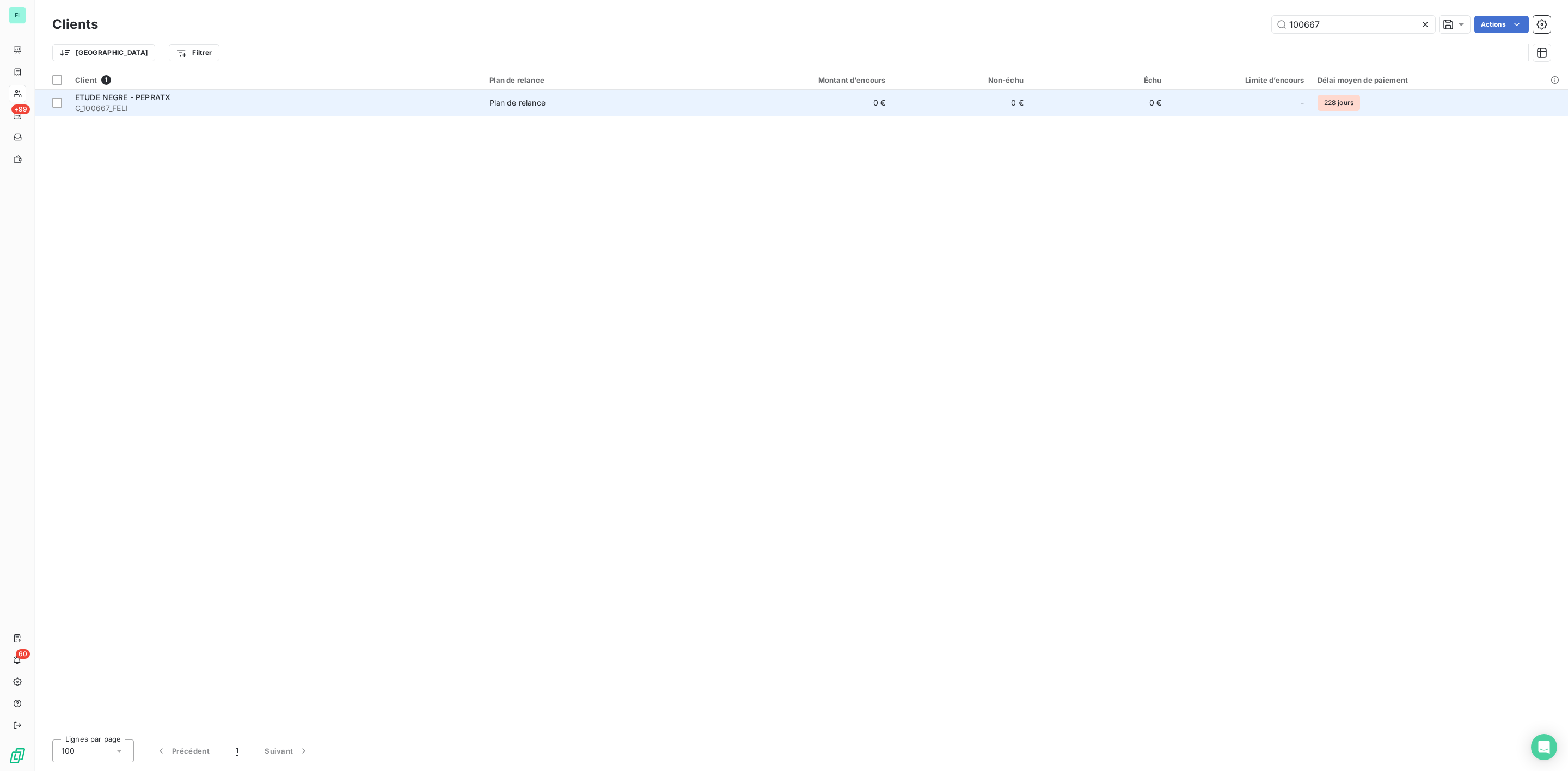
type input "100667"
click at [467, 101] on div "ETUDE NEGRE - PEPRATX" at bounding box center [276, 97] width 401 height 11
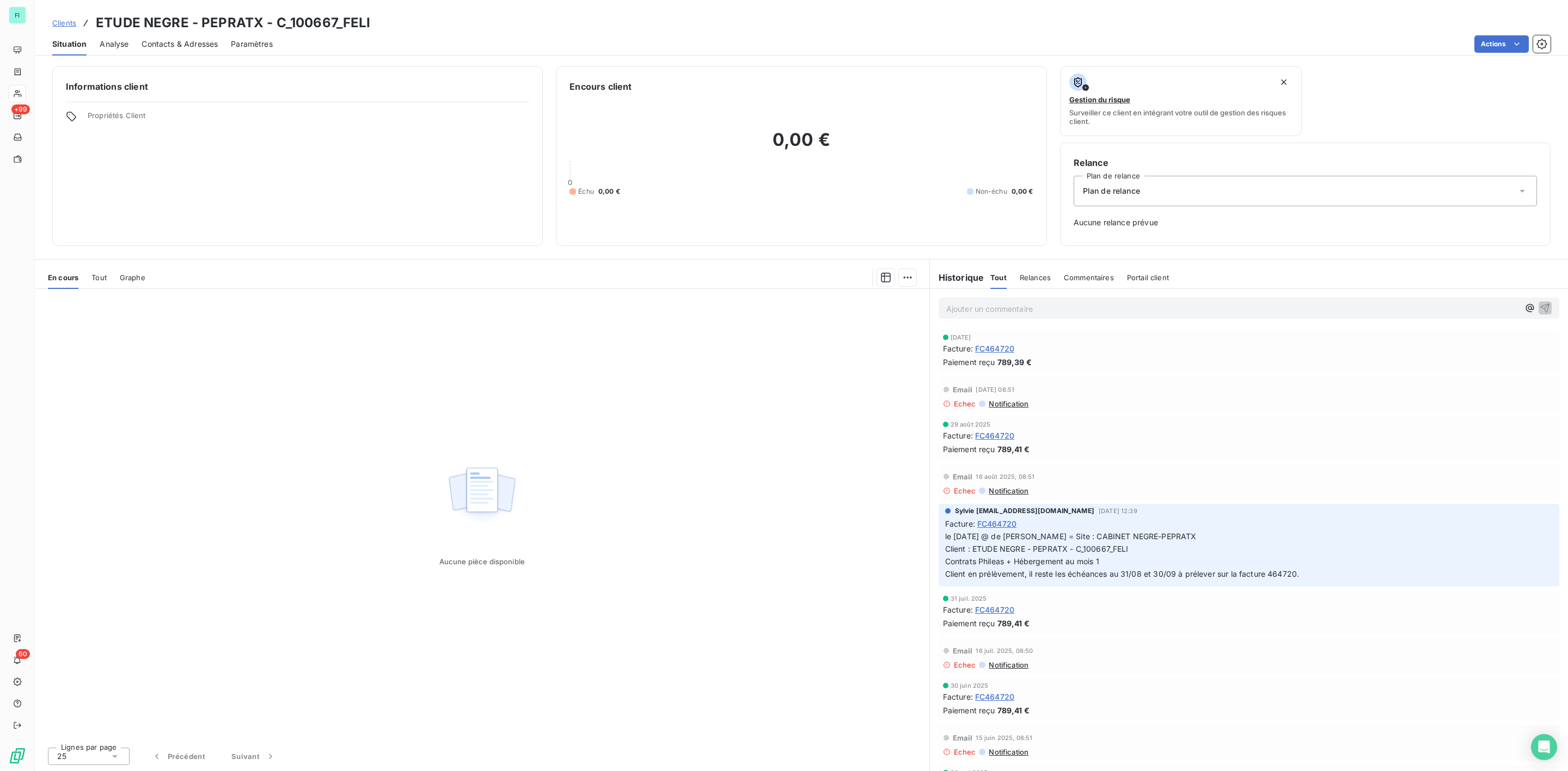
click at [186, 41] on span "Contacts & Adresses" at bounding box center [180, 44] width 77 height 11
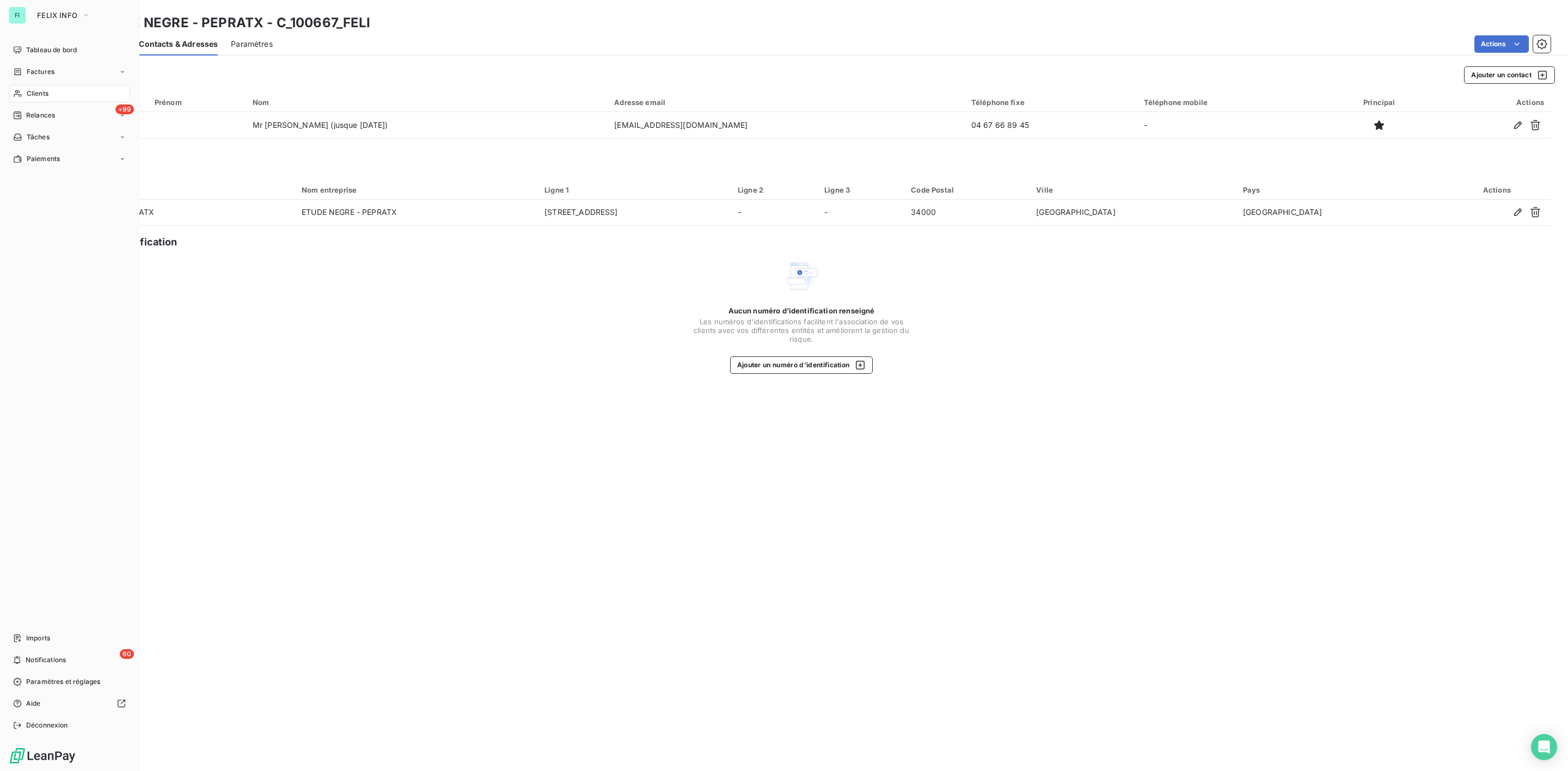
drag, startPoint x: 33, startPoint y: 93, endPoint x: 97, endPoint y: 88, distance: 64.2
click at [33, 93] on span "Clients" at bounding box center [38, 93] width 21 height 10
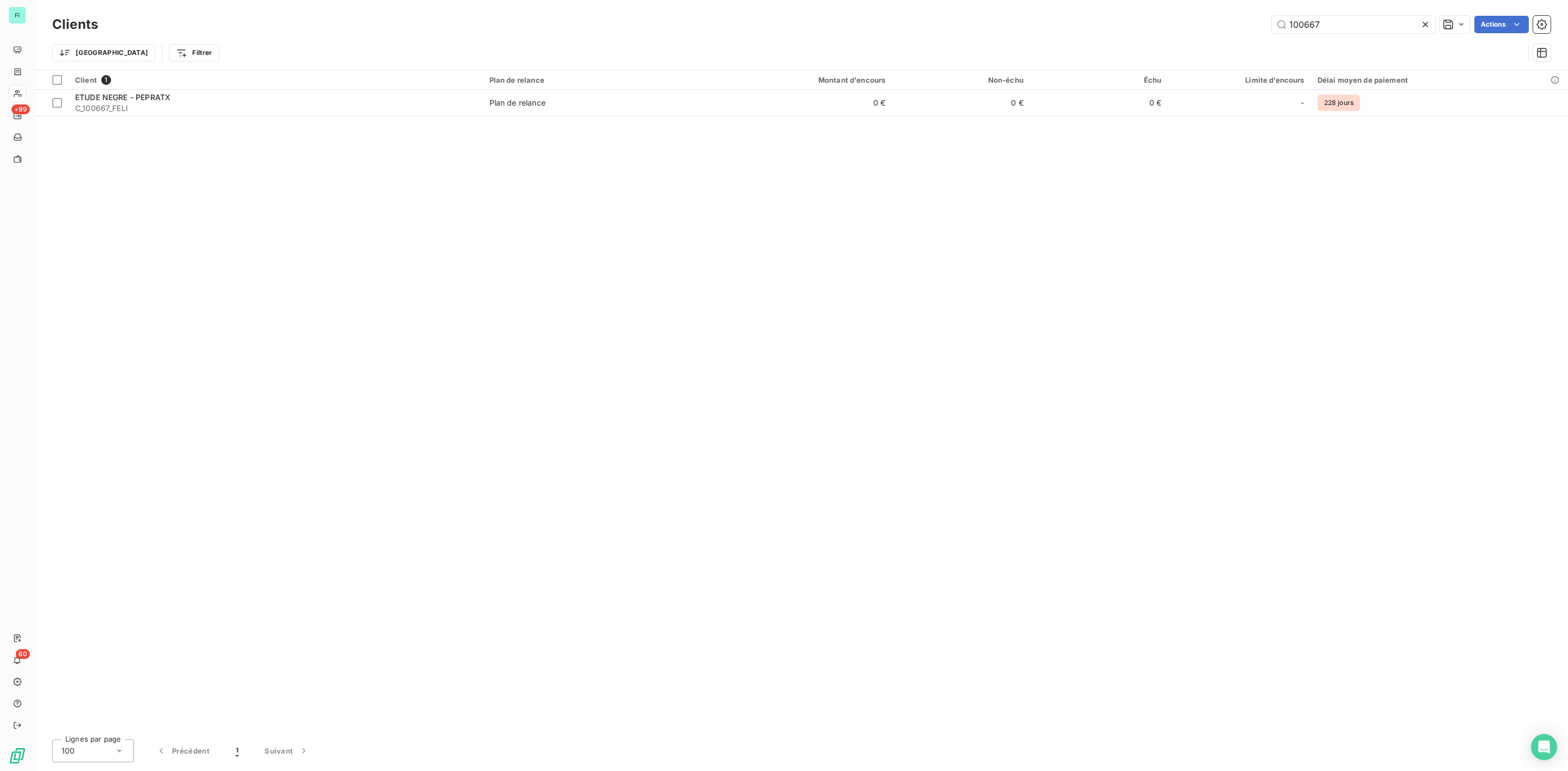
drag, startPoint x: 1329, startPoint y: 20, endPoint x: 1141, endPoint y: 25, distance: 188.1
click at [1171, 23] on div "100667 Actions" at bounding box center [831, 25] width 1440 height 18
type input "103083"
click at [317, 87] on th "Client 1" at bounding box center [276, 80] width 414 height 20
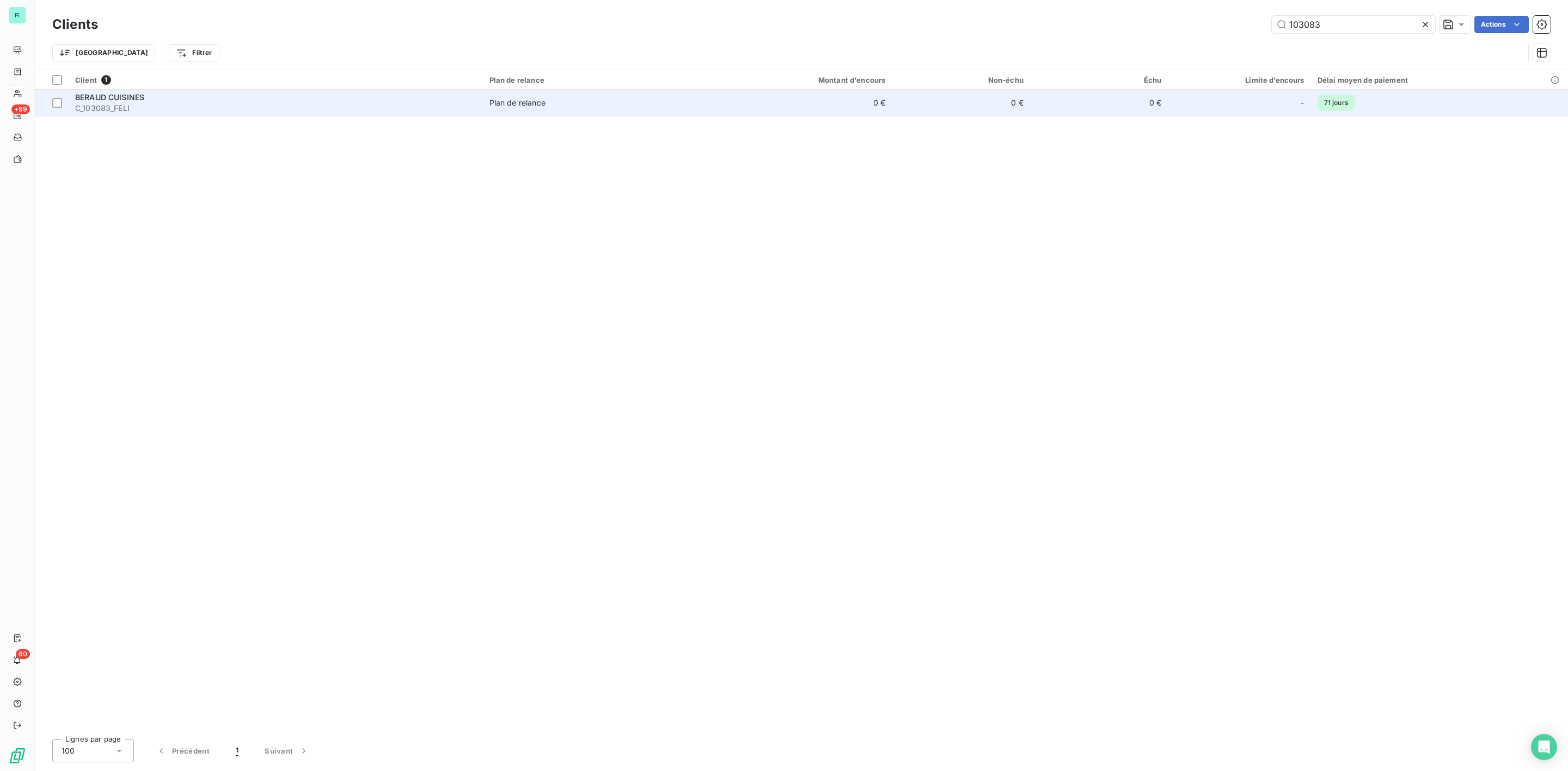
drag, startPoint x: 297, startPoint y: 102, endPoint x: 291, endPoint y: 102, distance: 6.0
click at [296, 102] on div "BERAUD CUISINES" at bounding box center [276, 97] width 401 height 11
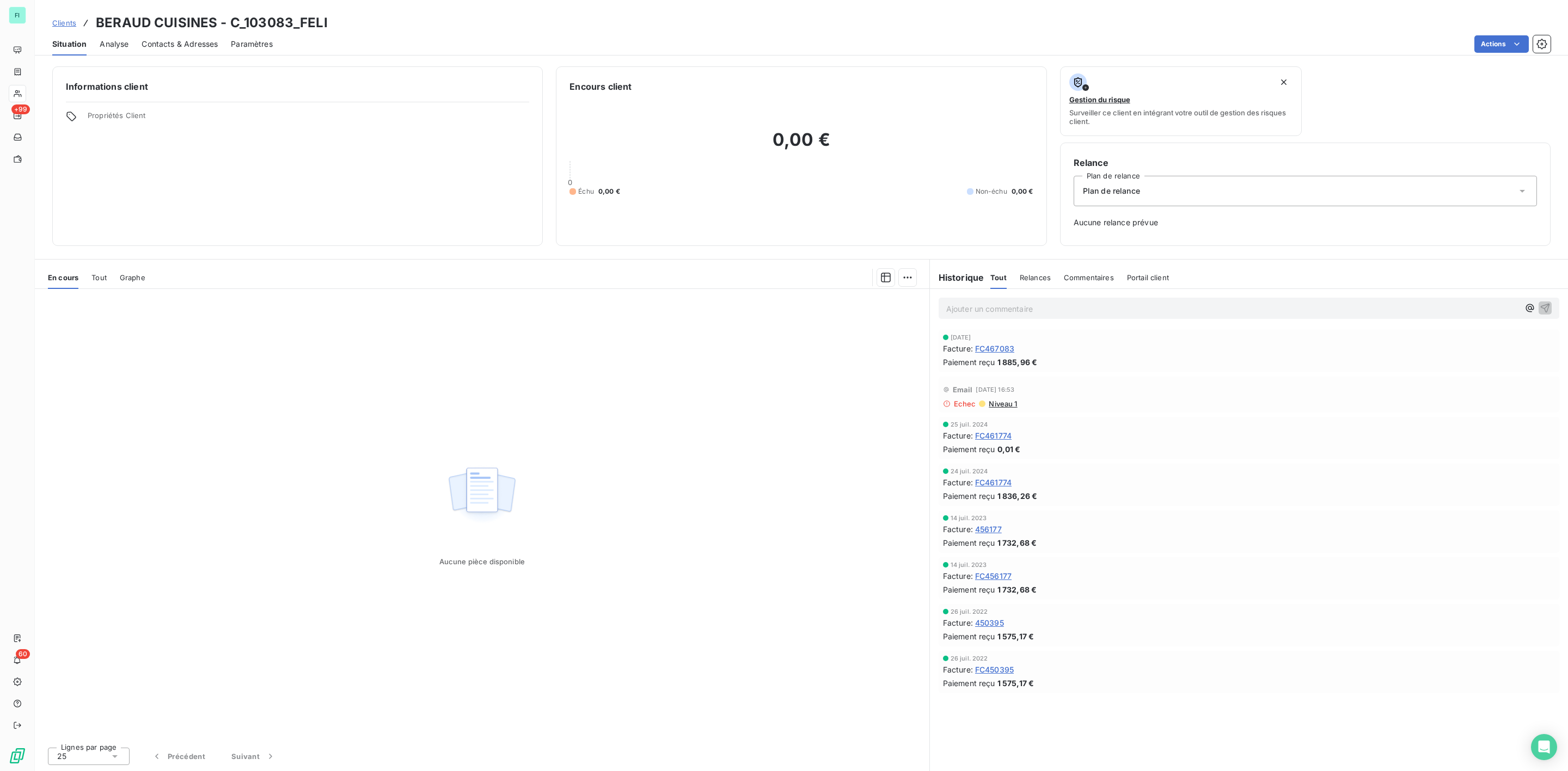
click at [165, 39] on span "Contacts & Adresses" at bounding box center [180, 44] width 77 height 11
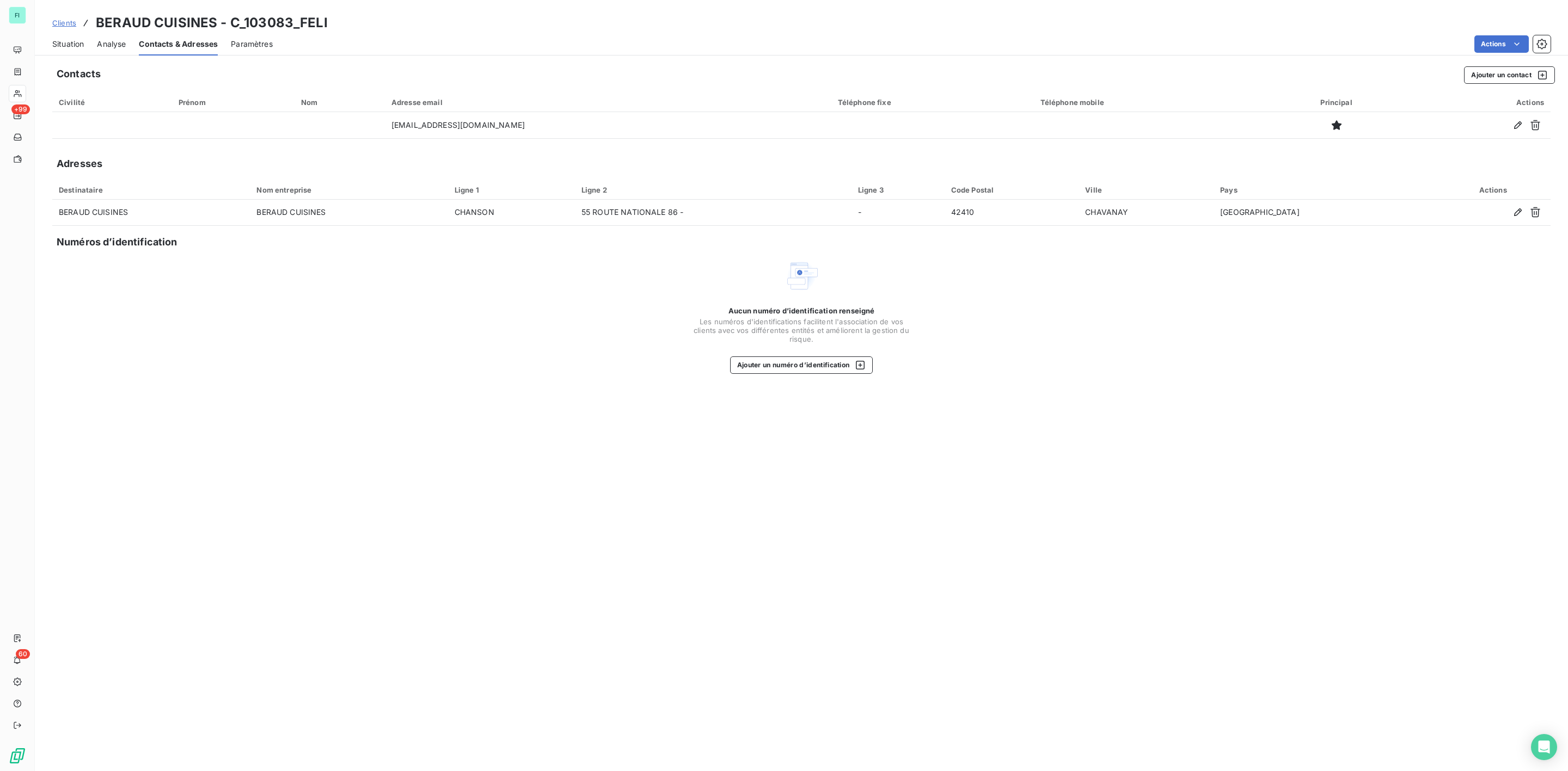
click at [67, 43] on span "Situation" at bounding box center [67, 44] width 31 height 11
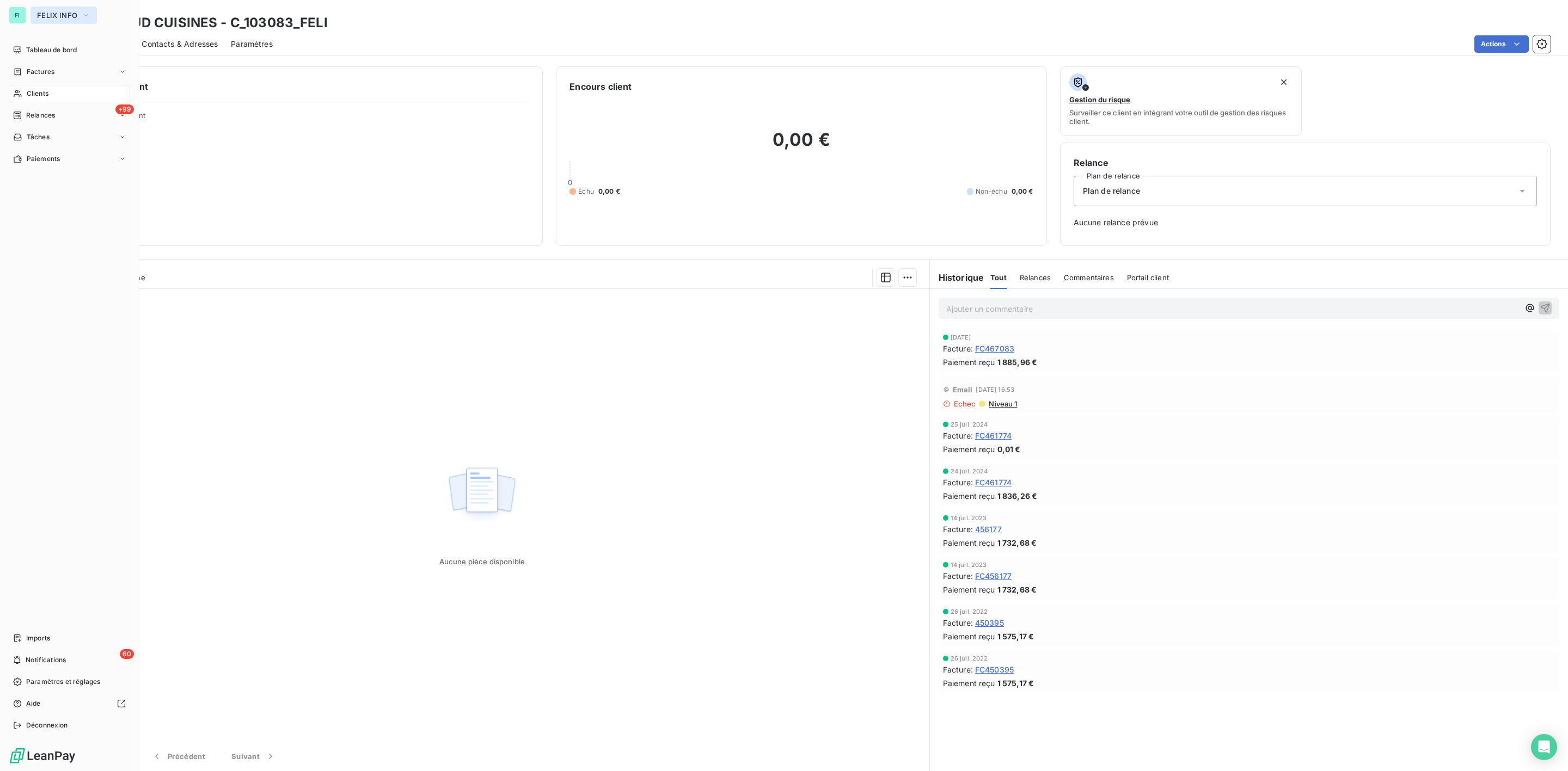
drag, startPoint x: 54, startPoint y: 2, endPoint x: 54, endPoint y: 12, distance: 10.0
click at [54, 2] on div "FI FELIX INFO Tableau de bord Factures Clients +99 Relances Tâches Paiements Im…" at bounding box center [70, 385] width 139 height 771
click at [54, 16] on span "FELIX INFO" at bounding box center [57, 15] width 41 height 8
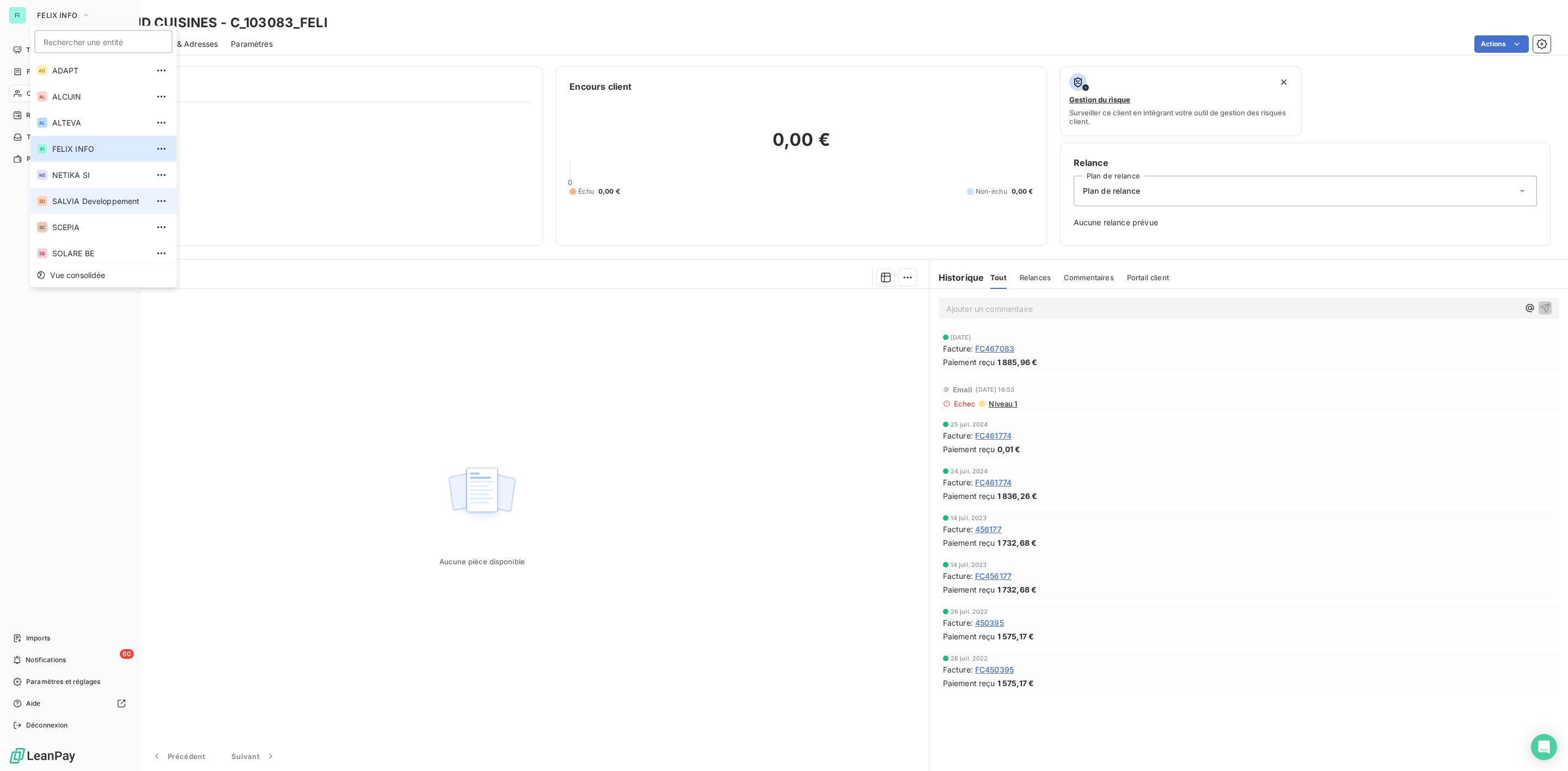
click at [77, 200] on span "SALVIA Developpement" at bounding box center [100, 201] width 97 height 11
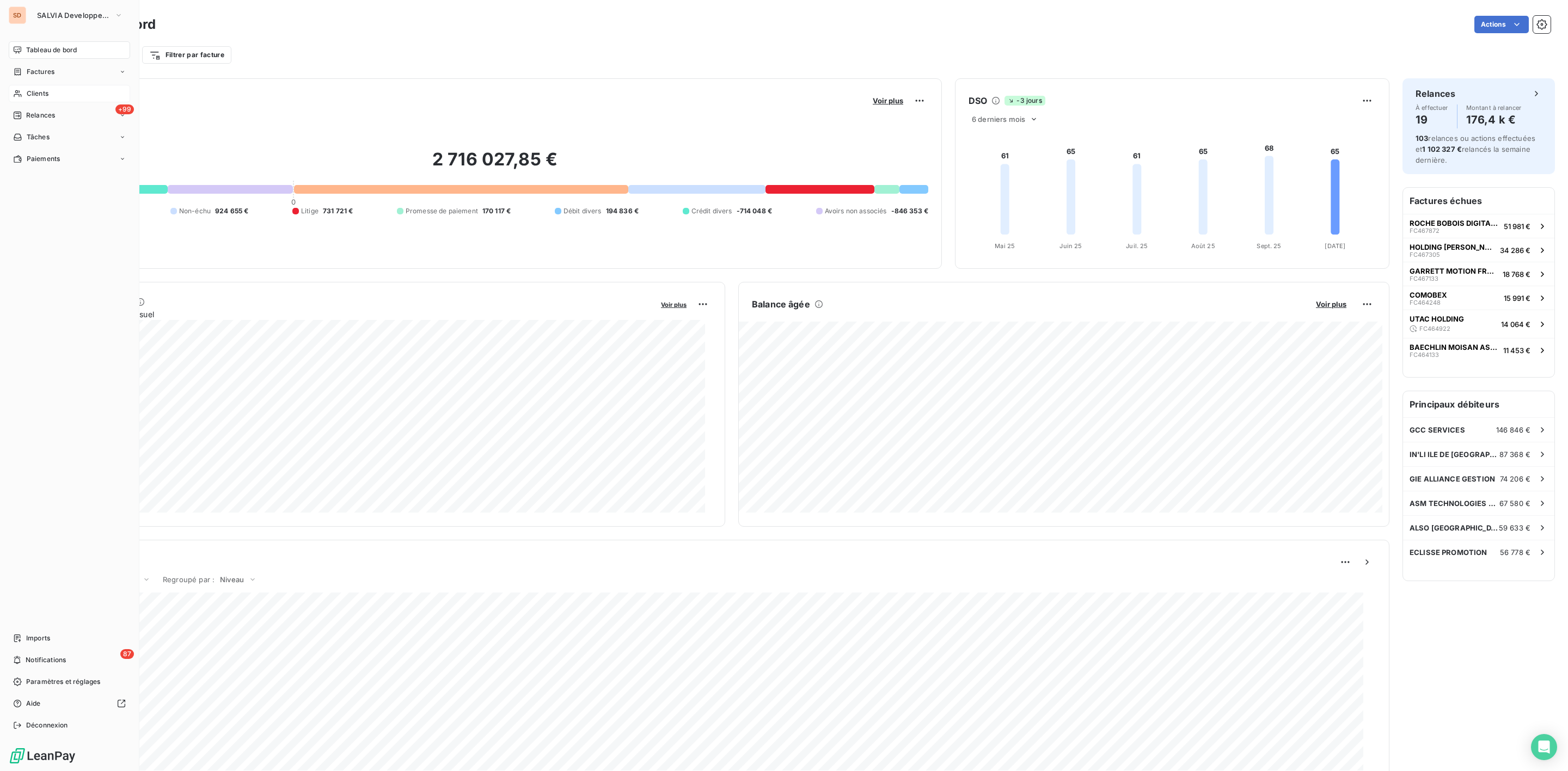
click at [42, 92] on span "Clients" at bounding box center [38, 93] width 21 height 10
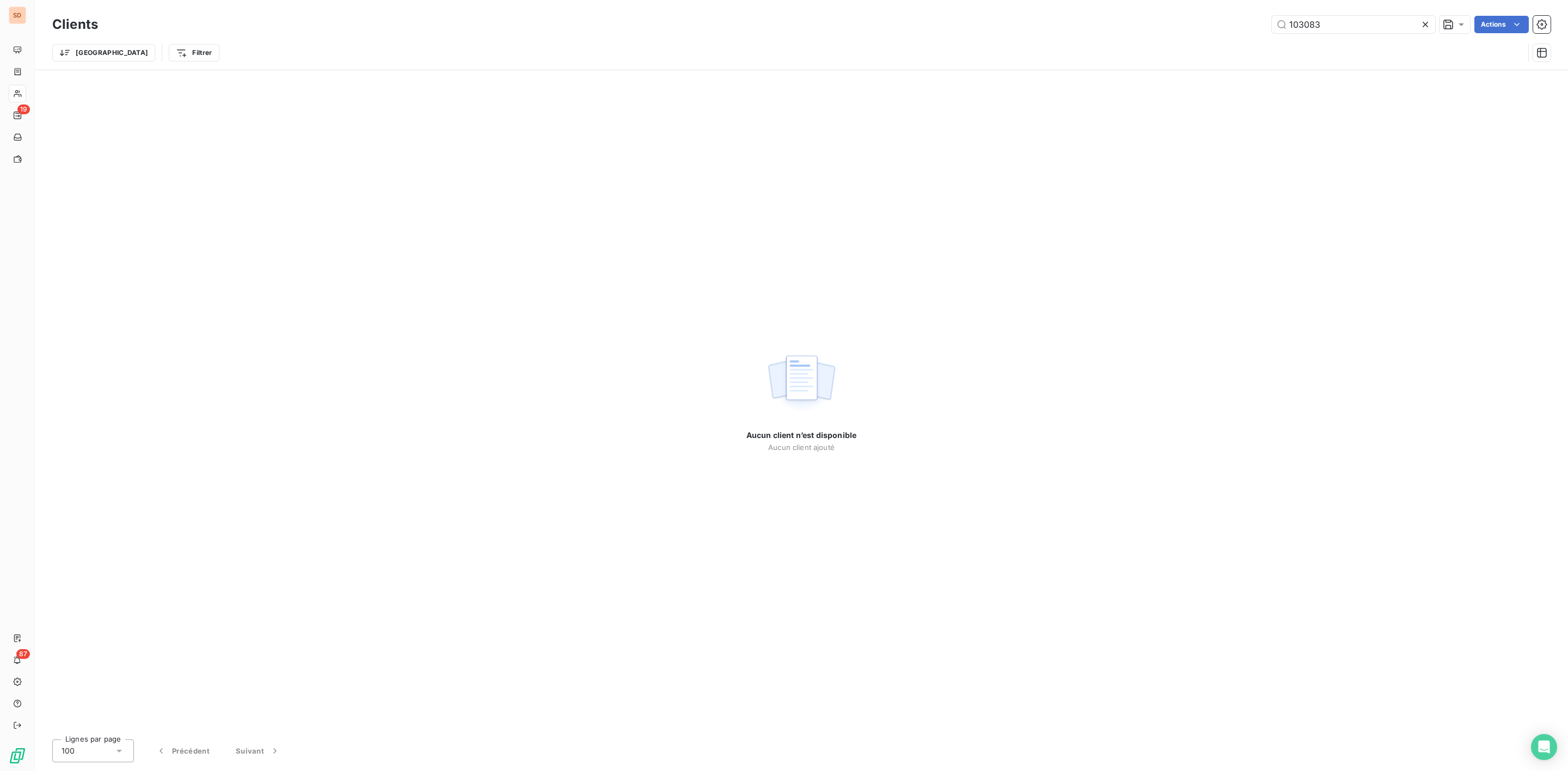
drag, startPoint x: 1288, startPoint y: 27, endPoint x: 935, endPoint y: 29, distance: 353.0
click at [1021, 29] on div "103083 Actions" at bounding box center [831, 25] width 1440 height 18
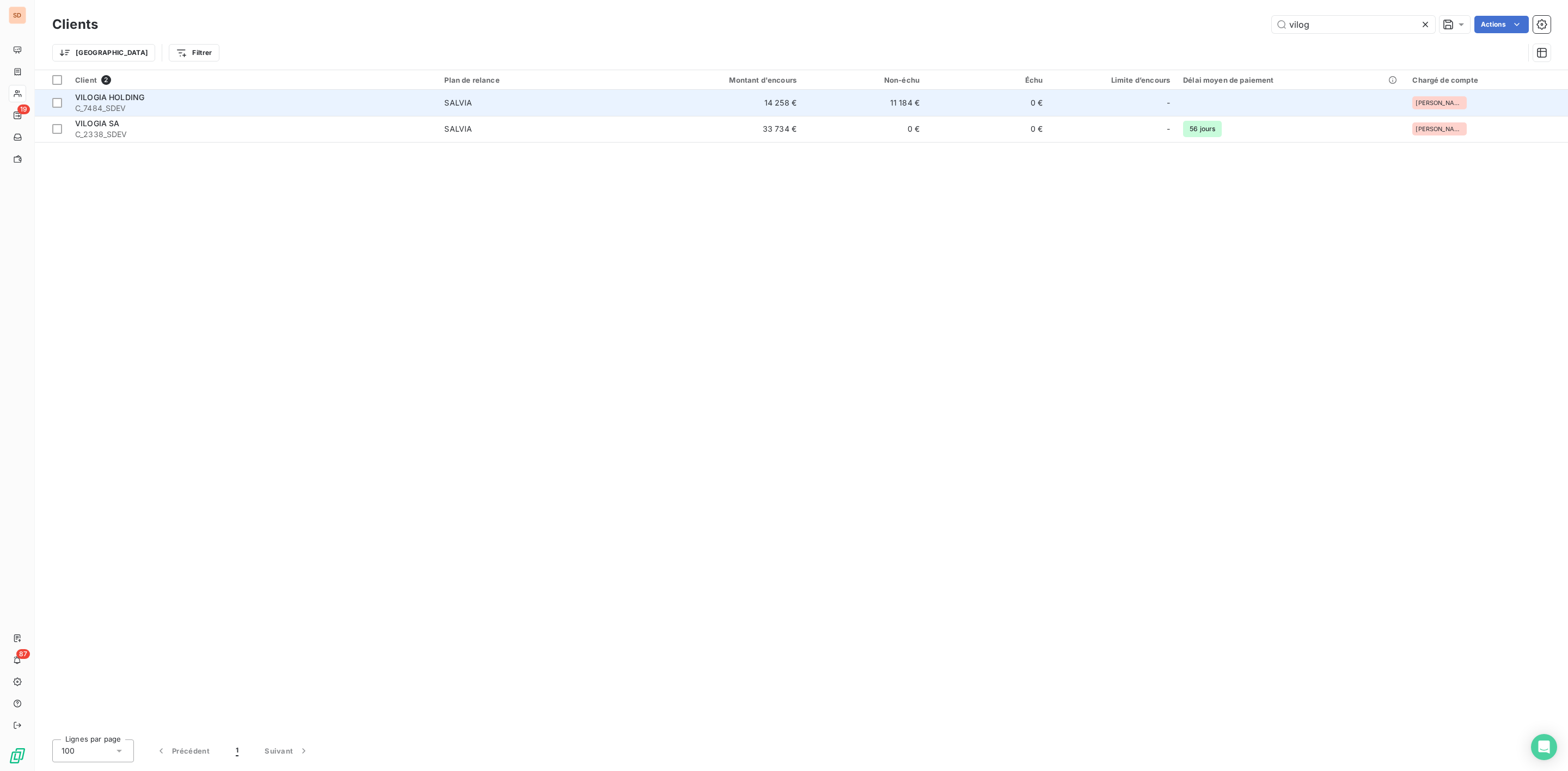
type input "vilog"
click at [257, 104] on span "C_7484_SDEV" at bounding box center [253, 108] width 356 height 11
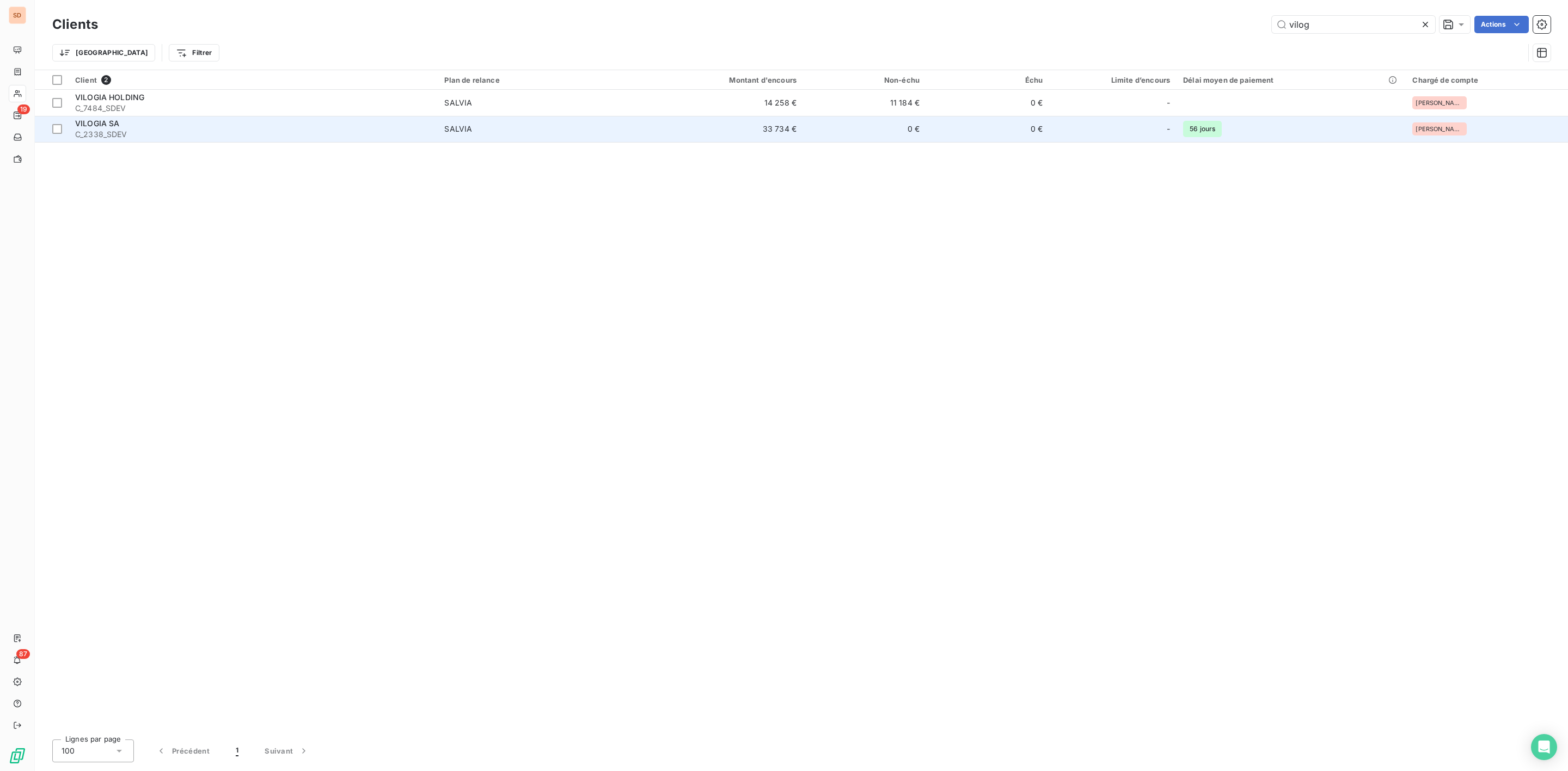
click at [244, 132] on span "C_2338_SDEV" at bounding box center [253, 134] width 356 height 11
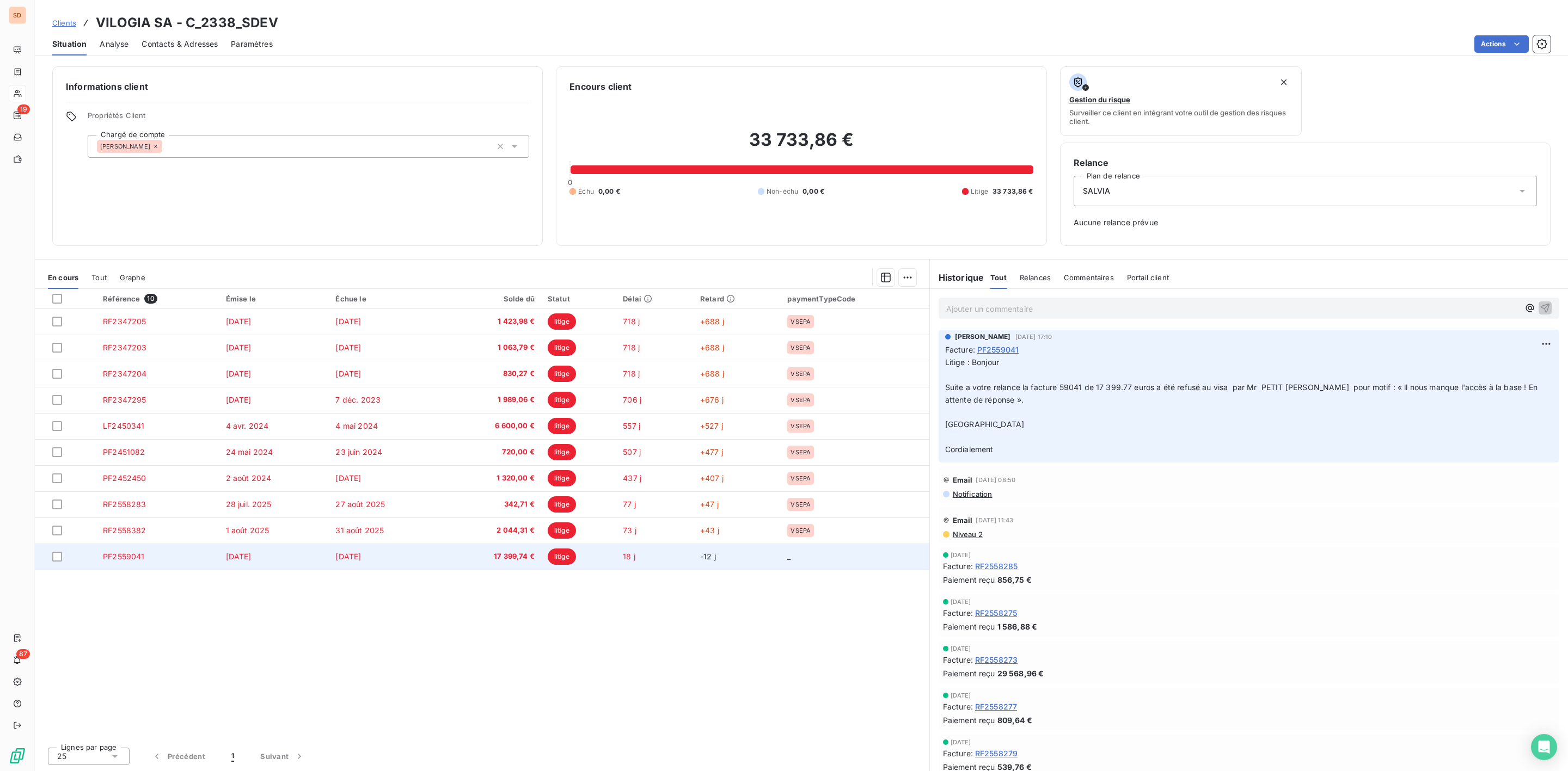
click at [519, 557] on span "17 399,74 €" at bounding box center [492, 557] width 85 height 11
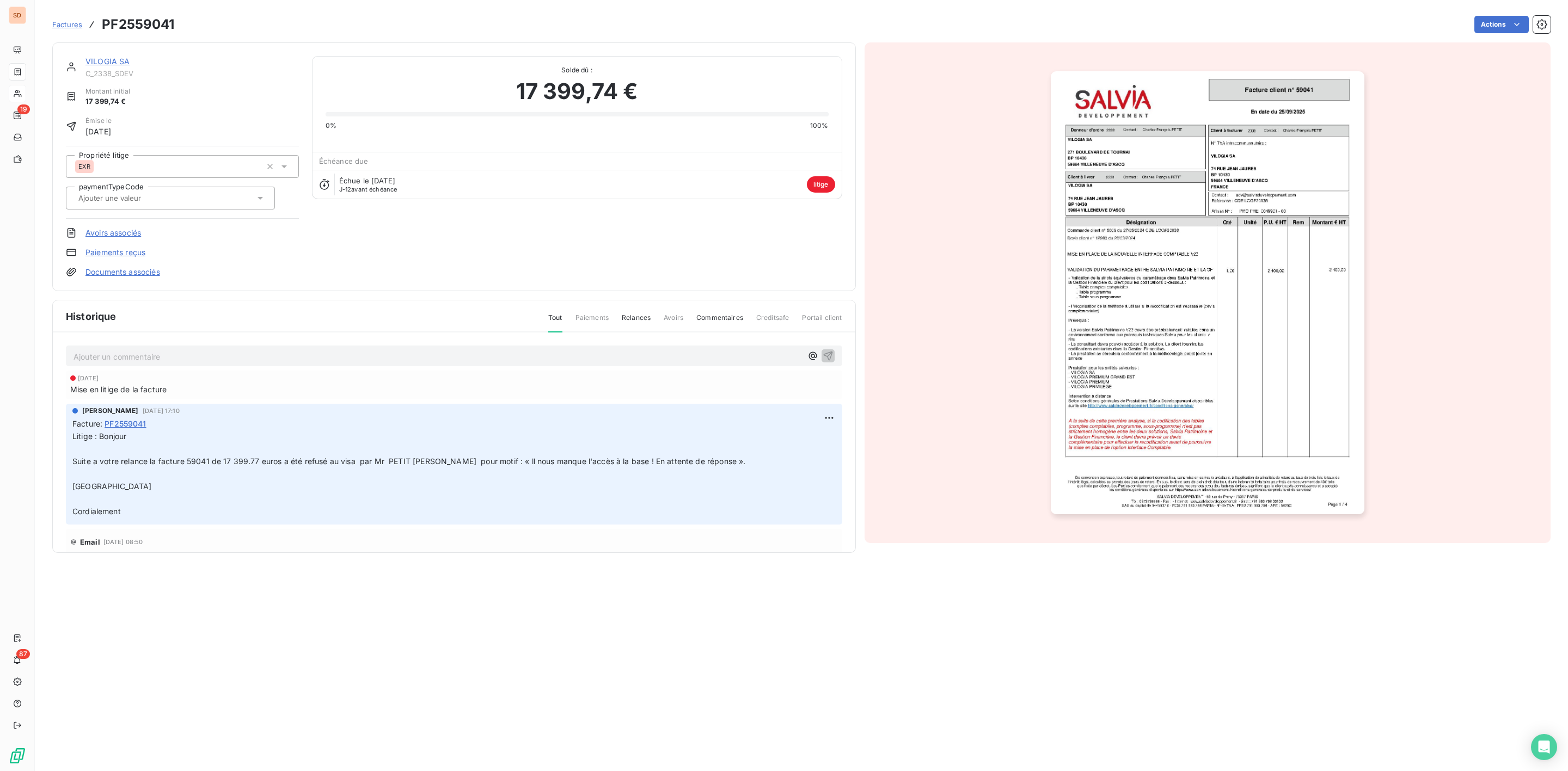
click at [102, 64] on link "VILOGIA SA" at bounding box center [108, 61] width 44 height 9
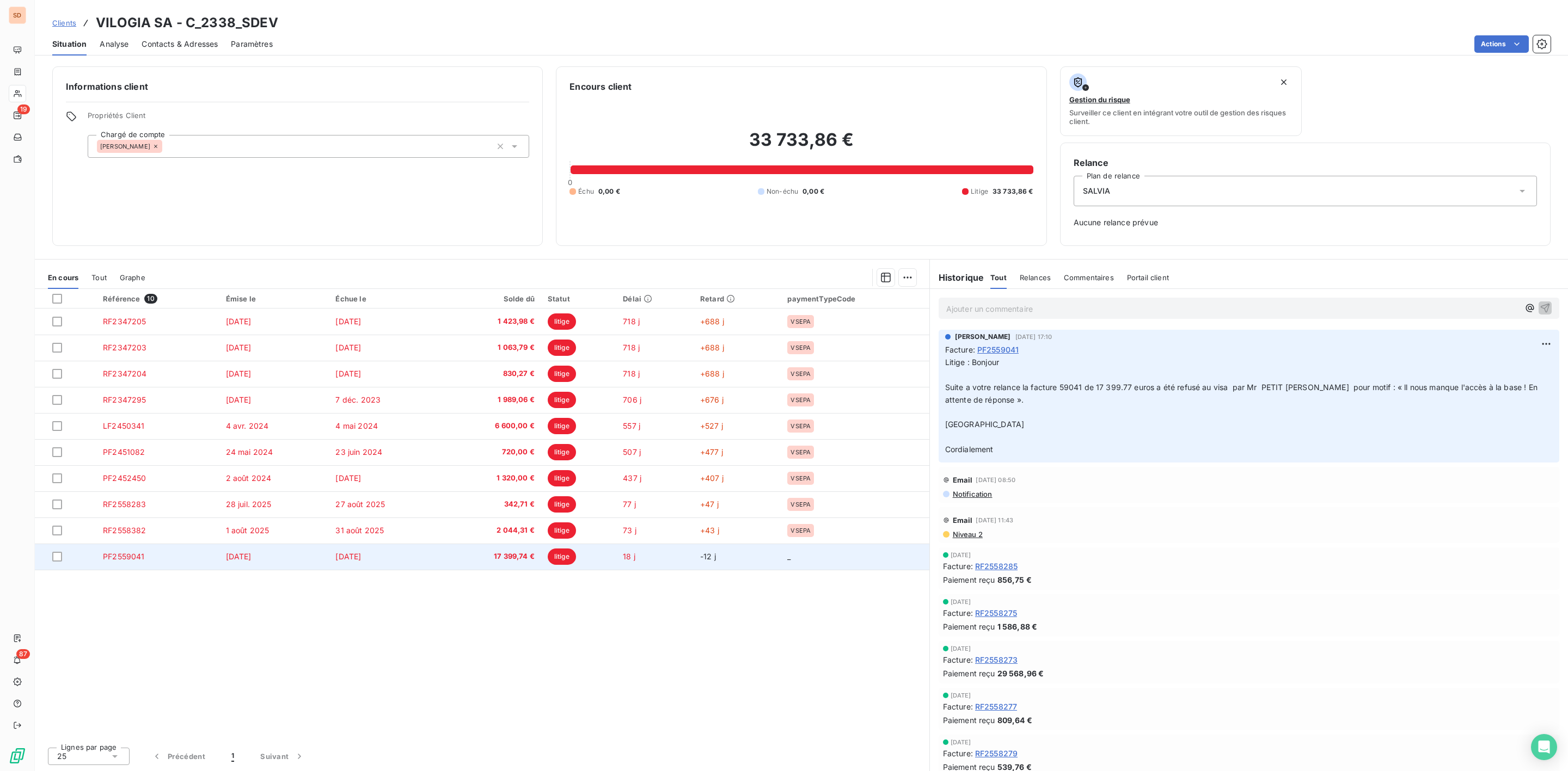
click at [303, 562] on td "[DATE]" at bounding box center [274, 557] width 110 height 26
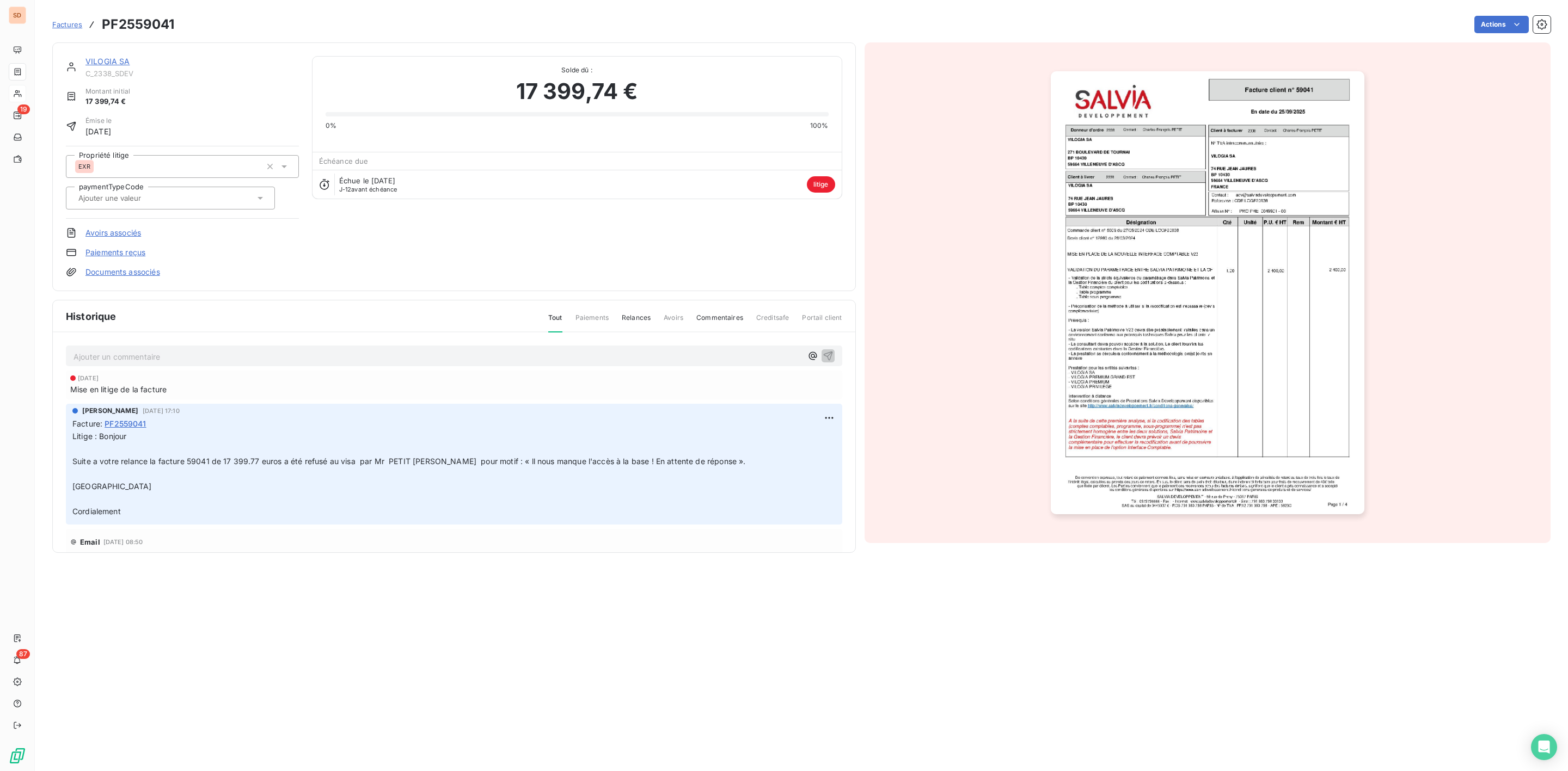
click at [123, 274] on link "Documents associés" at bounding box center [123, 272] width 74 height 11
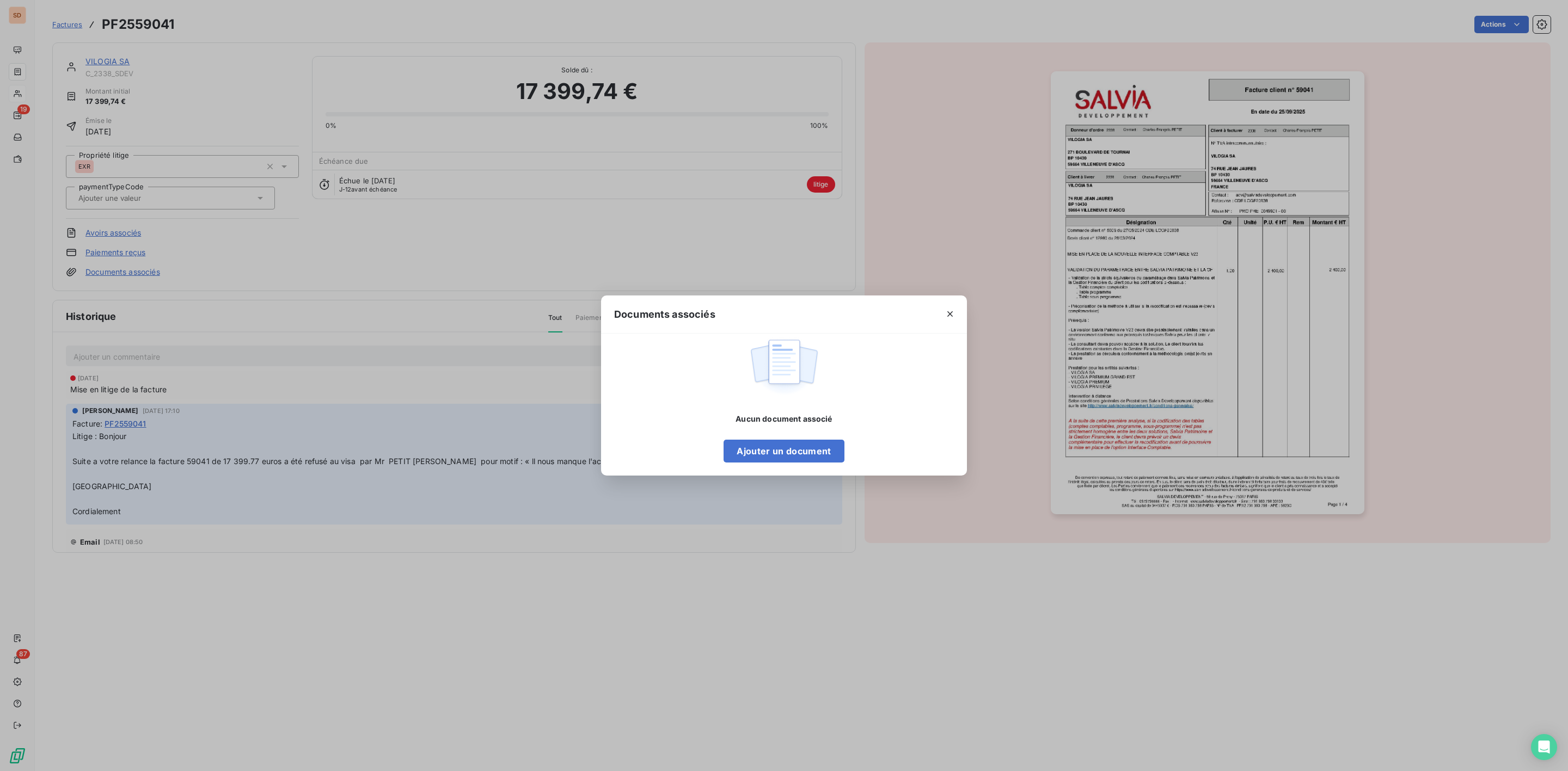
drag, startPoint x: 956, startPoint y: 309, endPoint x: 948, endPoint y: 312, distance: 8.5
click at [956, 309] on button "button" at bounding box center [950, 314] width 18 height 18
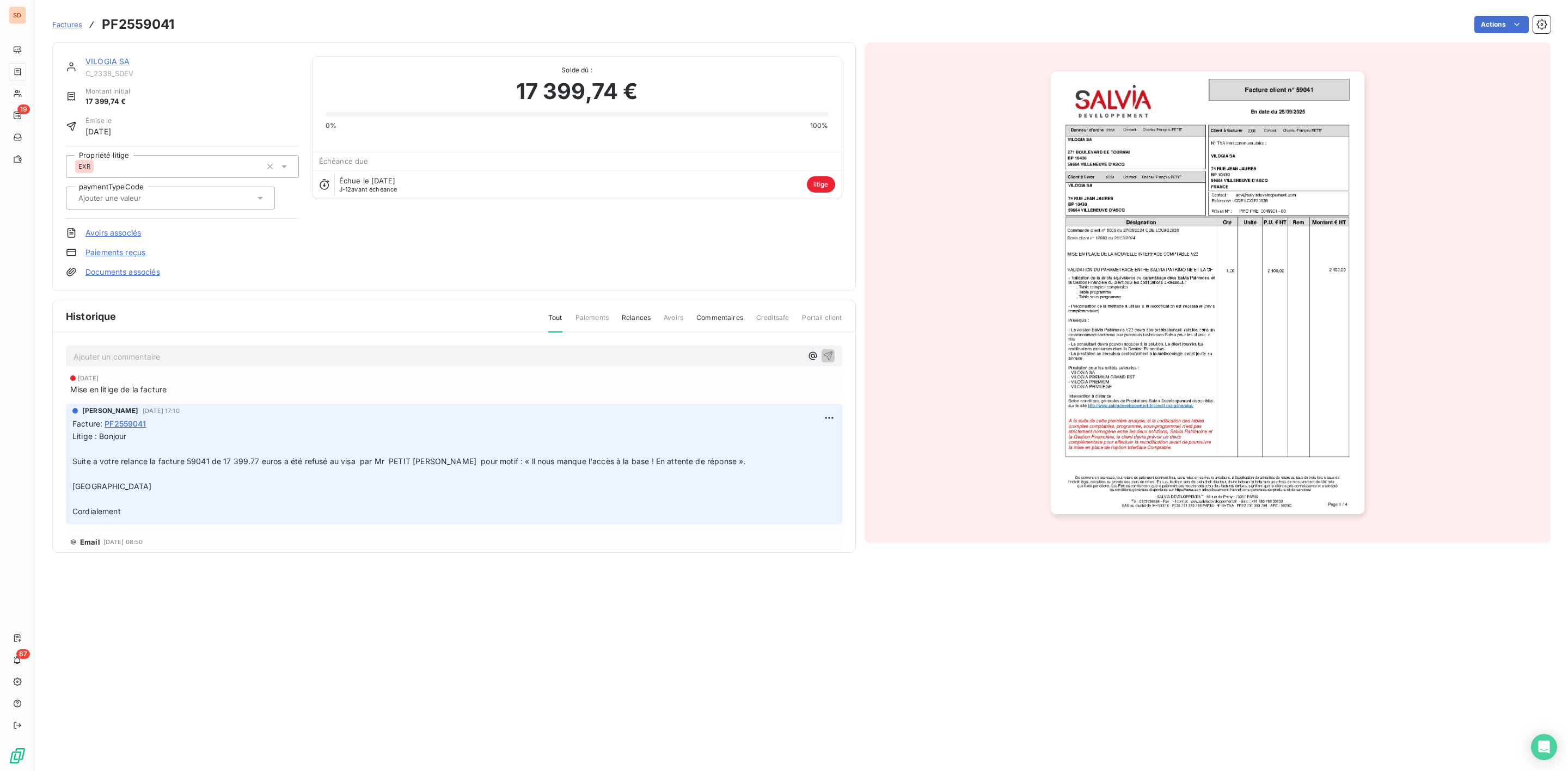
click at [113, 63] on link "VILOGIA SA" at bounding box center [108, 61] width 44 height 9
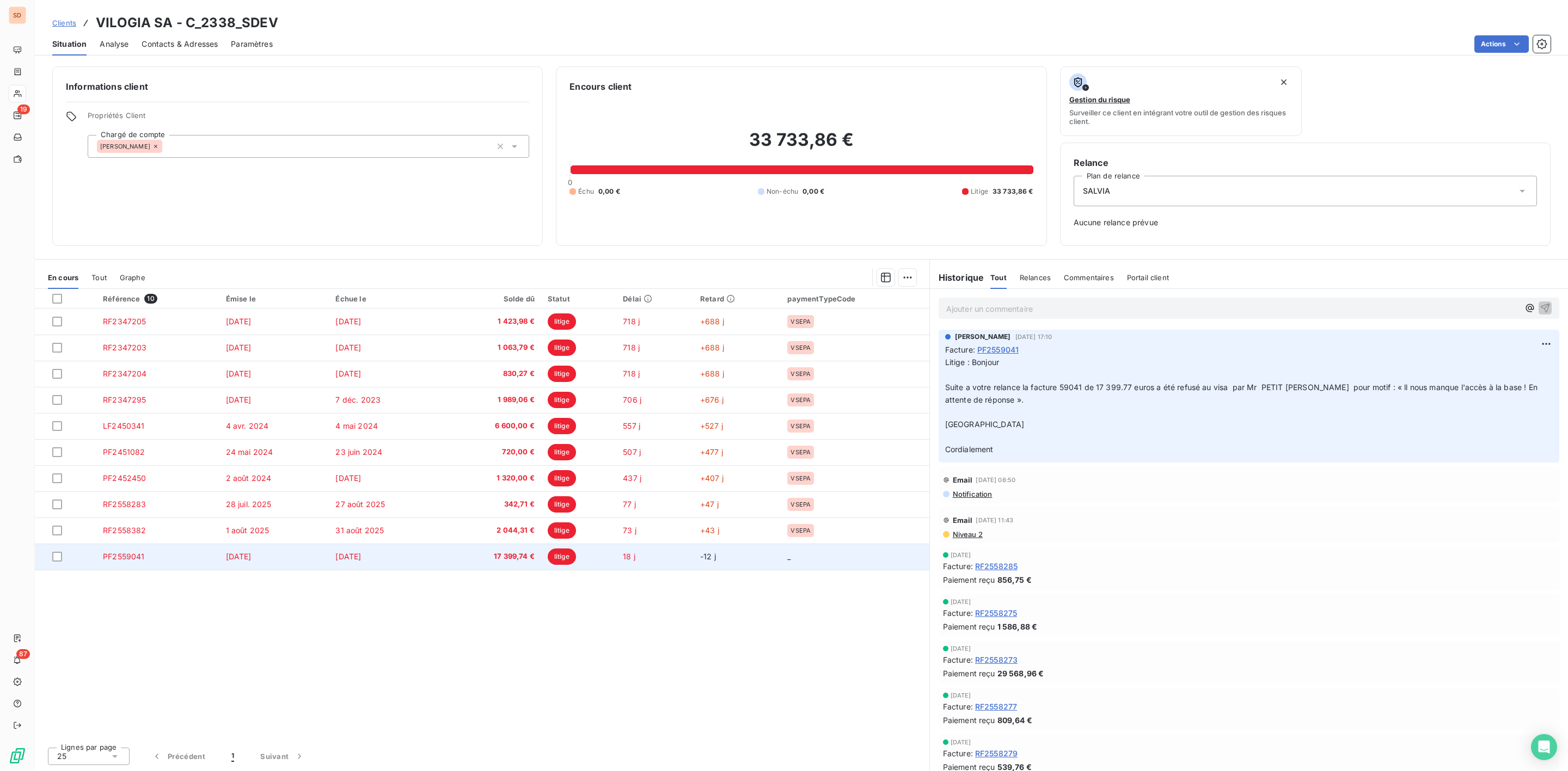
click at [508, 564] on td "17 399,74 €" at bounding box center [493, 557] width 98 height 26
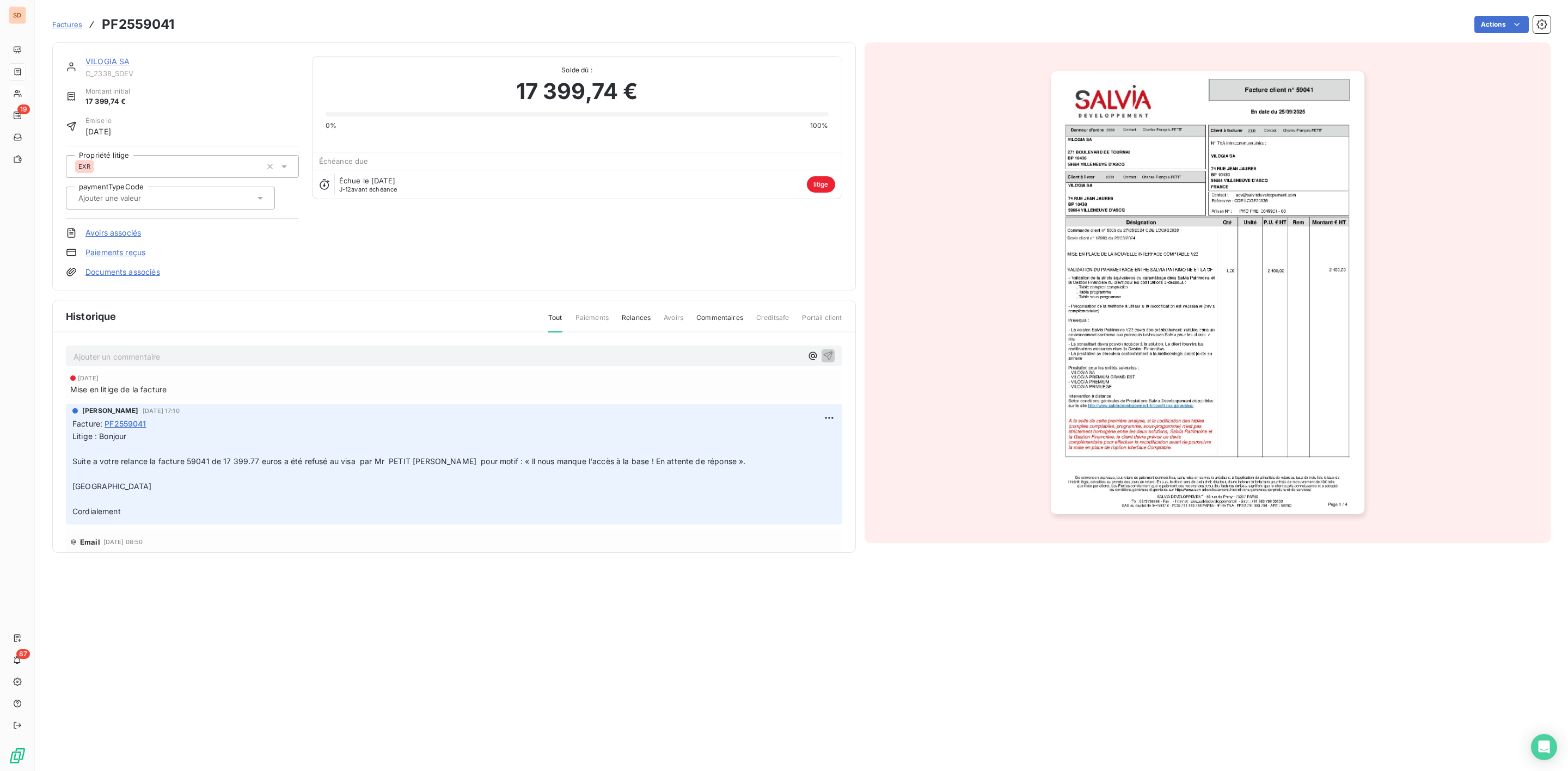
click at [1139, 390] on img "button" at bounding box center [1207, 292] width 313 height 443
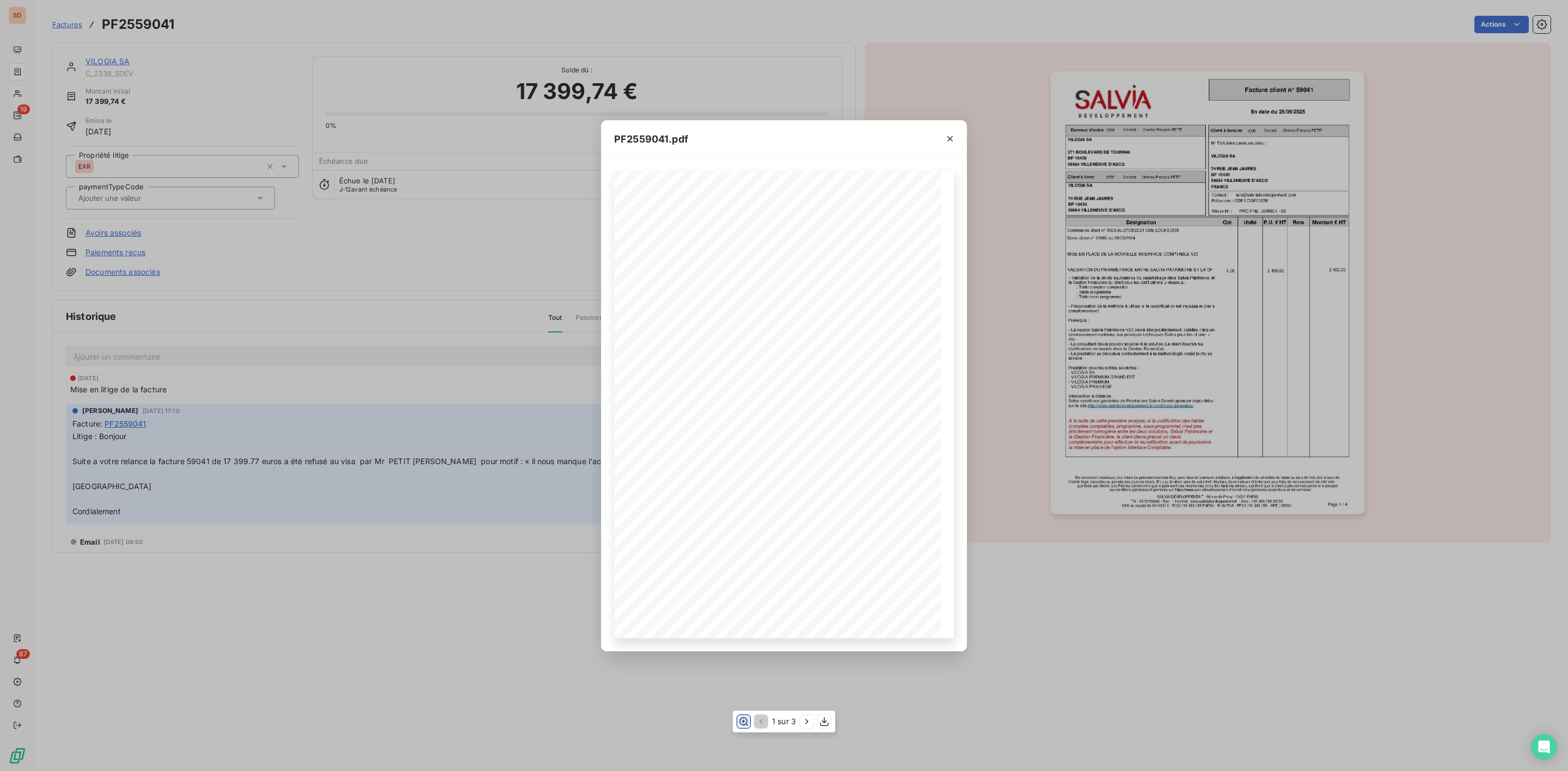
click at [740, 722] on icon "button" at bounding box center [743, 721] width 8 height 8
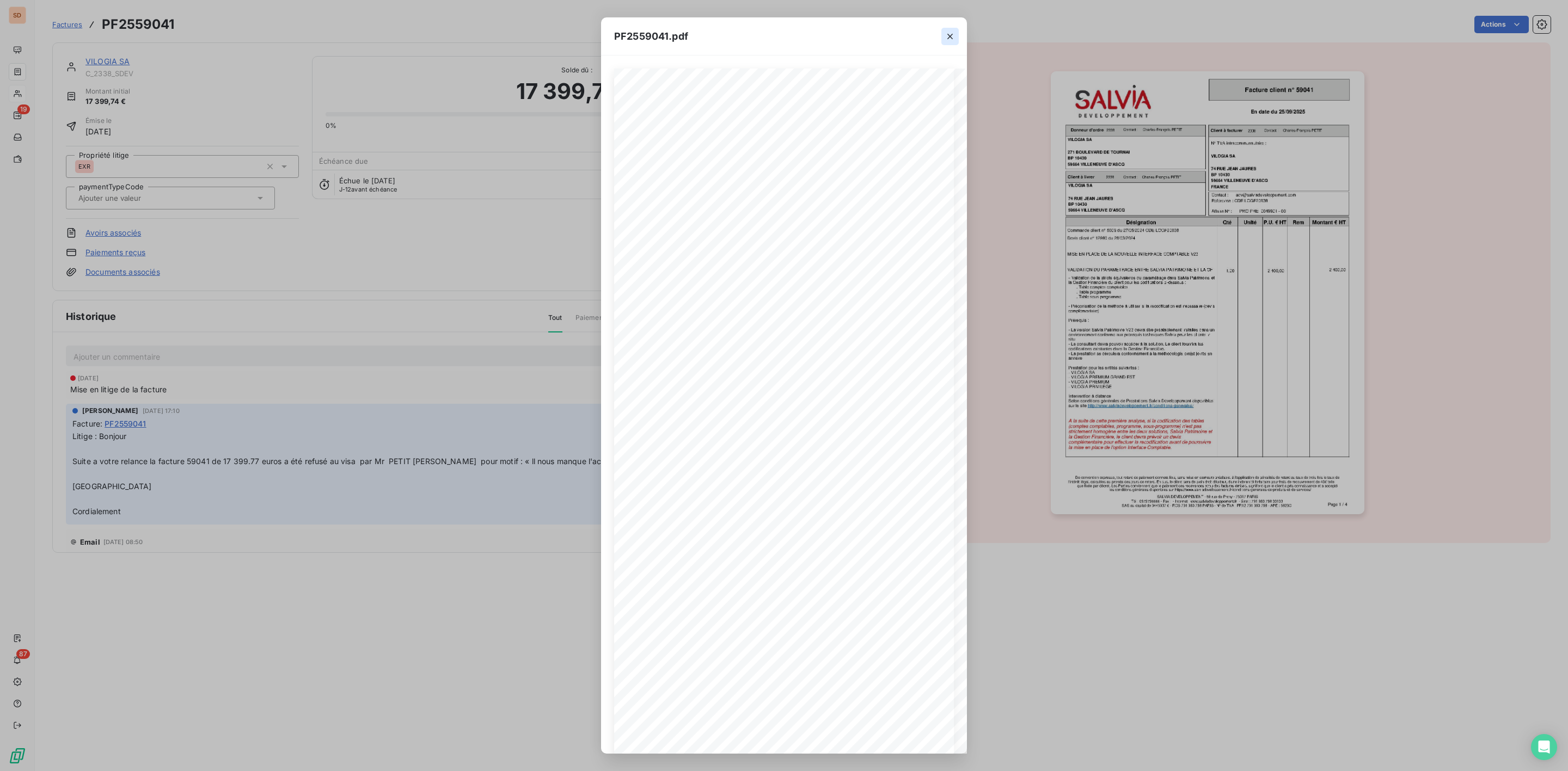
click at [956, 34] on button "button" at bounding box center [950, 36] width 18 height 18
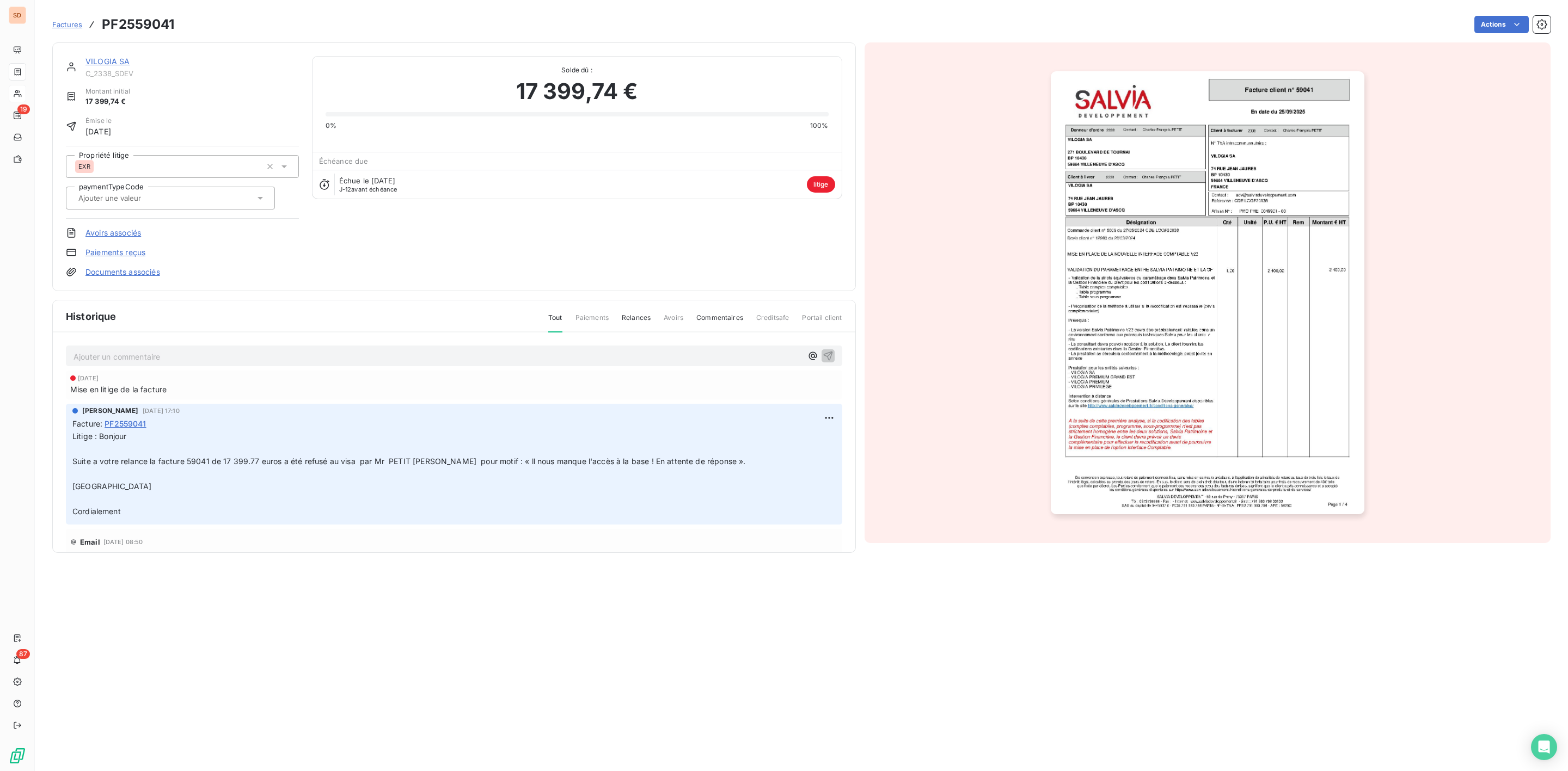
click at [112, 63] on link "VILOGIA SA" at bounding box center [108, 61] width 44 height 9
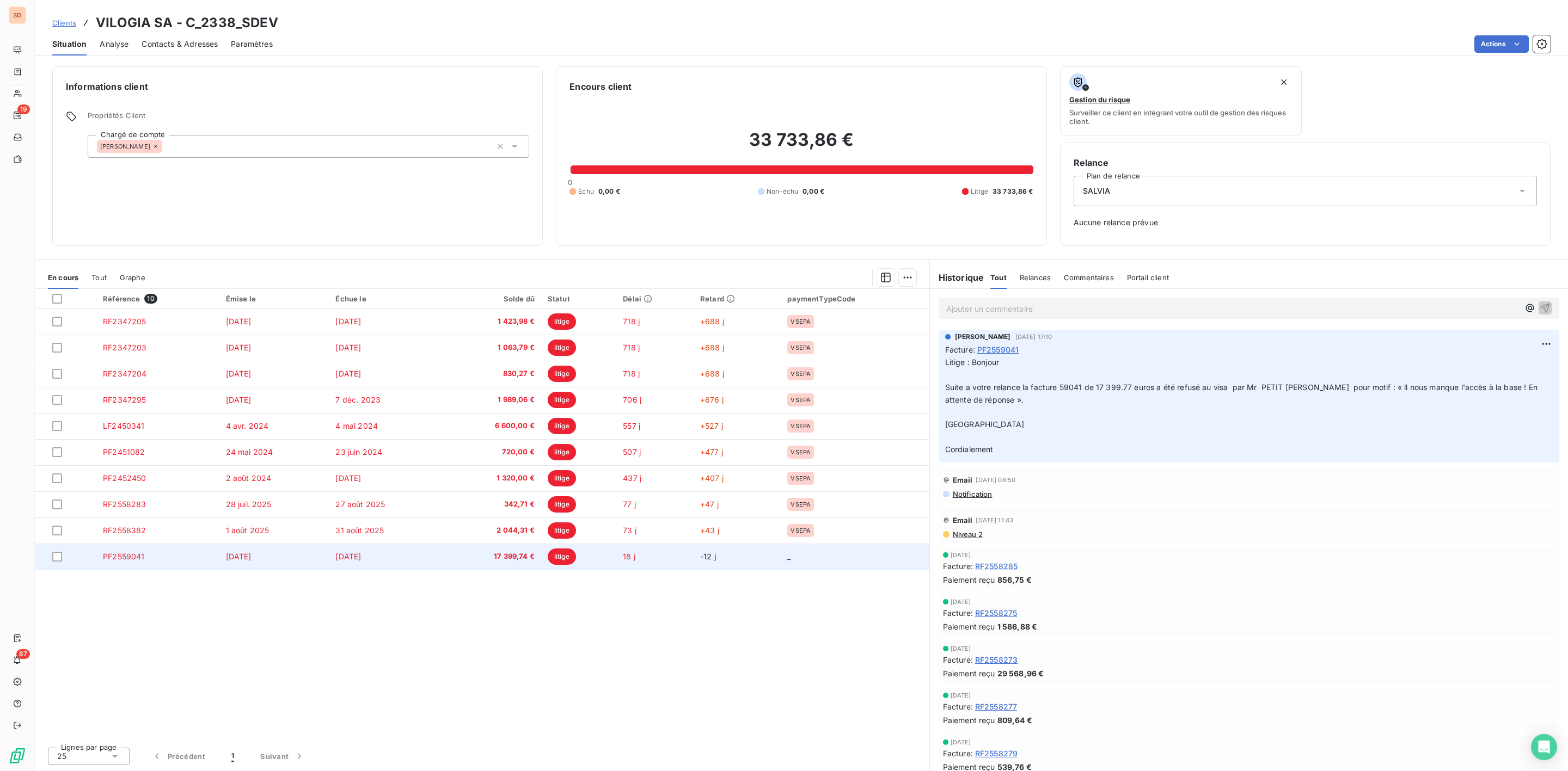
click at [389, 557] on td "[DATE]" at bounding box center [385, 557] width 114 height 26
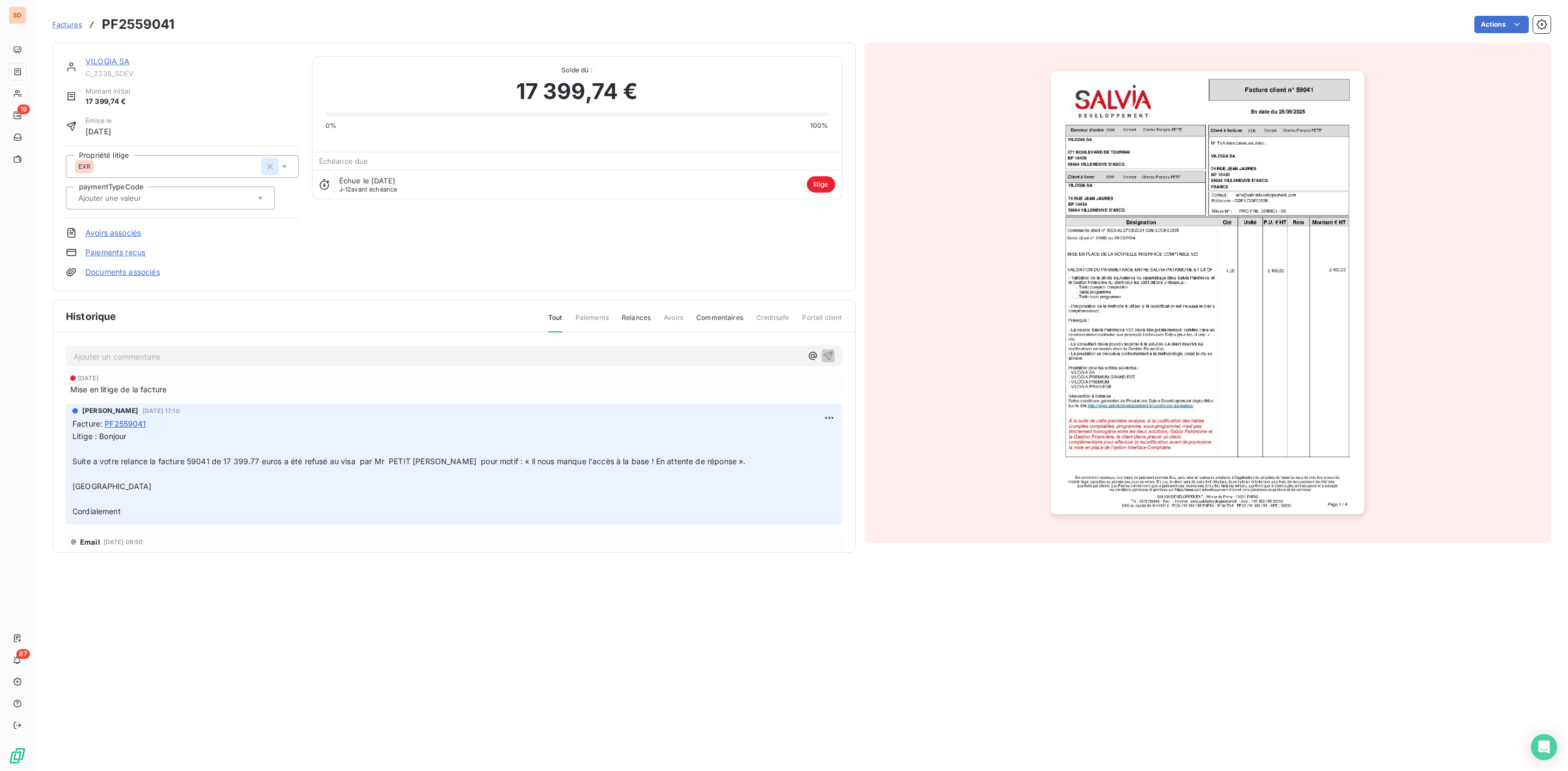
click at [268, 167] on icon "button" at bounding box center [270, 166] width 11 height 11
click at [191, 173] on div at bounding box center [177, 166] width 204 height 14
type input "al"
click at [105, 213] on div "[PERSON_NAME]" at bounding box center [116, 217] width 57 height 13
click at [106, 60] on link "VILOGIA SA" at bounding box center [108, 61] width 44 height 9
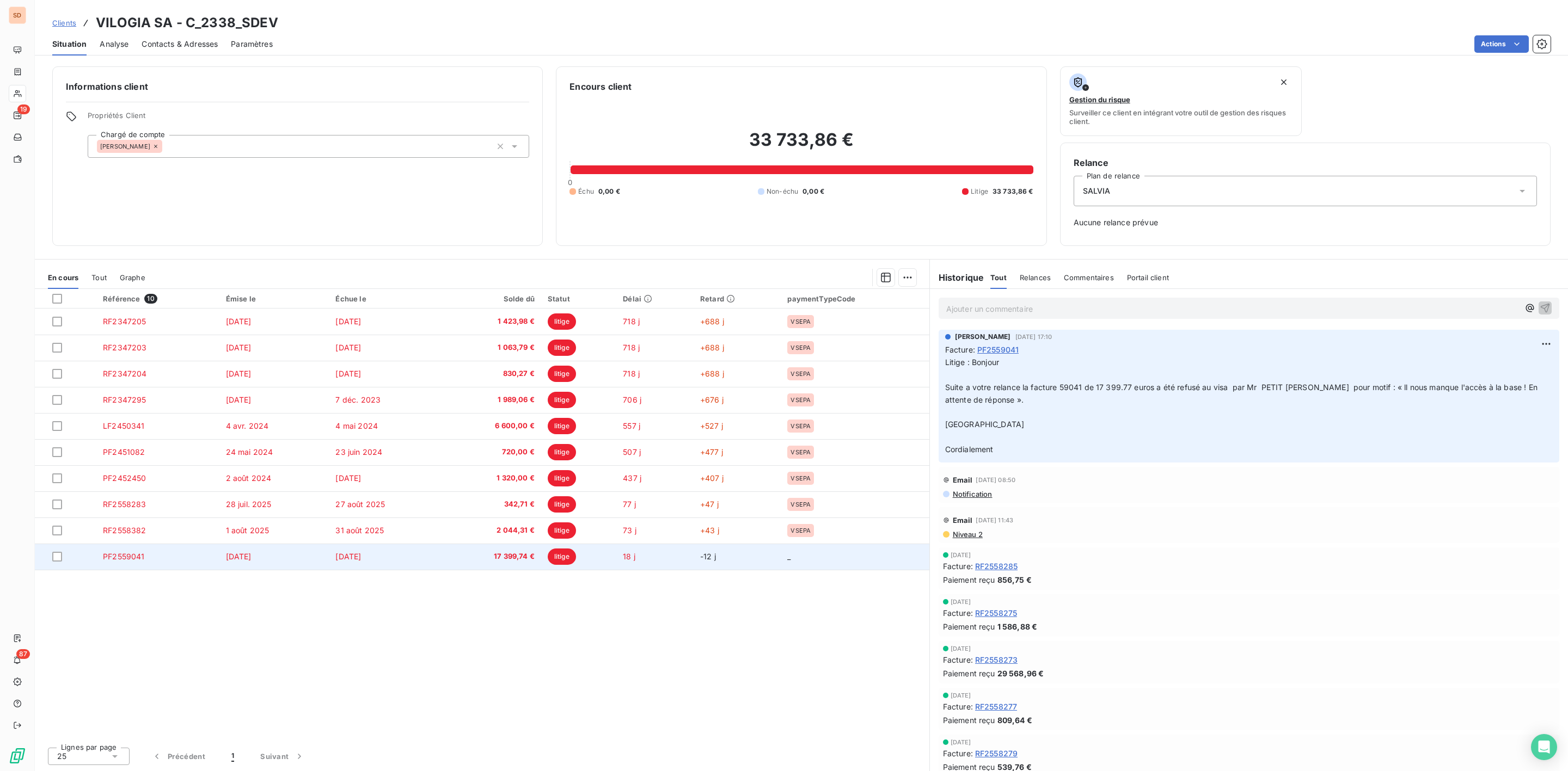
click at [248, 555] on span "[DATE]" at bounding box center [238, 557] width 25 height 9
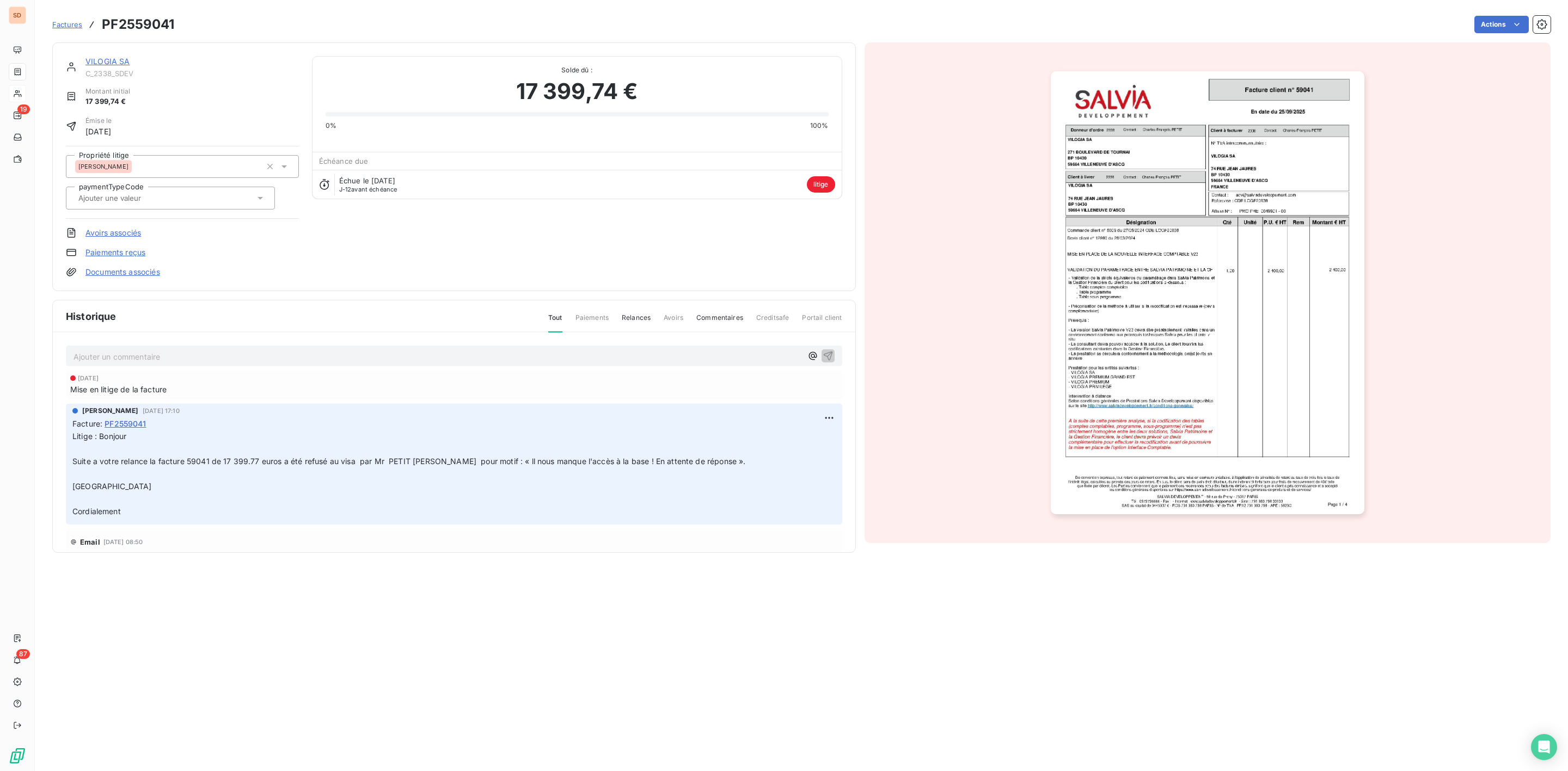
click at [87, 356] on p "Ajouter un commentaire ﻿" at bounding box center [437, 357] width 728 height 14
click at [135, 275] on link "Documents associés" at bounding box center [123, 272] width 74 height 11
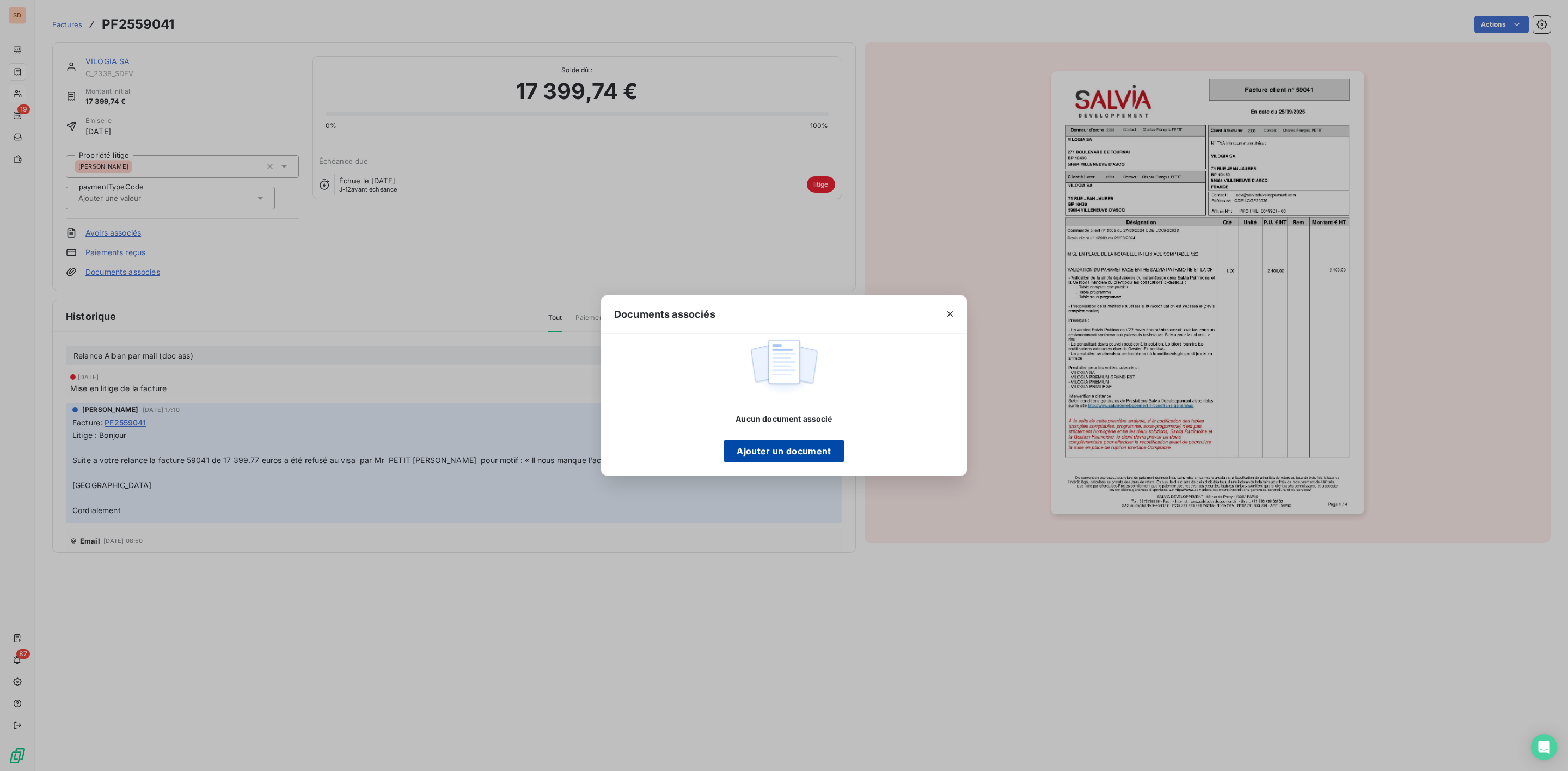
click at [784, 449] on button "Ajouter un document" at bounding box center [784, 451] width 120 height 23
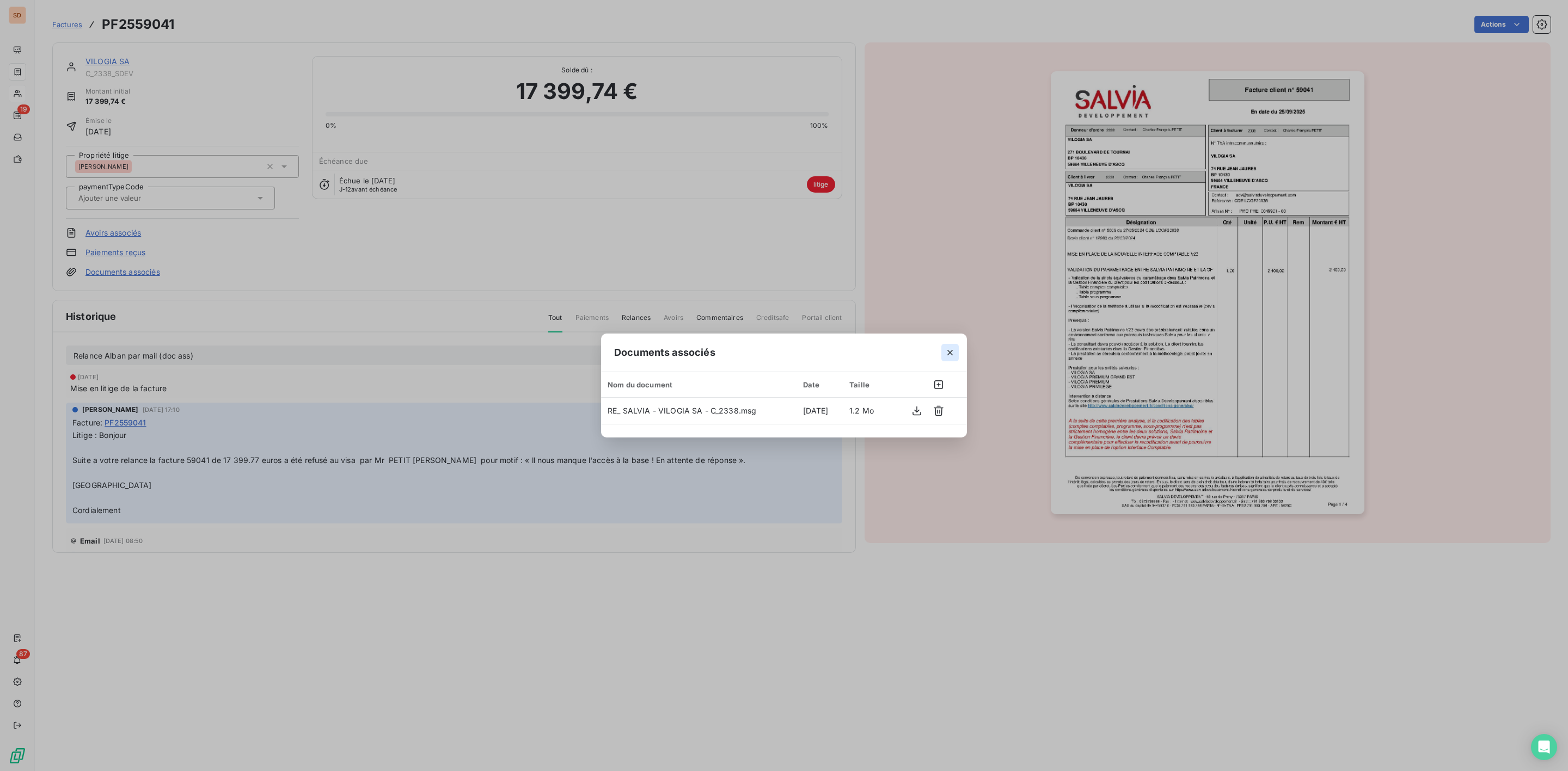
click at [951, 348] on icon "button" at bounding box center [950, 353] width 11 height 11
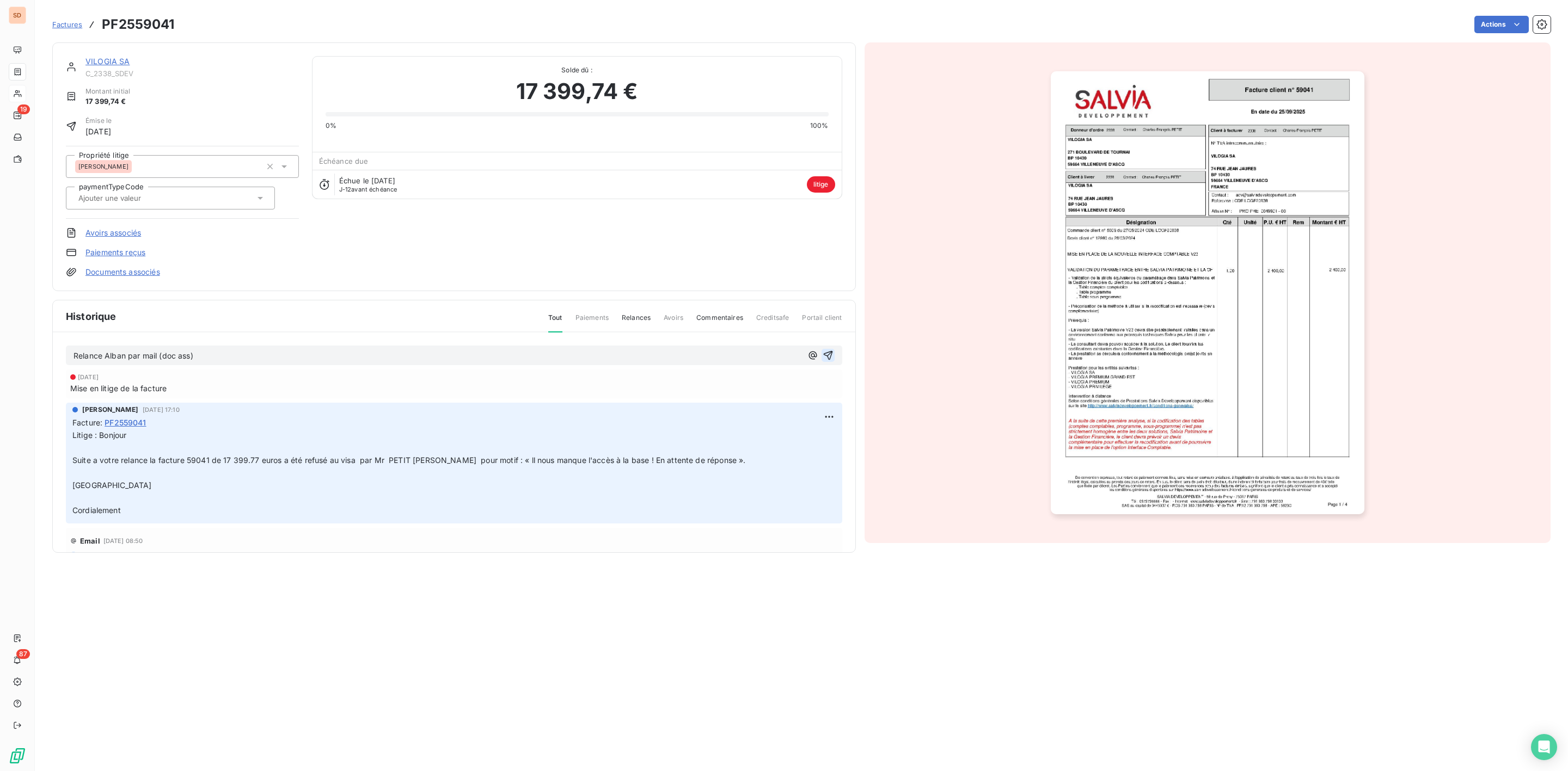
click at [823, 353] on icon "button" at bounding box center [828, 356] width 9 height 9
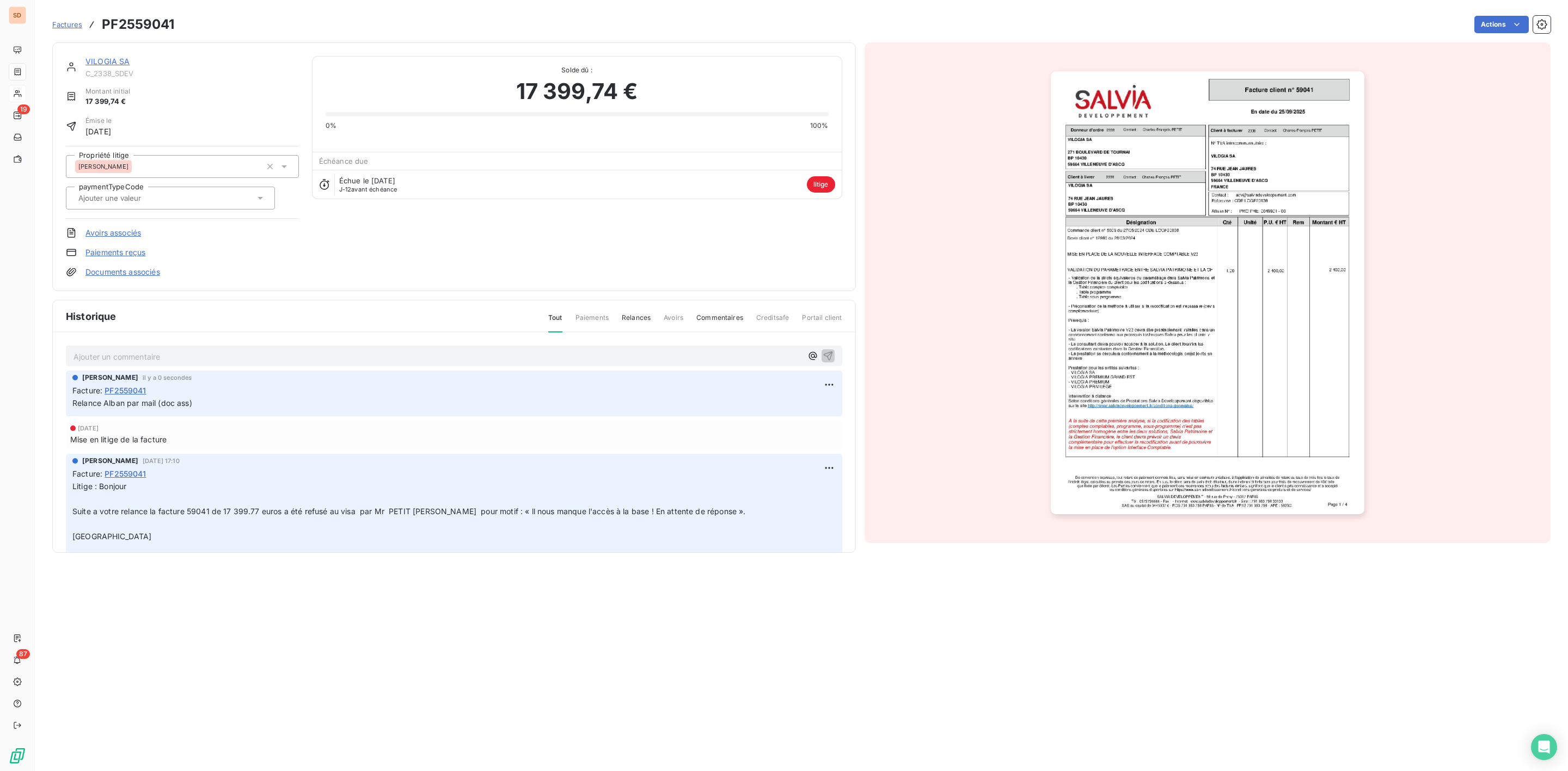
click at [103, 57] on link "VILOGIA SA" at bounding box center [108, 61] width 44 height 9
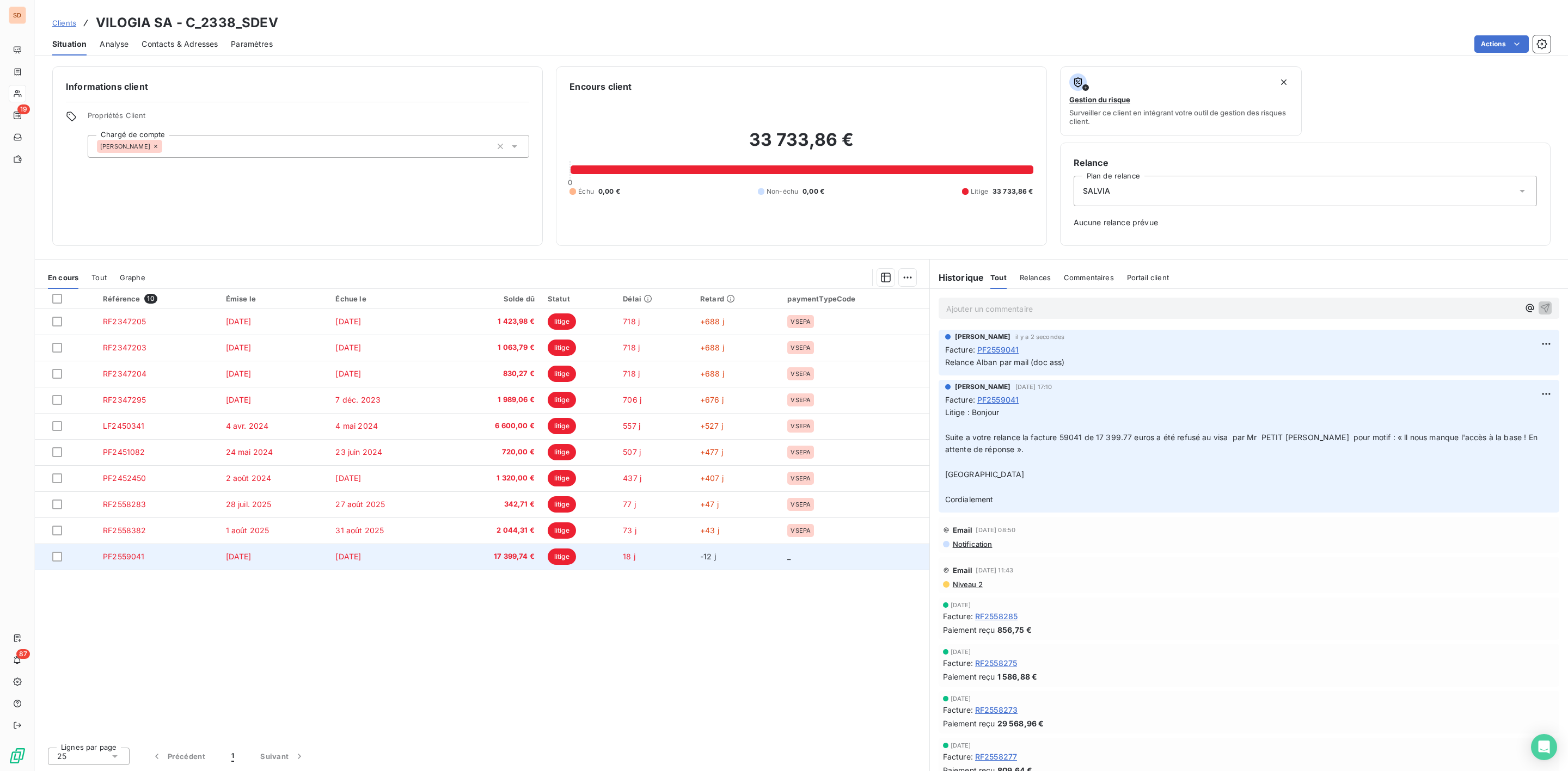
click at [525, 554] on span "17 399,74 €" at bounding box center [492, 557] width 85 height 11
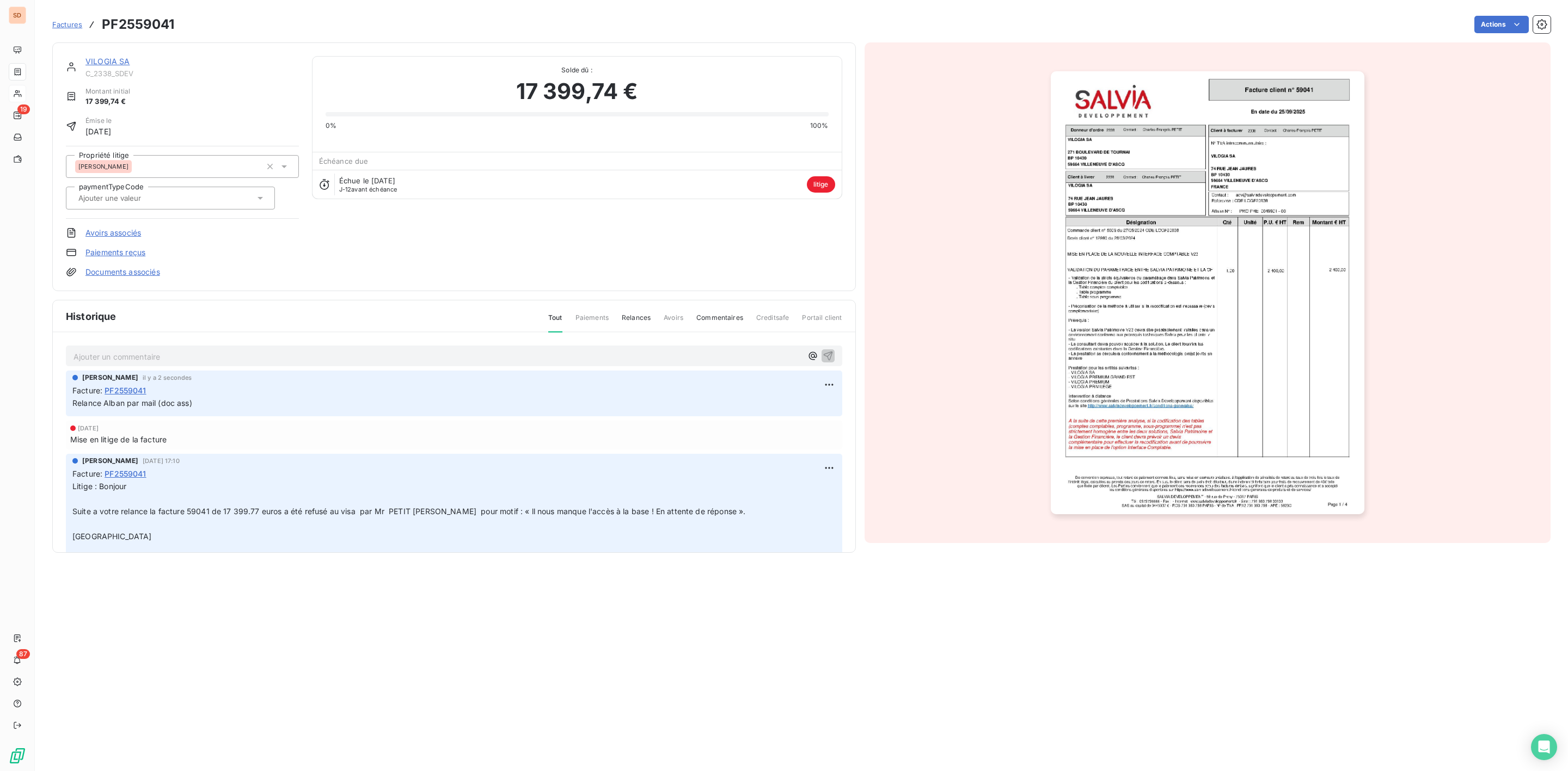
click at [136, 276] on link "Documents associés" at bounding box center [123, 272] width 74 height 11
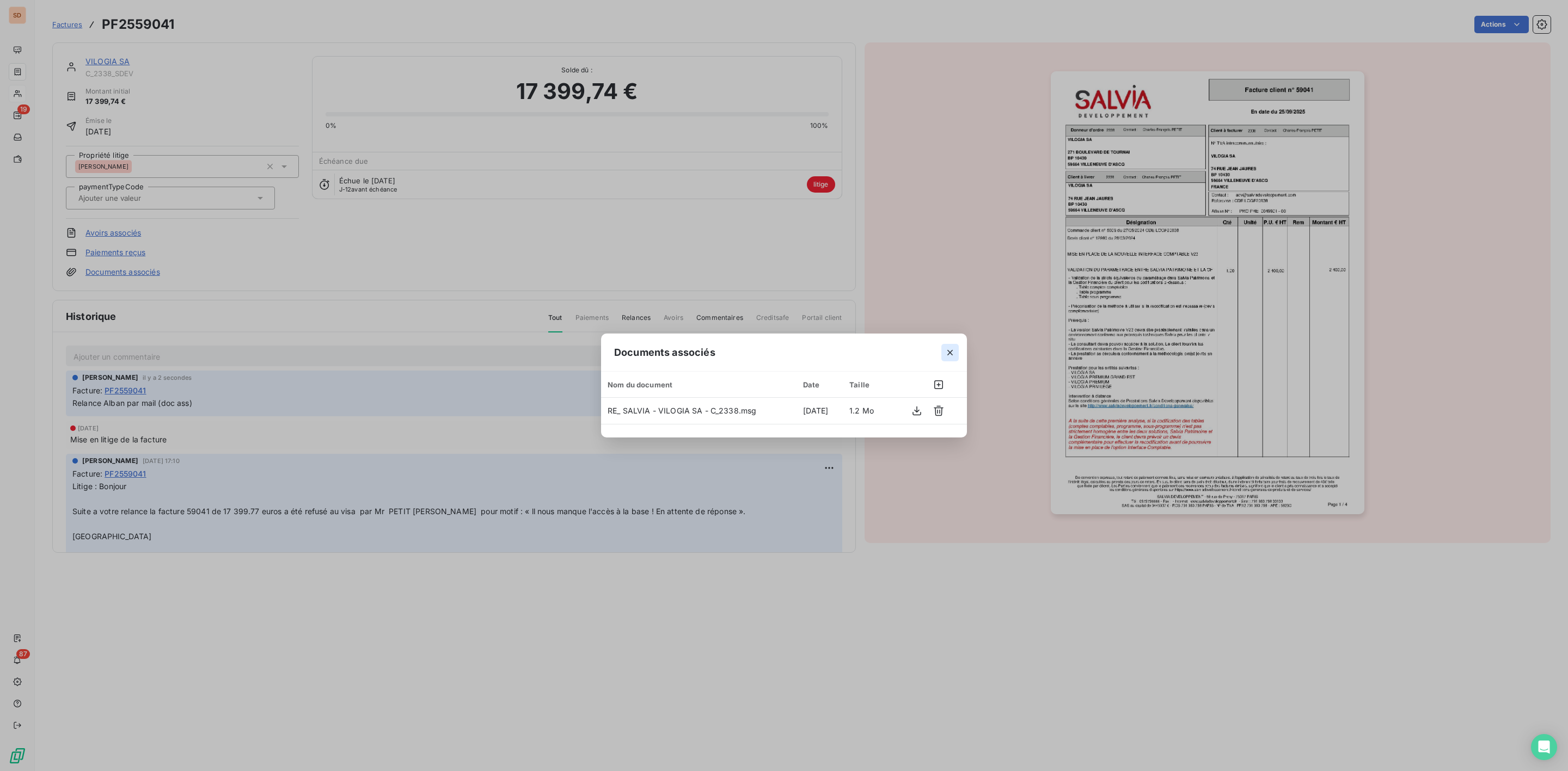
click at [949, 354] on icon "button" at bounding box center [950, 353] width 11 height 11
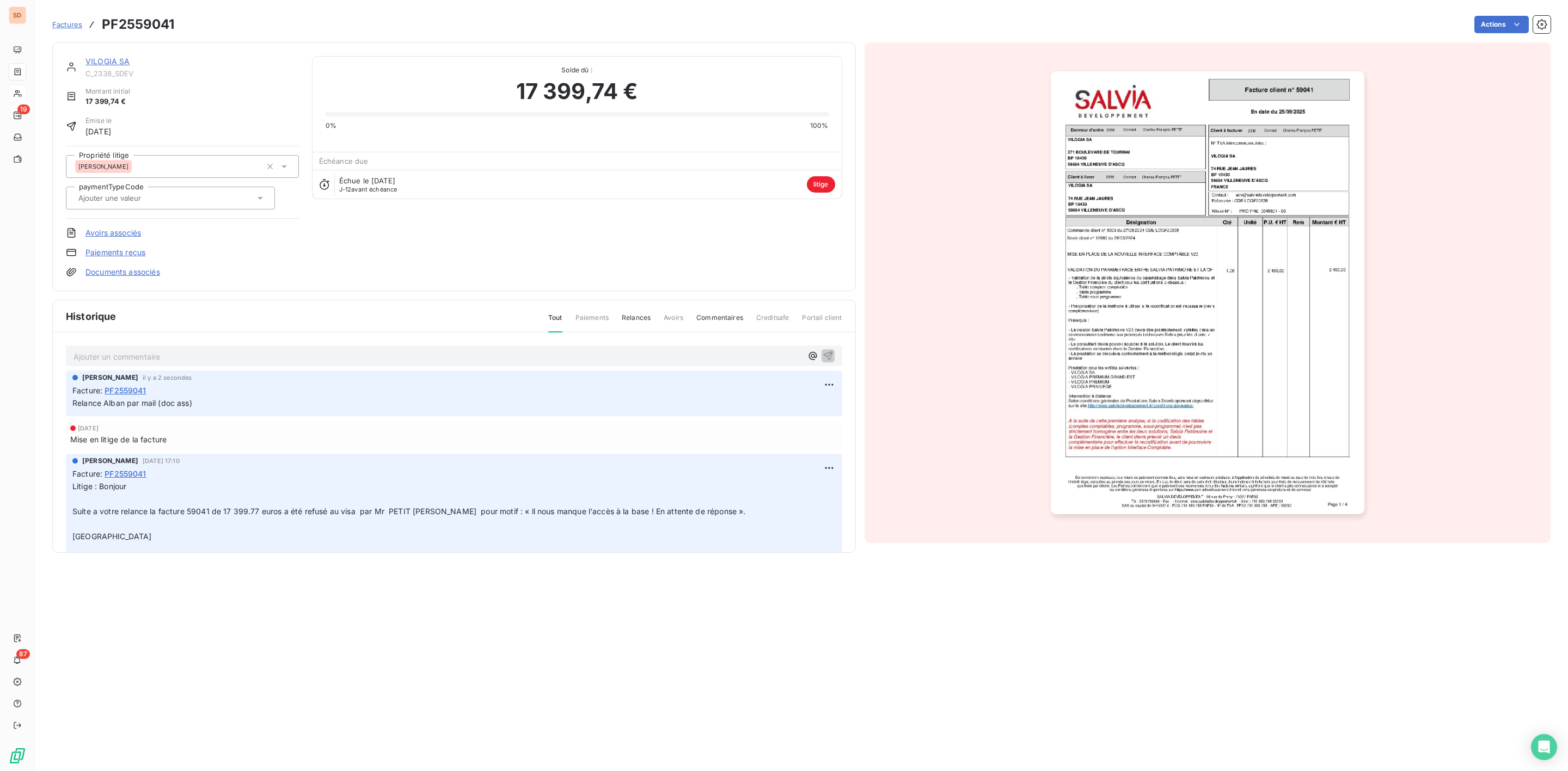
click at [113, 59] on link "VILOGIA SA" at bounding box center [108, 61] width 44 height 9
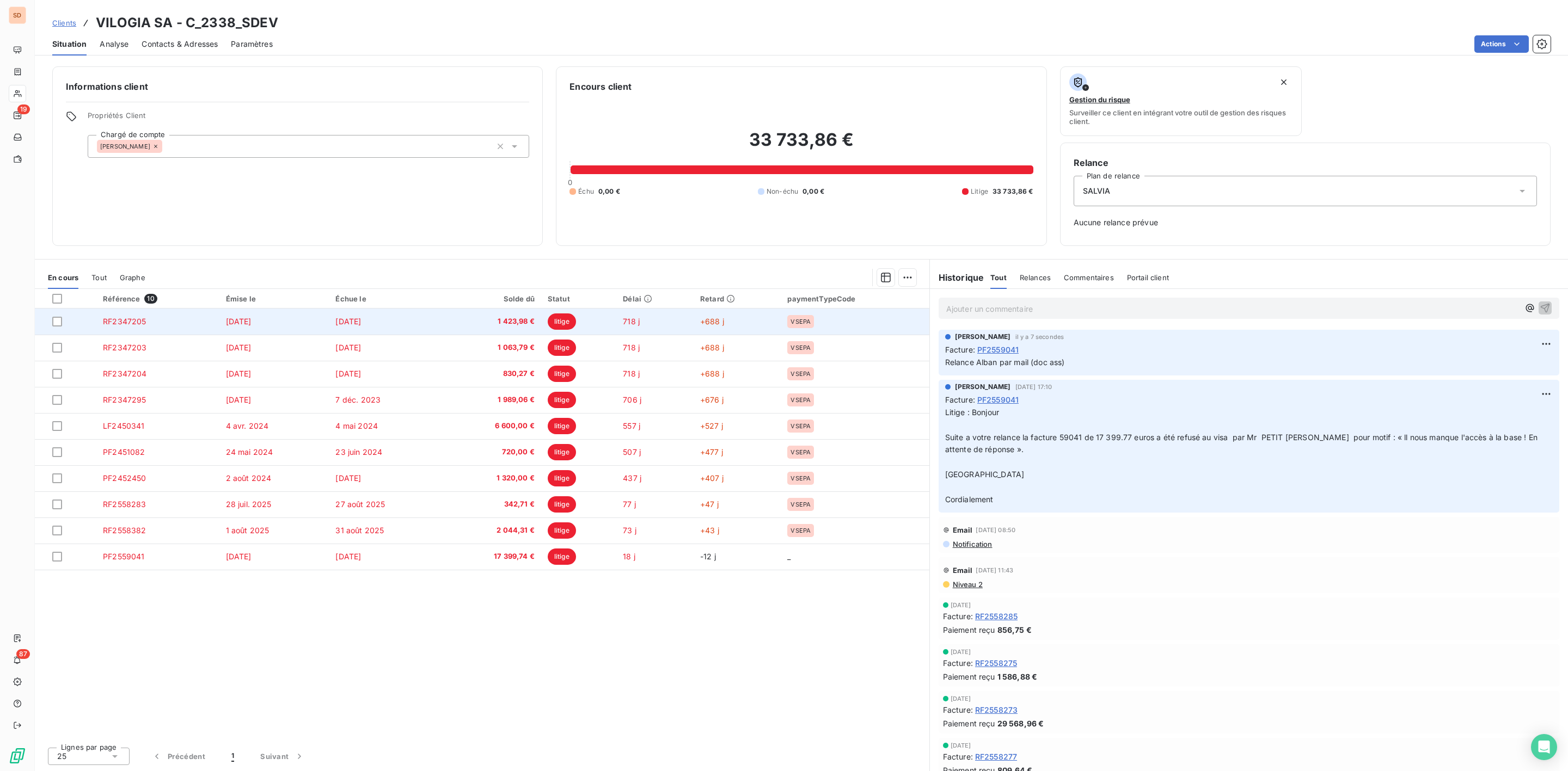
click at [329, 317] on td "[DATE]" at bounding box center [274, 322] width 110 height 26
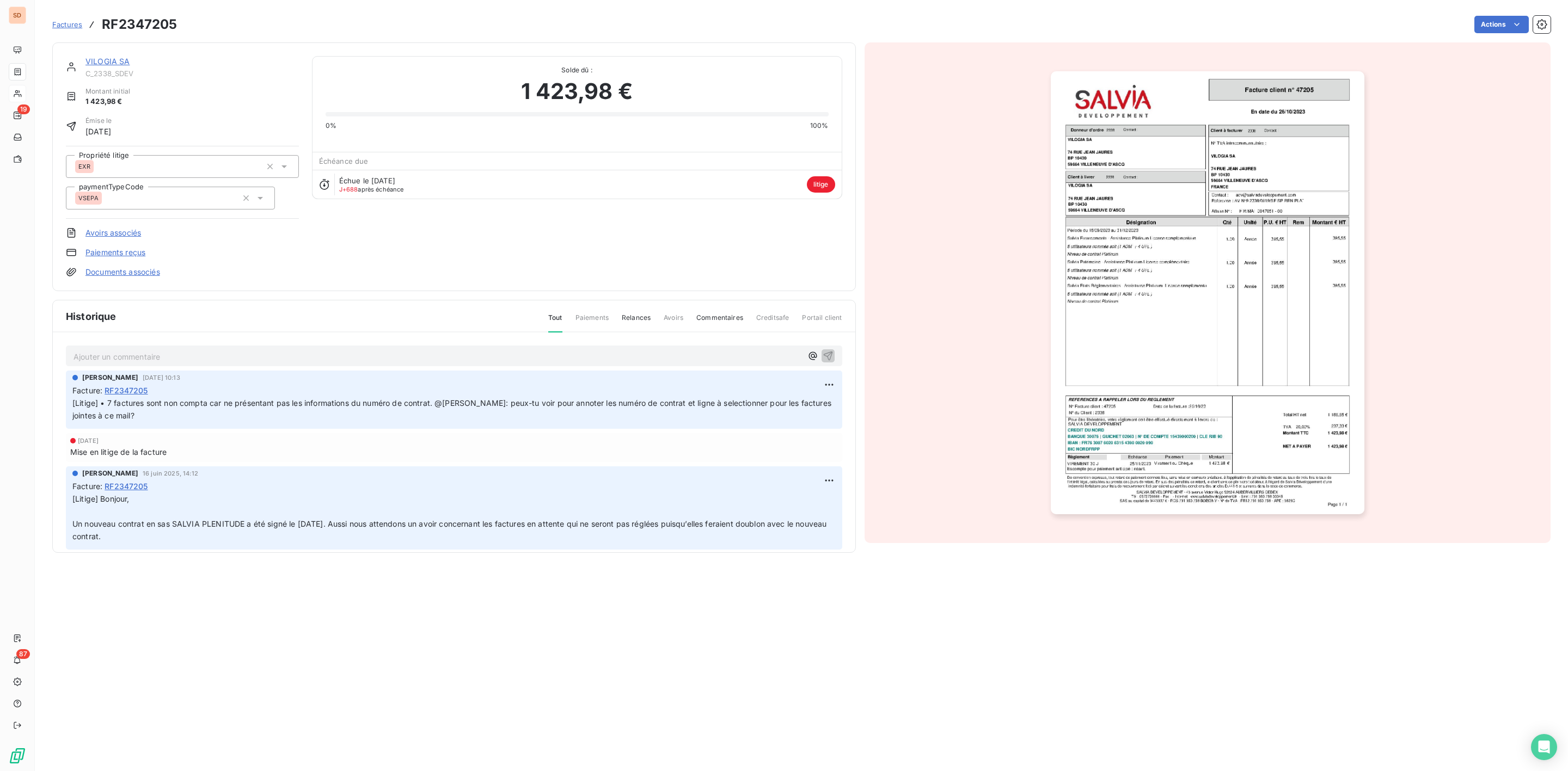
click at [142, 354] on p "Ajouter un commentaire ﻿" at bounding box center [437, 357] width 728 height 14
click at [124, 273] on link "Documents associés" at bounding box center [123, 272] width 74 height 11
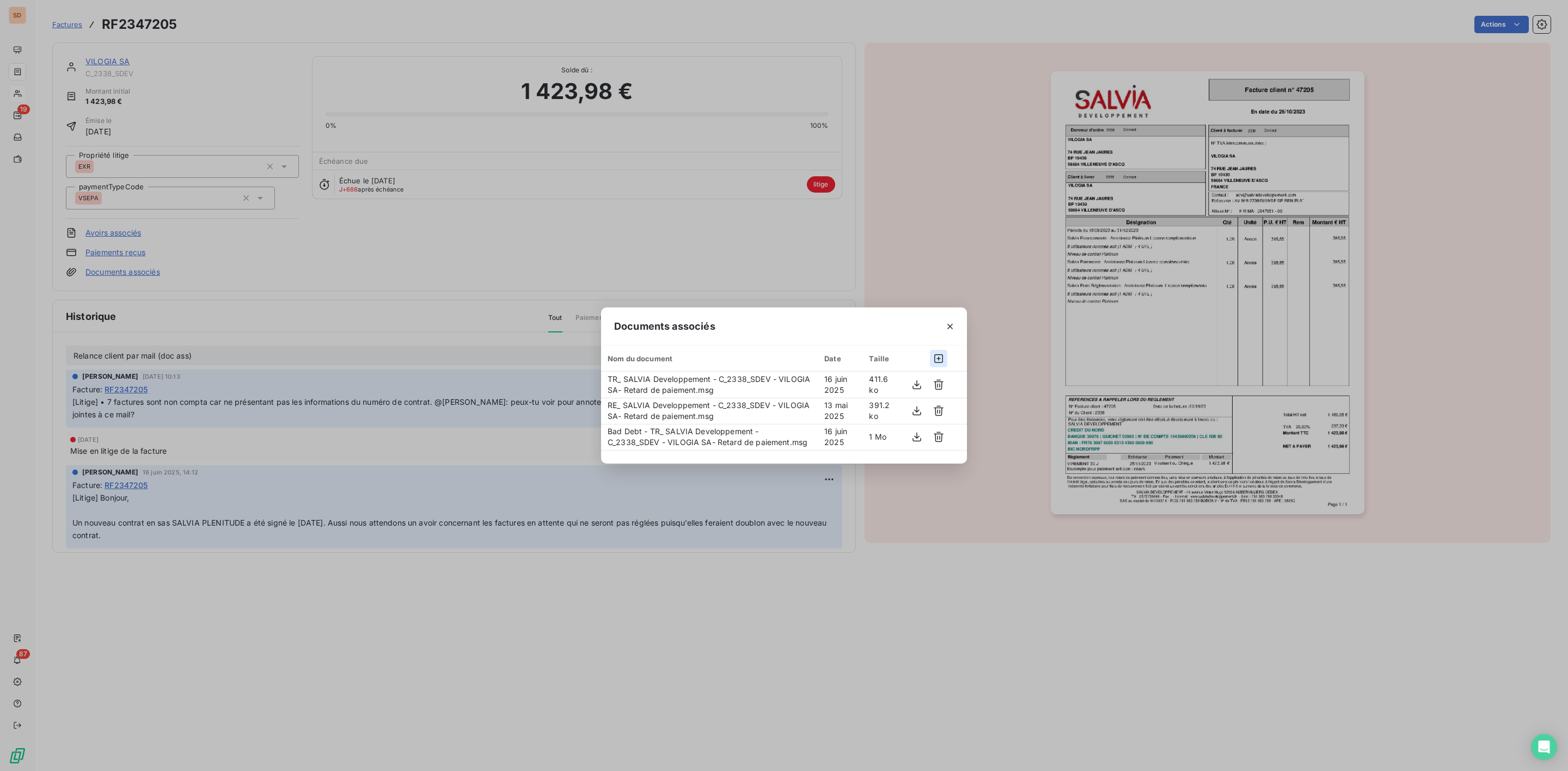
click at [938, 358] on icon "button" at bounding box center [938, 358] width 8 height 8
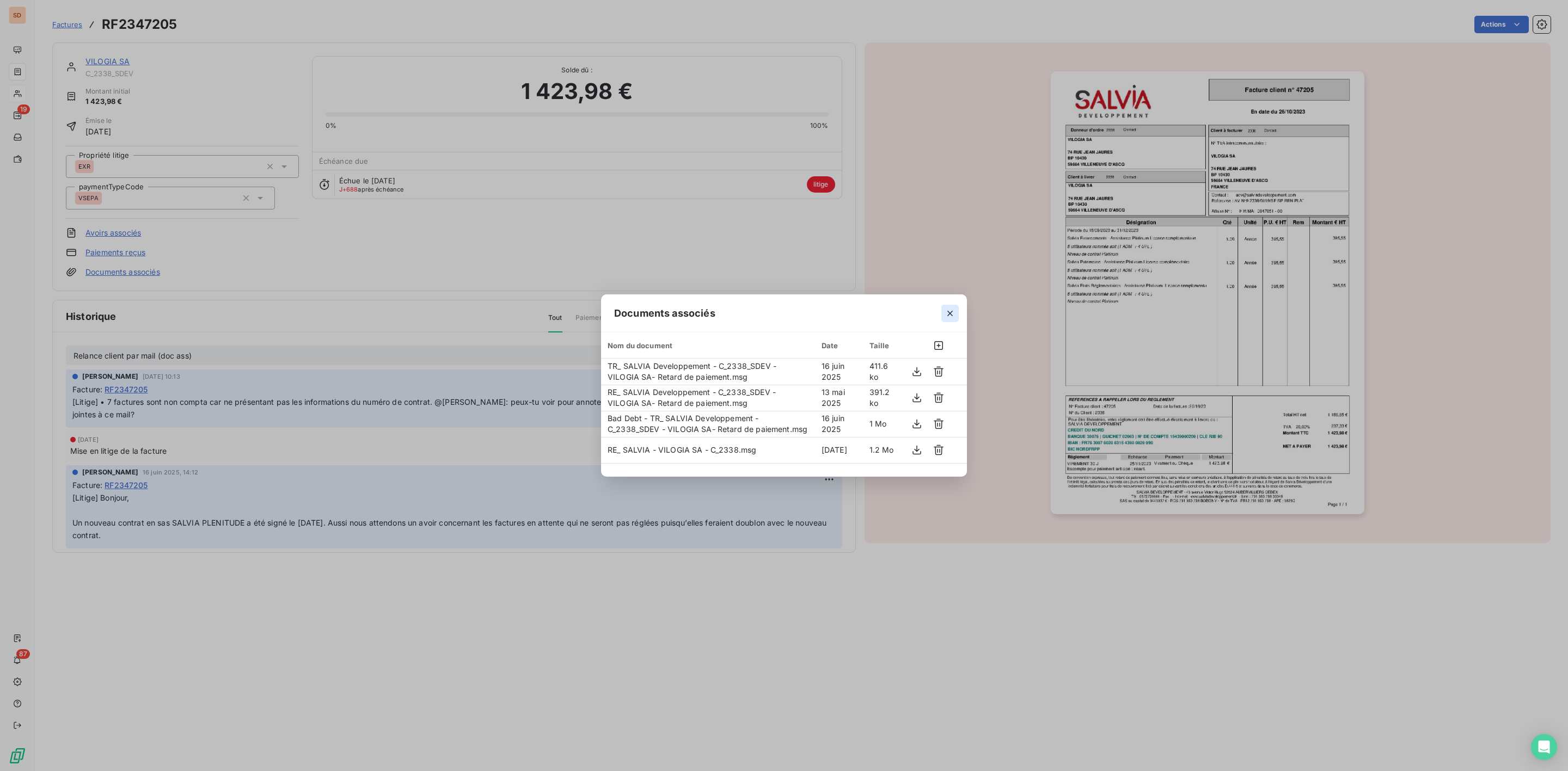
click at [952, 309] on icon "button" at bounding box center [950, 313] width 11 height 11
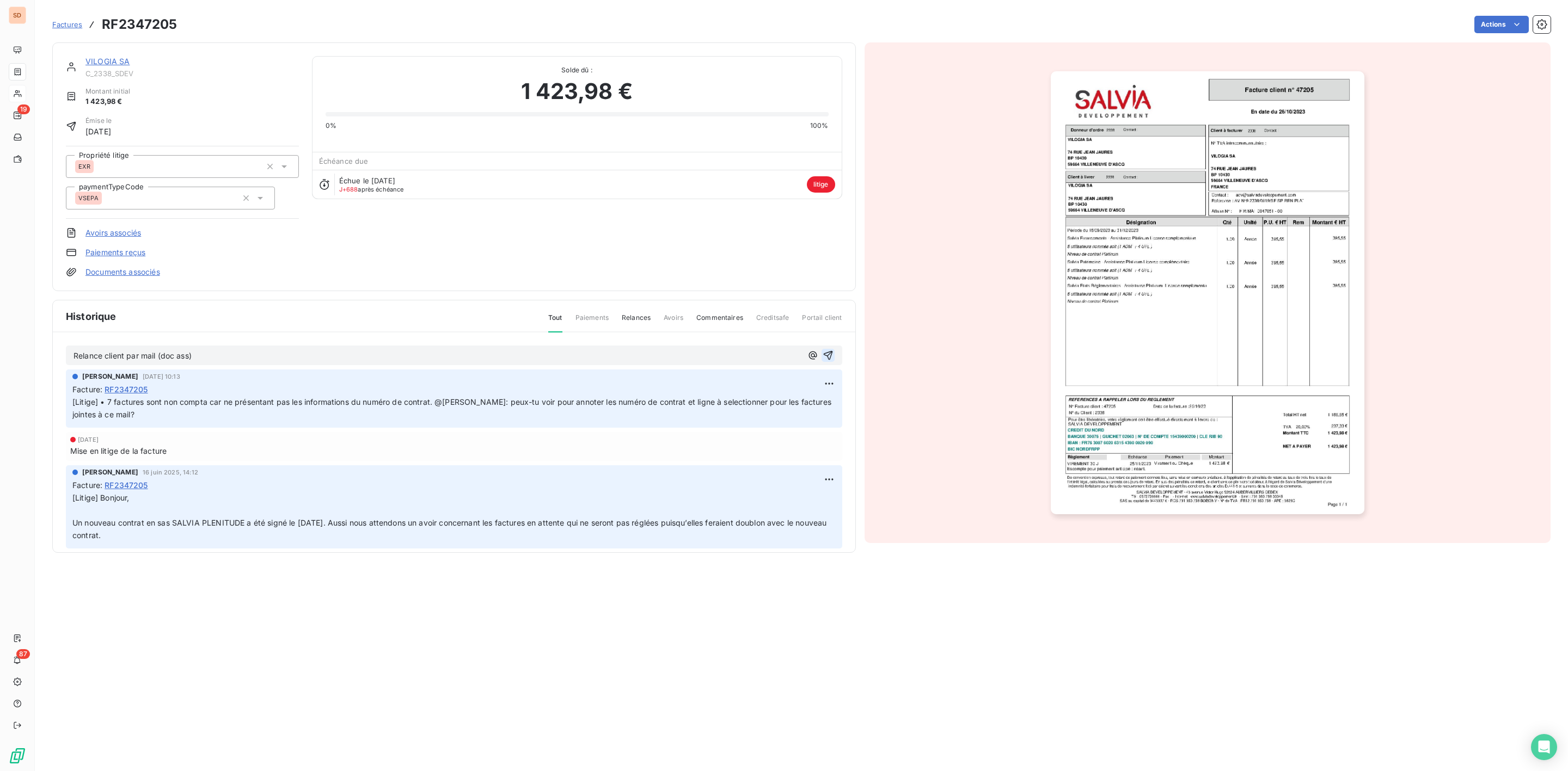
click at [823, 355] on icon "button" at bounding box center [828, 355] width 11 height 11
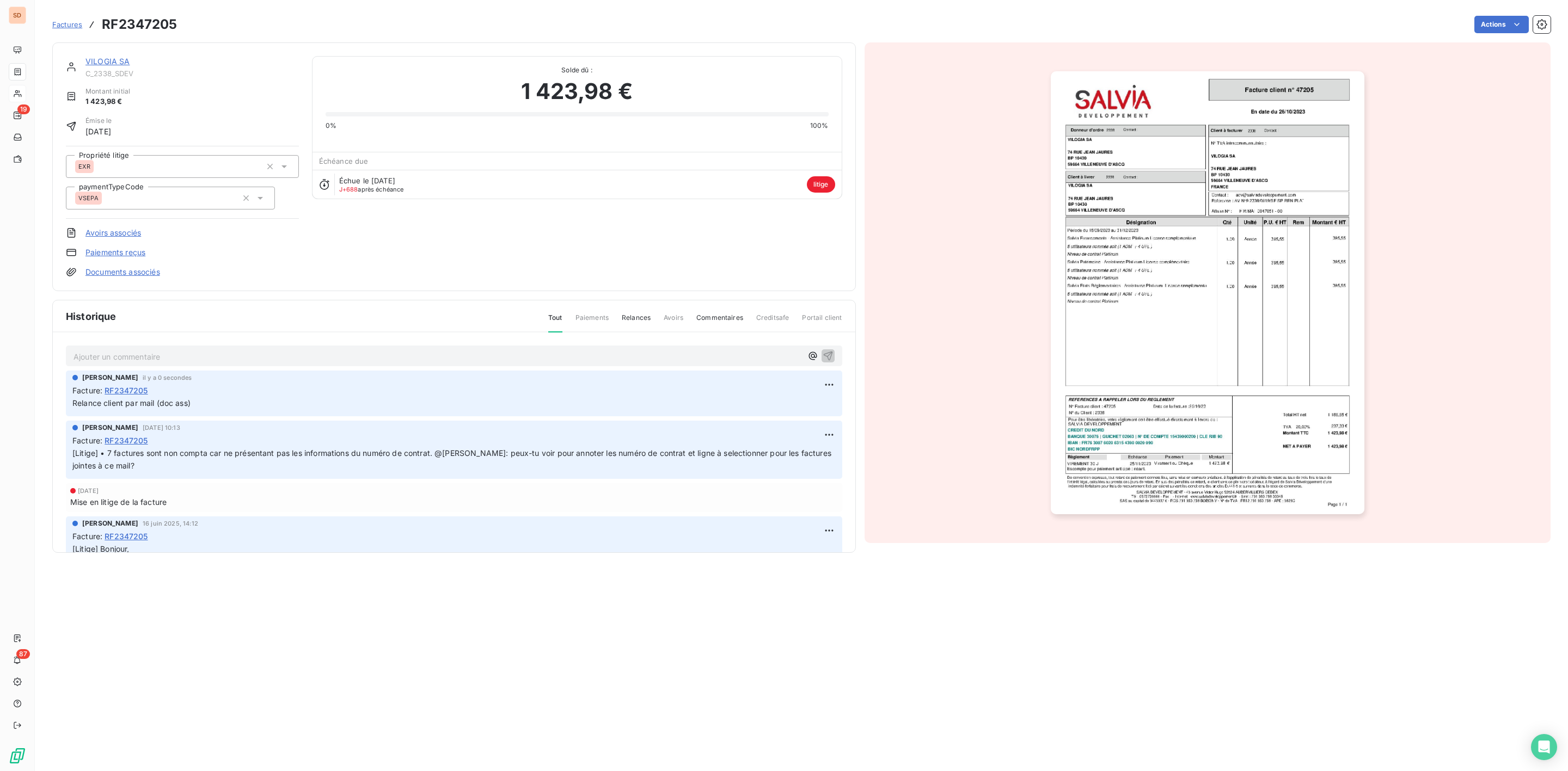
click at [108, 61] on link "VILOGIA SA" at bounding box center [108, 61] width 44 height 9
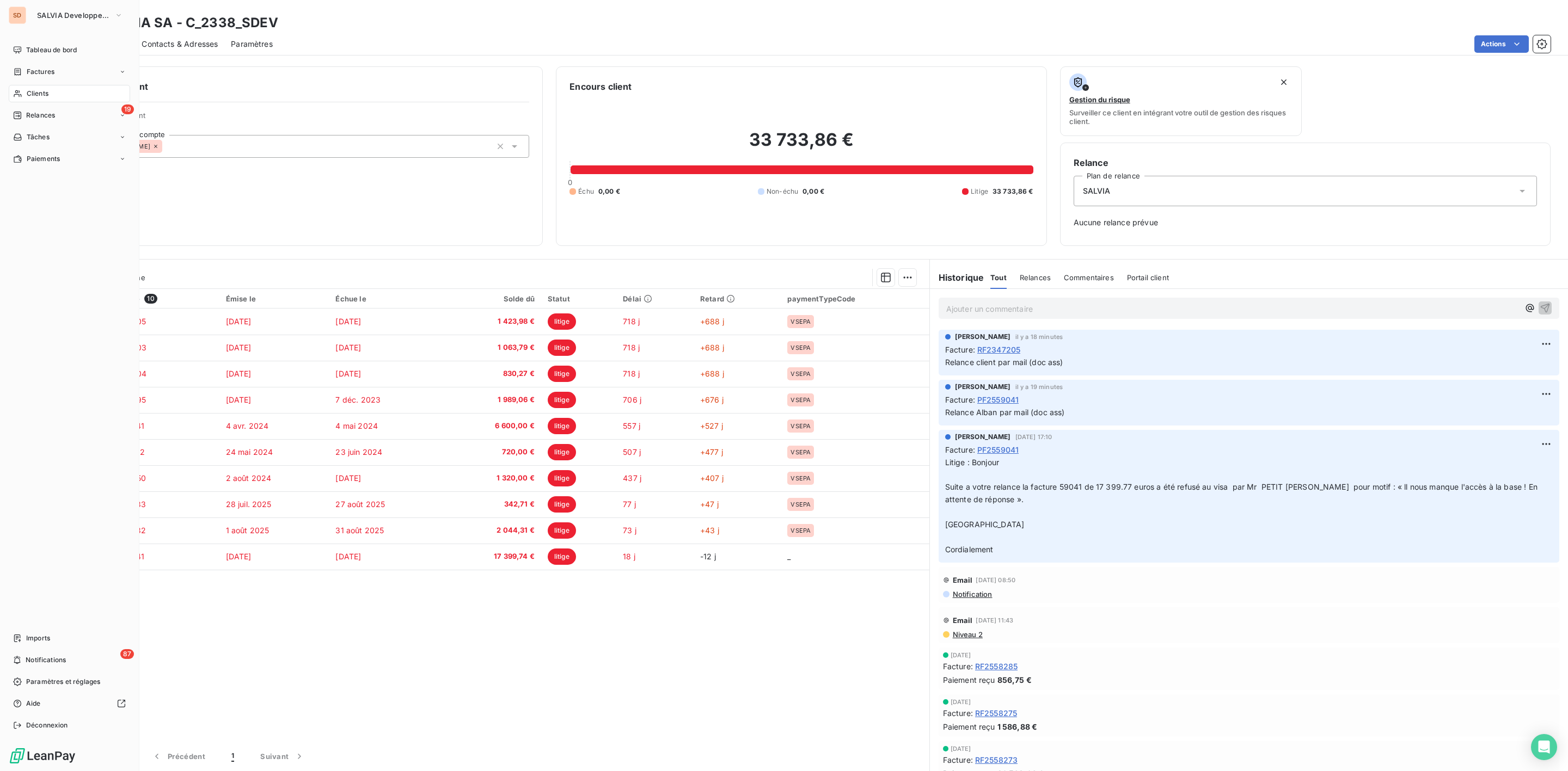
click at [34, 98] on span "Clients" at bounding box center [38, 93] width 21 height 10
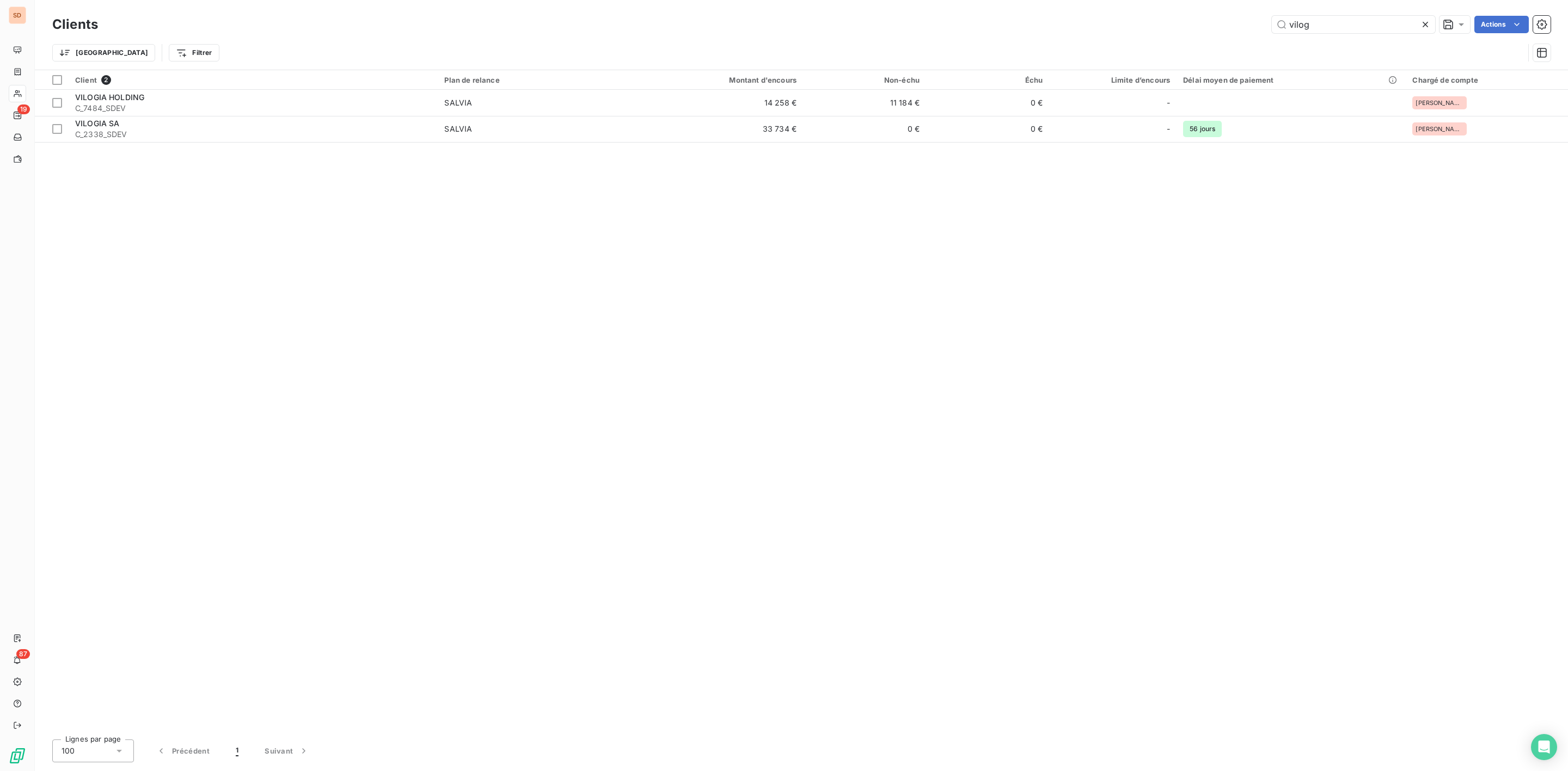
drag, startPoint x: 1324, startPoint y: 26, endPoint x: 1023, endPoint y: 40, distance: 301.3
click at [1101, 34] on div "Clients vilog Actions" at bounding box center [801, 25] width 1498 height 23
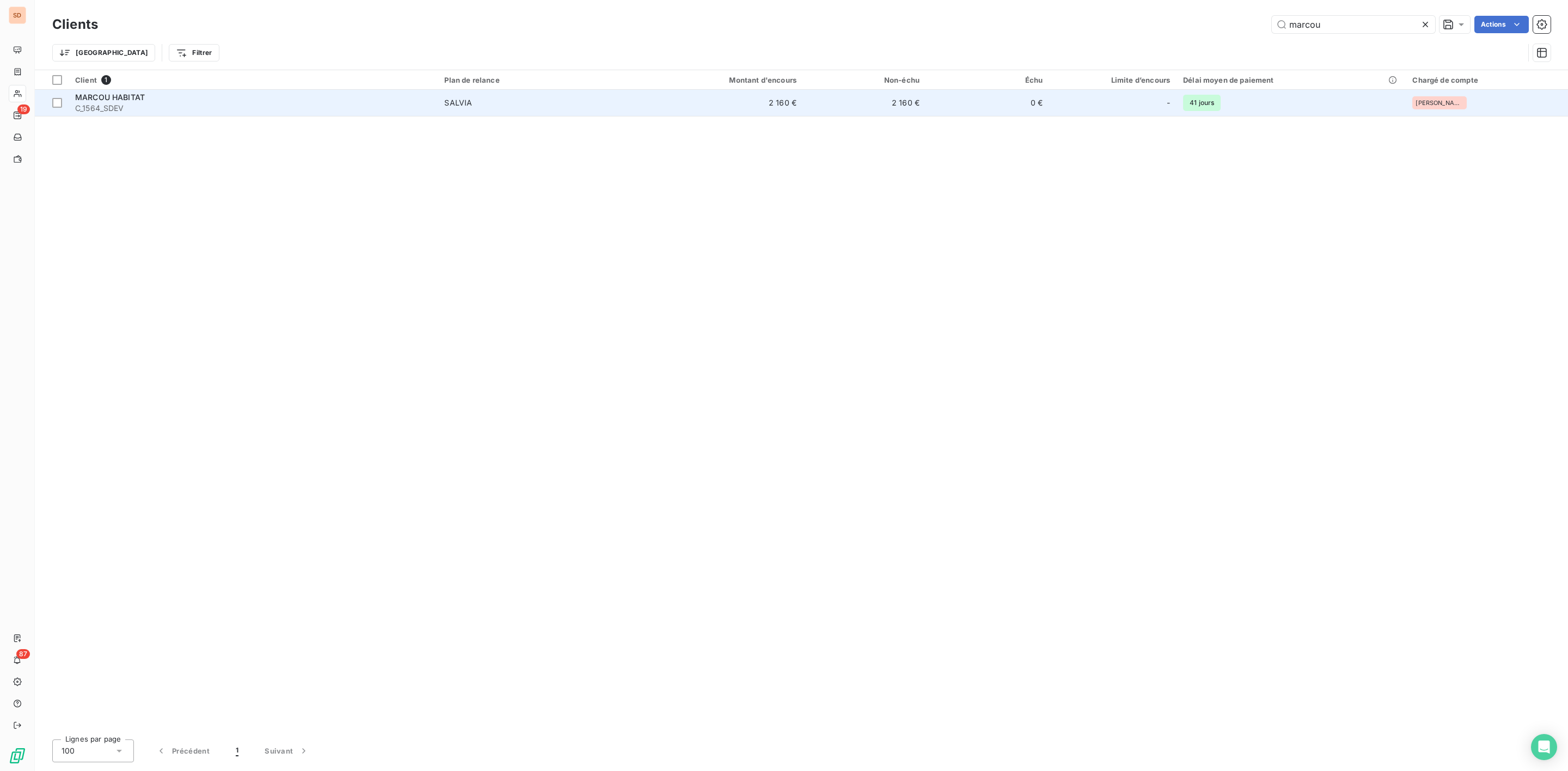
type input "marcou"
click at [144, 100] on span "MARCOU HABITAT" at bounding box center [110, 97] width 70 height 9
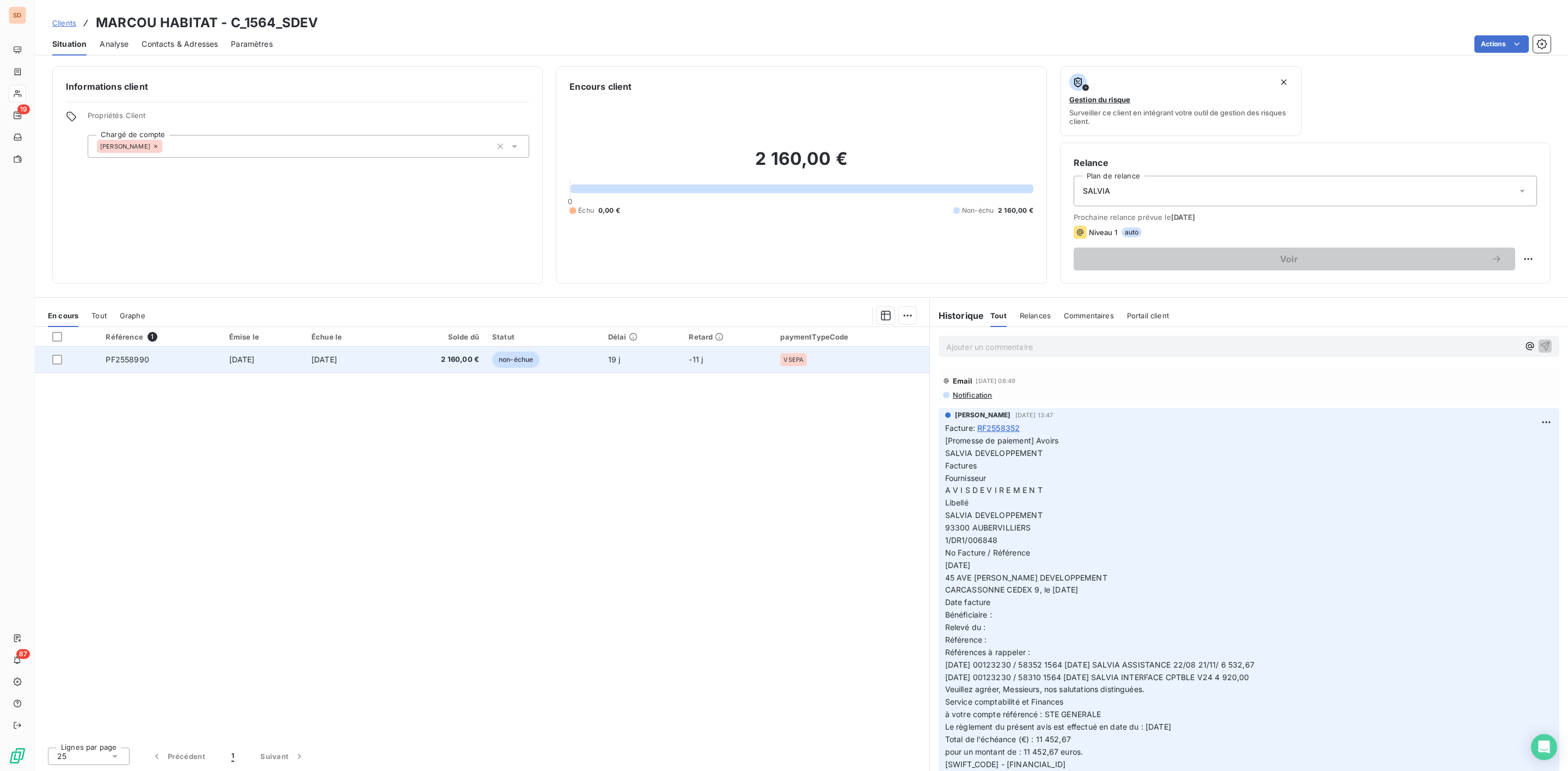
click at [139, 358] on span "PF2558990" at bounding box center [127, 360] width 43 height 9
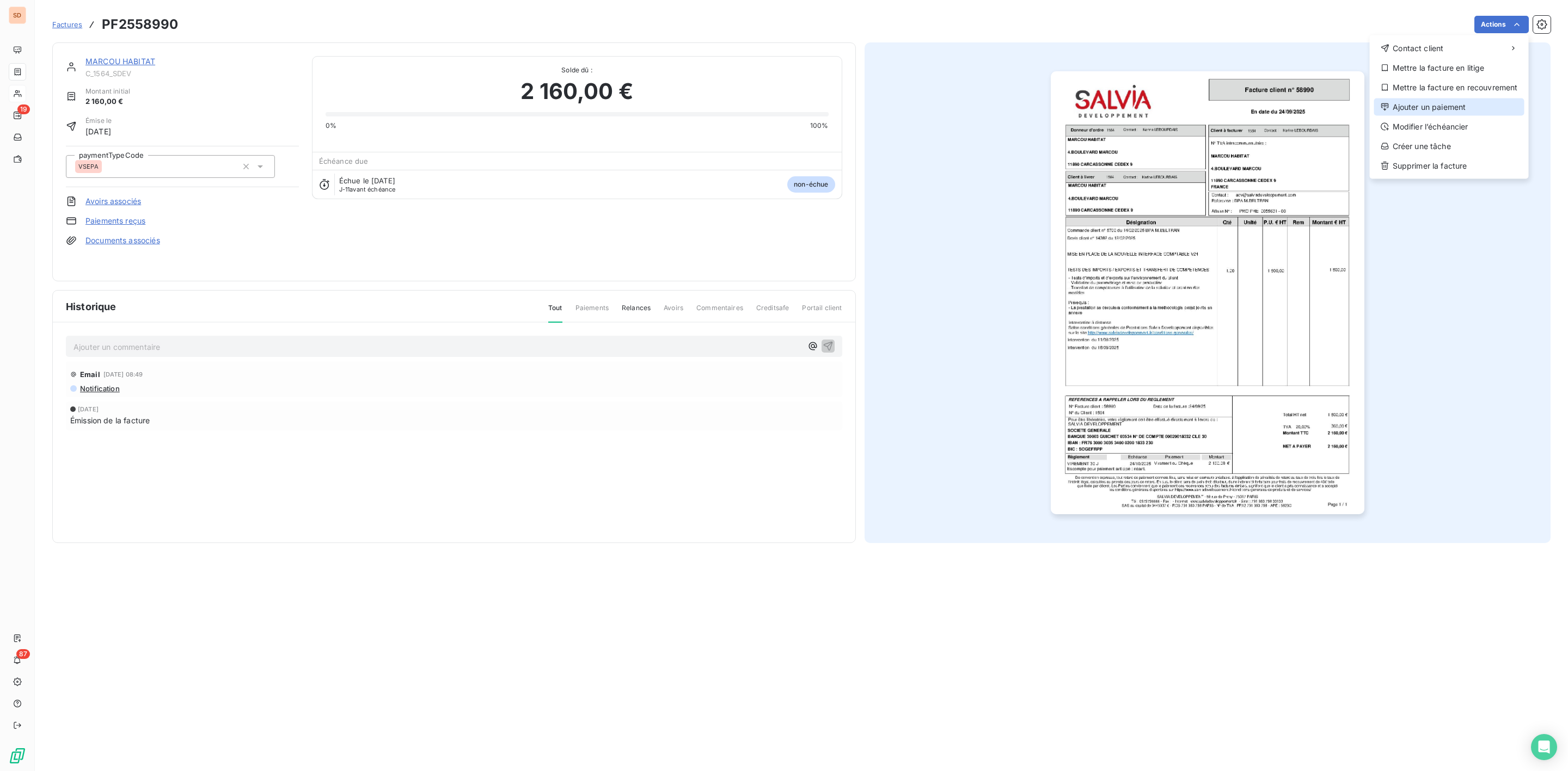
click at [1435, 103] on div "Ajouter un paiement" at bounding box center [1449, 107] width 150 height 18
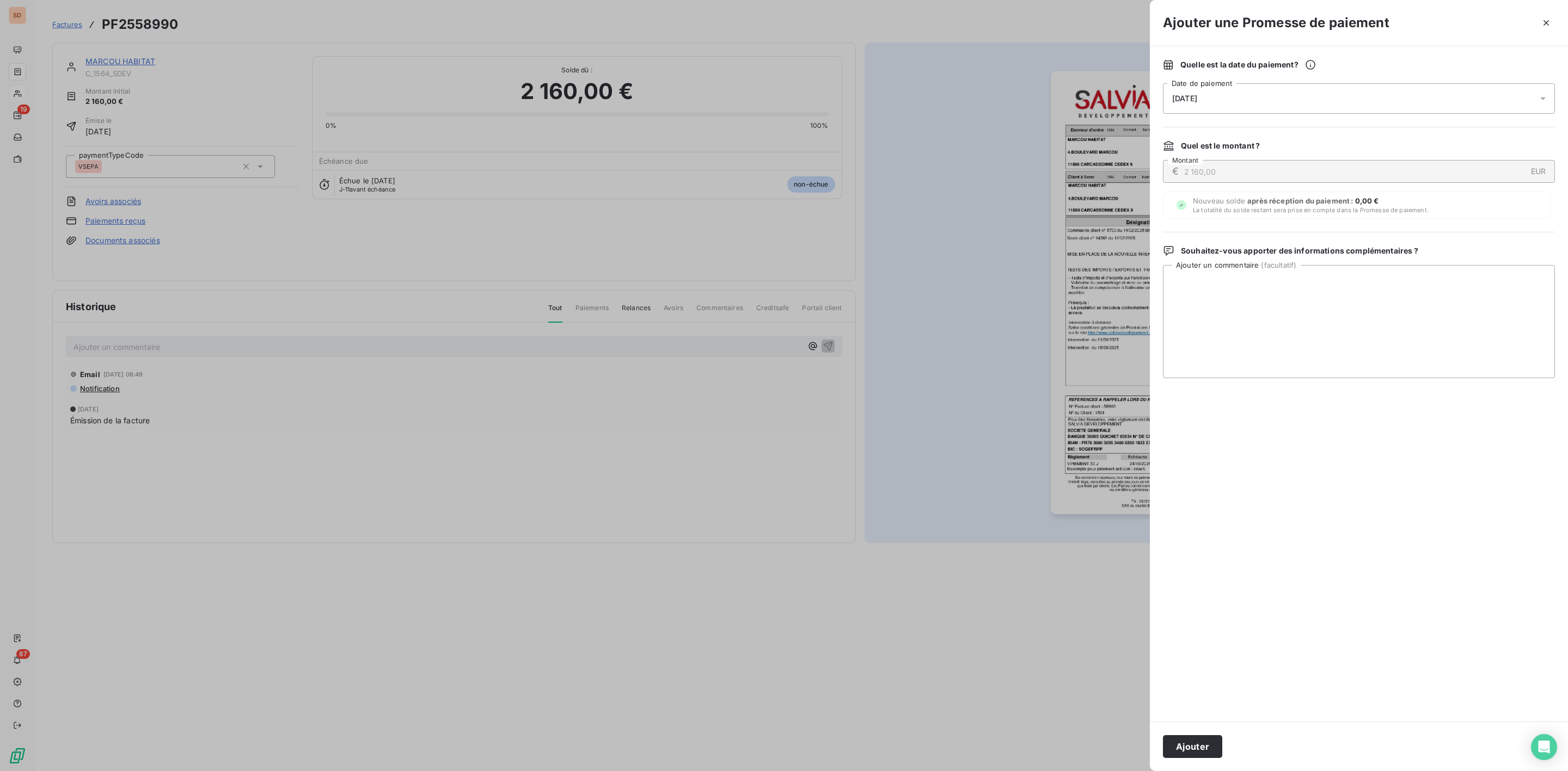
click at [1197, 98] on span "[DATE]" at bounding box center [1185, 98] width 25 height 8
click at [1216, 253] on button "21" at bounding box center [1216, 254] width 21 height 21
click at [1415, 294] on textarea "Ajouter un commentaire ( facultatif )" at bounding box center [1360, 322] width 392 height 113
paste textarea "Avoirs SALVIA DEVELOPPEMENT Factures Fournisseur A V I S D E V I R E M E N T Li…"
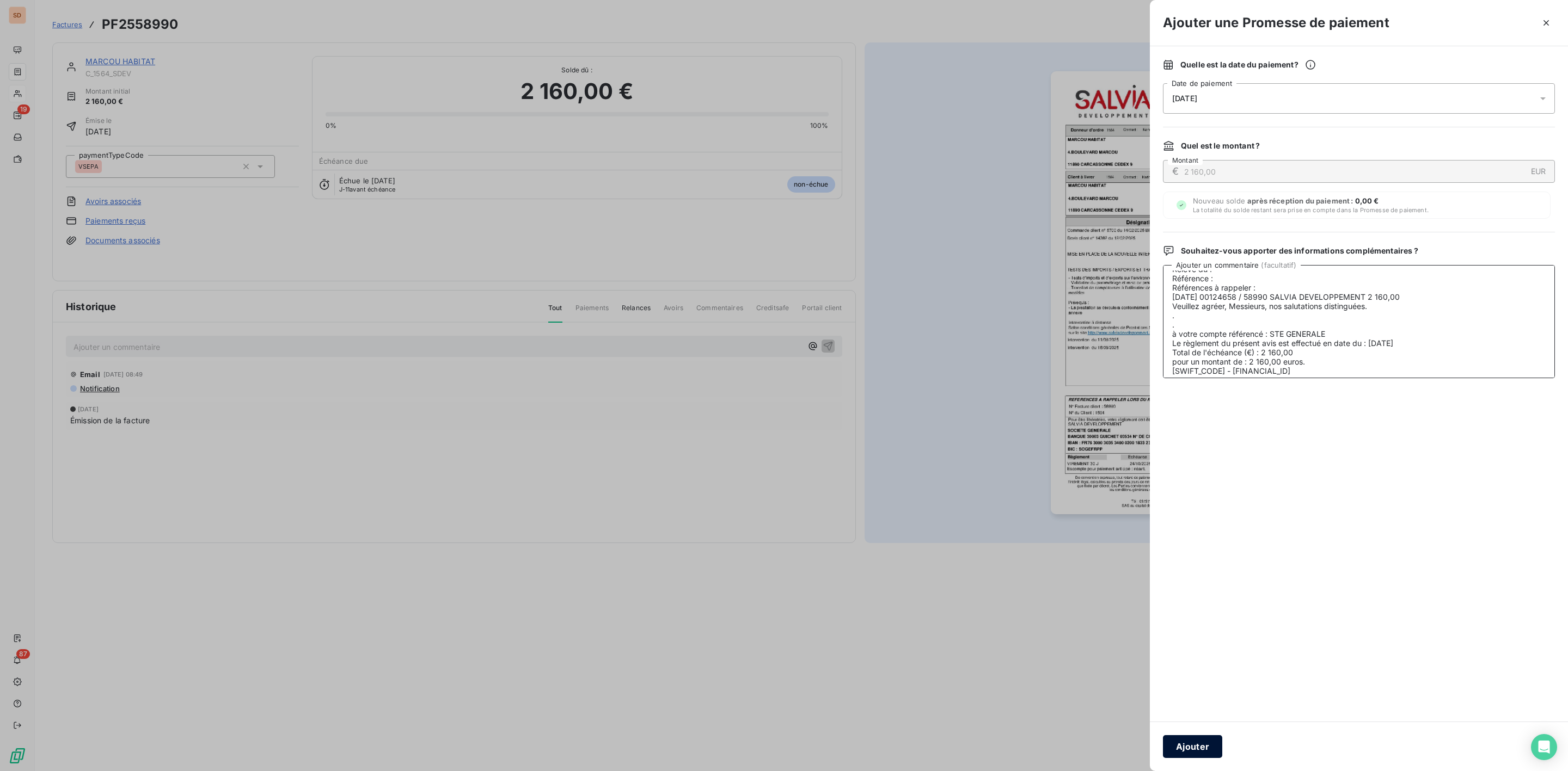
type textarea "Avoirs SALVIA DEVELOPPEMENT Factures Fournisseur A V I S D E V I R E M E N T Li…"
click at [1188, 754] on button "Ajouter" at bounding box center [1193, 746] width 59 height 23
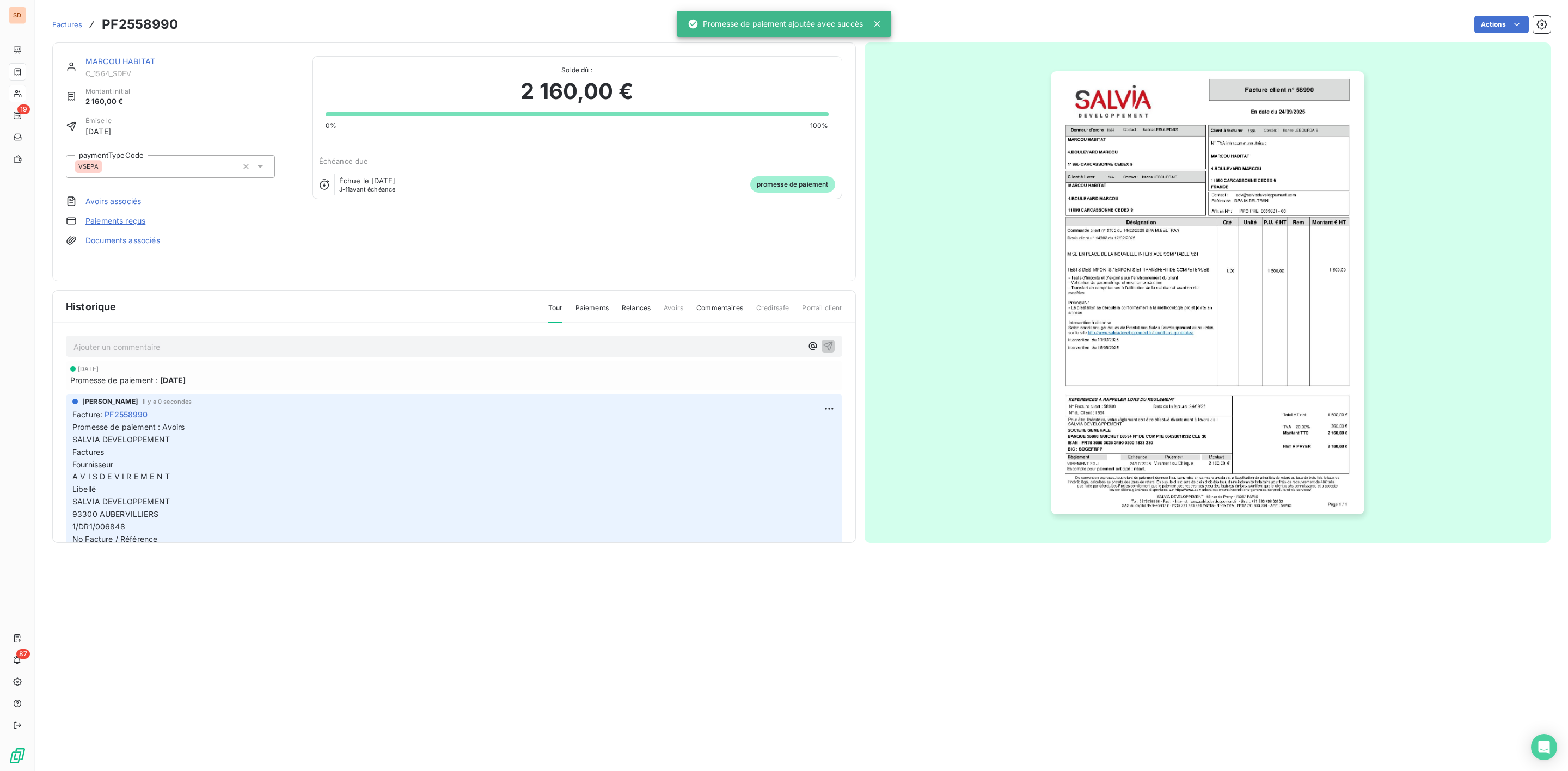
click at [115, 57] on link "MARCOU HABITAT" at bounding box center [120, 61] width 70 height 9
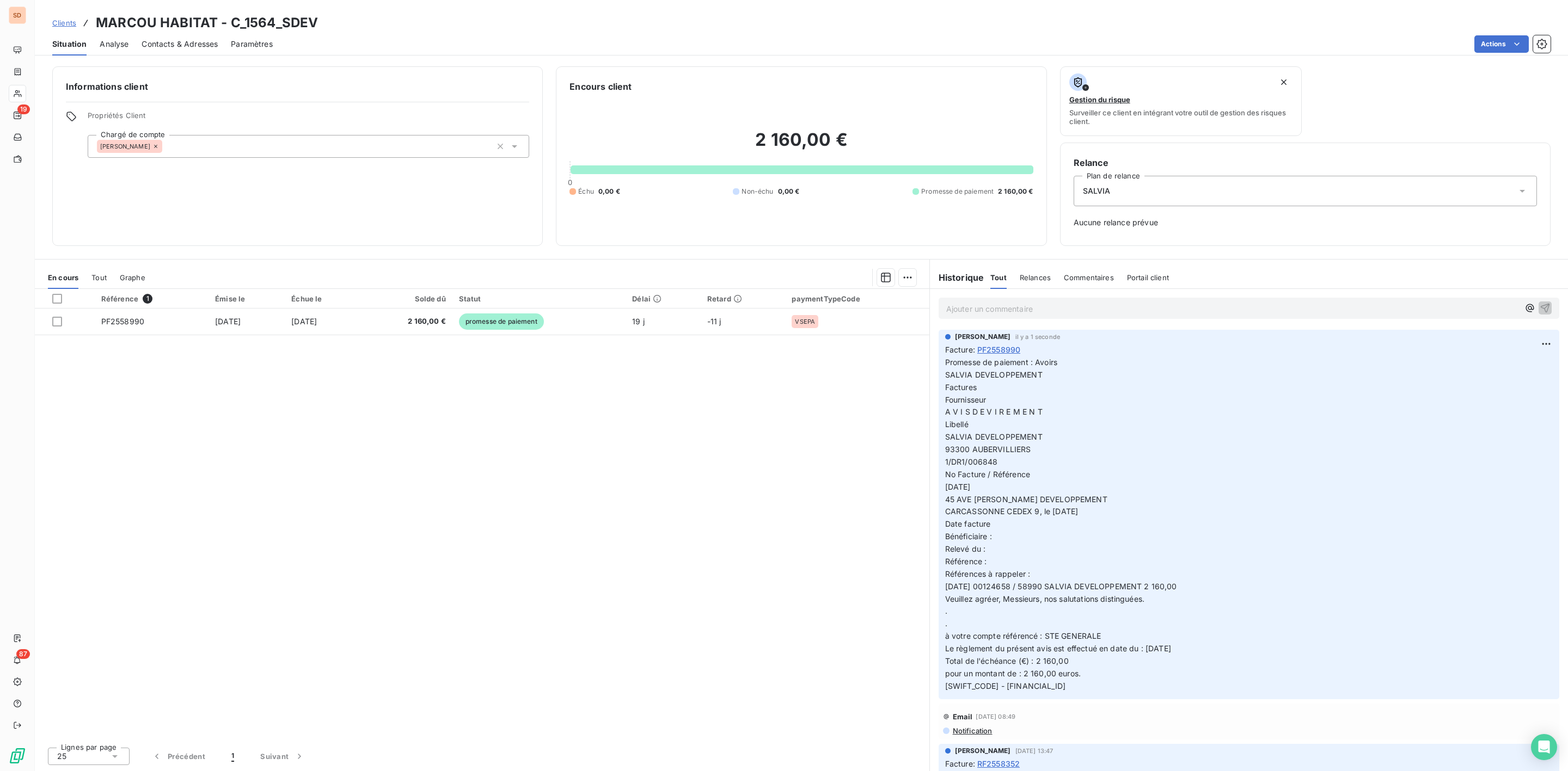
click at [186, 46] on span "Contacts & Adresses" at bounding box center [180, 44] width 77 height 11
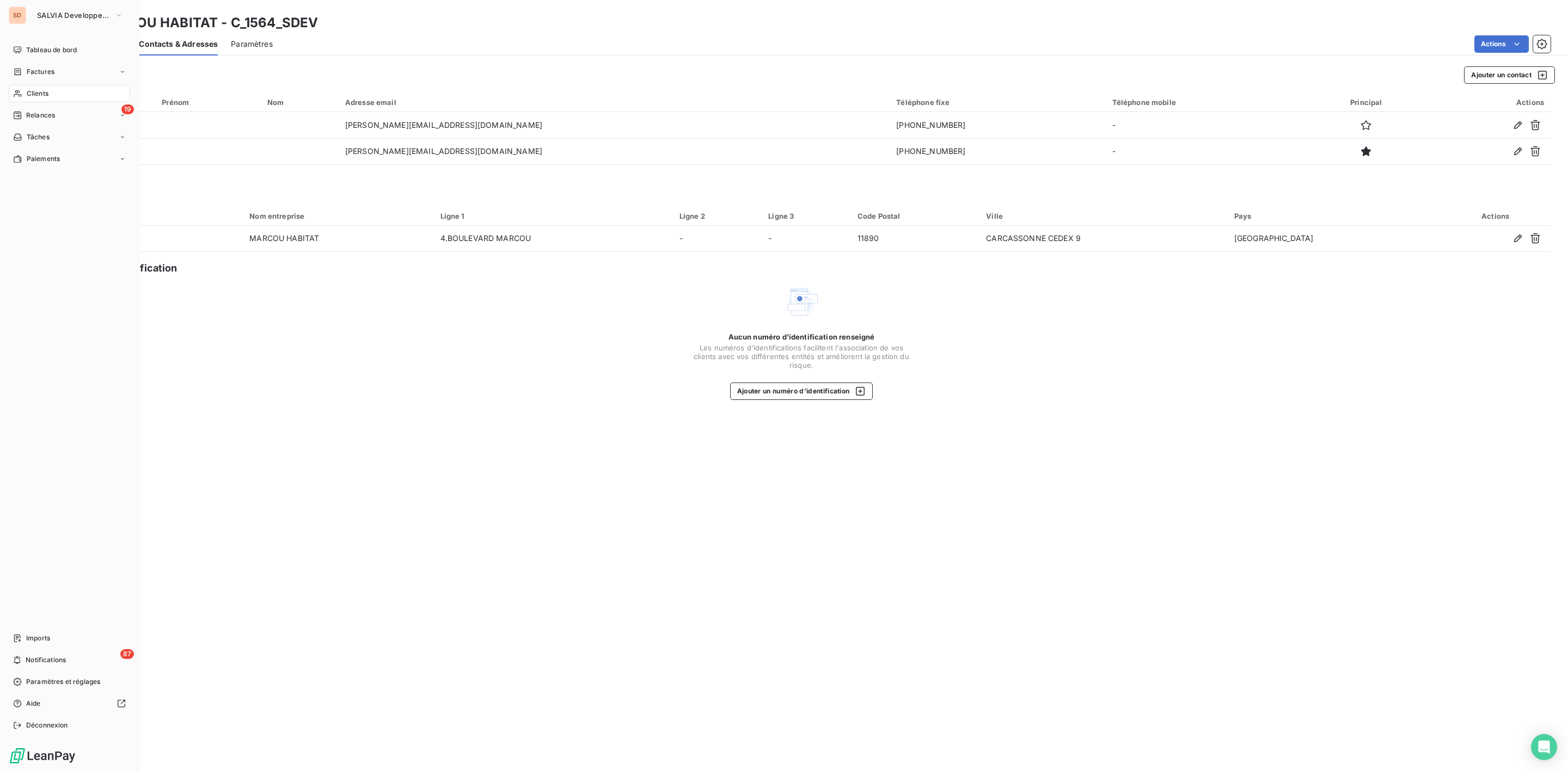
drag, startPoint x: 30, startPoint y: 93, endPoint x: 74, endPoint y: 87, distance: 44.4
click at [30, 93] on span "Clients" at bounding box center [38, 93] width 21 height 10
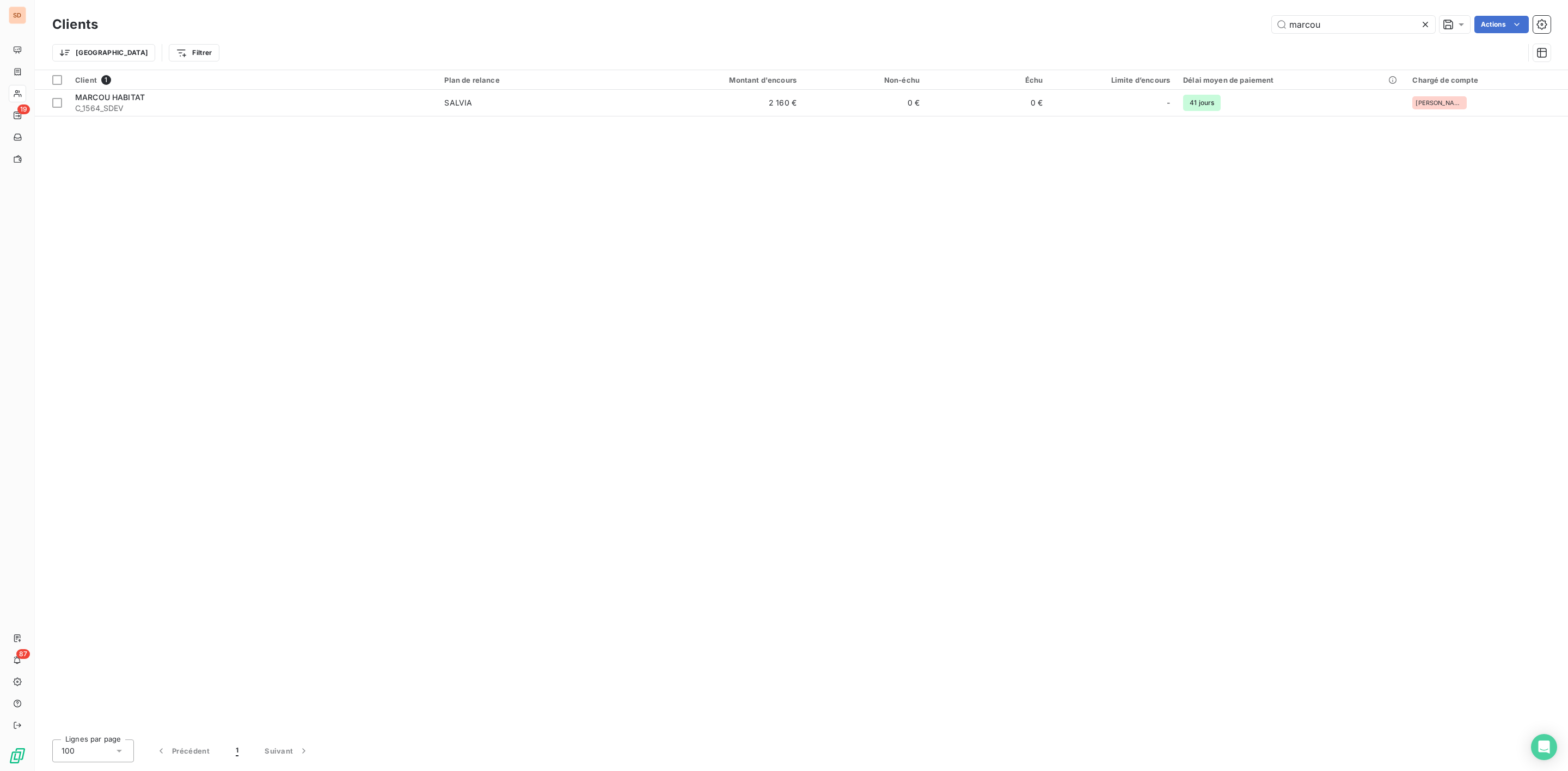
drag, startPoint x: 1329, startPoint y: 25, endPoint x: 1191, endPoint y: 28, distance: 138.0
click at [1222, 28] on div "marcou Actions" at bounding box center [831, 25] width 1440 height 18
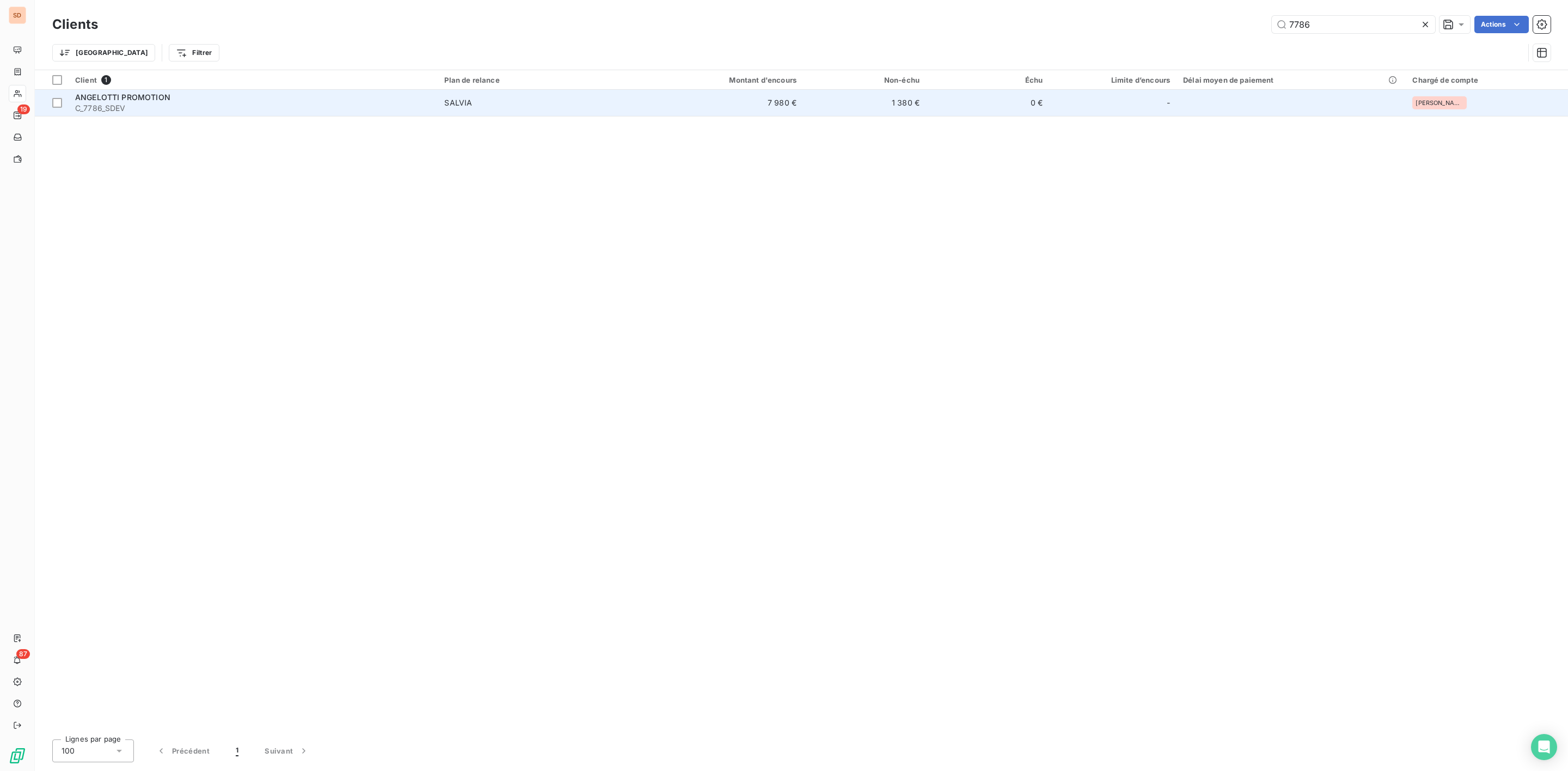
type input "7786"
click at [227, 103] on span "C_7786_SDEV" at bounding box center [253, 108] width 356 height 11
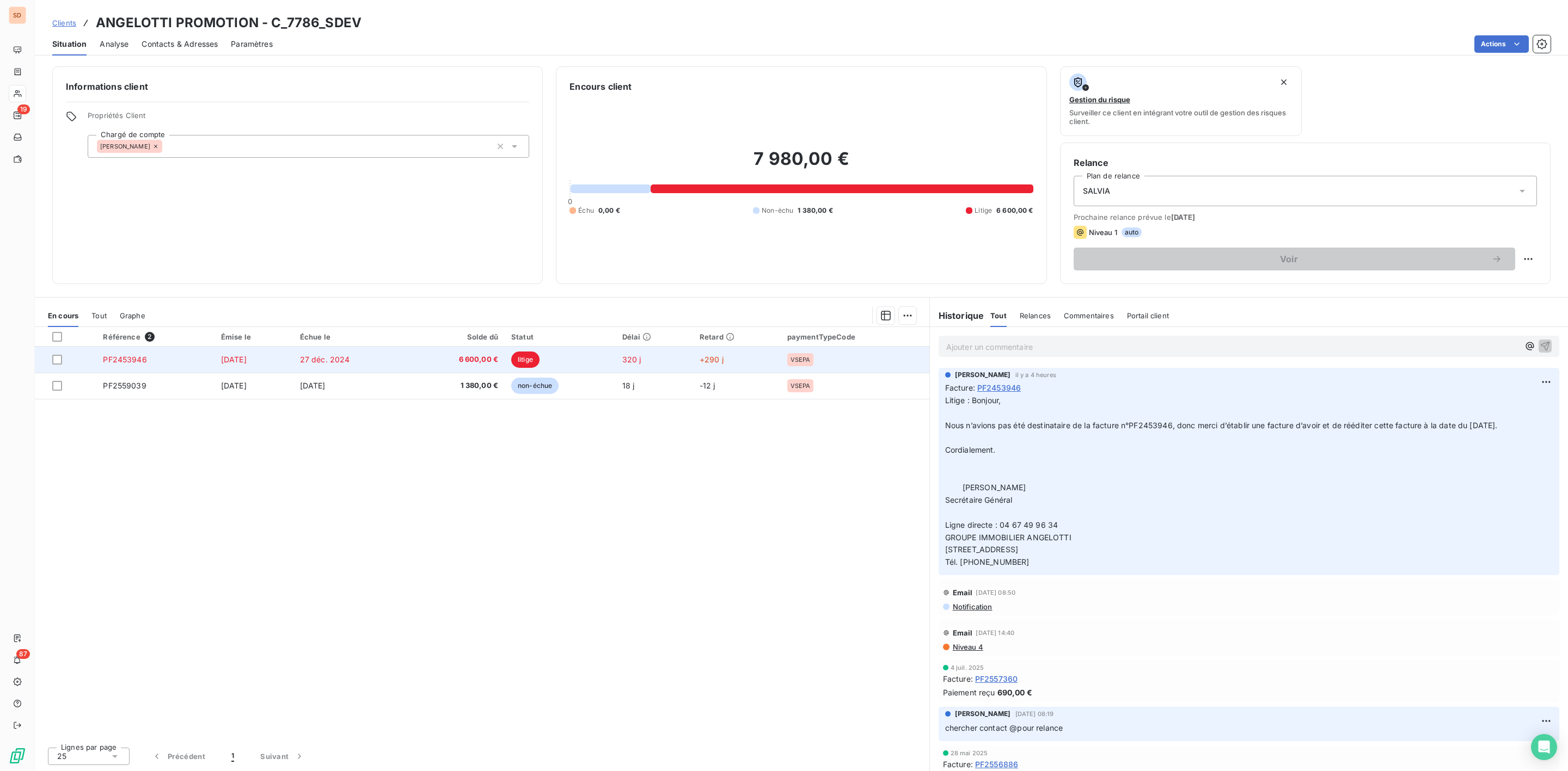
click at [498, 355] on span "6 600,00 €" at bounding box center [457, 360] width 83 height 11
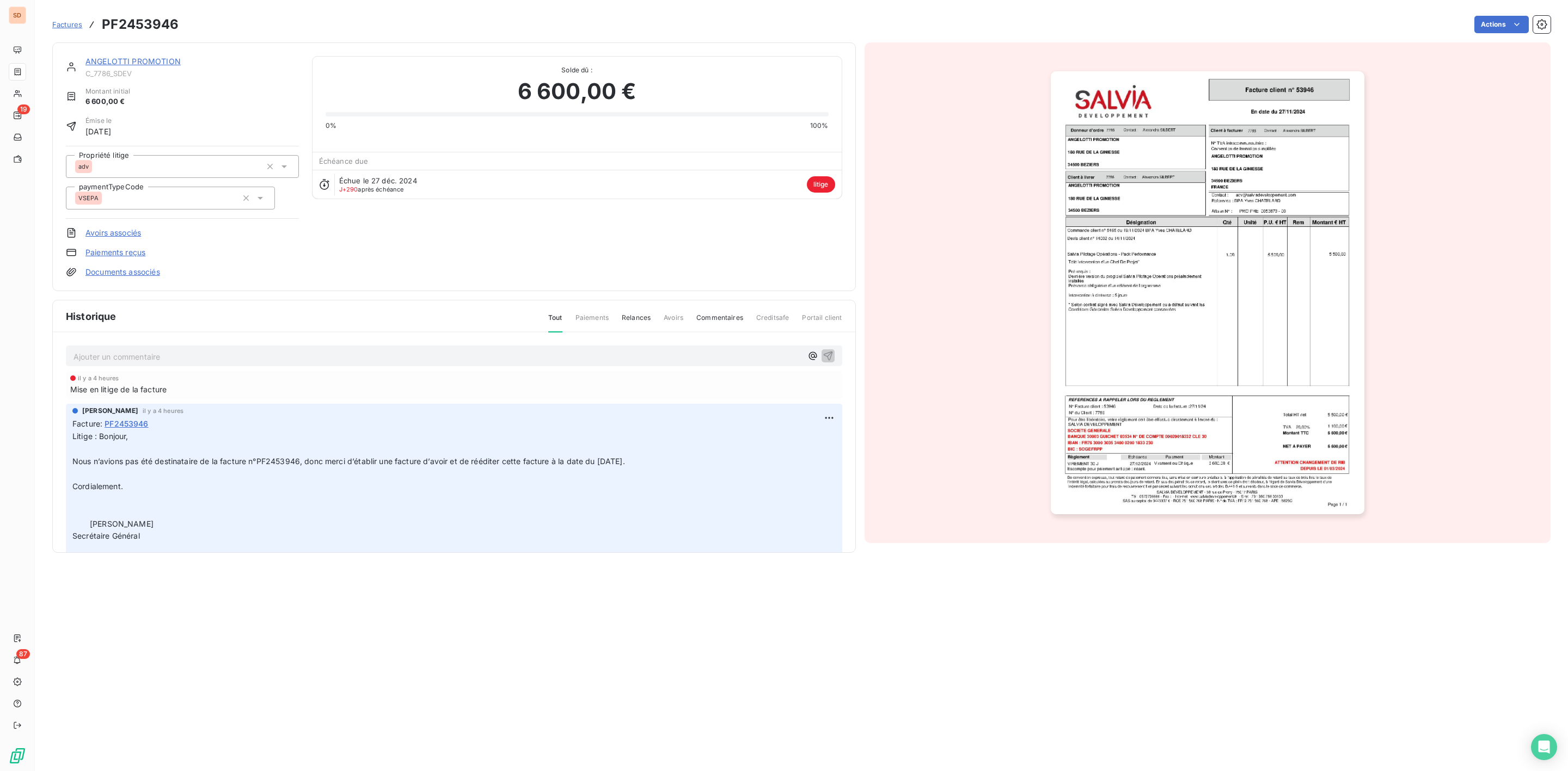
click at [157, 61] on link "ANGELOTTI PROMOTION" at bounding box center [133, 61] width 95 height 9
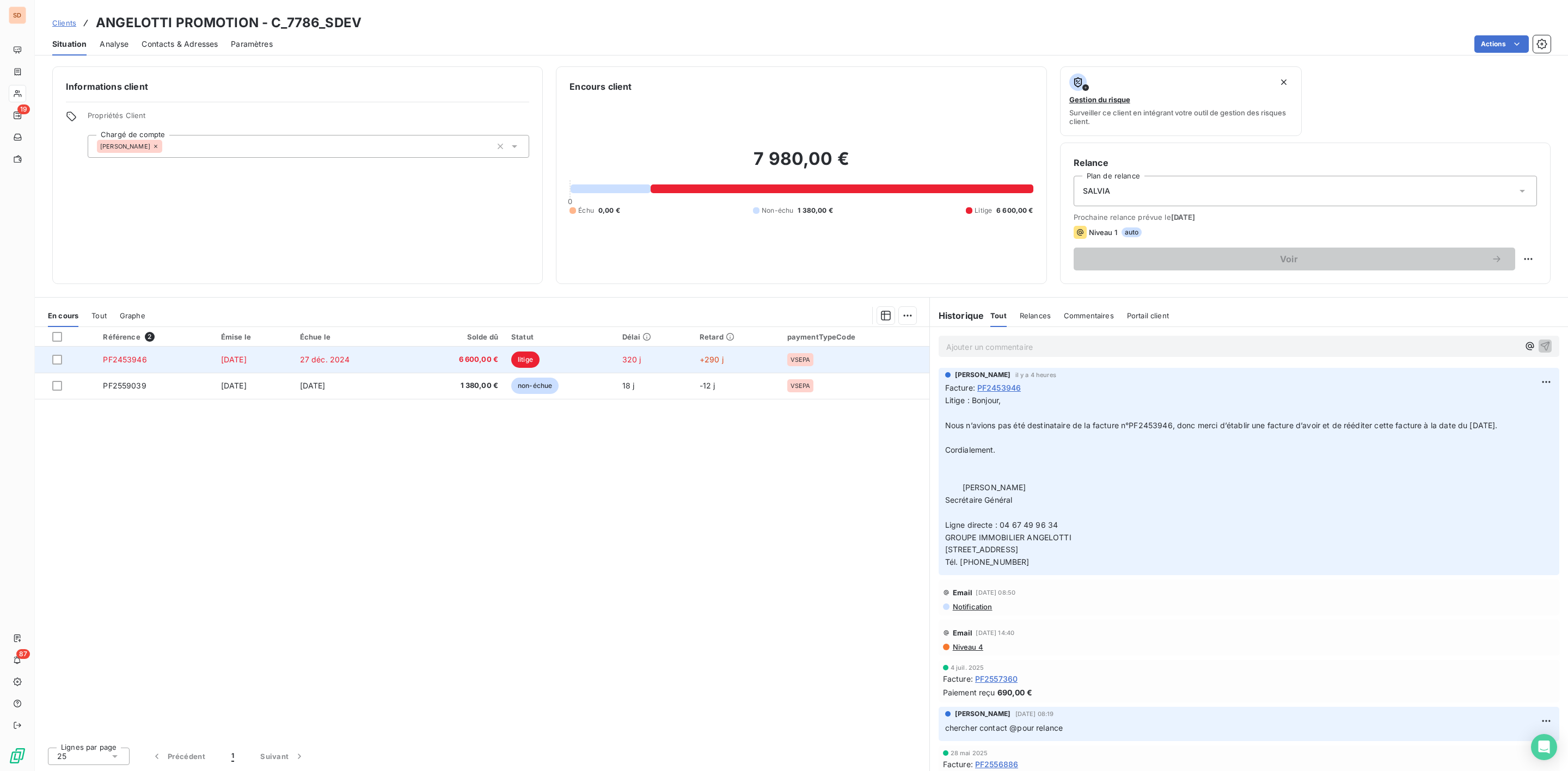
click at [409, 357] on td "27 déc. 2024" at bounding box center [351, 360] width 116 height 26
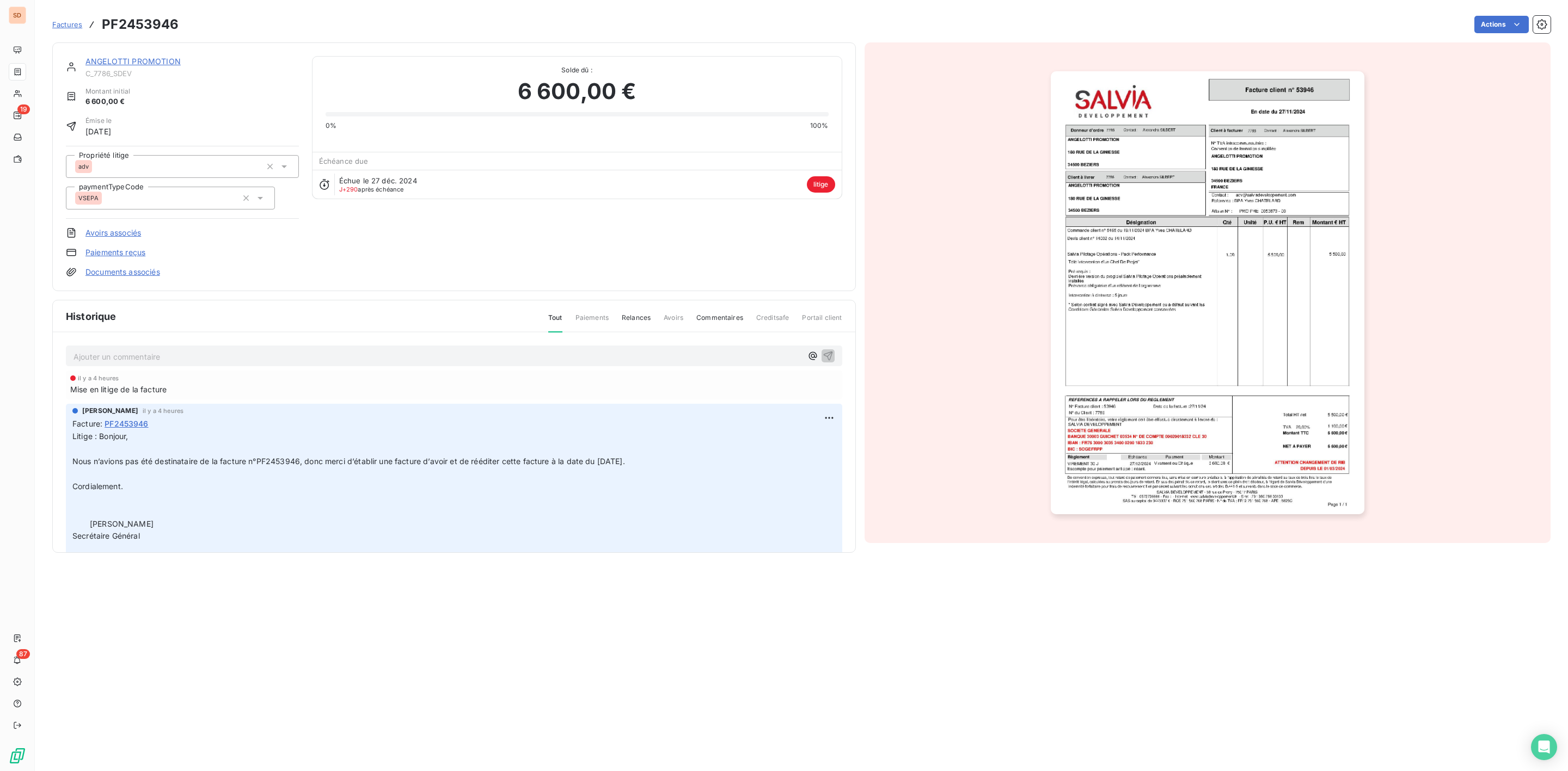
click at [197, 351] on p "Ajouter un commentaire ﻿" at bounding box center [437, 357] width 728 height 14
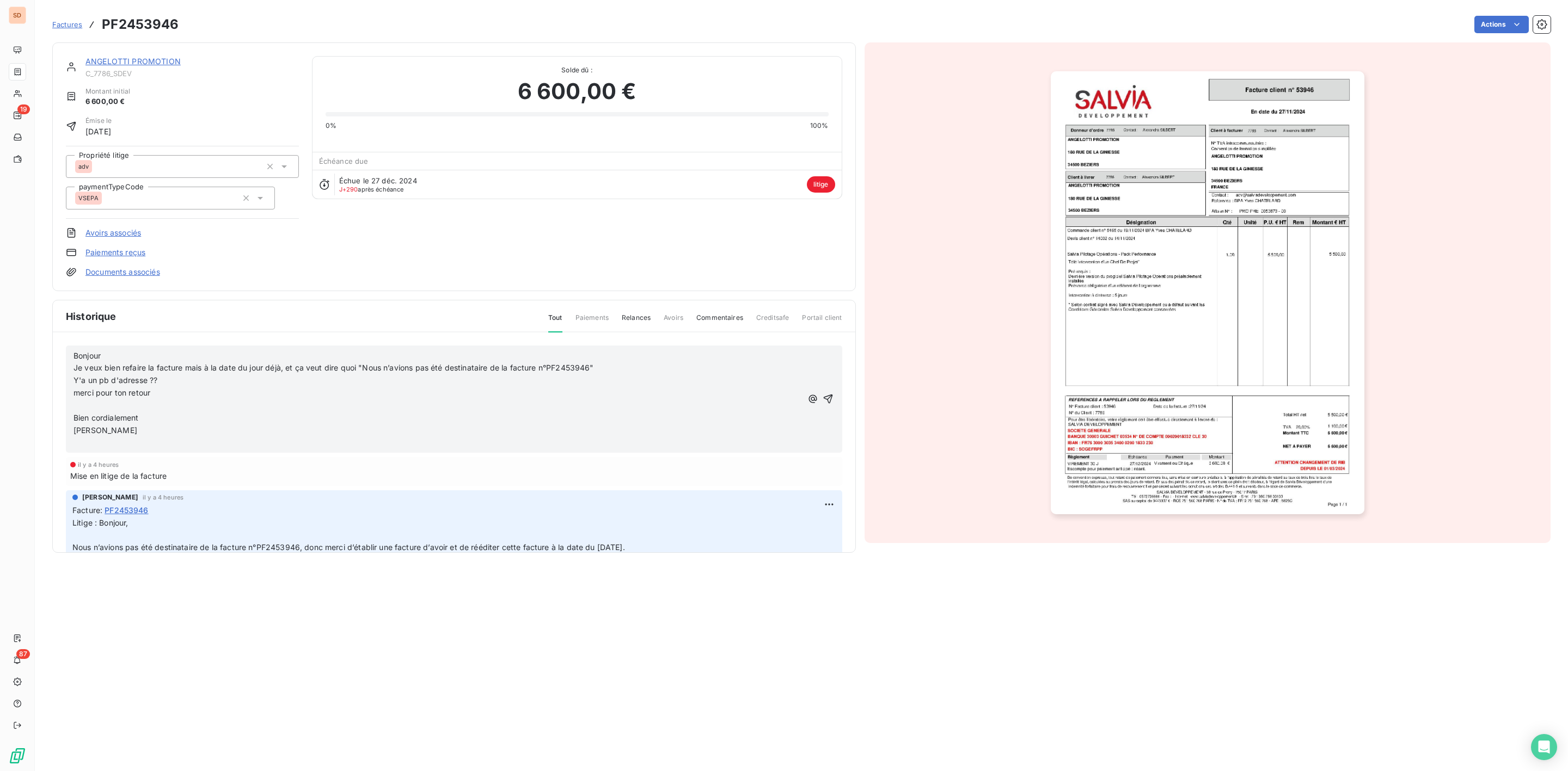
click at [74, 358] on span "Bonjour" at bounding box center [87, 356] width 28 height 9
click at [74, 358] on span "retour ADV => Bonjour" at bounding box center [114, 356] width 82 height 9
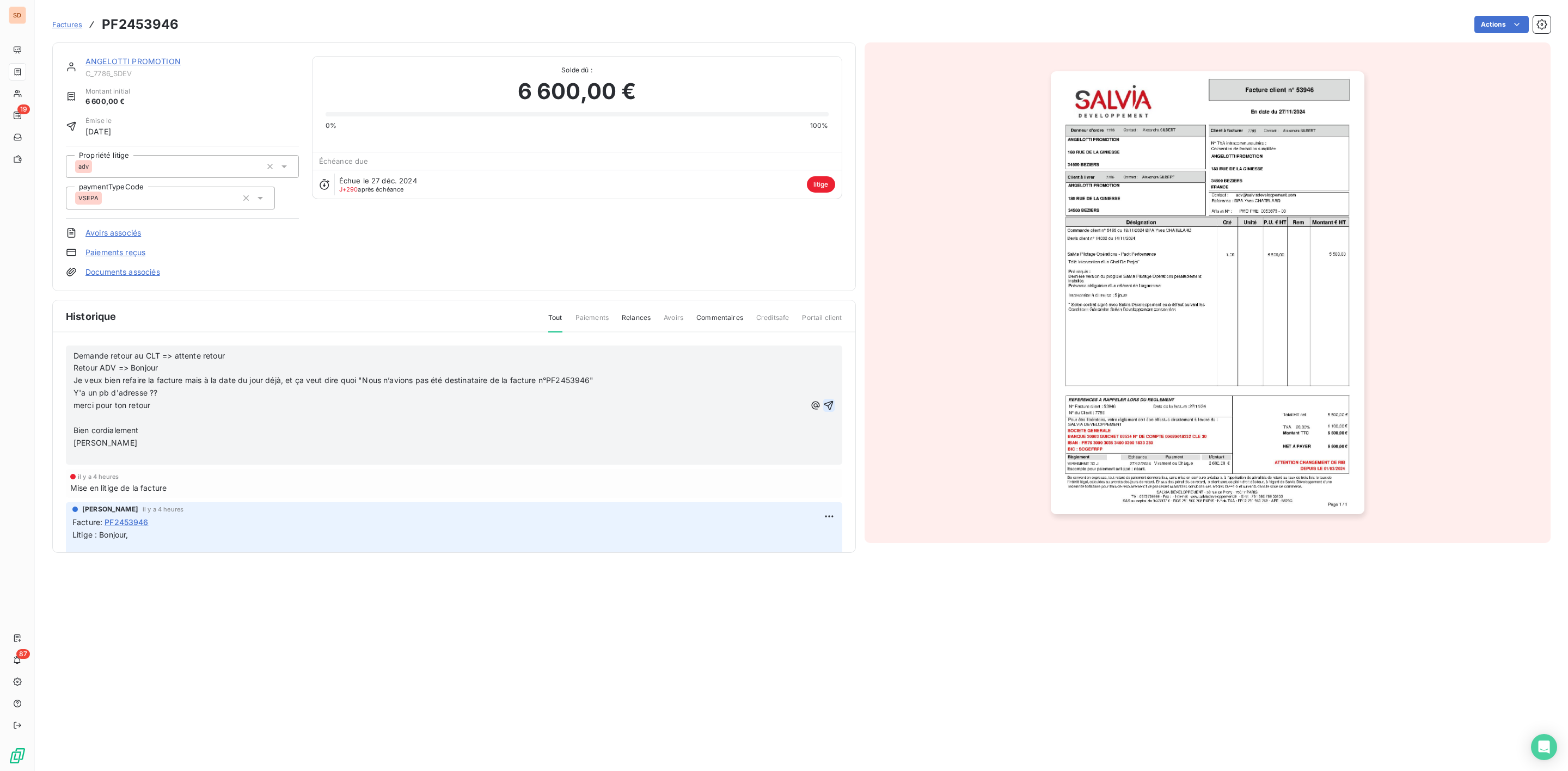
click at [823, 403] on icon "button" at bounding box center [829, 406] width 11 height 11
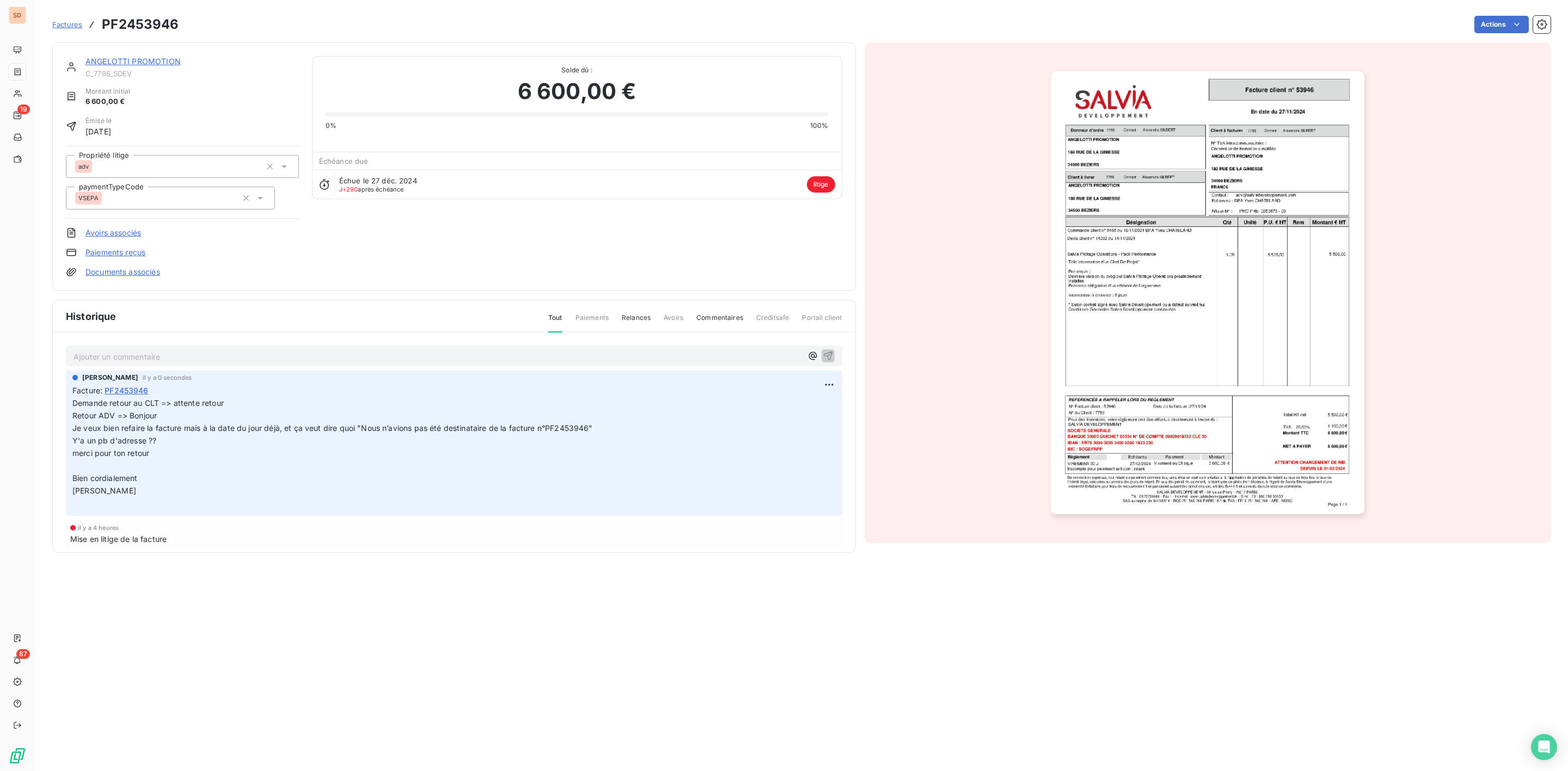
click at [137, 57] on link "ANGELOTTI PROMOTION" at bounding box center [133, 61] width 95 height 9
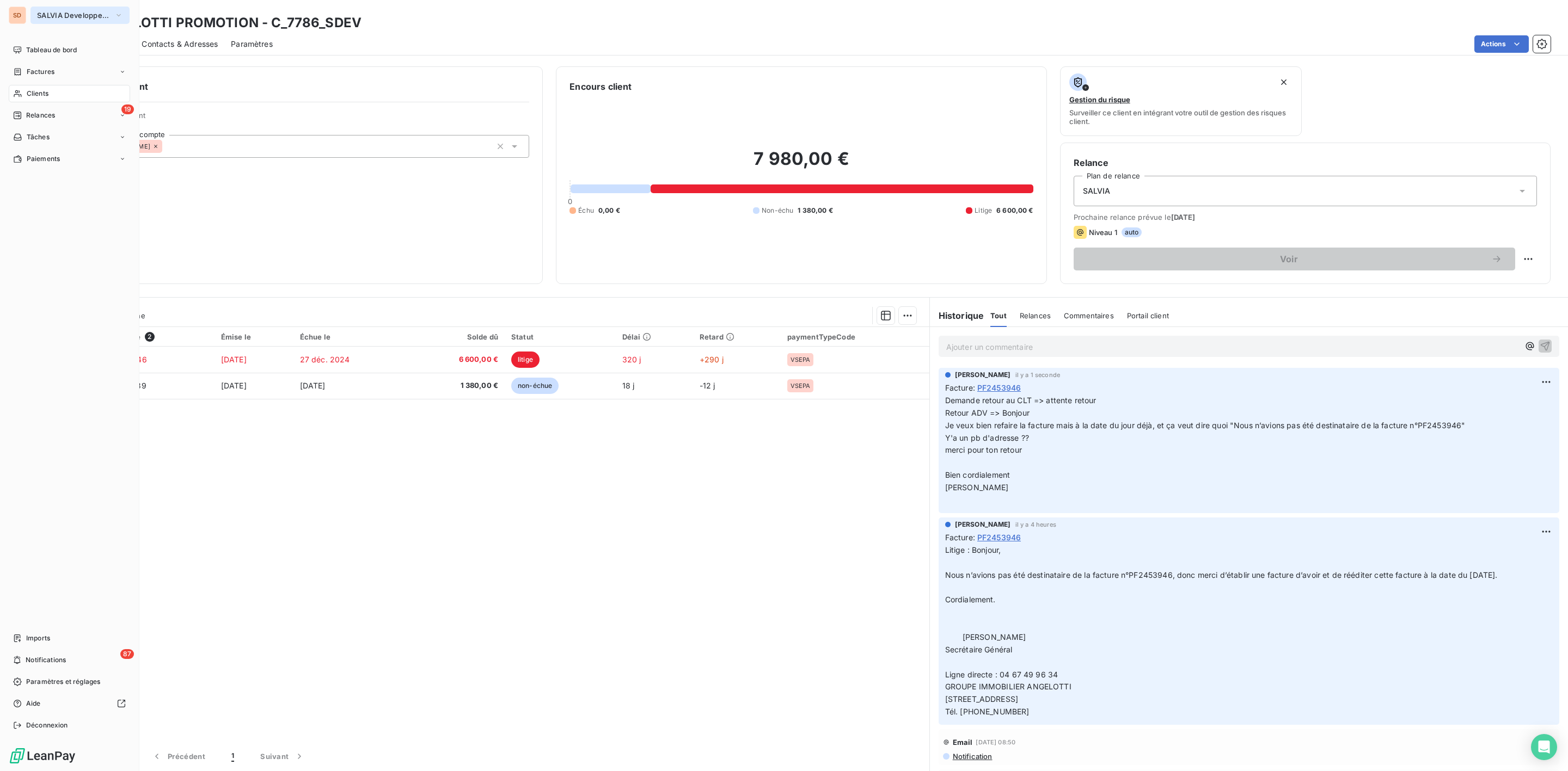
drag, startPoint x: 48, startPoint y: 16, endPoint x: 56, endPoint y: 16, distance: 8.0
click at [48, 16] on span "SALVIA Developpement" at bounding box center [73, 15] width 73 height 8
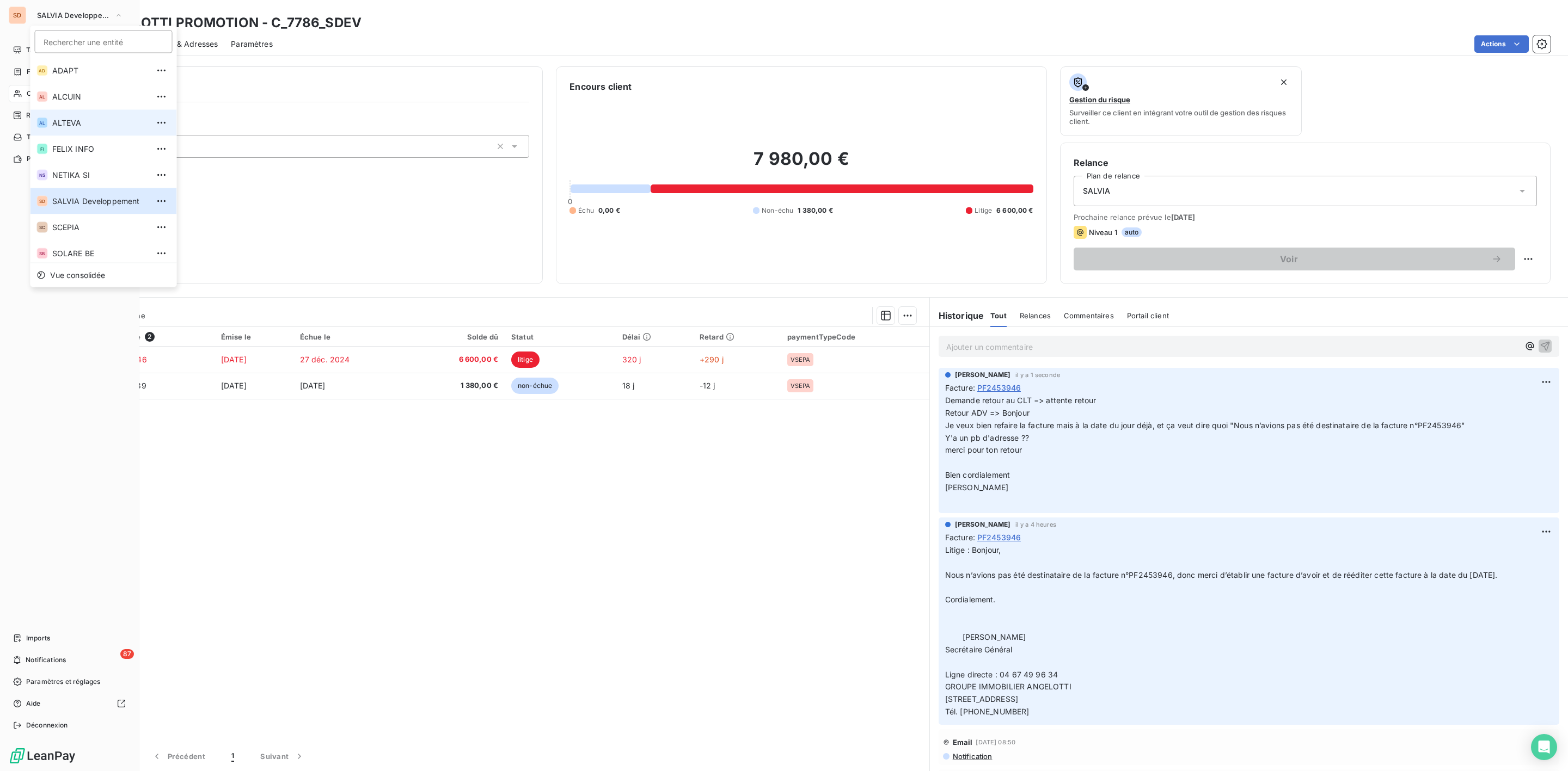
click at [87, 115] on li "AL ALTEVA" at bounding box center [103, 123] width 146 height 26
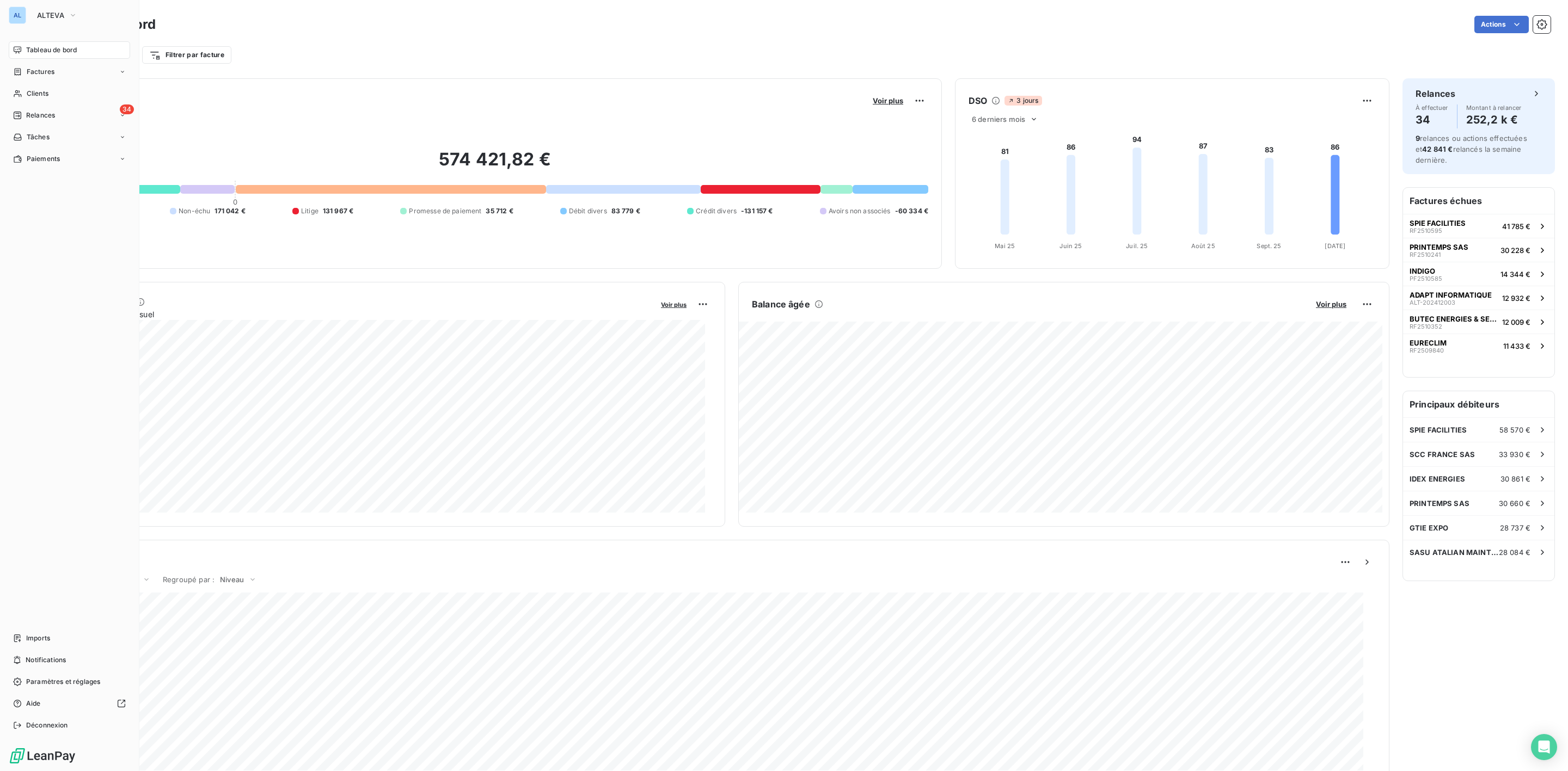
drag, startPoint x: 50, startPoint y: 73, endPoint x: 464, endPoint y: 69, distance: 414.0
click at [50, 70] on span "Factures" at bounding box center [41, 71] width 28 height 10
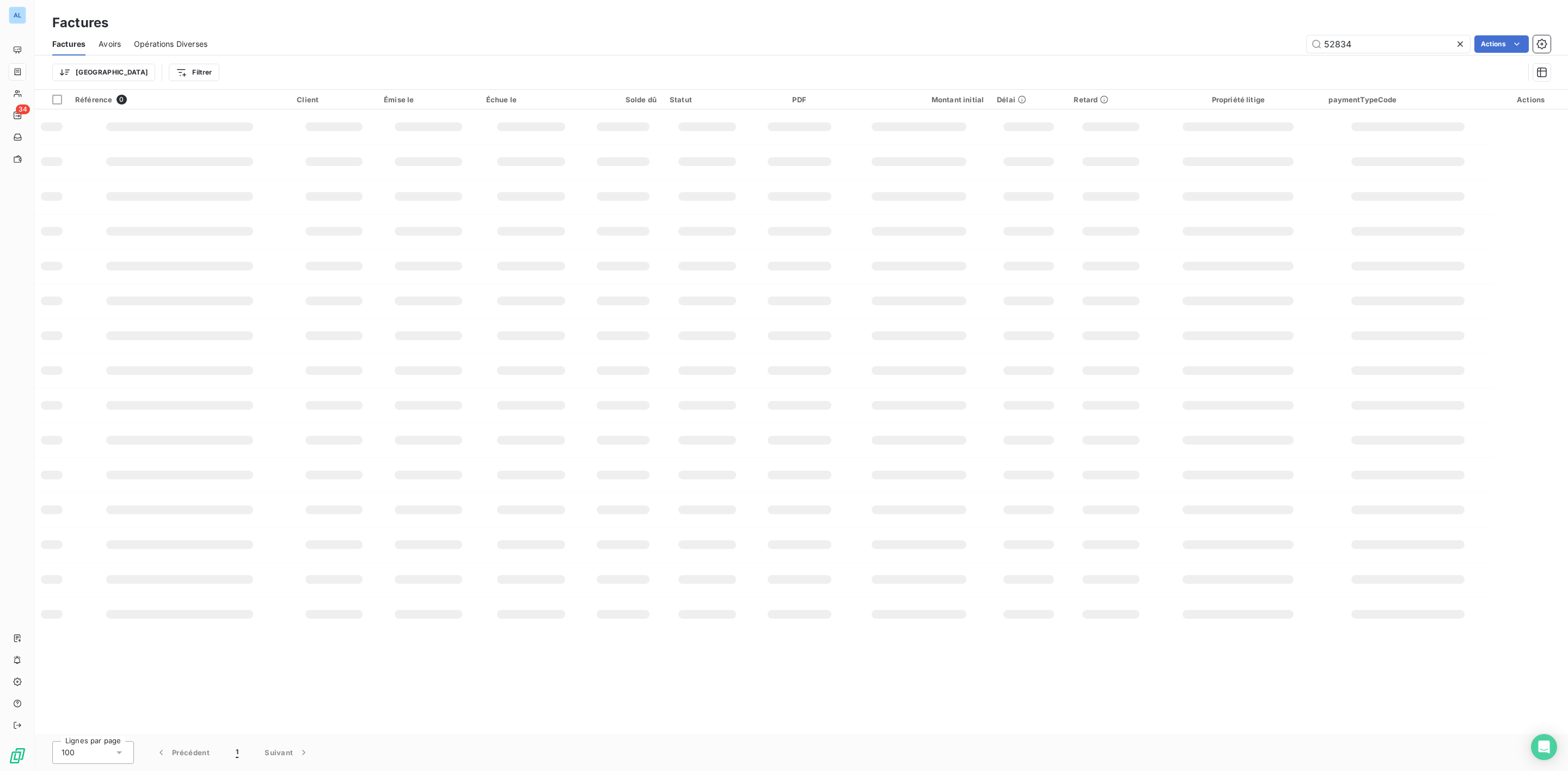
drag, startPoint x: 1367, startPoint y: 44, endPoint x: 992, endPoint y: 48, distance: 375.0
click at [1021, 46] on div "52834 Actions" at bounding box center [885, 44] width 1331 height 18
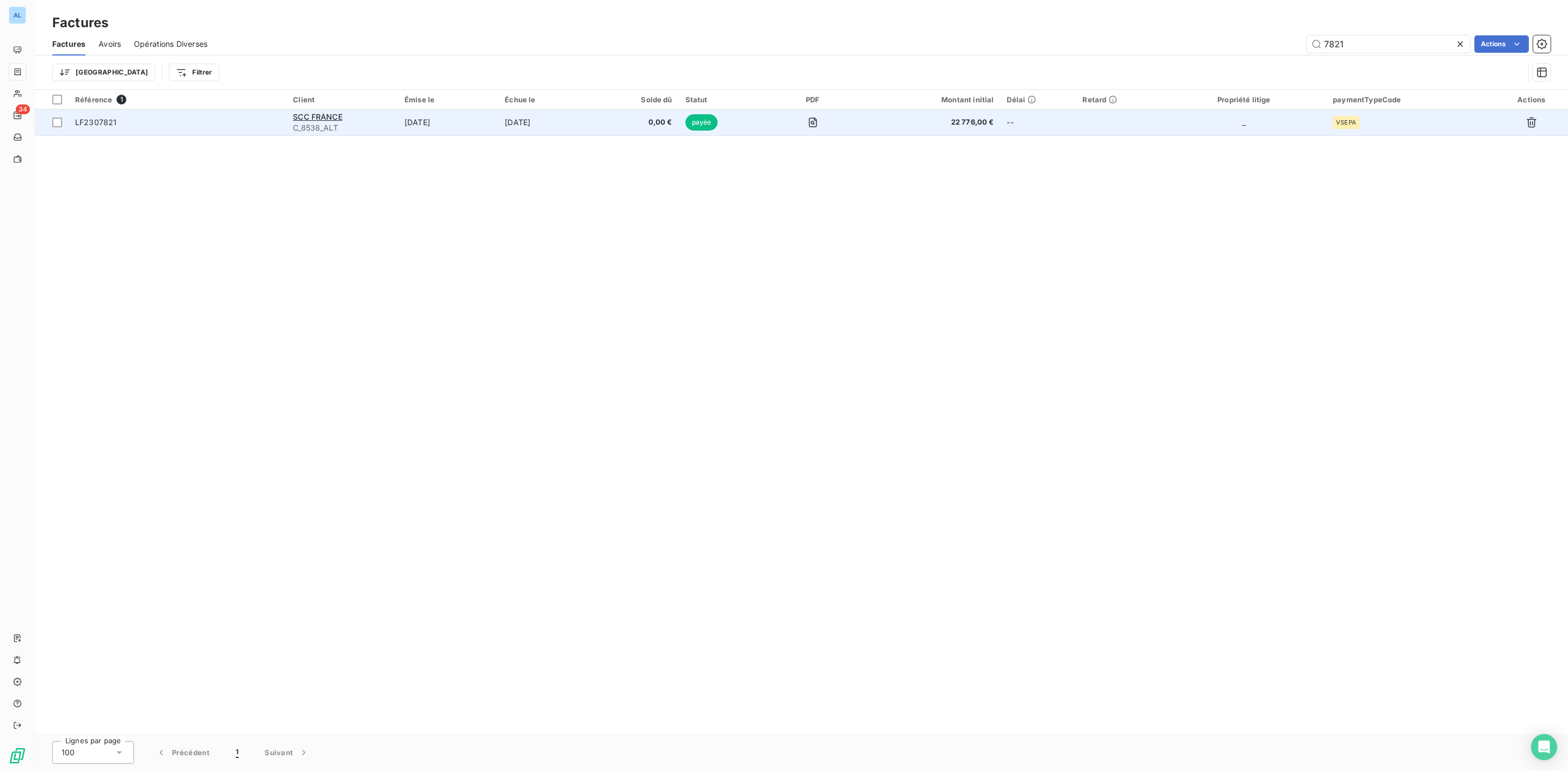
type input "7821"
click at [329, 123] on span "C_8538_ALT" at bounding box center [342, 128] width 99 height 11
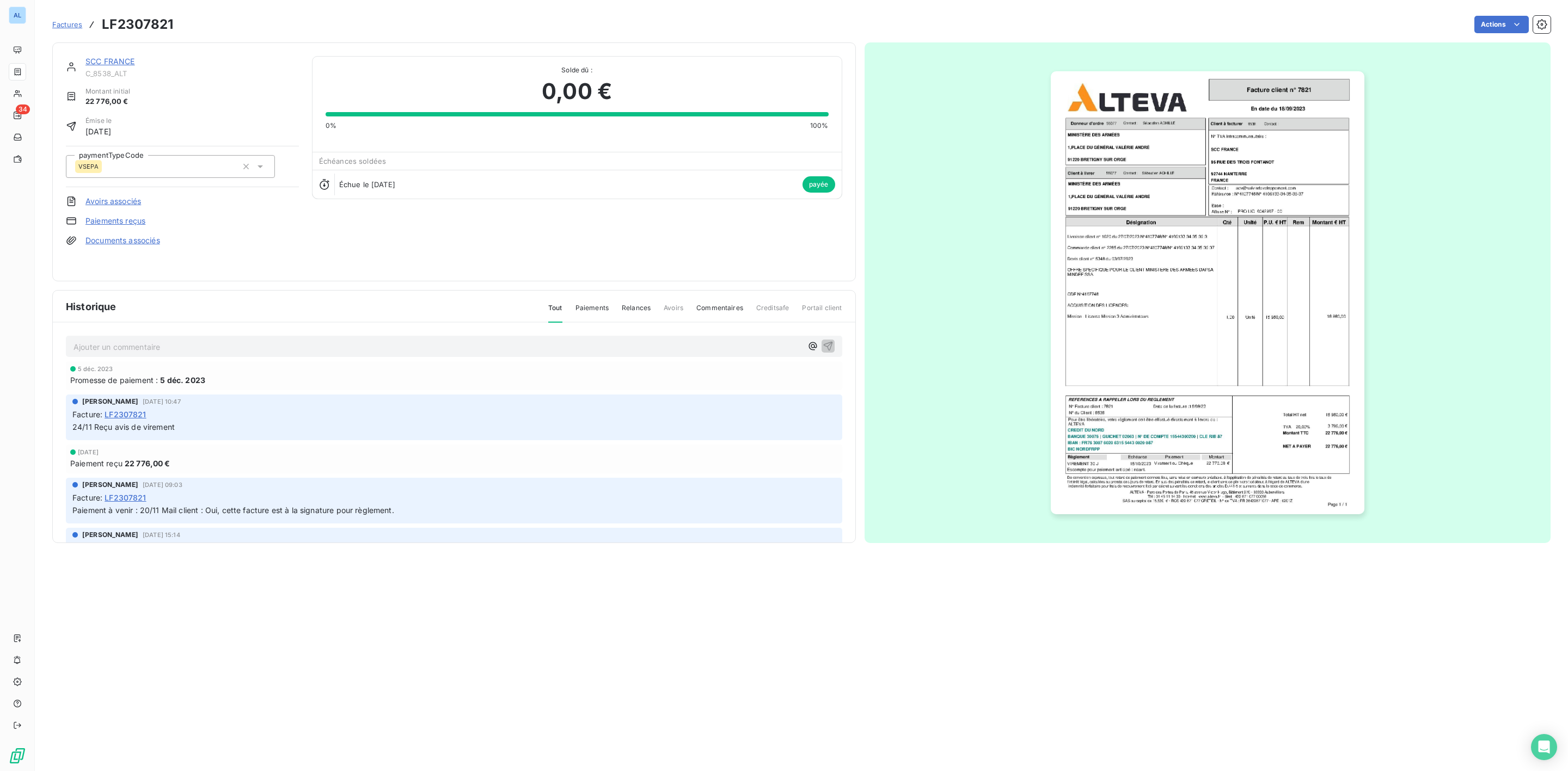
click at [113, 61] on link "SCC FRANCE" at bounding box center [110, 61] width 50 height 9
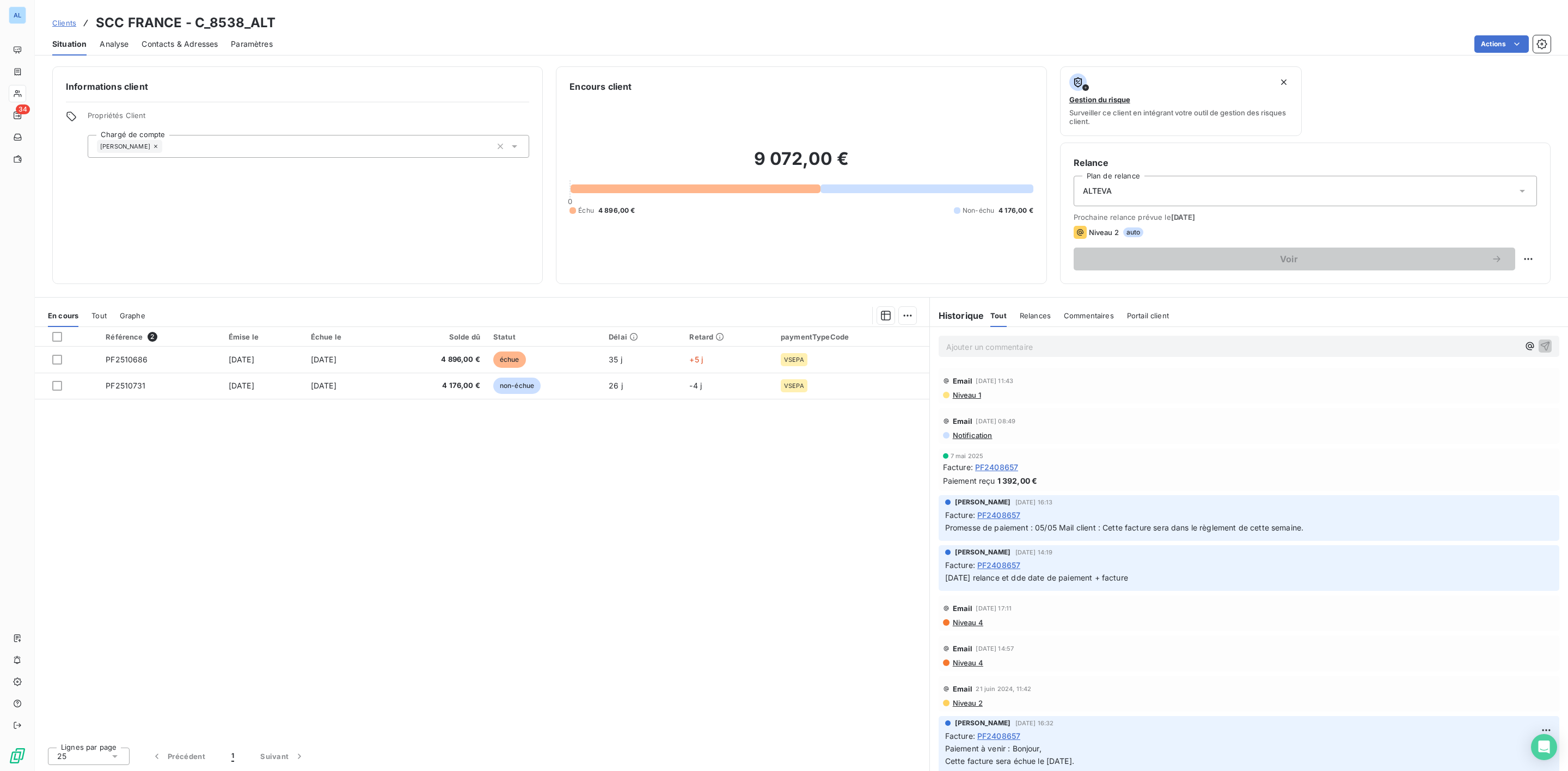
click at [98, 315] on span "Tout" at bounding box center [99, 315] width 15 height 8
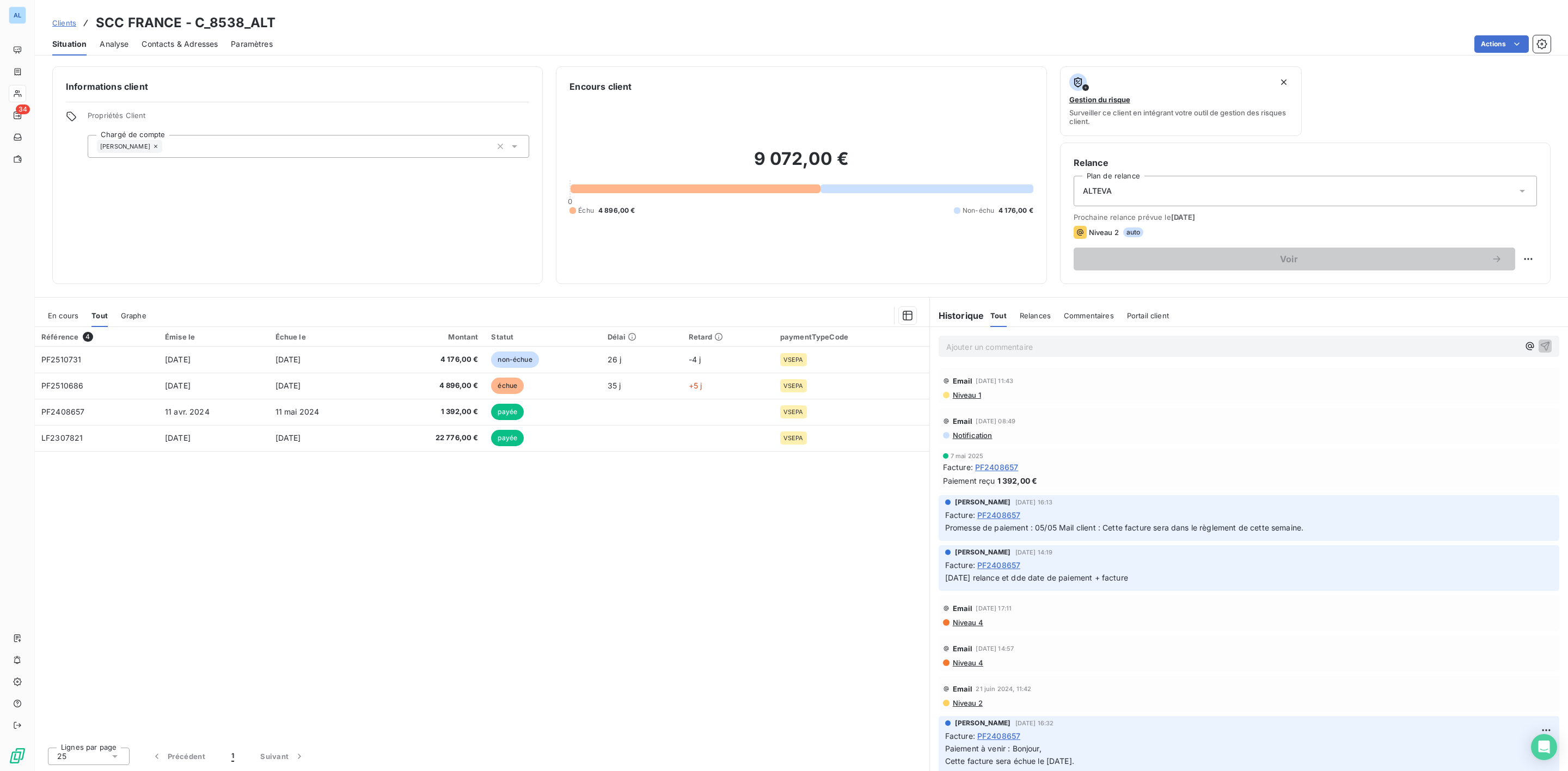
click at [67, 315] on span "En cours" at bounding box center [64, 315] width 31 height 8
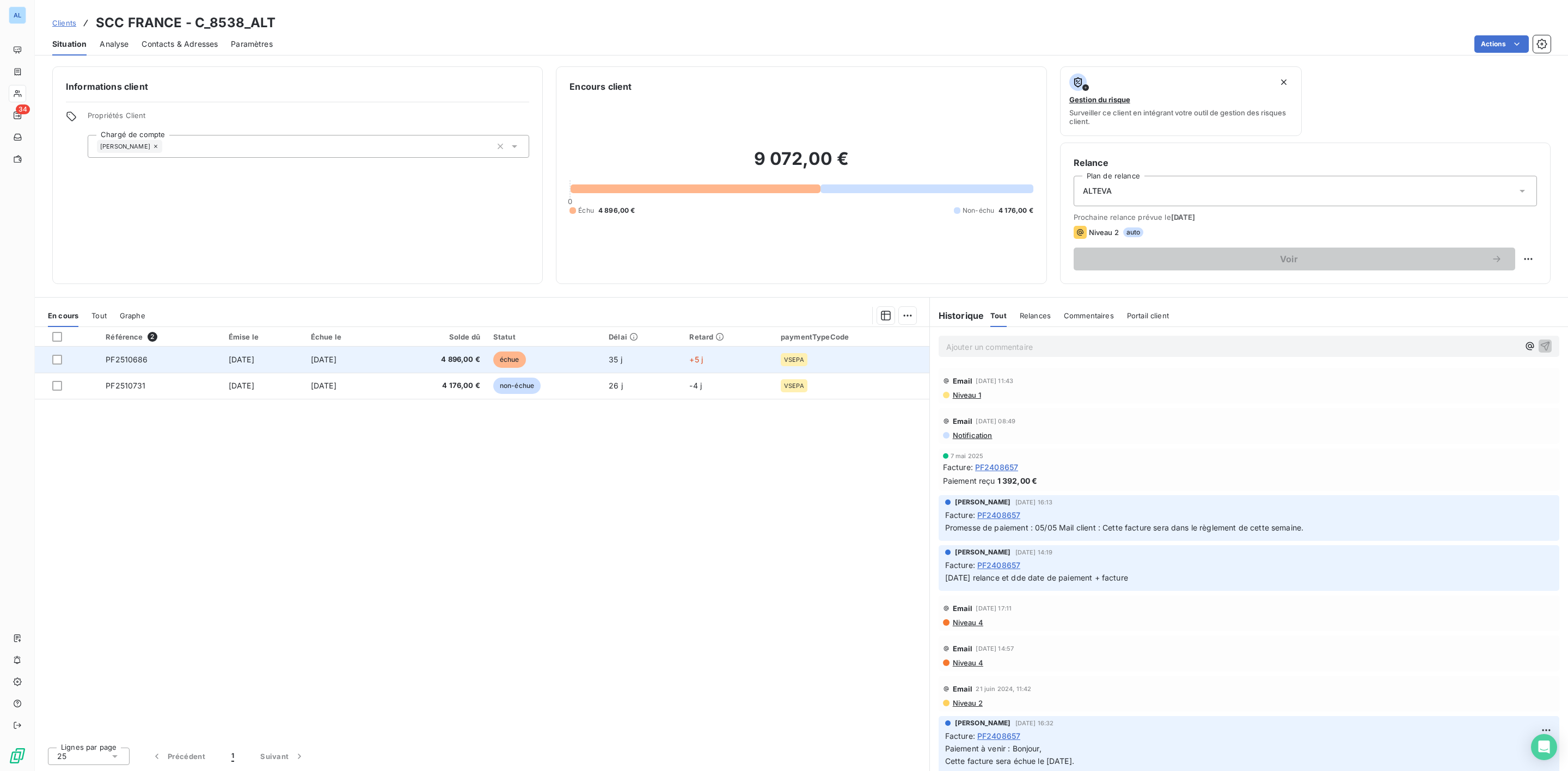
click at [205, 362] on td "PF2510686" at bounding box center [160, 360] width 123 height 26
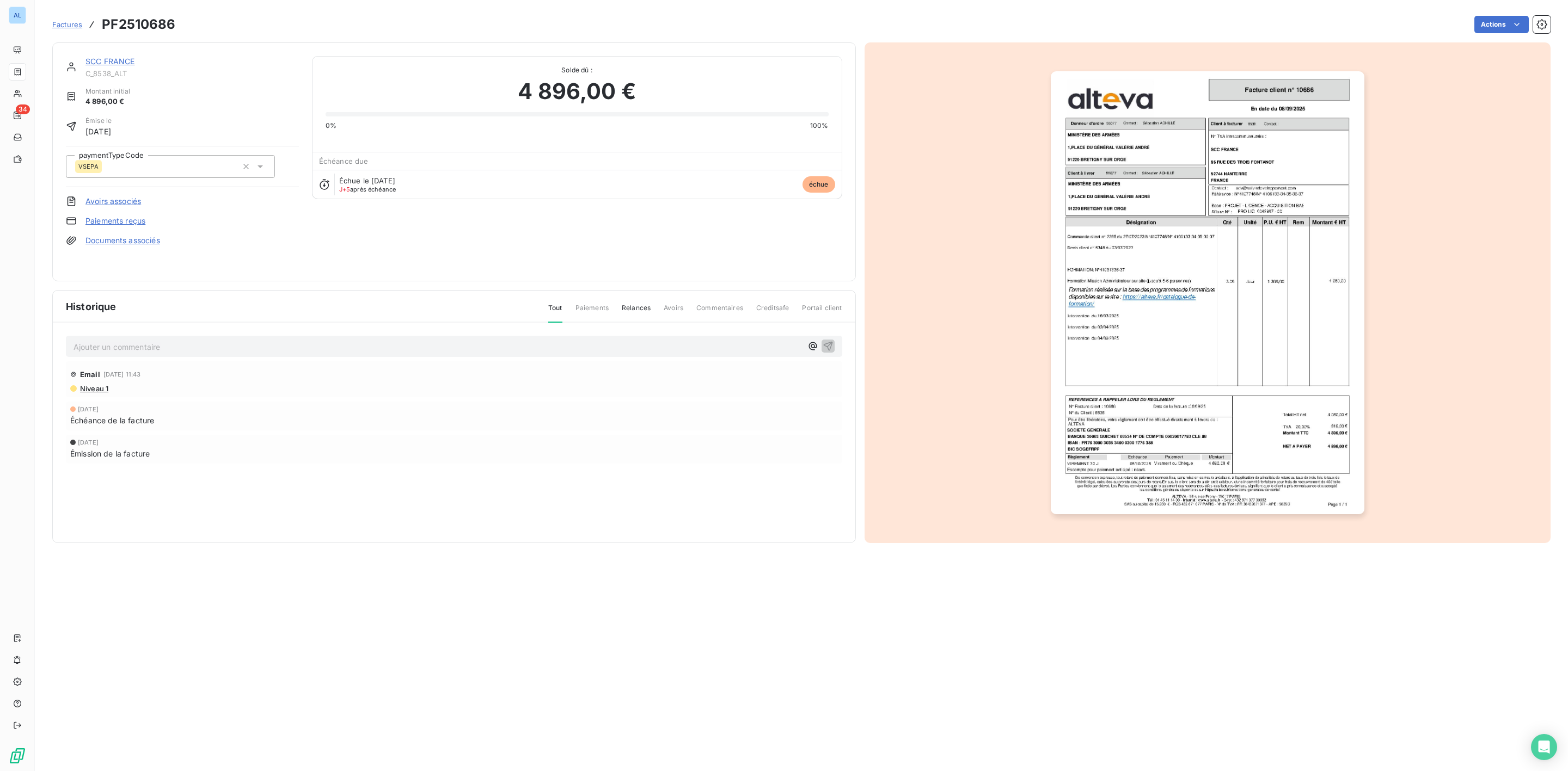
click at [135, 346] on p "Ajouter un commentaire ﻿" at bounding box center [437, 347] width 728 height 14
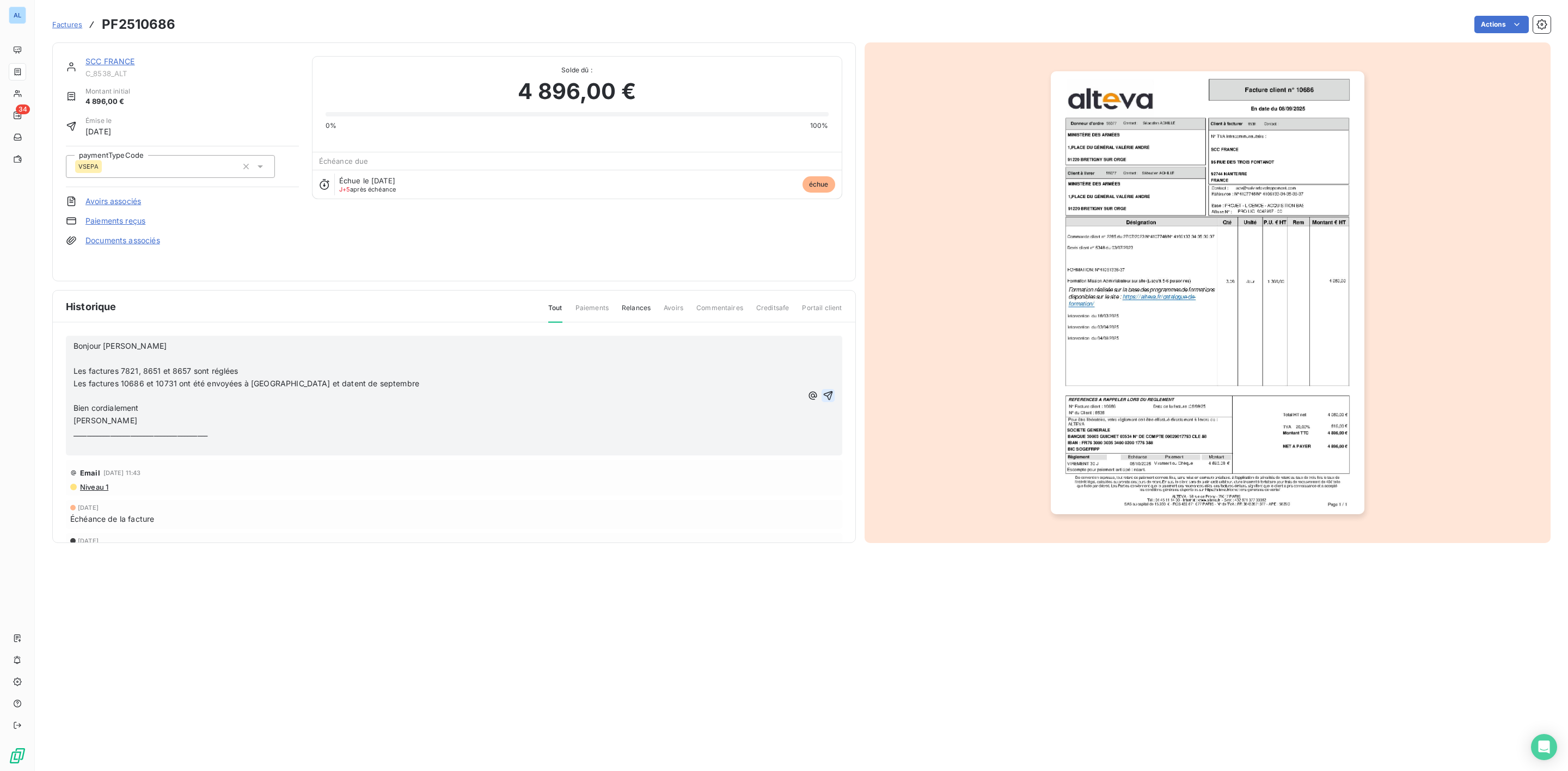
click at [823, 397] on icon "button" at bounding box center [828, 396] width 11 height 11
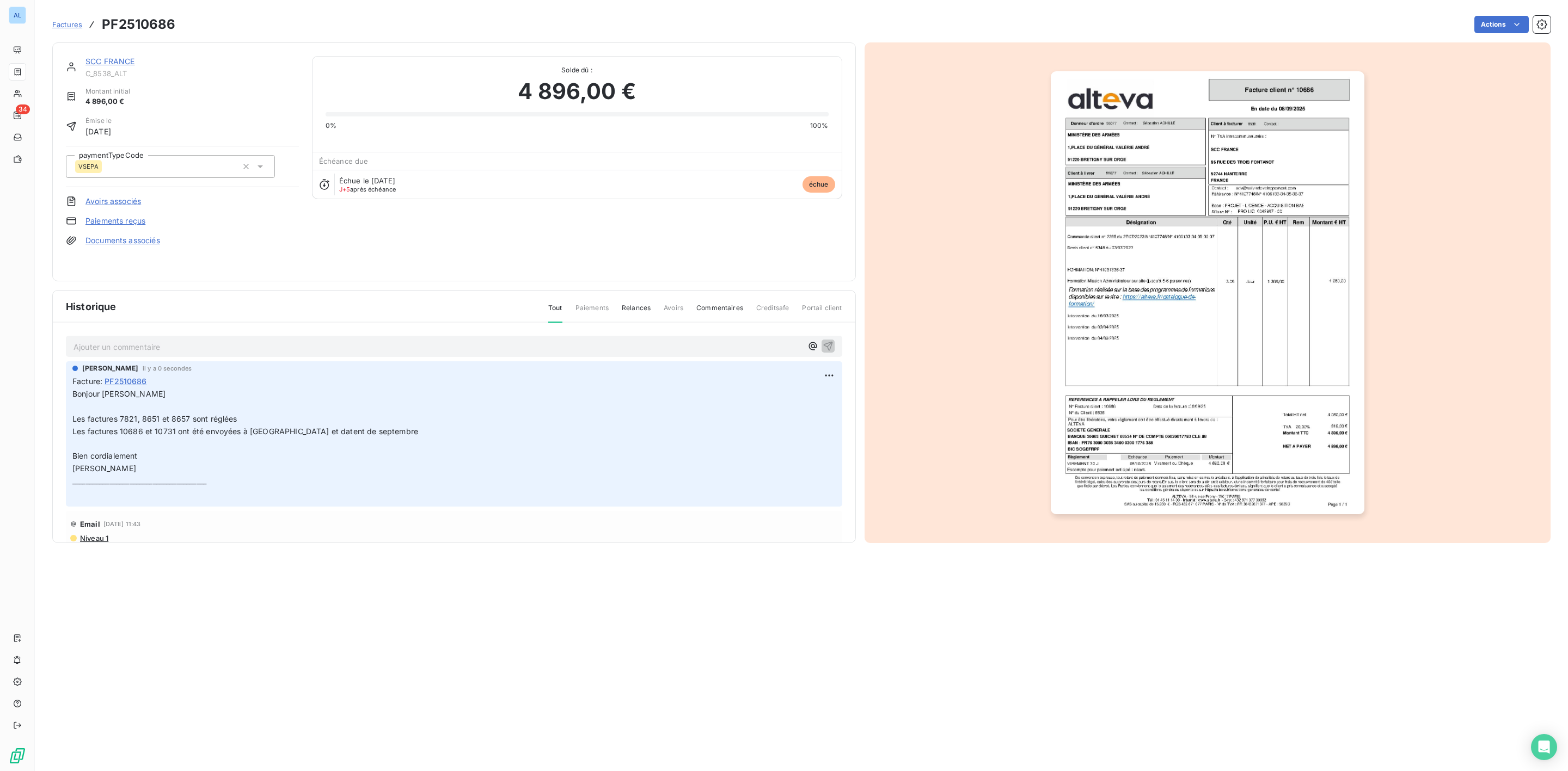
click at [126, 59] on link "SCC FRANCE" at bounding box center [110, 61] width 50 height 9
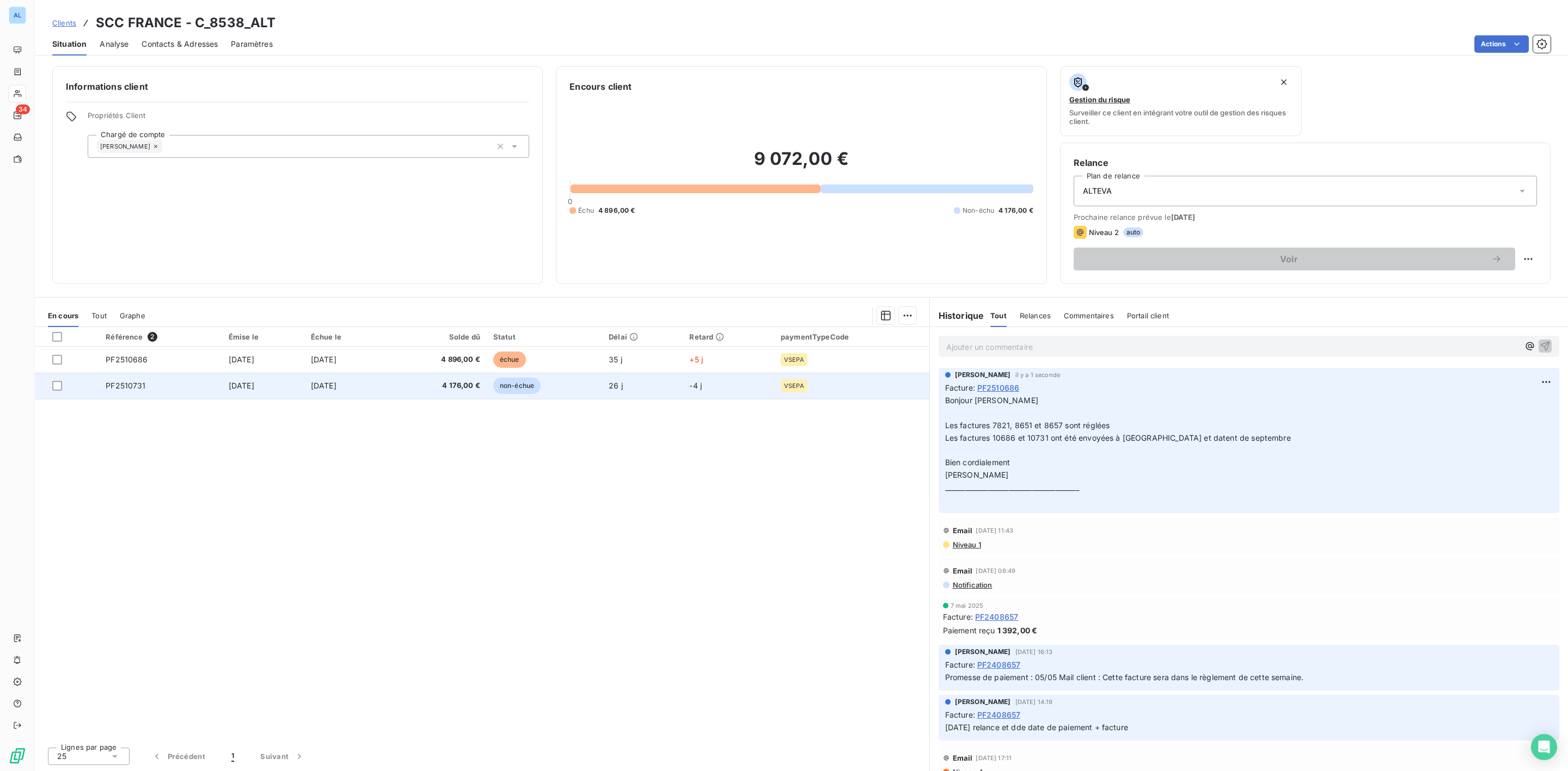
click at [152, 383] on td "PF2510731" at bounding box center [160, 386] width 123 height 26
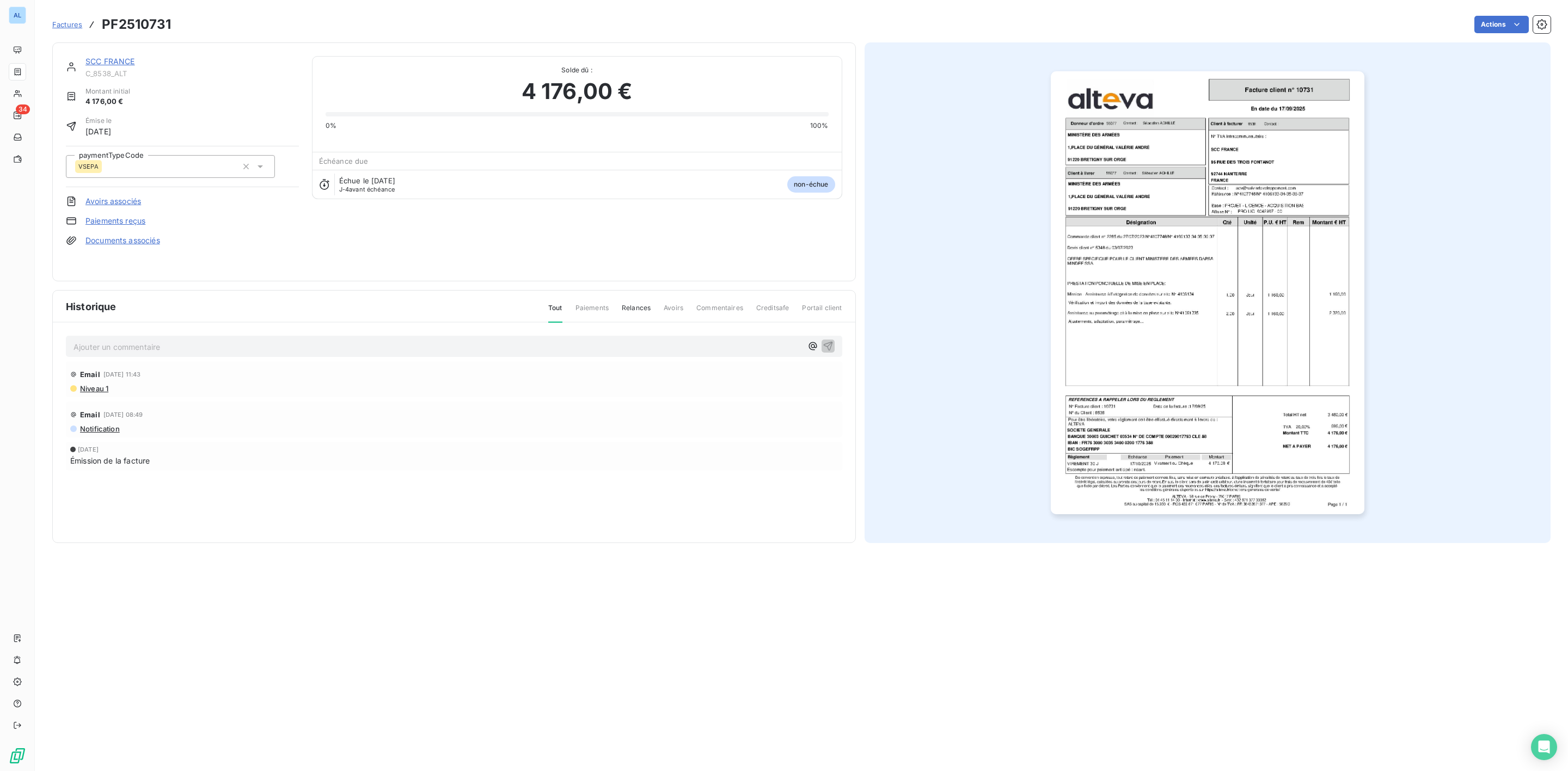
click at [108, 345] on p "Ajouter un commentaire ﻿" at bounding box center [437, 347] width 728 height 14
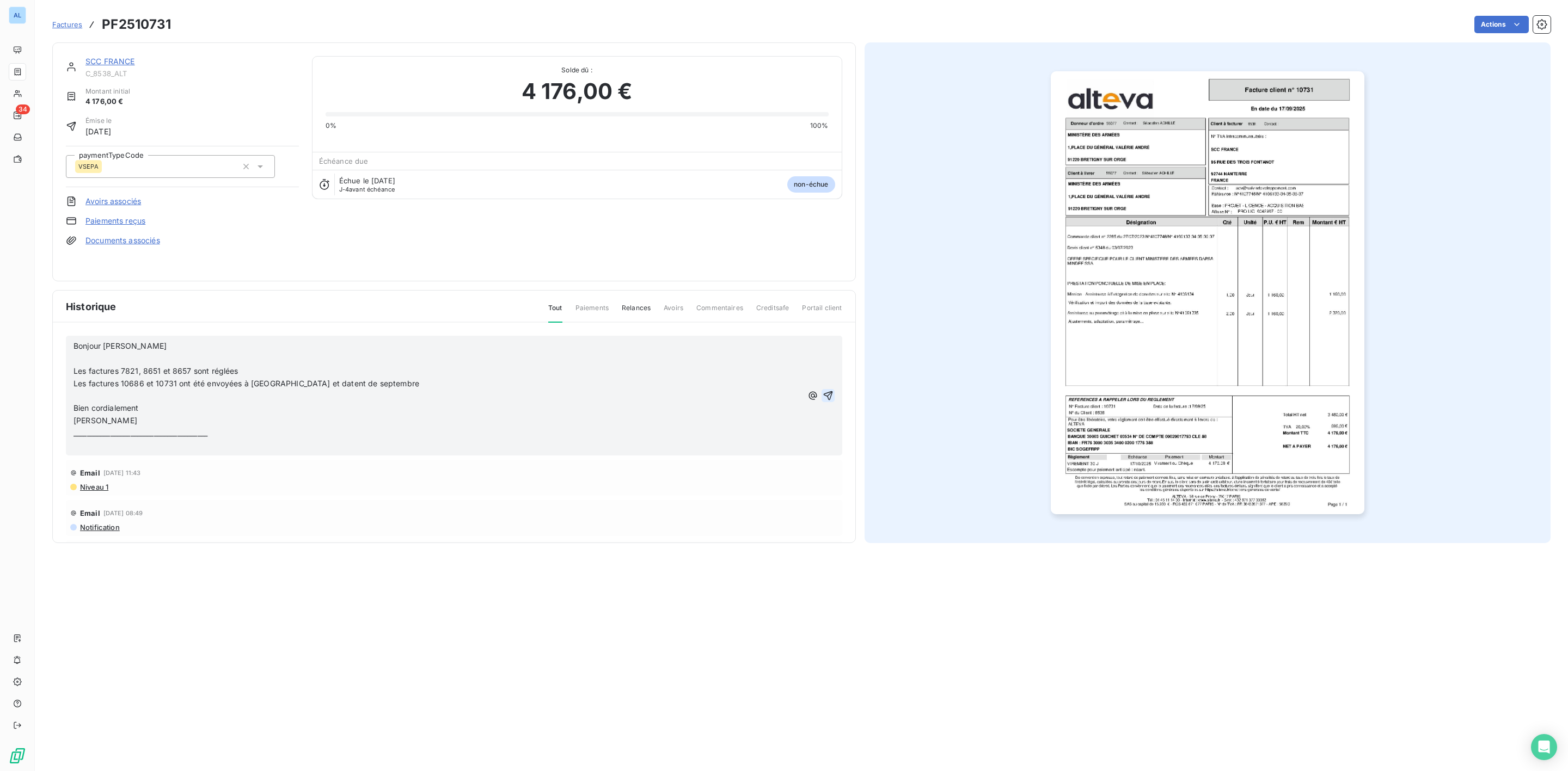
click at [823, 394] on icon "button" at bounding box center [828, 396] width 11 height 11
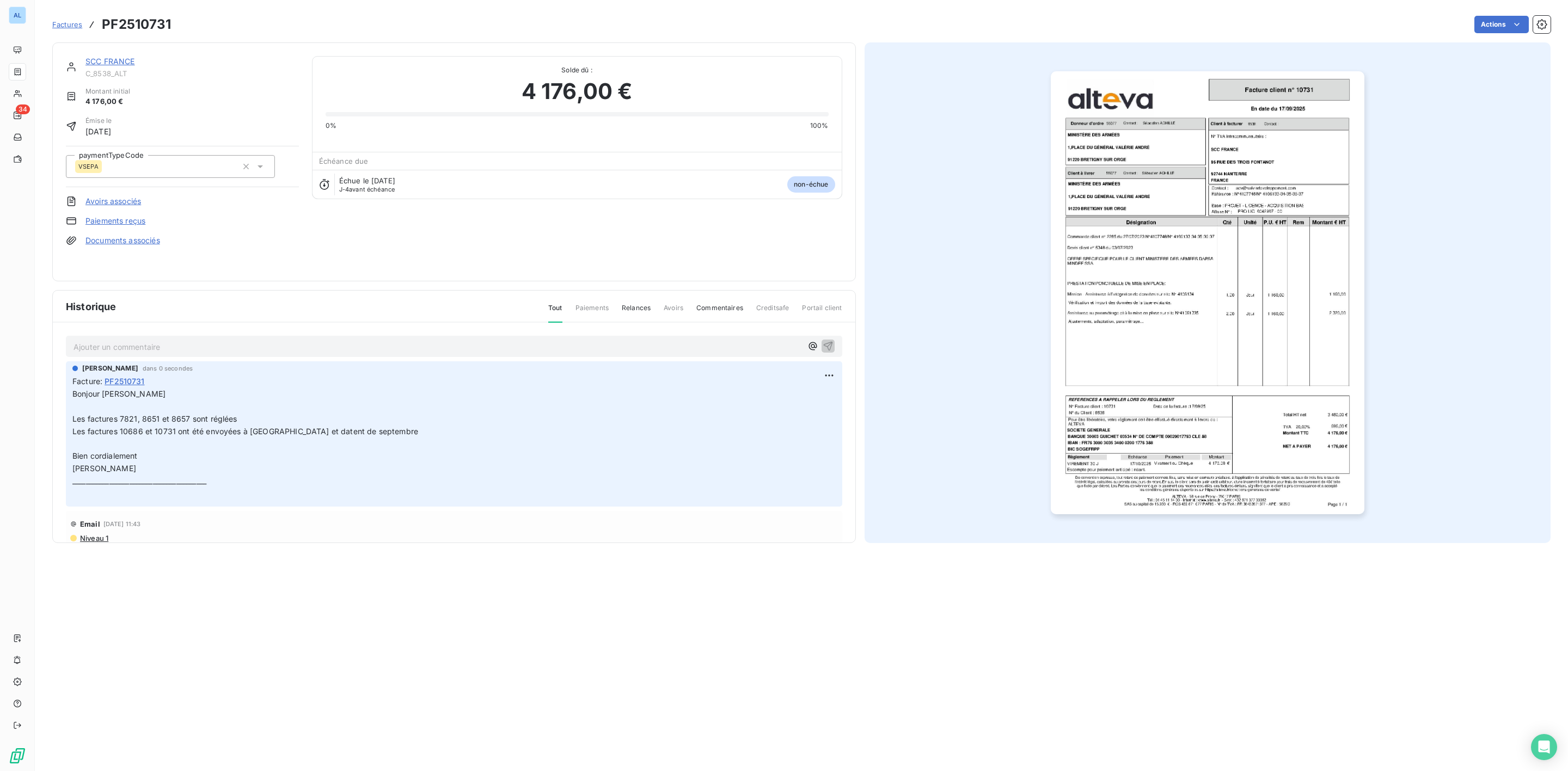
click at [124, 60] on link "SCC FRANCE" at bounding box center [110, 61] width 50 height 9
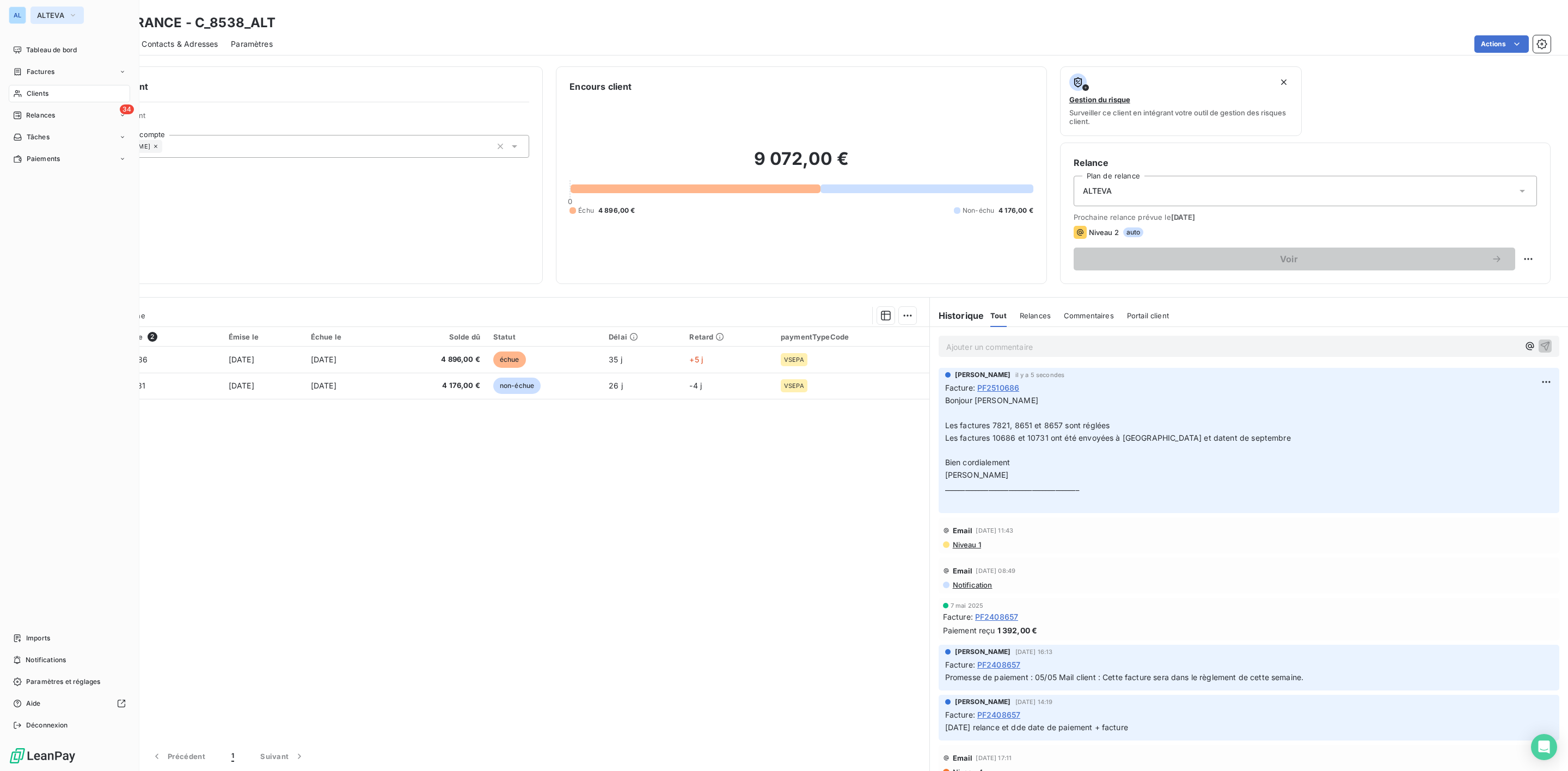
click at [53, 15] on span "ALTEVA" at bounding box center [51, 15] width 28 height 8
click at [74, 144] on span "FELIX INFO" at bounding box center [100, 149] width 97 height 11
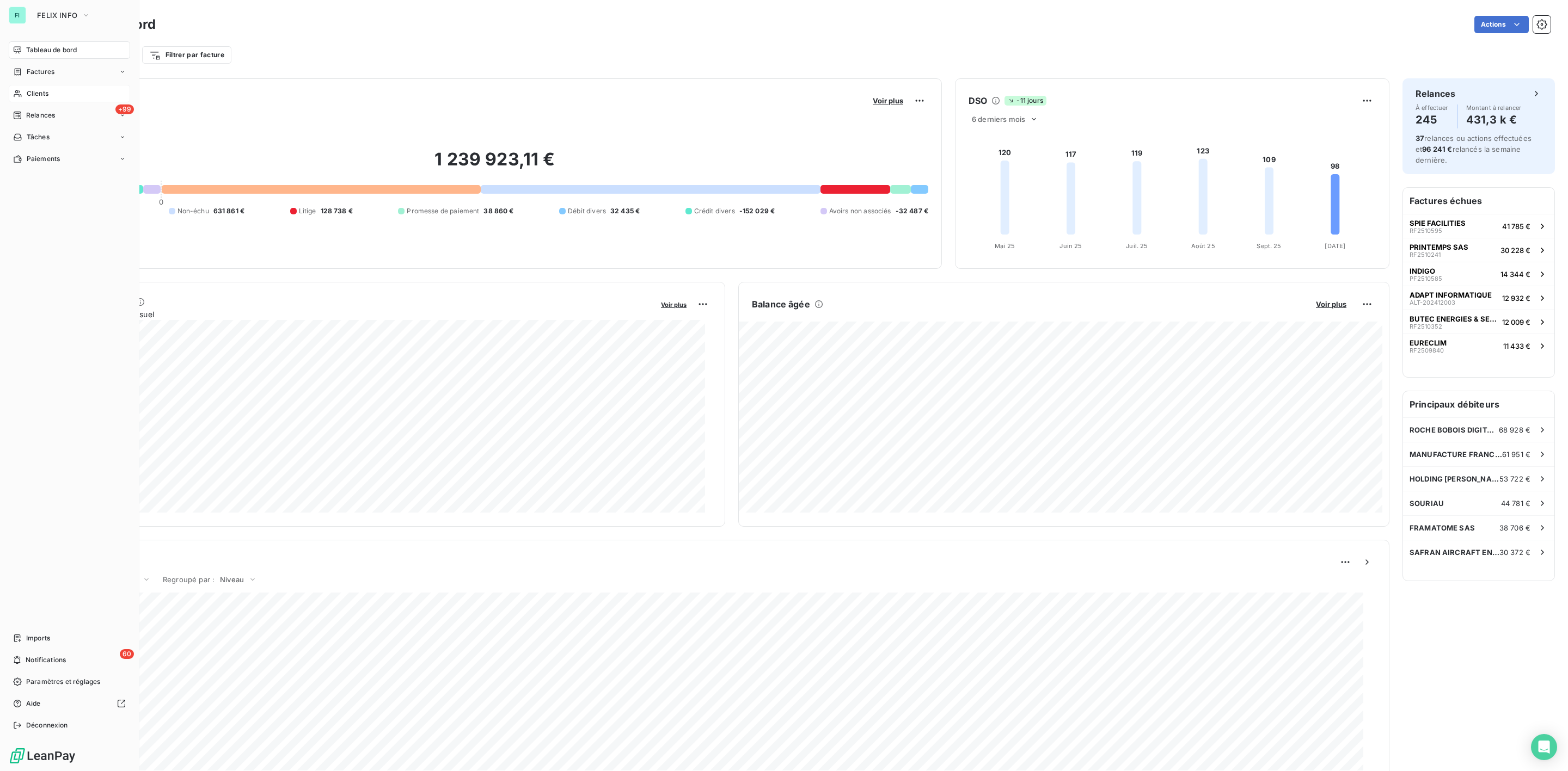
click at [43, 93] on span "Clients" at bounding box center [38, 93] width 21 height 10
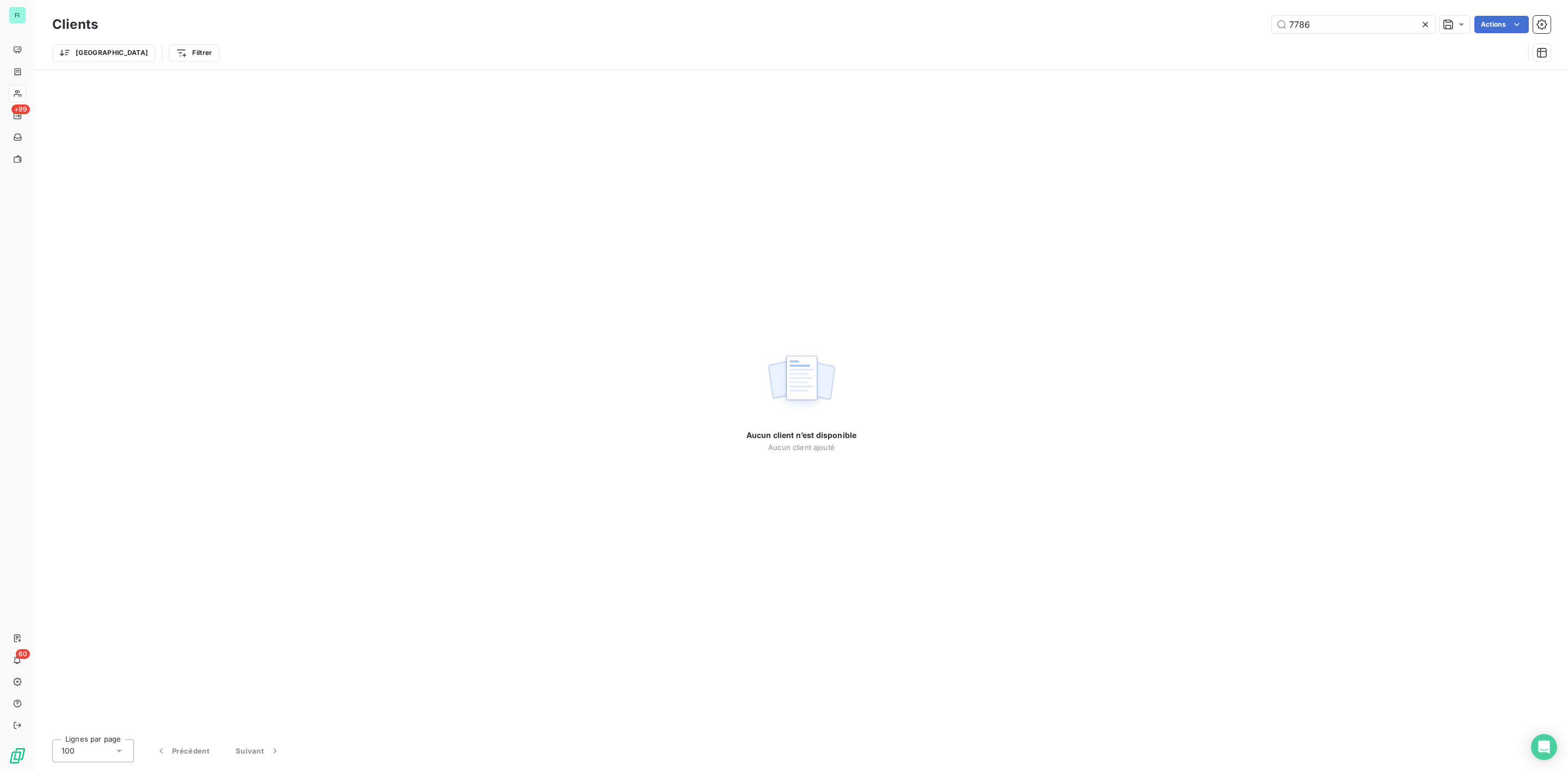
drag, startPoint x: 1325, startPoint y: 26, endPoint x: 1033, endPoint y: 36, distance: 292.2
click at [1139, 31] on div "7786 Actions" at bounding box center [831, 25] width 1440 height 18
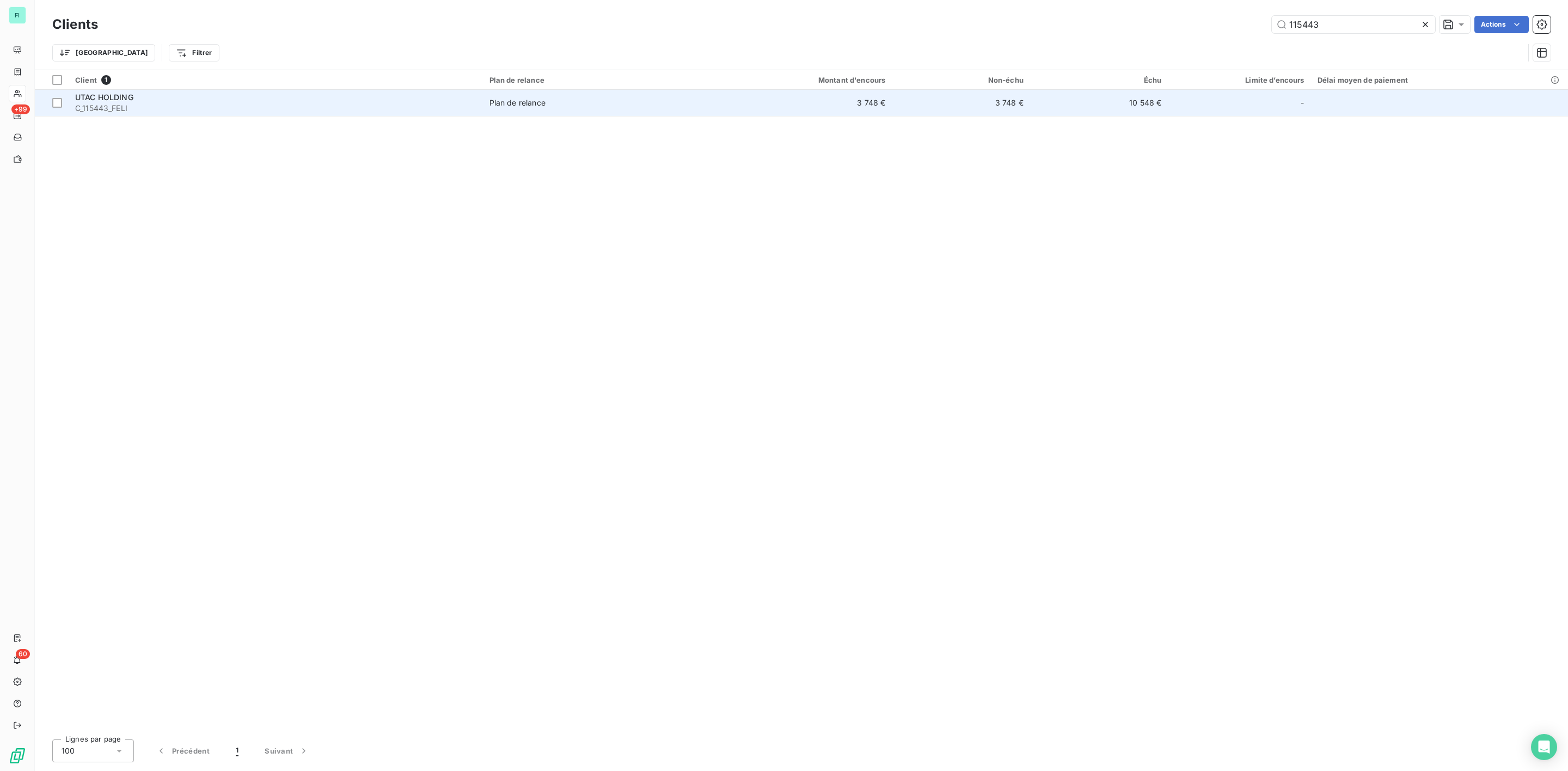
type input "115443"
click at [178, 108] on span "C_115443_FELI" at bounding box center [276, 108] width 401 height 11
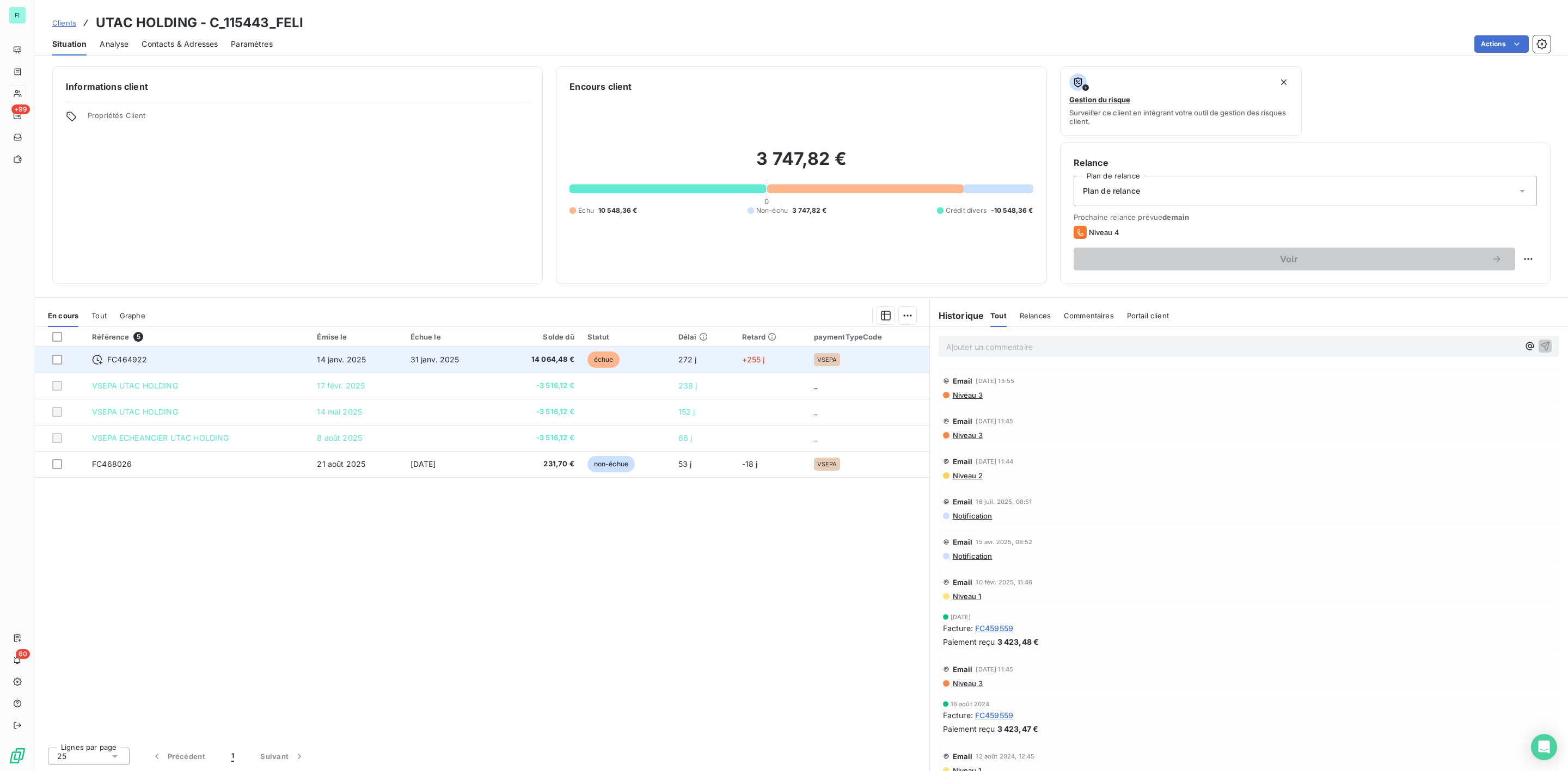
click at [438, 356] on span "31 janv. 2025" at bounding box center [435, 360] width 49 height 9
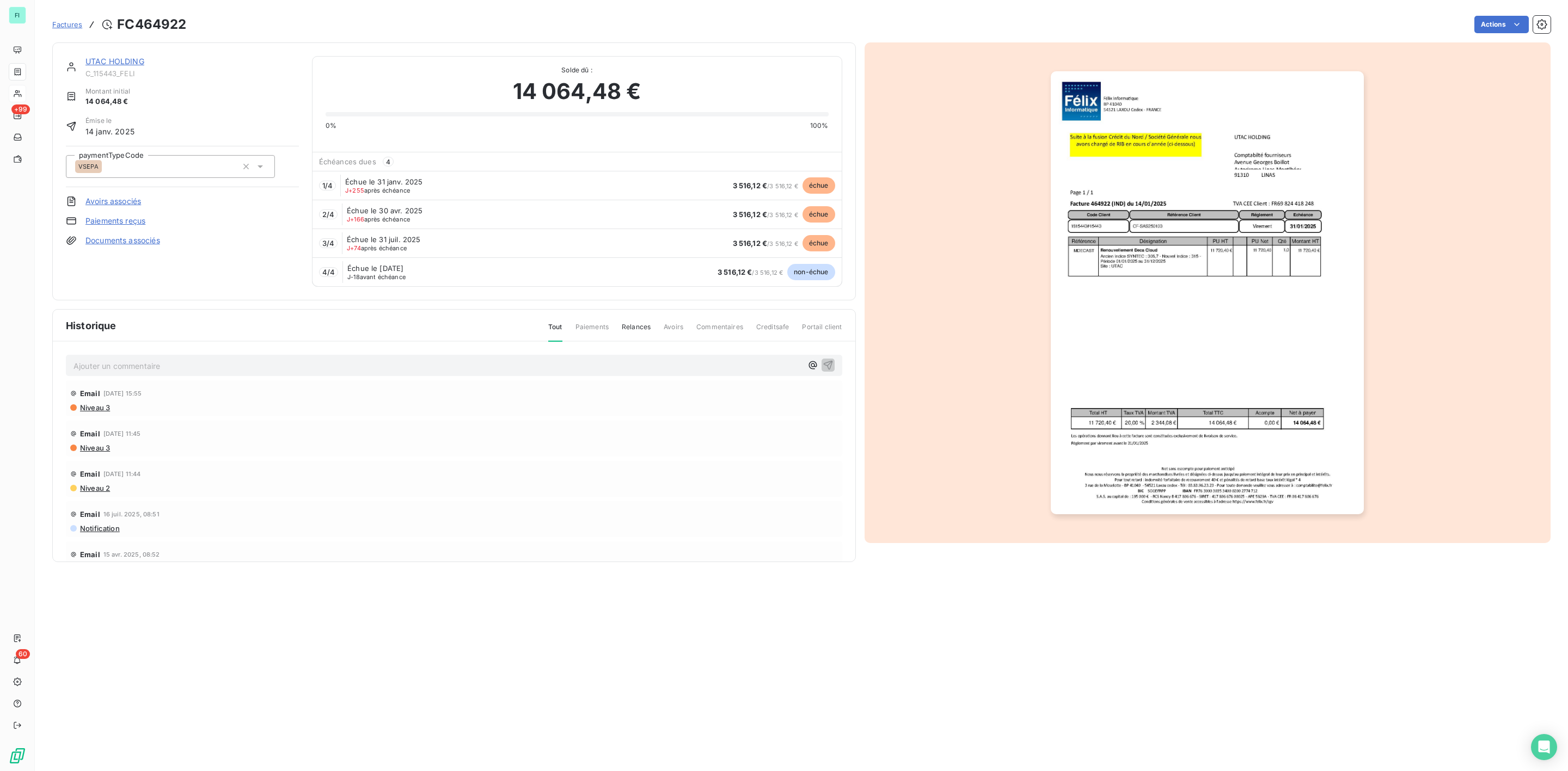
click at [155, 368] on p "Ajouter un commentaire ﻿" at bounding box center [437, 366] width 728 height 14
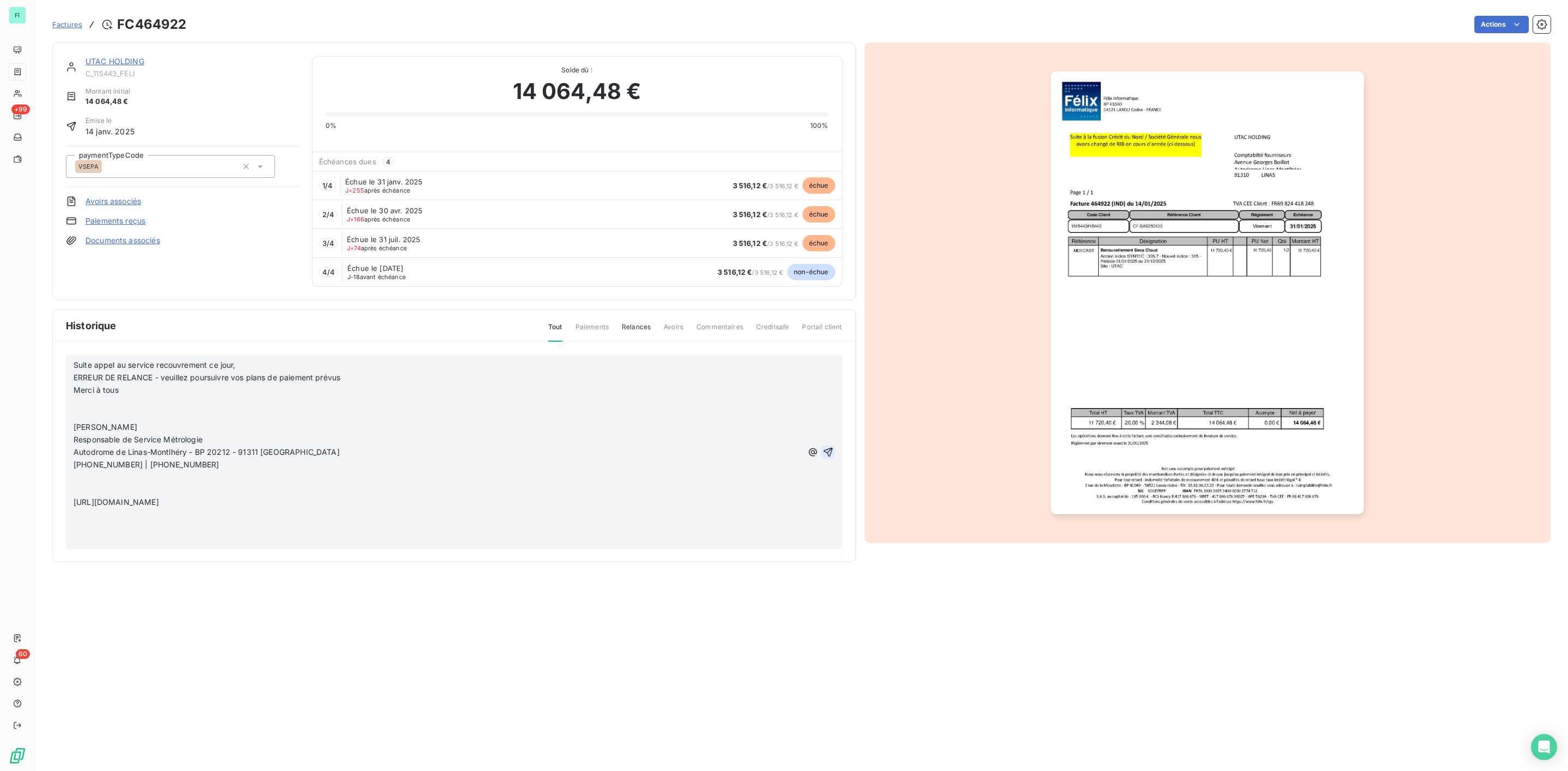
click at [823, 451] on icon "button" at bounding box center [828, 452] width 9 height 9
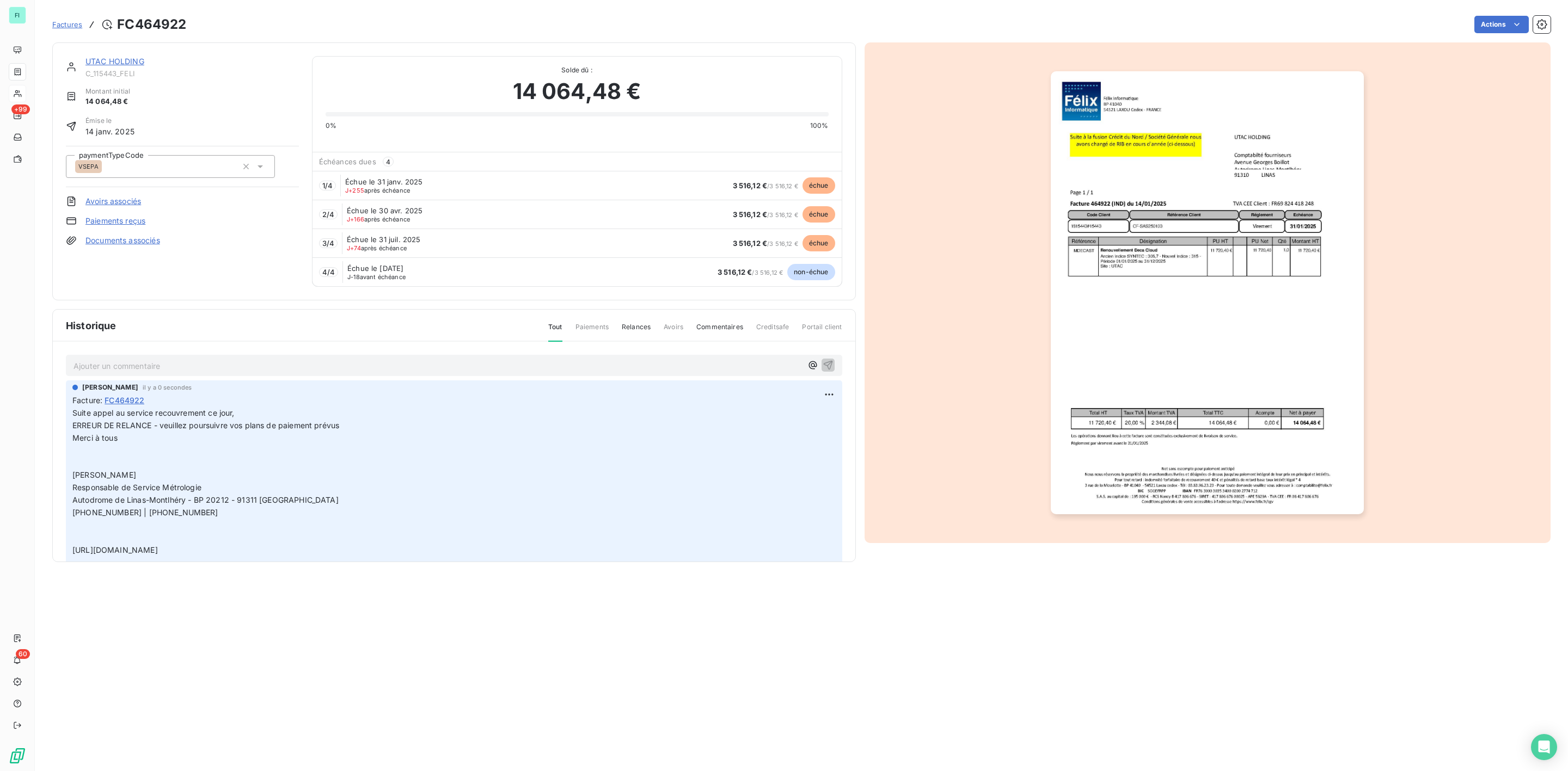
click at [123, 61] on link "UTAC HOLDING" at bounding box center [115, 61] width 59 height 9
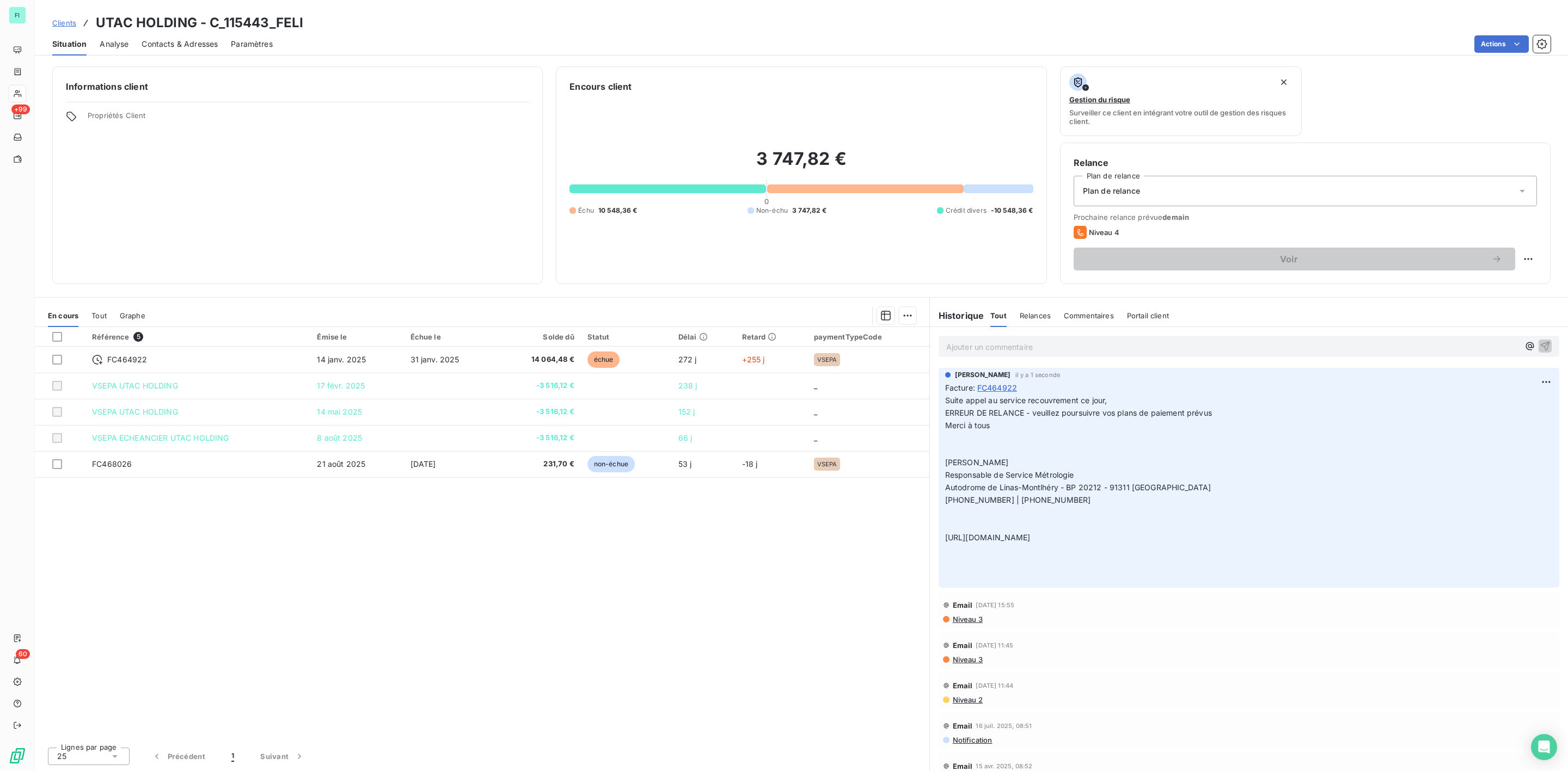
click at [209, 44] on span "Contacts & Adresses" at bounding box center [180, 44] width 77 height 11
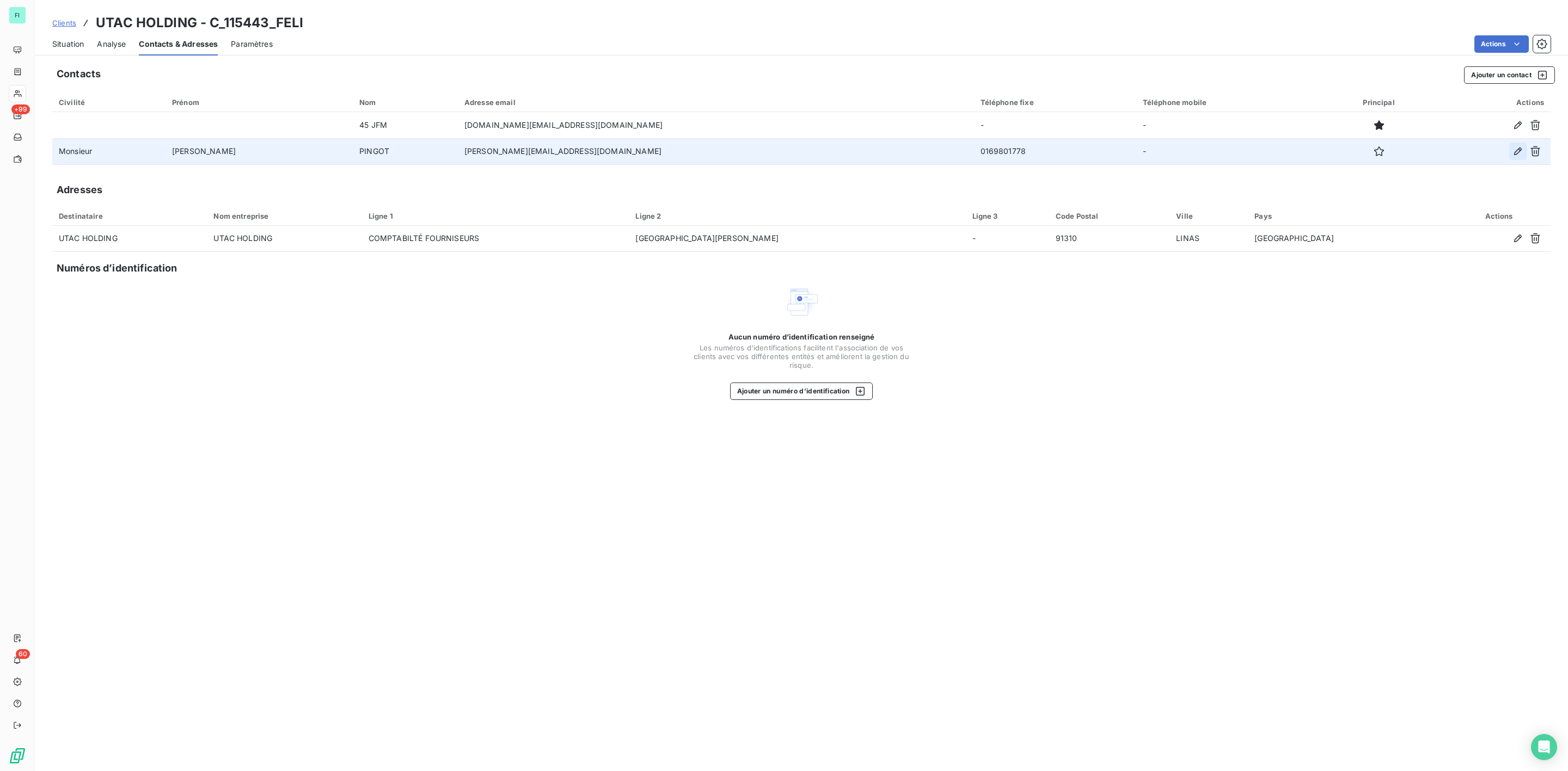
click at [1516, 151] on icon "button" at bounding box center [1518, 152] width 11 height 11
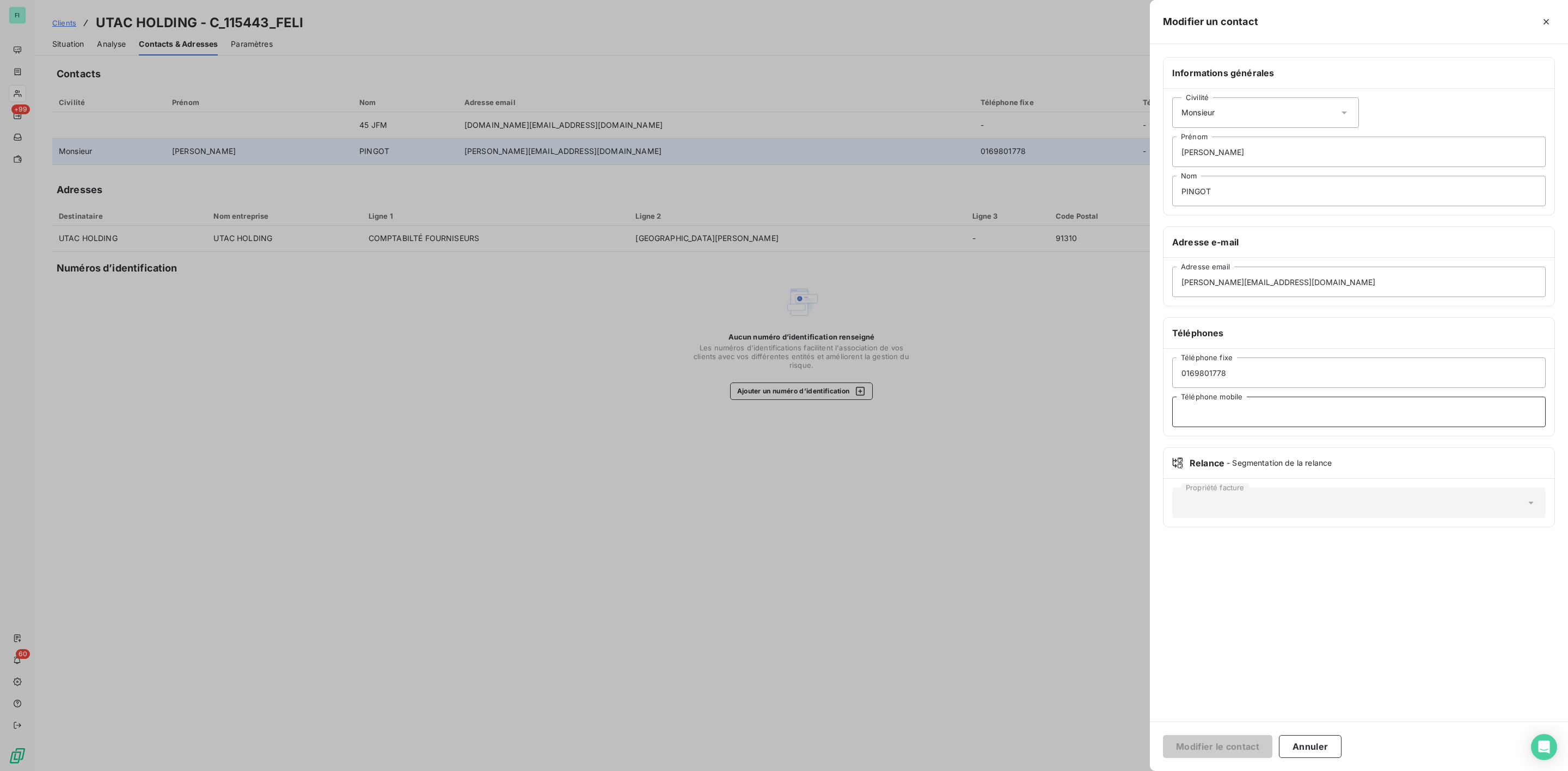
click at [1216, 420] on input "Téléphone mobile" at bounding box center [1360, 412] width 374 height 31
paste input "33 6 70 78 43 18"
drag, startPoint x: 1200, startPoint y: 415, endPoint x: 1077, endPoint y: 415, distance: 123.0
click at [1077, 771] on div "Modifier un contact Informations générales Civilité Monsieur [PERSON_NAME] PING…" at bounding box center [784, 771] width 1568 height 0
type input "06 70 78 43 18"
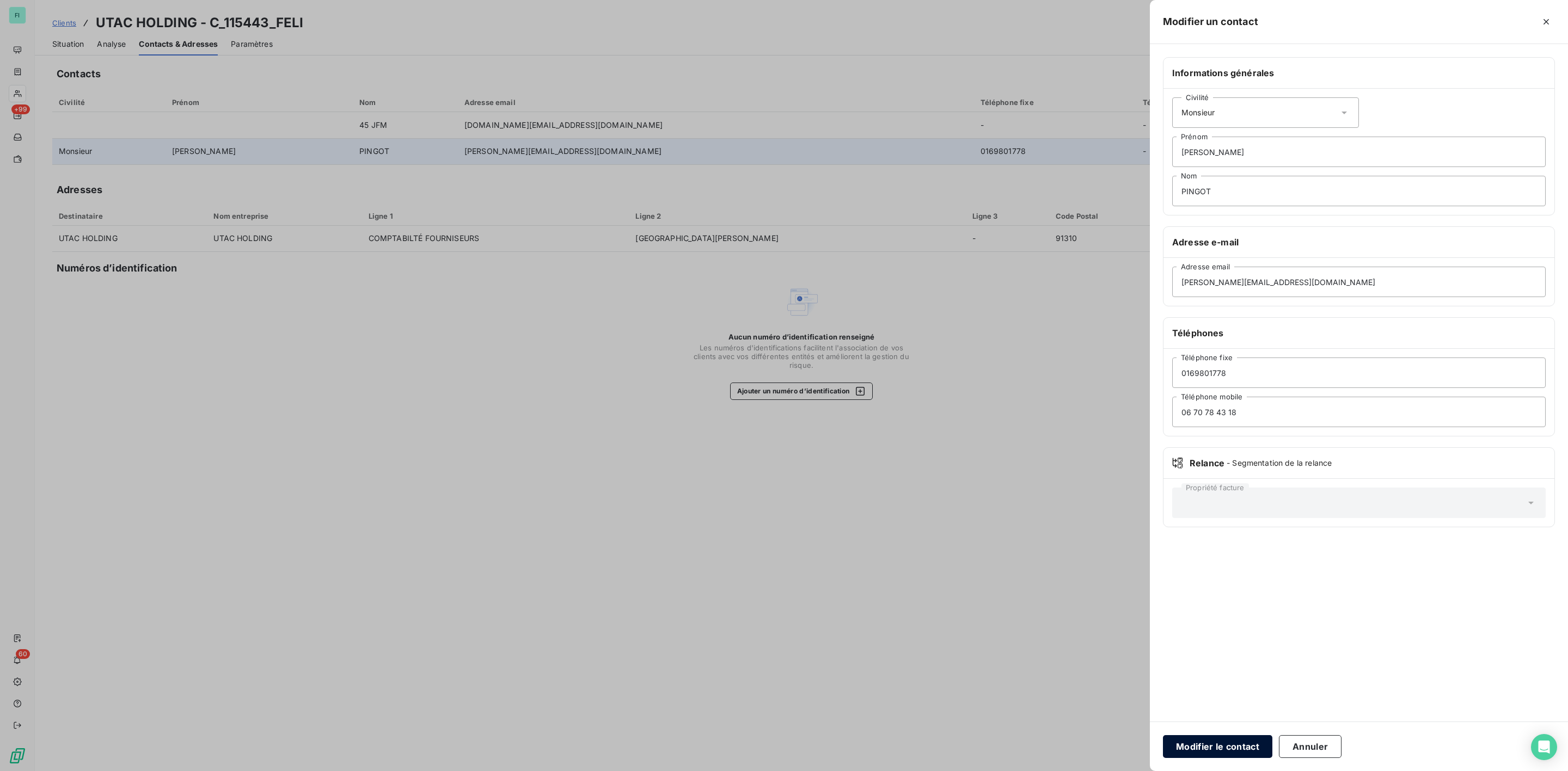
click at [1216, 740] on button "Modifier le contact" at bounding box center [1218, 746] width 110 height 23
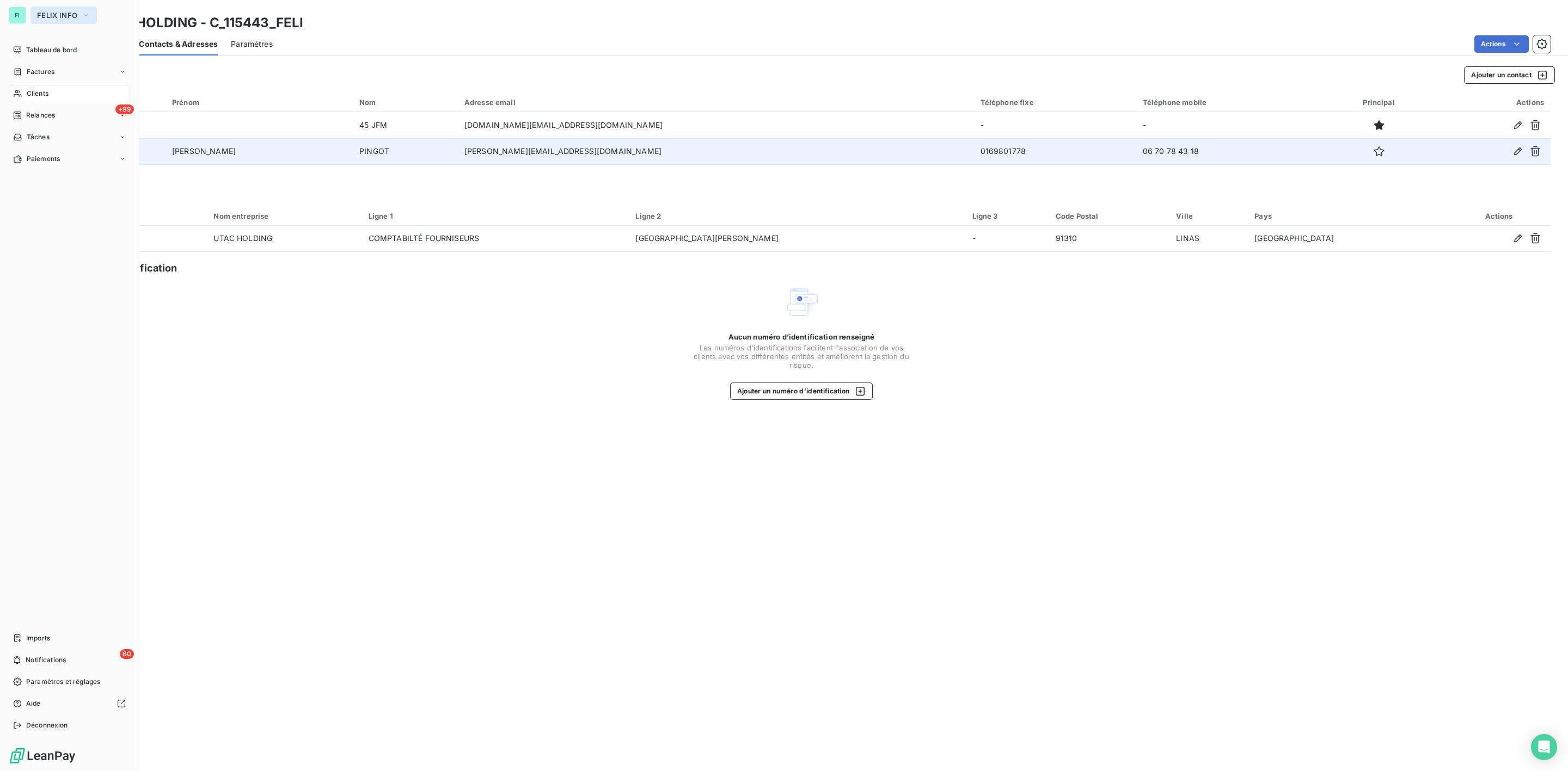
click at [46, 15] on span "FELIX INFO" at bounding box center [57, 15] width 41 height 8
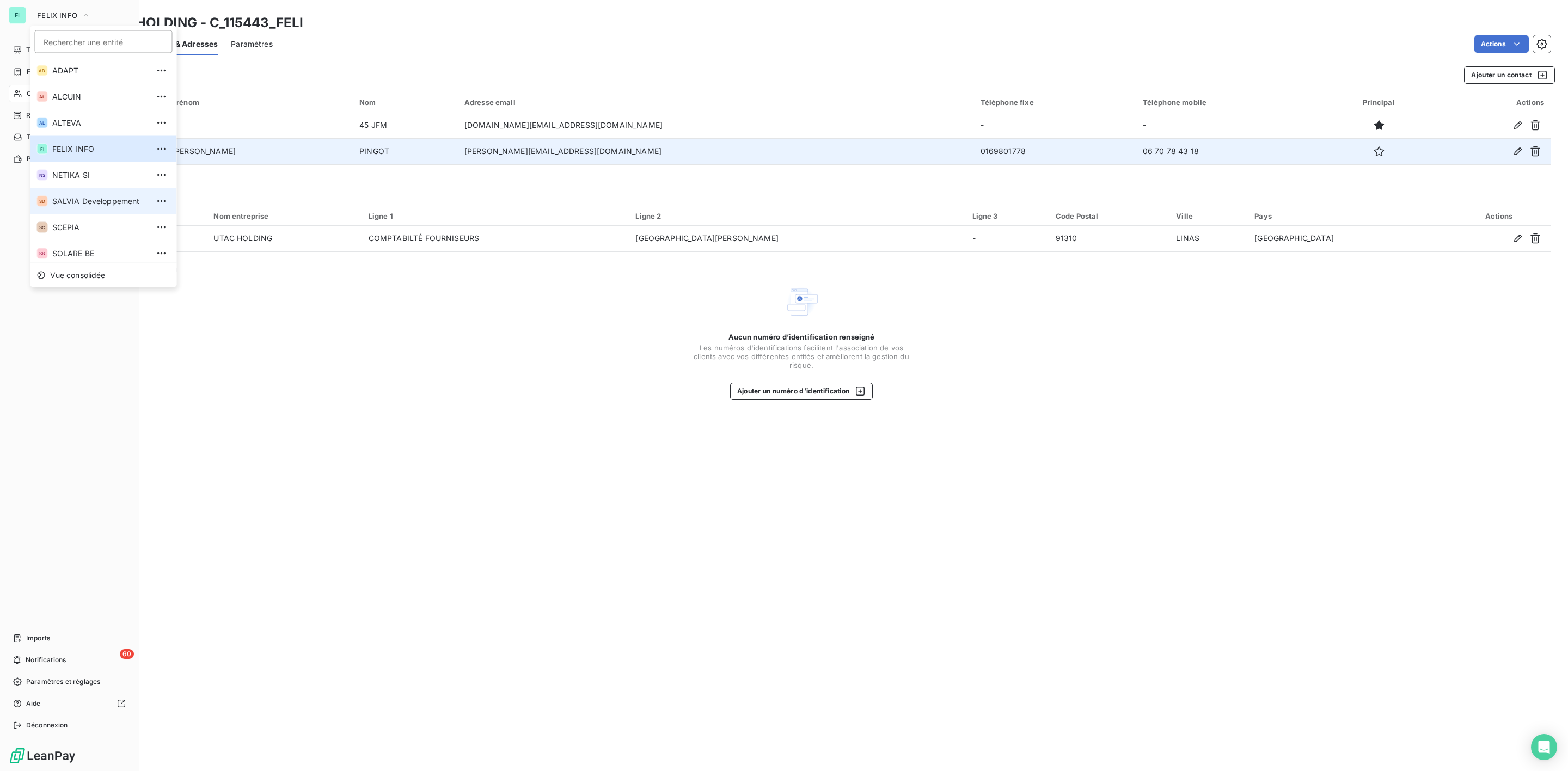
click at [80, 200] on span "SALVIA Developpement" at bounding box center [100, 201] width 97 height 11
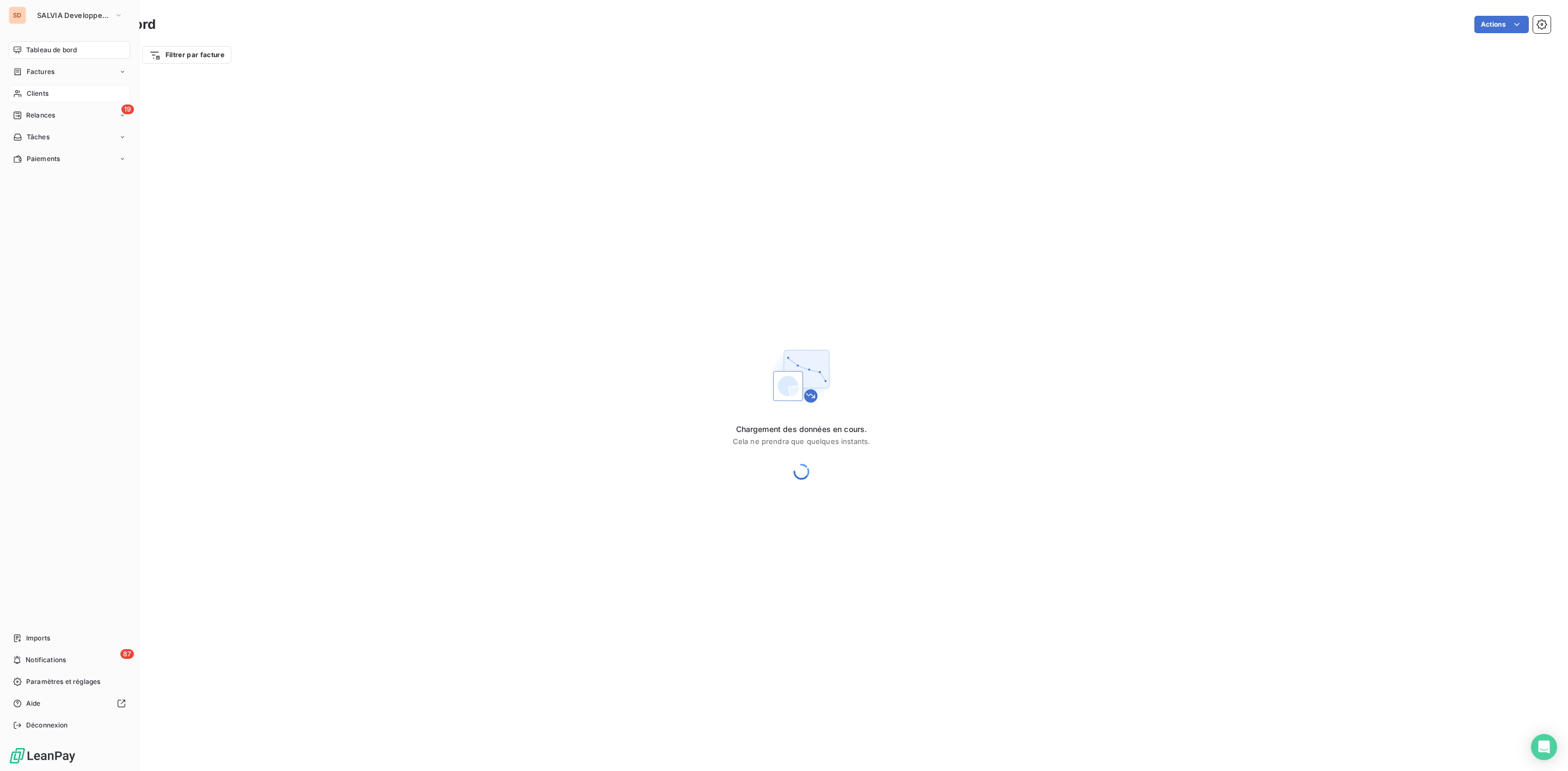
click at [41, 91] on span "Clients" at bounding box center [38, 93] width 21 height 10
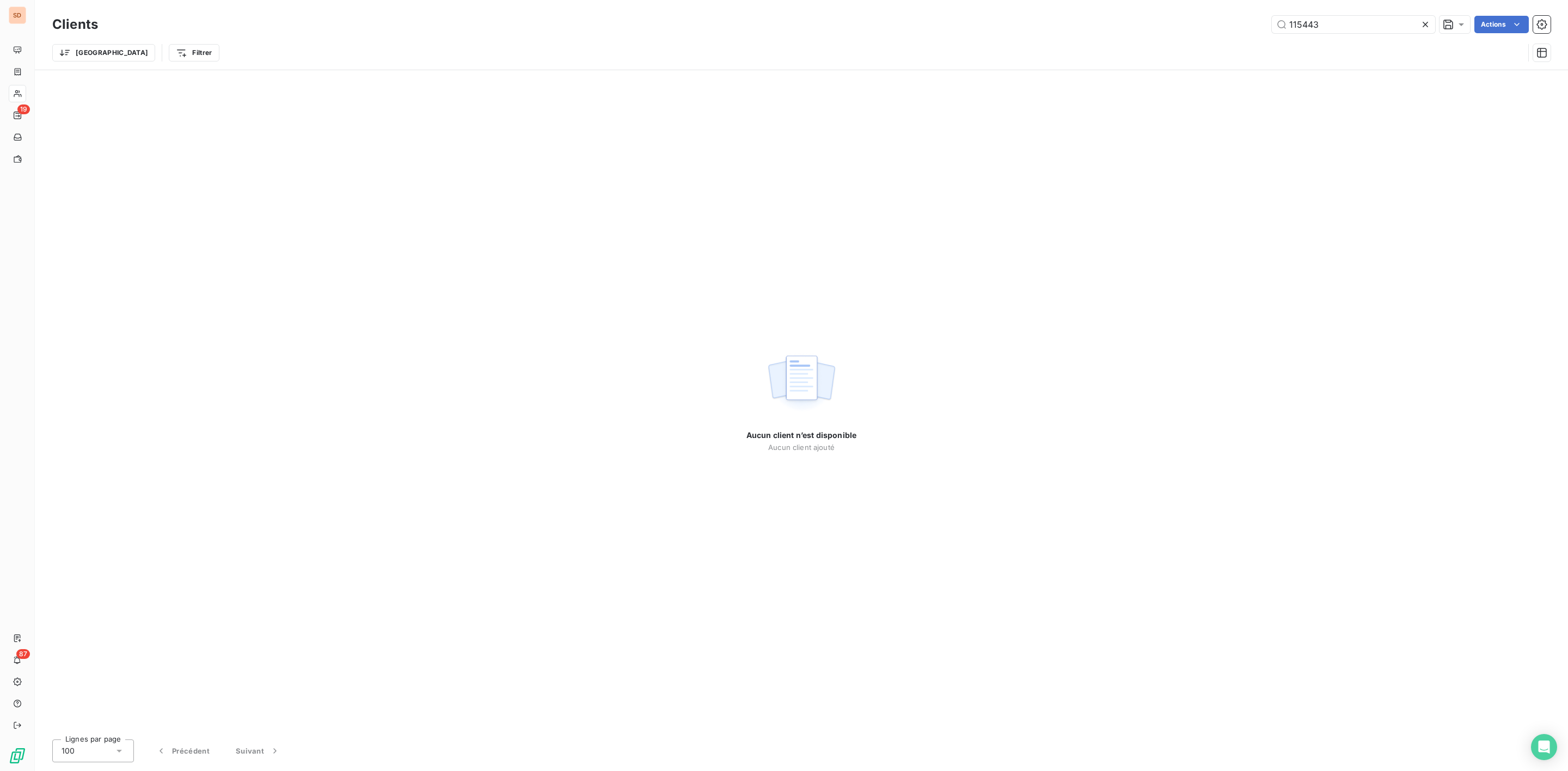
drag, startPoint x: 1351, startPoint y: 28, endPoint x: 1067, endPoint y: 34, distance: 284.1
click at [1095, 31] on div "115443 Actions" at bounding box center [831, 25] width 1440 height 18
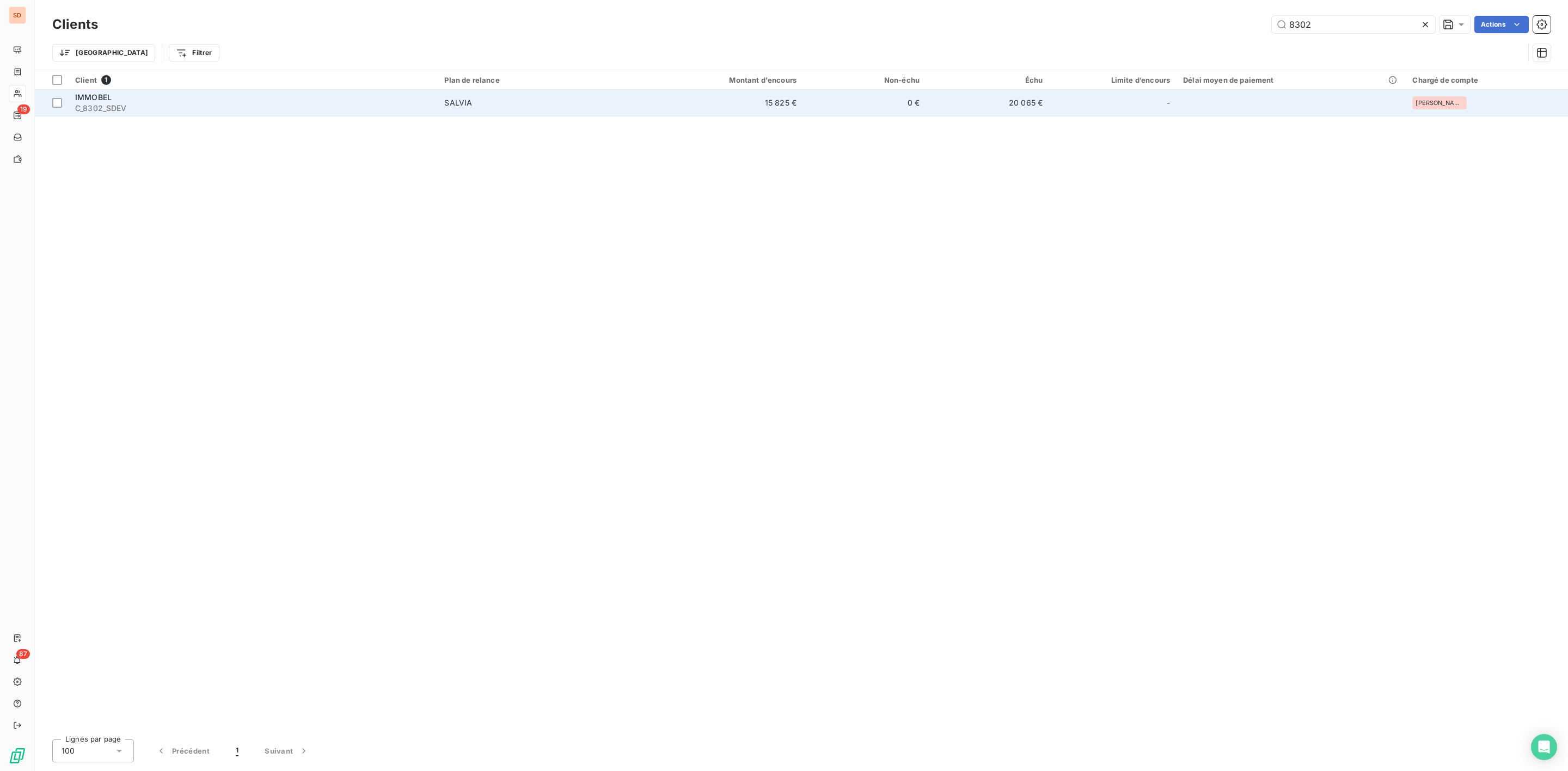
type input "8302"
click at [210, 106] on span "C_8302_SDEV" at bounding box center [253, 108] width 356 height 11
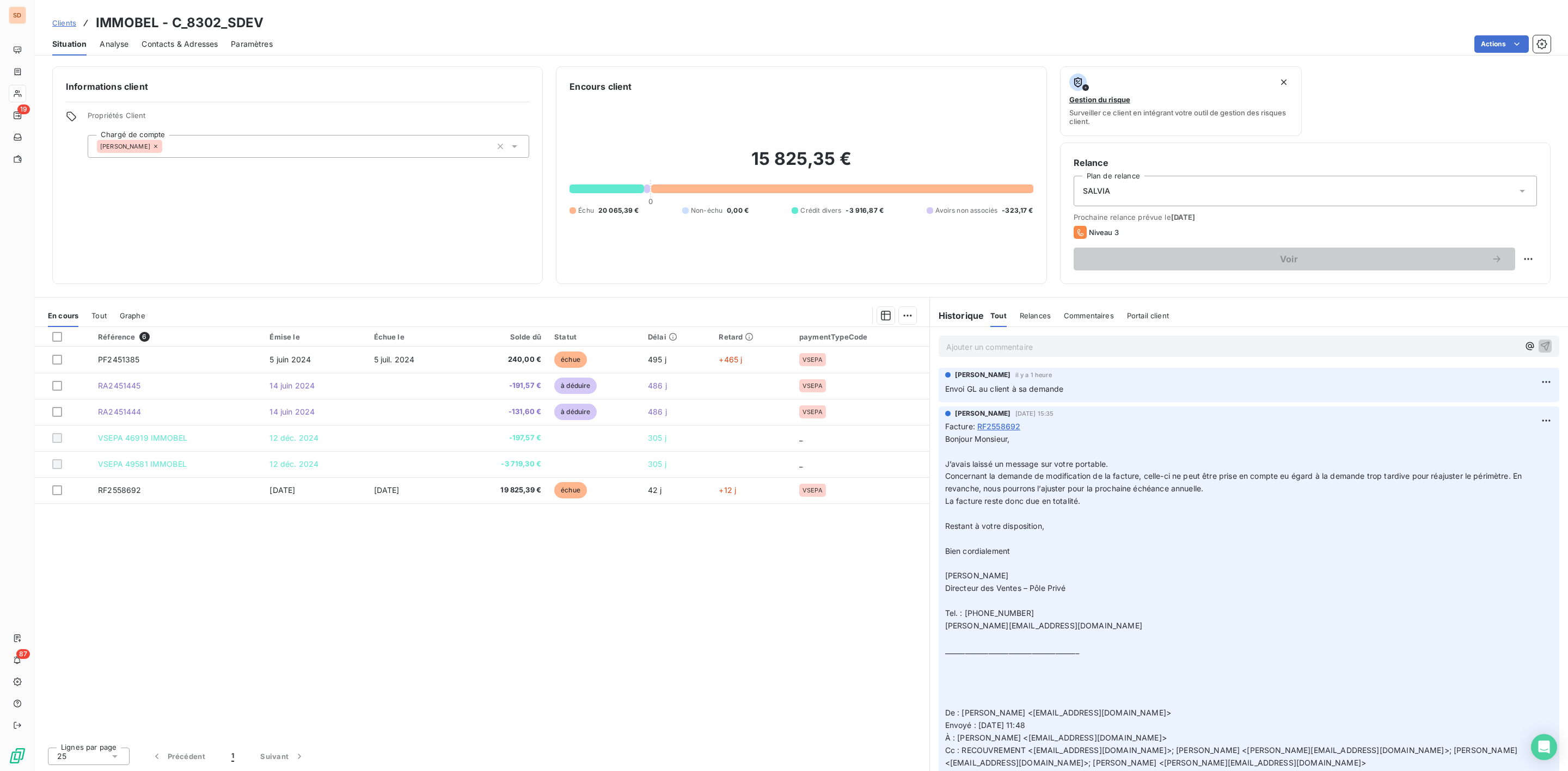
click at [100, 317] on span "Tout" at bounding box center [99, 315] width 15 height 8
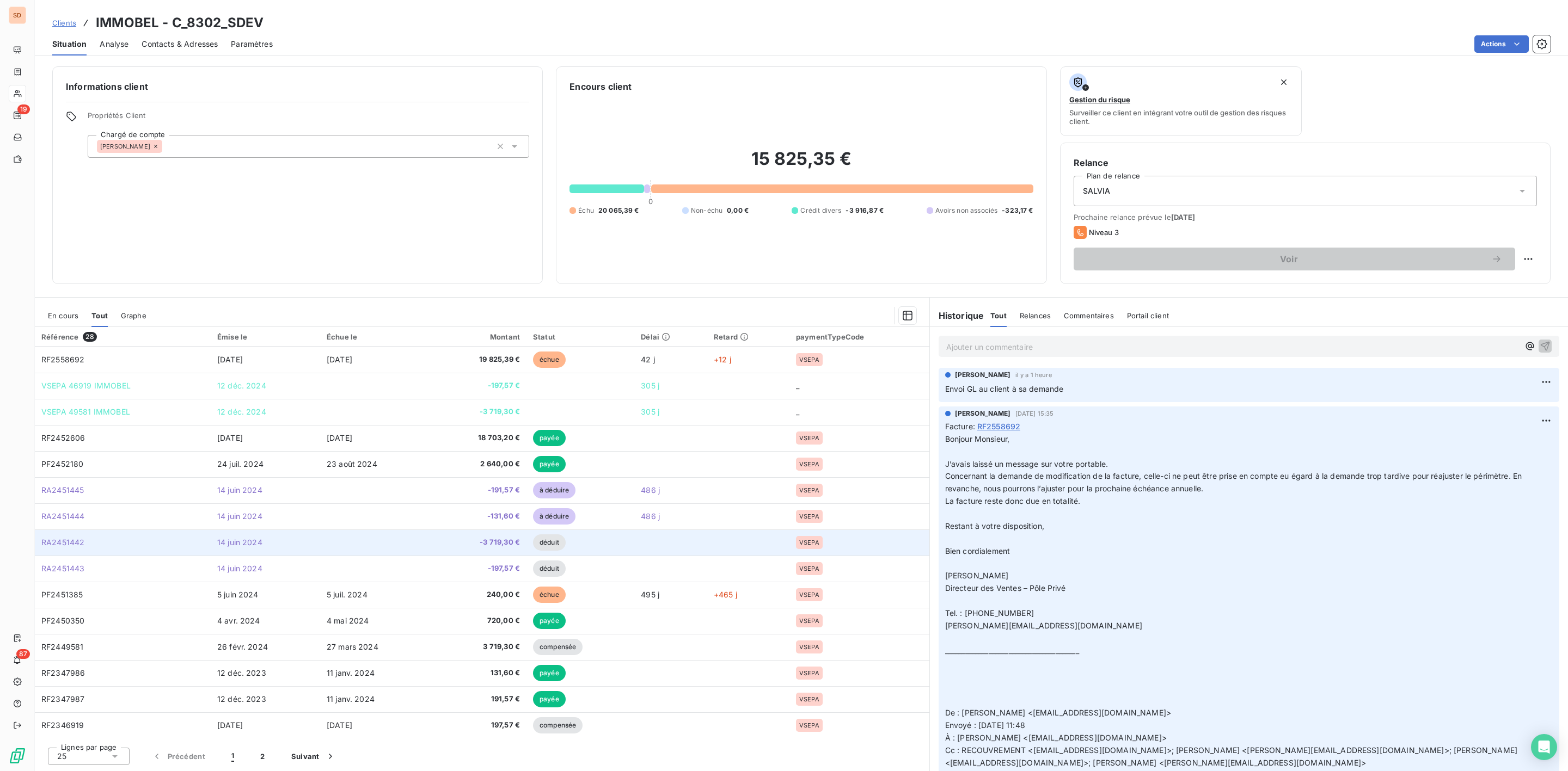
click at [87, 543] on td "RA2451442" at bounding box center [123, 543] width 176 height 26
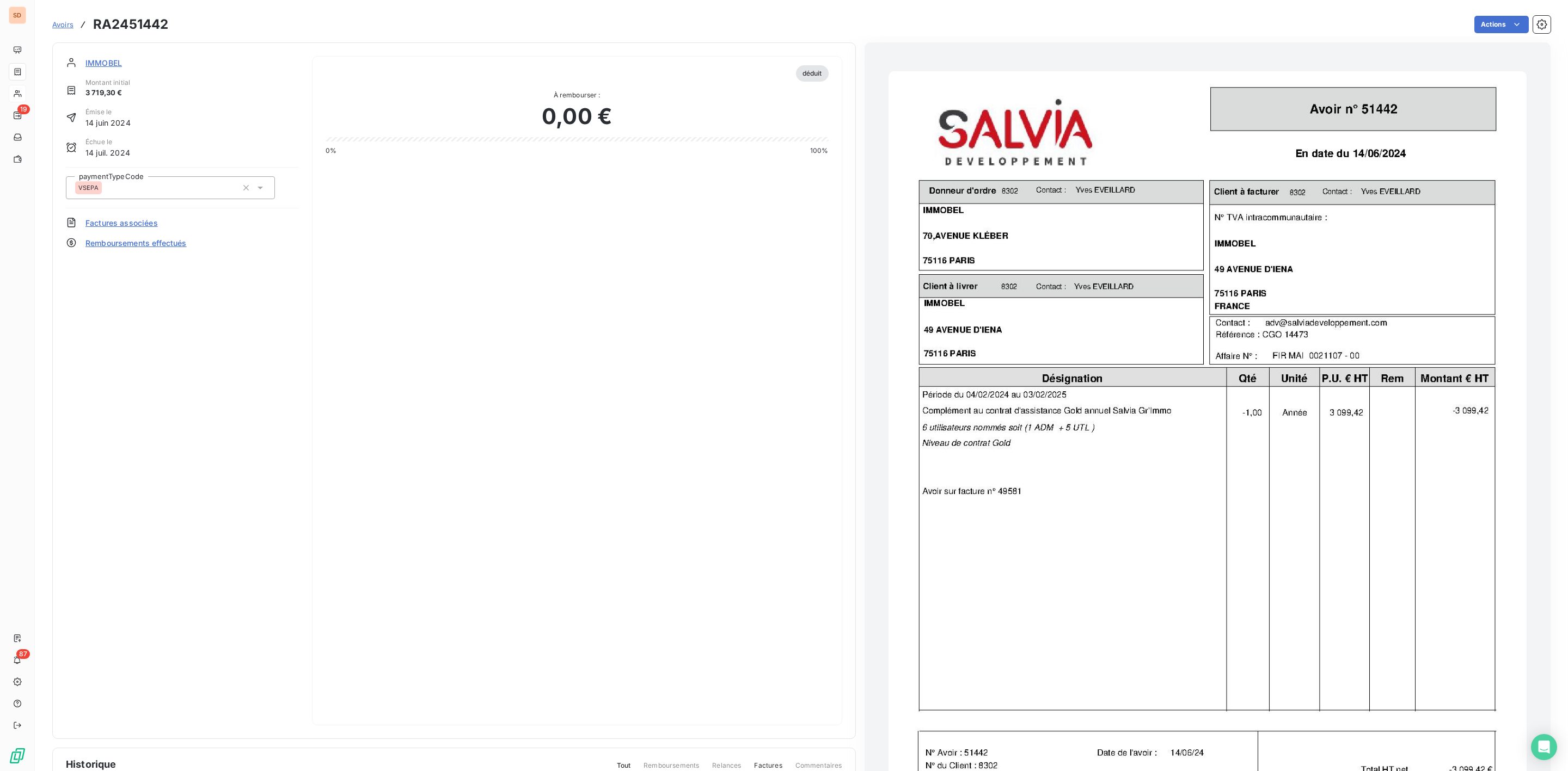
click at [1049, 537] on img "button" at bounding box center [1207, 521] width 638 height 901
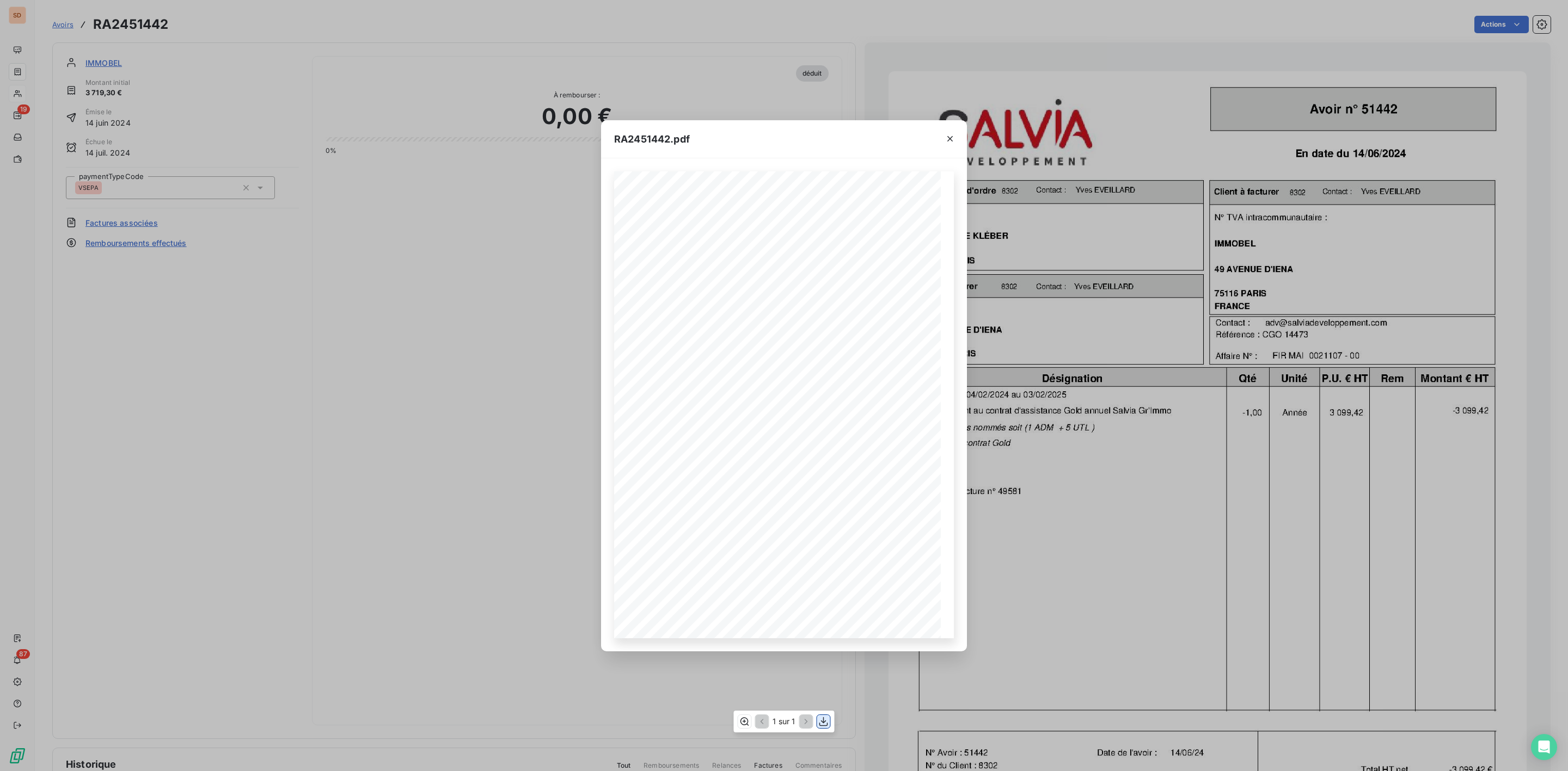
click at [820, 727] on icon "button" at bounding box center [824, 722] width 11 height 11
click at [950, 141] on icon "button" at bounding box center [950, 139] width 11 height 11
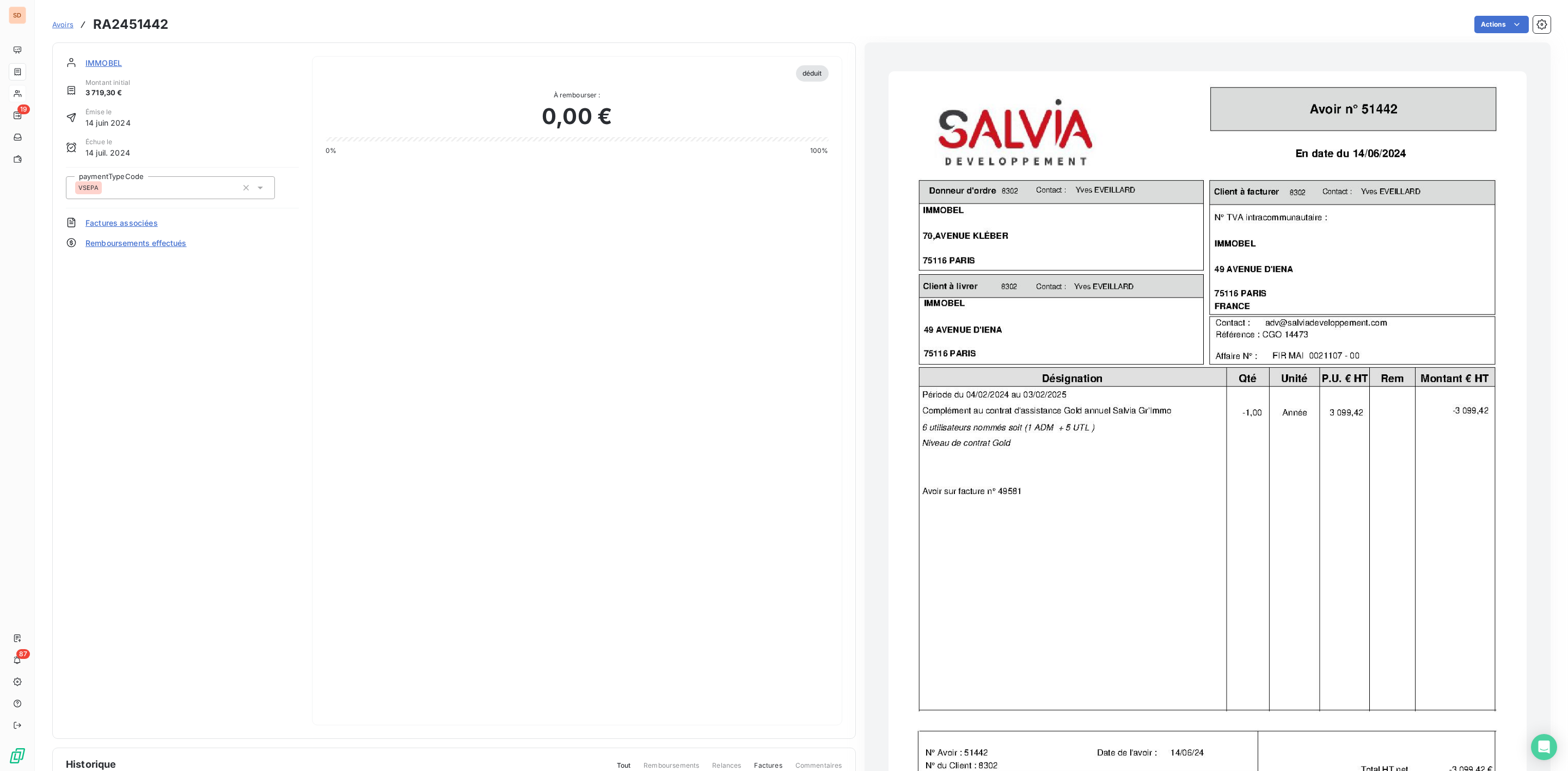
click at [110, 60] on span "IMMOBEL" at bounding box center [104, 63] width 37 height 11
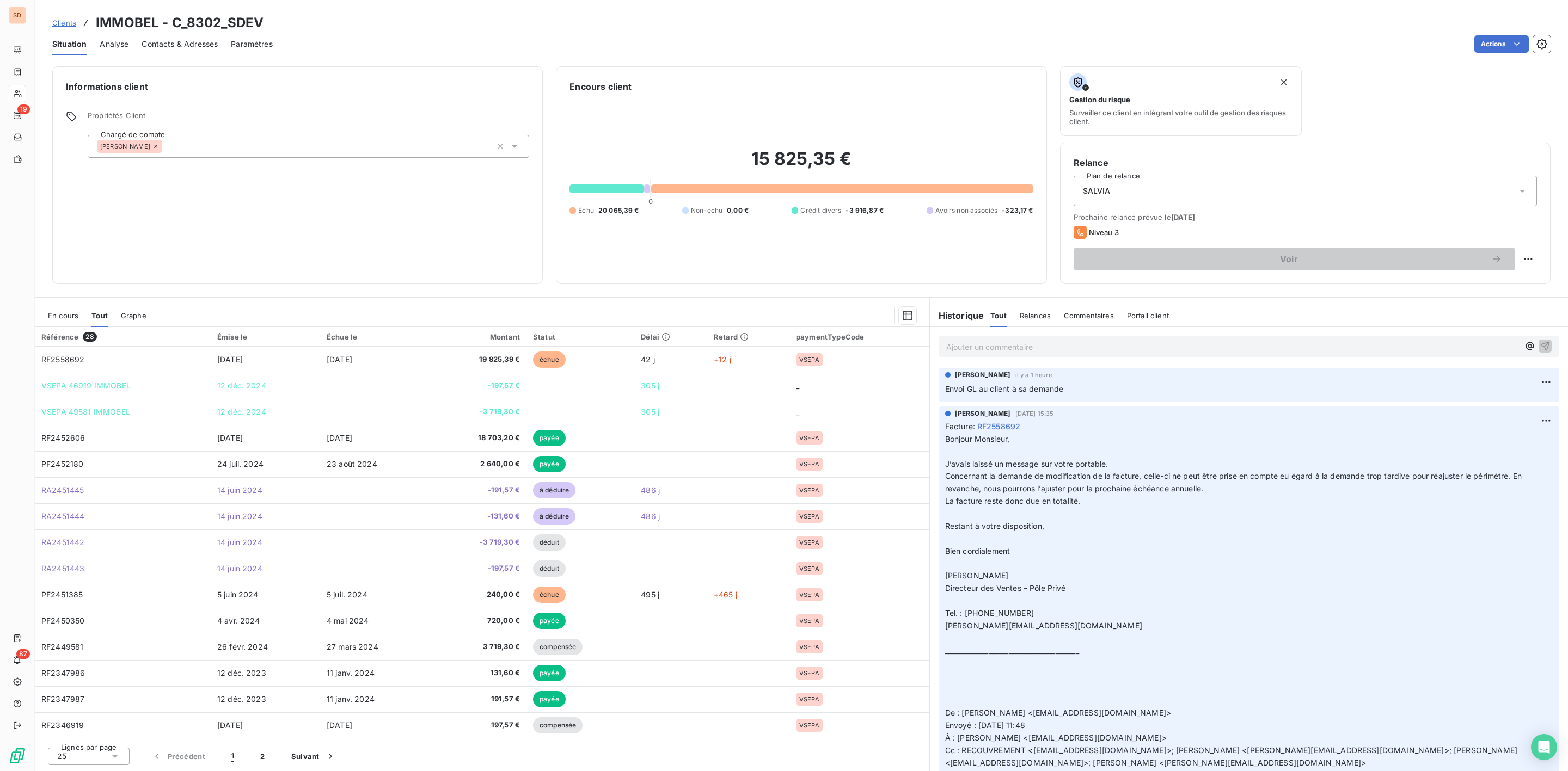
click at [67, 312] on span "En cours" at bounding box center [64, 315] width 31 height 8
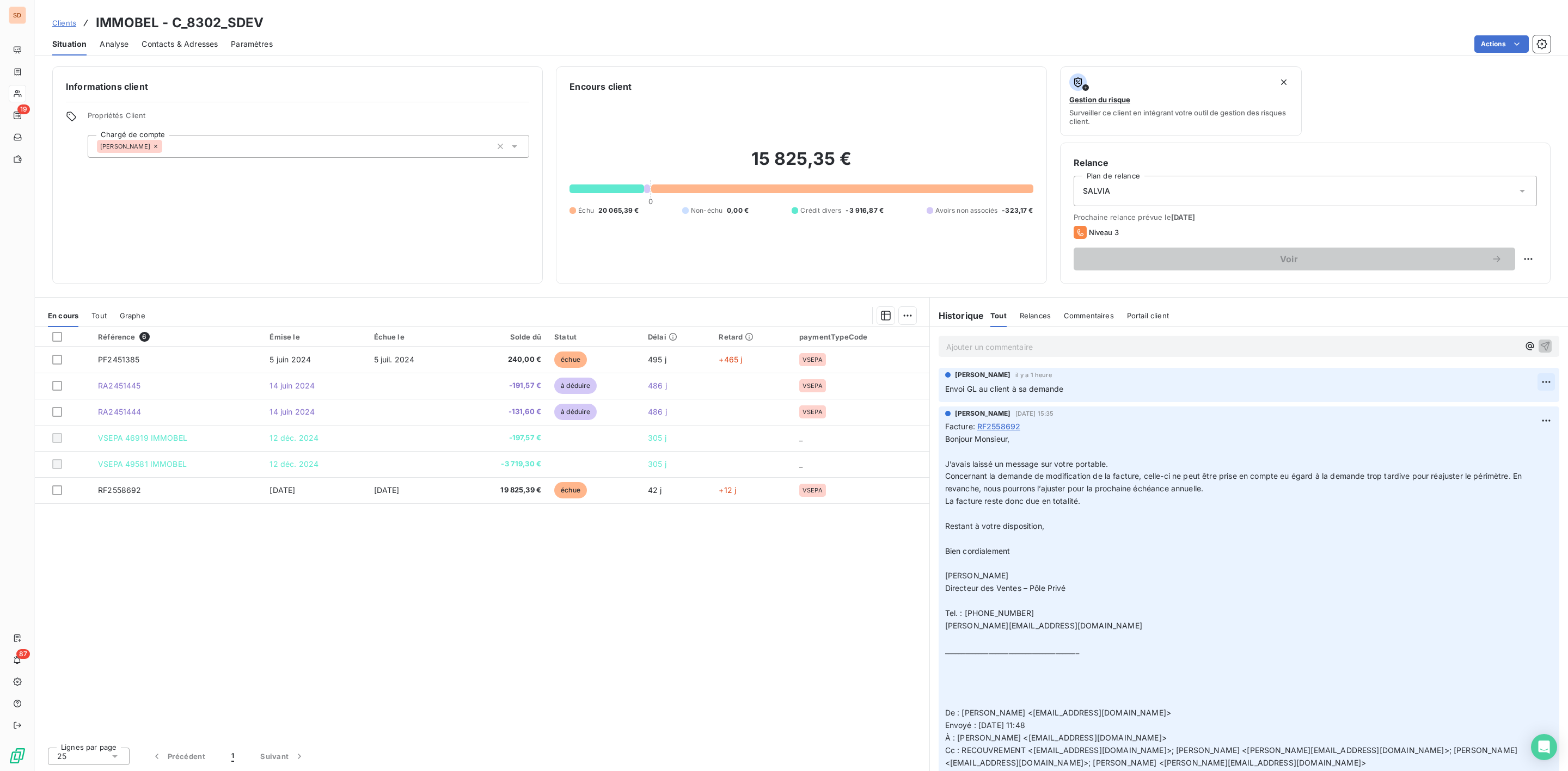
click at [1536, 383] on html "SD 19 87 Clients IMMOBEL - C_8302_SDEV Situation Analyse Contacts & Adresses Pa…" at bounding box center [784, 385] width 1568 height 771
click at [1493, 400] on div "Editer" at bounding box center [1508, 407] width 61 height 18
click at [1147, 392] on p "Envoi GL au client à sa demande => envoi" at bounding box center [1241, 389] width 592 height 12
click at [1540, 386] on button "button" at bounding box center [1546, 388] width 13 height 13
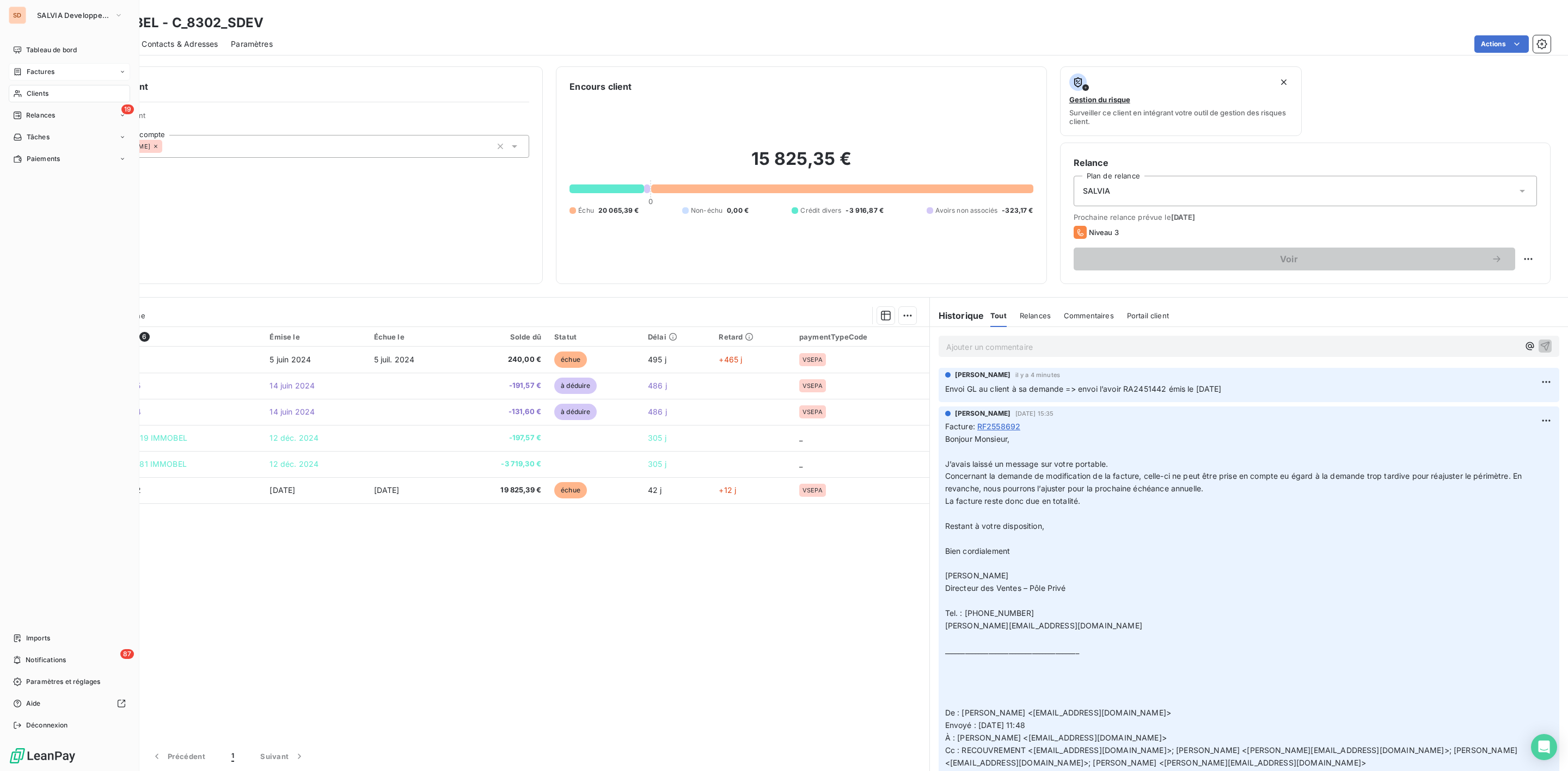
click at [41, 69] on span "Factures" at bounding box center [41, 71] width 28 height 10
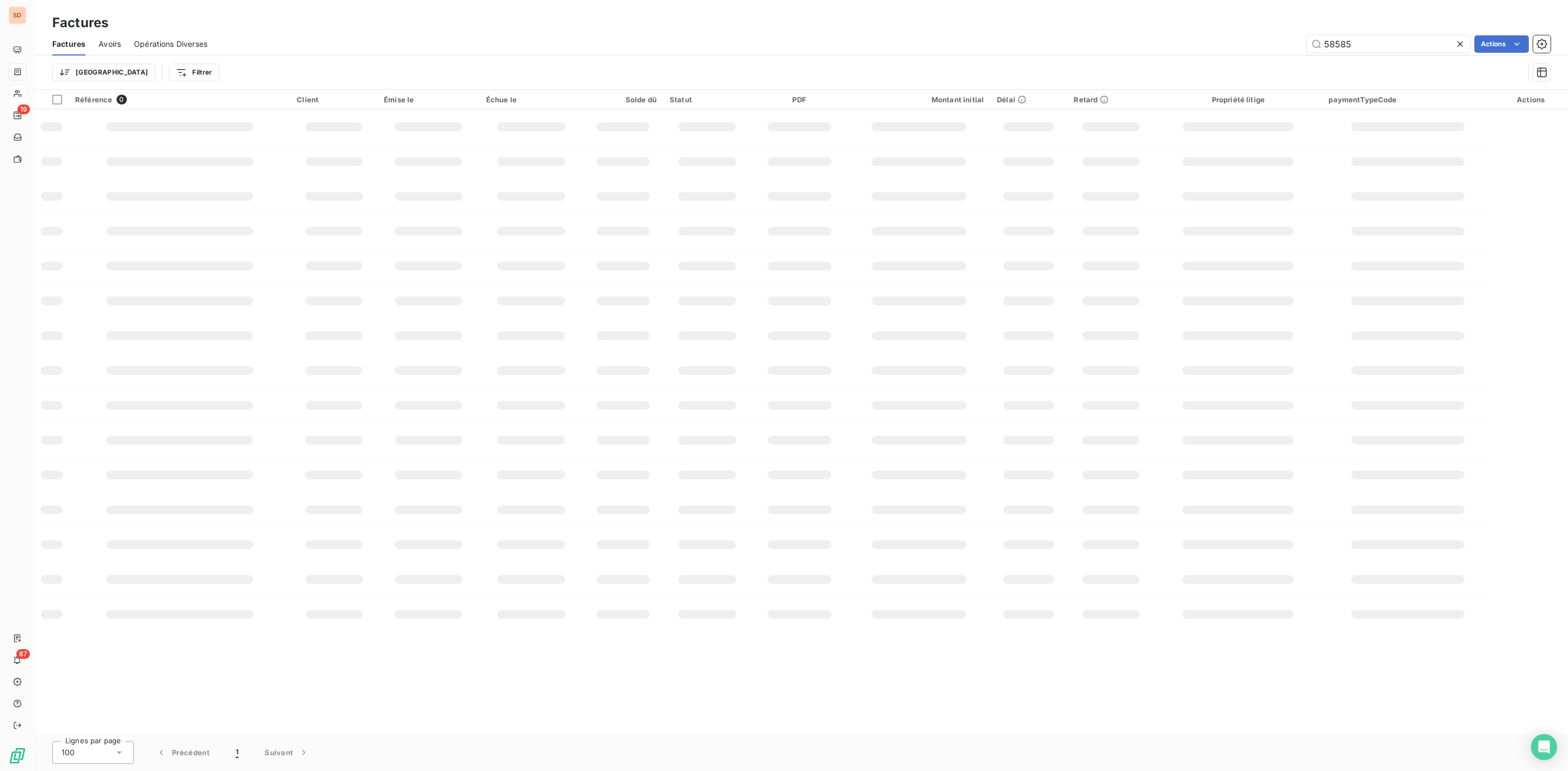
drag, startPoint x: 1355, startPoint y: 42, endPoint x: 1214, endPoint y: 46, distance: 141.1
click at [1214, 46] on div "58585 Actions" at bounding box center [885, 44] width 1331 height 18
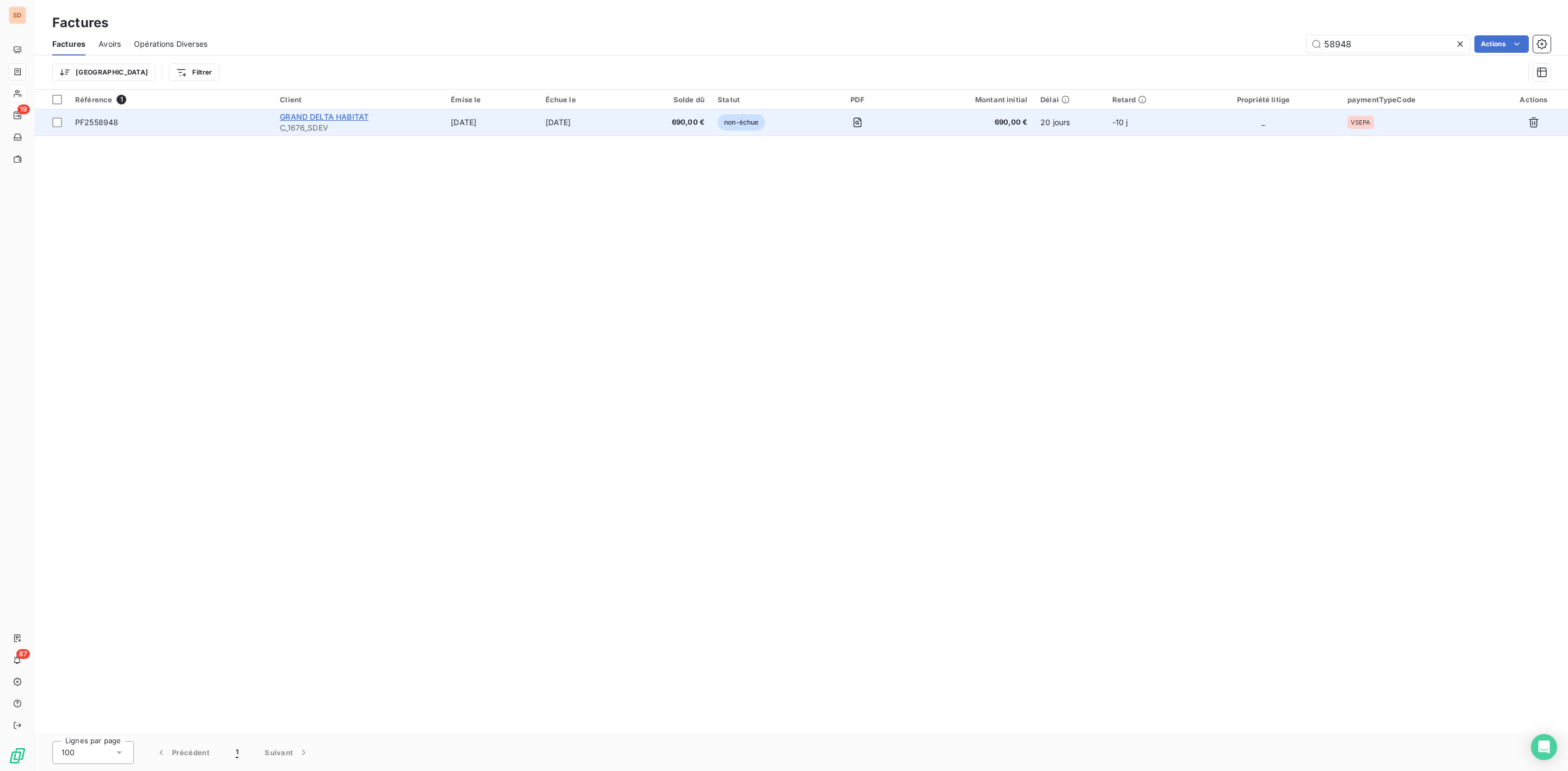
type input "58948"
click at [339, 116] on span "GRAND DELTA HABITAT" at bounding box center [324, 116] width 89 height 9
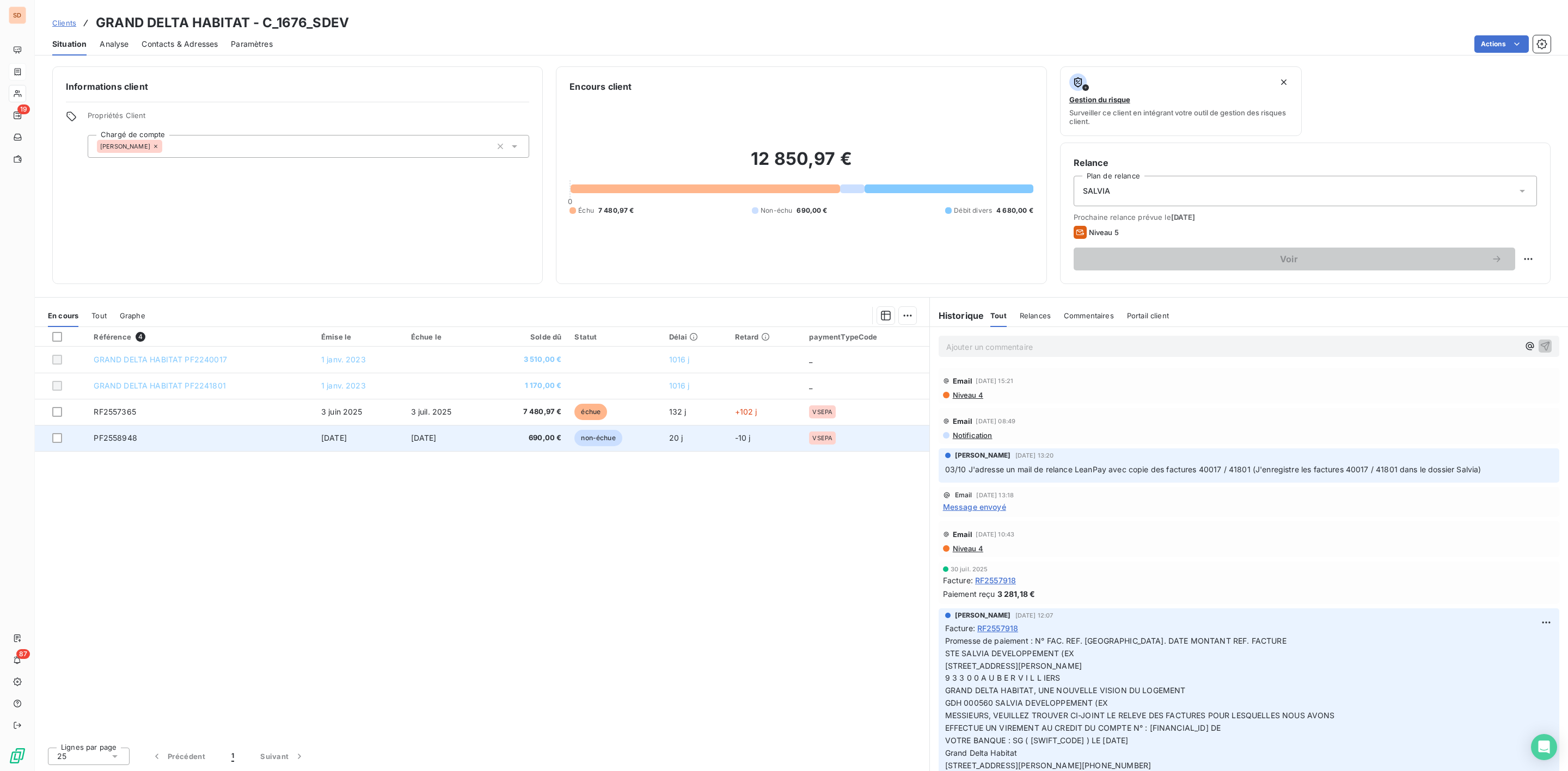
click at [463, 438] on td "[DATE]" at bounding box center [446, 438] width 83 height 26
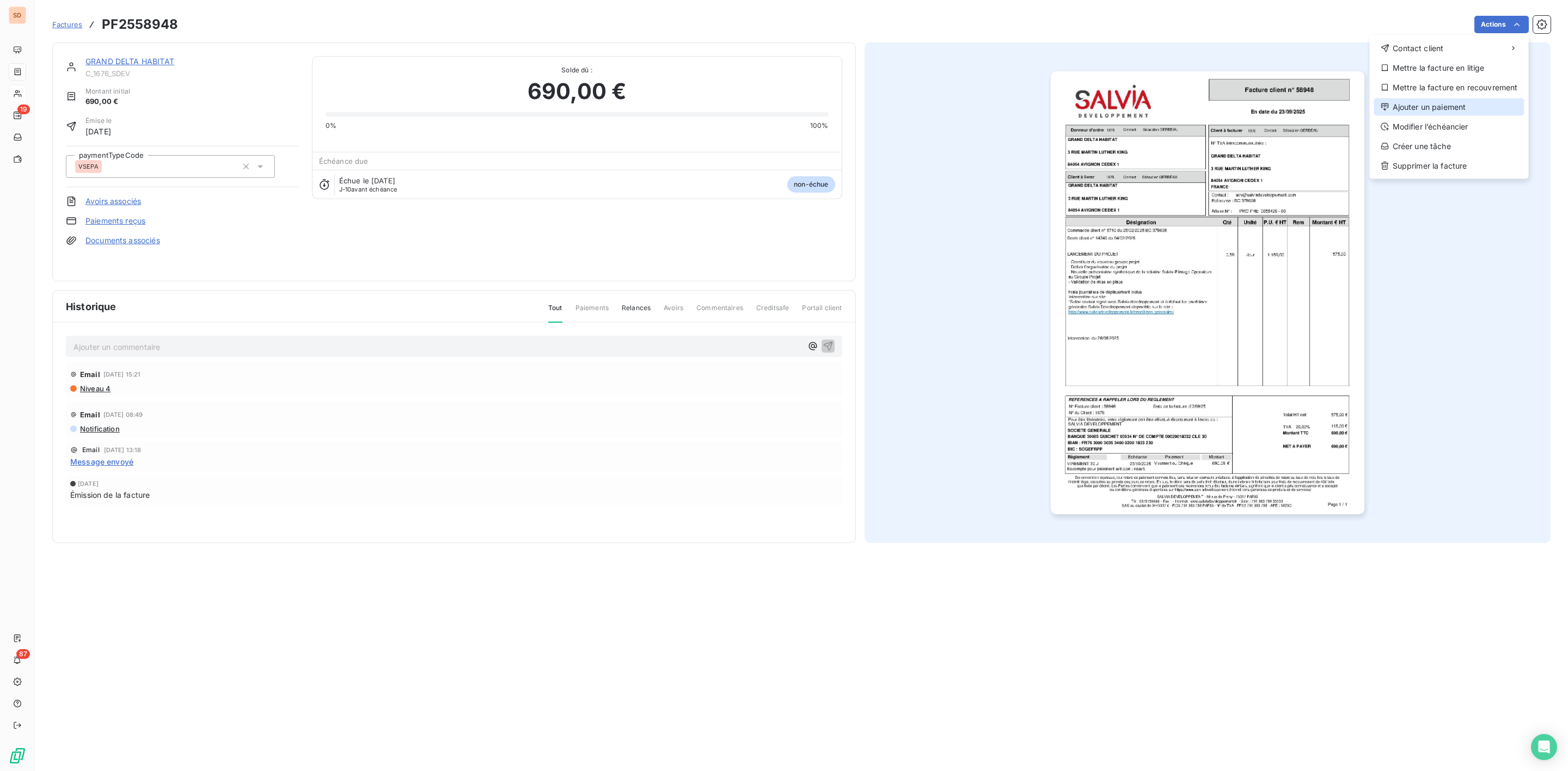
click at [1413, 103] on div "Ajouter un paiement" at bounding box center [1449, 107] width 150 height 18
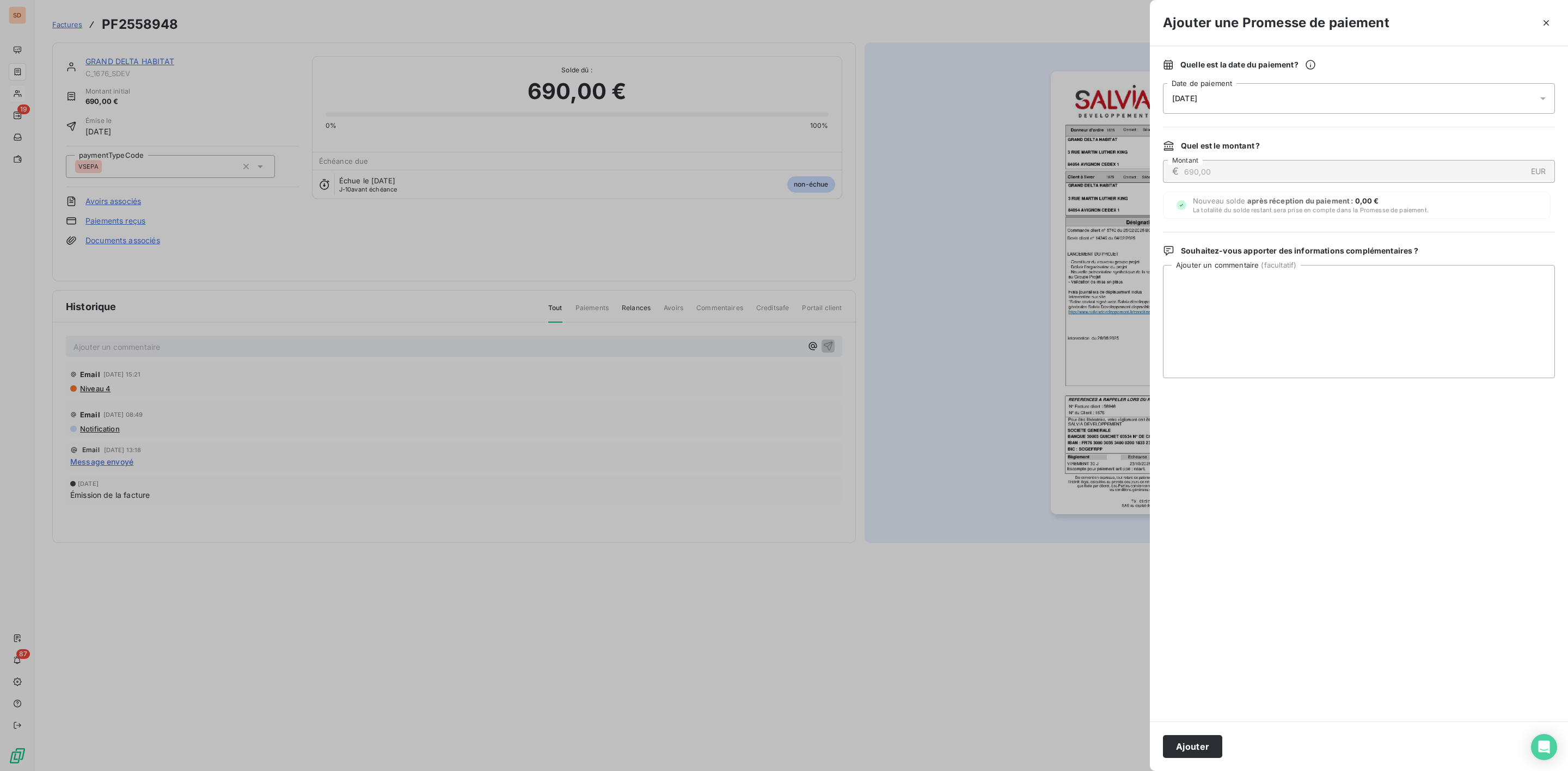
drag, startPoint x: 1178, startPoint y: 100, endPoint x: 1193, endPoint y: 111, distance: 18.6
click at [1180, 100] on span "[DATE]" at bounding box center [1185, 98] width 25 height 8
click at [1221, 276] on button "28" at bounding box center [1216, 276] width 21 height 21
click at [1423, 301] on textarea "Ajouter un commentaire ( facultatif )" at bounding box center [1360, 322] width 392 height 113
paste textarea "N° FAC. REF. [GEOGRAPHIC_DATA]. DATE MONTANT REF. FACTURE STE SALVIA DEVELOPPEM…"
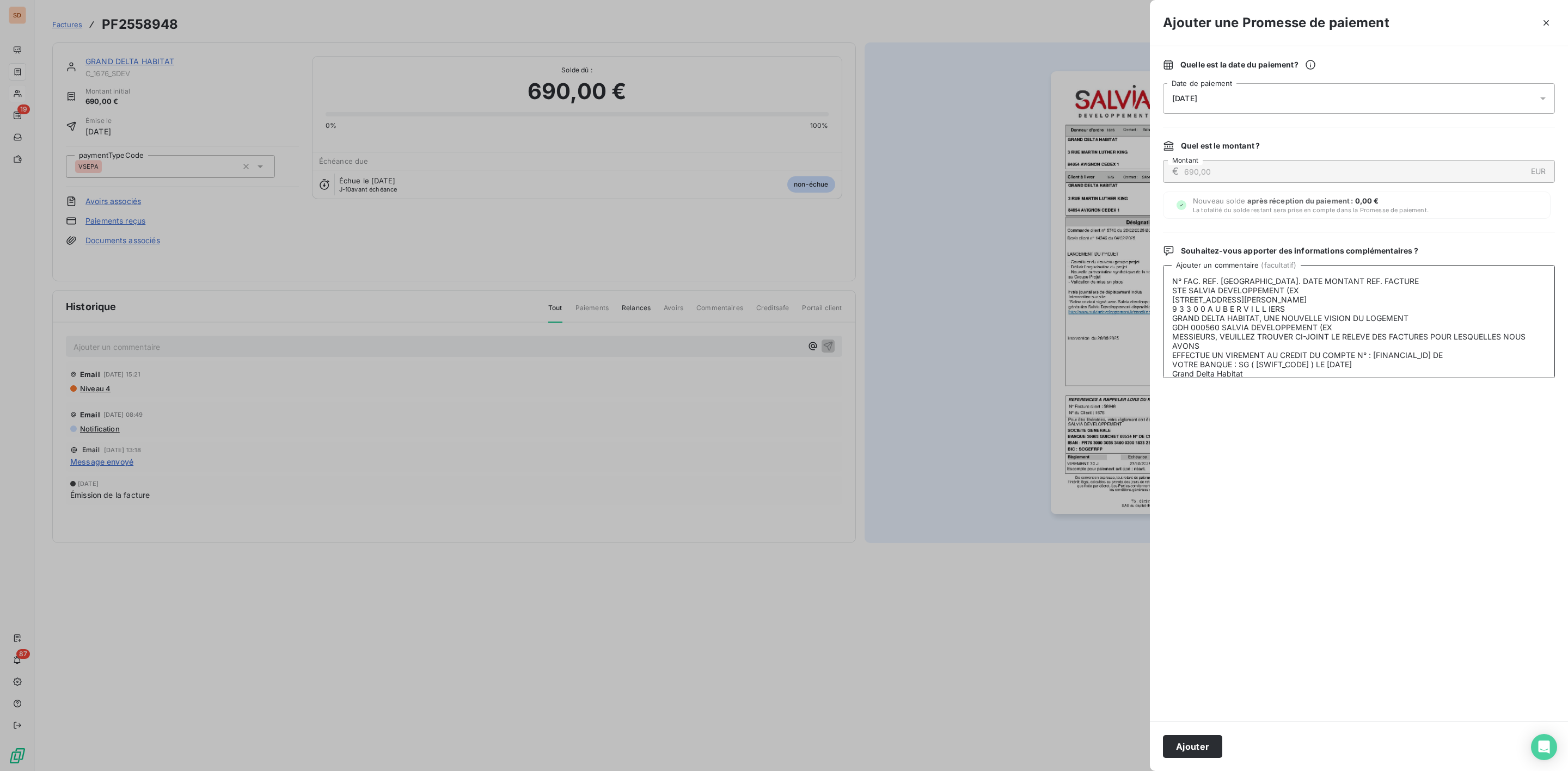
scroll to position [88, 0]
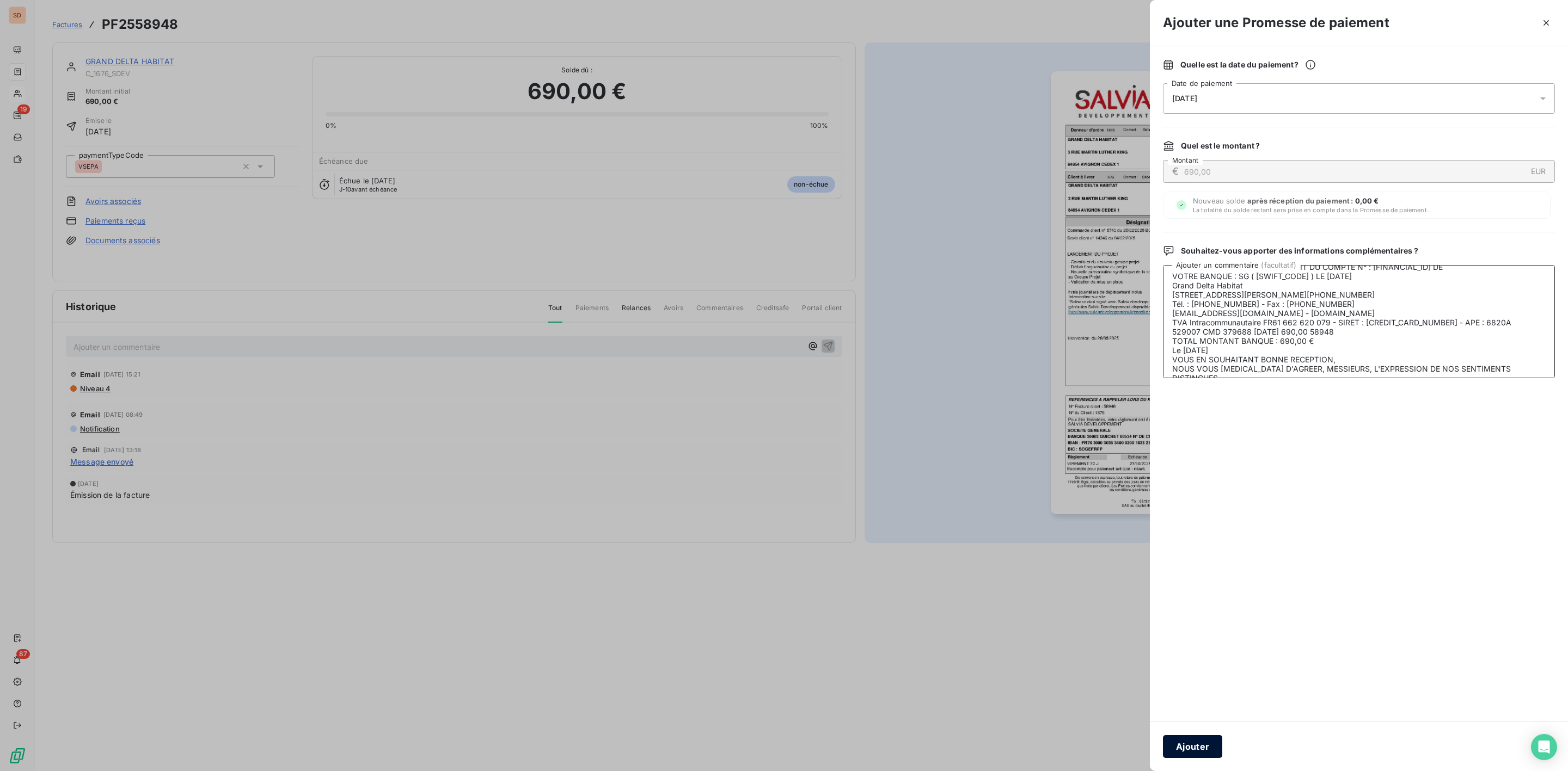
type textarea "N° FAC. REF. [GEOGRAPHIC_DATA]. DATE MONTANT REF. FACTURE STE SALVIA DEVELOPPEM…"
click at [1196, 745] on button "Ajouter" at bounding box center [1193, 746] width 59 height 23
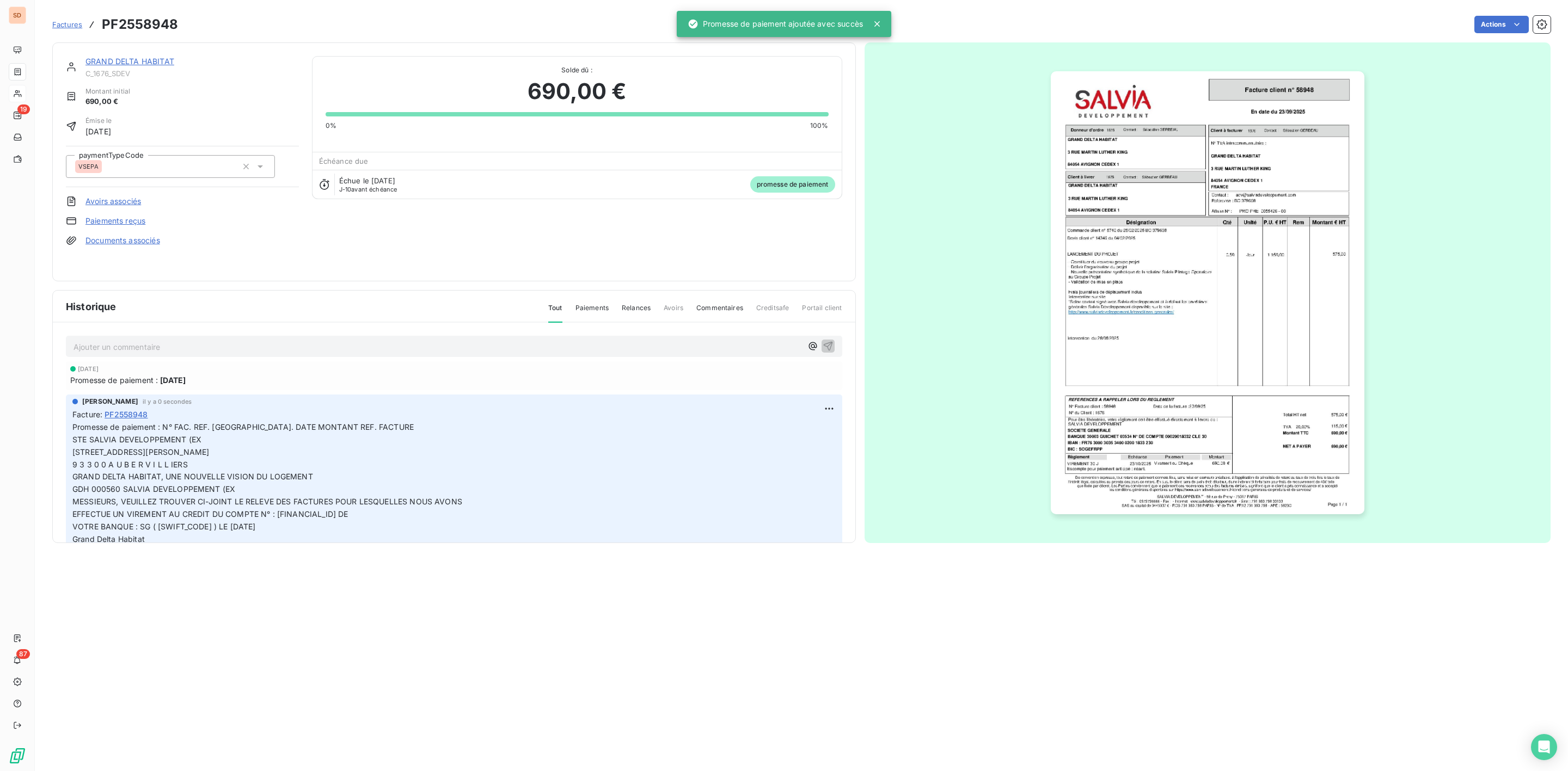
click at [126, 59] on link "GRAND DELTA HABITAT" at bounding box center [130, 61] width 89 height 9
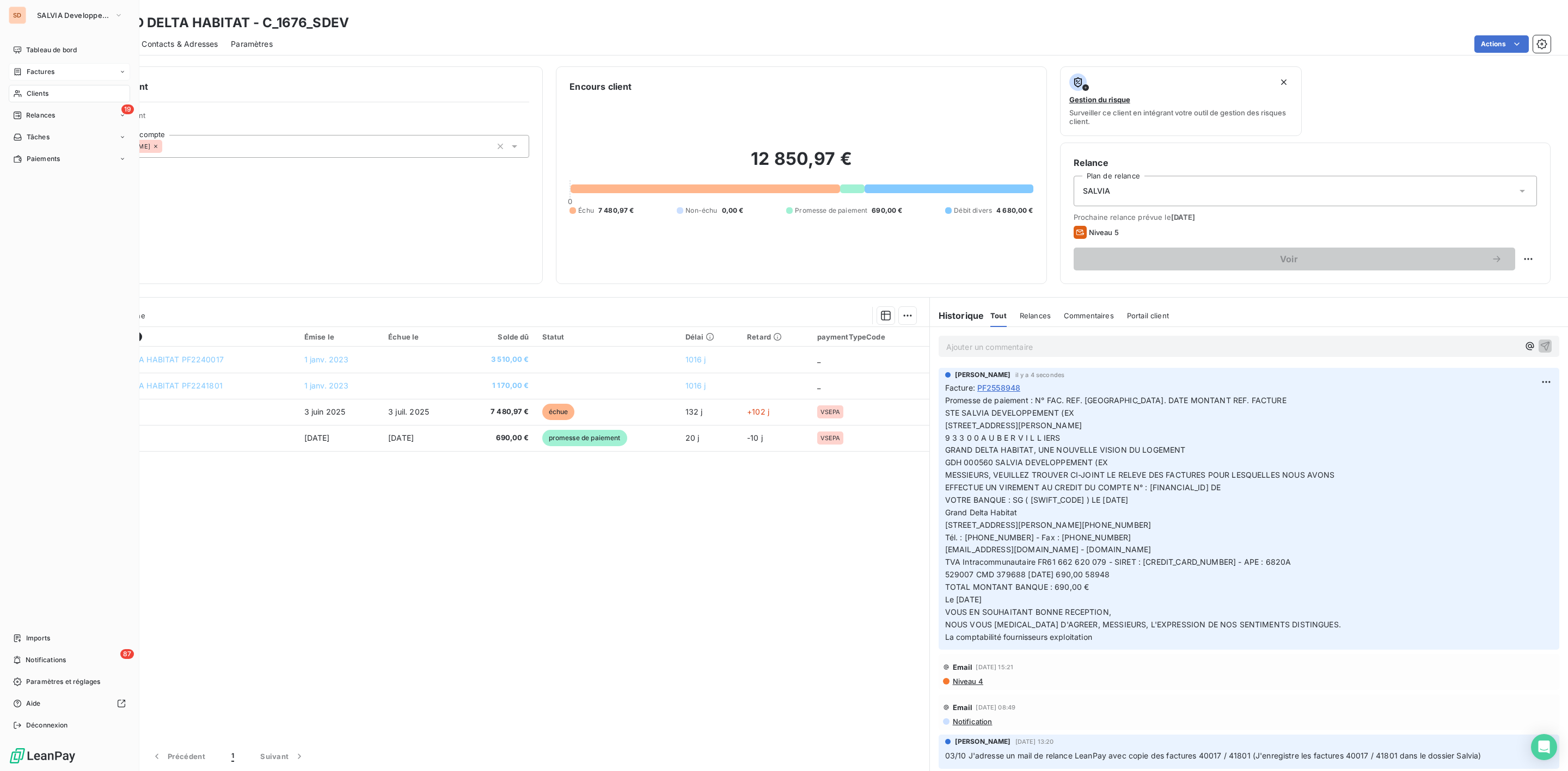
drag, startPoint x: 36, startPoint y: 97, endPoint x: 73, endPoint y: 90, distance: 37.7
click at [36, 97] on span "Clients" at bounding box center [38, 93] width 21 height 10
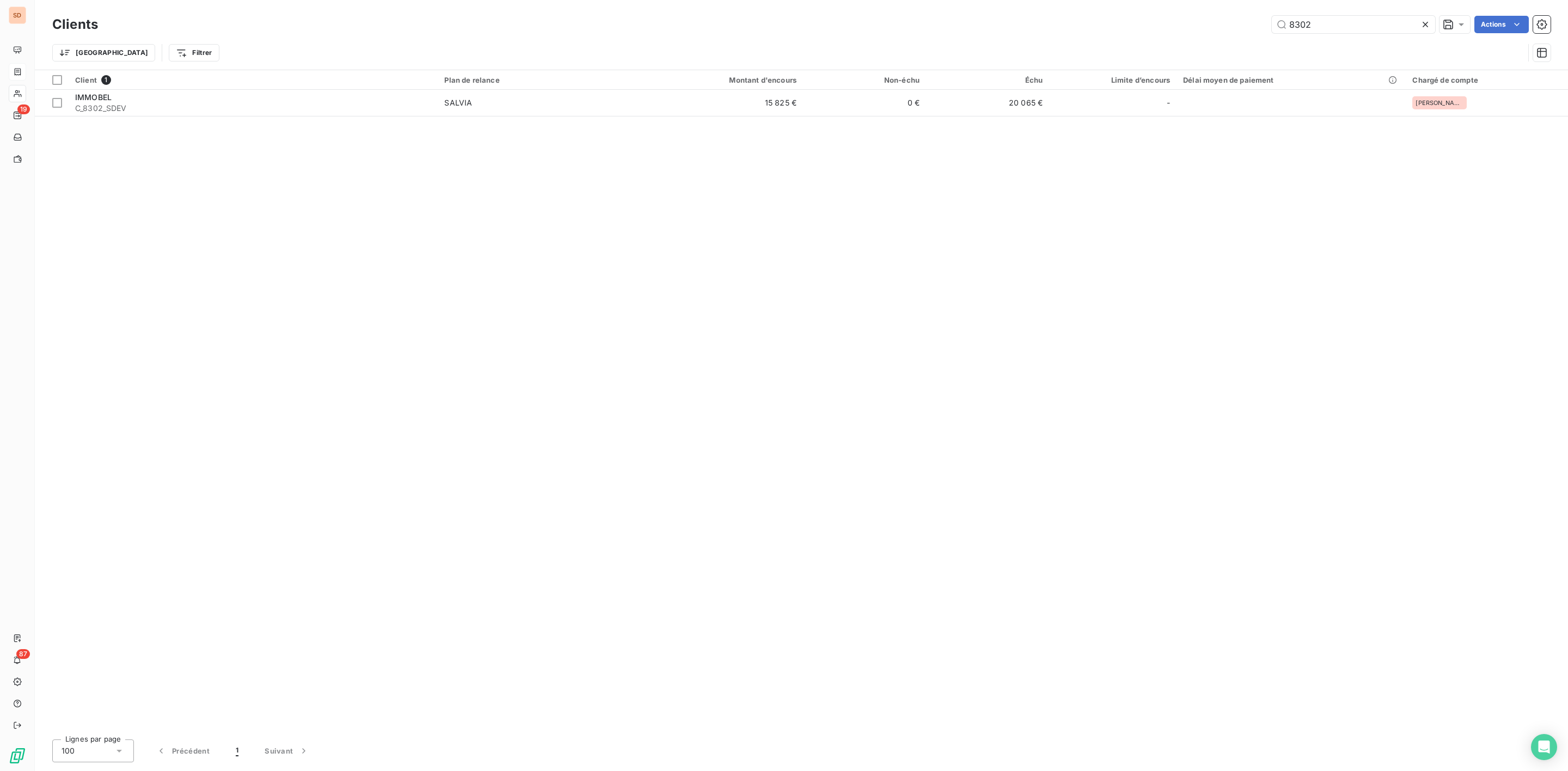
click at [1118, 33] on div "Clients 8302 Actions" at bounding box center [801, 25] width 1498 height 23
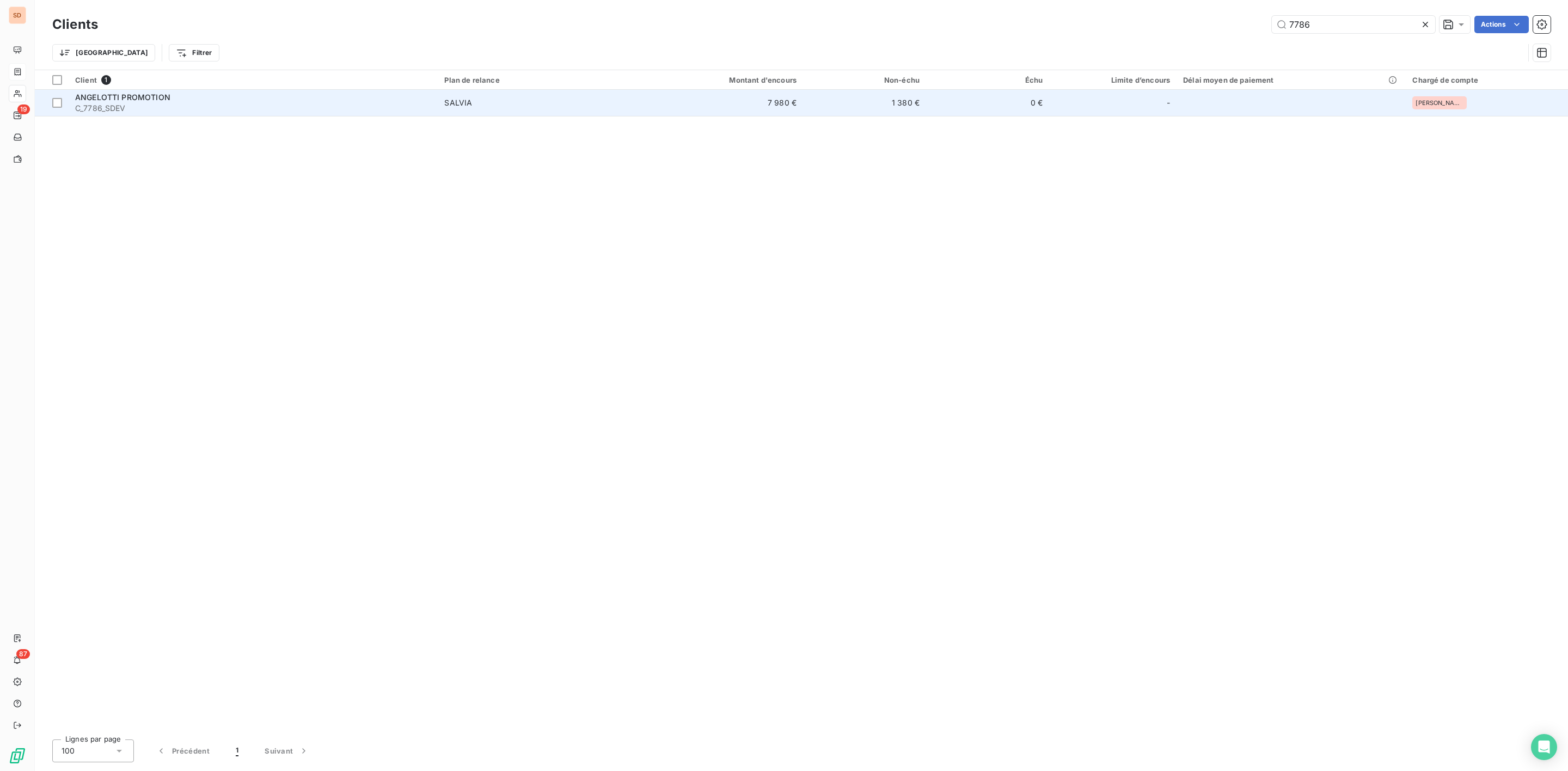
type input "7786"
click at [233, 101] on div "ANGELOTTI PROMOTION" at bounding box center [253, 97] width 356 height 11
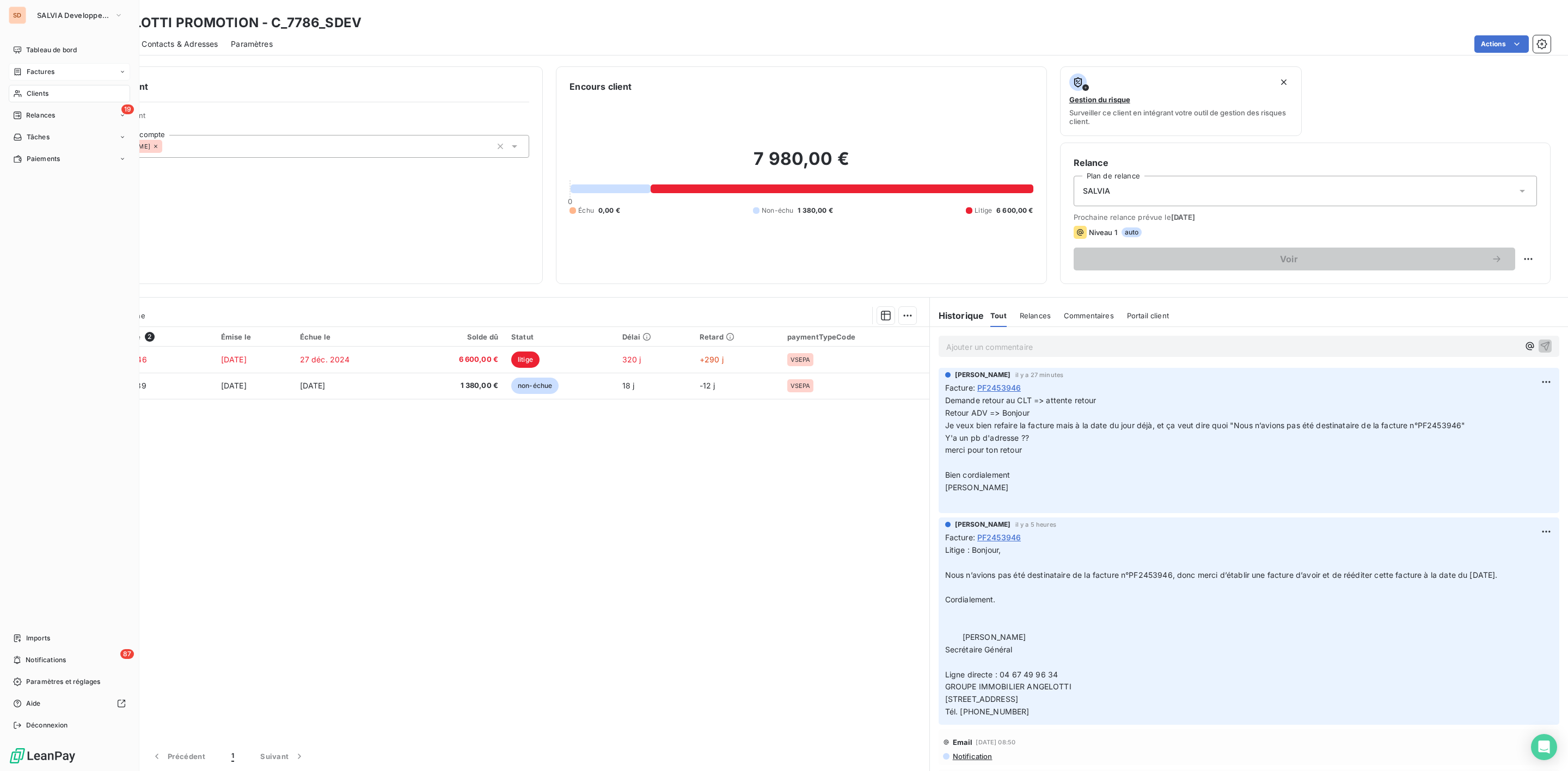
drag, startPoint x: 46, startPoint y: 92, endPoint x: 127, endPoint y: 86, distance: 81.2
click at [46, 92] on span "Clients" at bounding box center [38, 93] width 21 height 10
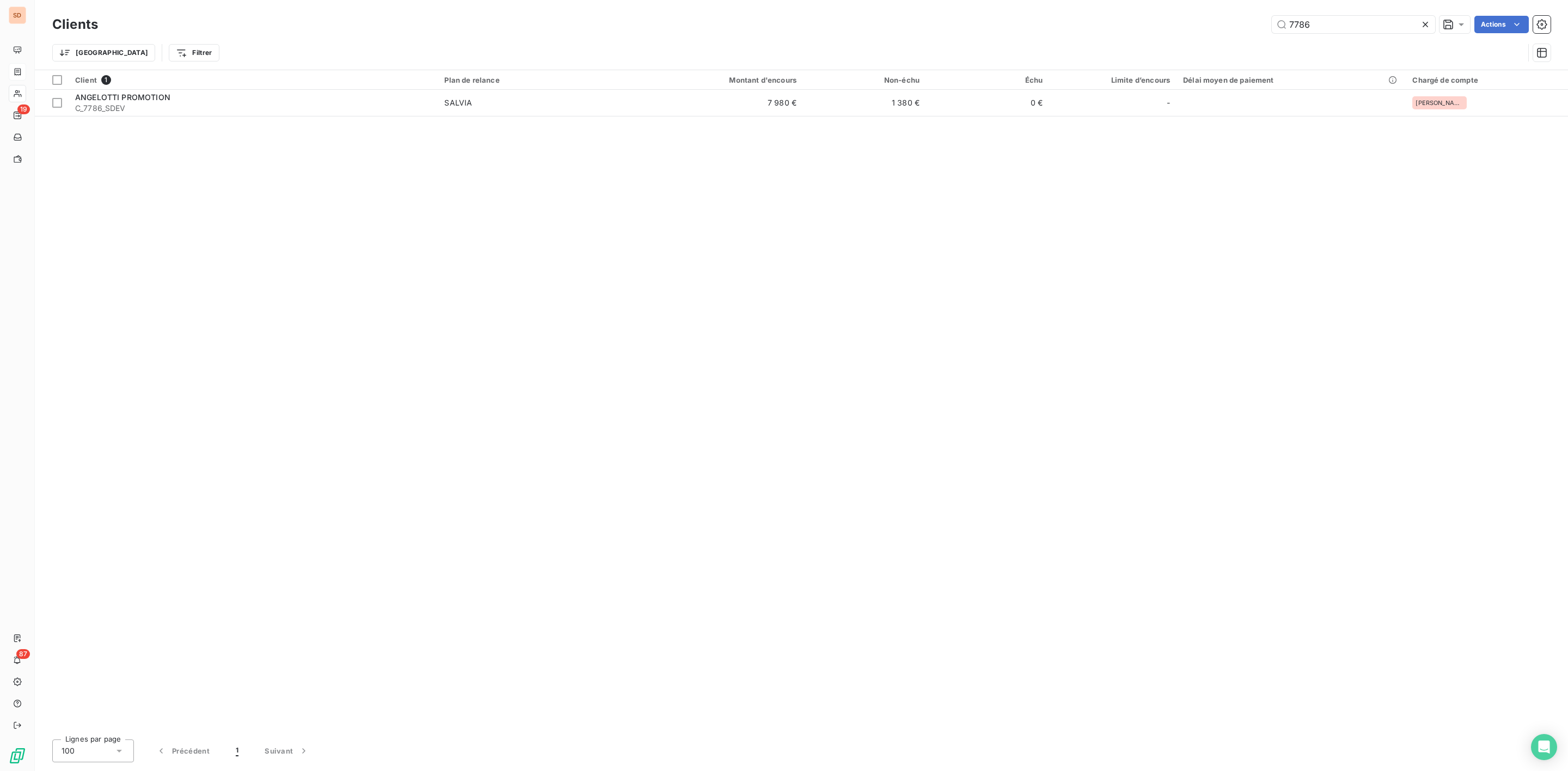
drag, startPoint x: 1359, startPoint y: 26, endPoint x: 969, endPoint y: 40, distance: 390.3
click at [1056, 36] on div "Clients 7786 Actions Trier Filtrer" at bounding box center [801, 41] width 1498 height 57
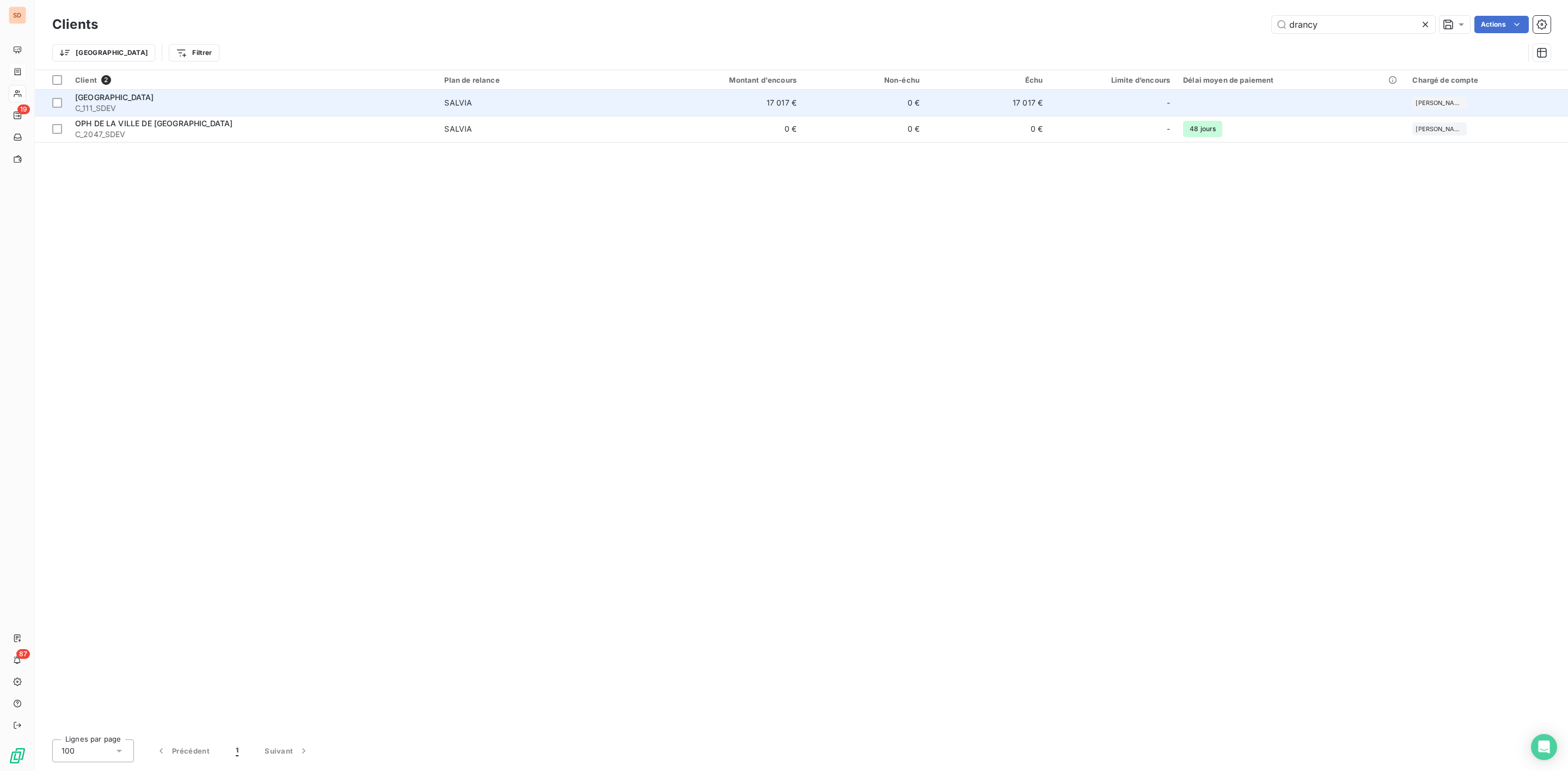
type input "drancy"
click at [290, 100] on div "[GEOGRAPHIC_DATA]" at bounding box center [253, 97] width 356 height 11
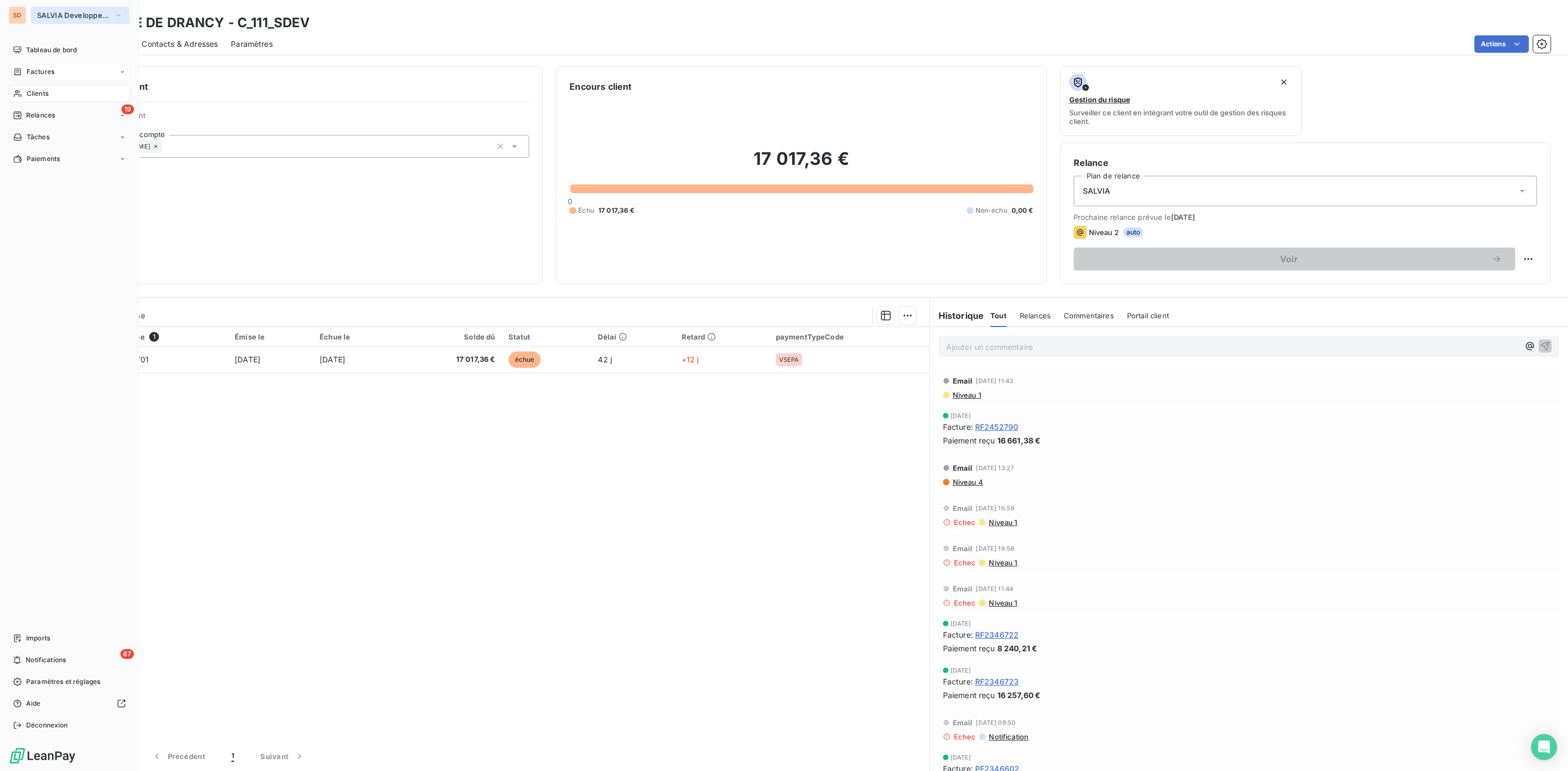
click at [50, 12] on span "SALVIA Developpement" at bounding box center [73, 15] width 73 height 8
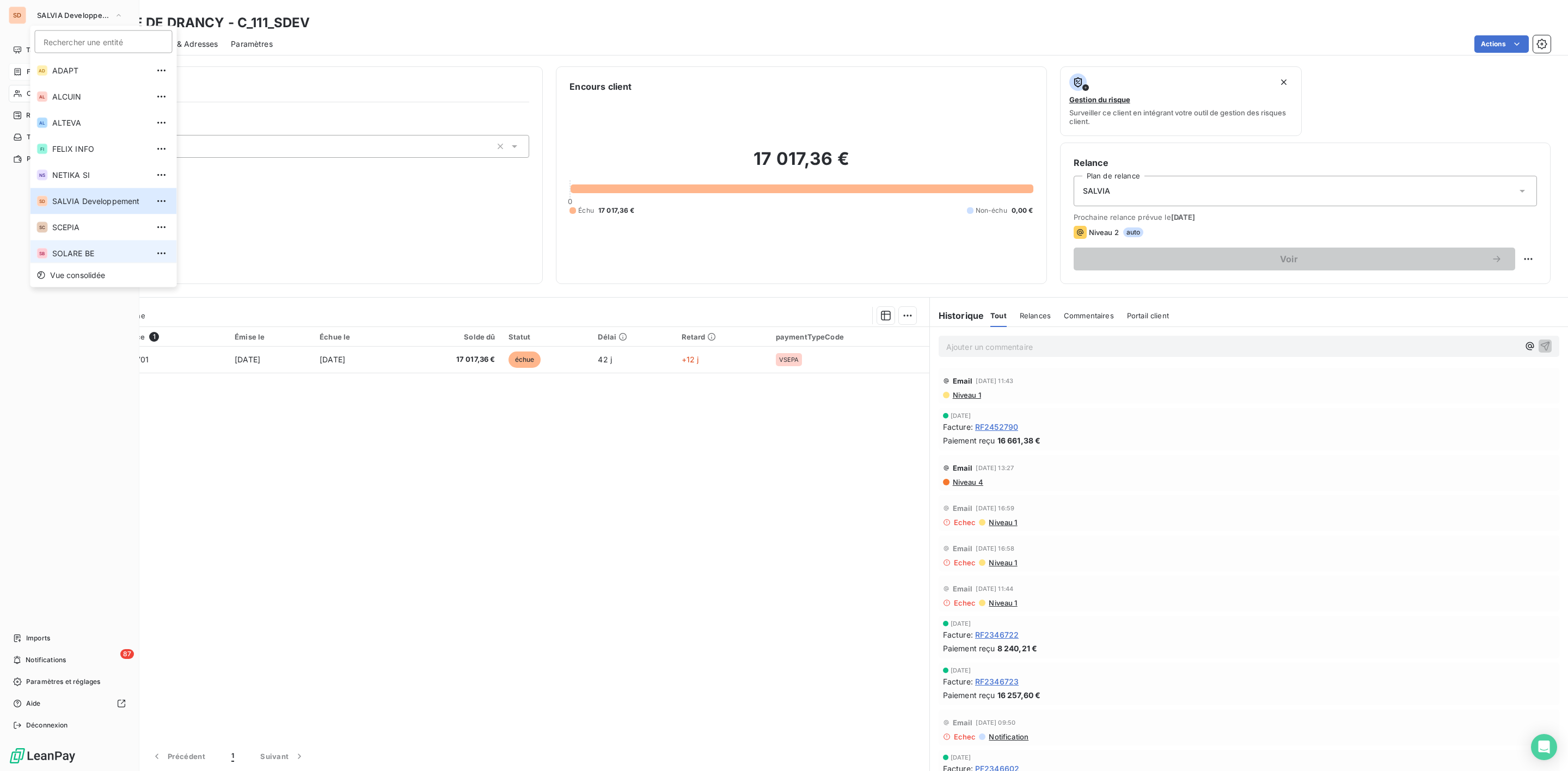
scroll to position [4, 0]
click at [82, 253] on span "SOLARE BE" at bounding box center [100, 250] width 97 height 11
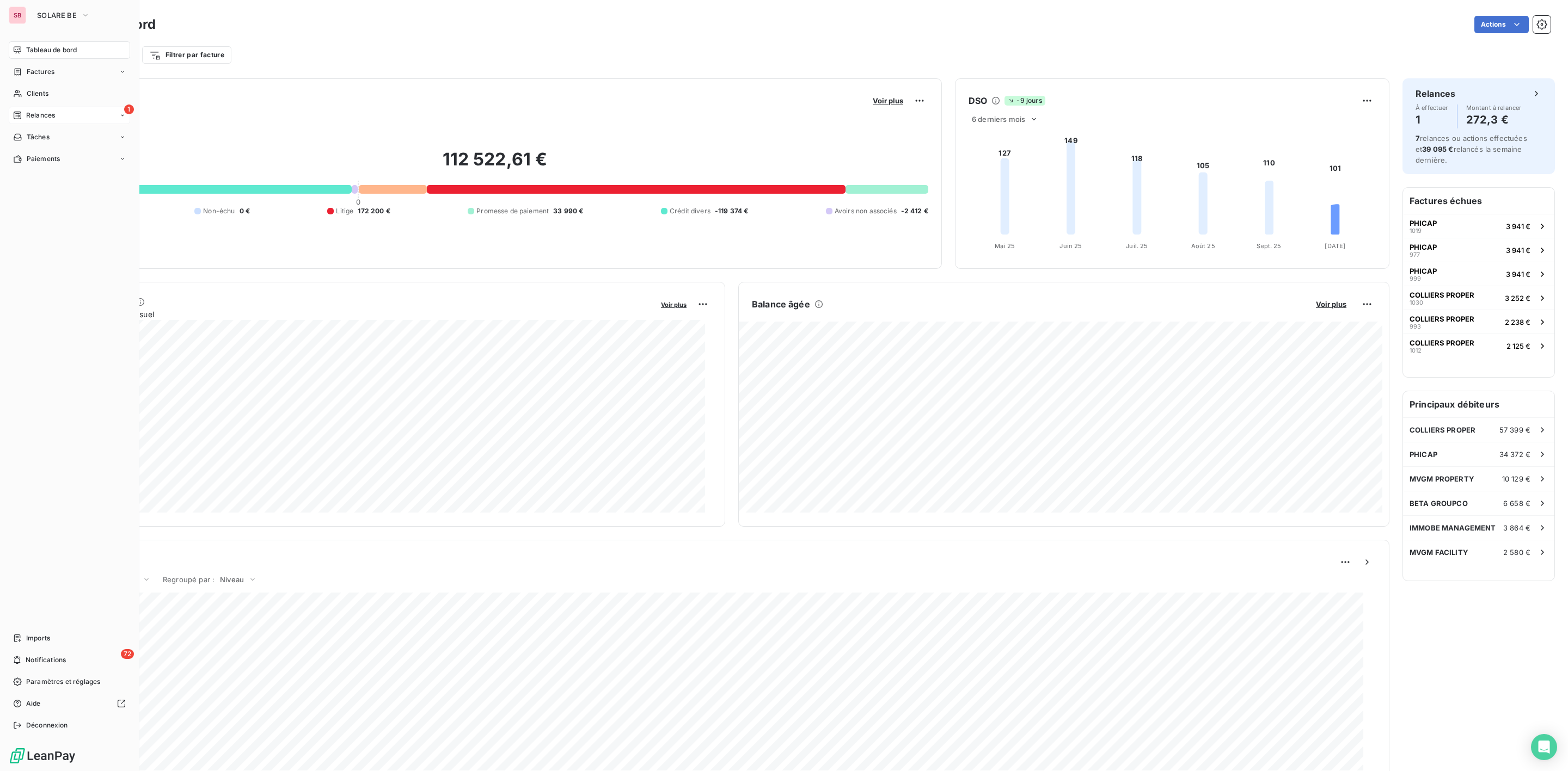
click at [66, 111] on div "1 Relances" at bounding box center [69, 115] width 122 height 18
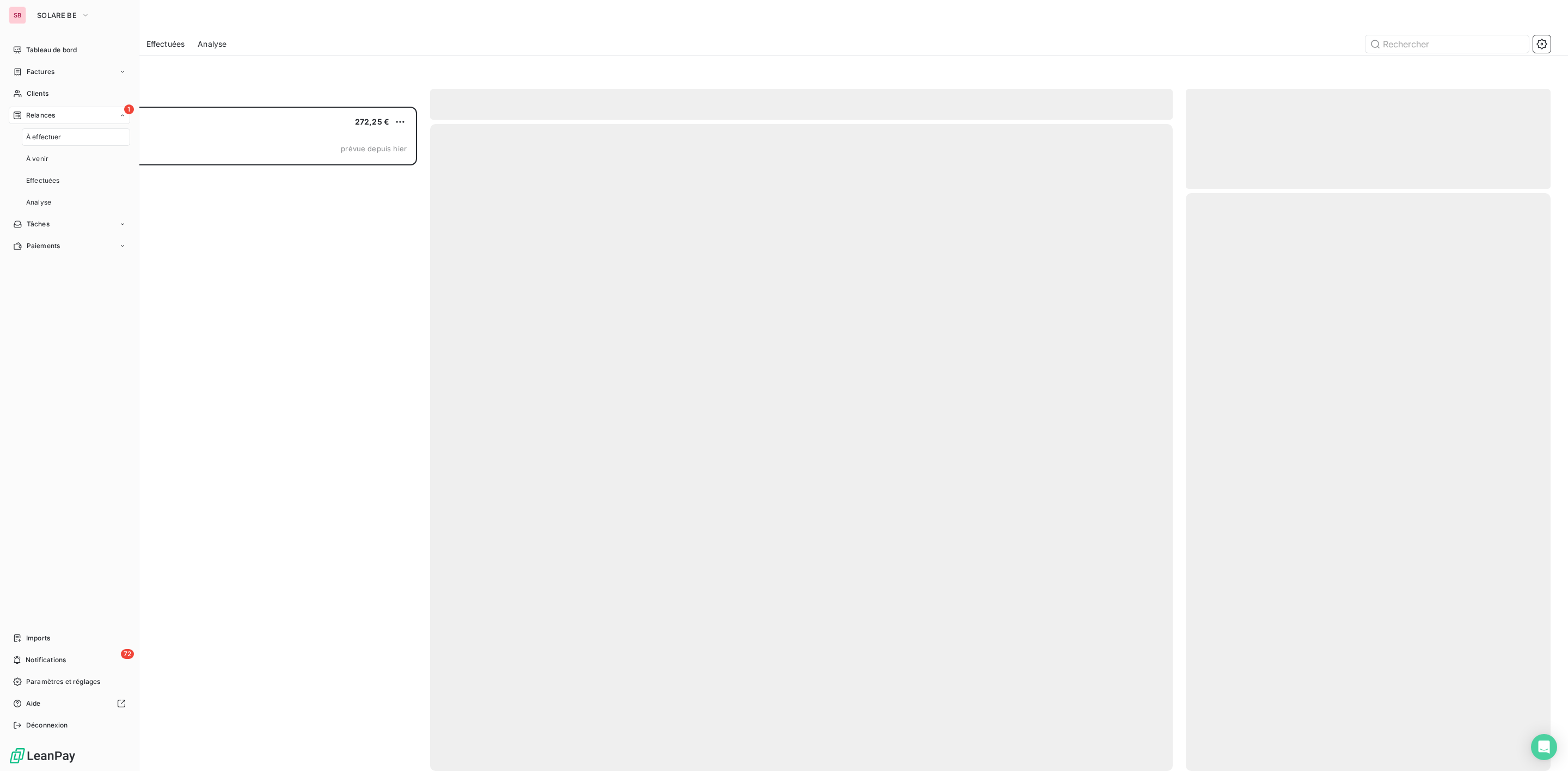
scroll to position [653, 352]
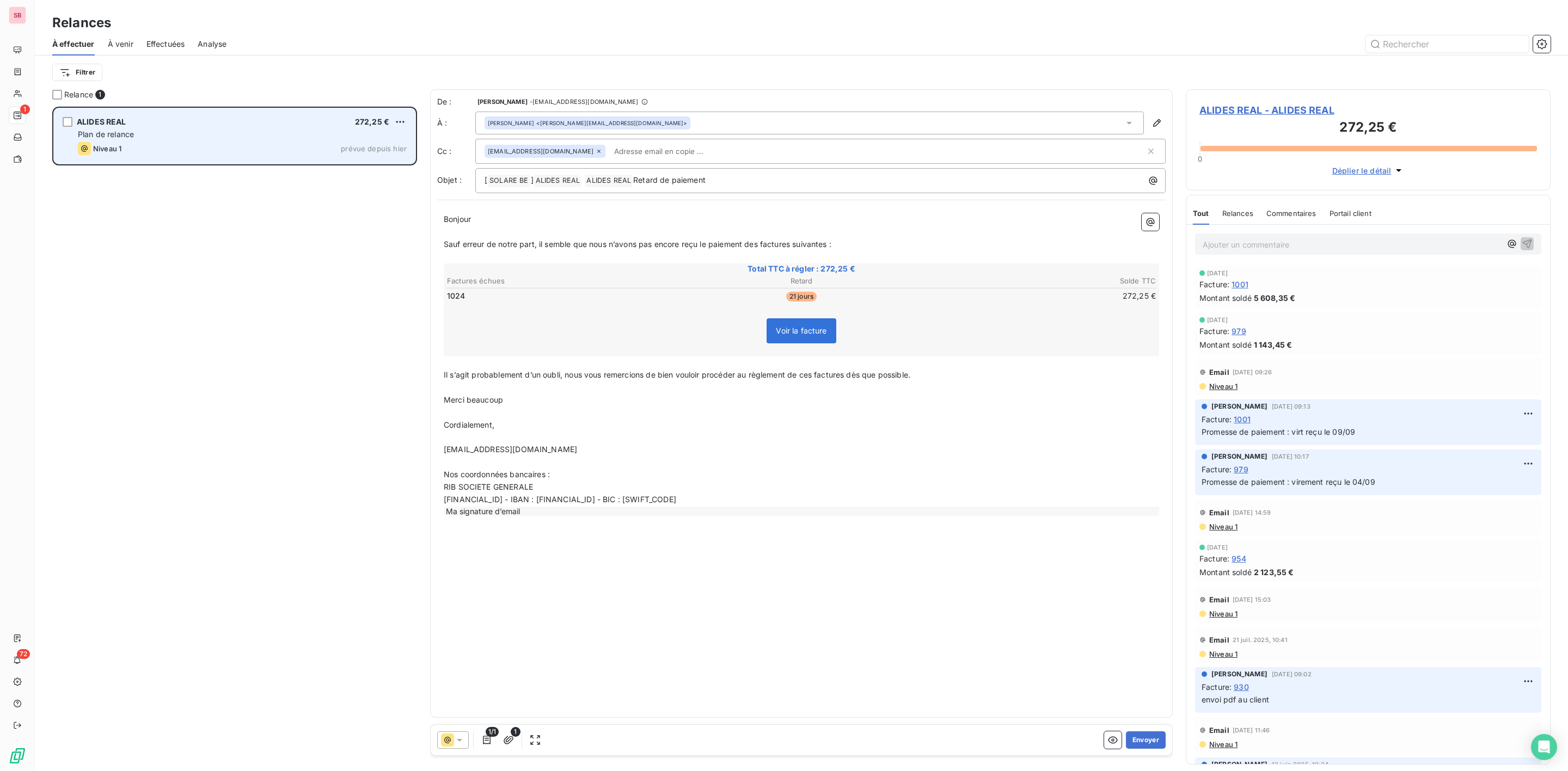
click at [113, 135] on span "Plan de relance" at bounding box center [106, 134] width 56 height 9
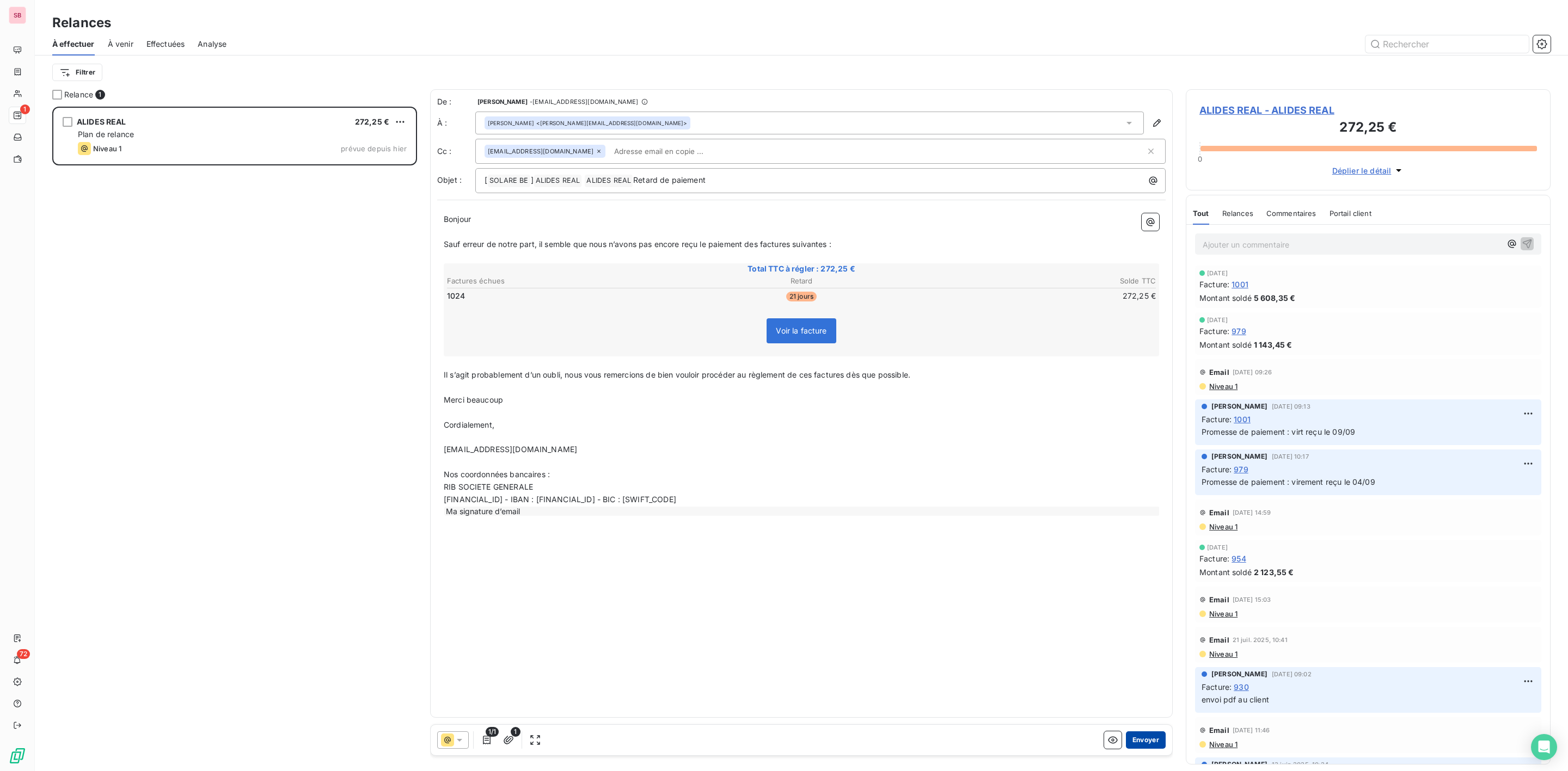
click at [1150, 741] on button "Envoyer" at bounding box center [1146, 740] width 40 height 18
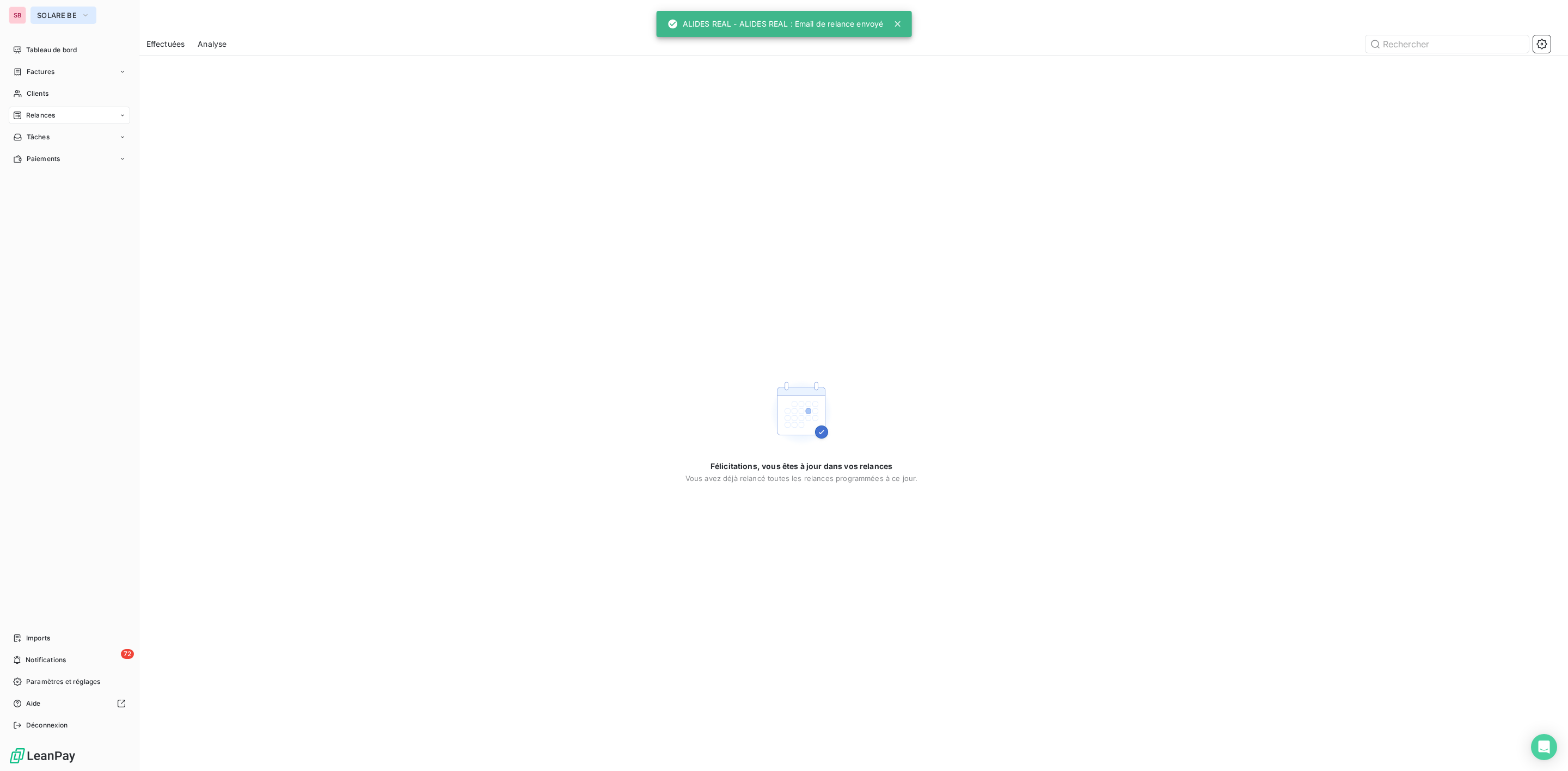
click at [46, 14] on span "SOLARE BE" at bounding box center [57, 15] width 40 height 8
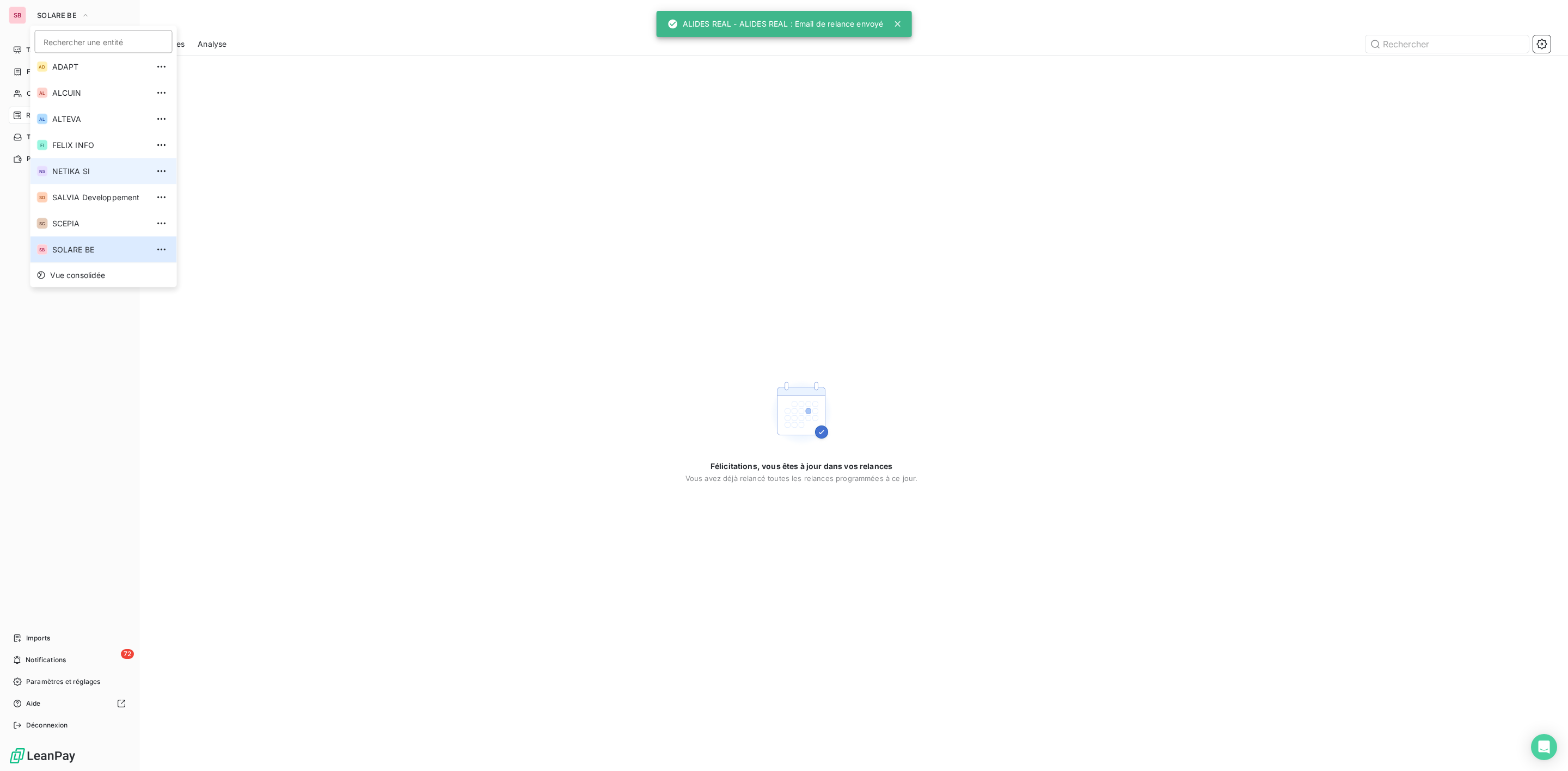
click at [74, 167] on span "NETIKA SI" at bounding box center [100, 172] width 97 height 11
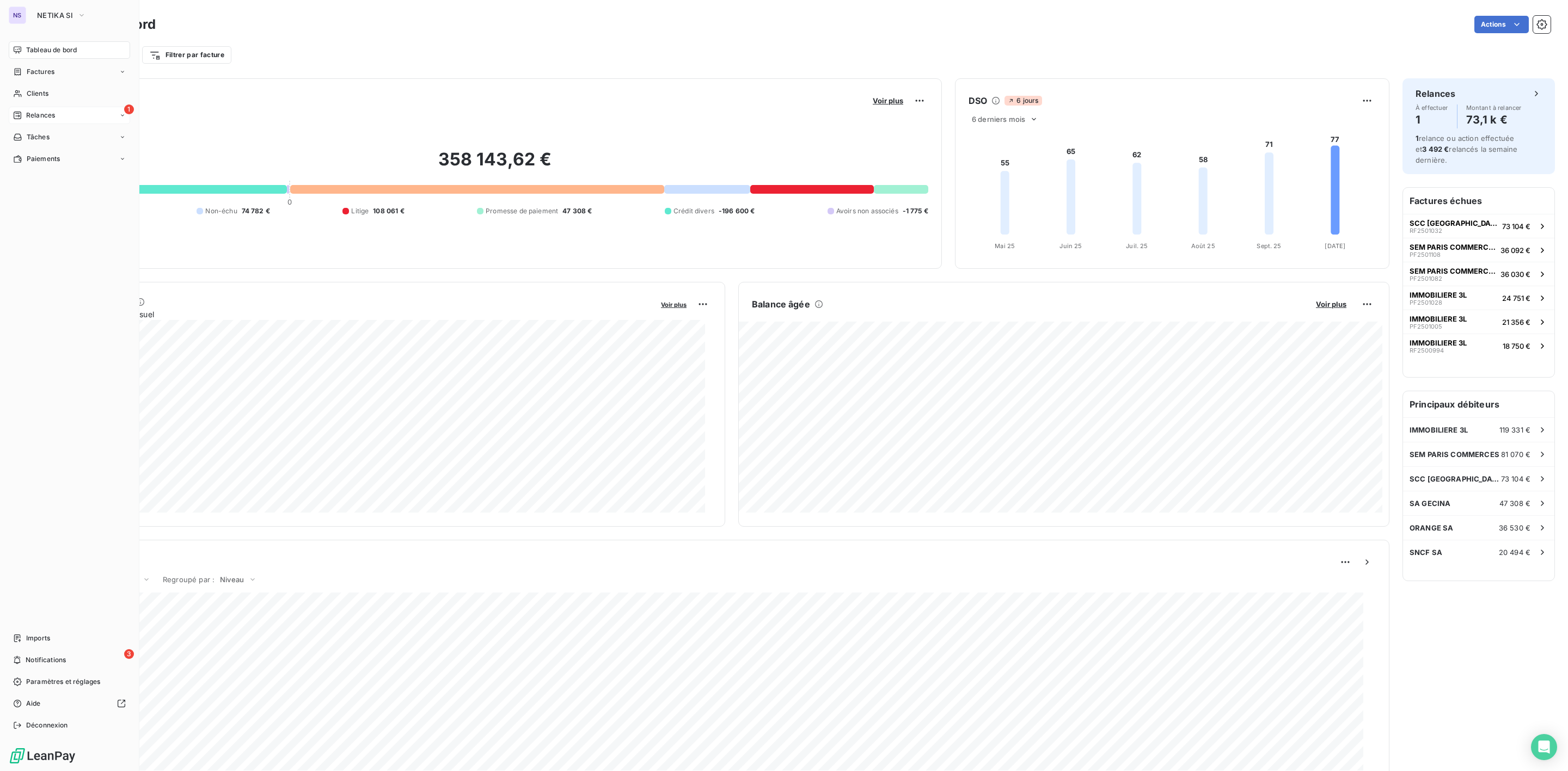
click at [62, 116] on div "1 Relances" at bounding box center [69, 115] width 122 height 18
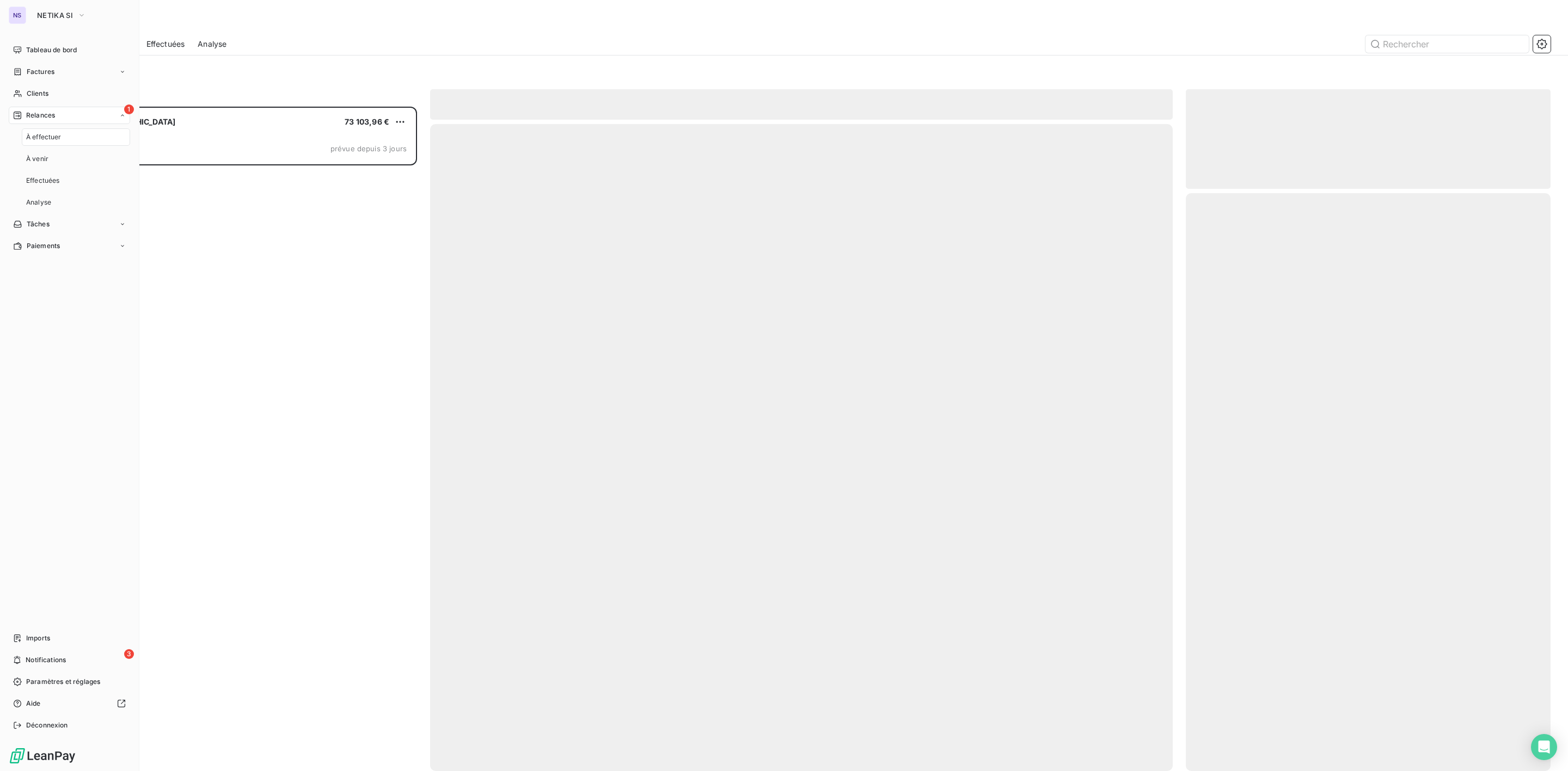
scroll to position [653, 352]
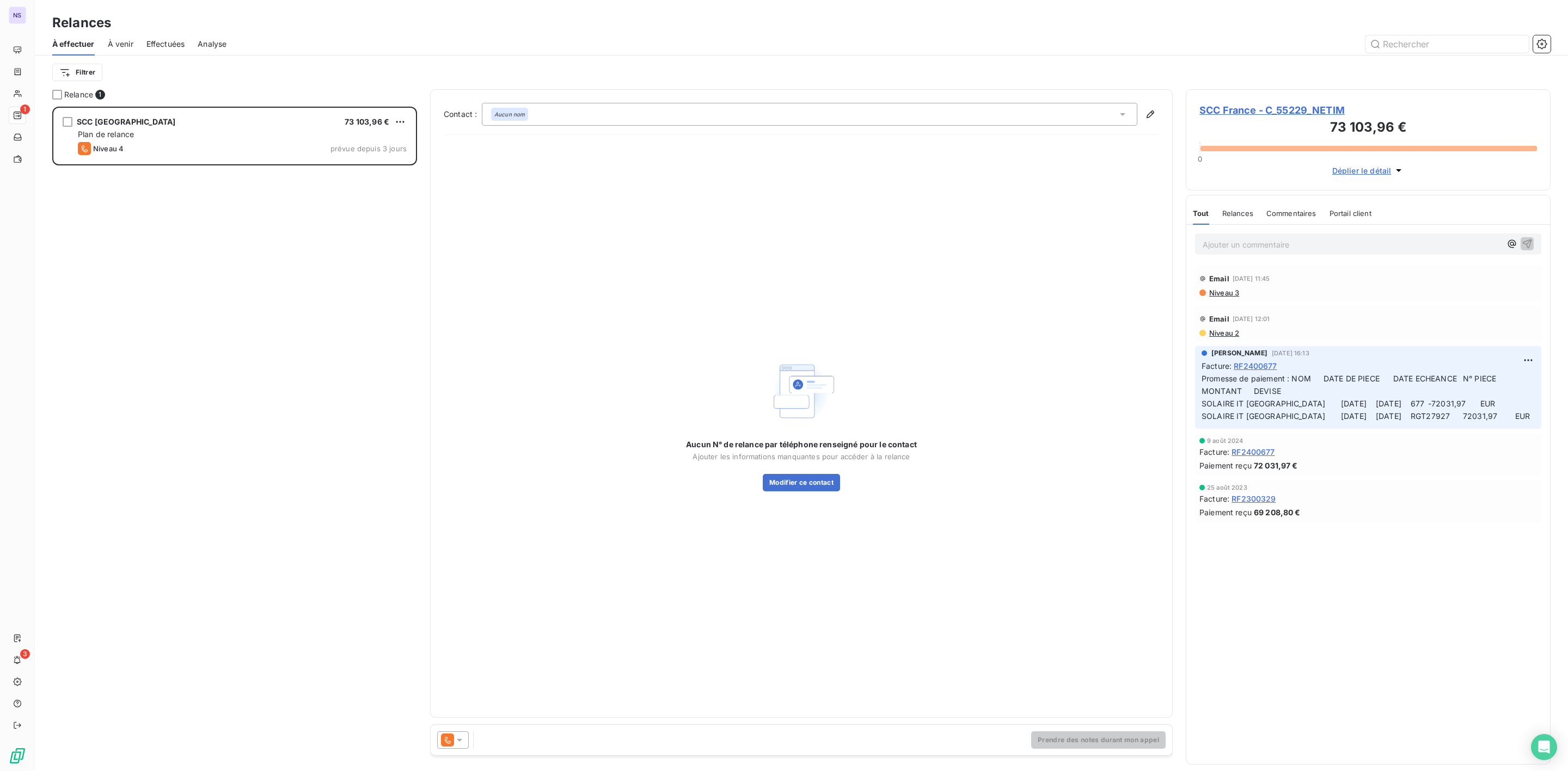
click at [1253, 111] on span "SCC France - C_55229_NETIM" at bounding box center [1368, 109] width 338 height 15
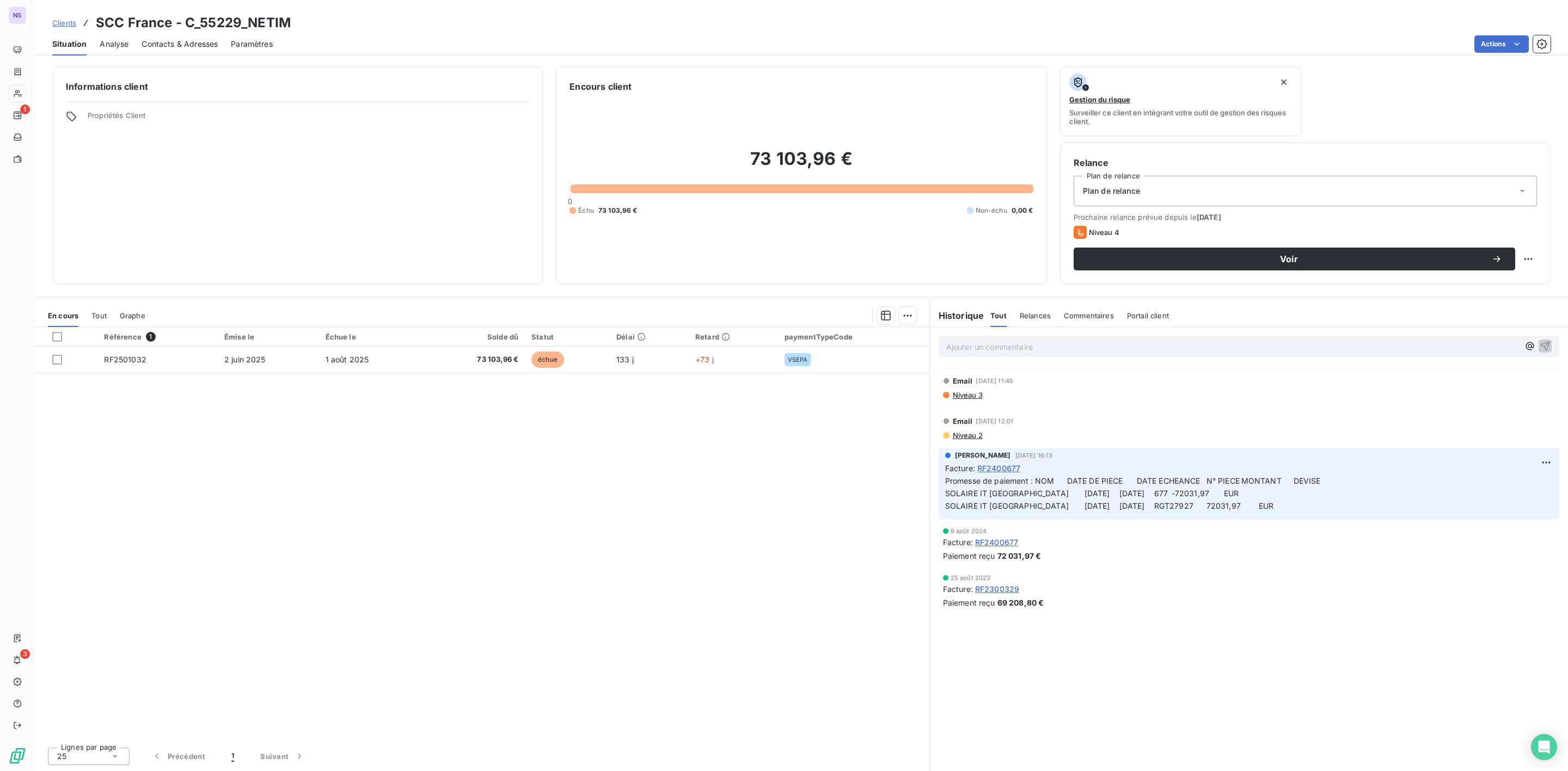
click at [193, 44] on span "Contacts & Adresses" at bounding box center [180, 44] width 77 height 11
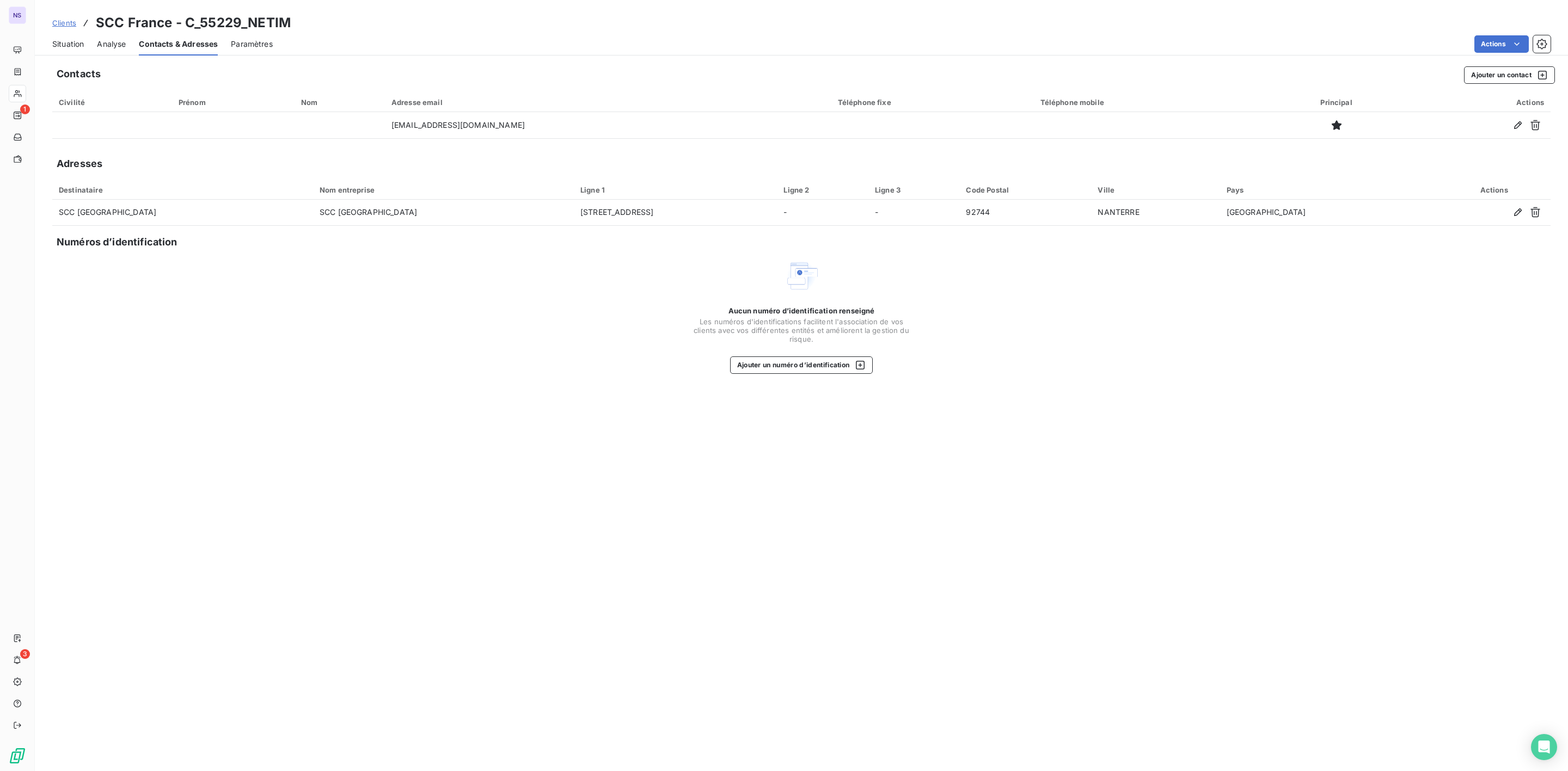
click at [65, 40] on span "Situation" at bounding box center [67, 44] width 31 height 11
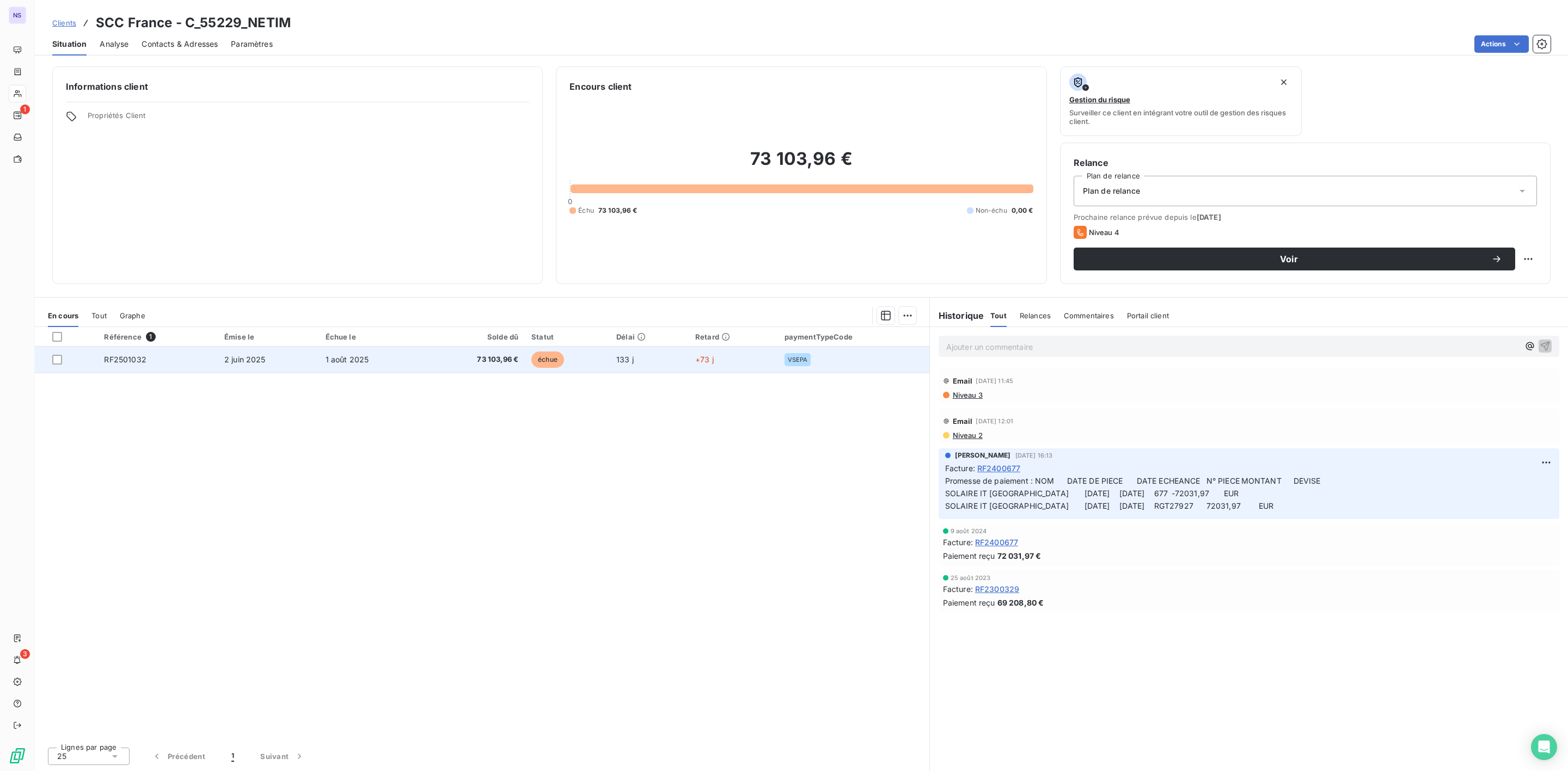
click at [509, 361] on span "73 103,96 €" at bounding box center [474, 360] width 88 height 11
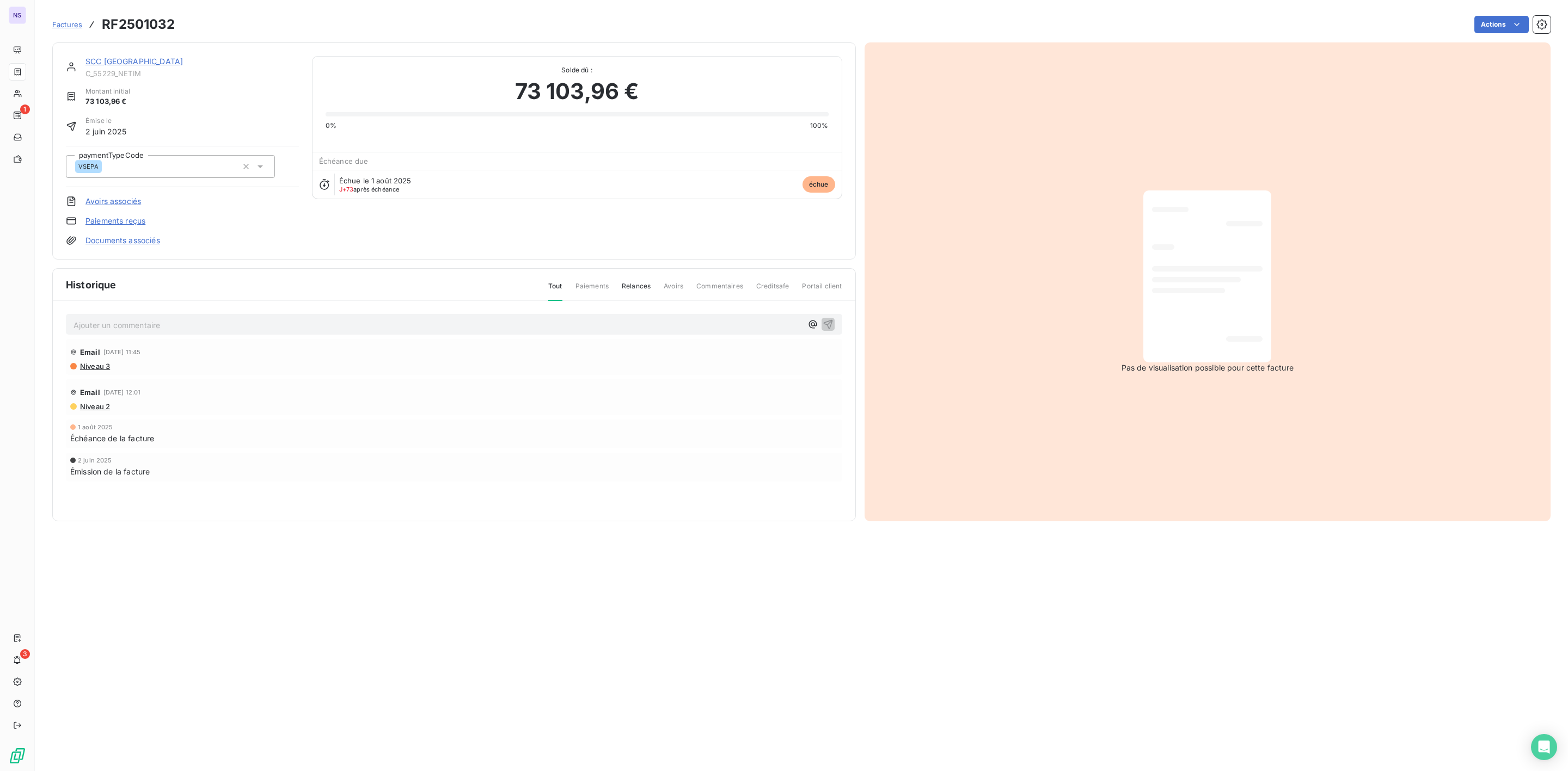
click at [113, 62] on link "SCC [GEOGRAPHIC_DATA]" at bounding box center [134, 61] width 97 height 9
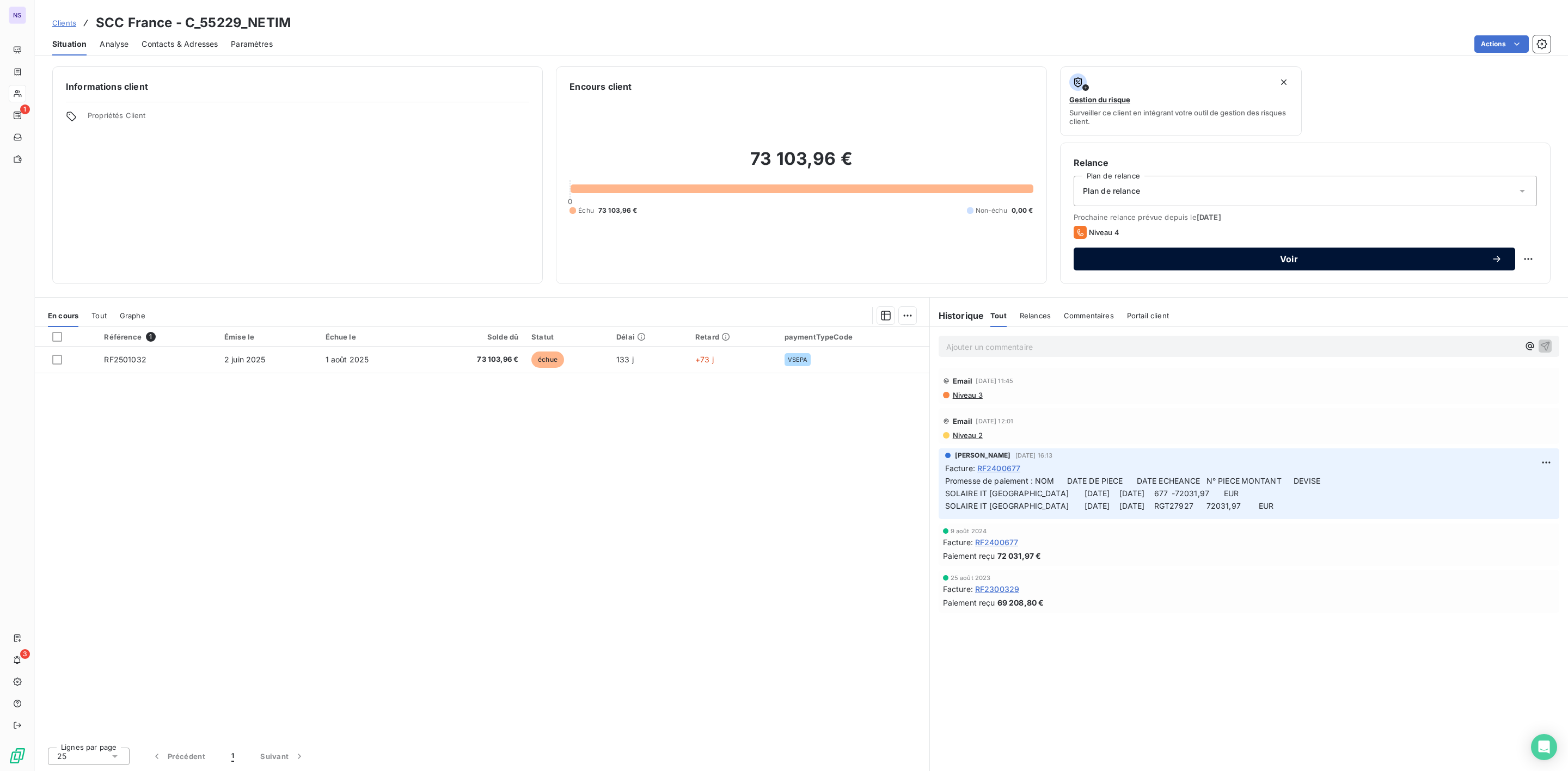
click at [1242, 263] on div "Voir" at bounding box center [1295, 259] width 415 height 11
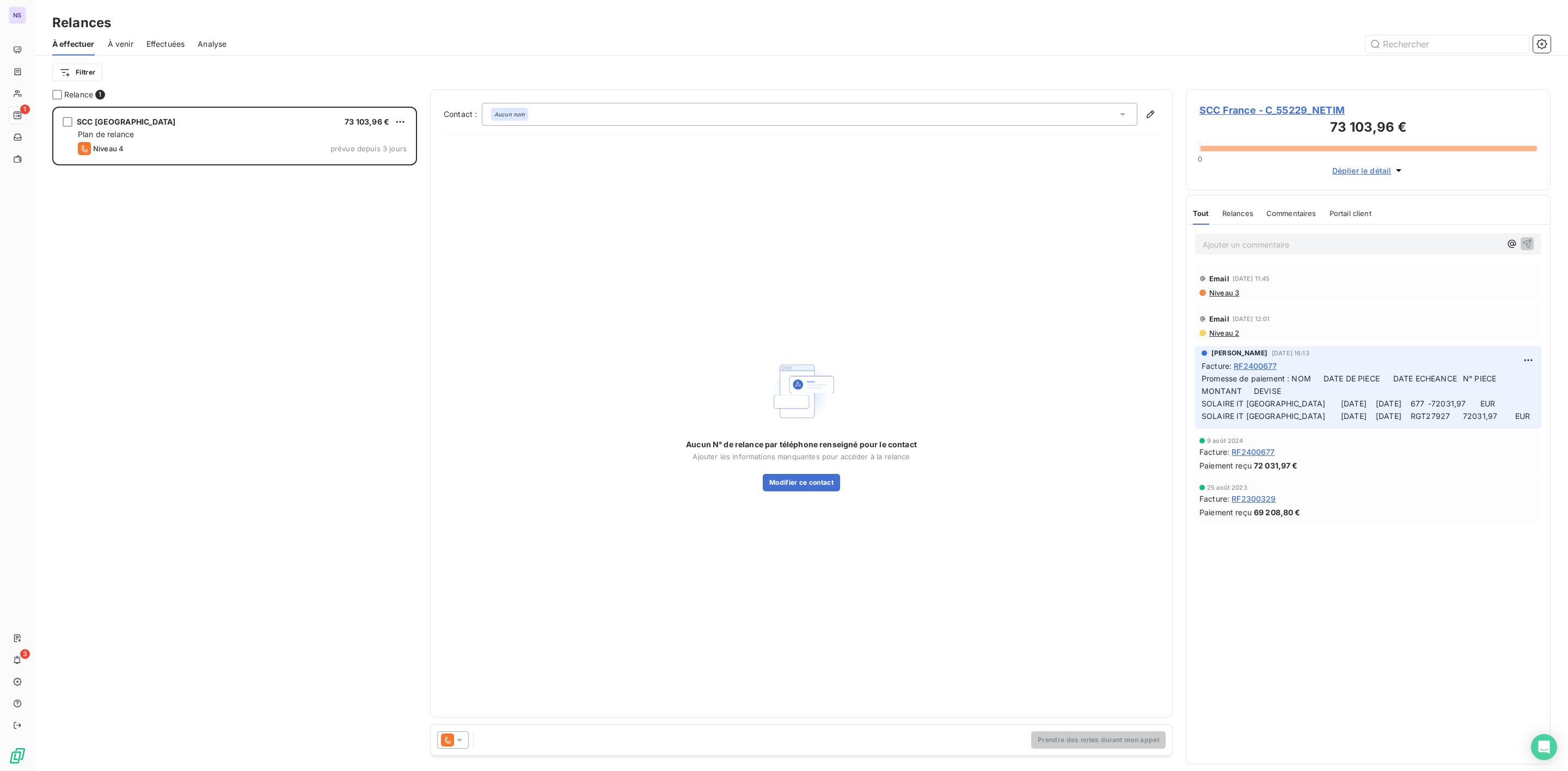
scroll to position [653, 352]
click at [1120, 118] on icon at bounding box center [1123, 114] width 11 height 11
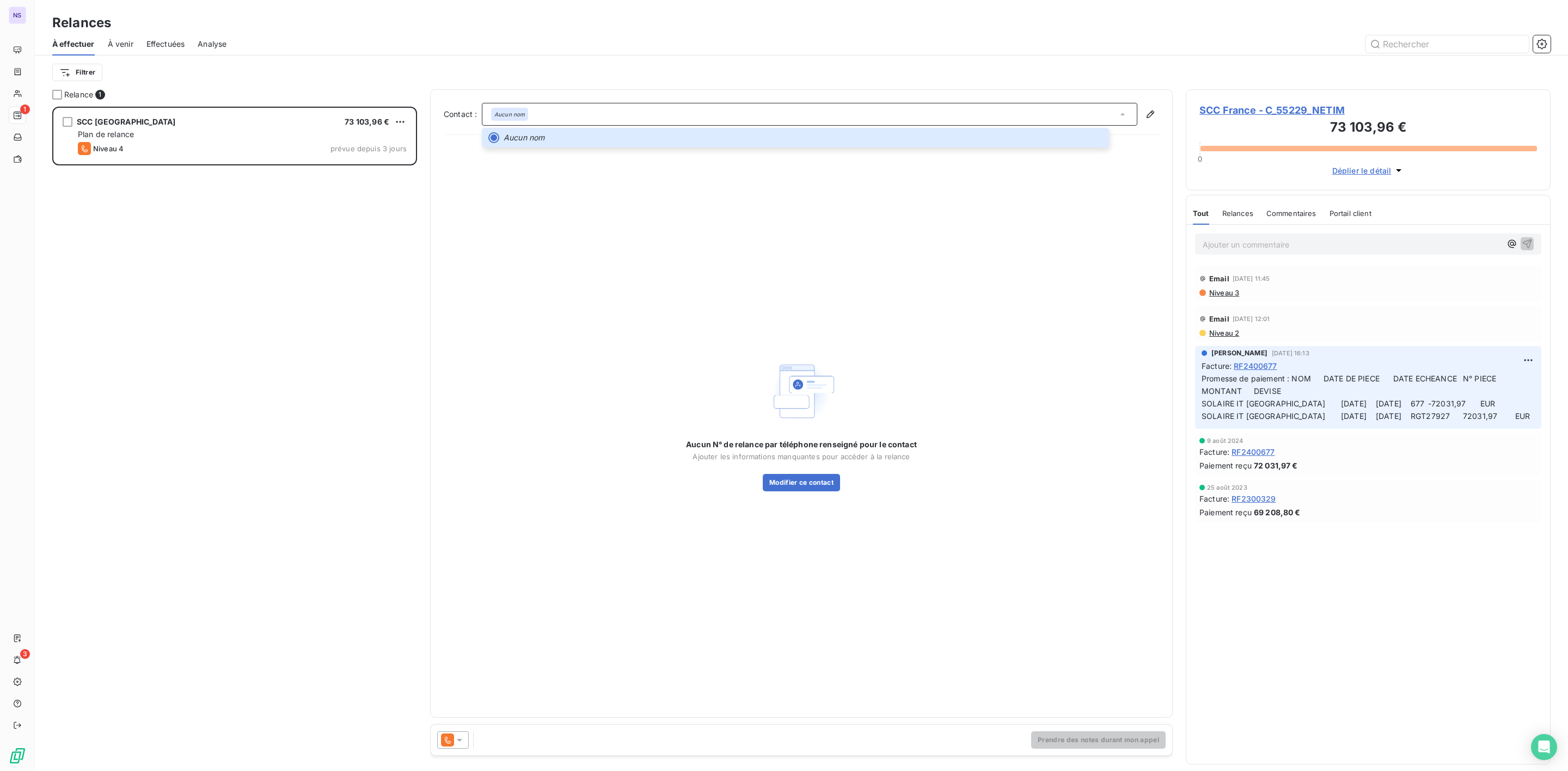
click at [1252, 116] on span "SCC France - C_55229_NETIM" at bounding box center [1368, 109] width 338 height 15
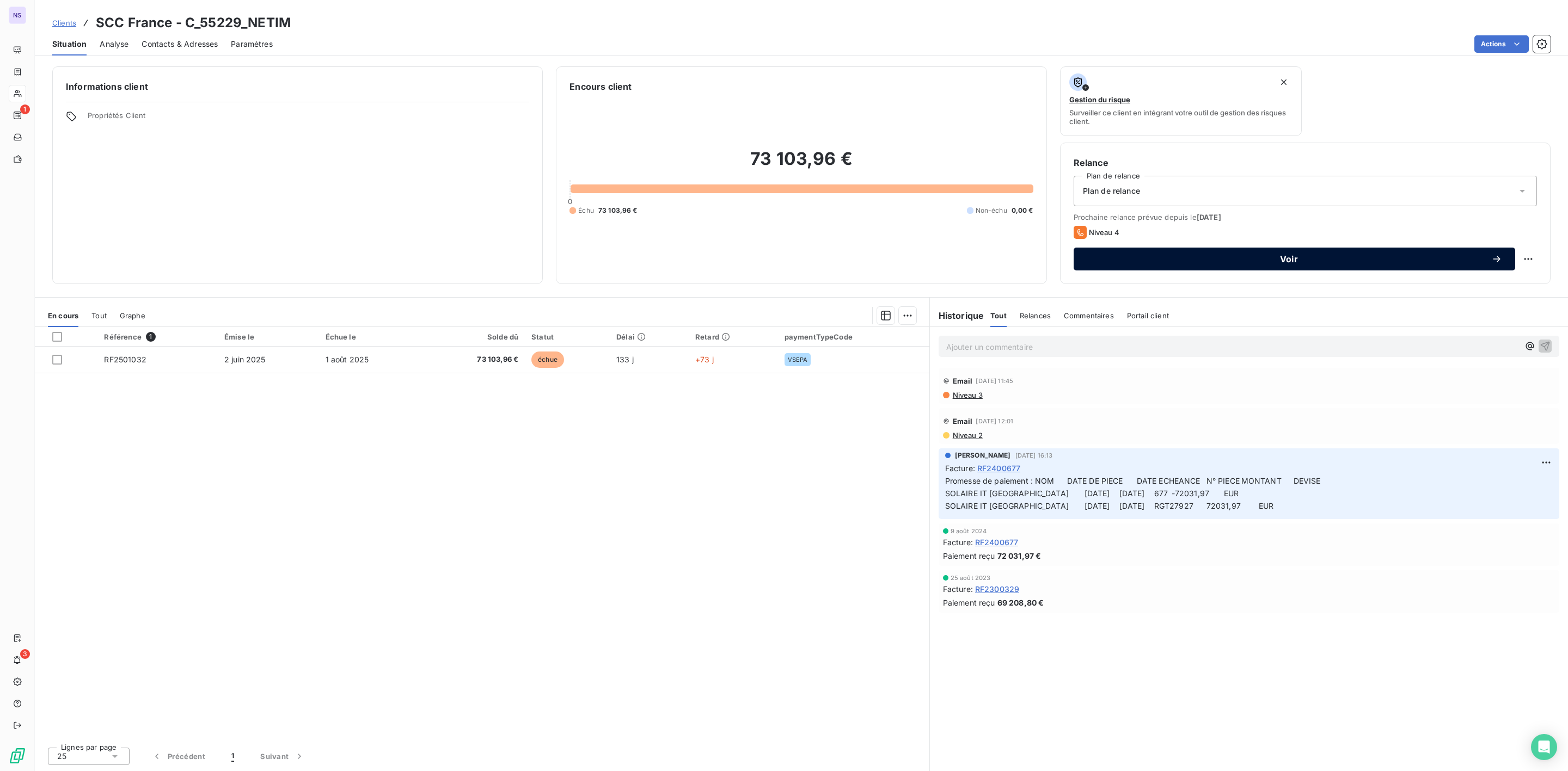
click at [1312, 256] on span "Voir" at bounding box center [1289, 259] width 404 height 8
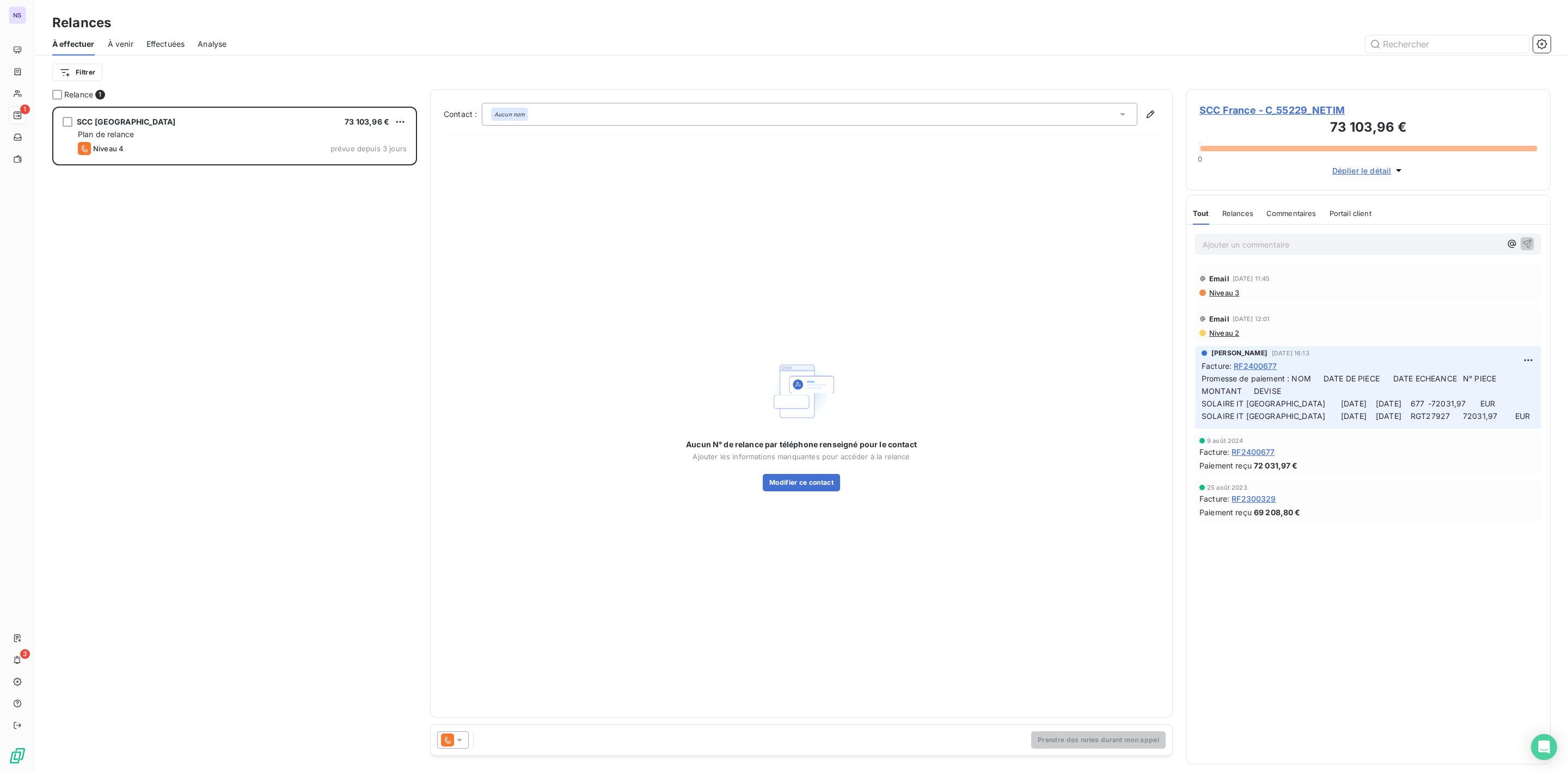
scroll to position [653, 352]
click at [453, 742] on icon at bounding box center [447, 740] width 13 height 13
click at [459, 692] on span "Niveau 3" at bounding box center [475, 697] width 33 height 11
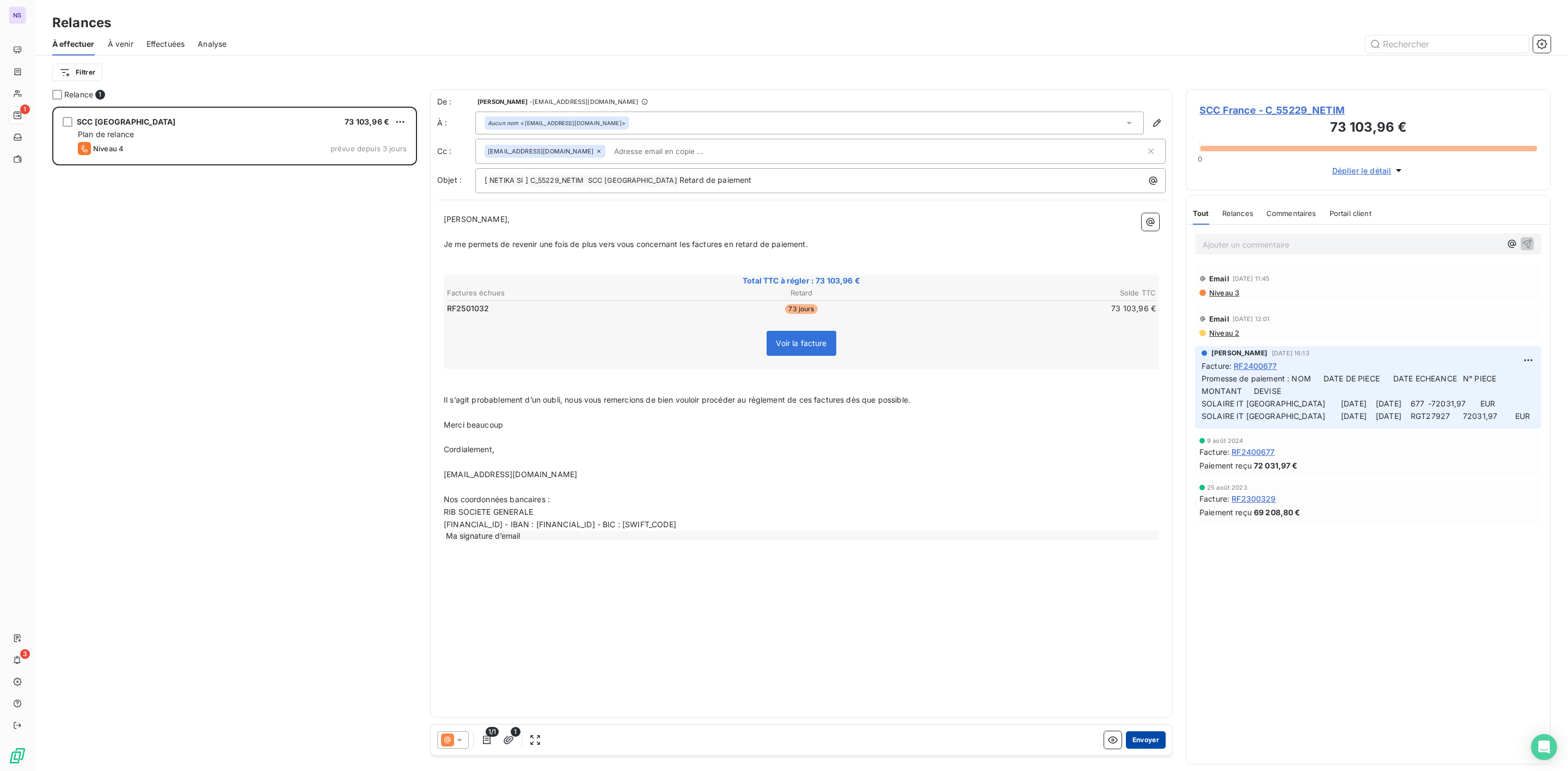
click at [1144, 740] on button "Envoyer" at bounding box center [1146, 740] width 40 height 18
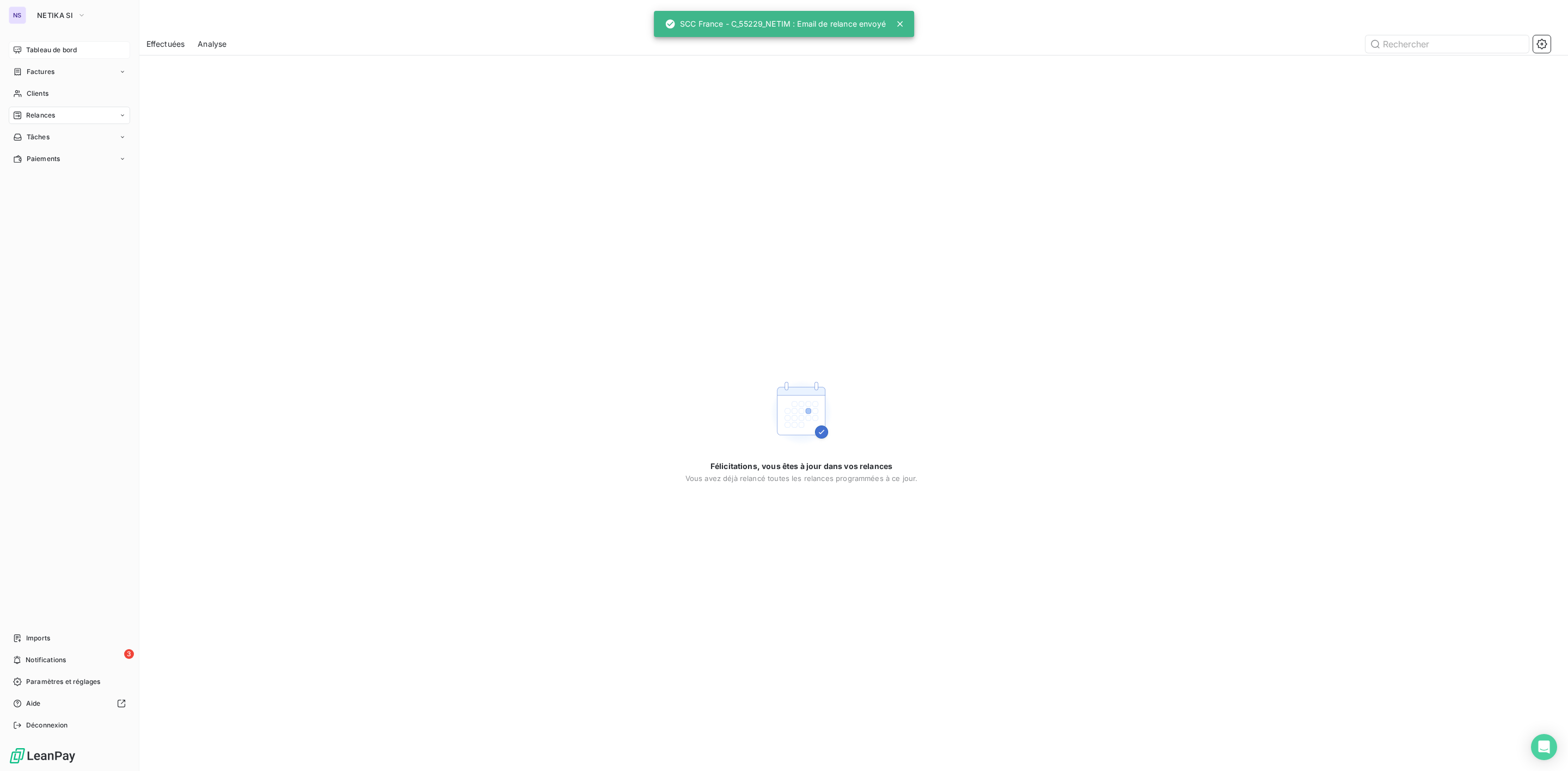
click at [30, 47] on span "Tableau de bord" at bounding box center [51, 50] width 51 height 10
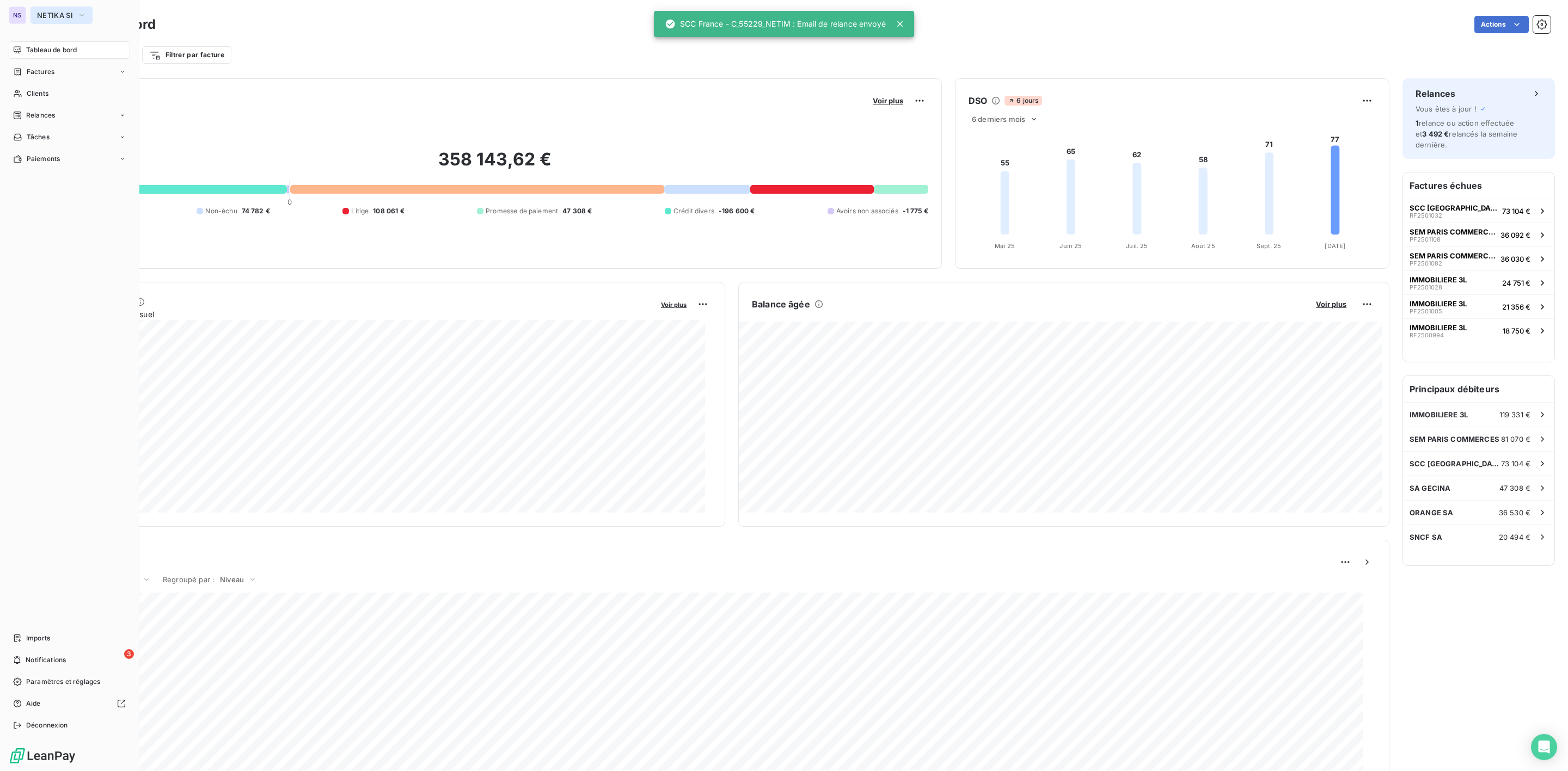
click at [48, 11] on span "NETIKA SI" at bounding box center [54, 15] width 36 height 8
click at [44, 93] on span "Clients" at bounding box center [38, 93] width 21 height 10
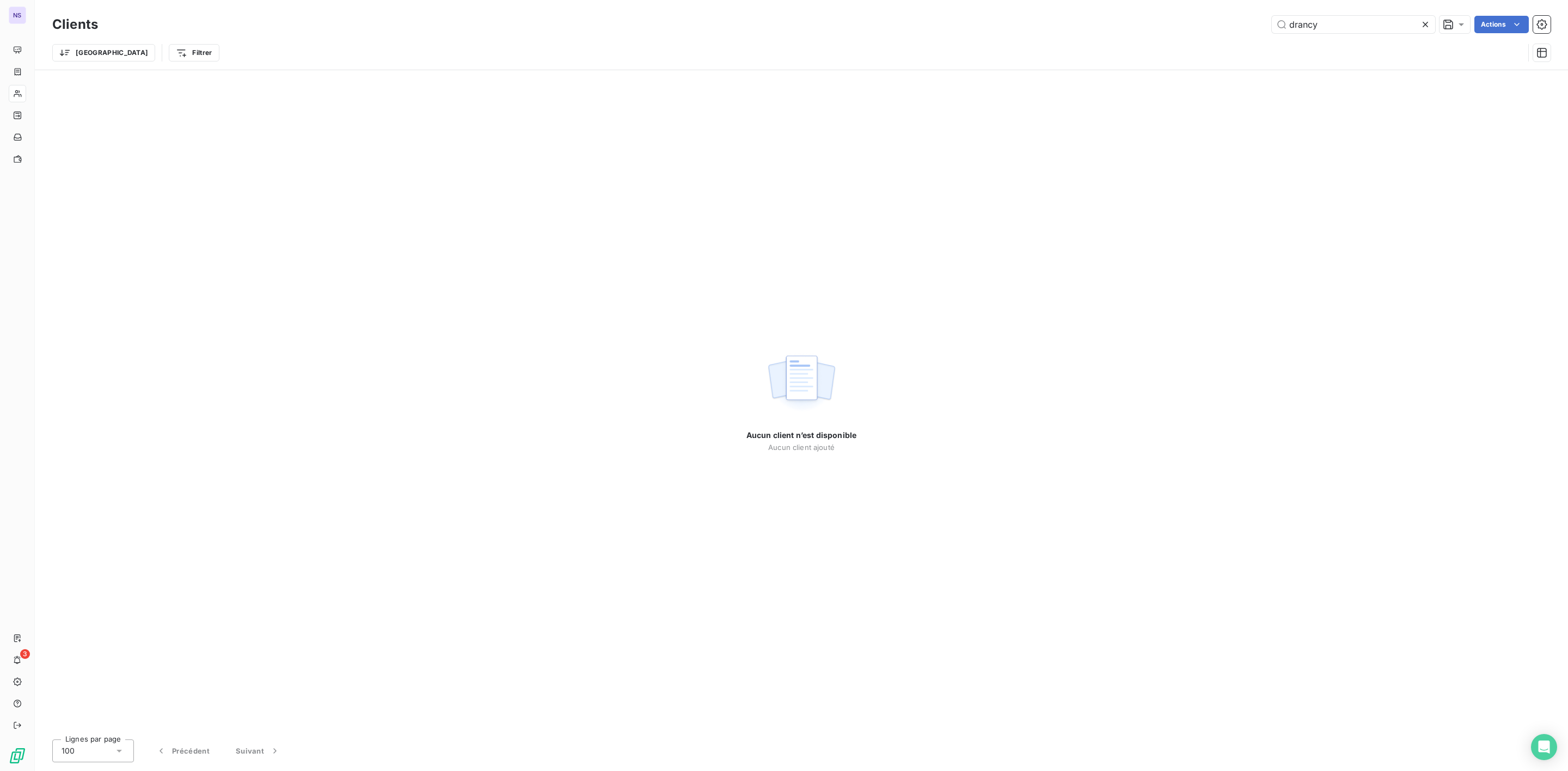
drag, startPoint x: 1296, startPoint y: 20, endPoint x: 1002, endPoint y: 5, distance: 294.4
click at [1129, 18] on div "drancy Actions" at bounding box center [831, 25] width 1440 height 18
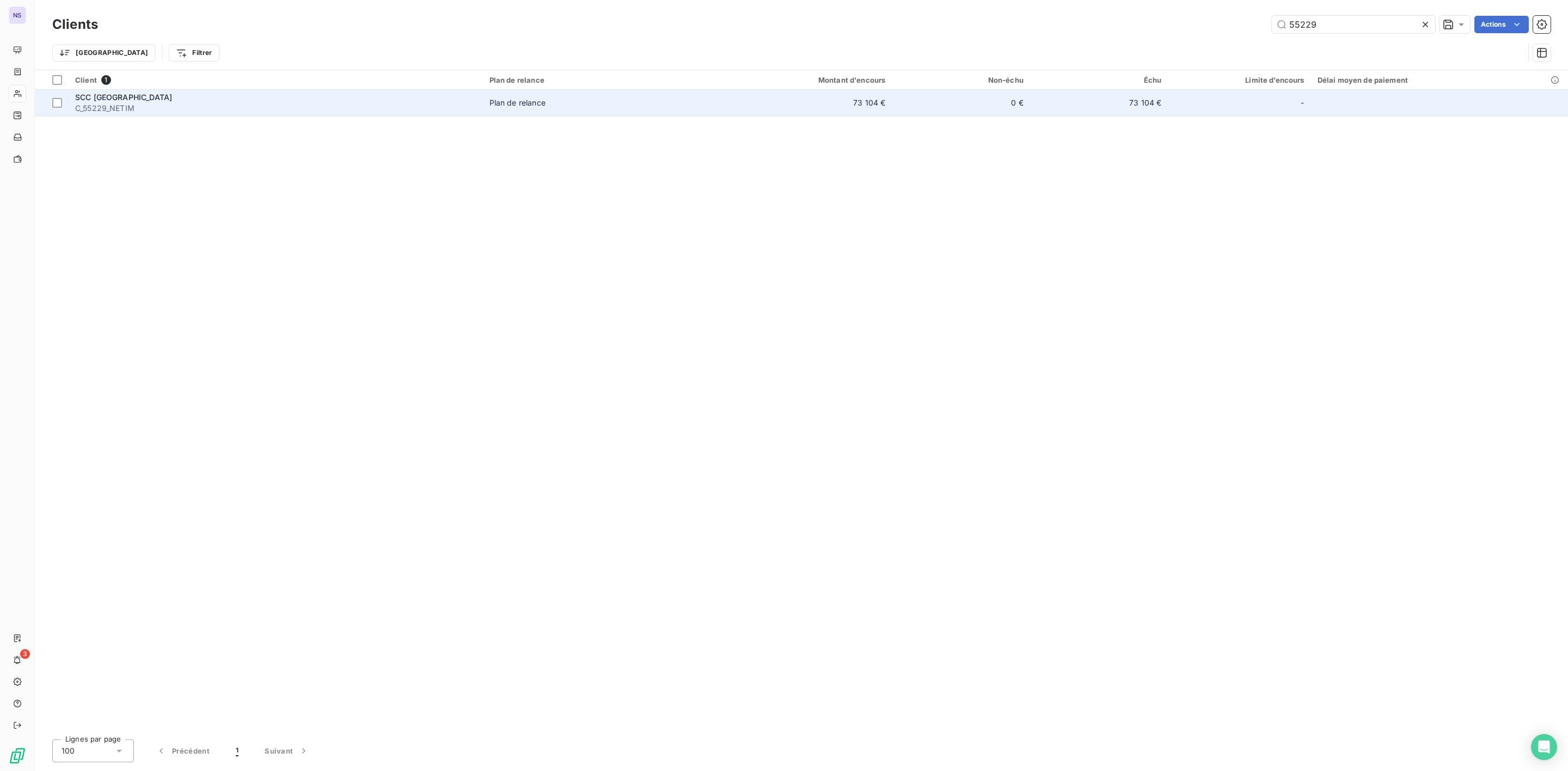
type input "55229"
click at [127, 108] on span "C_55229_NETIM" at bounding box center [276, 108] width 401 height 11
